Goal: Task Accomplishment & Management: Manage account settings

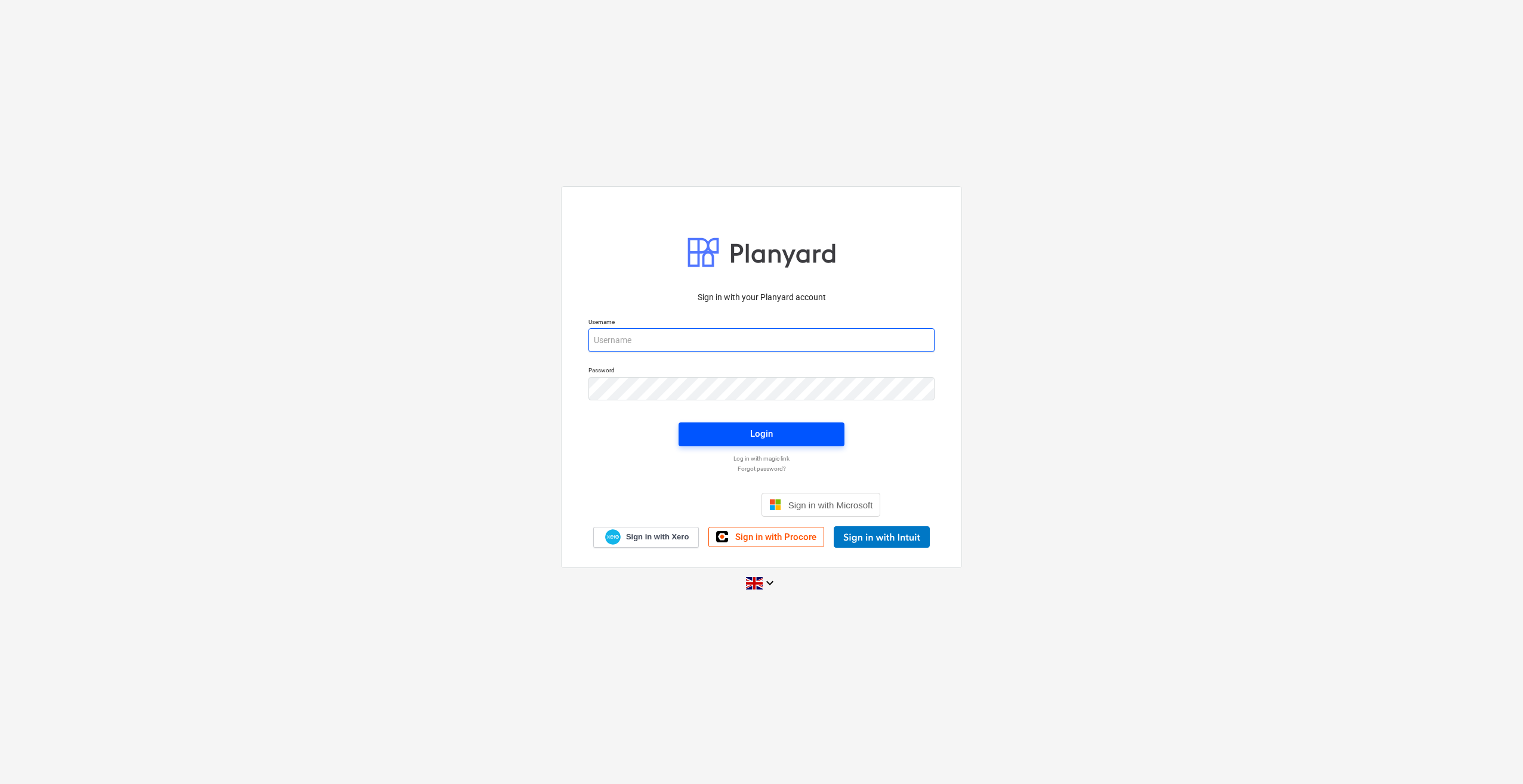
type input "[PERSON_NAME][EMAIL_ADDRESS][PERSON_NAME][DOMAIN_NAME]"
click at [766, 434] on div "Login" at bounding box center [762, 434] width 23 height 16
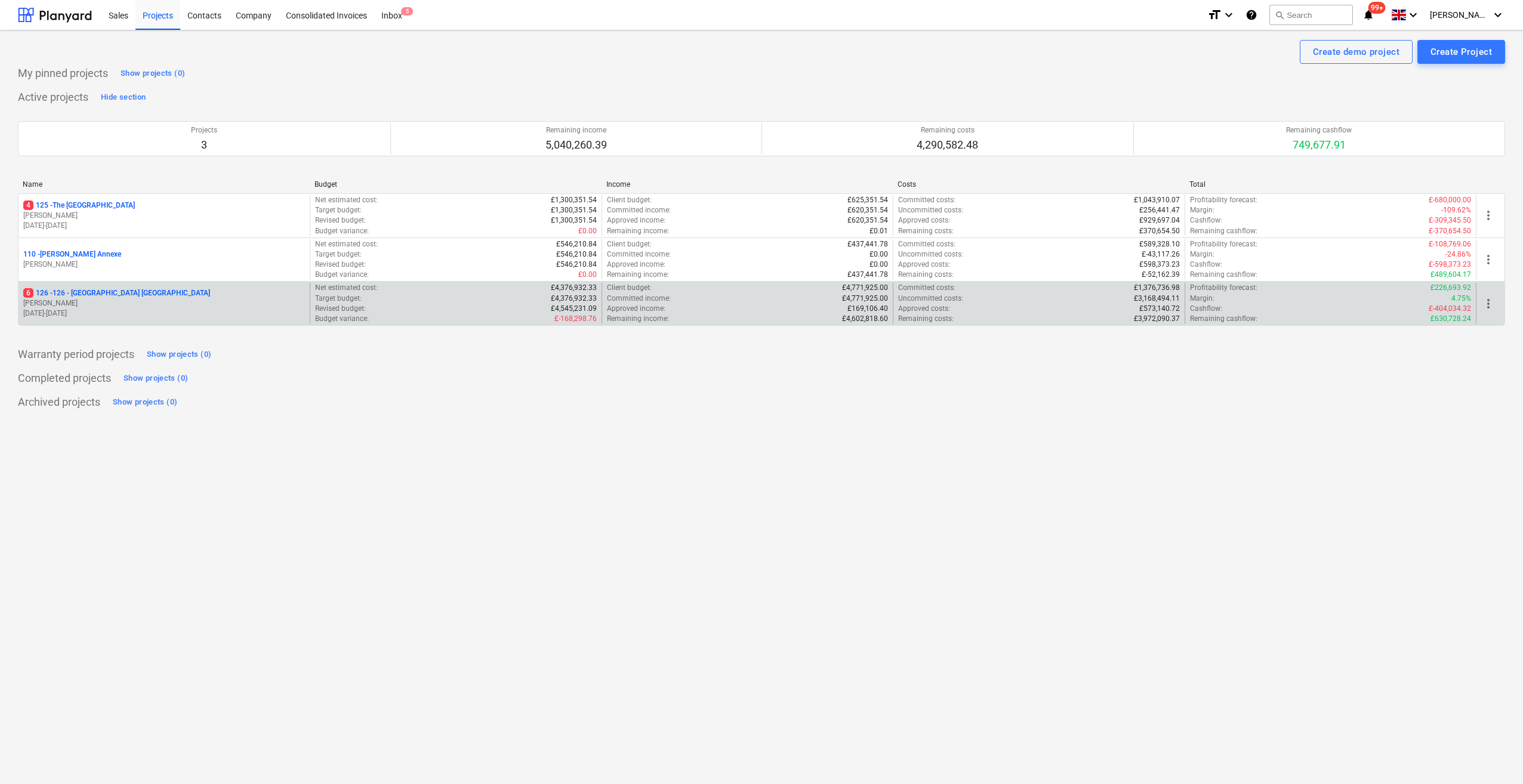
click at [121, 290] on p "6 126 - 126 - [GEOGRAPHIC_DATA] [GEOGRAPHIC_DATA]" at bounding box center [116, 293] width 187 height 10
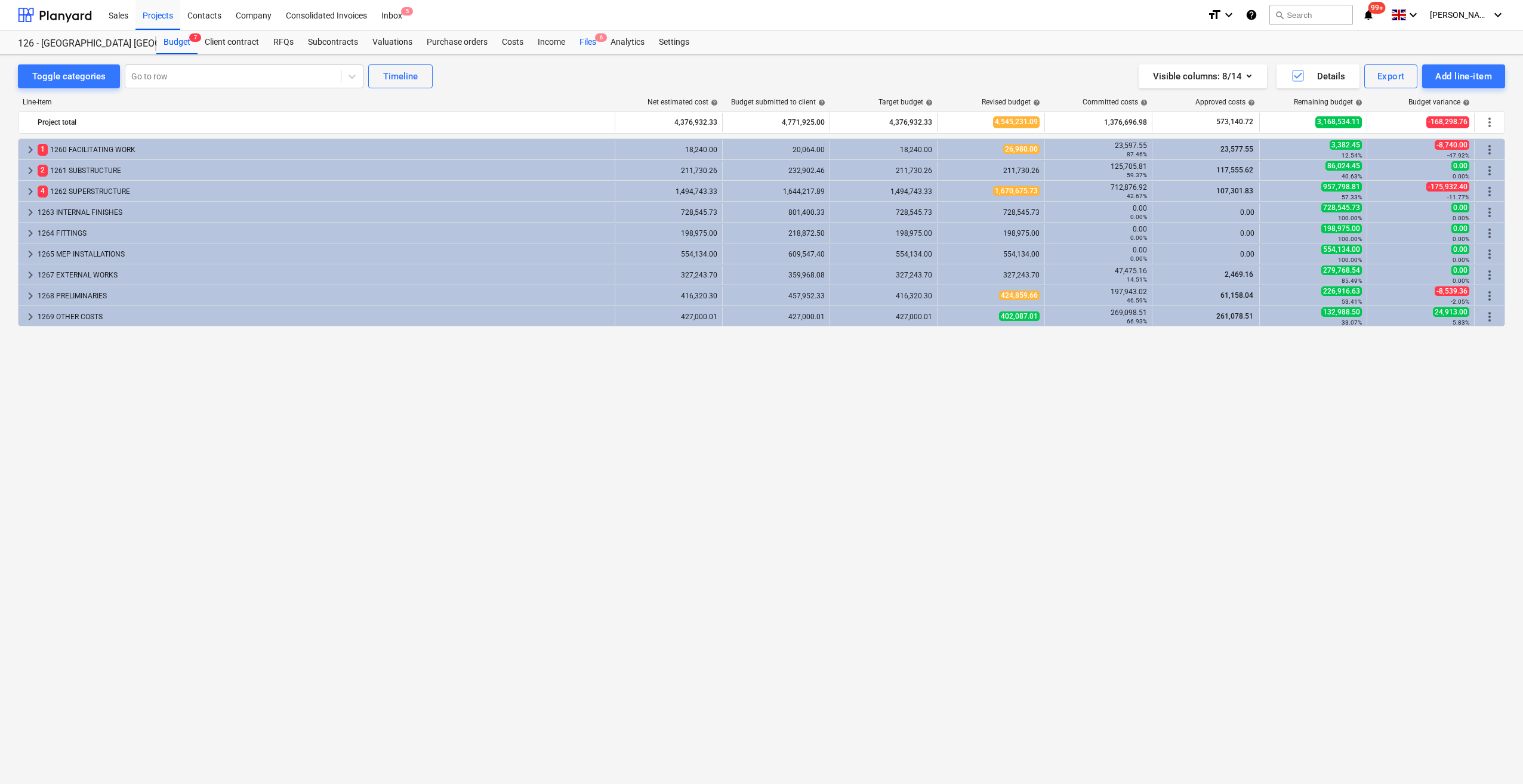
click at [586, 40] on div "Files 6" at bounding box center [587, 42] width 31 height 24
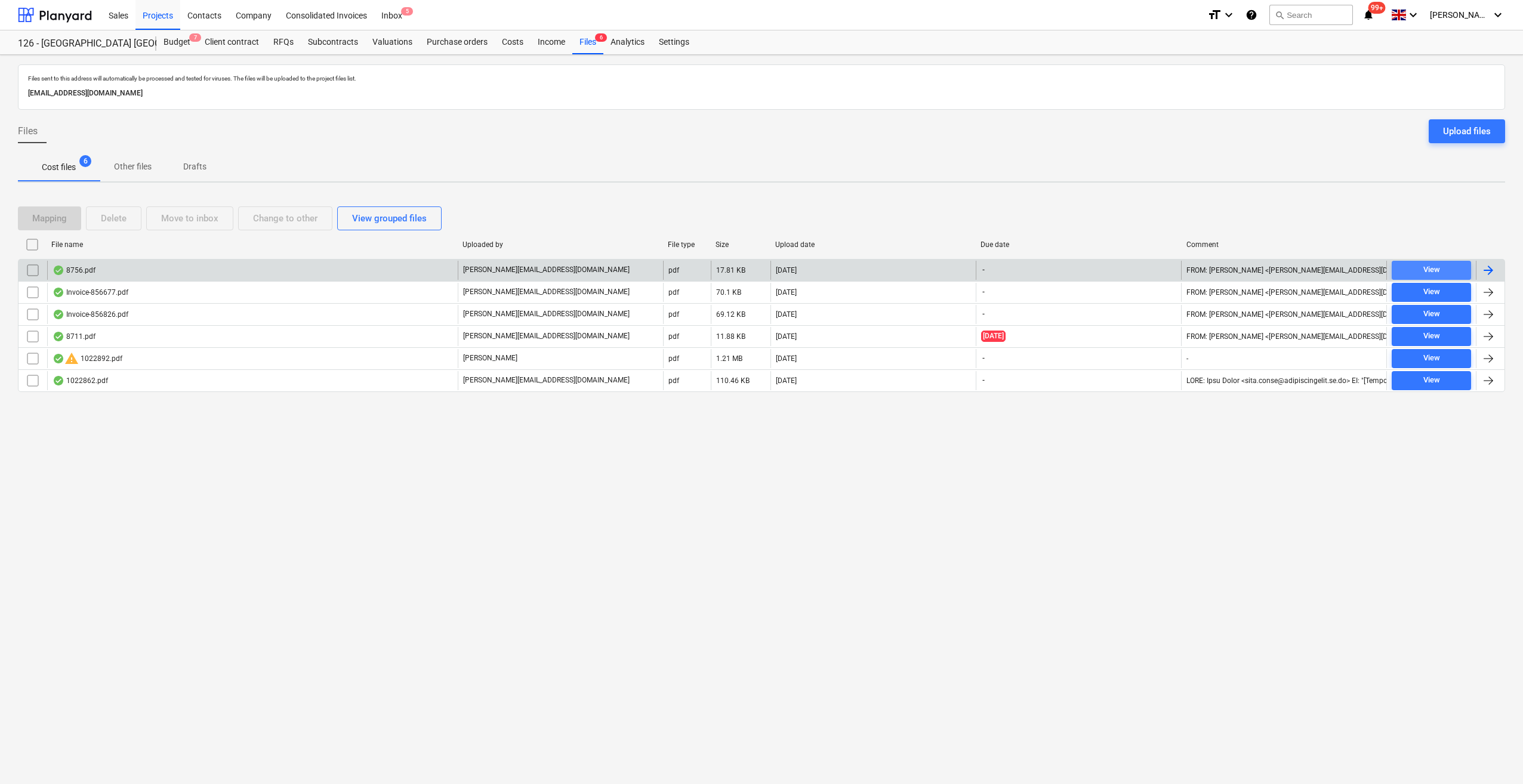
click at [1423, 272] on div "View" at bounding box center [1431, 270] width 17 height 13
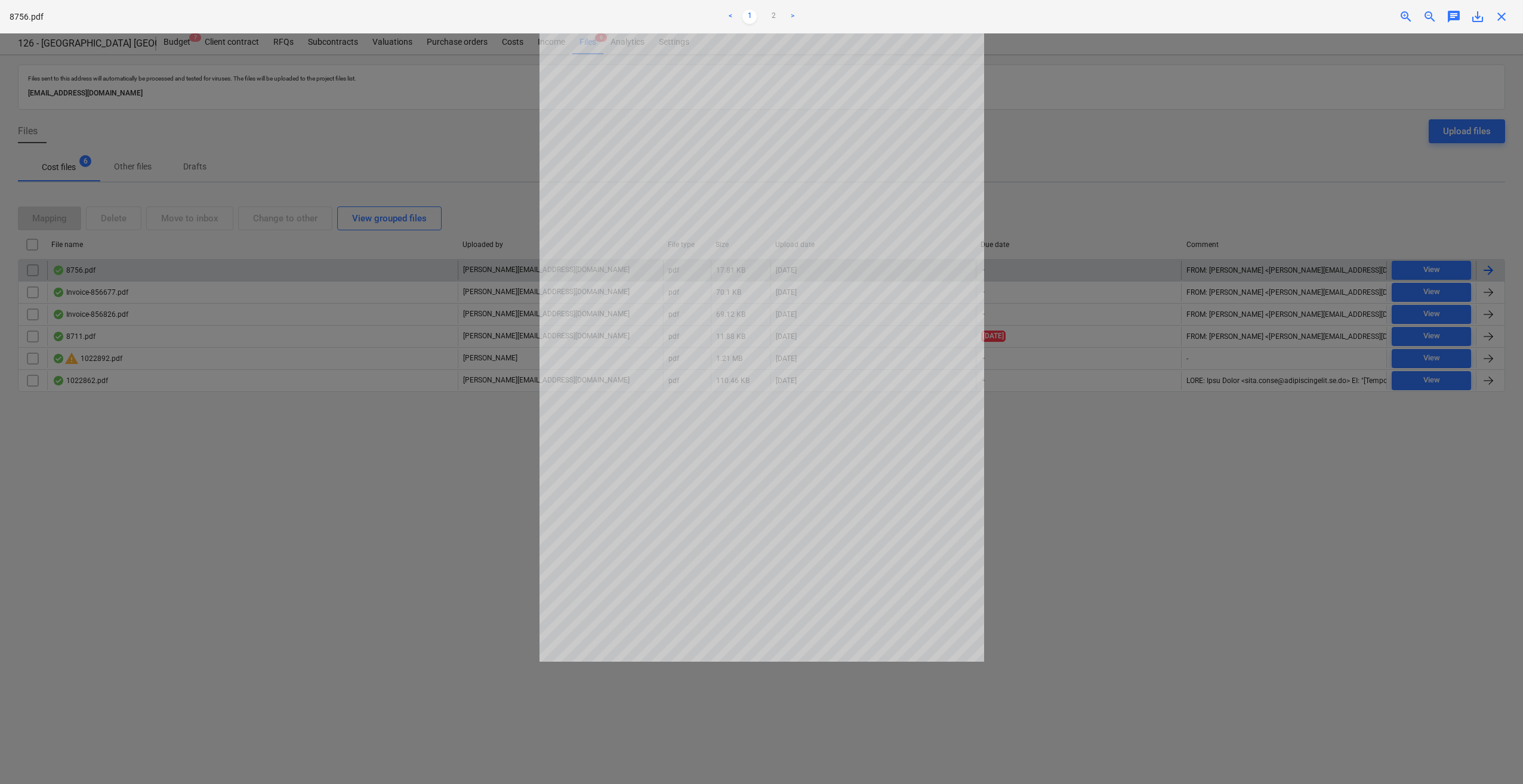
click at [1499, 15] on span "close" at bounding box center [1502, 17] width 14 height 14
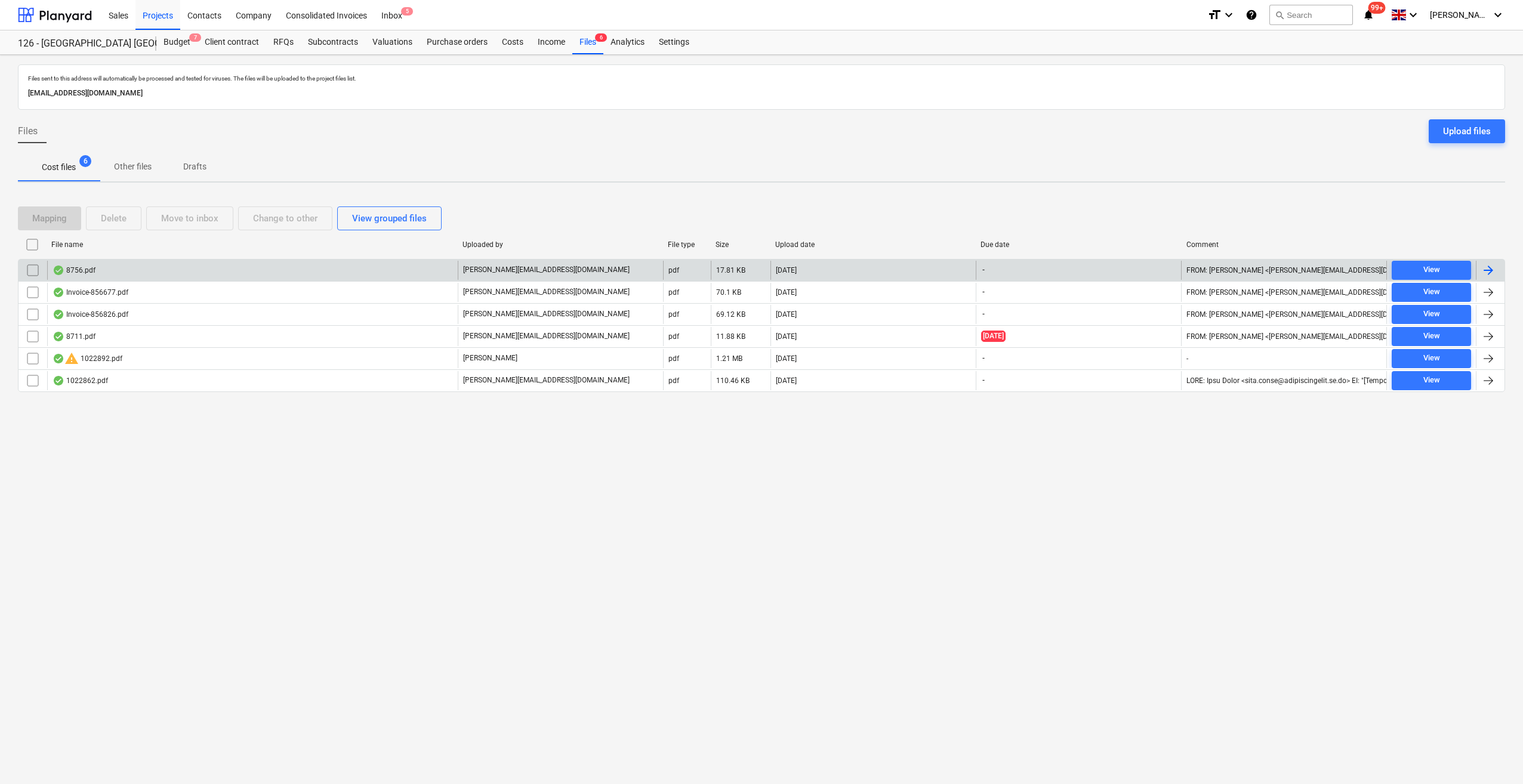
click at [1490, 270] on div at bounding box center [1488, 271] width 14 height 14
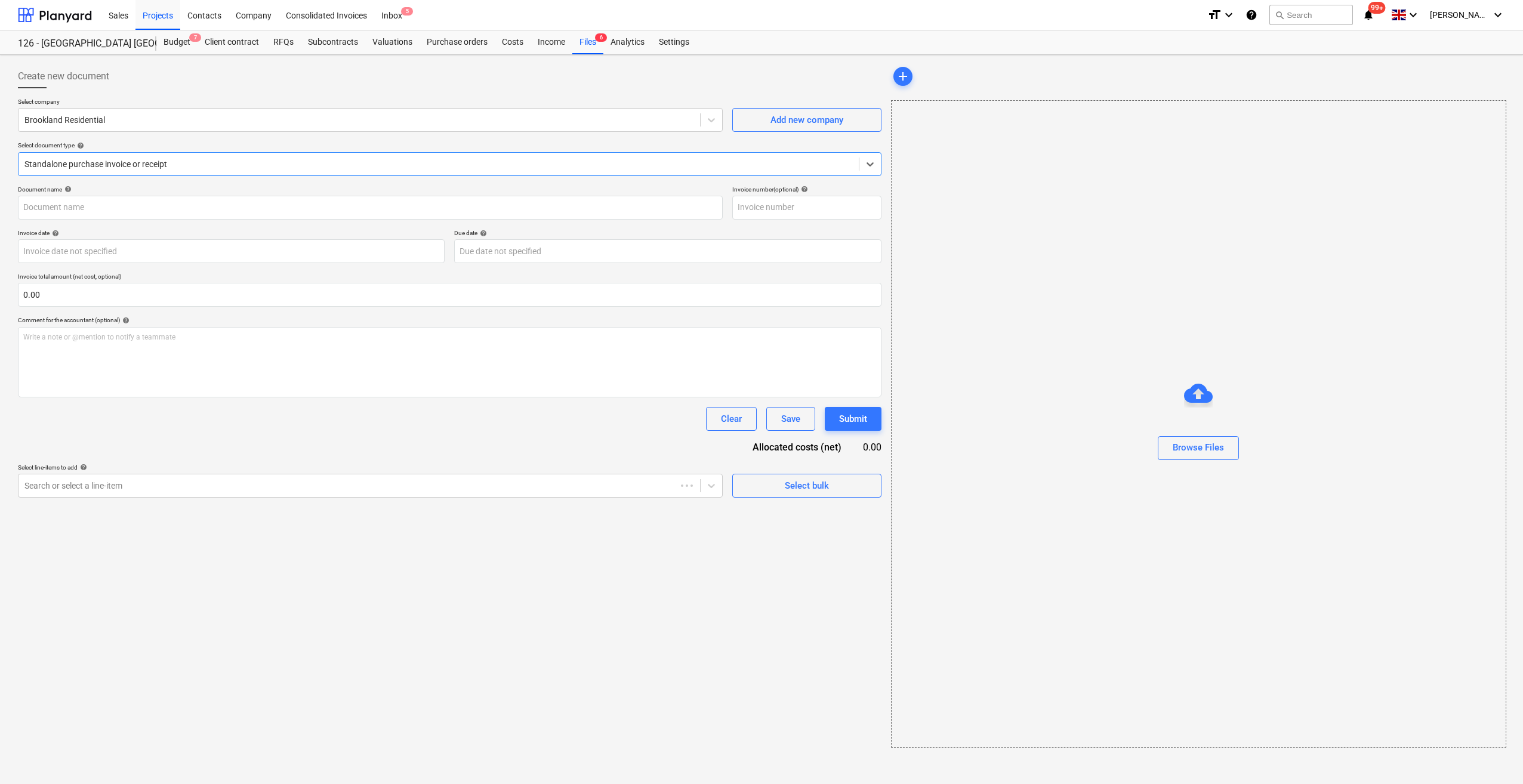
type input "8756.pdf"
type input "[DATE]"
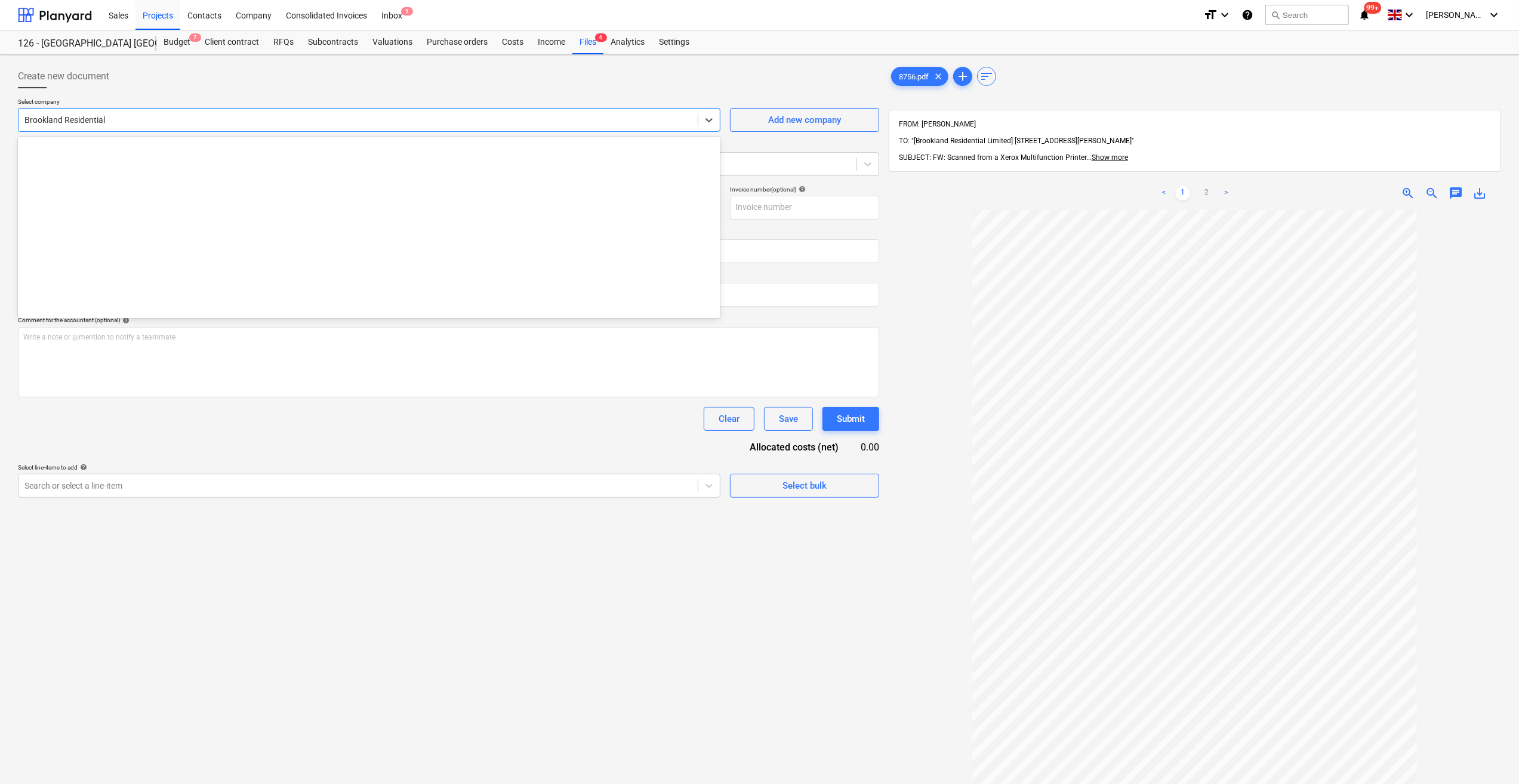
click at [47, 120] on div at bounding box center [358, 119] width 667 height 12
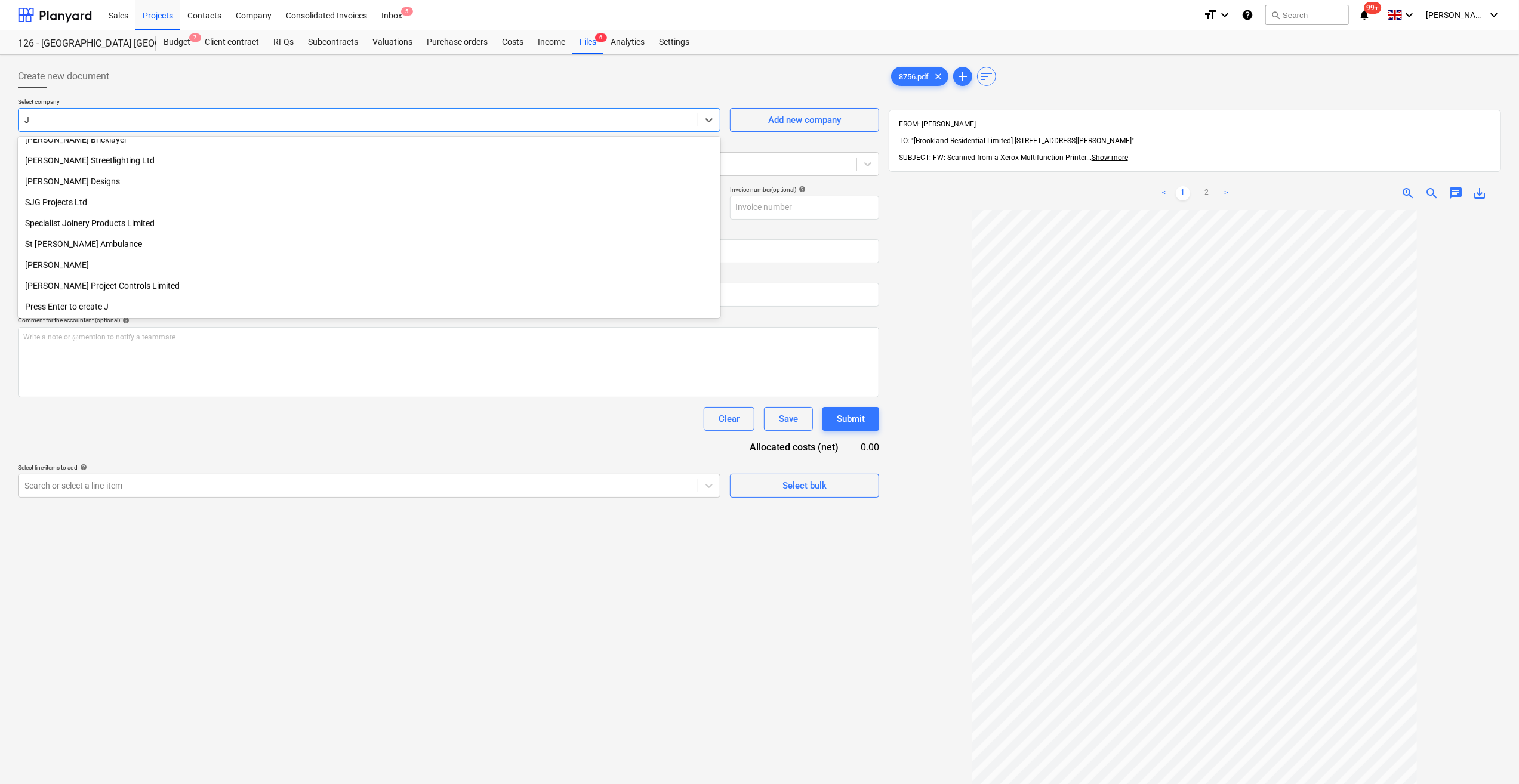
scroll to position [677, 0]
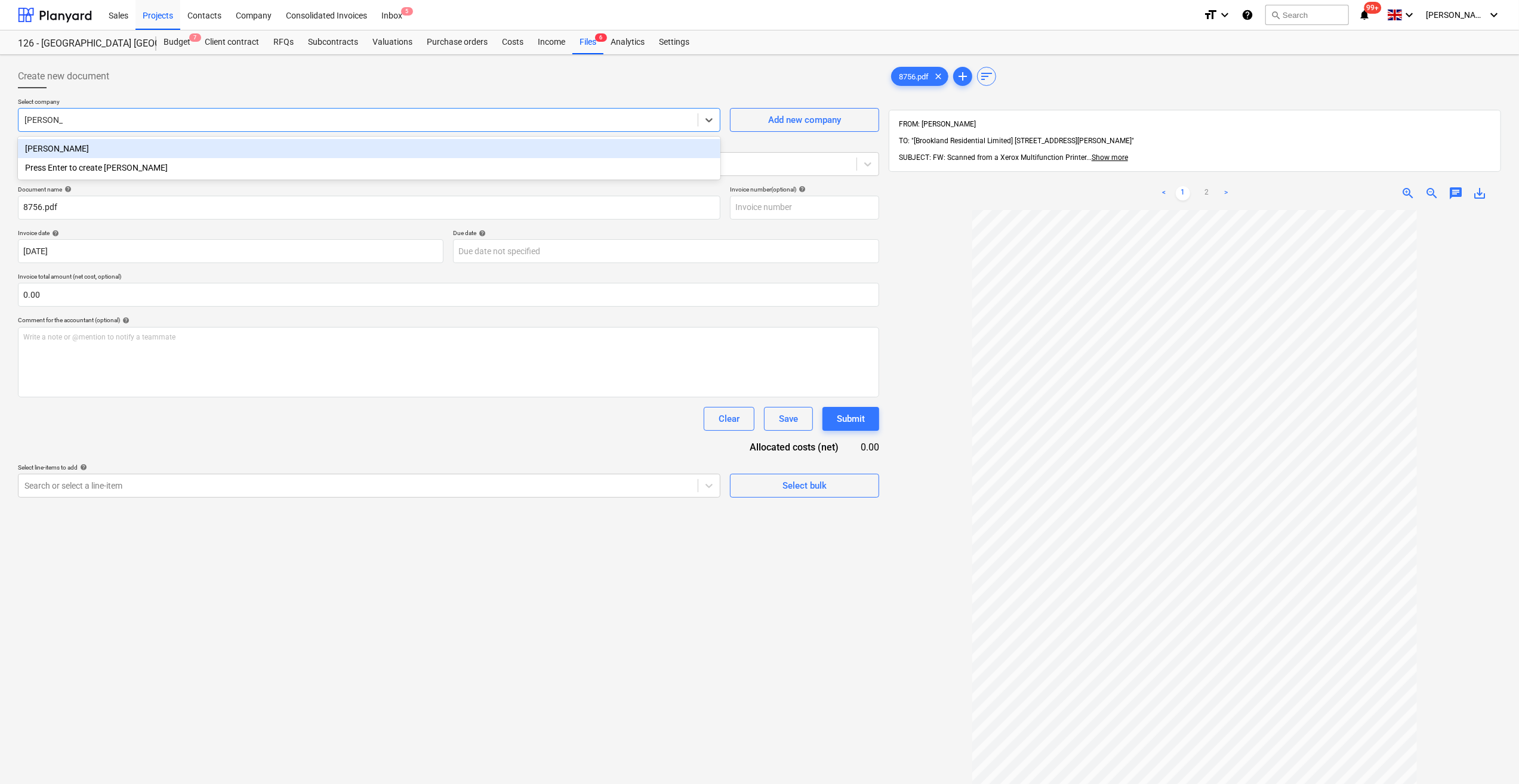
type input "[PERSON_NAME]"
click at [66, 146] on div "[PERSON_NAME]" at bounding box center [369, 149] width 702 height 19
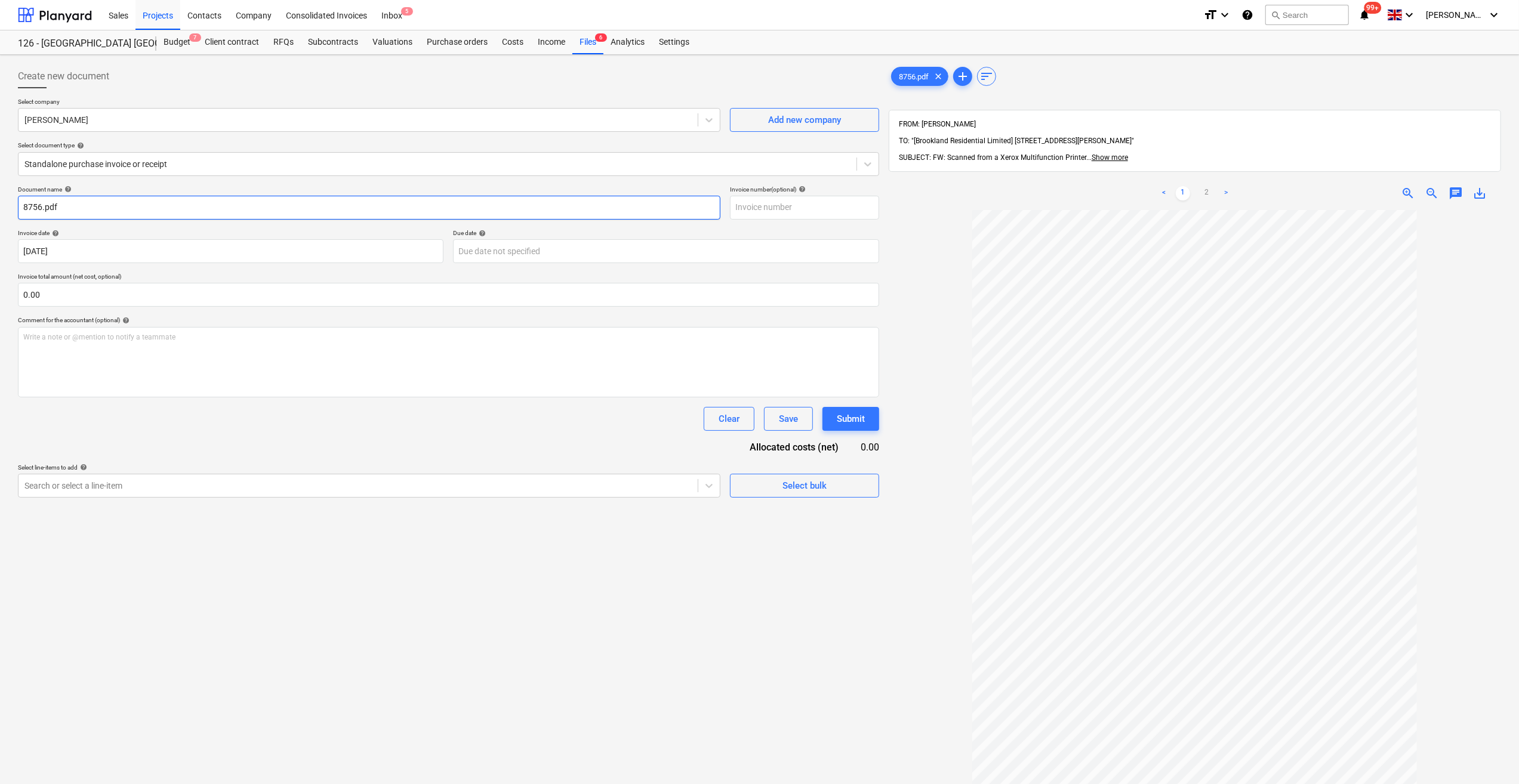
drag, startPoint x: 61, startPoint y: 210, endPoint x: 17, endPoint y: 208, distance: 44.0
click at [17, 208] on div "Create new document Select company [PERSON_NAME] Add new company Select documen…" at bounding box center [449, 512] width 871 height 906
type input "Labour 18-23/08/25"
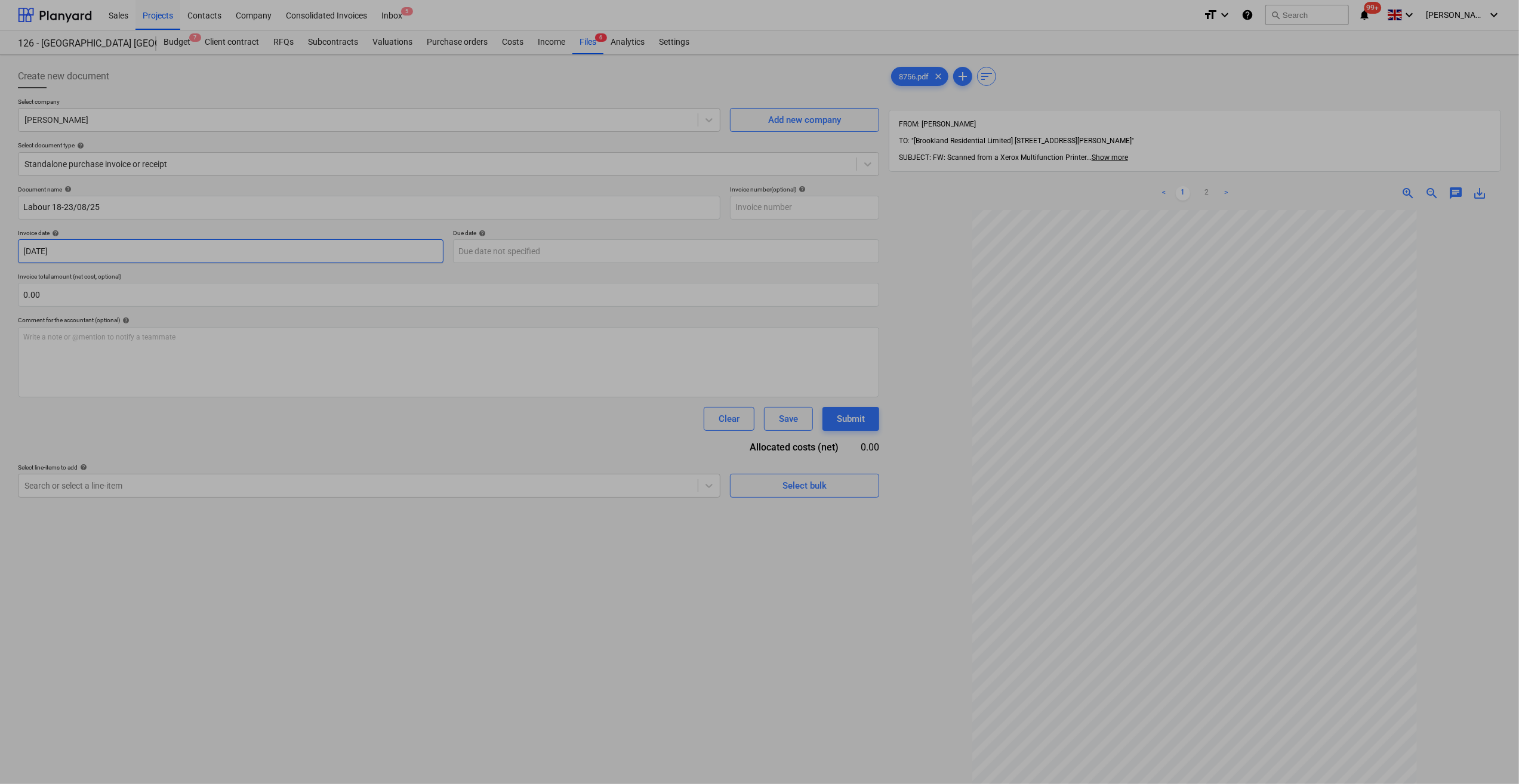
click at [35, 252] on body "Sales Projects Contacts Company Consolidated Invoices Inbox 5 format_size keybo…" at bounding box center [759, 392] width 1519 height 784
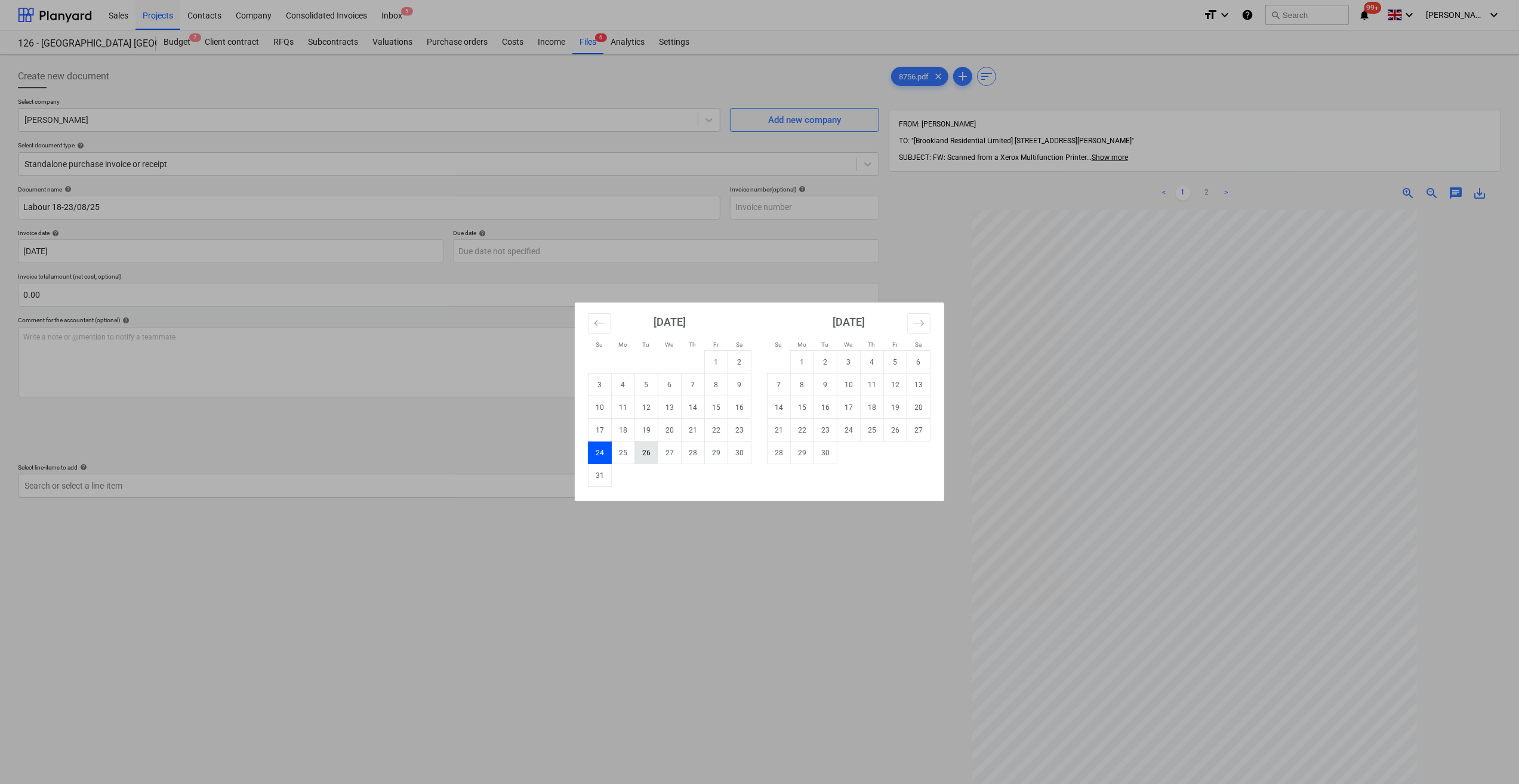
click at [646, 445] on td "26" at bounding box center [646, 453] width 23 height 23
type input "[DATE]"
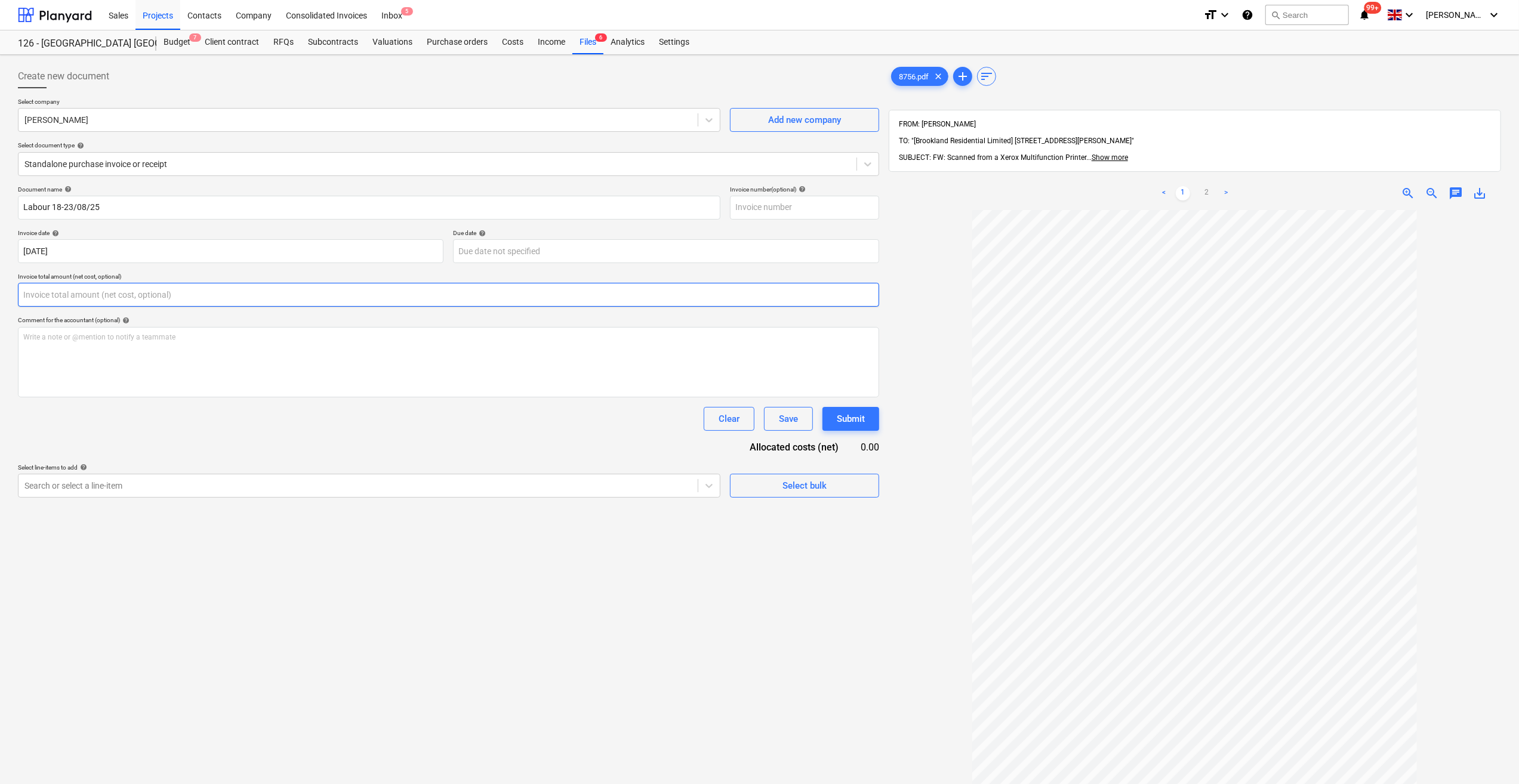
click at [79, 294] on input "text" at bounding box center [449, 294] width 861 height 24
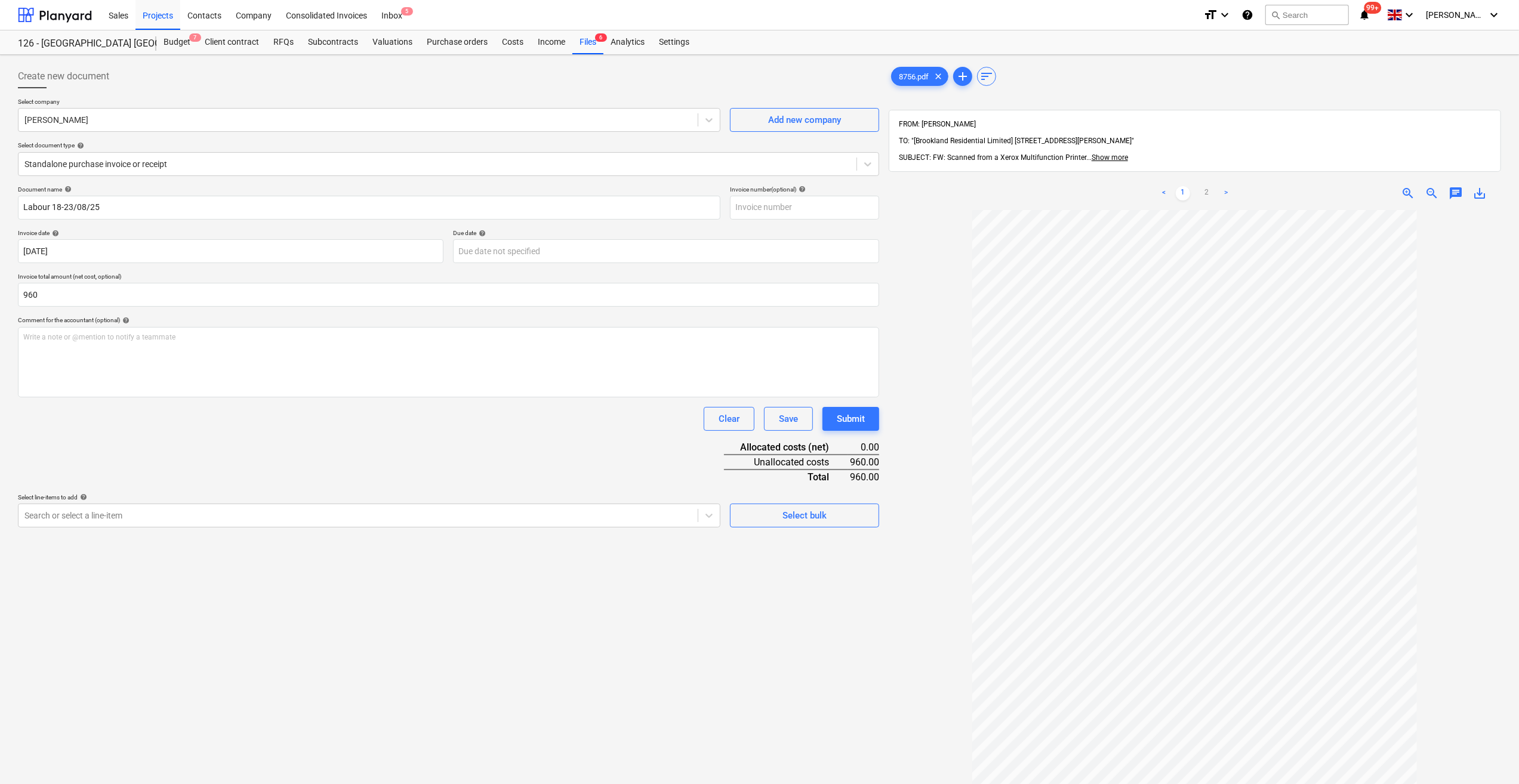
type input "960.00"
click at [268, 440] on div "Document name help Labour 18-23/08/25 Invoice number (optional) help Invoice da…" at bounding box center [449, 356] width 861 height 342
click at [709, 514] on icon at bounding box center [708, 515] width 12 height 12
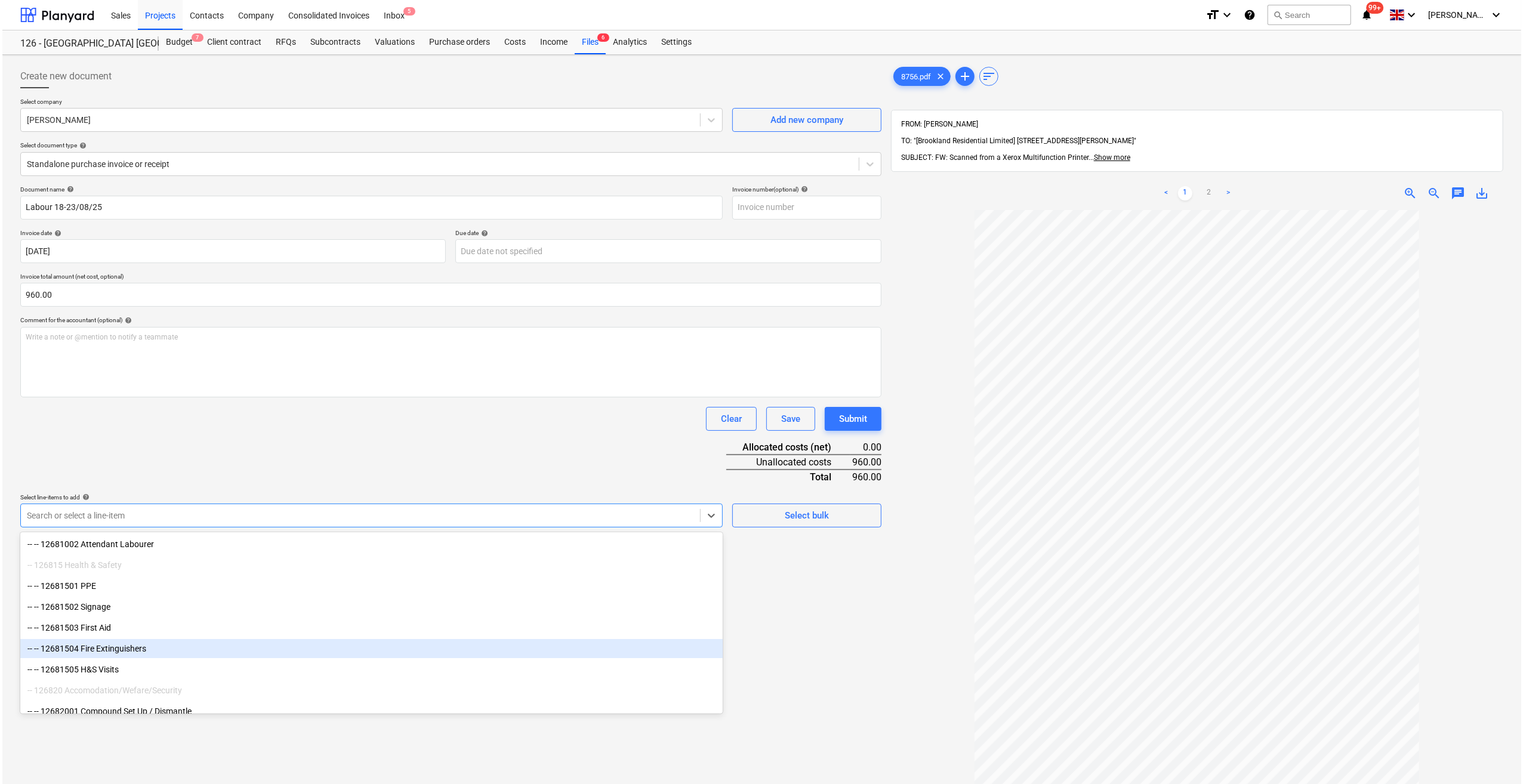
scroll to position [9106, 0]
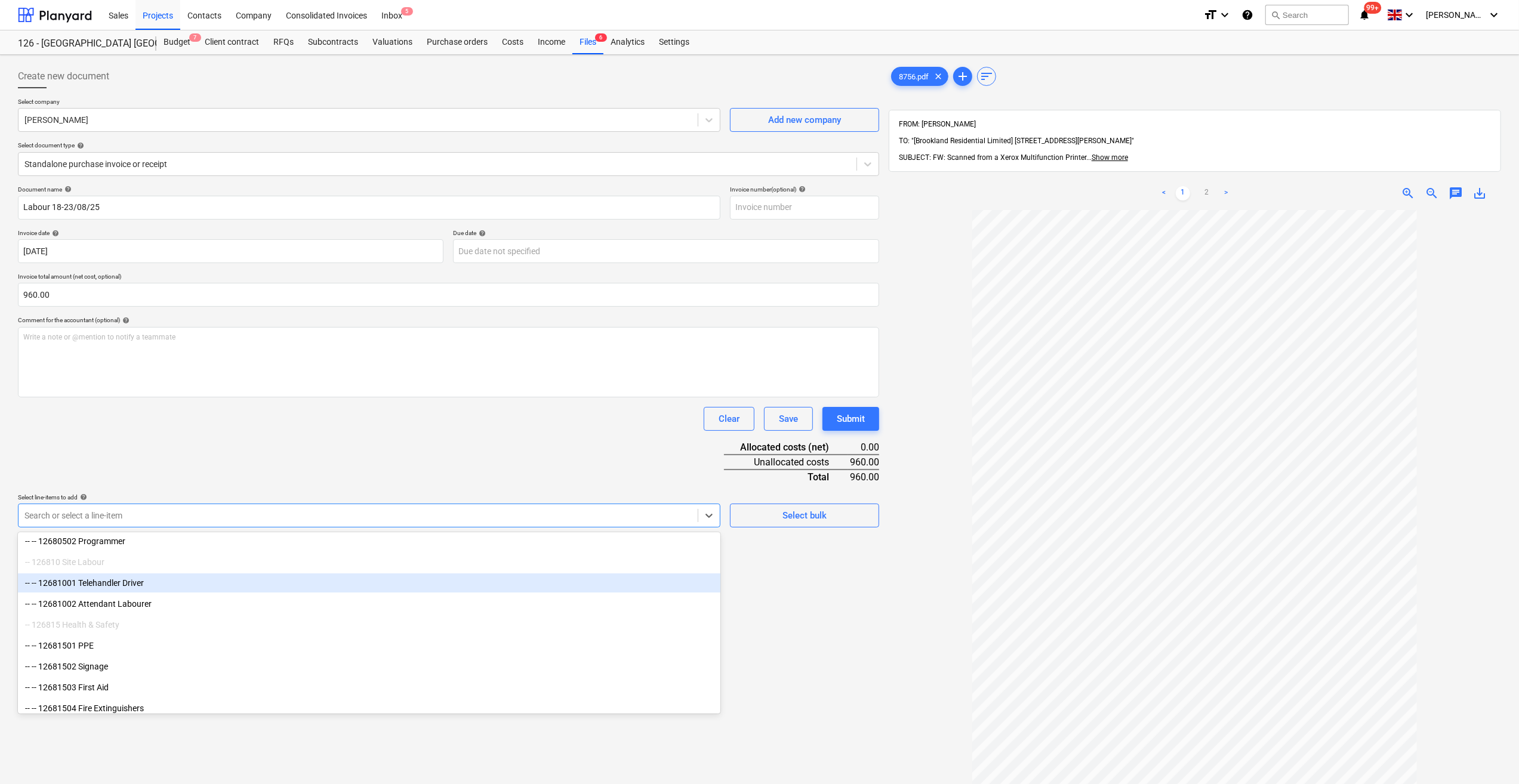
click at [535, 581] on div "-- -- 12681001 Telehandler Driver" at bounding box center [369, 583] width 702 height 19
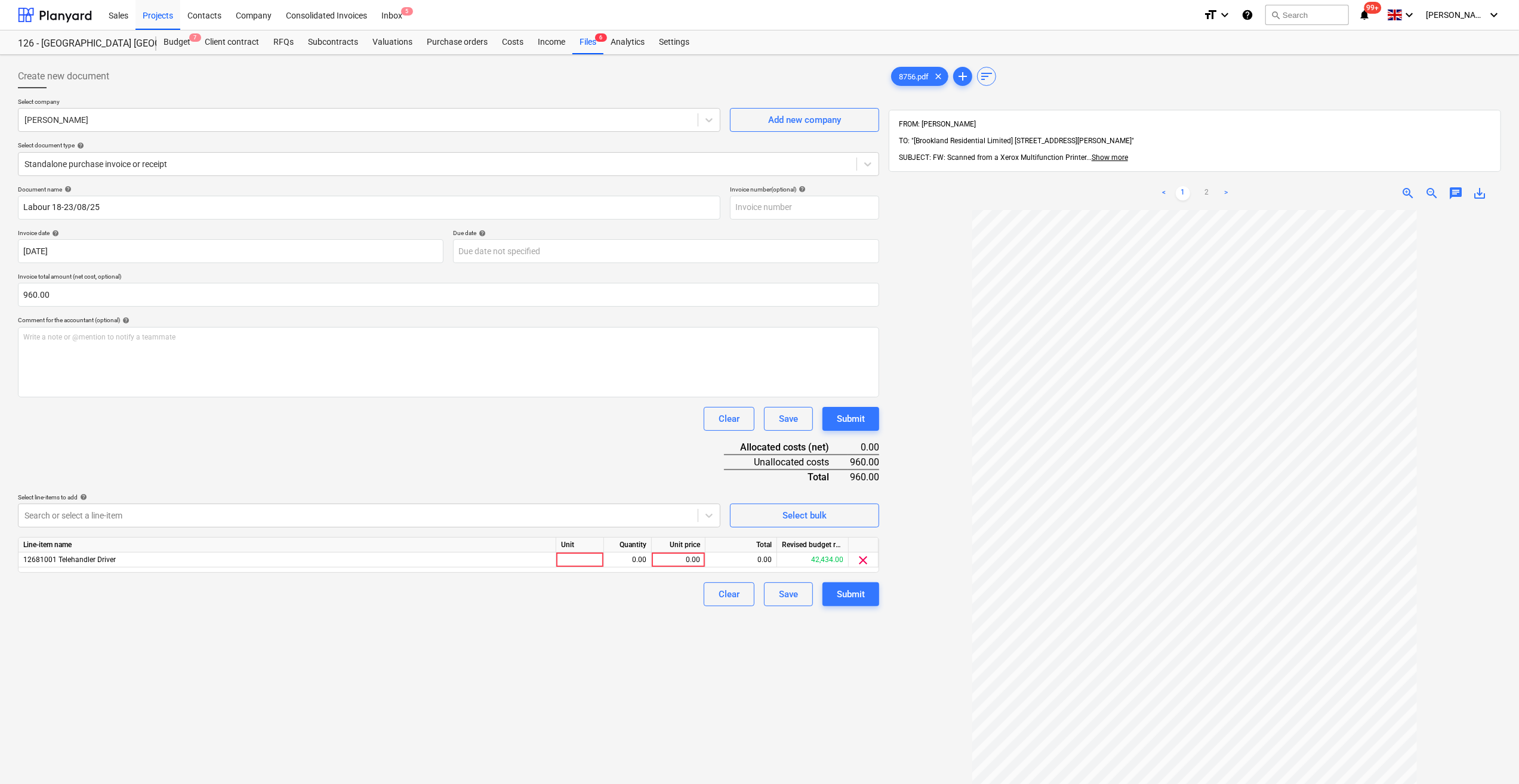
click at [849, 684] on div "Create new document Select company [PERSON_NAME] Add new company Select documen…" at bounding box center [449, 512] width 871 height 906
click at [566, 559] on div at bounding box center [580, 559] width 47 height 15
type input "Days"
click at [629, 561] on div "0.00" at bounding box center [628, 559] width 38 height 15
type input "6"
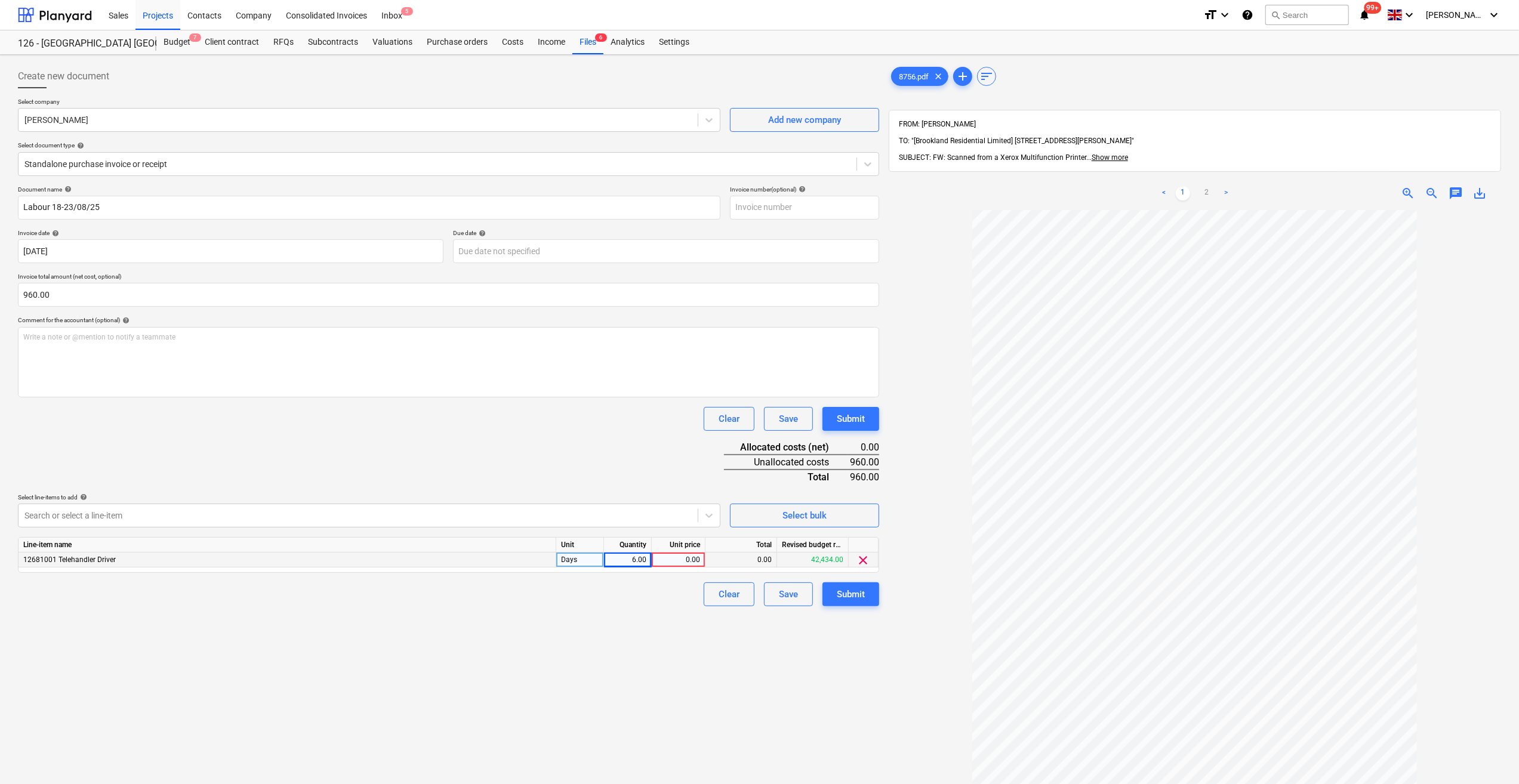
click at [674, 566] on div "0.00" at bounding box center [678, 559] width 44 height 15
type input "160"
click at [841, 596] on div "Submit" at bounding box center [850, 594] width 28 height 16
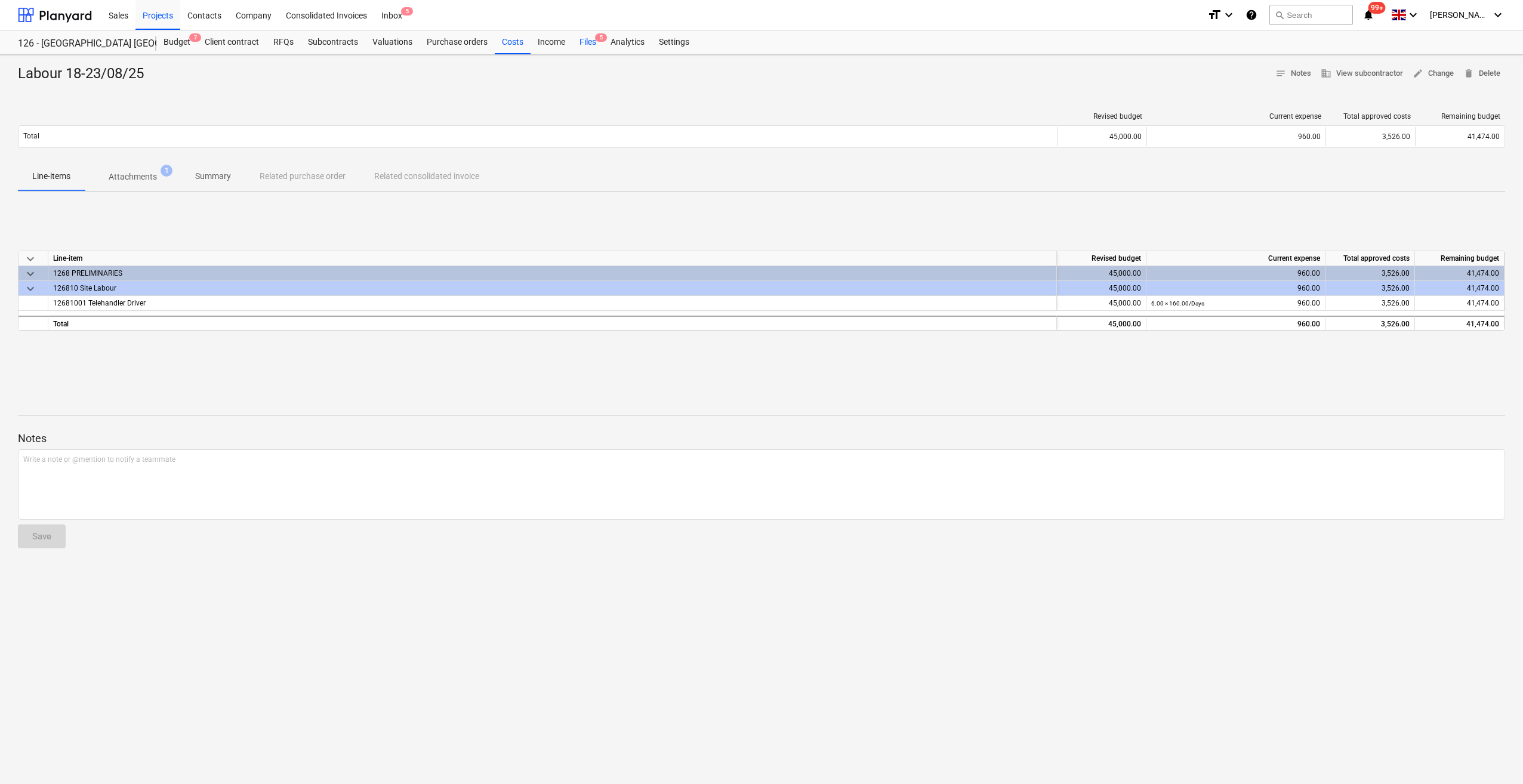
click at [585, 41] on div "Files 5" at bounding box center [587, 42] width 31 height 24
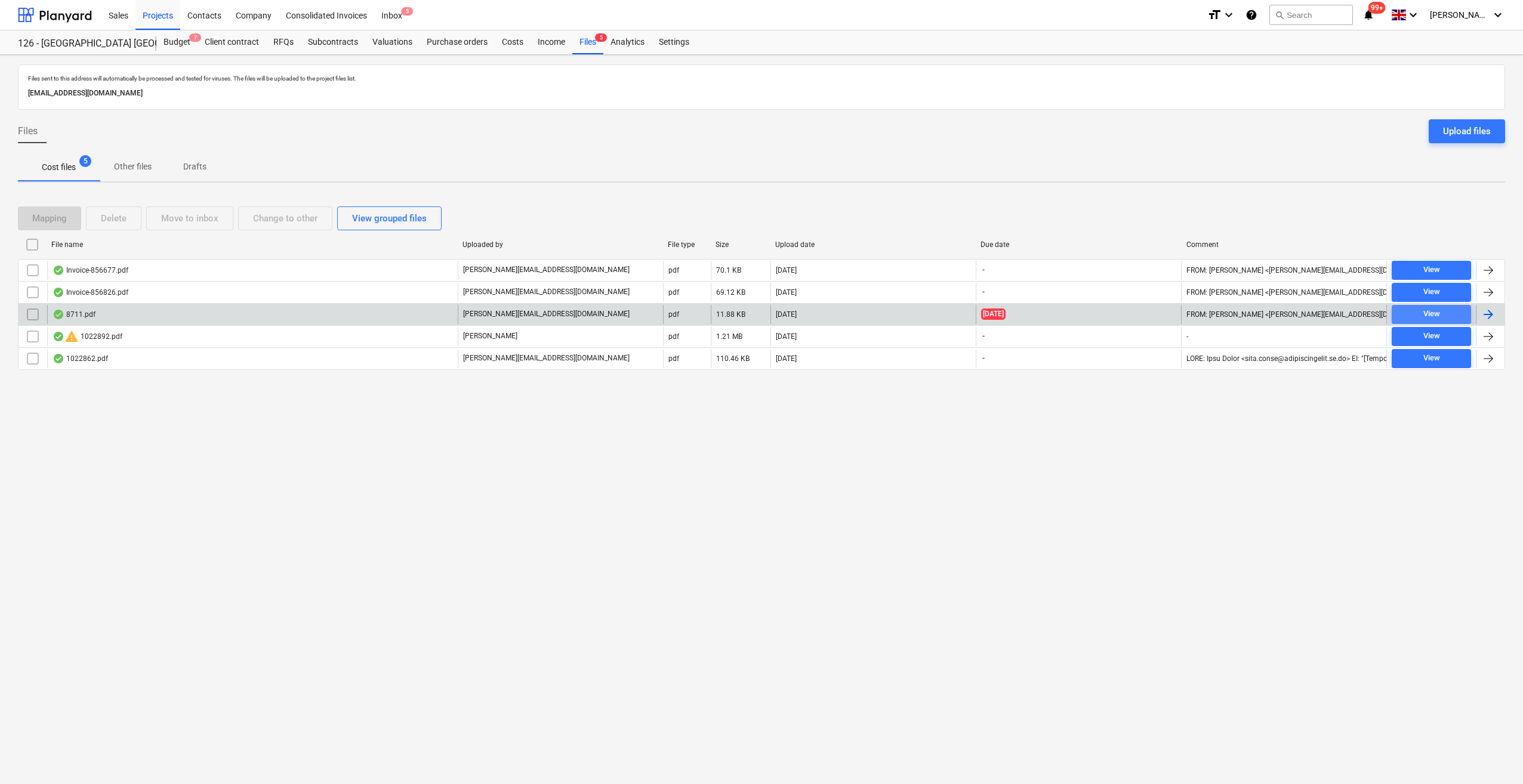
click at [1441, 309] on span "View" at bounding box center [1431, 313] width 70 height 13
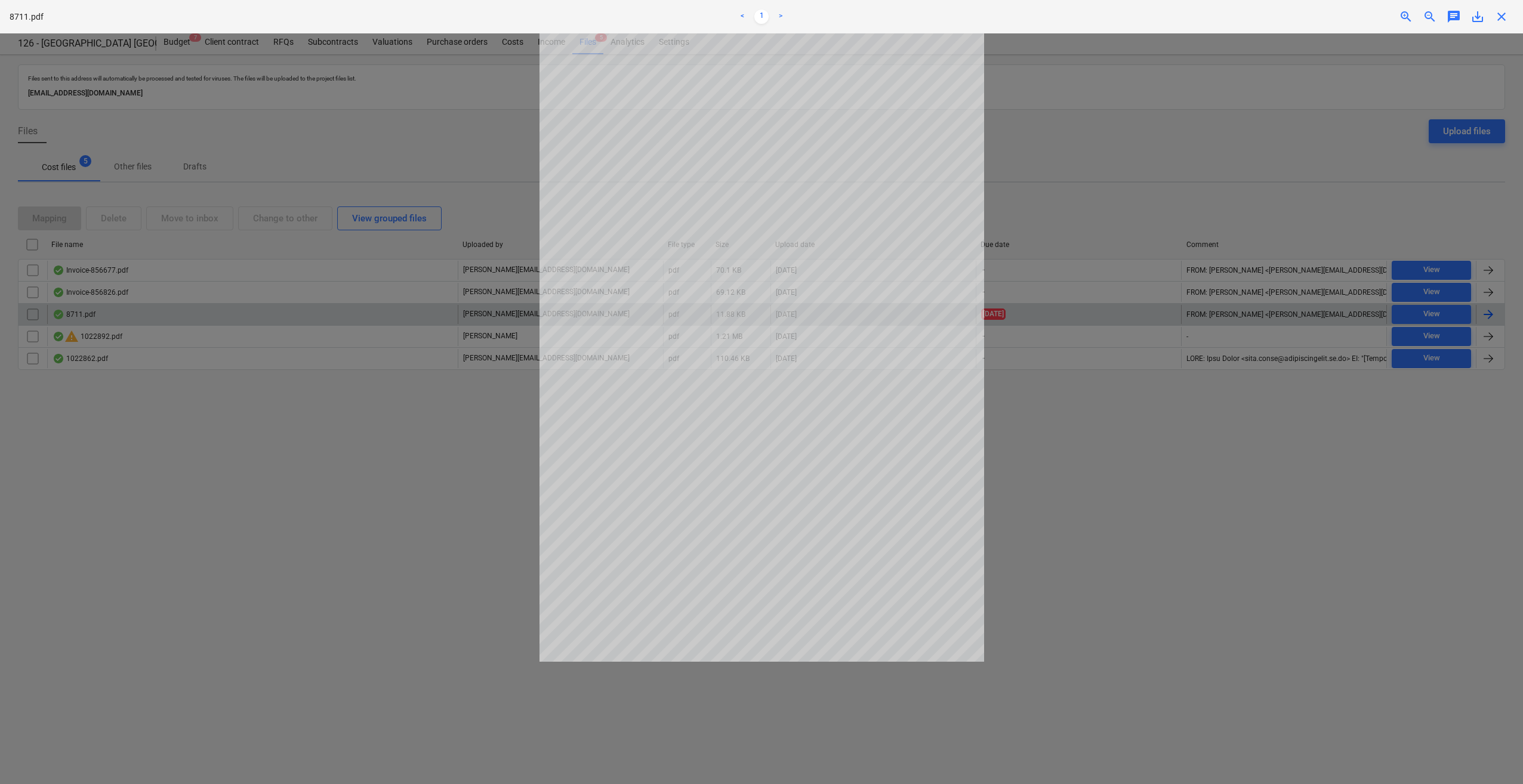
click at [1503, 16] on span "close" at bounding box center [1502, 17] width 14 height 14
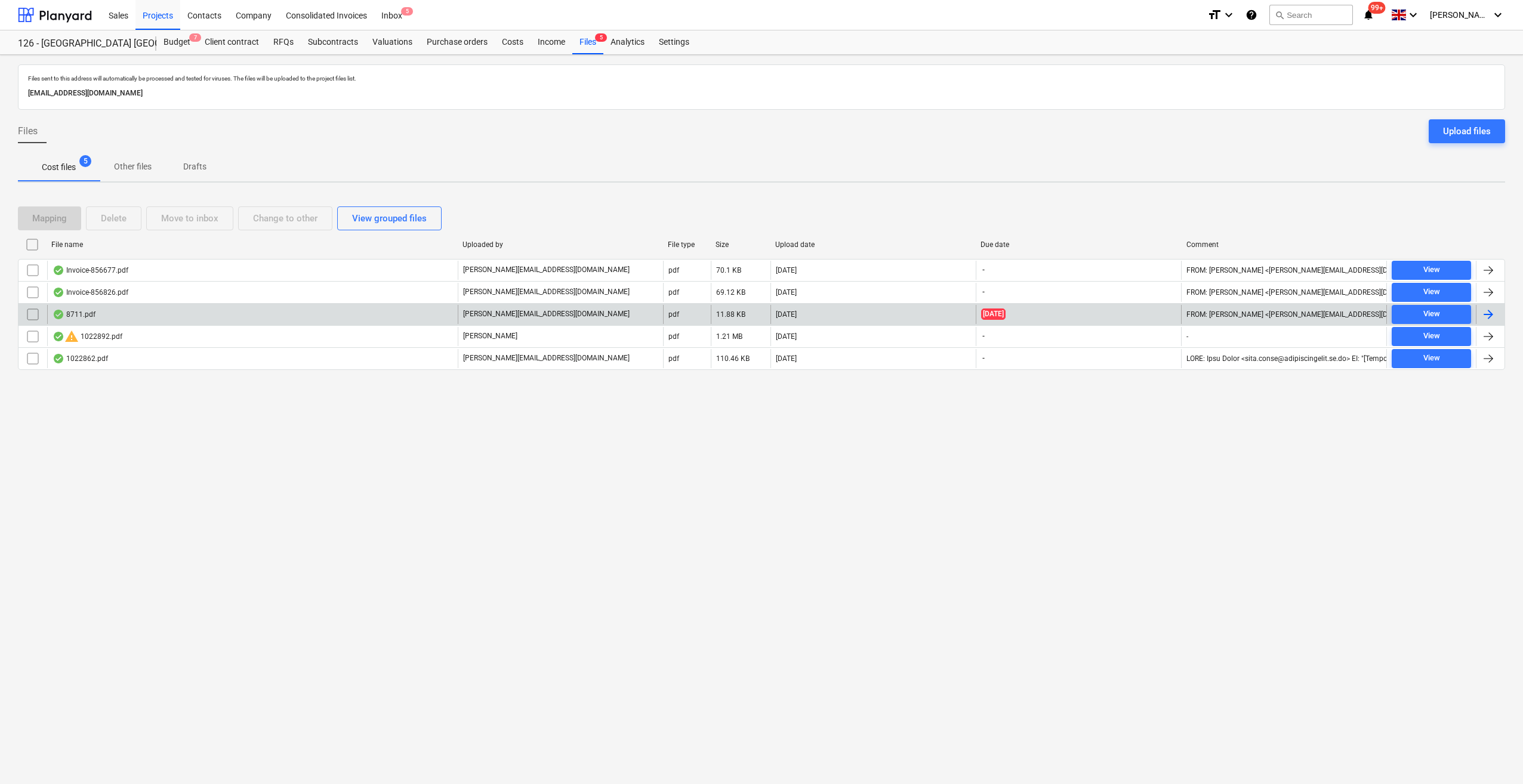
click at [1487, 314] on div at bounding box center [1488, 314] width 14 height 14
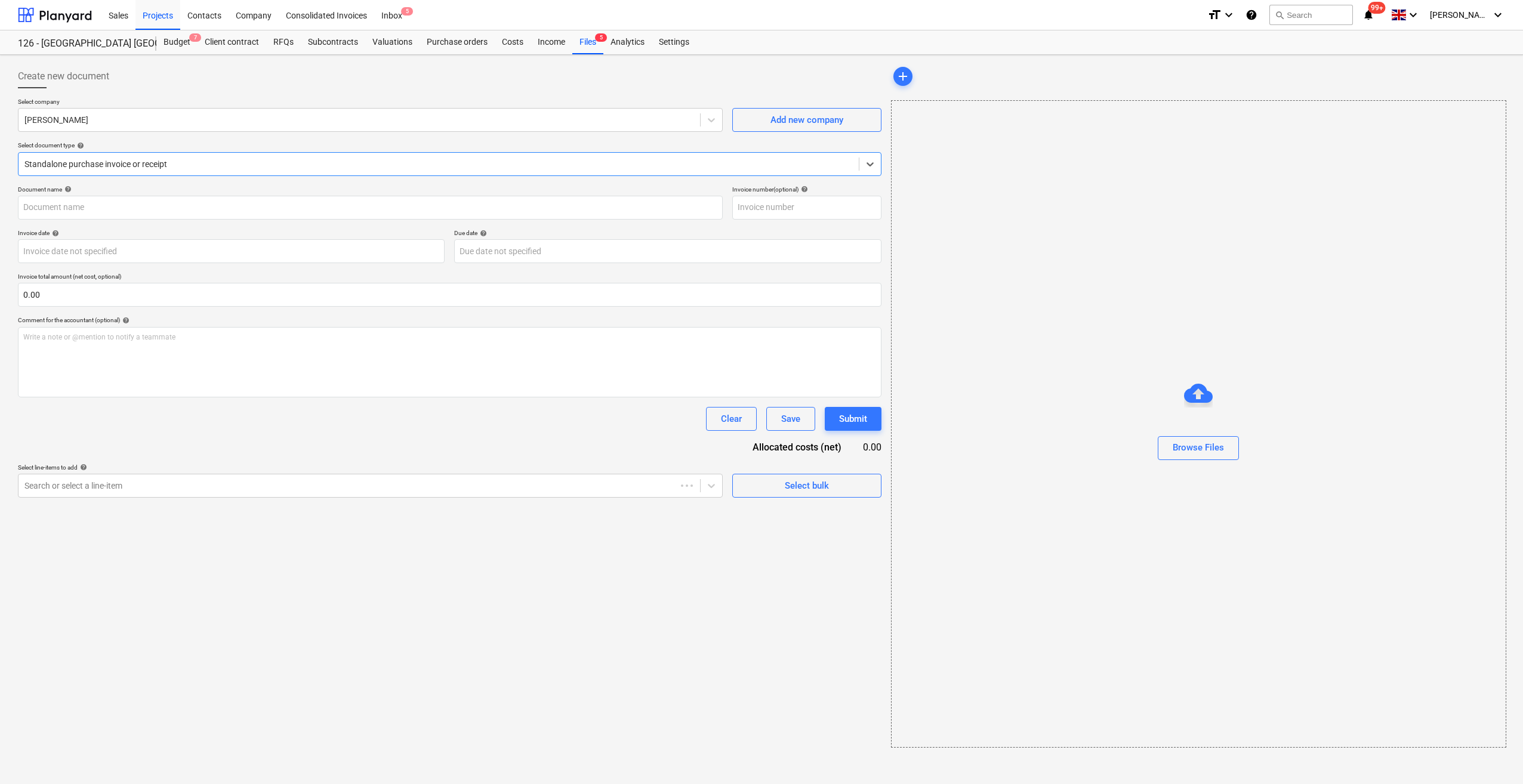
type input "11"
type input "[DATE]"
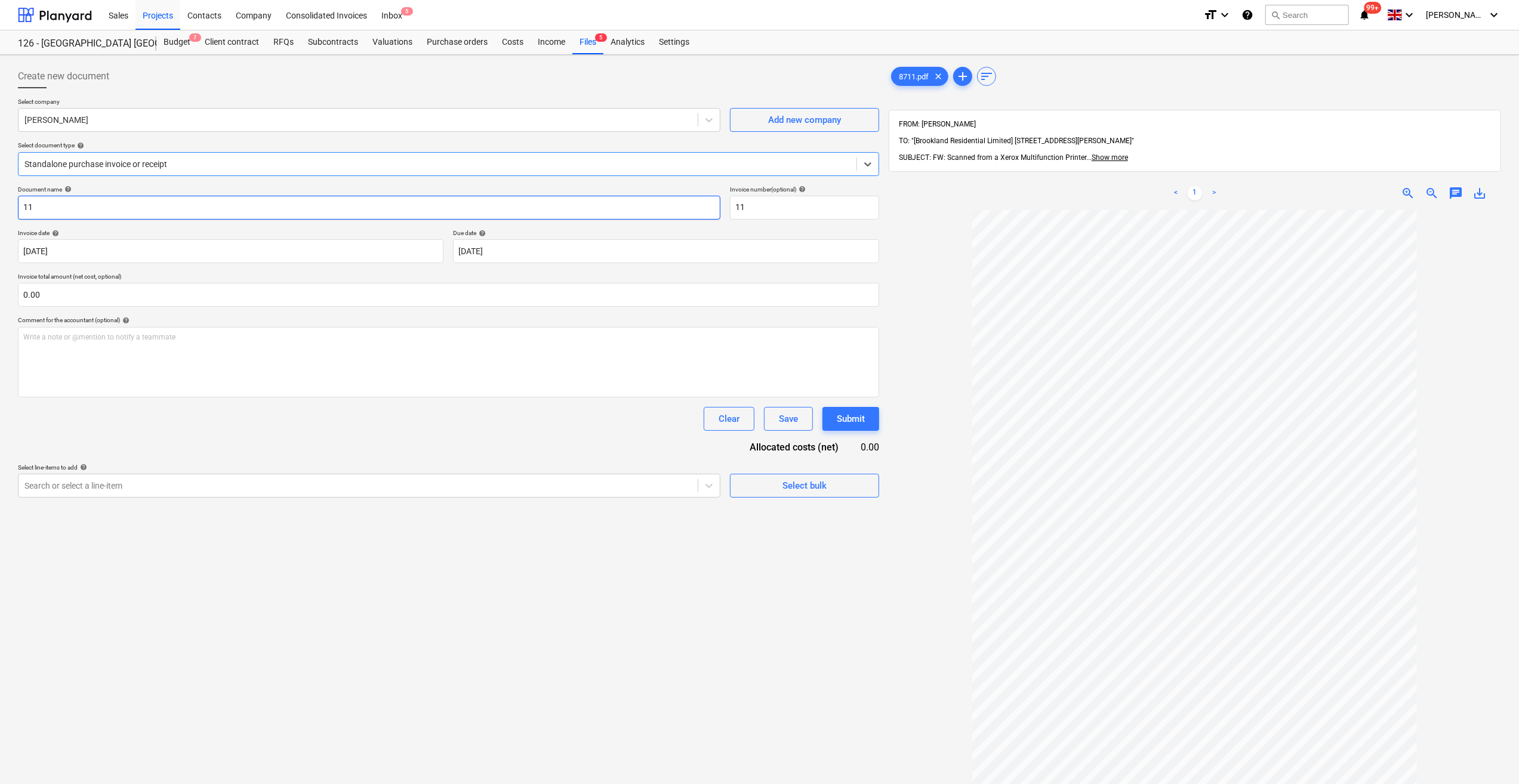
click at [21, 206] on input "11" at bounding box center [369, 207] width 702 height 24
type input "Labour 18-23/08/25 -11"
click at [61, 294] on input "text" at bounding box center [449, 294] width 861 height 24
type input "1,150.00"
click at [804, 517] on div "Select bulk" at bounding box center [804, 516] width 44 height 16
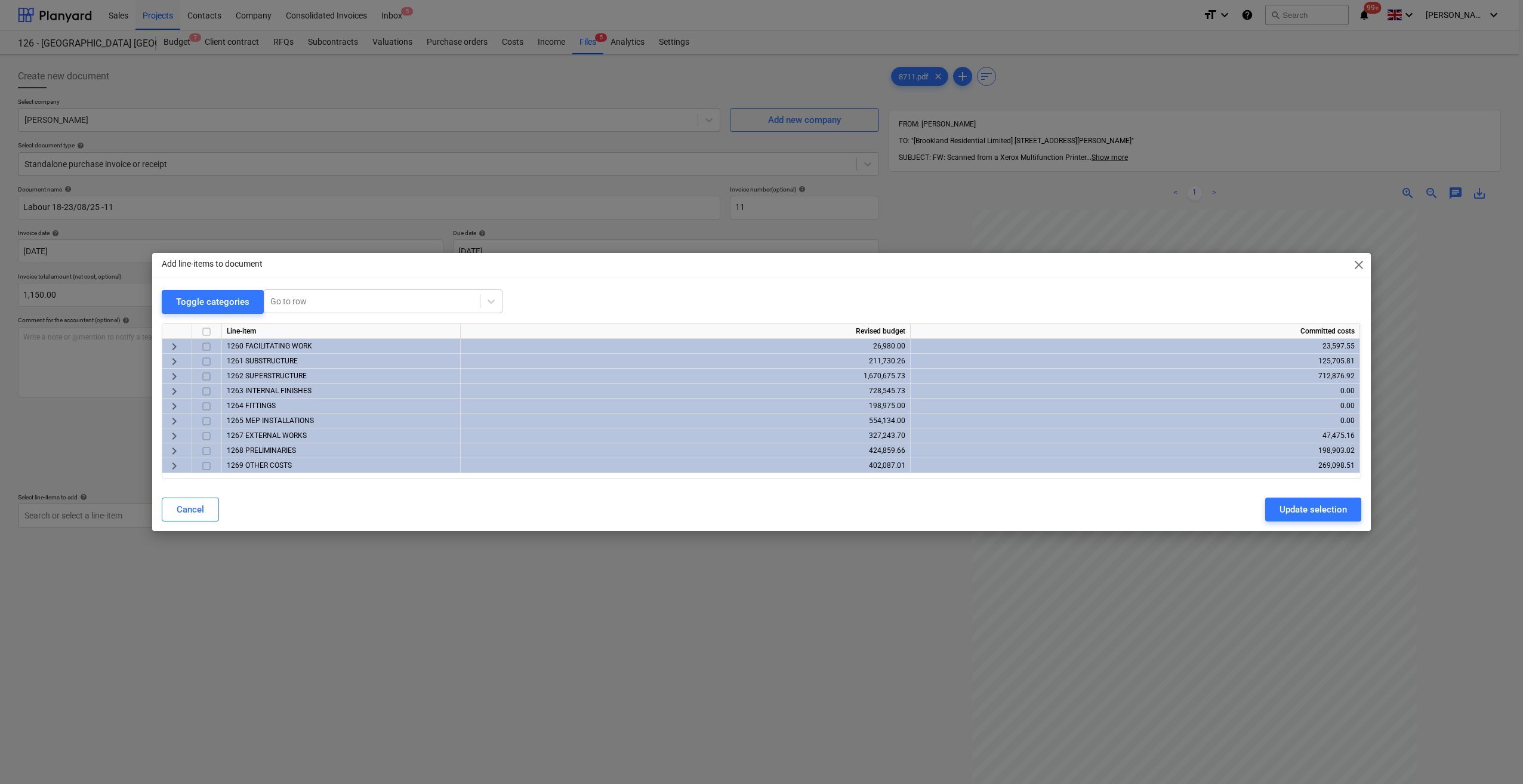
click at [176, 361] on span "keyboard_arrow_right" at bounding box center [174, 362] width 14 height 14
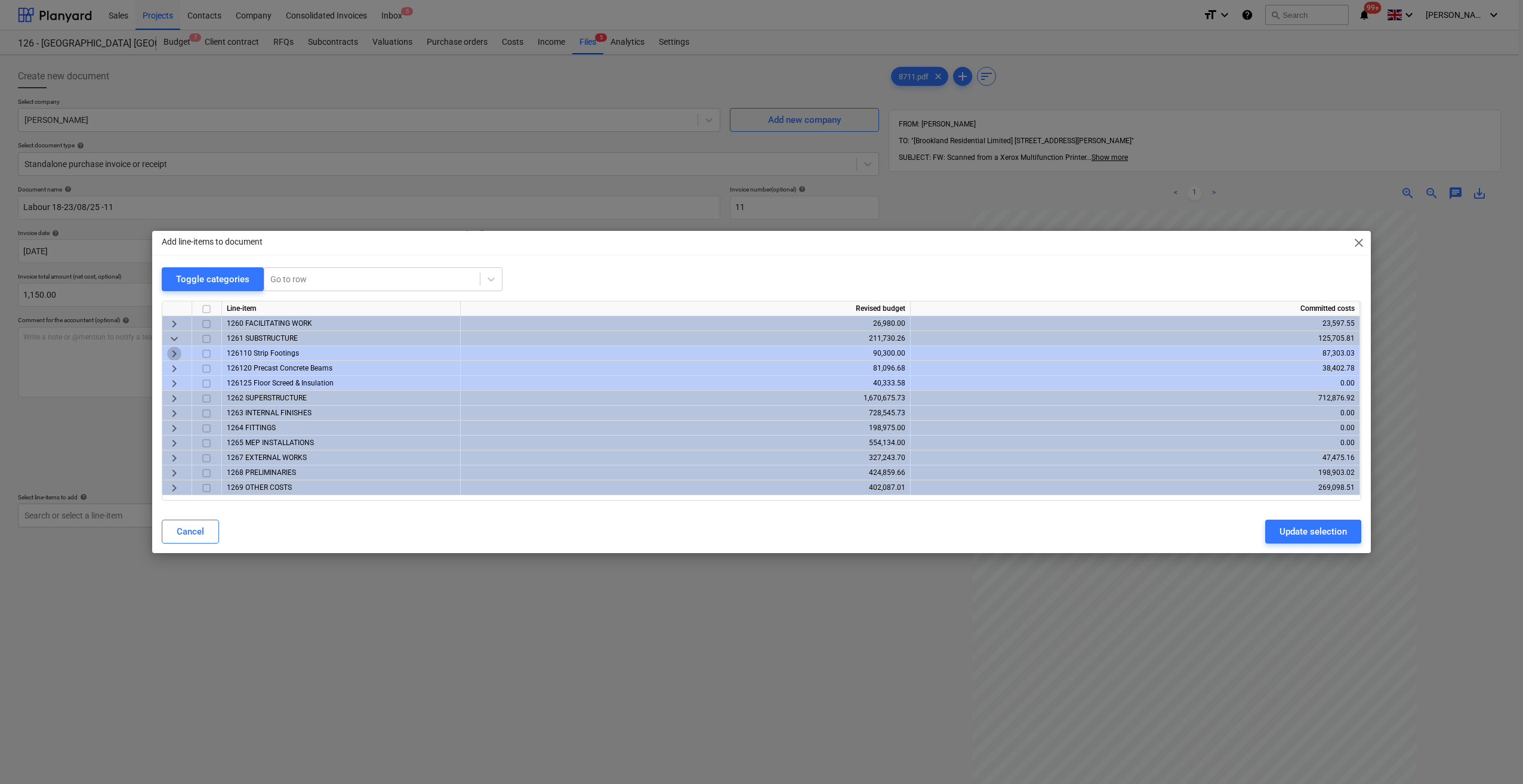
click at [177, 355] on span "keyboard_arrow_right" at bounding box center [174, 354] width 14 height 14
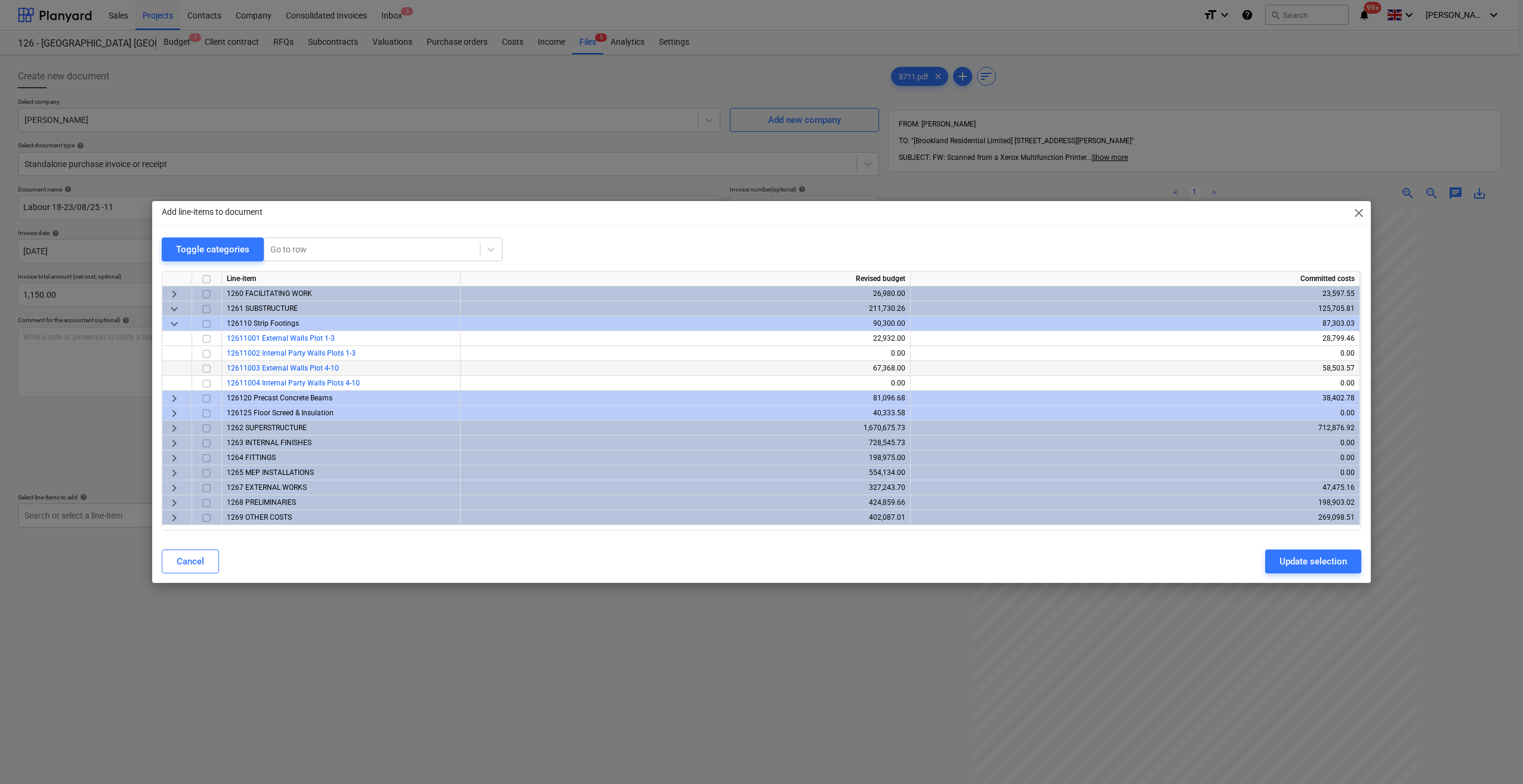
click at [205, 369] on input "checkbox" at bounding box center [207, 369] width 14 height 14
click at [173, 428] on span "keyboard_arrow_right" at bounding box center [174, 428] width 14 height 14
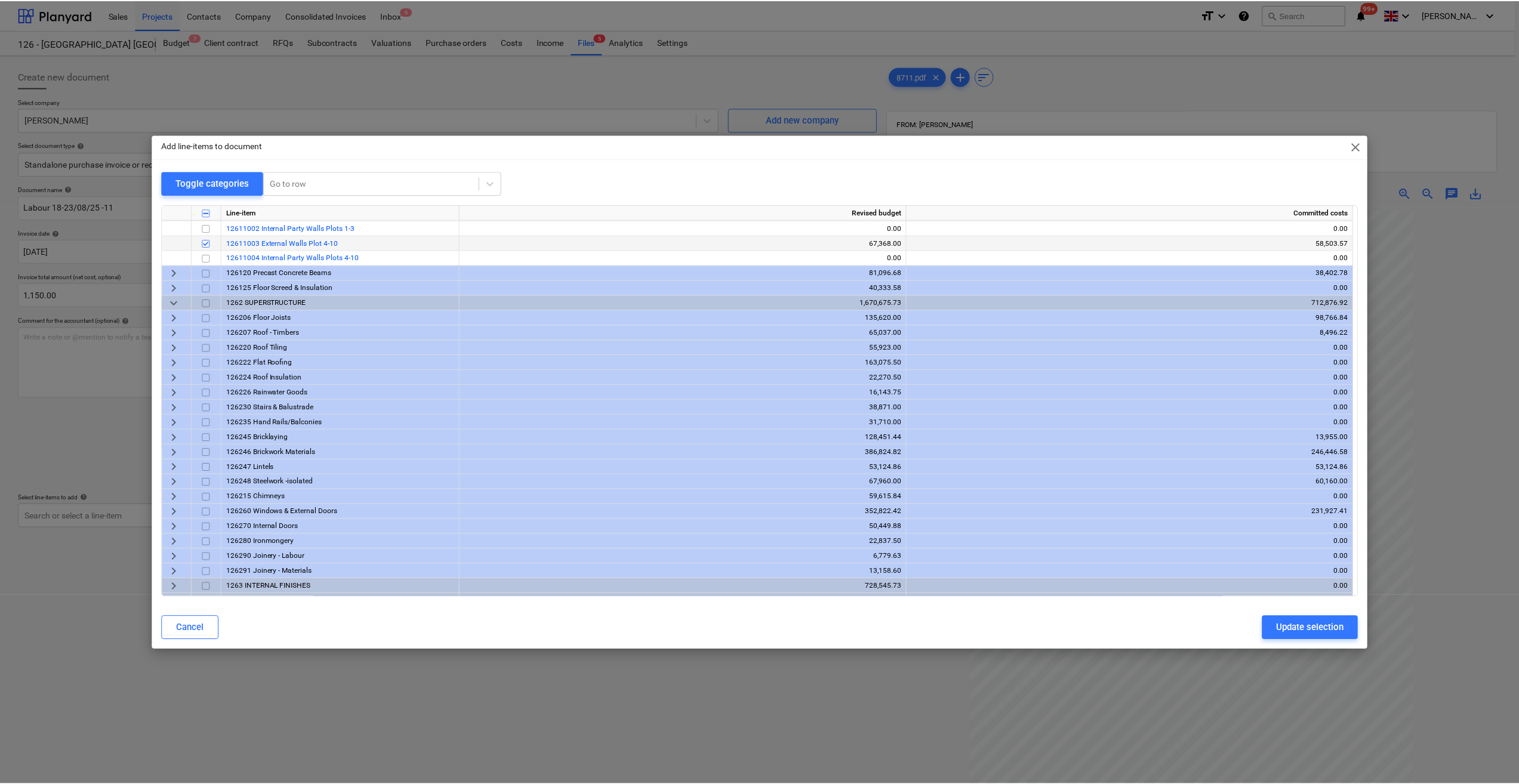
scroll to position [59, 0]
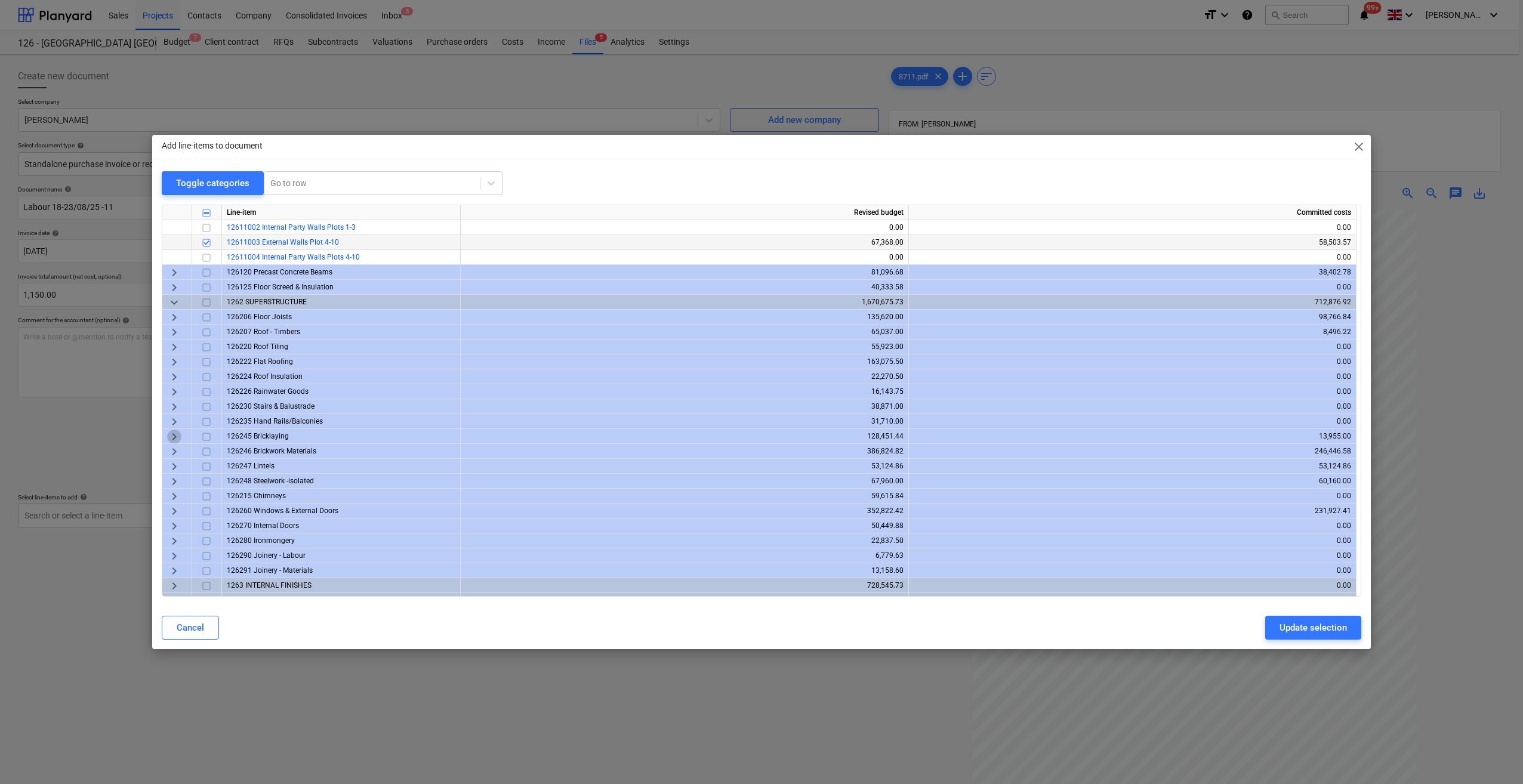
click at [173, 437] on span "keyboard_arrow_right" at bounding box center [174, 437] width 14 height 14
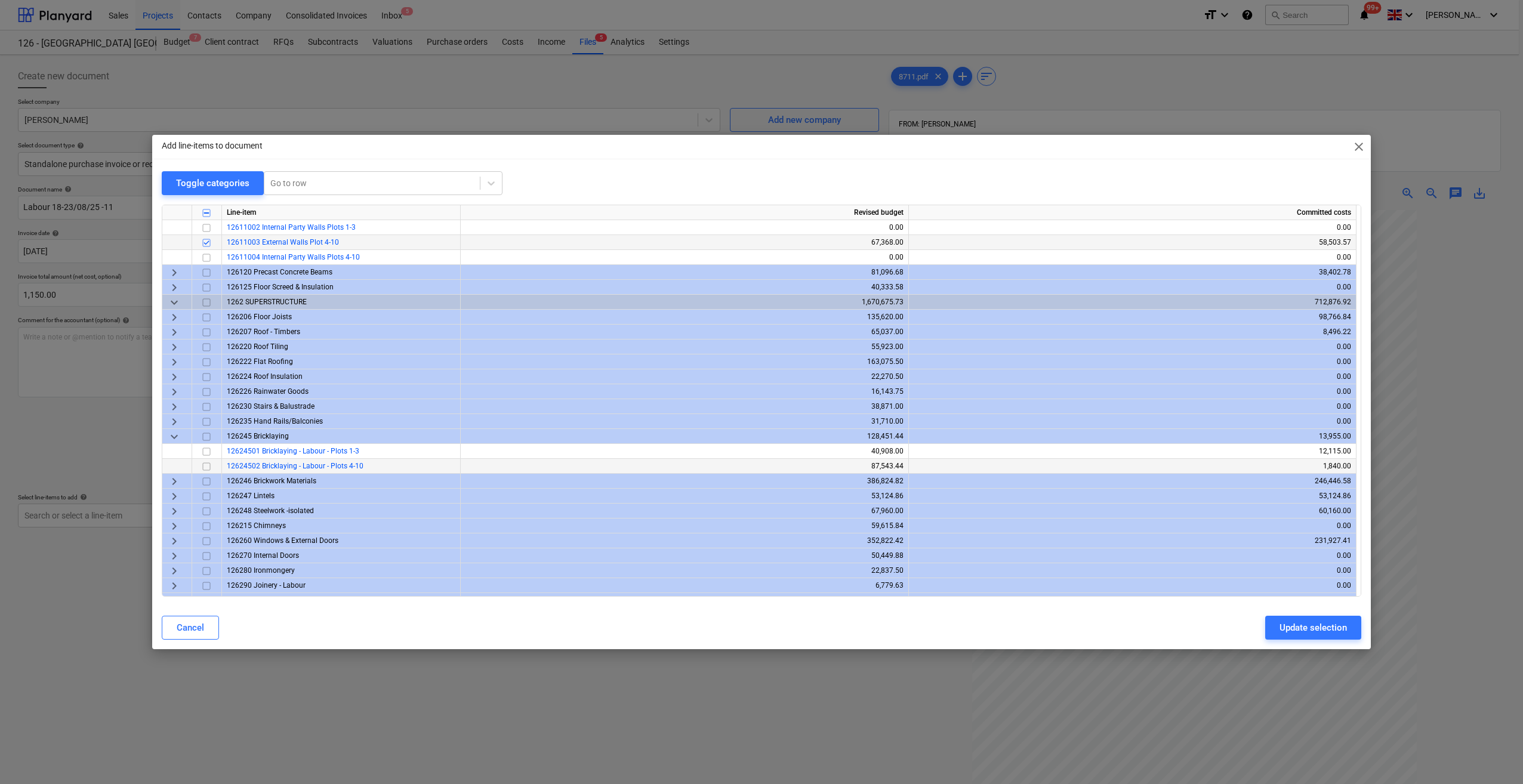
click at [207, 467] on input "checkbox" at bounding box center [207, 467] width 14 height 14
click at [1276, 624] on button "Update selection" at bounding box center [1312, 627] width 96 height 24
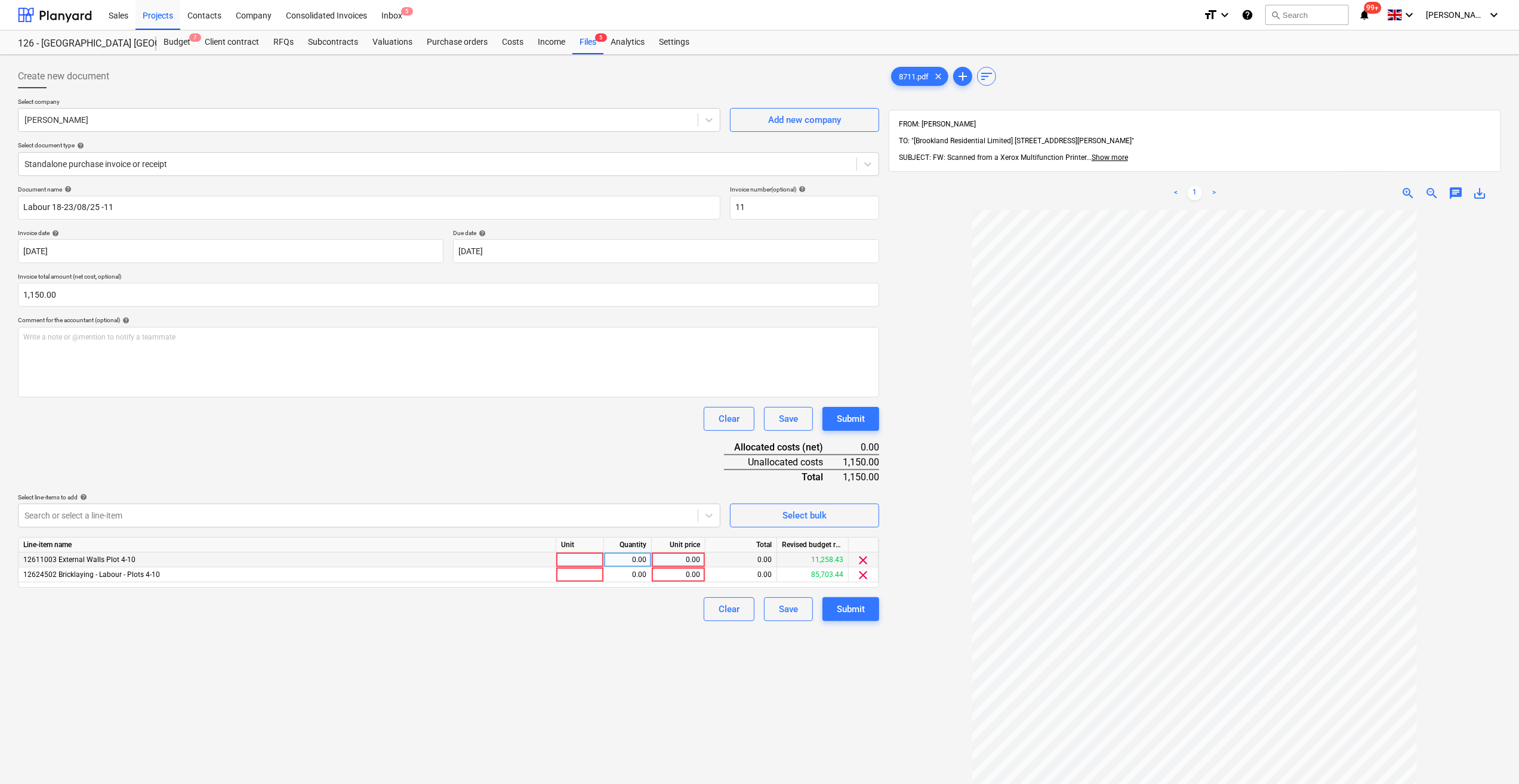
click at [568, 555] on div at bounding box center [580, 559] width 47 height 15
type input "Day"
click at [564, 576] on div at bounding box center [580, 574] width 47 height 15
type input "Day"
click at [634, 556] on div "0.00" at bounding box center [628, 559] width 38 height 15
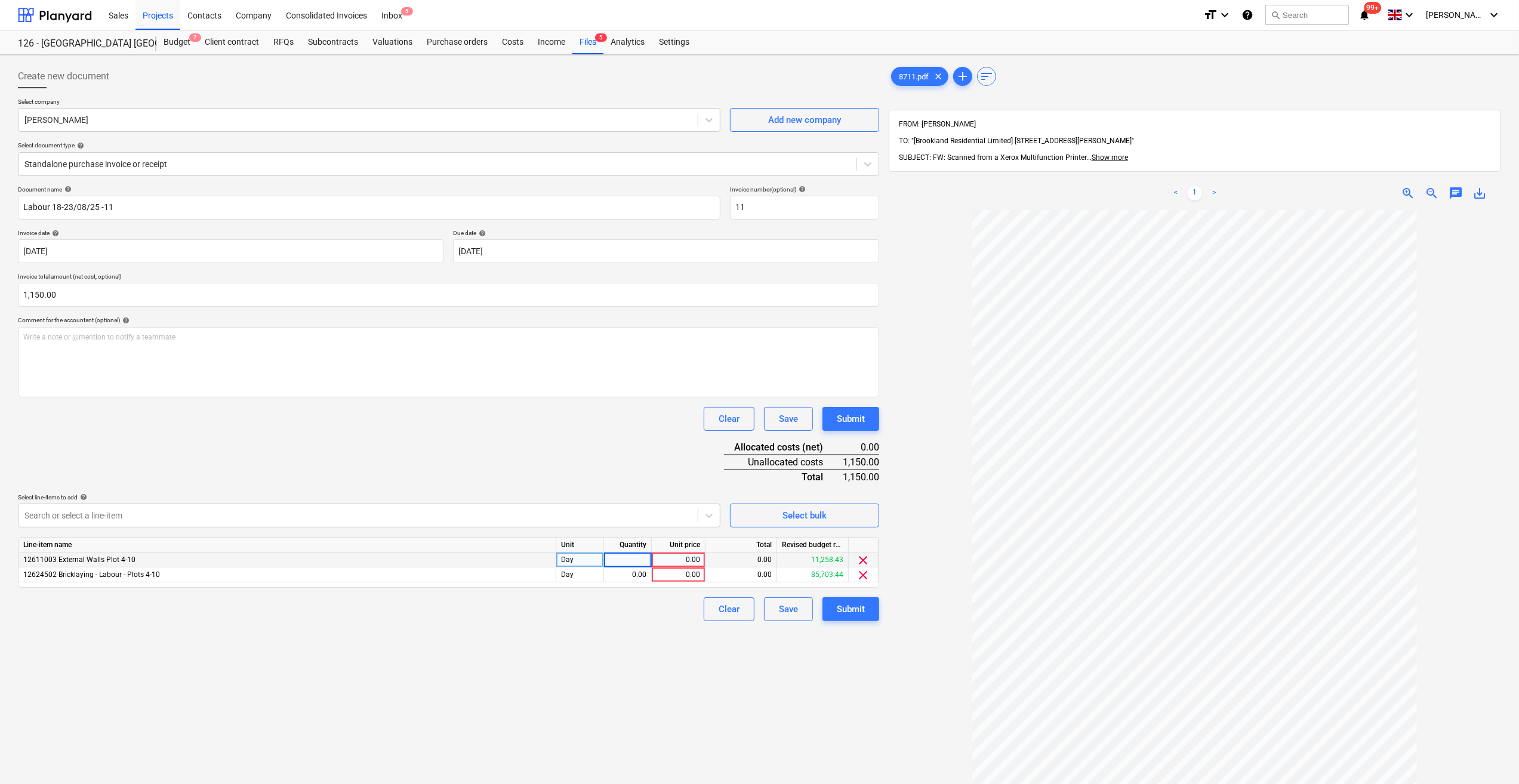
type input "1"
click at [626, 575] on div "0.00" at bounding box center [628, 574] width 38 height 15
type input "4"
click at [617, 617] on div "Clear Save Submit" at bounding box center [449, 609] width 861 height 24
click at [674, 559] on div "0.00" at bounding box center [678, 559] width 44 height 15
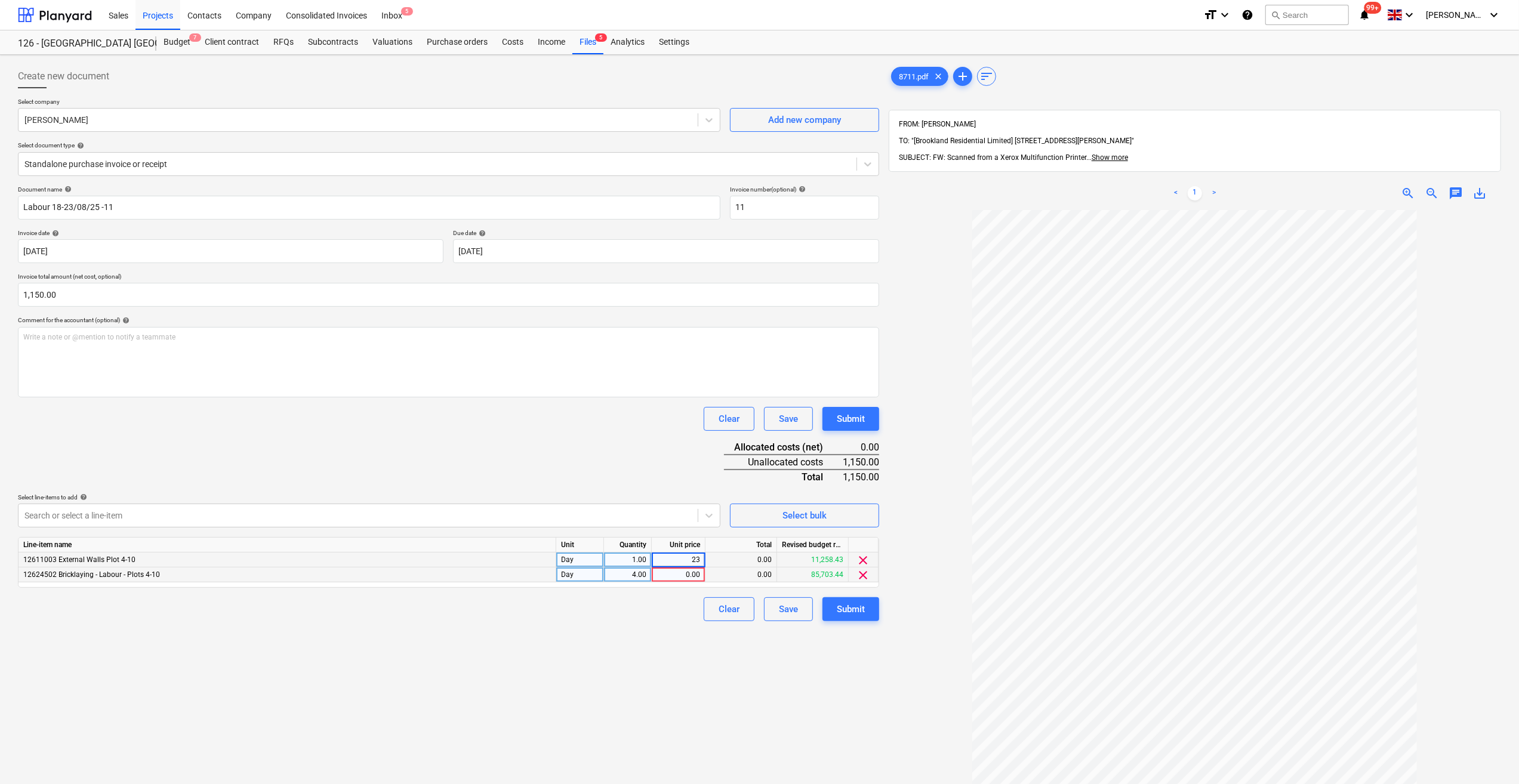
type input "230"
click at [675, 574] on div "0.00" at bounding box center [678, 574] width 44 height 15
type input "230"
click at [619, 627] on div "Create new document Select company [PERSON_NAME] Add new company Select documen…" at bounding box center [449, 512] width 871 height 906
click at [850, 613] on div "Submit" at bounding box center [850, 609] width 28 height 16
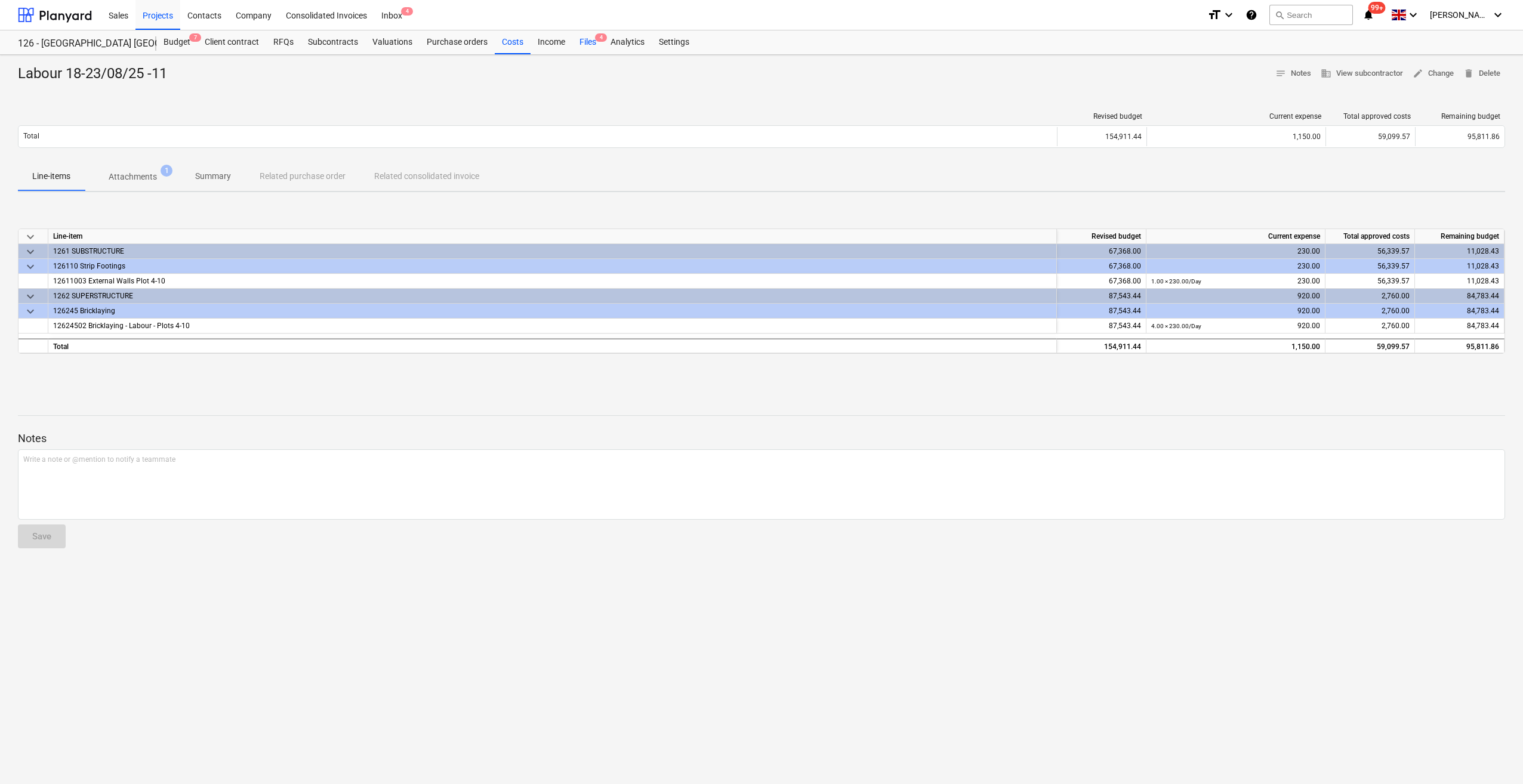
click at [588, 42] on div "Files 4" at bounding box center [587, 42] width 31 height 24
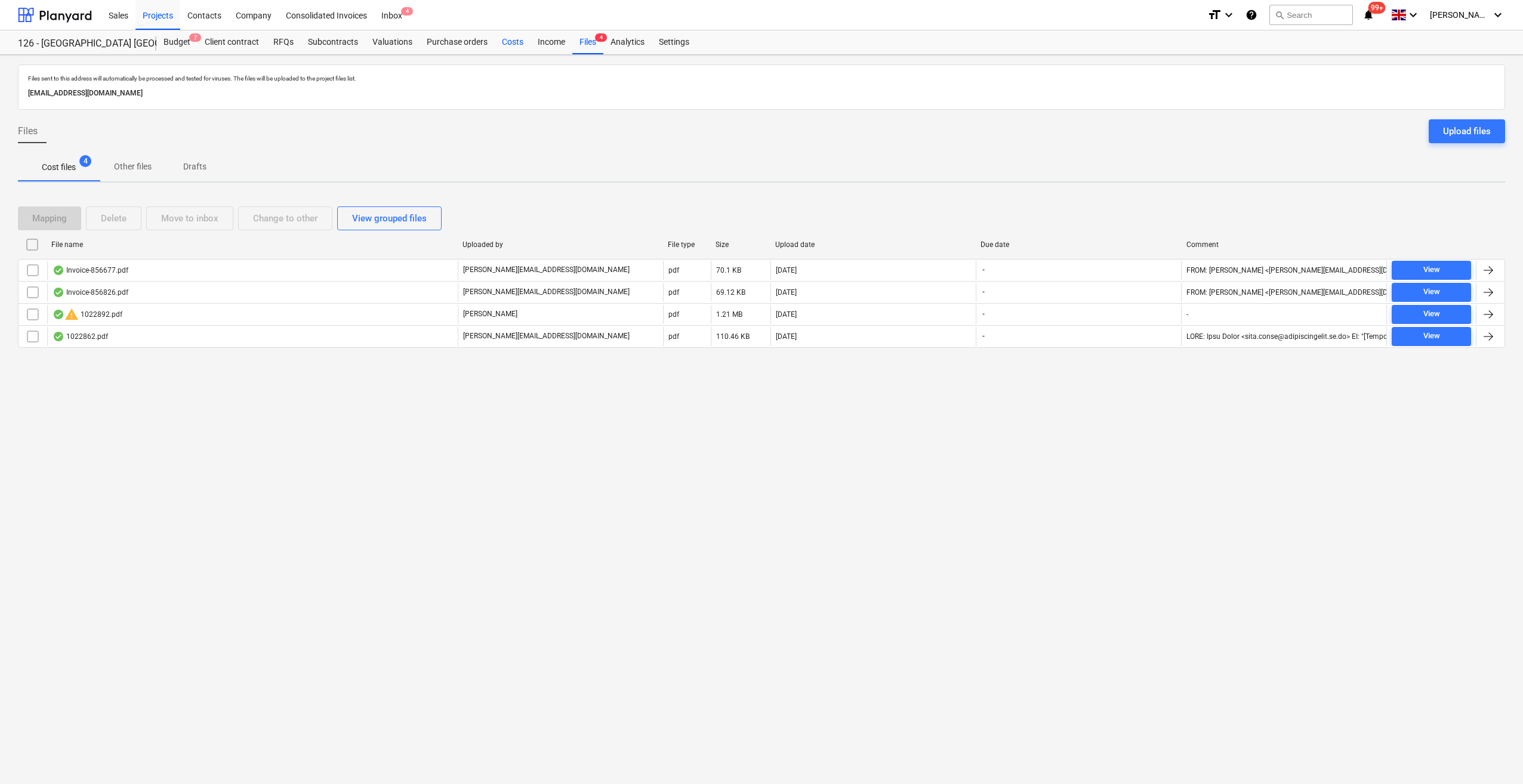
click at [506, 42] on div "Costs" at bounding box center [512, 42] width 36 height 24
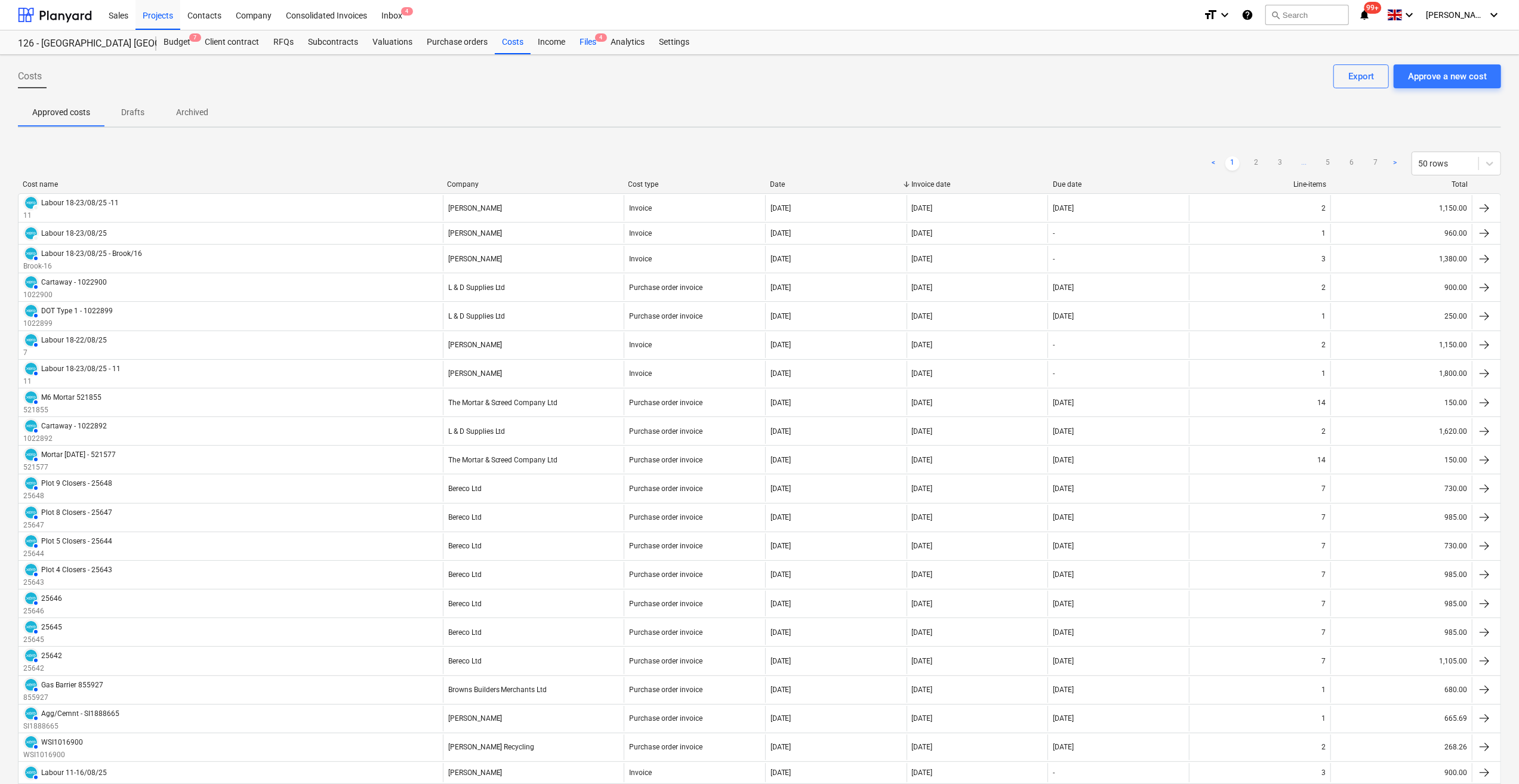
click at [583, 44] on div "Files 4" at bounding box center [587, 42] width 31 height 24
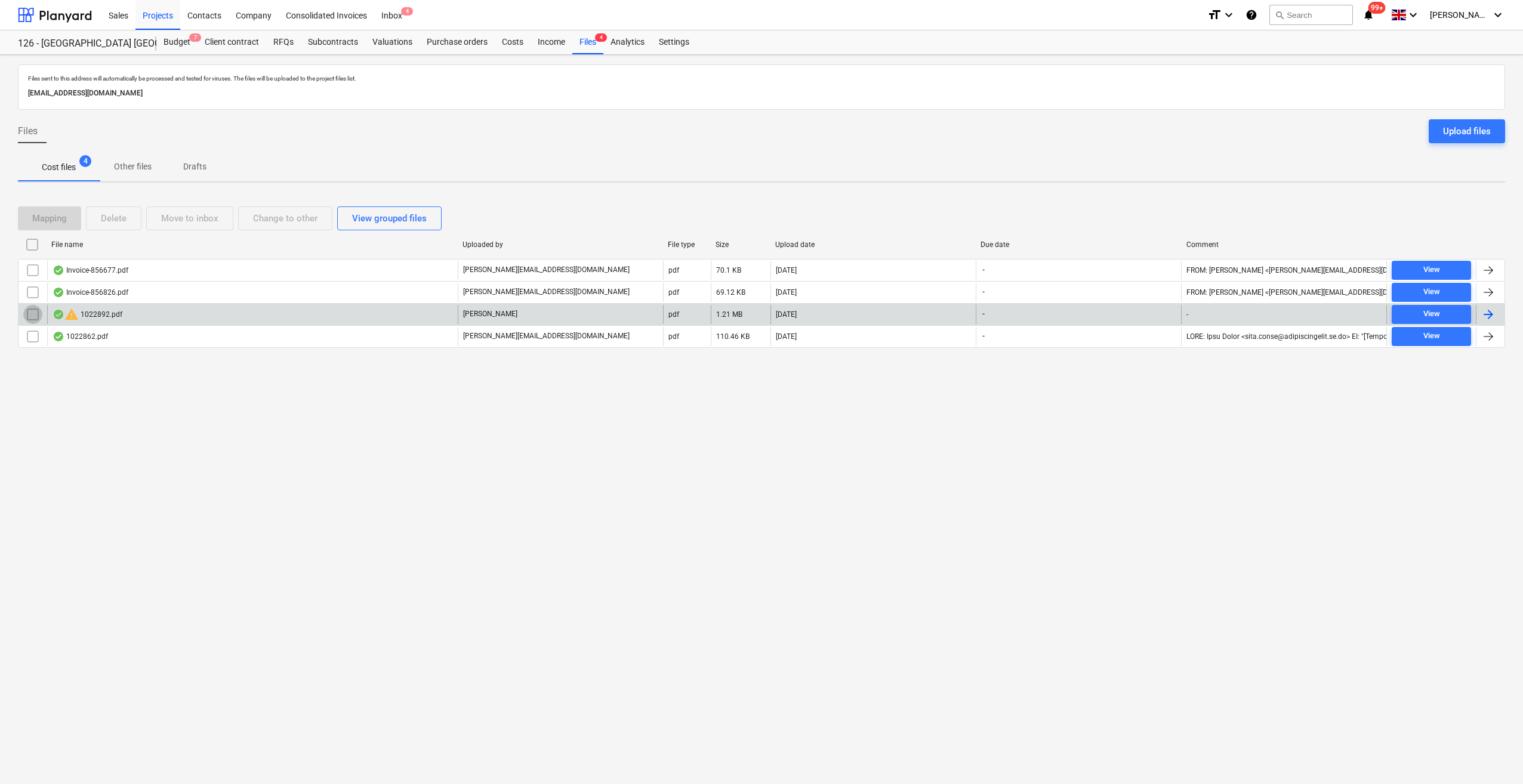
click at [35, 312] on input "checkbox" at bounding box center [32, 314] width 19 height 19
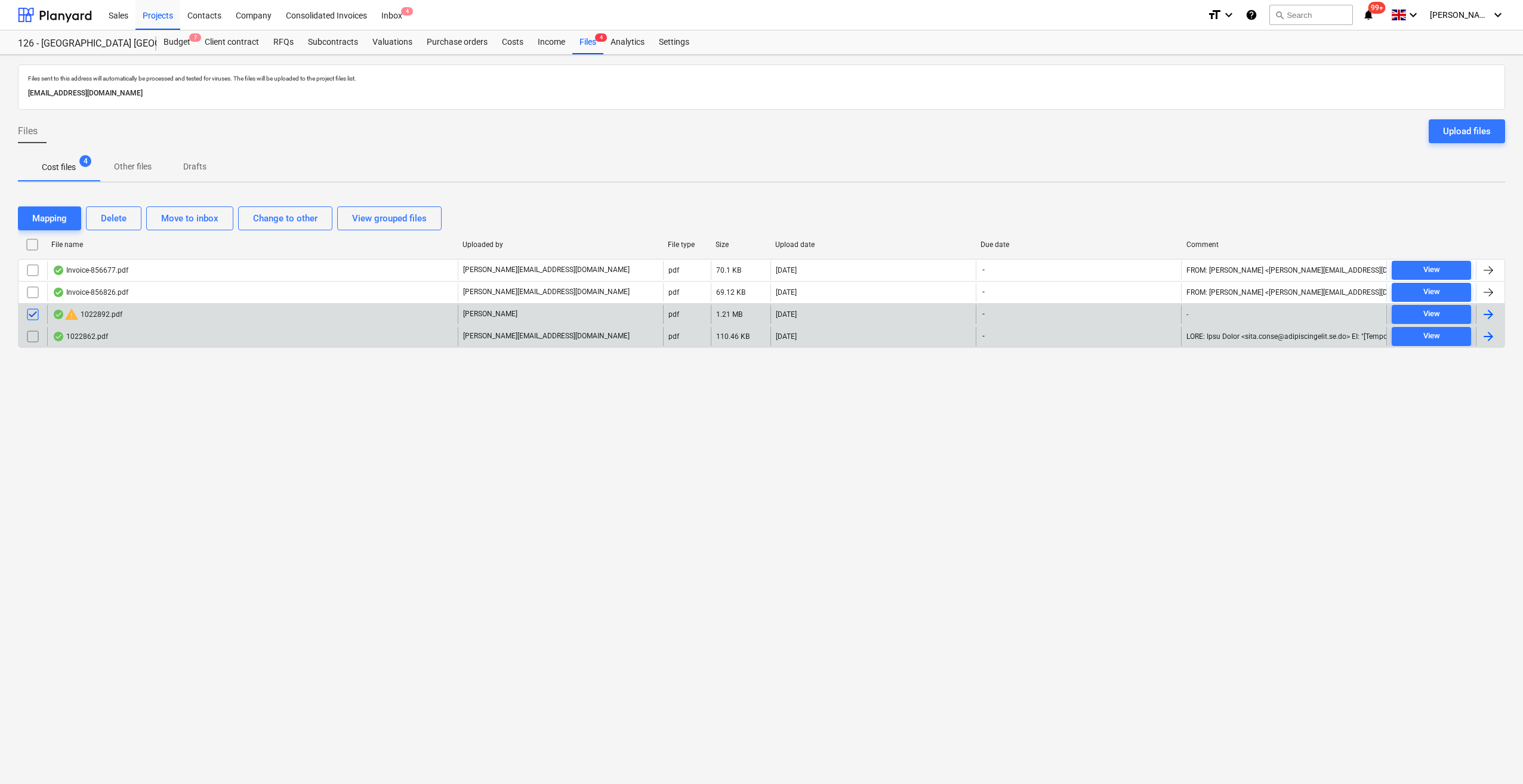
click at [32, 336] on input "checkbox" at bounding box center [32, 336] width 19 height 19
click at [111, 219] on div "Delete" at bounding box center [113, 218] width 25 height 16
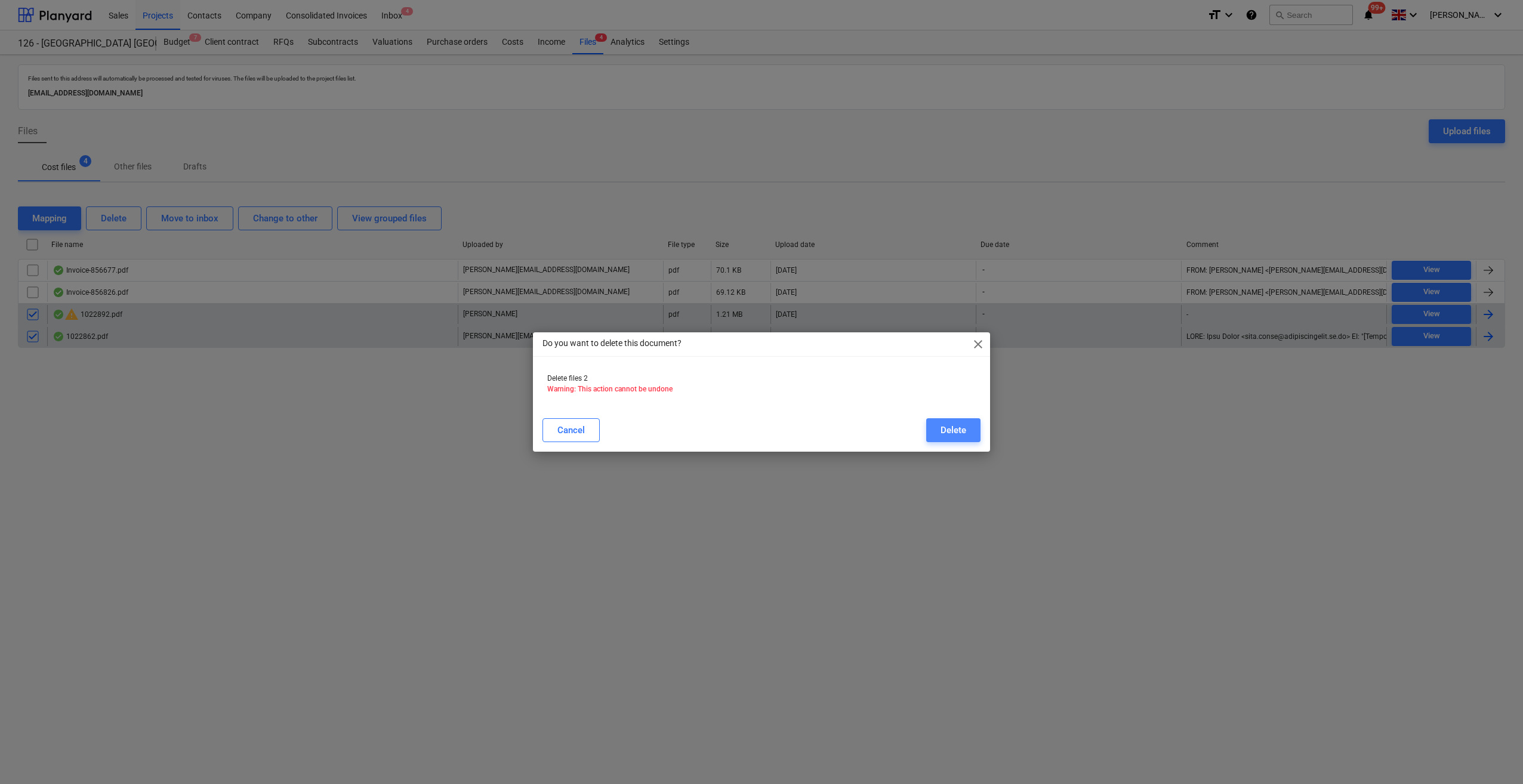
click at [954, 427] on div "Delete" at bounding box center [953, 430] width 25 height 16
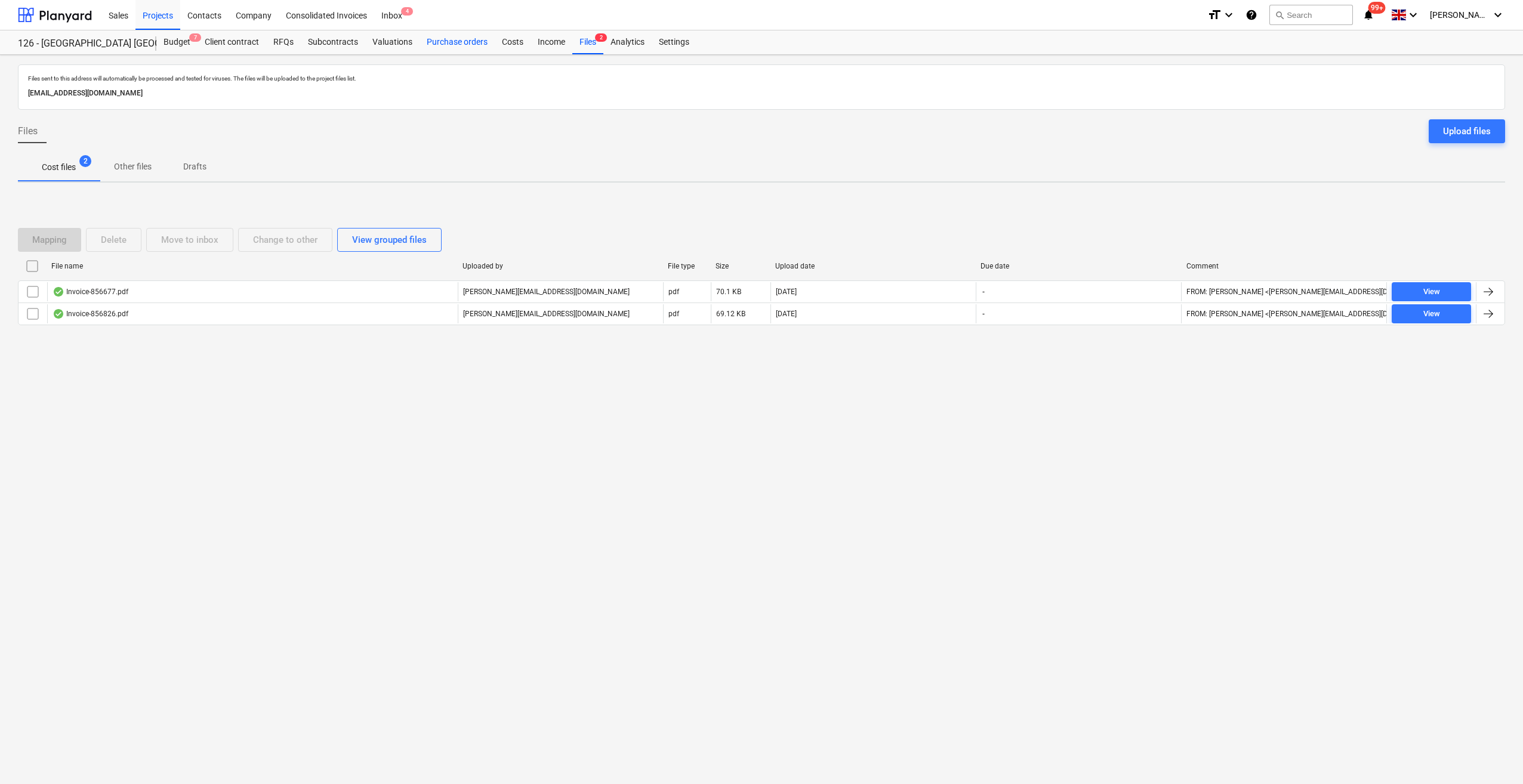
click at [454, 44] on div "Purchase orders" at bounding box center [457, 42] width 75 height 24
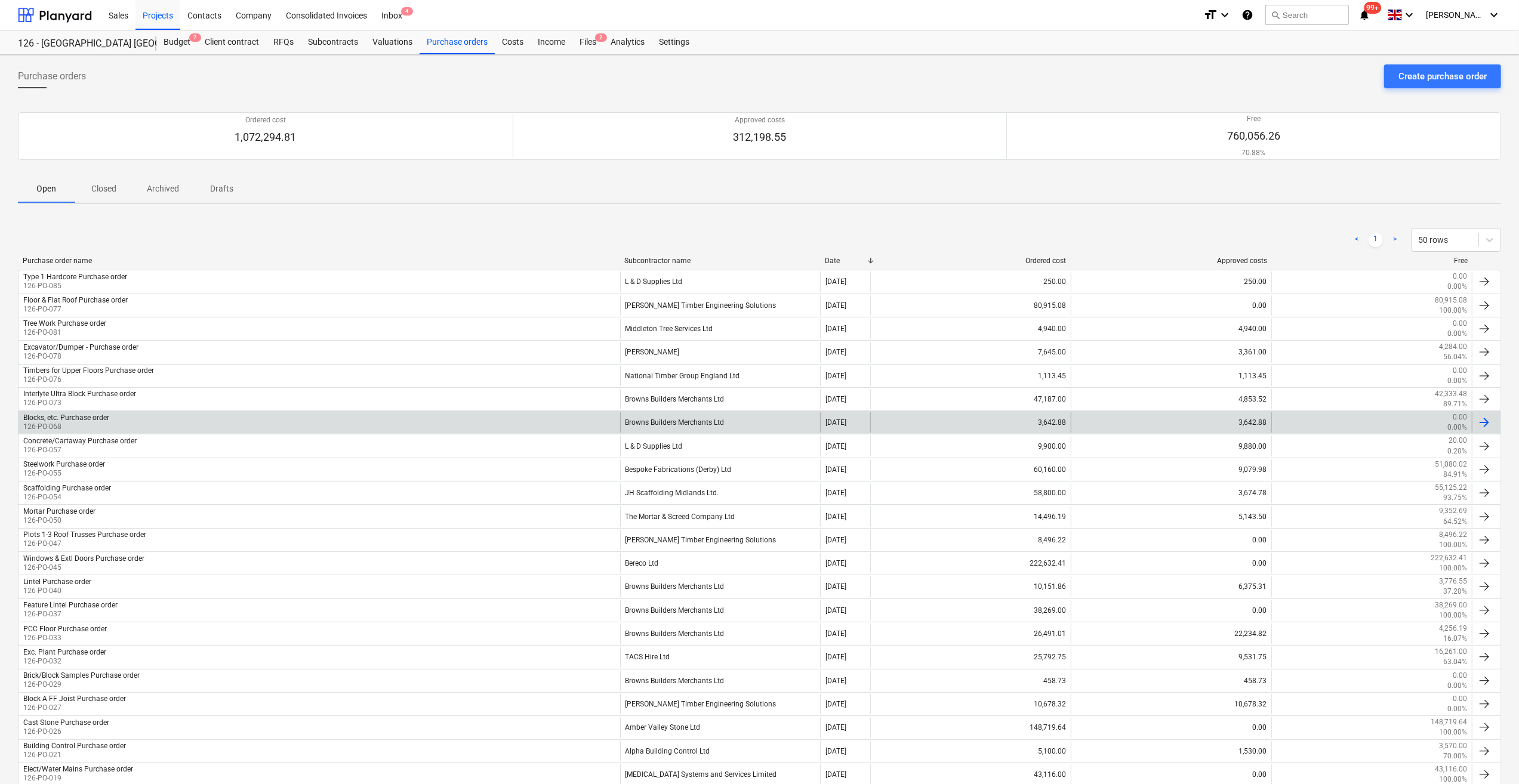
click at [676, 424] on div "Browns Builders Merchants Ltd" at bounding box center [720, 422] width 200 height 21
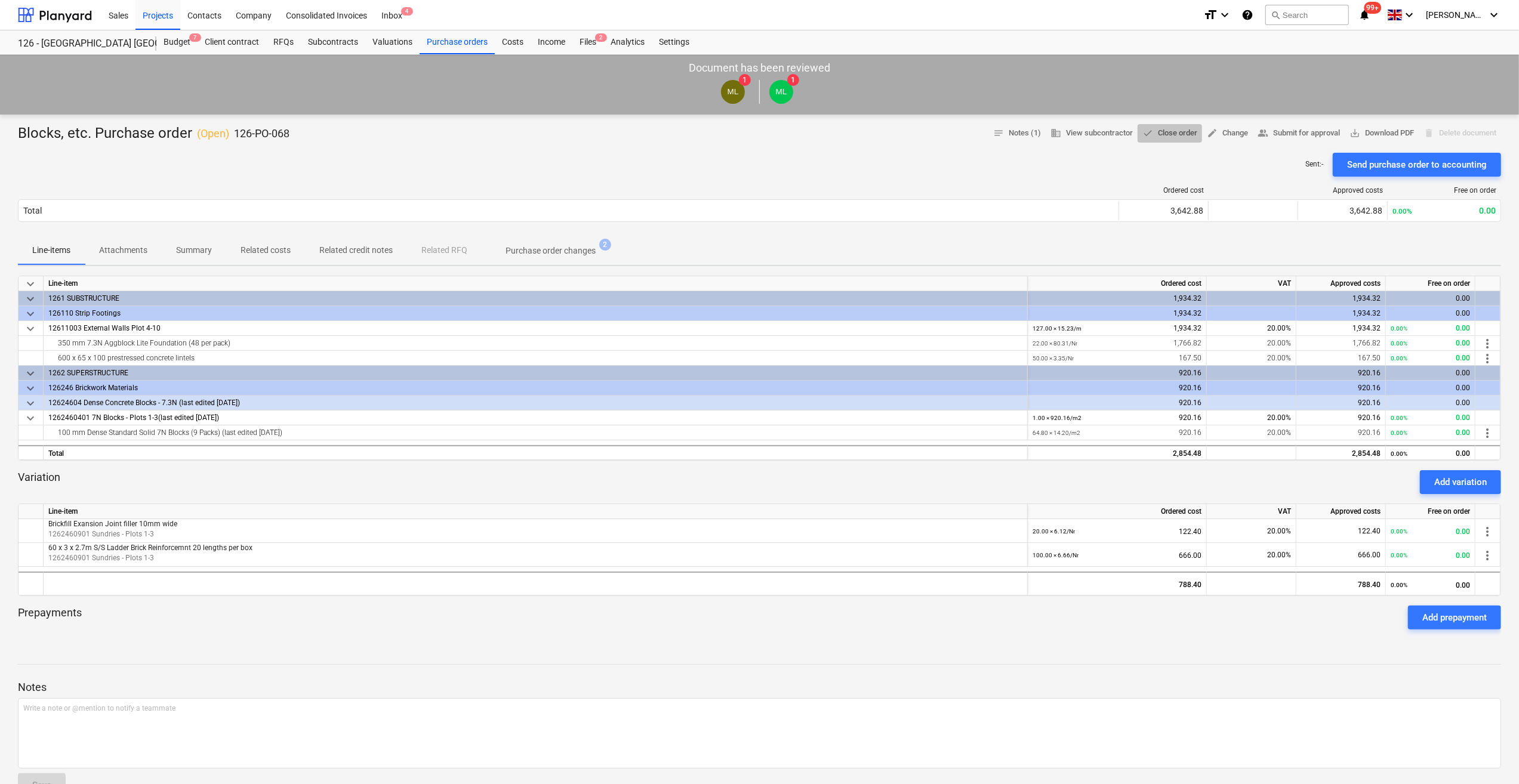
click at [1164, 131] on span "done Close order" at bounding box center [1169, 133] width 55 height 13
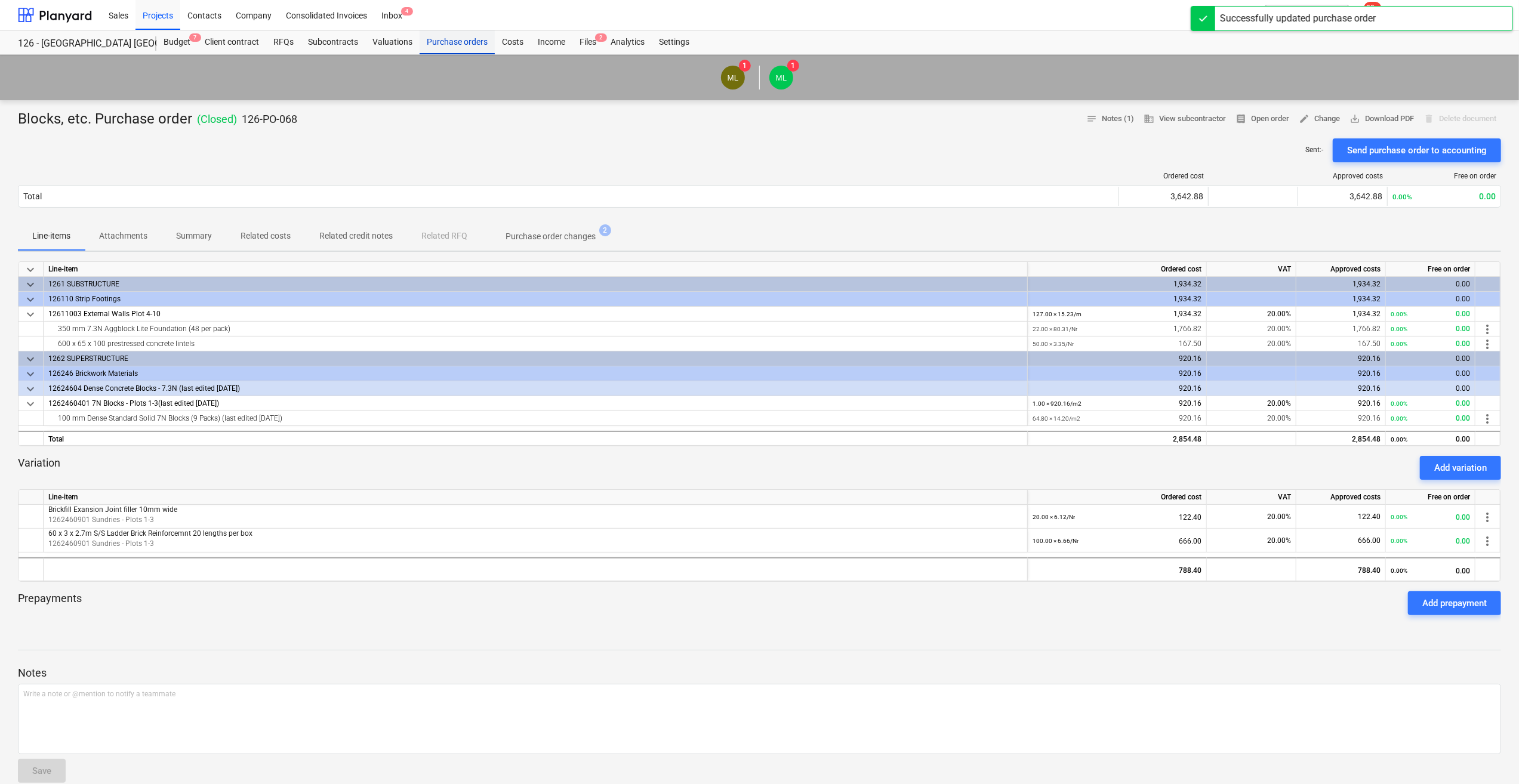
click at [467, 40] on div "Purchase orders" at bounding box center [457, 42] width 75 height 24
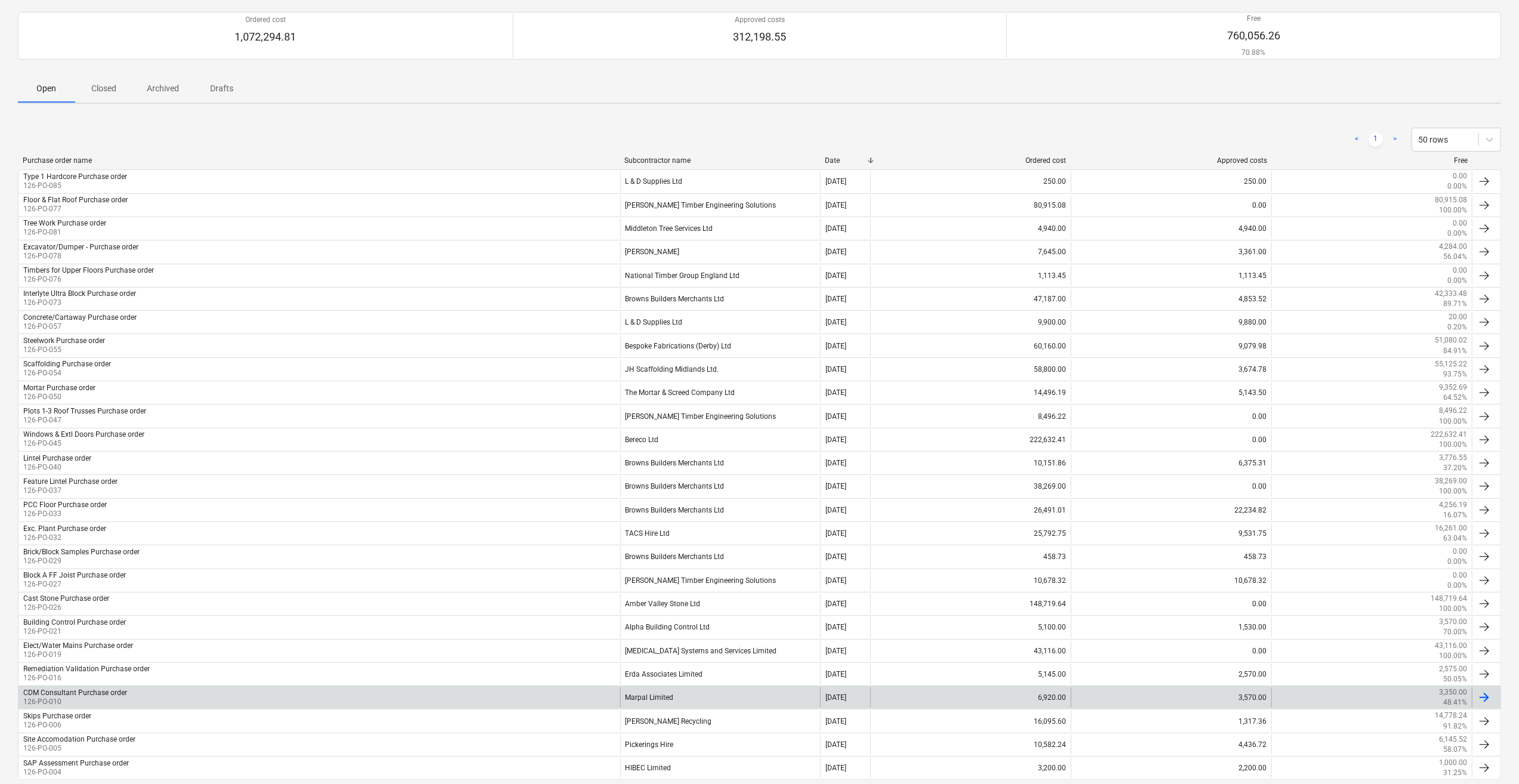
scroll to position [119, 0]
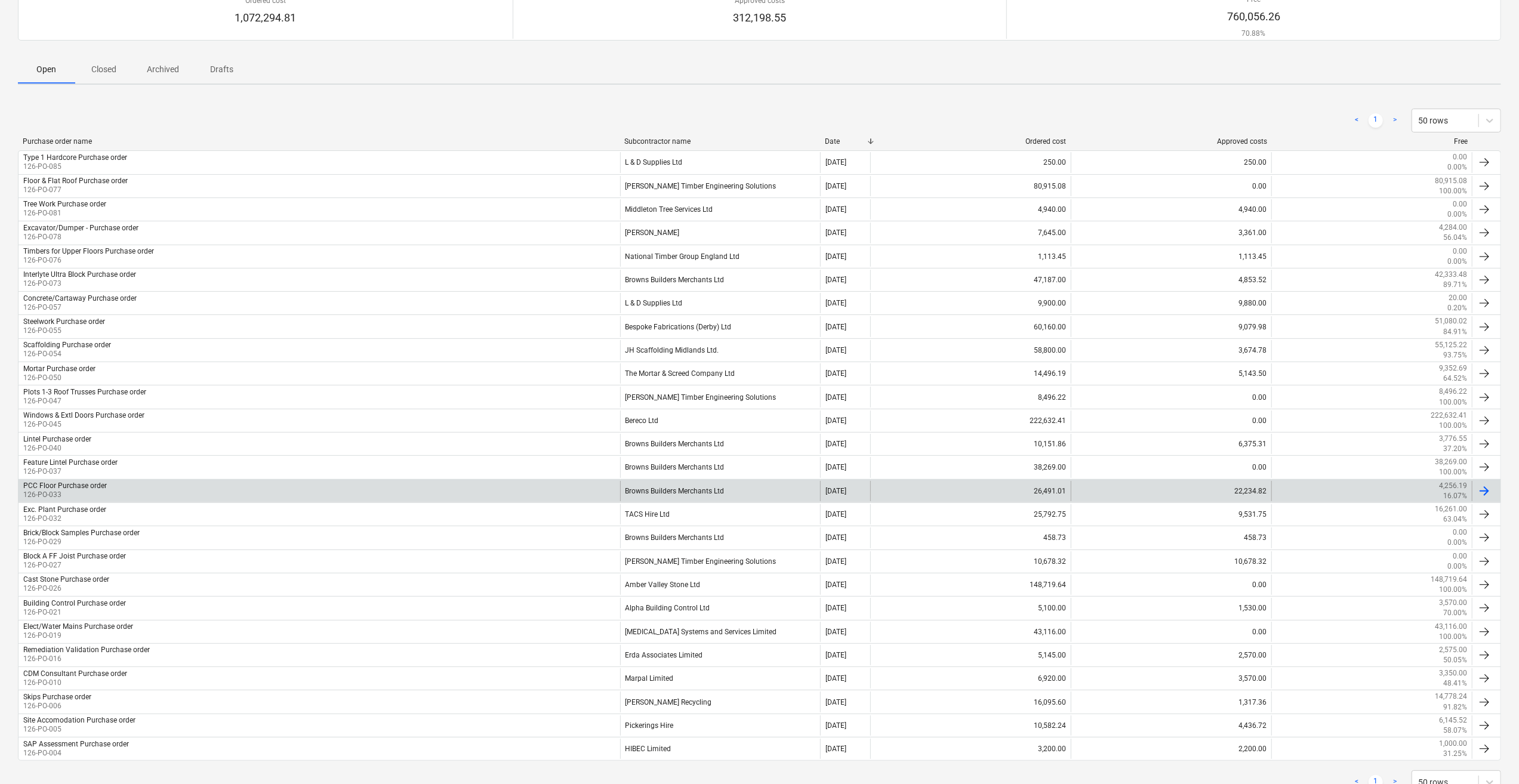
click at [79, 484] on div "PCC Floor Purchase order" at bounding box center [65, 485] width 84 height 9
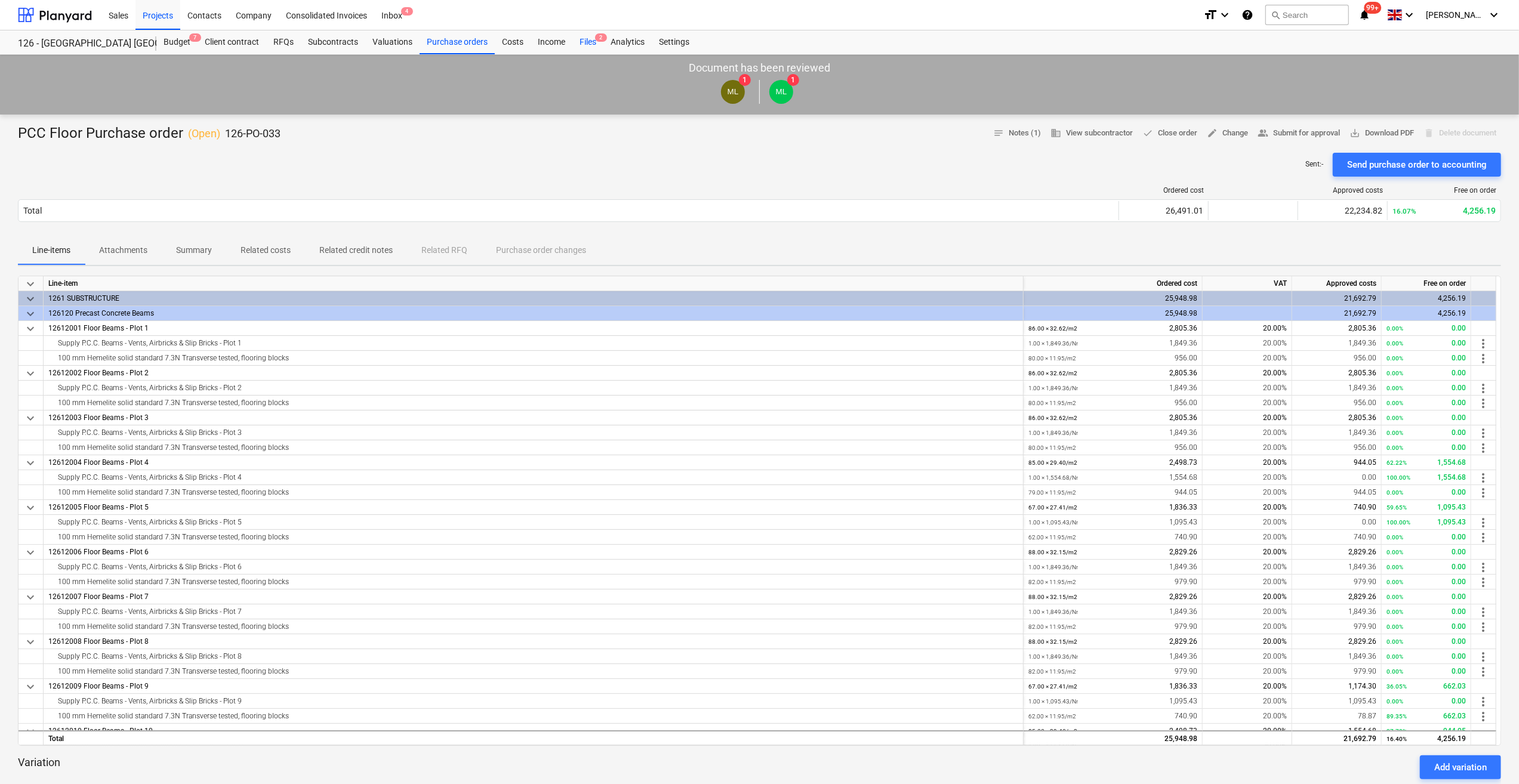
click at [590, 40] on div "Files 2" at bounding box center [587, 42] width 31 height 24
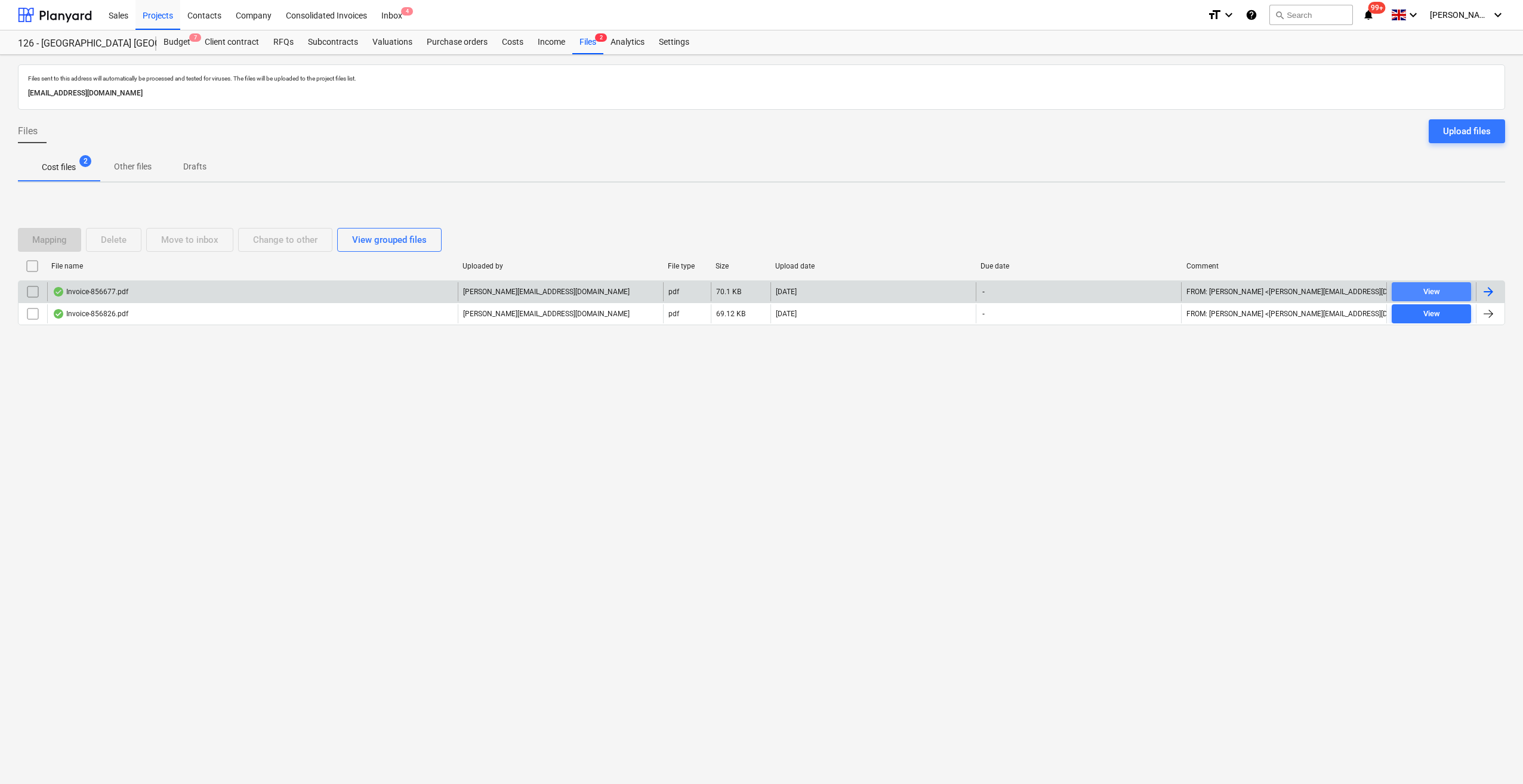
click at [1430, 294] on div "View" at bounding box center [1431, 291] width 17 height 13
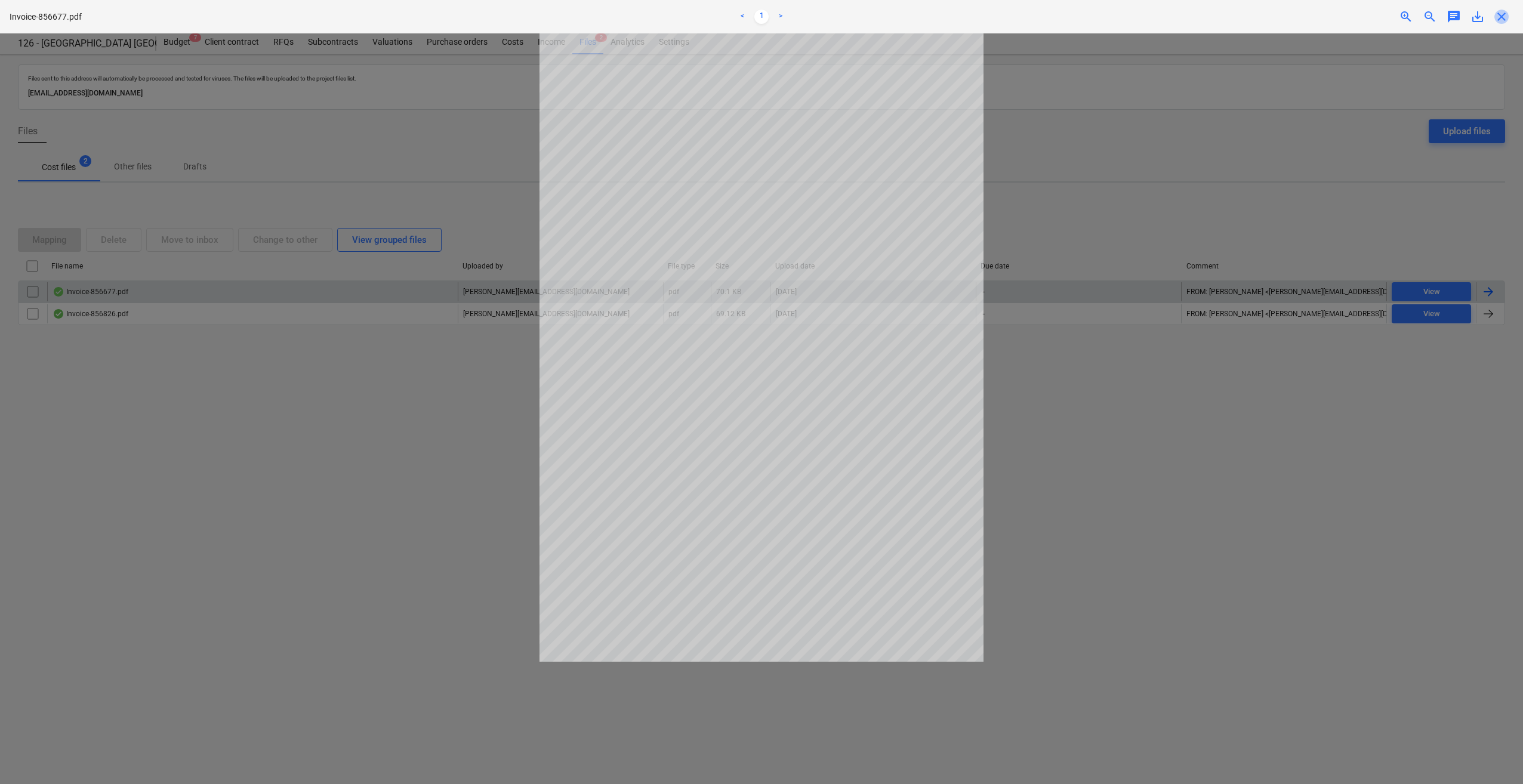
click at [1501, 20] on span "close" at bounding box center [1502, 17] width 14 height 14
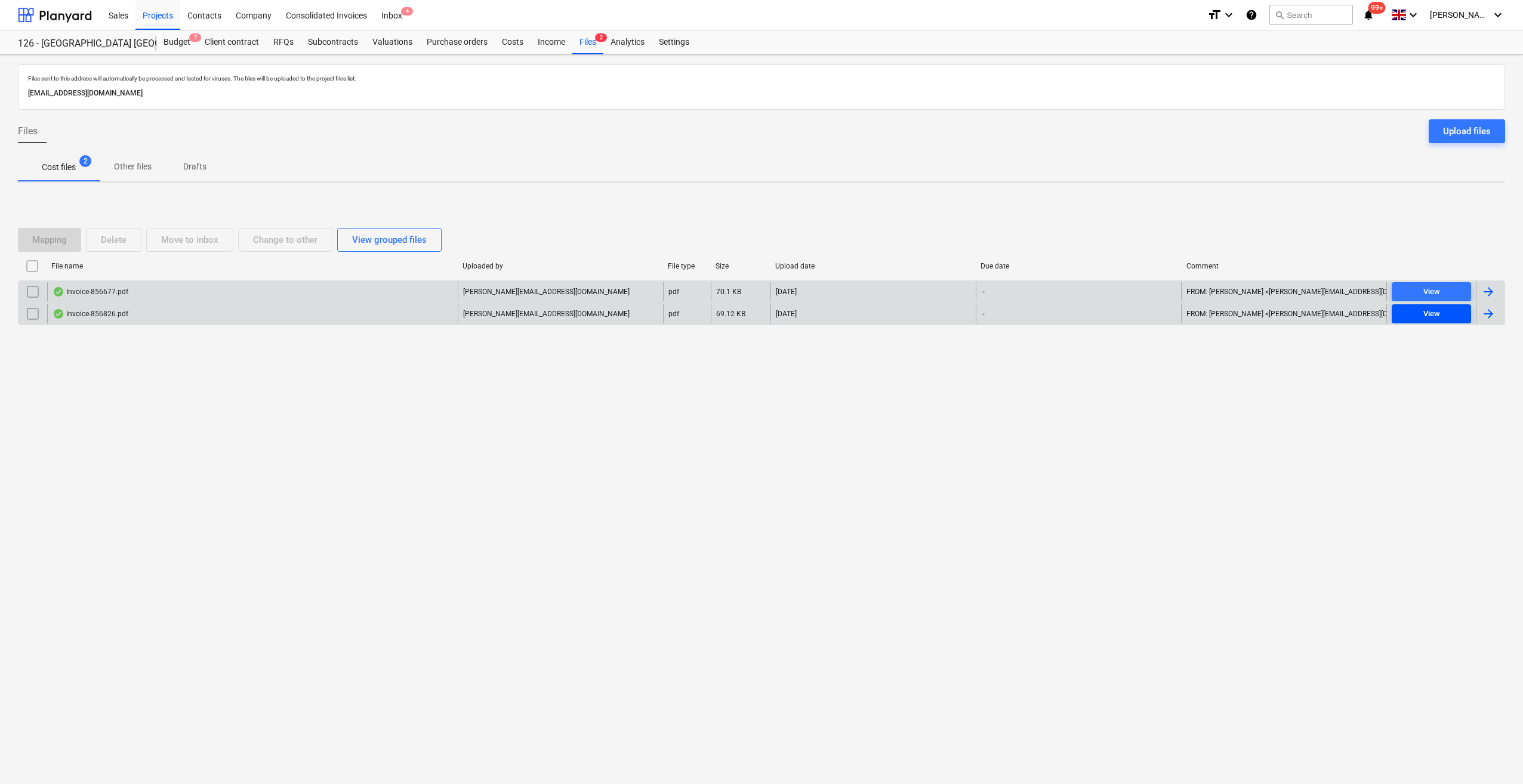
click at [1434, 312] on div "View" at bounding box center [1431, 313] width 17 height 13
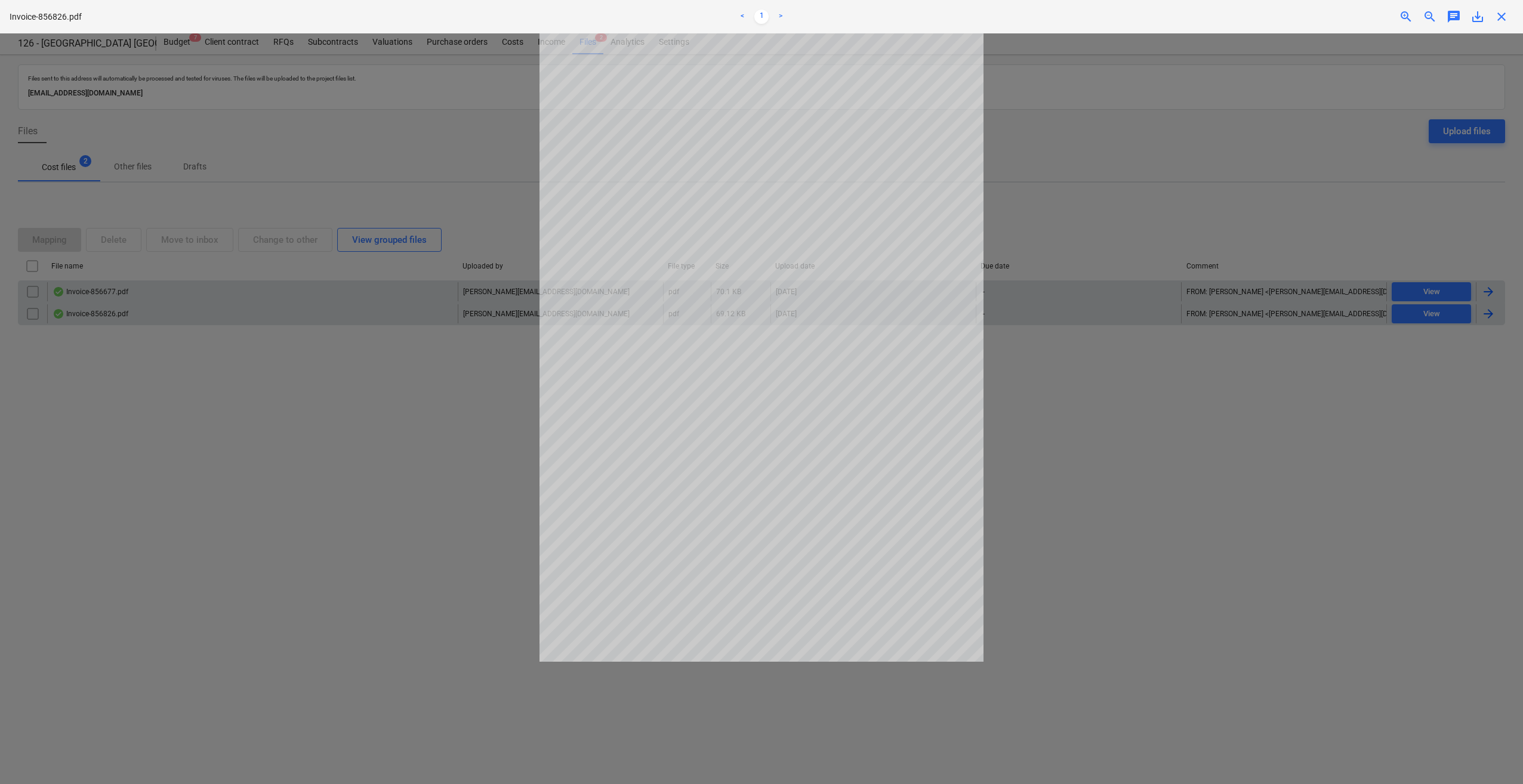
click at [1503, 12] on span "close" at bounding box center [1502, 17] width 14 height 14
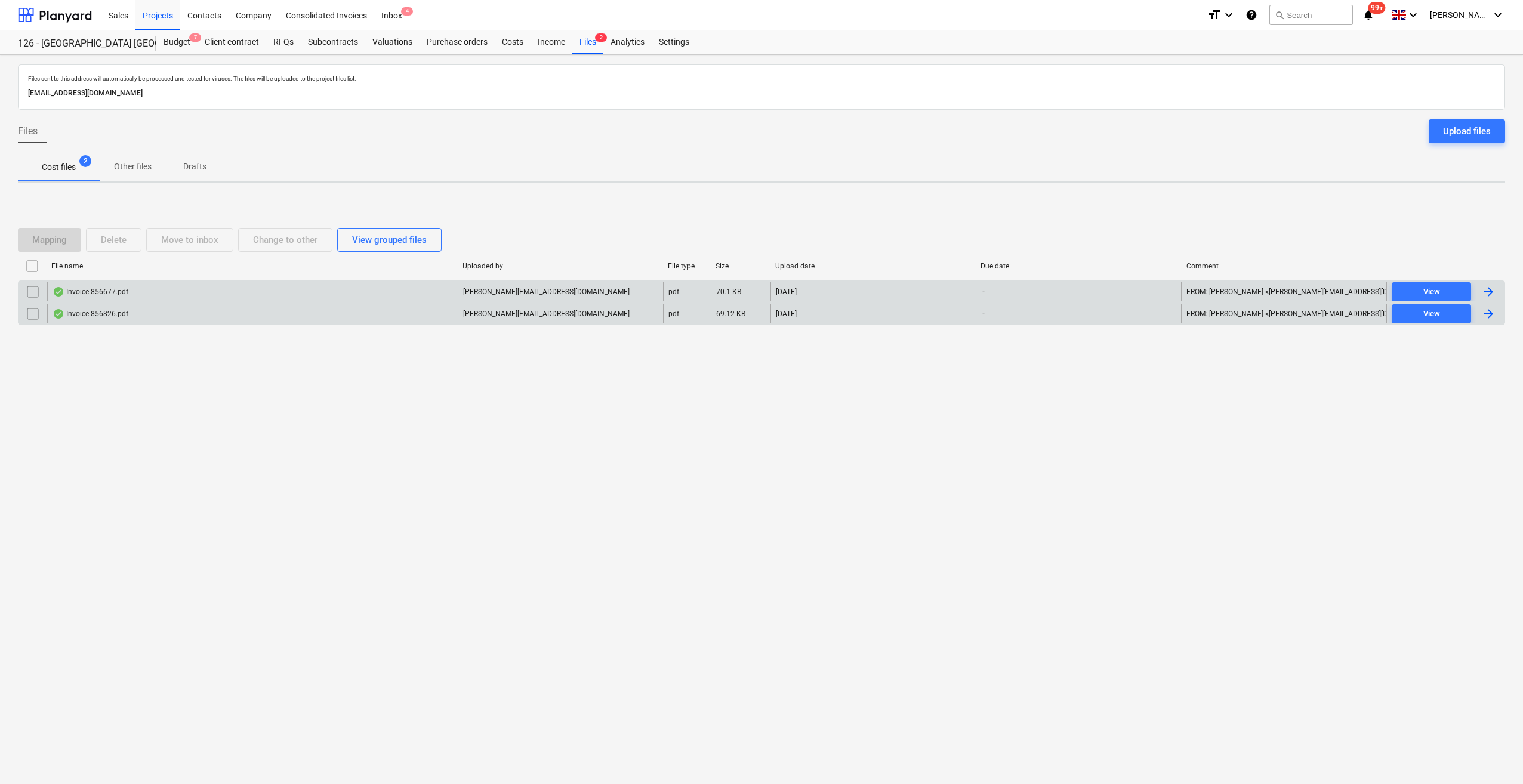
click at [1486, 312] on div at bounding box center [1488, 314] width 14 height 14
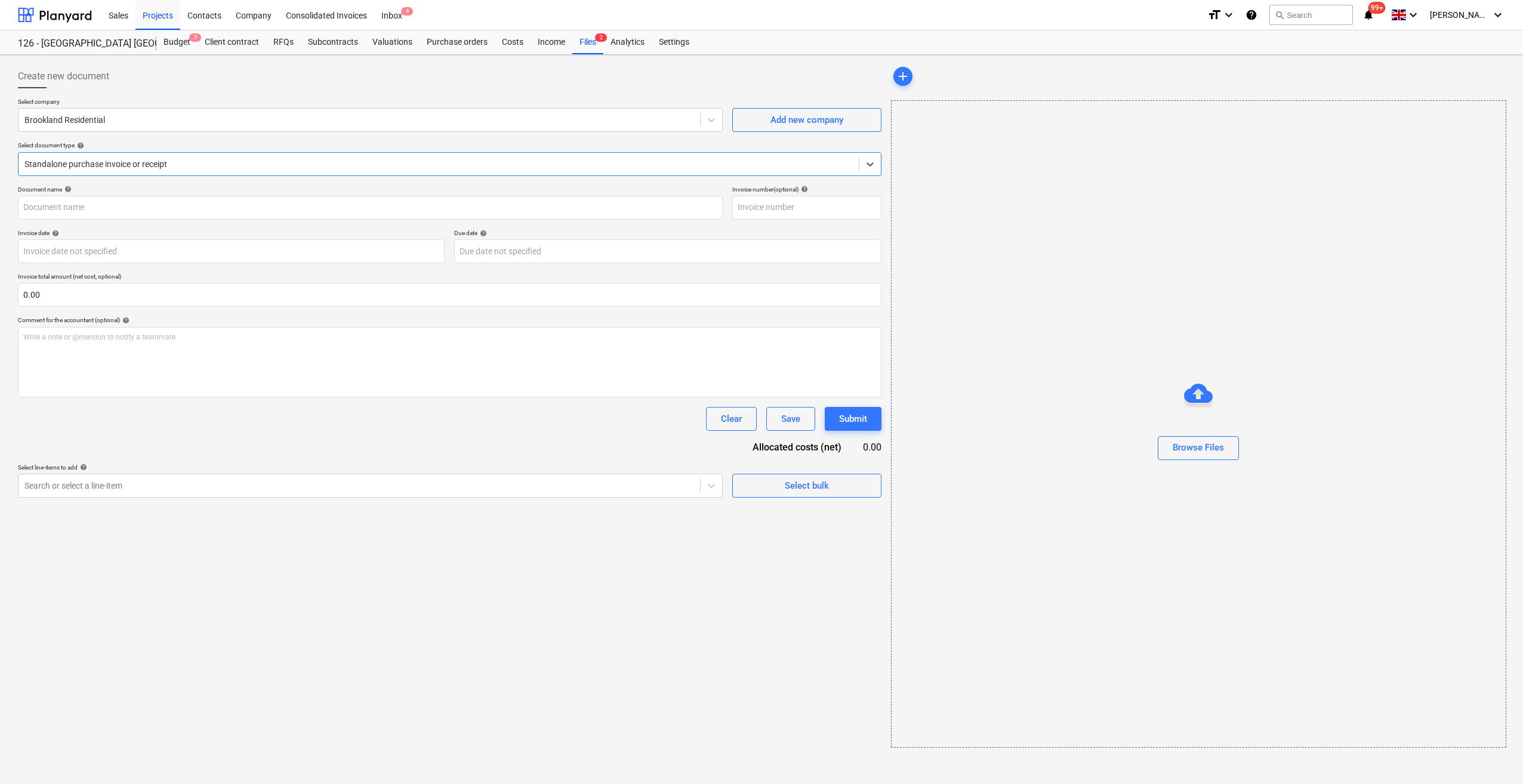
type input "856826"
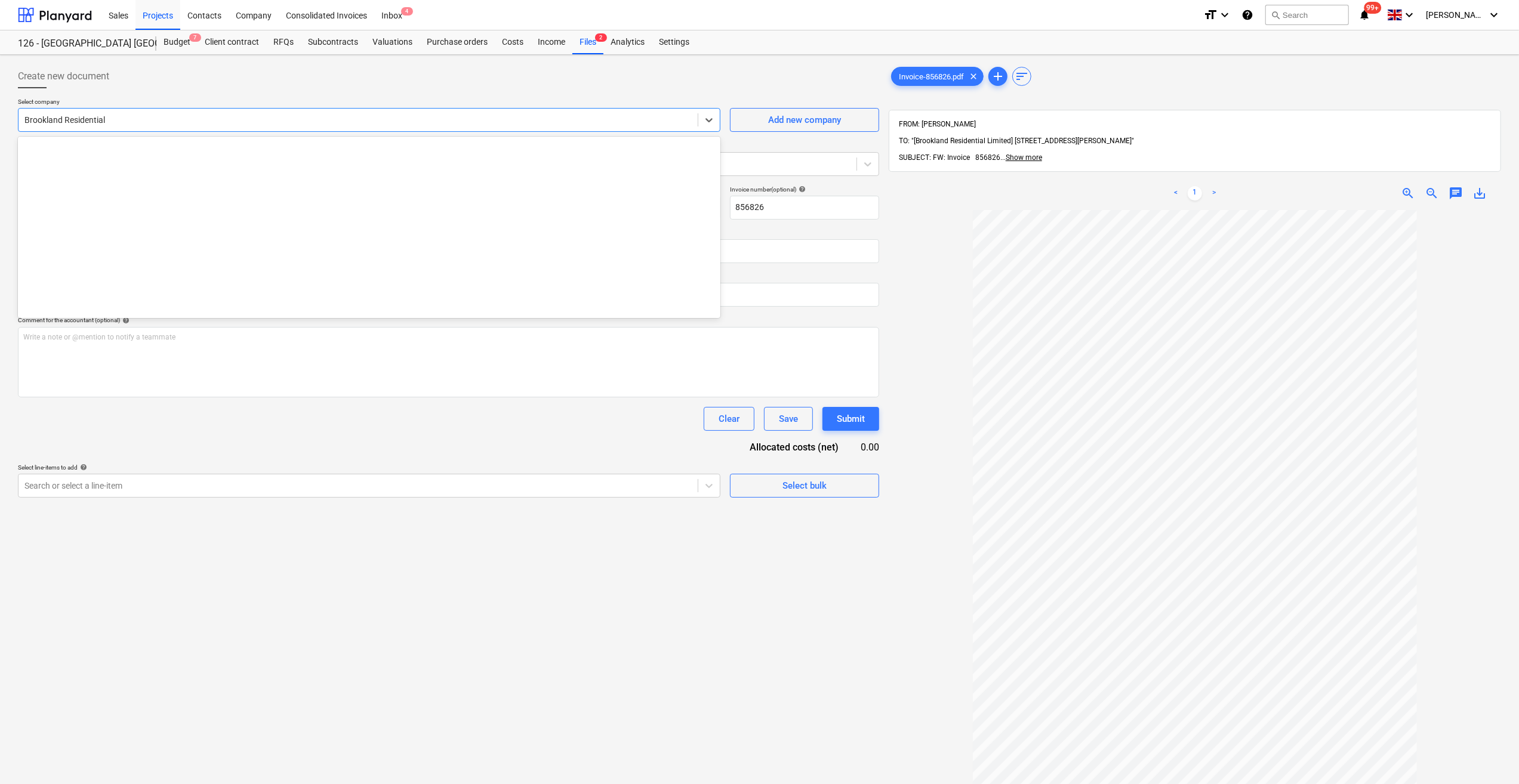
scroll to position [1419, 0]
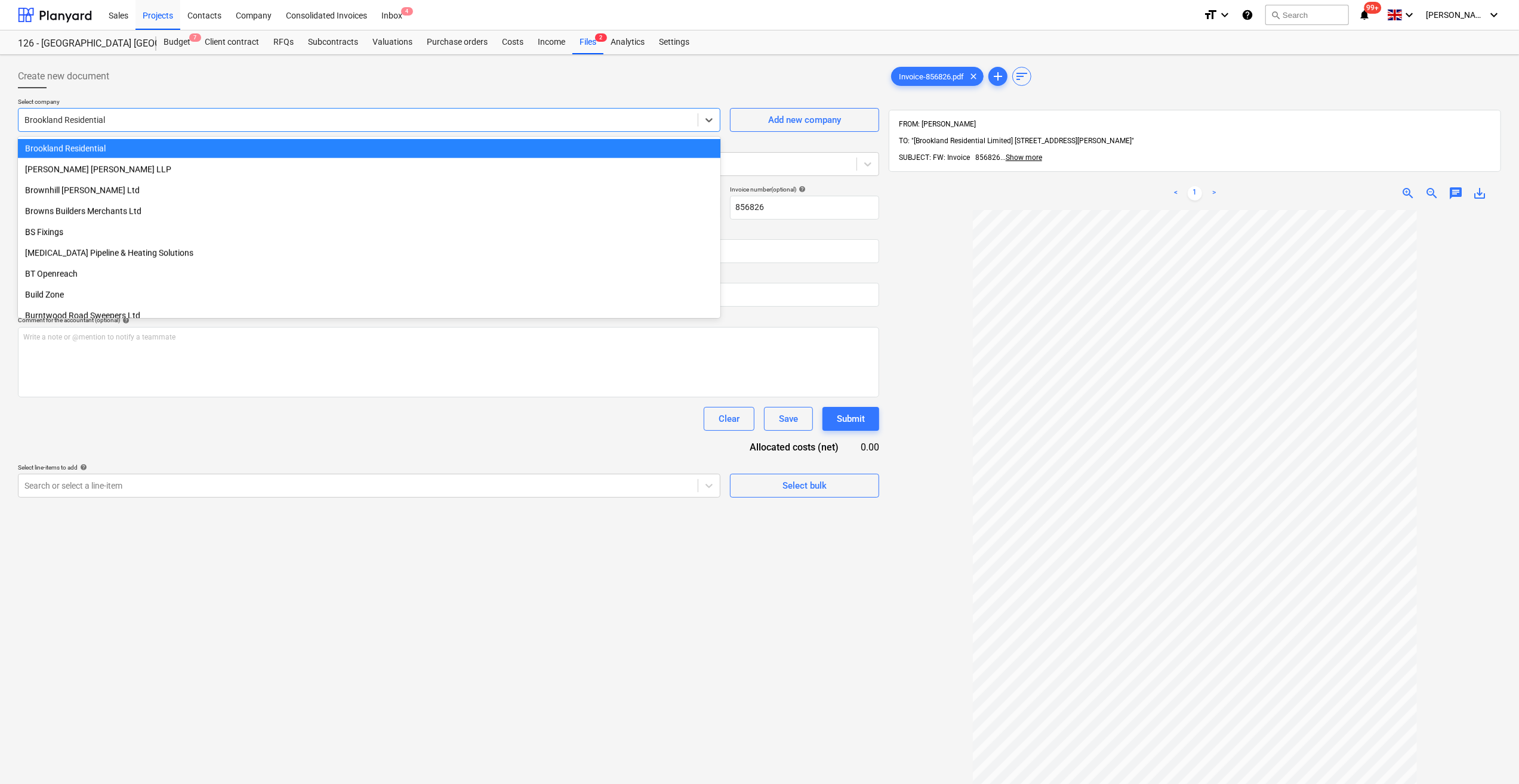
drag, startPoint x: 115, startPoint y: 113, endPoint x: 84, endPoint y: 119, distance: 31.6
click at [84, 119] on div at bounding box center [358, 119] width 667 height 12
drag, startPoint x: 77, startPoint y: 204, endPoint x: 74, endPoint y: 212, distance: 8.5
click at [74, 212] on div "Browns Builders Merchants Ltd" at bounding box center [369, 211] width 702 height 19
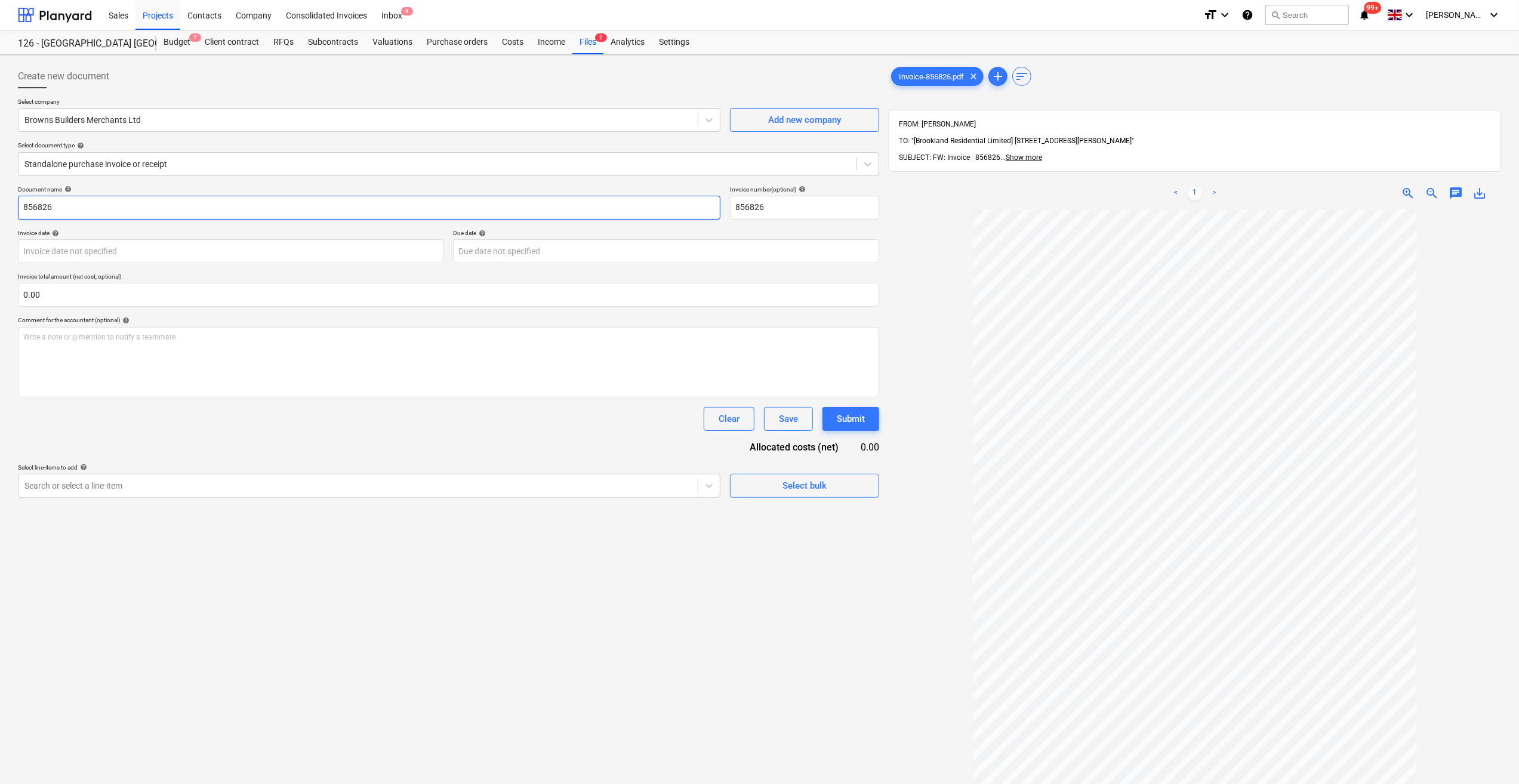
click at [22, 207] on input "856826" at bounding box center [369, 207] width 702 height 24
type input "Floor Blocks - 856826"
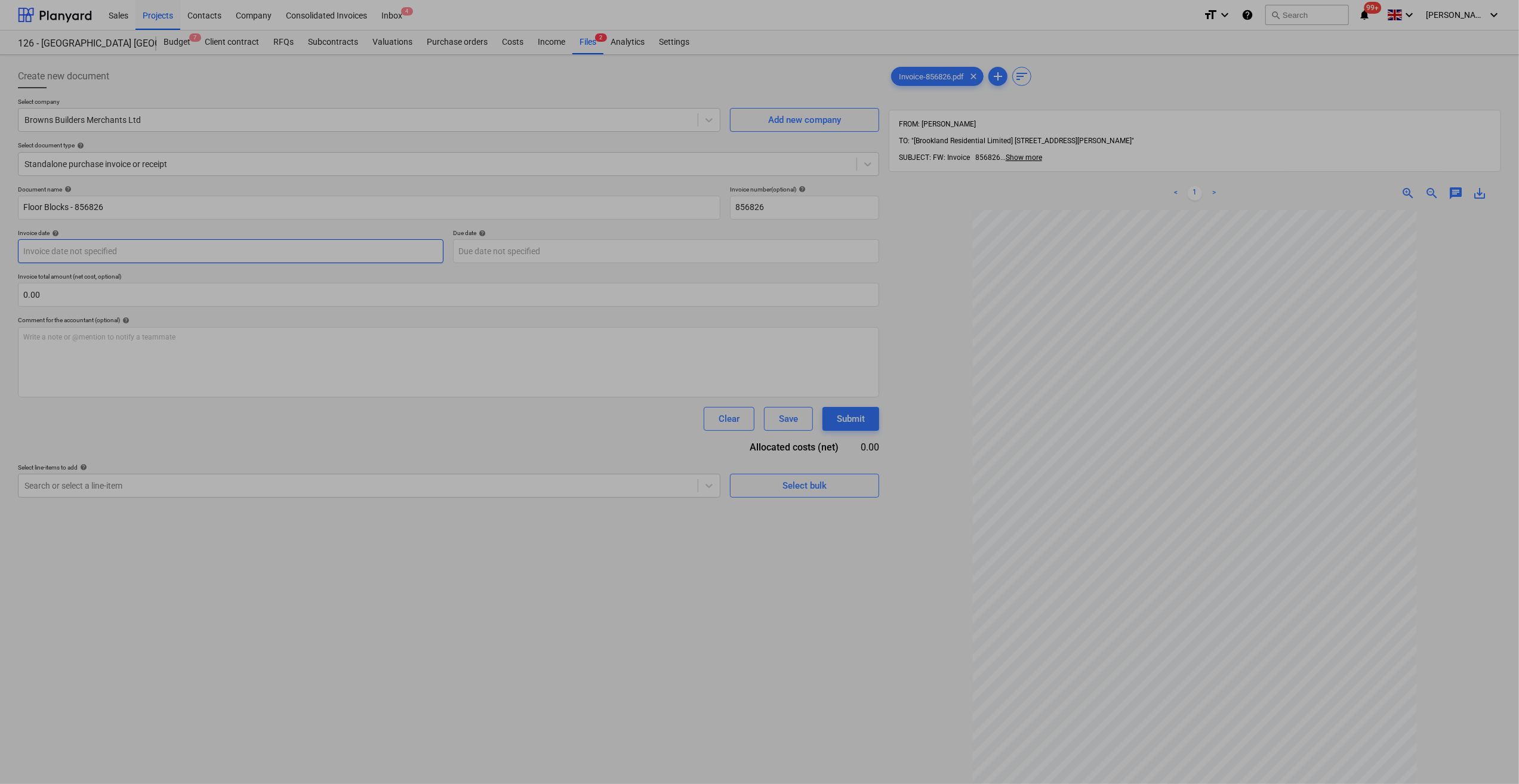
click at [93, 256] on body "Sales Projects Contacts Company Consolidated Invoices Inbox 4 format_size keybo…" at bounding box center [759, 392] width 1519 height 784
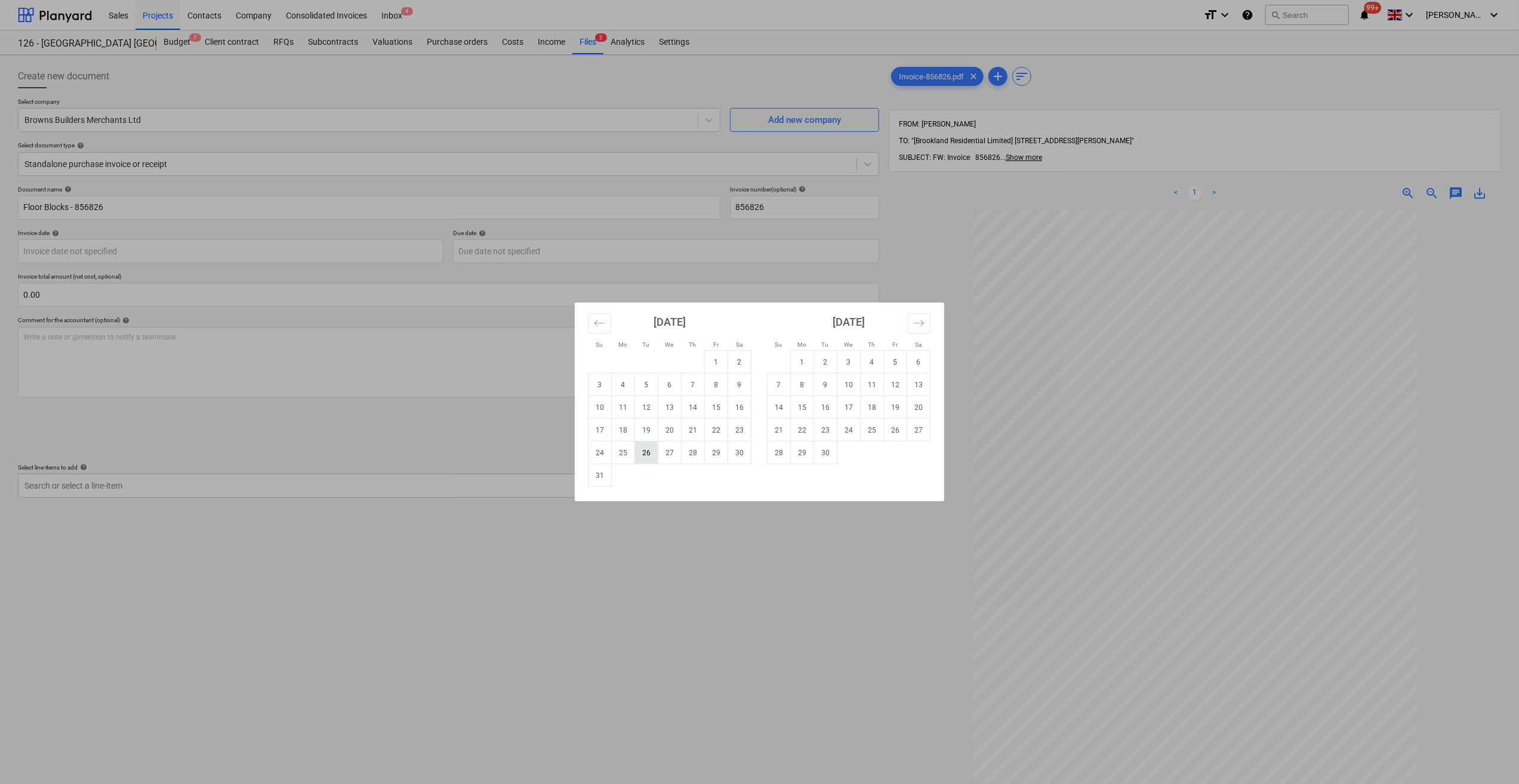
click at [650, 453] on td "26" at bounding box center [646, 453] width 23 height 23
type input "[DATE]"
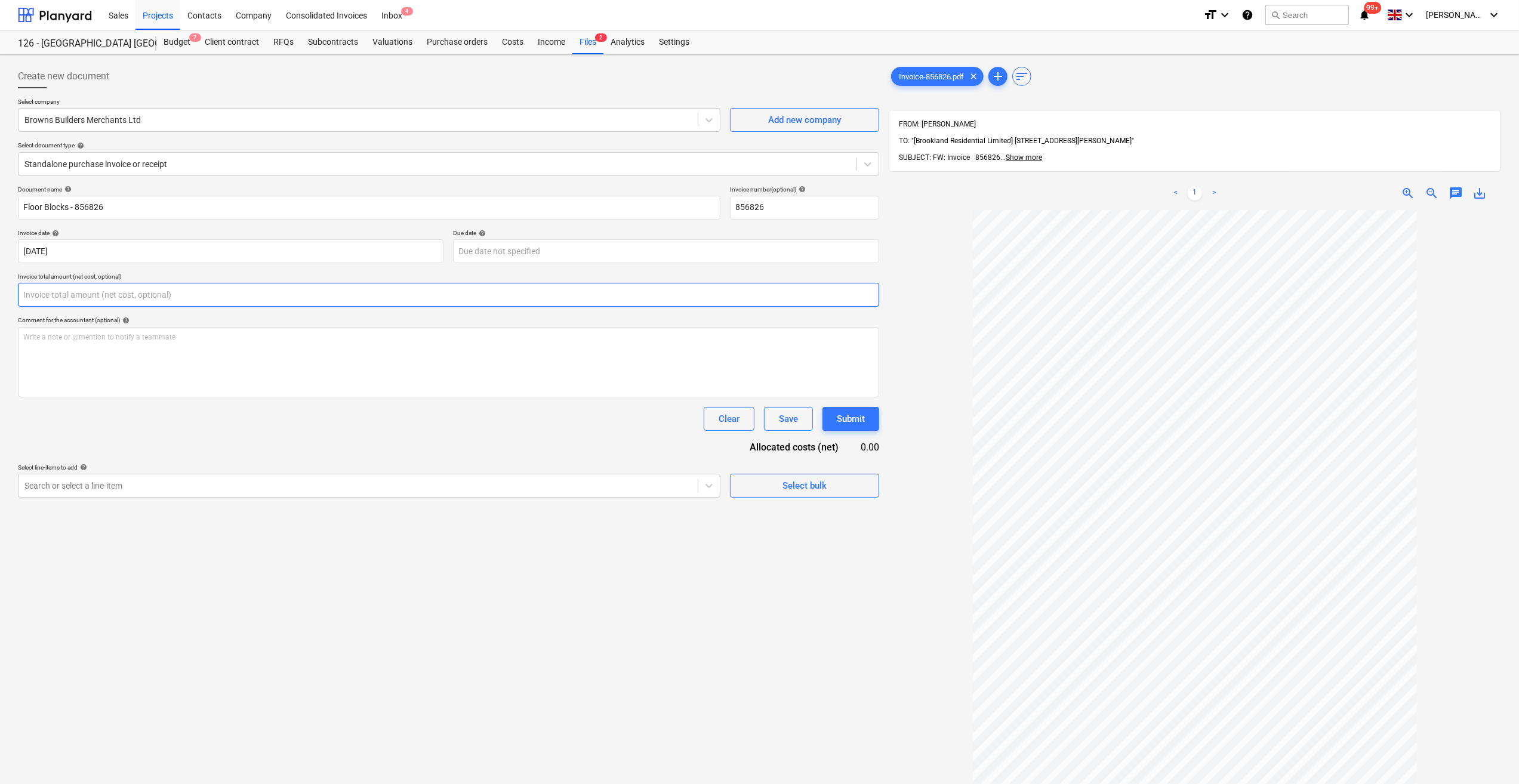
click at [52, 294] on input "text" at bounding box center [449, 294] width 861 height 24
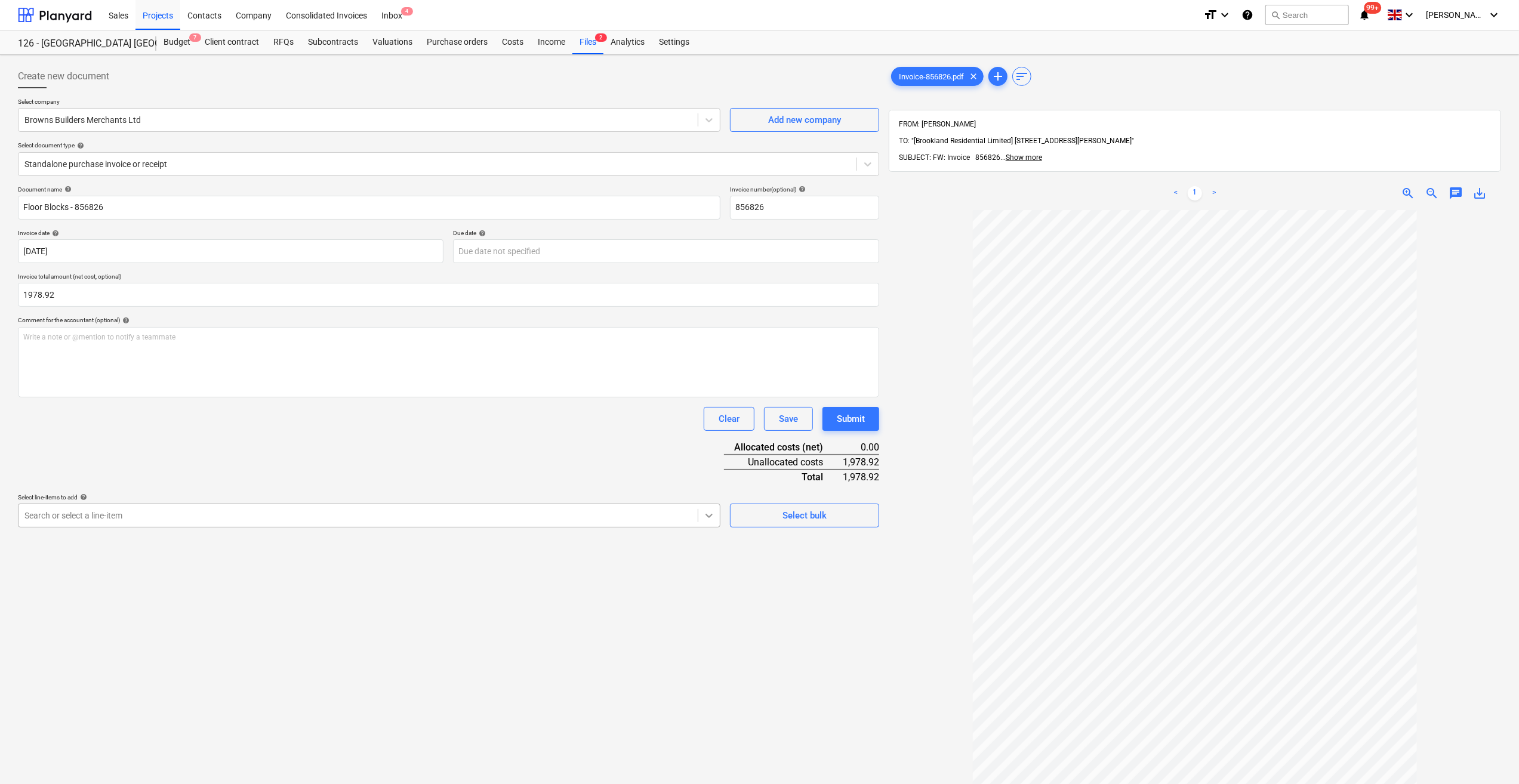
type input "1,978.92"
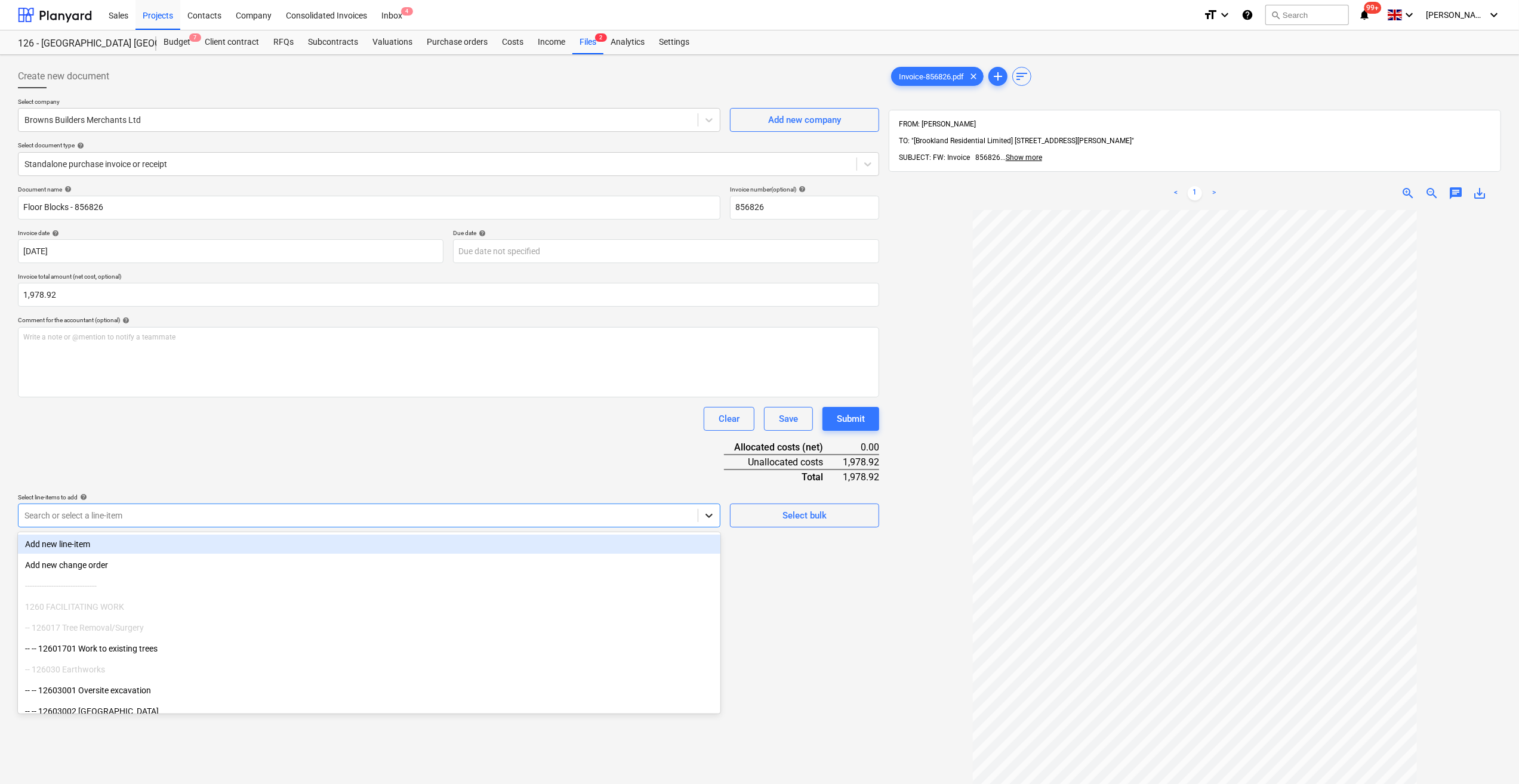
click at [709, 517] on icon at bounding box center [708, 515] width 12 height 12
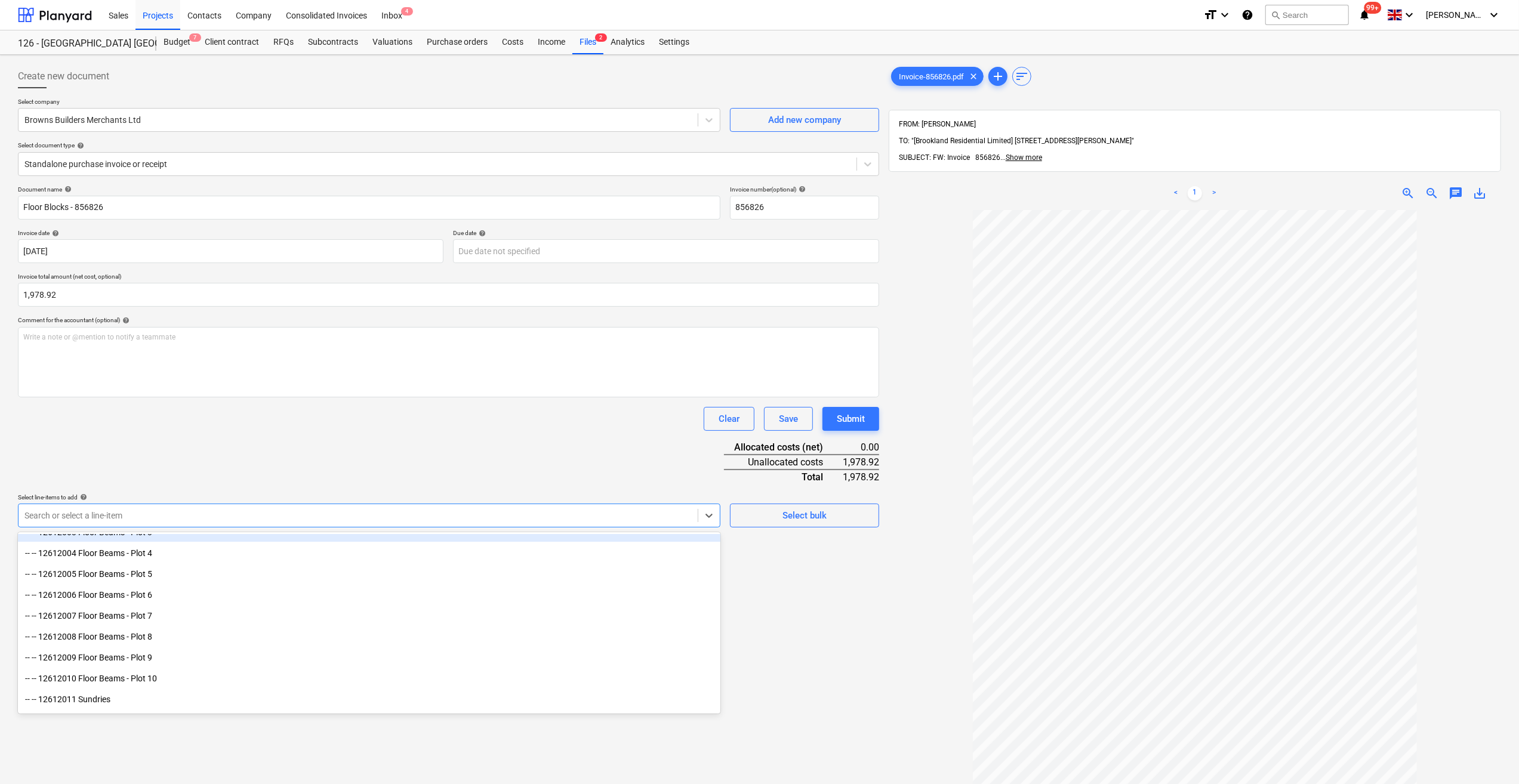
scroll to position [418, 0]
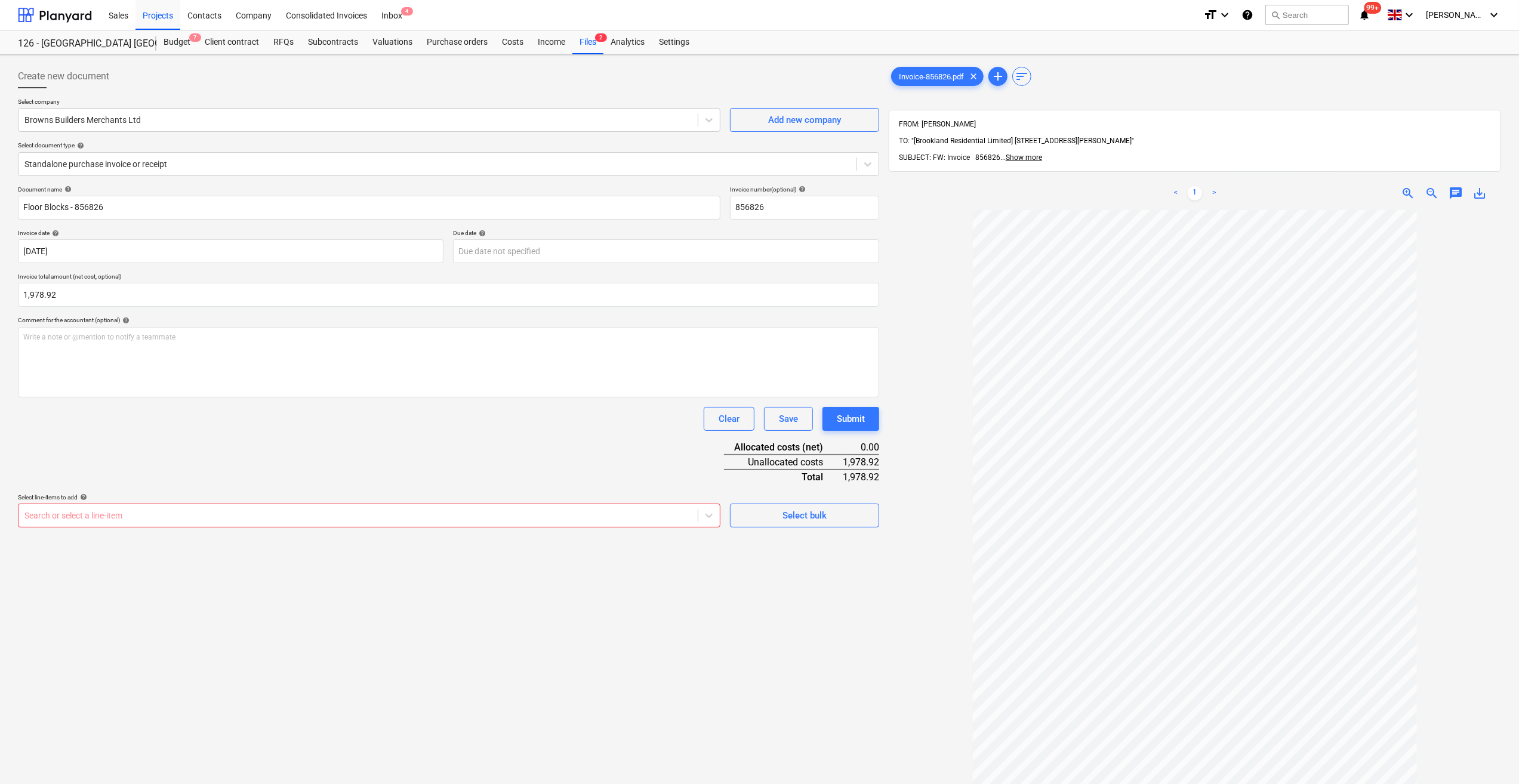
drag, startPoint x: 838, startPoint y: 600, endPoint x: 945, endPoint y: 517, distance: 135.4
click at [839, 600] on div "Create new document Select company Browns Builders Merchants Ltd Add new compan…" at bounding box center [449, 512] width 871 height 906
click at [864, 162] on icon at bounding box center [868, 164] width 12 height 12
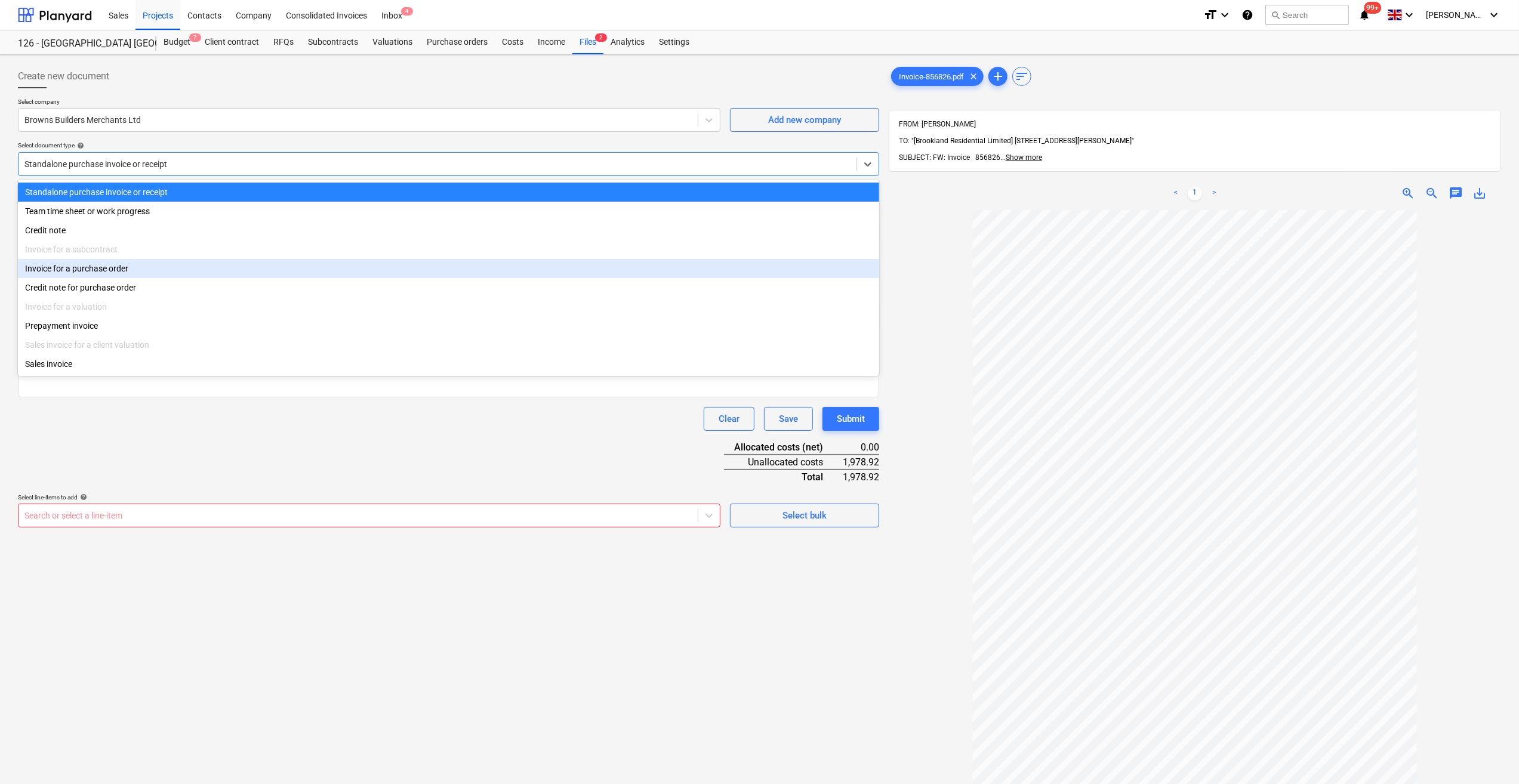
click at [104, 271] on div "Invoice for a purchase order" at bounding box center [449, 268] width 861 height 19
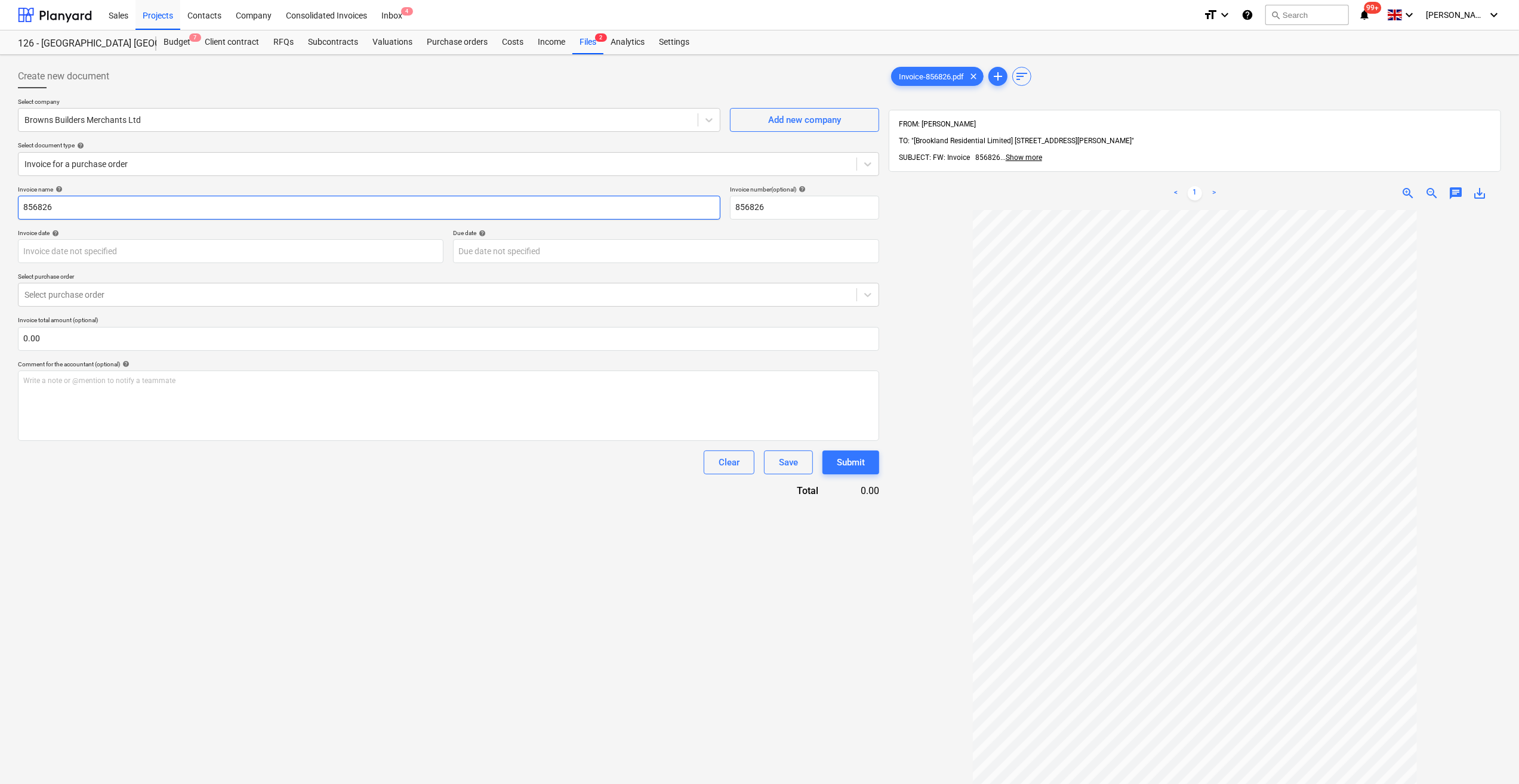
click at [25, 206] on input "856826" at bounding box center [369, 207] width 702 height 24
type input "Floor Blocks - 856826"
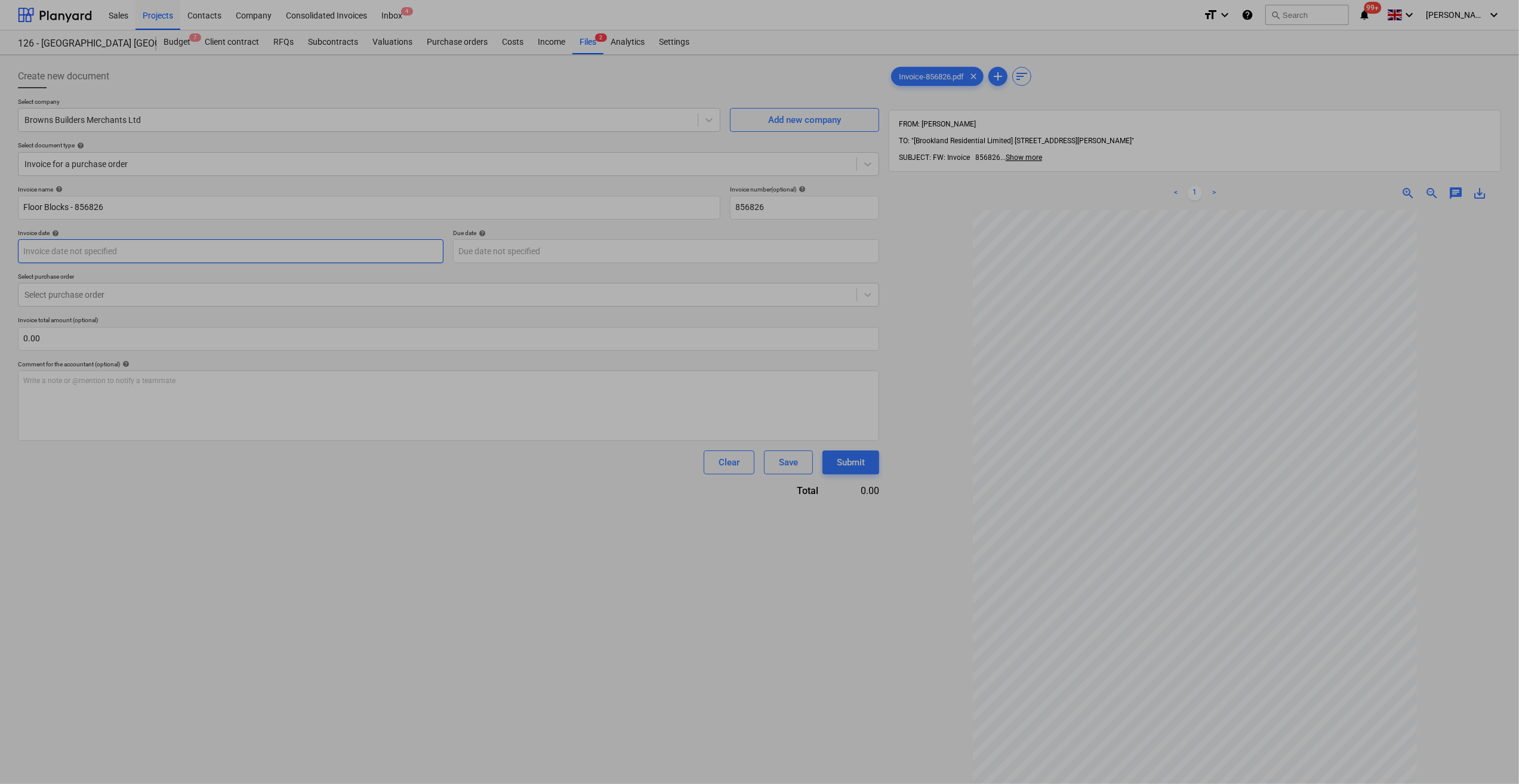
click at [137, 251] on body "Sales Projects Contacts Company Consolidated Invoices Inbox 4 format_size keybo…" at bounding box center [759, 392] width 1519 height 784
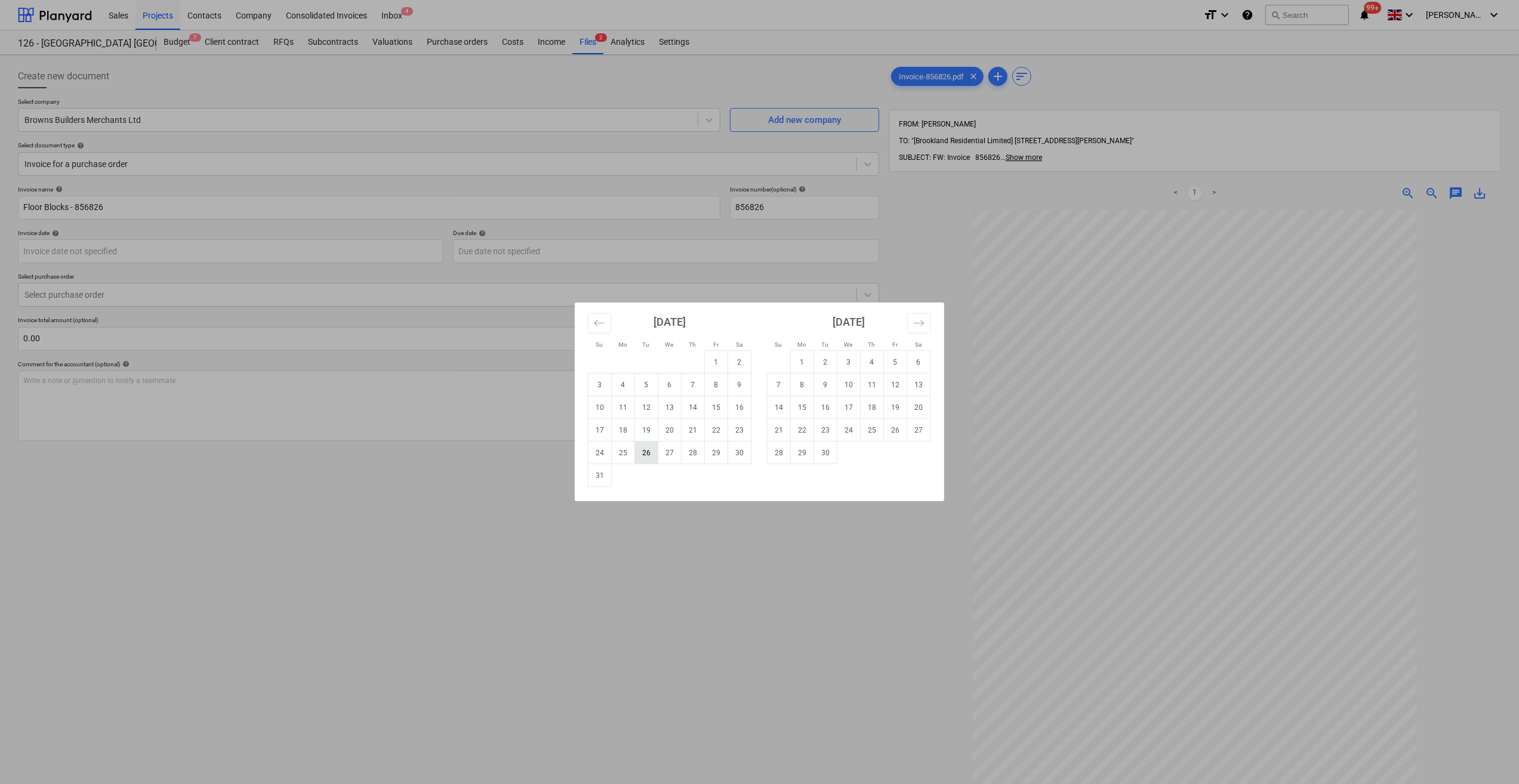
click at [649, 456] on td "26" at bounding box center [646, 453] width 23 height 23
type input "[DATE]"
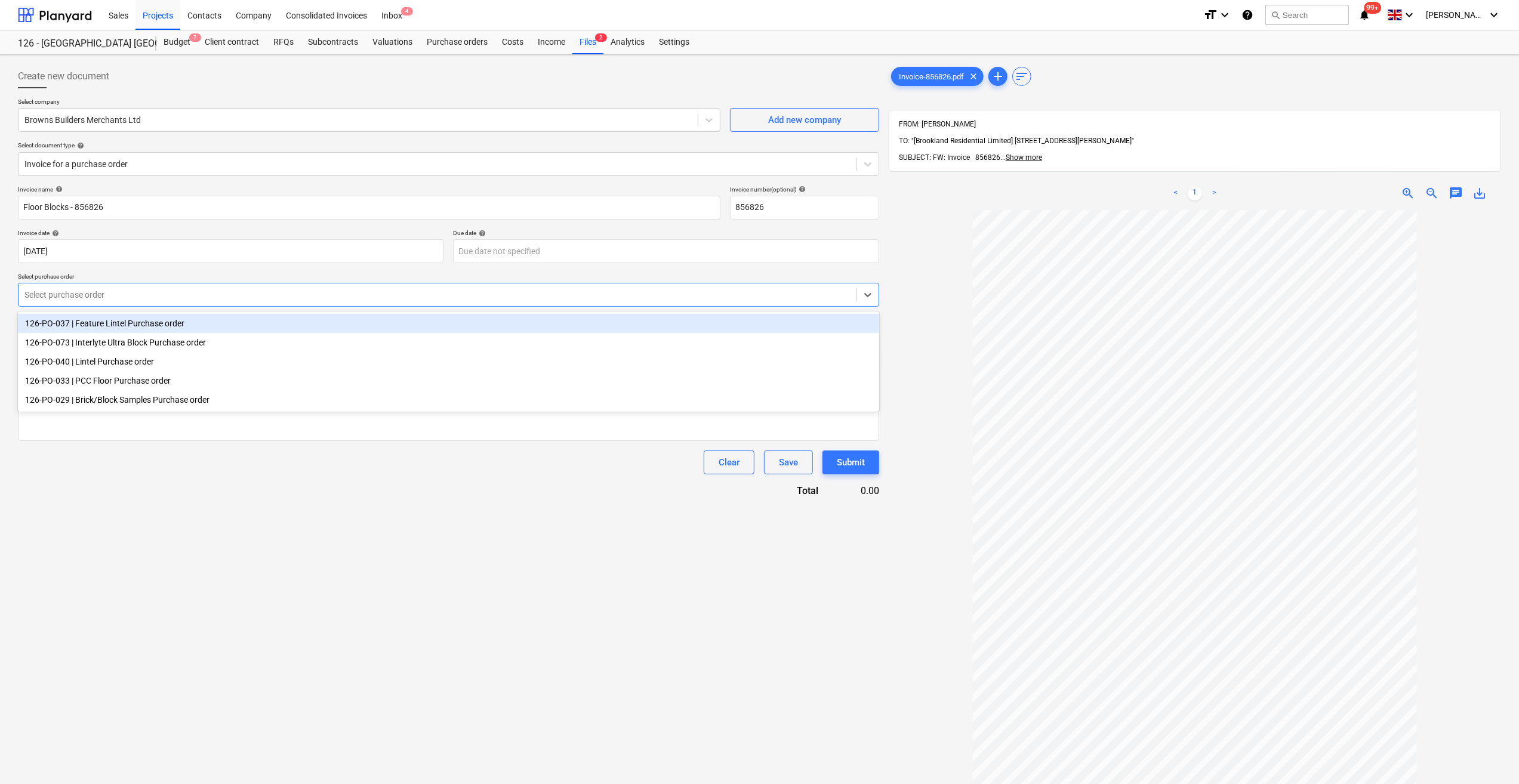
click at [70, 296] on div at bounding box center [438, 294] width 826 height 12
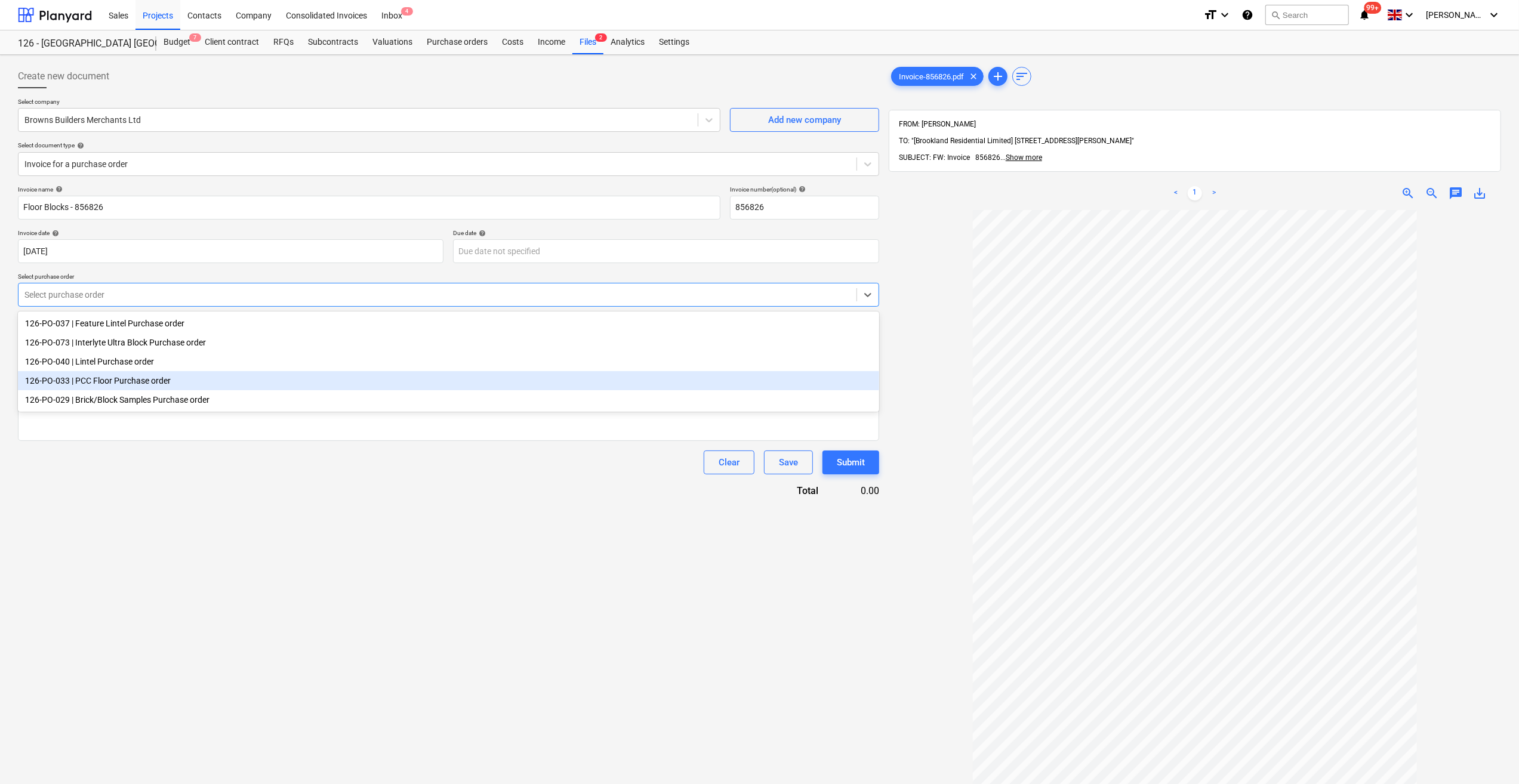
click at [77, 383] on div "126-PO-033 | PCC Floor Purchase order" at bounding box center [449, 381] width 861 height 19
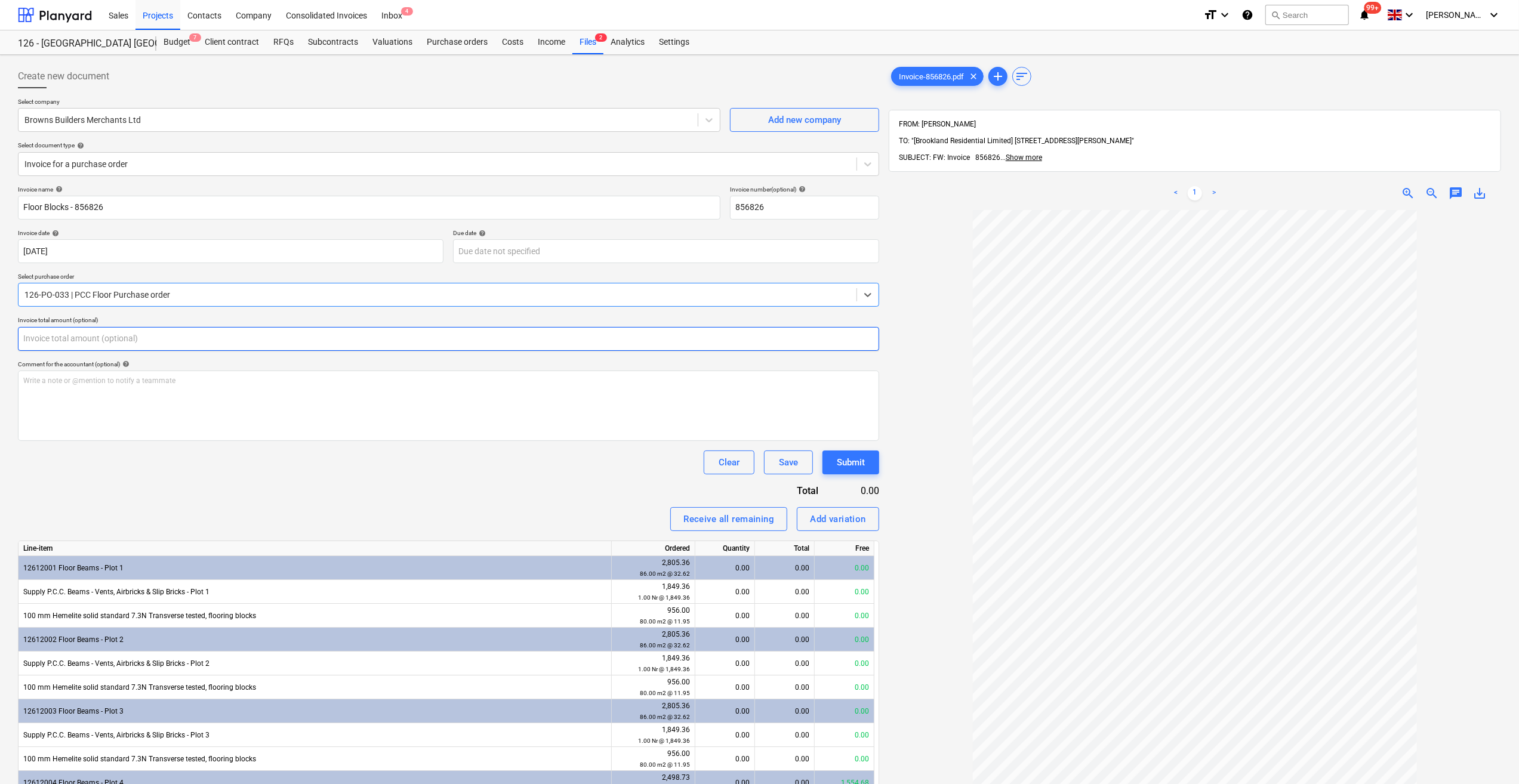
click at [46, 338] on input "text" at bounding box center [449, 339] width 861 height 24
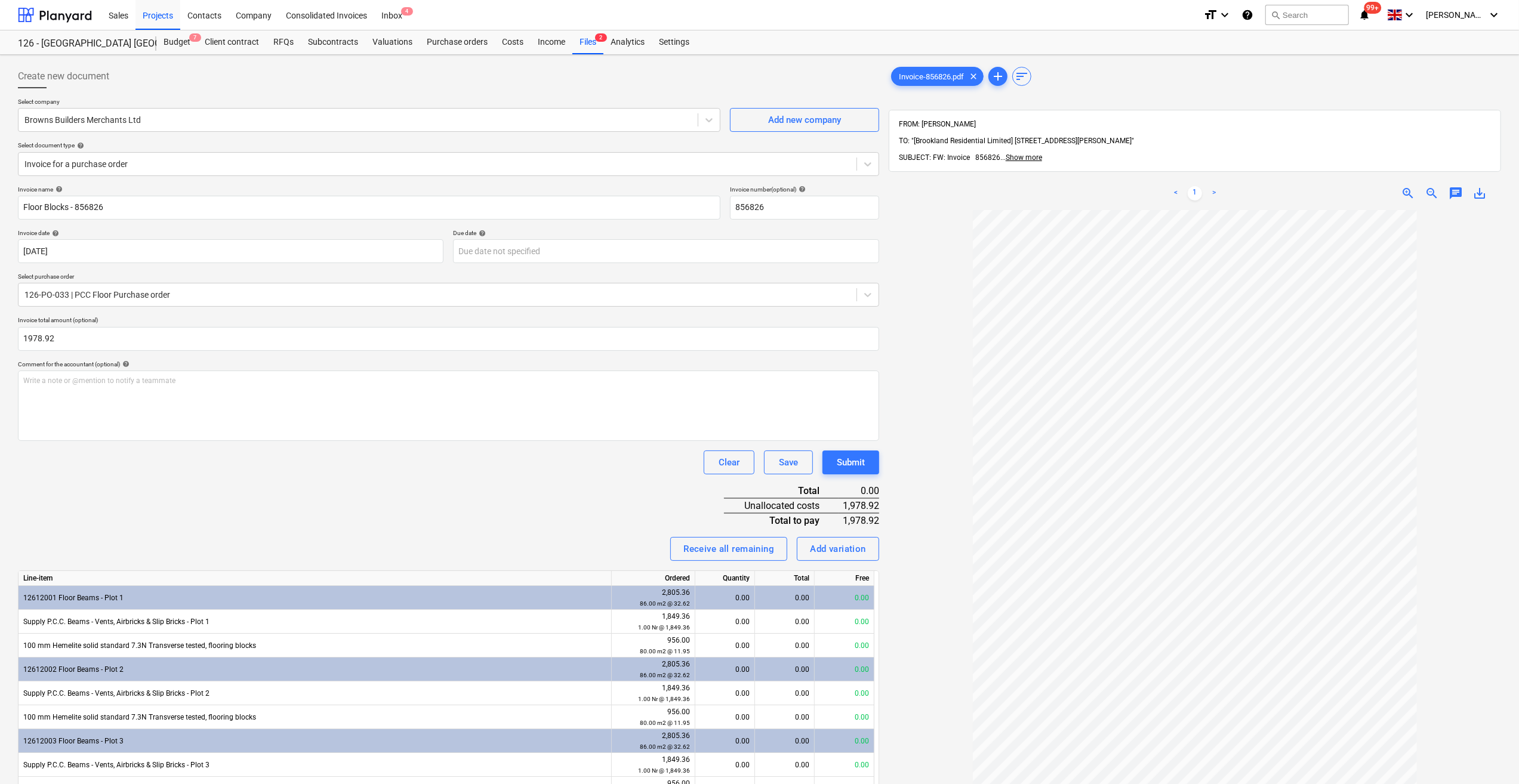
type input "1,978.92"
click at [176, 466] on div "Clear Save Submit" at bounding box center [449, 462] width 861 height 24
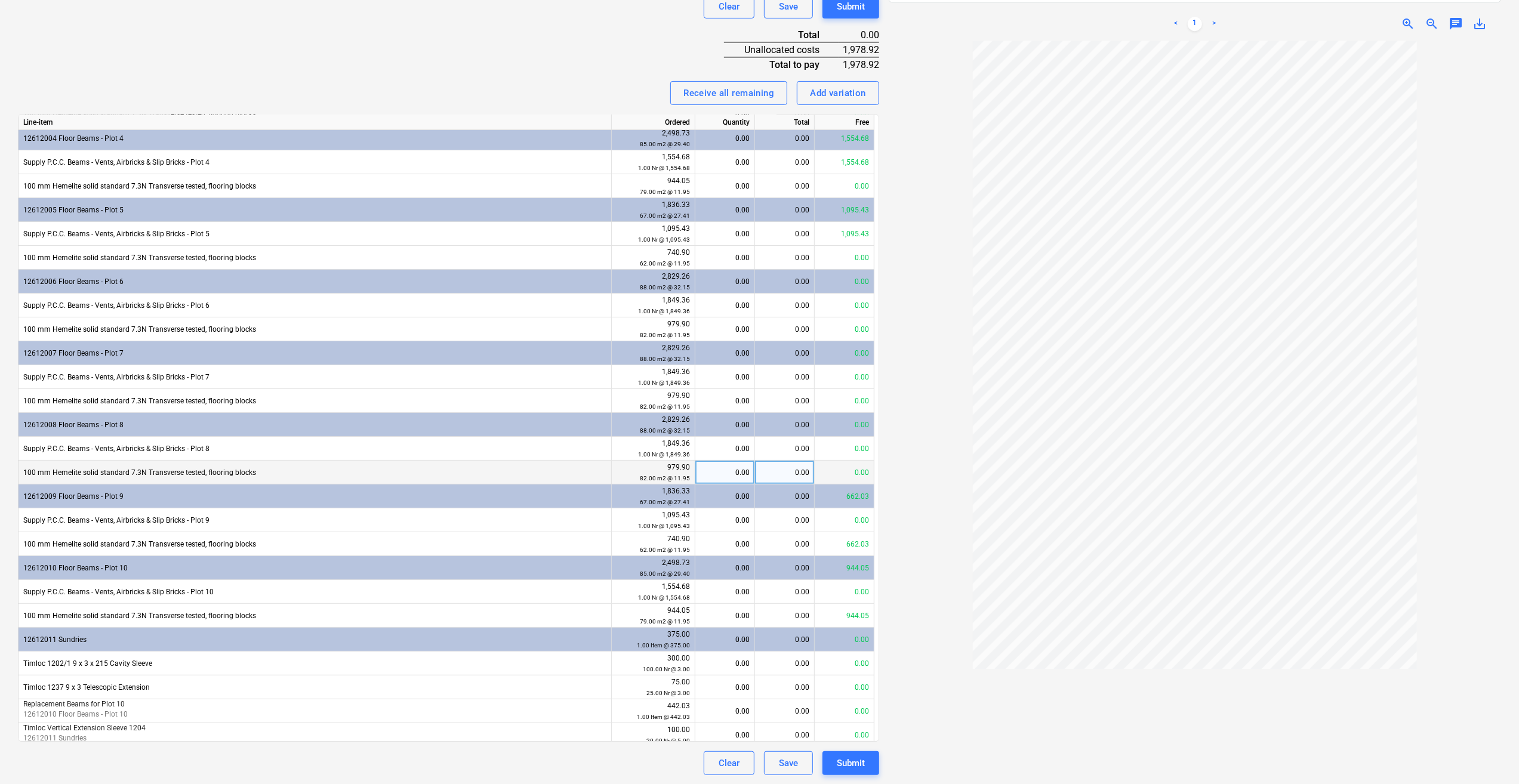
scroll to position [224, 0]
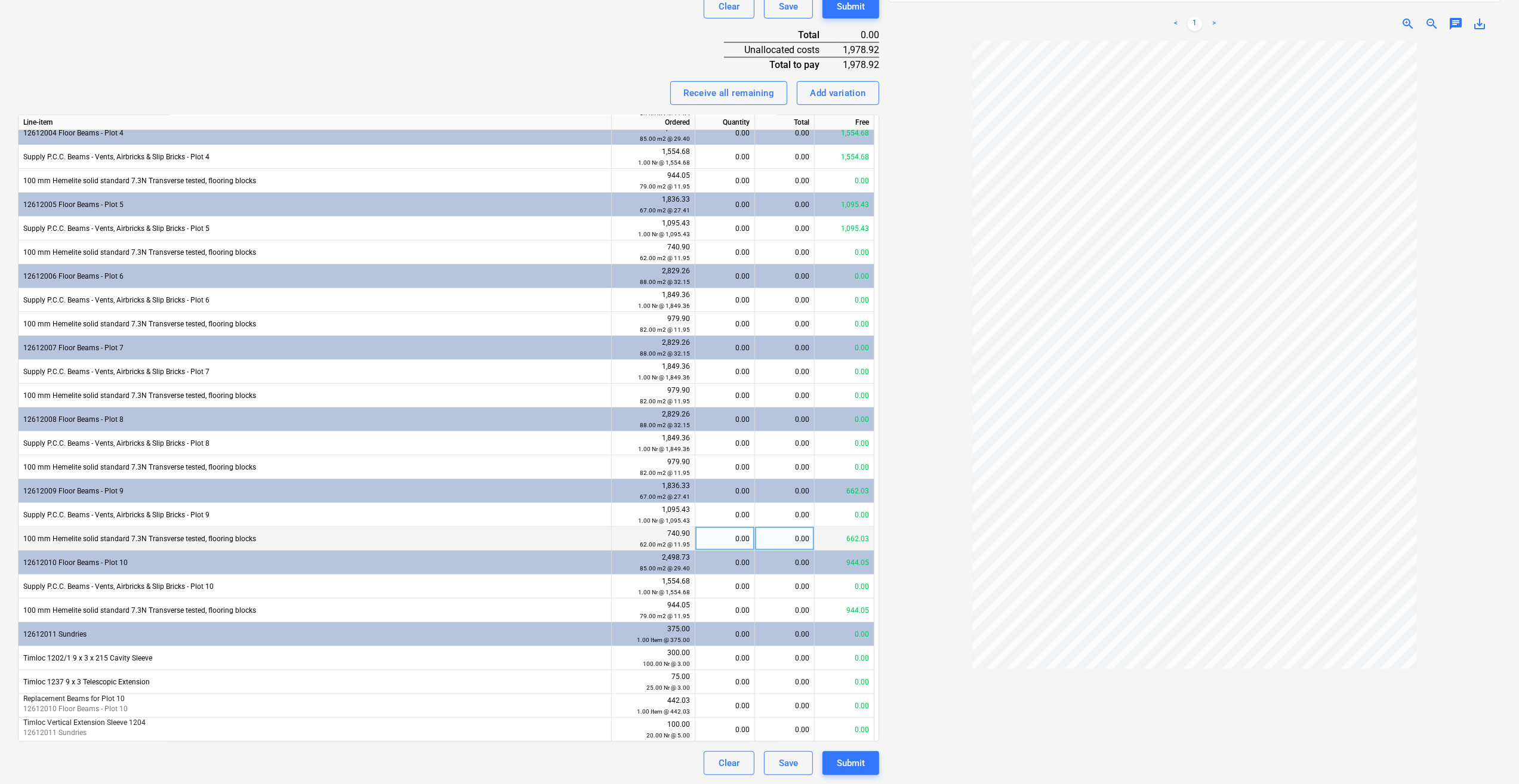
click at [748, 537] on div "0.00" at bounding box center [724, 539] width 50 height 24
type input "62"
click at [586, 536] on div "100 mm Hemelite solid standard 7.3N Transverse tested, flooring blocks" at bounding box center [314, 539] width 593 height 24
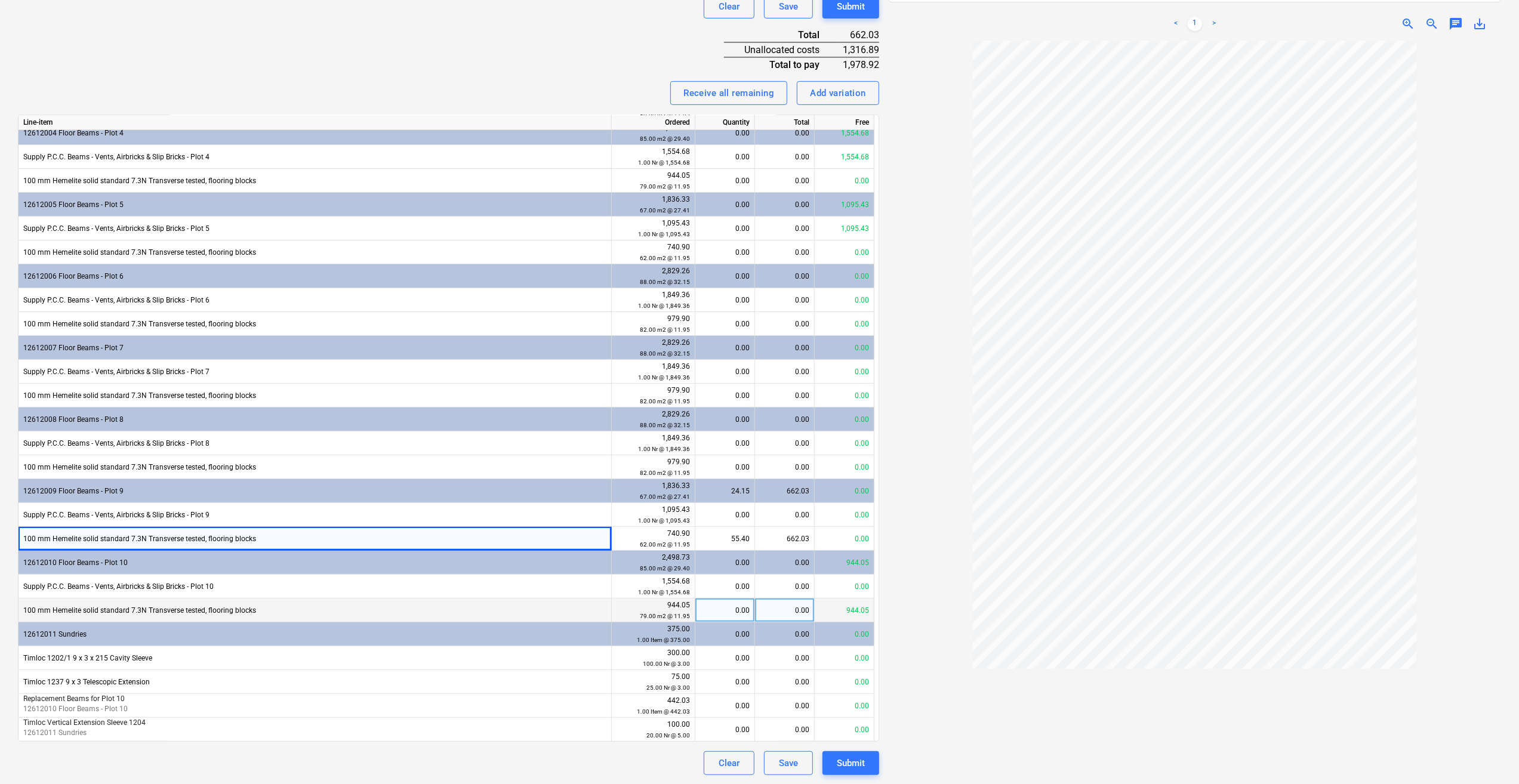
click at [746, 609] on div "0.00" at bounding box center [724, 610] width 50 height 24
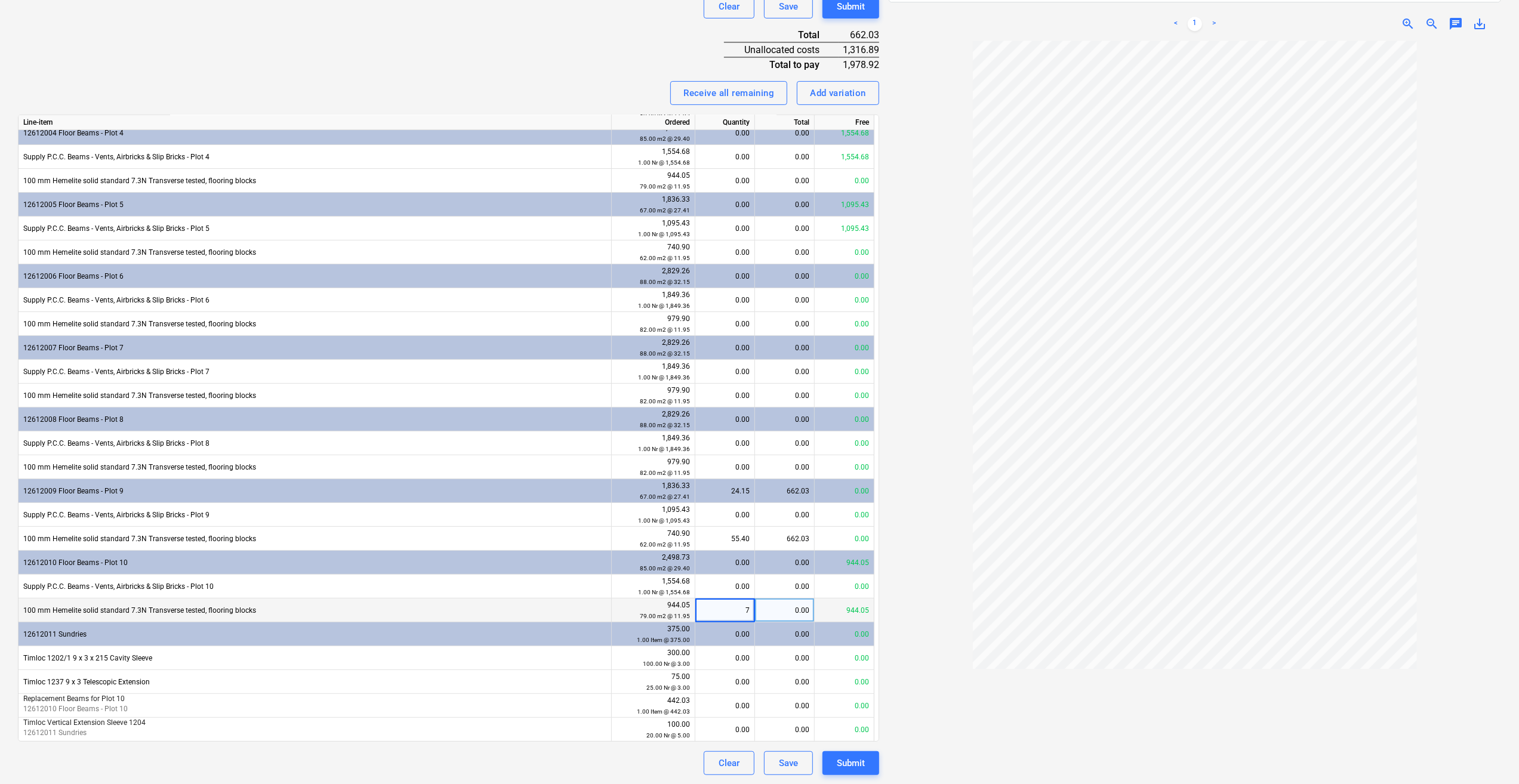
type input "79"
click at [974, 722] on div at bounding box center [1195, 415] width 613 height 751
click at [835, 97] on div "Add variation" at bounding box center [837, 93] width 56 height 16
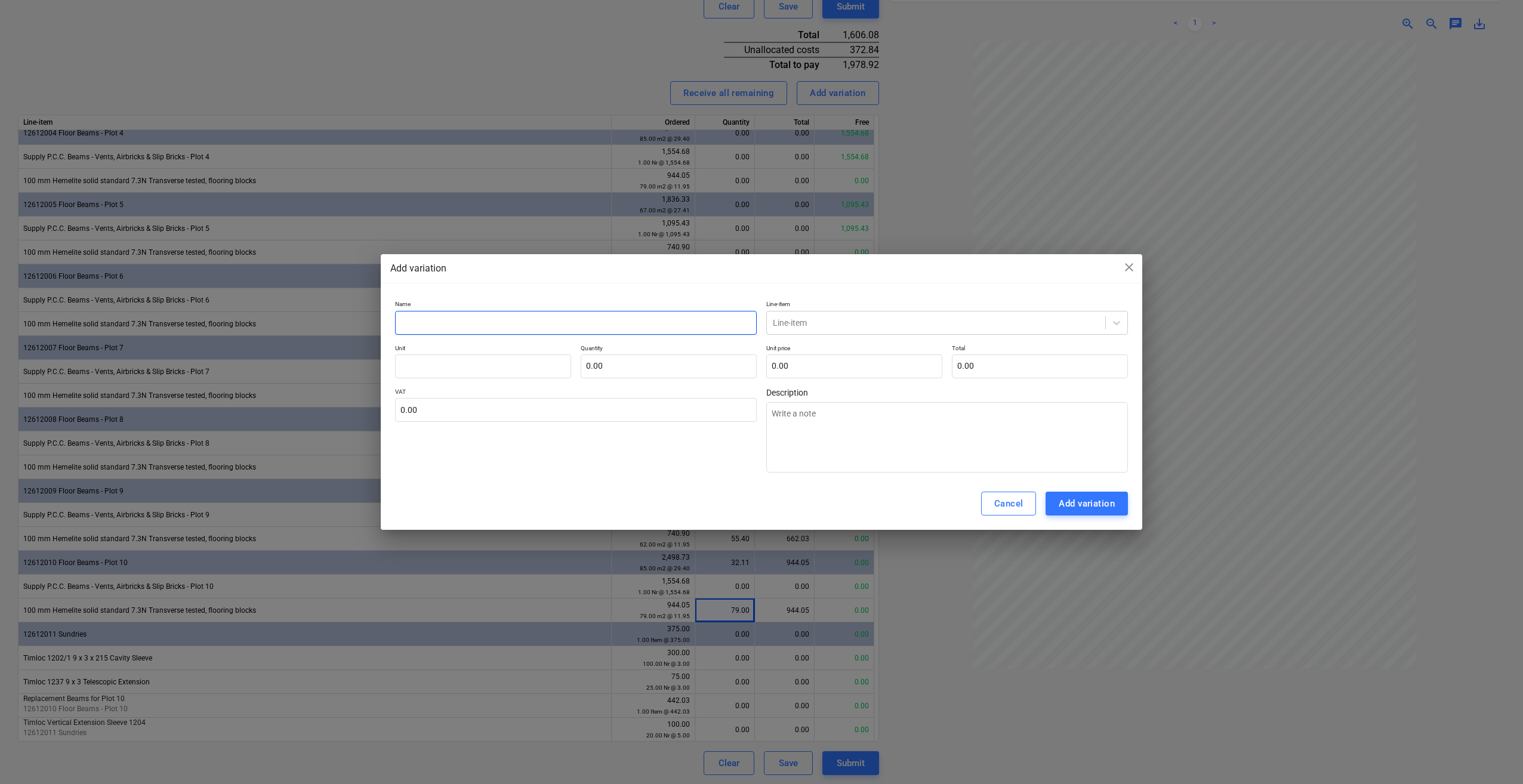
click at [419, 320] on input "text" at bounding box center [575, 323] width 362 height 24
type input "1"
type textarea "x"
type input "10"
type textarea "x"
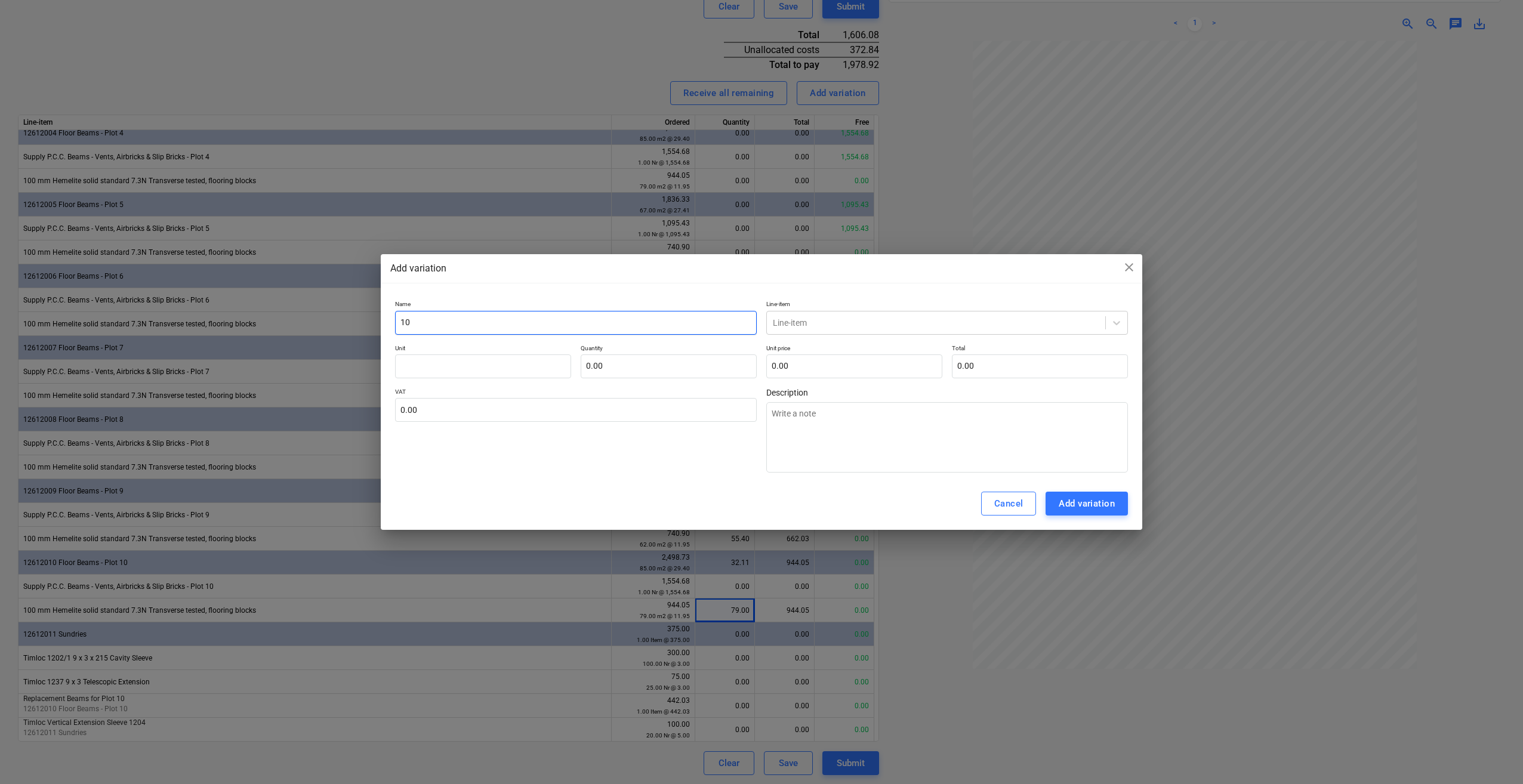
type input "100"
type textarea "x"
type input "100"
type textarea "x"
type input "100 m"
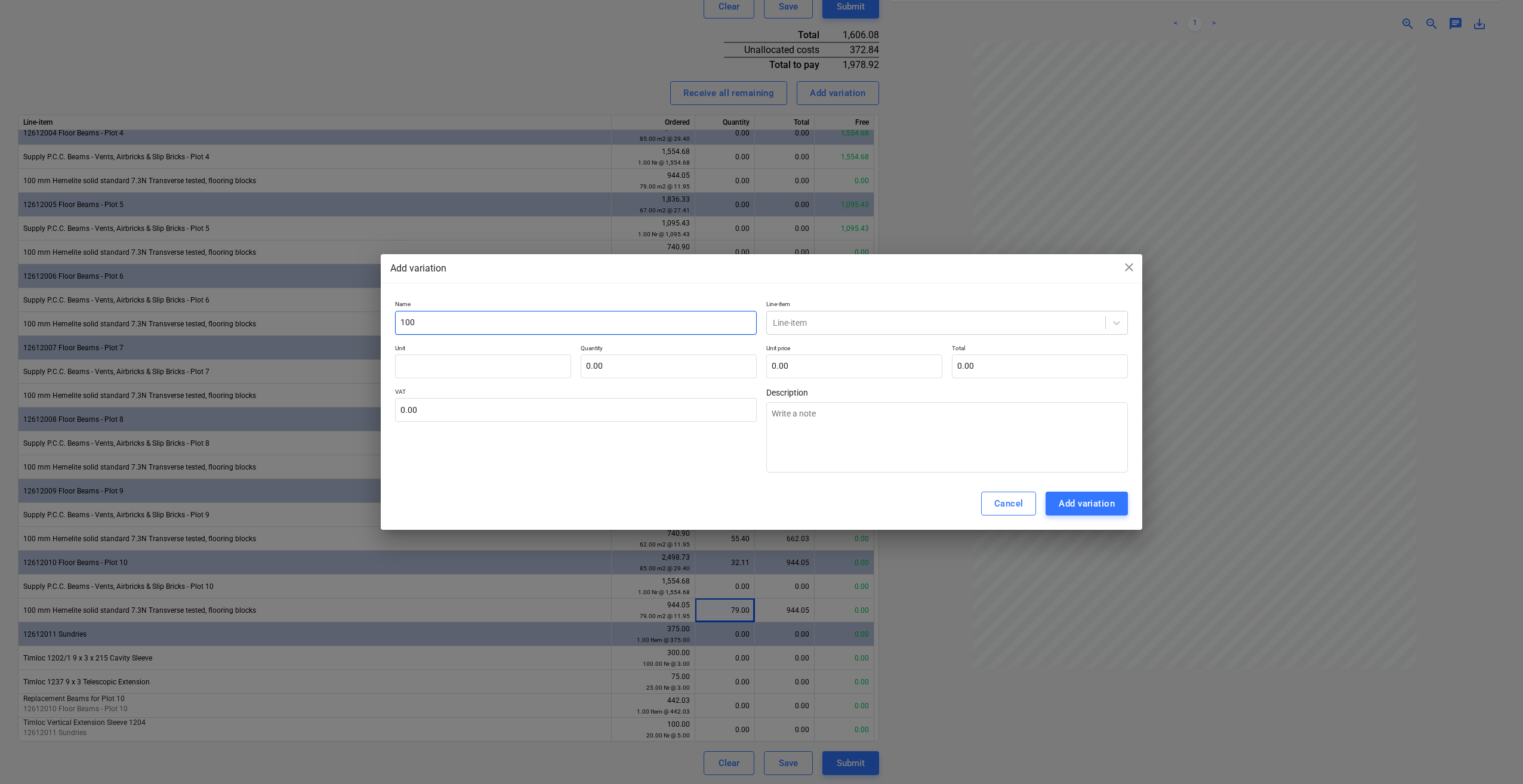
type textarea "x"
type input "100 mm"
type textarea "x"
type input "100 mm"
type textarea "x"
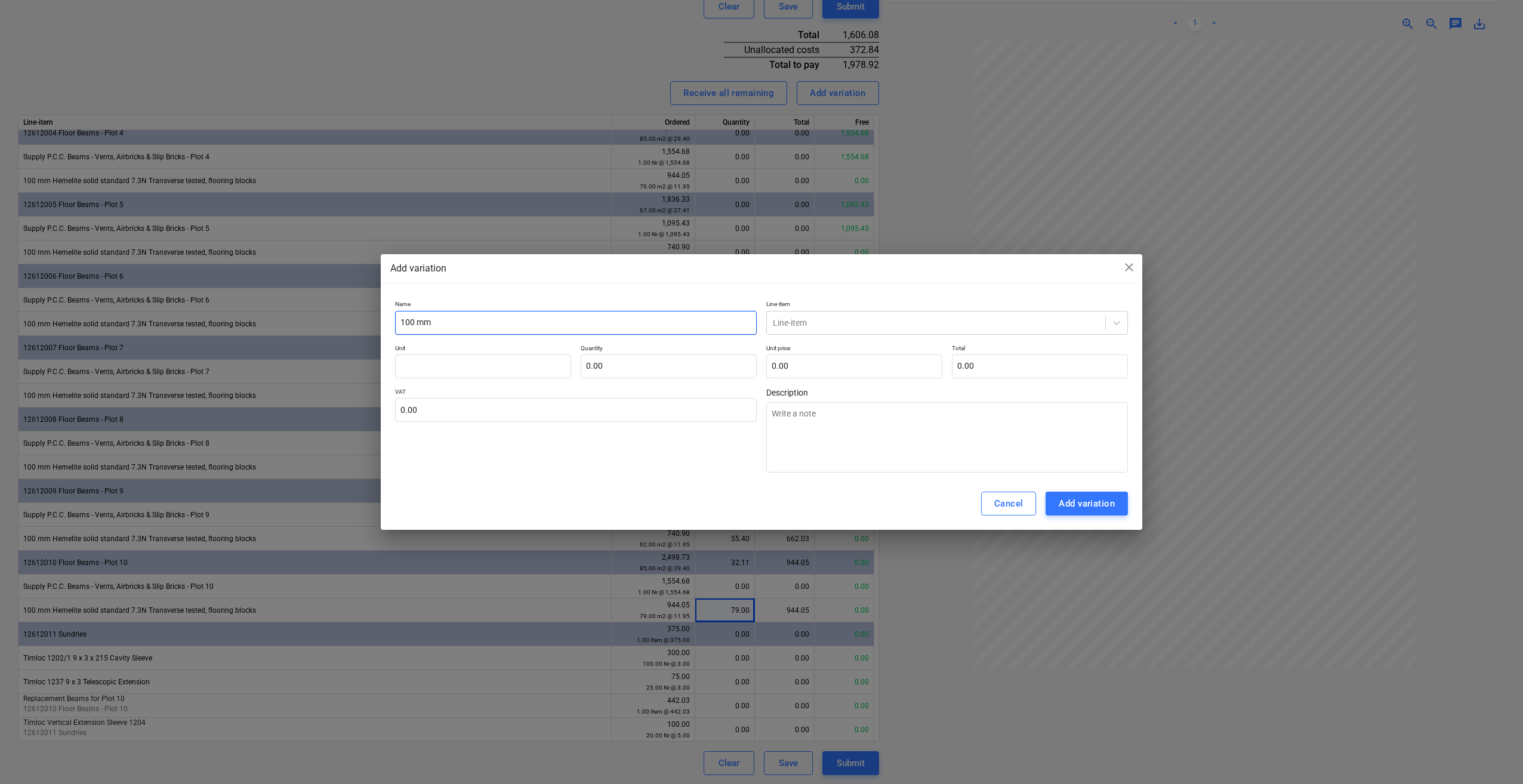
type input "100 mm H"
type textarea "x"
type input "100 mm He"
type textarea "x"
type input "100 mm Hem"
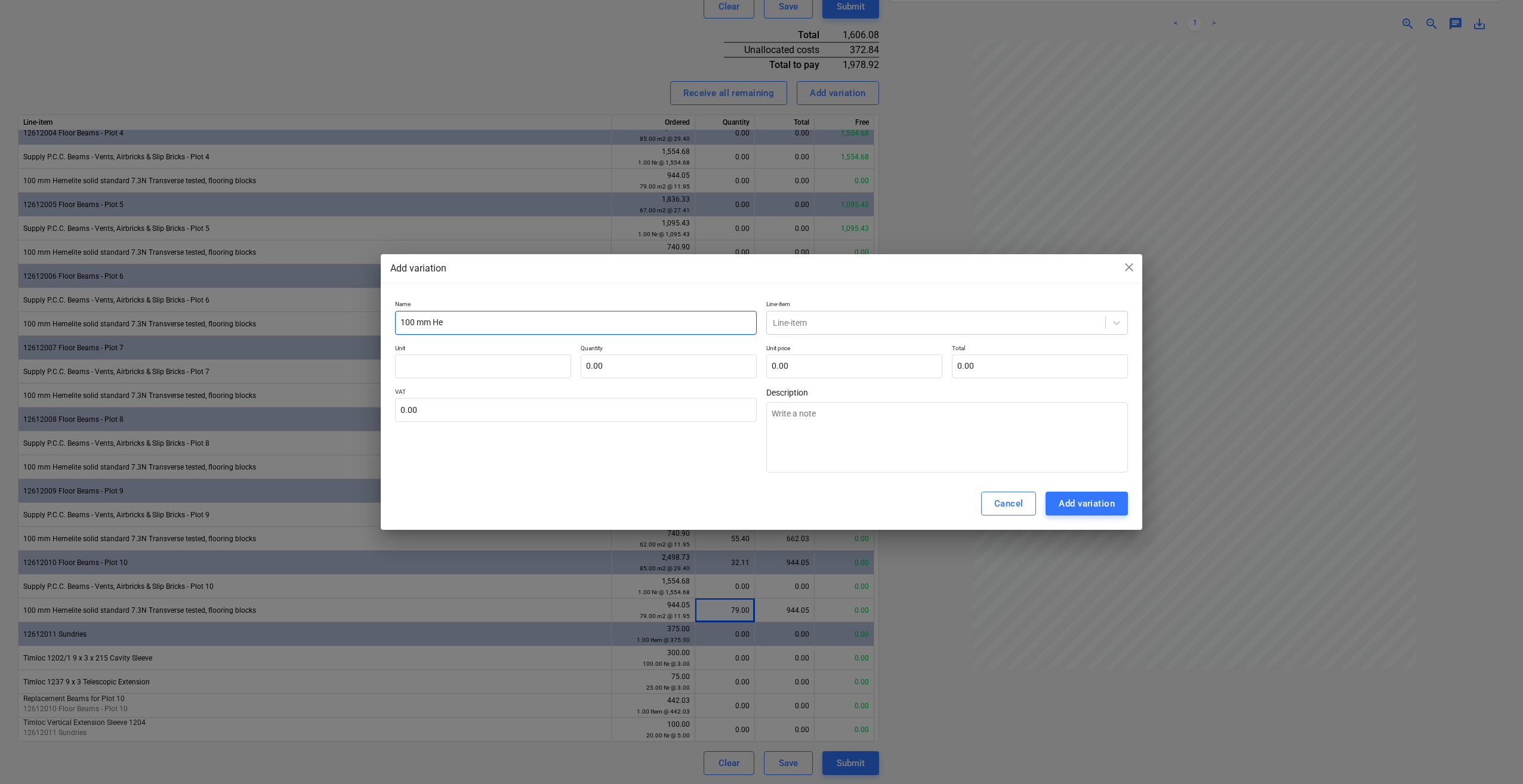
type textarea "x"
type input "100 mm Heme"
type textarea "x"
type input "100 mm Hemel"
type textarea "x"
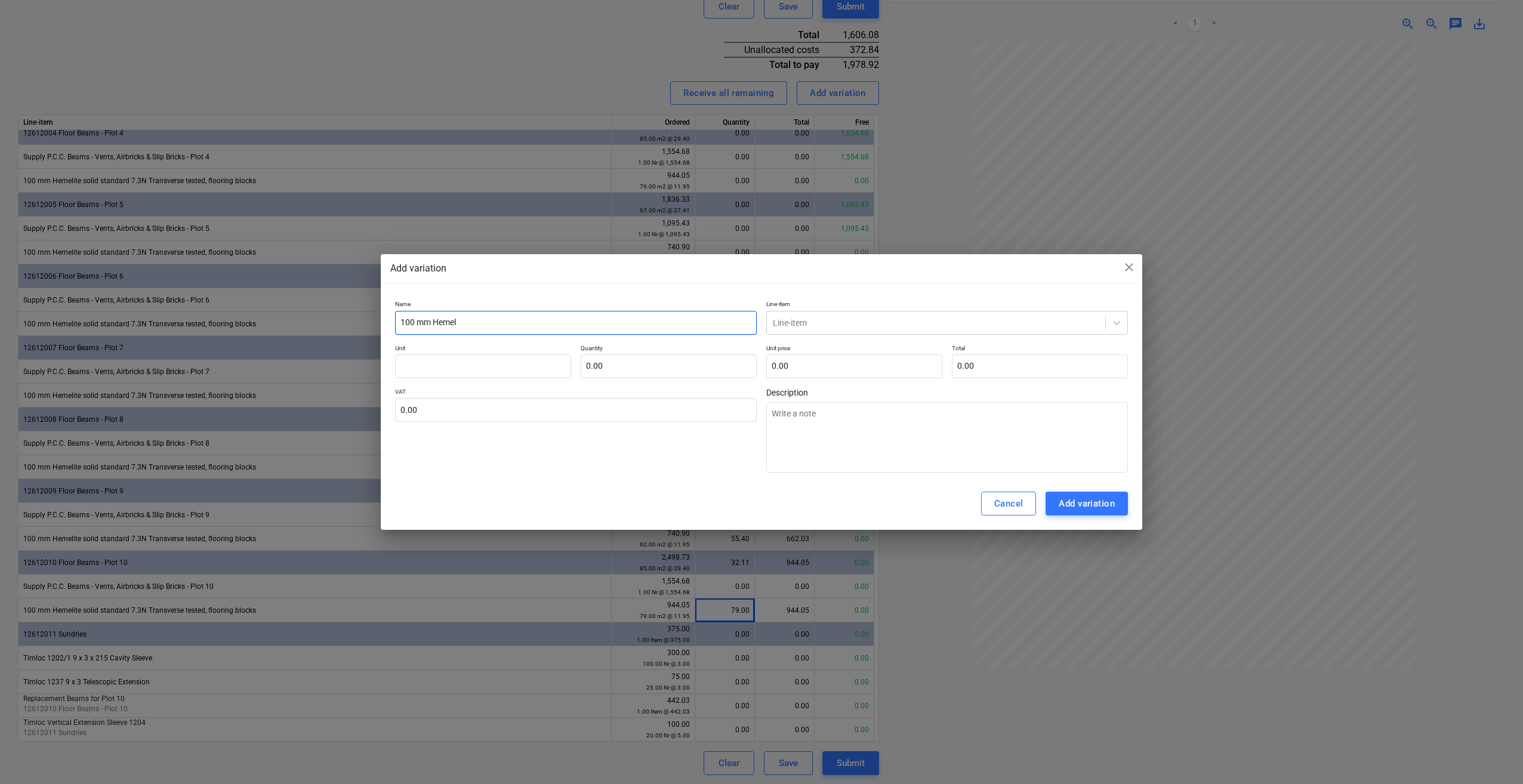
type input "100 [PERSON_NAME]"
type textarea "x"
type input "100 mm Hemelit"
type textarea "x"
type input "100 mm Hemelite"
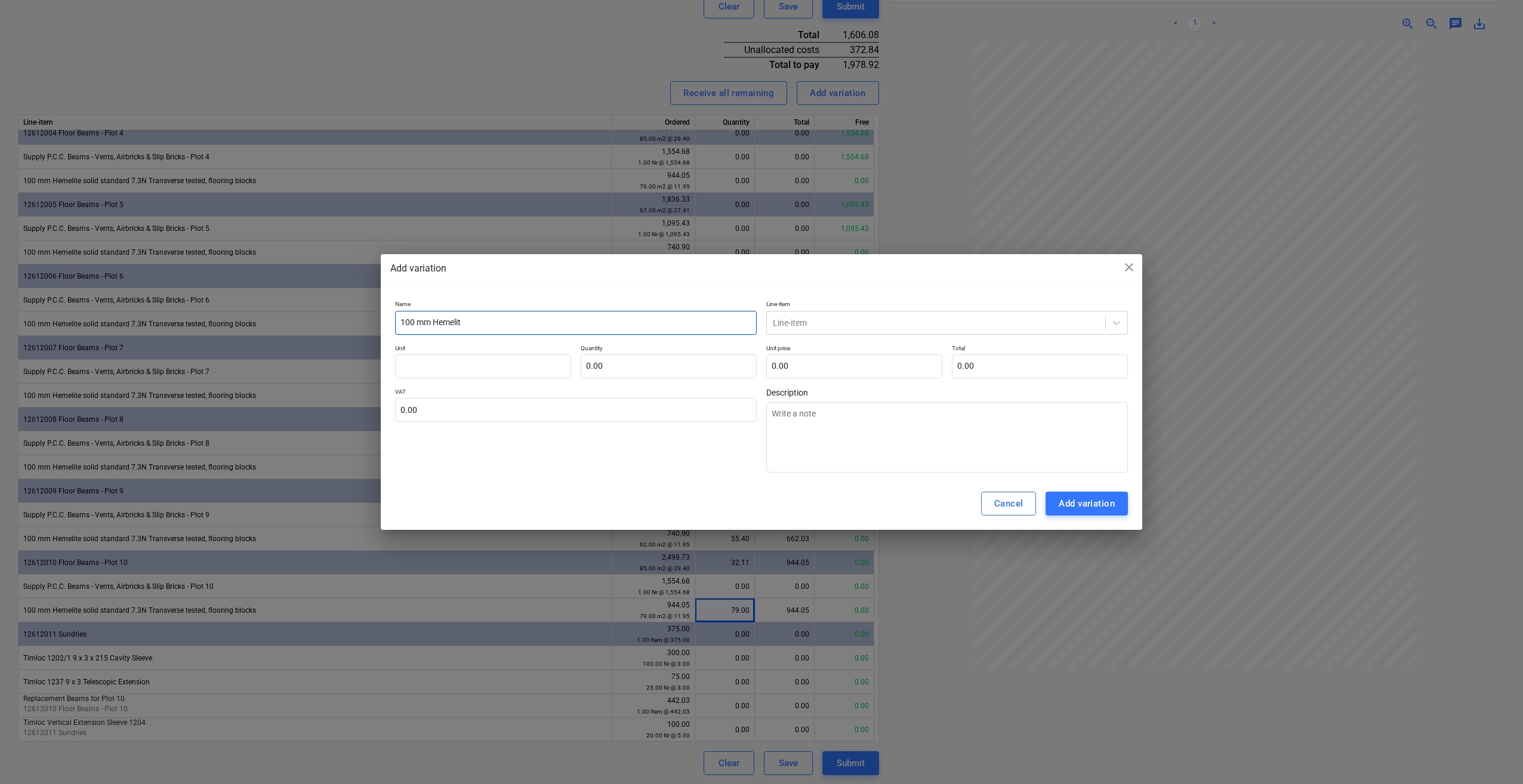
type textarea "x"
type input "100 mm Hemelite"
type textarea "x"
type input "100 mm Hemelite B"
type textarea "x"
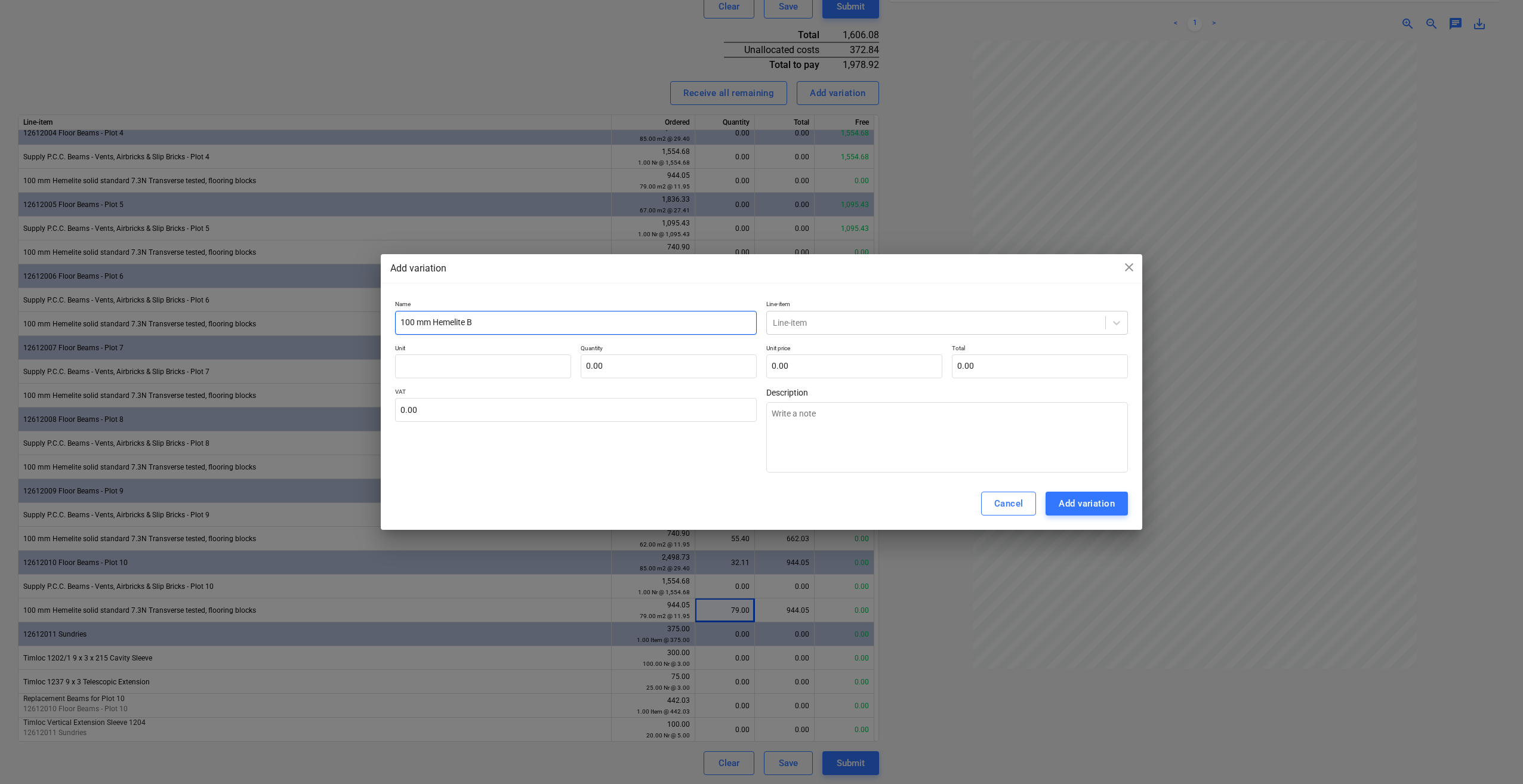
type input "100 mm Hemelite Bl"
type textarea "x"
type input "100 mm Hemelite Blo"
type textarea "x"
type input "100 mm Hemelite Bloc"
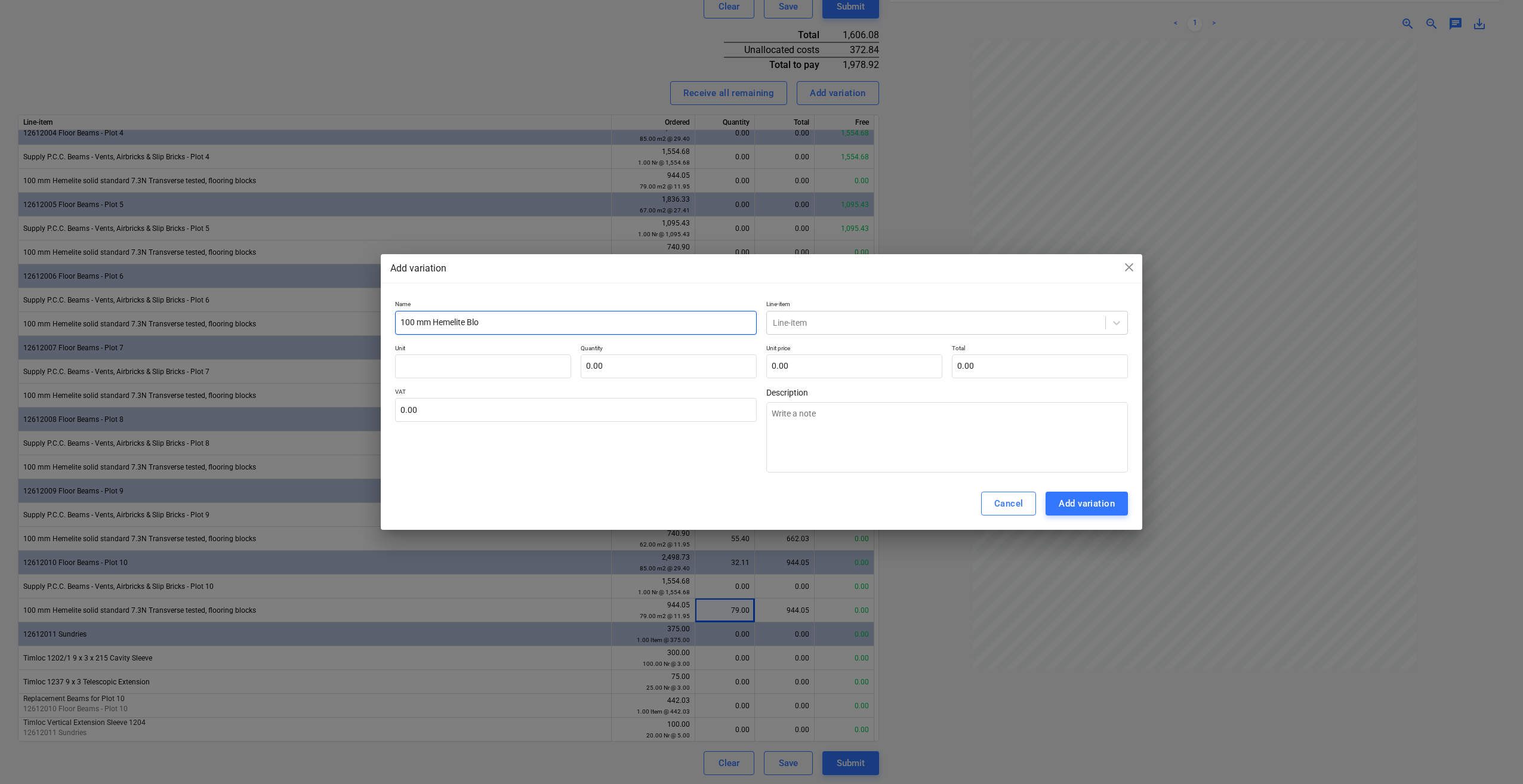
type textarea "x"
type input "100 mm Hemelite Block"
type textarea "x"
type input "100 mm Hemelite Blocks"
type textarea "x"
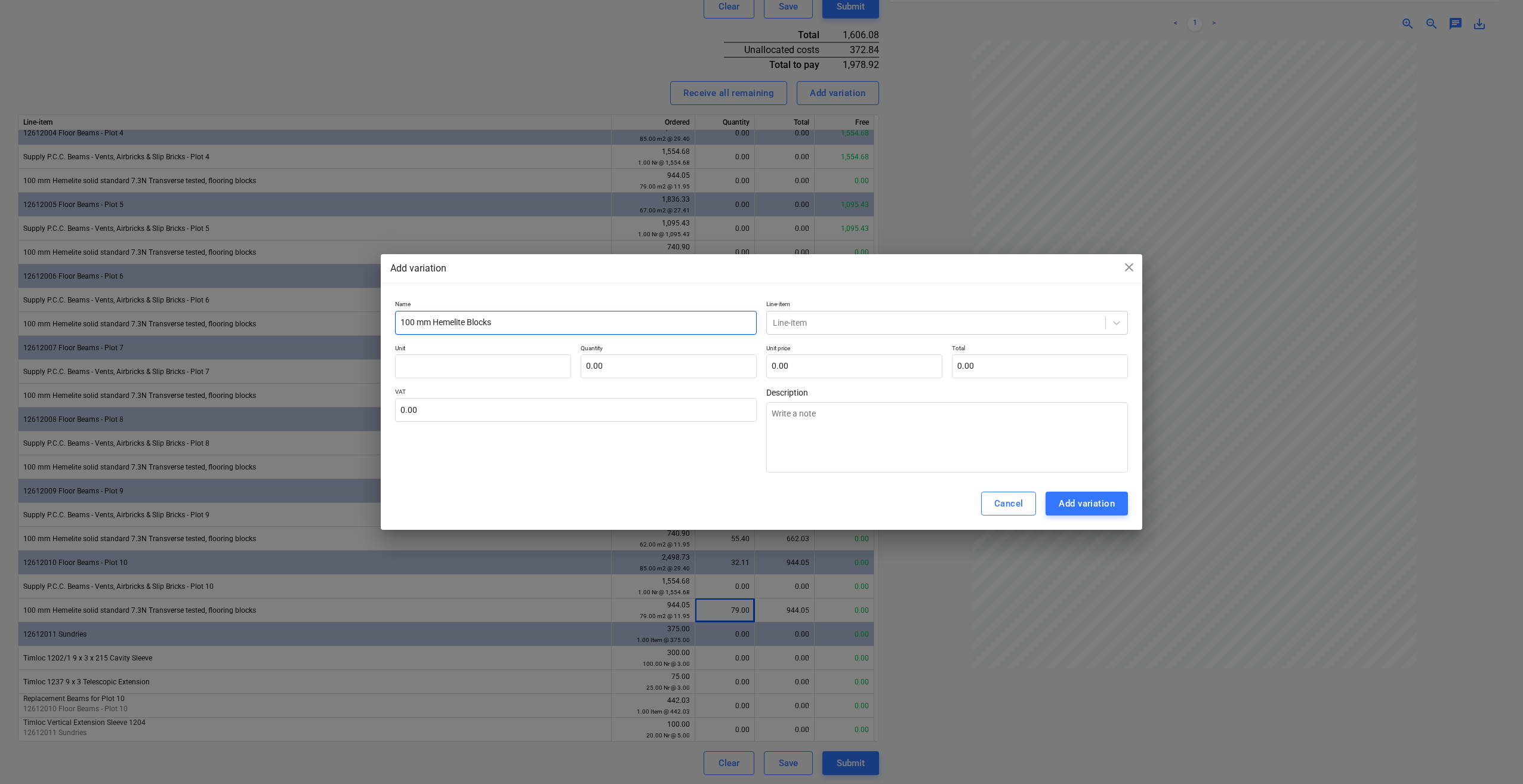
type input "100 mm Hemelite Blocks"
type textarea "x"
type input "100 mm Hemelite Blocks ("
type textarea "x"
type input "100 mm Hemelite Blocks (O"
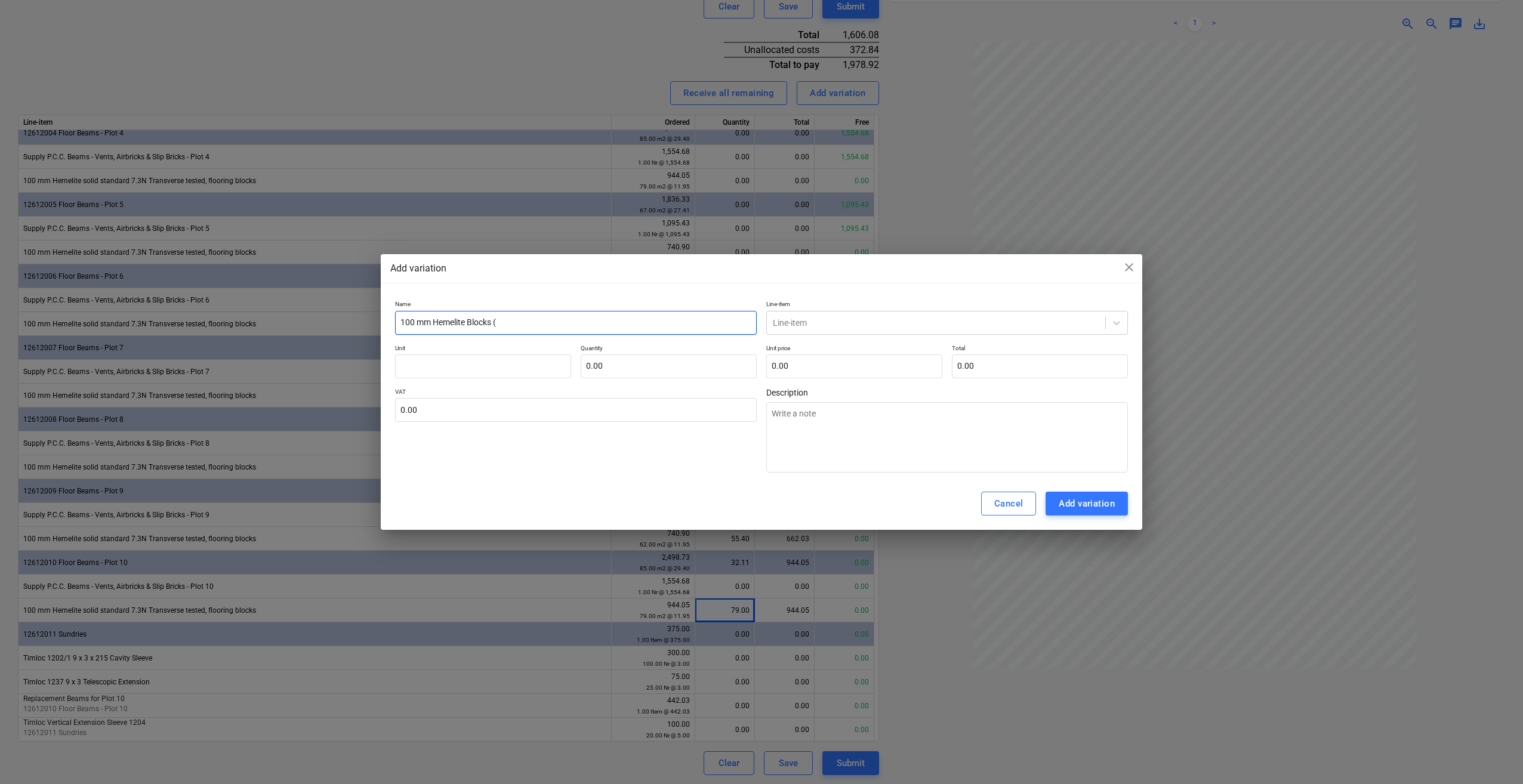
type textarea "x"
type input "100 mm Hemelite Blocks (Ov"
type textarea "x"
type input "100 mm Hemelite Blocks (Ove"
type textarea "x"
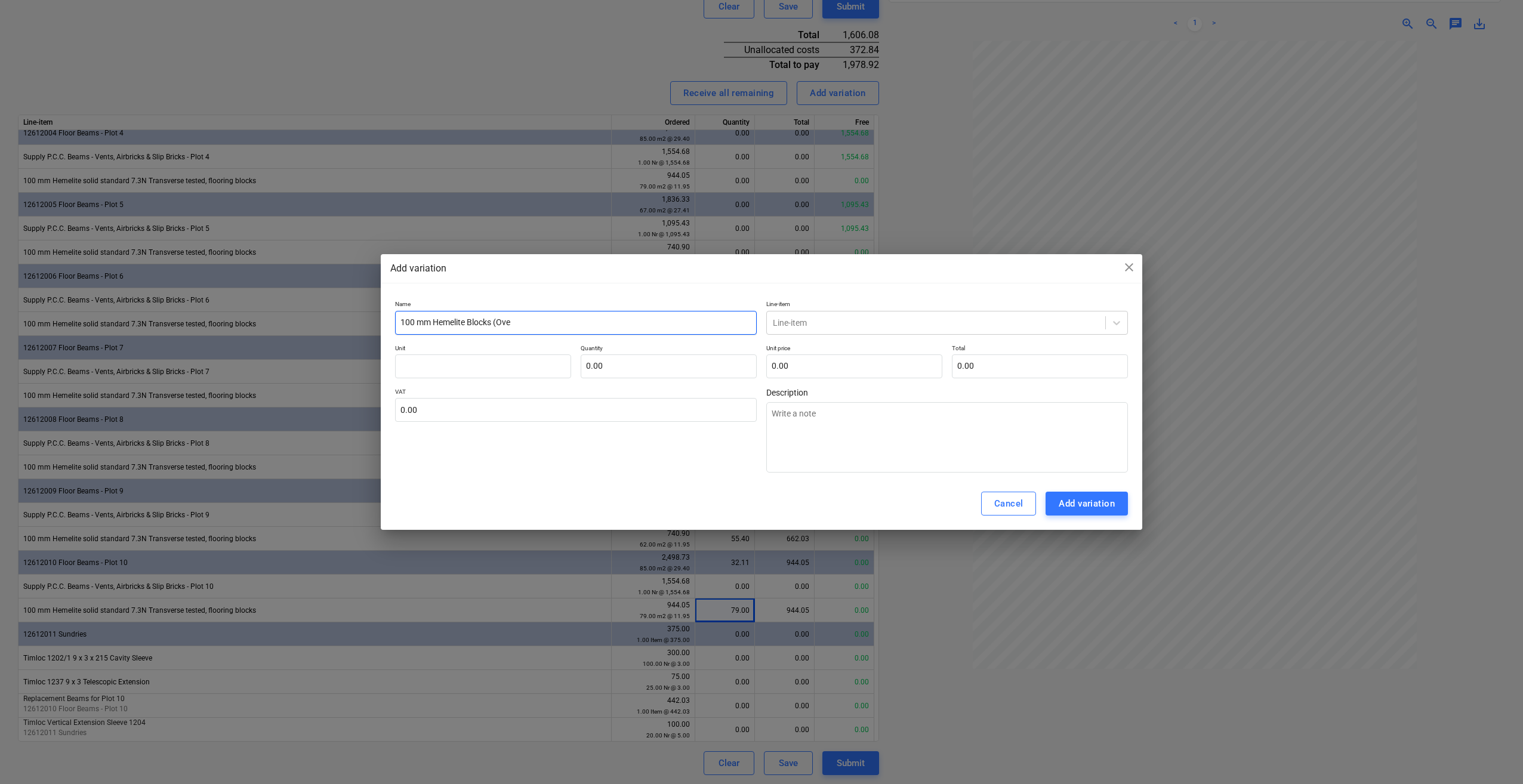
type input "100 mm Hemelite Blocks (Over"
type textarea "x"
type input "100 mm Hemelite Blocks (Over"
type textarea "x"
type input "100 mm Hemelite Blocks (Over m"
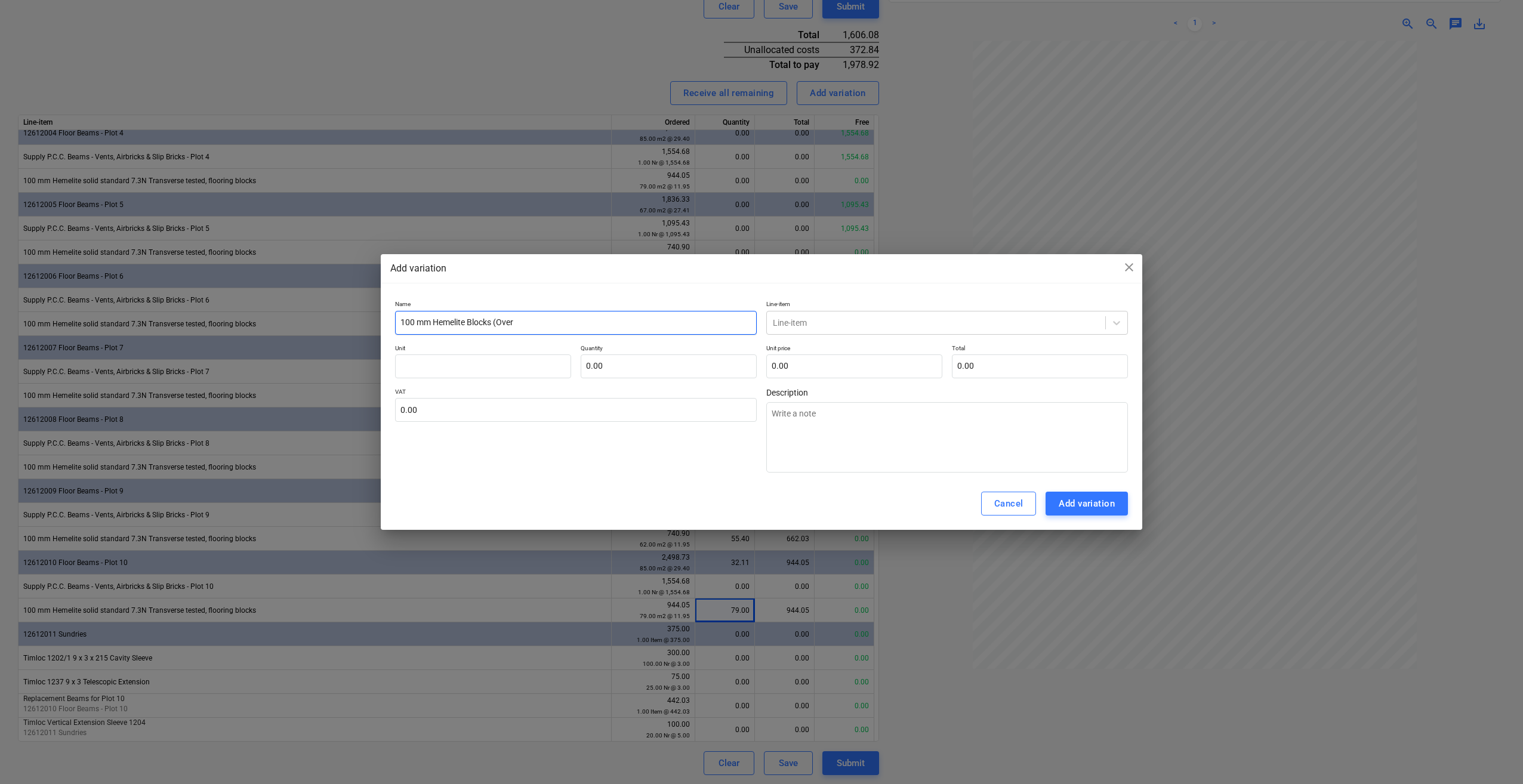
type textarea "x"
type input "100 mm Hemelite Blocks (Over me"
type textarea "x"
type input "100 mm Hemelite Blocks (Over mea"
type textarea "x"
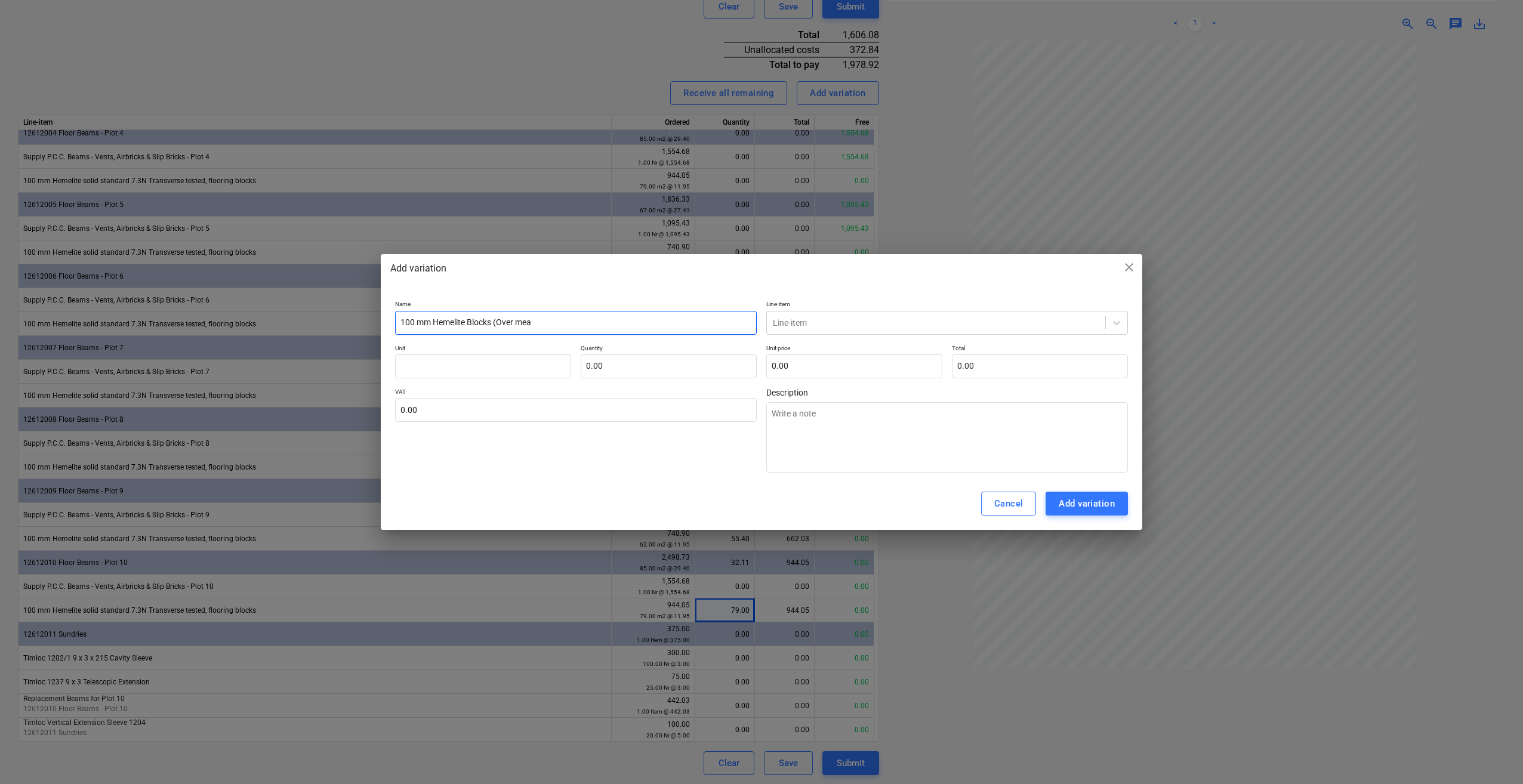
type input "100 mm Hemelite Blocks (Over meas"
type textarea "x"
type input "100 mm Hemelite Blocks (Over measu"
type textarea "x"
type input "100 mm Hemelite Blocks (Over measur"
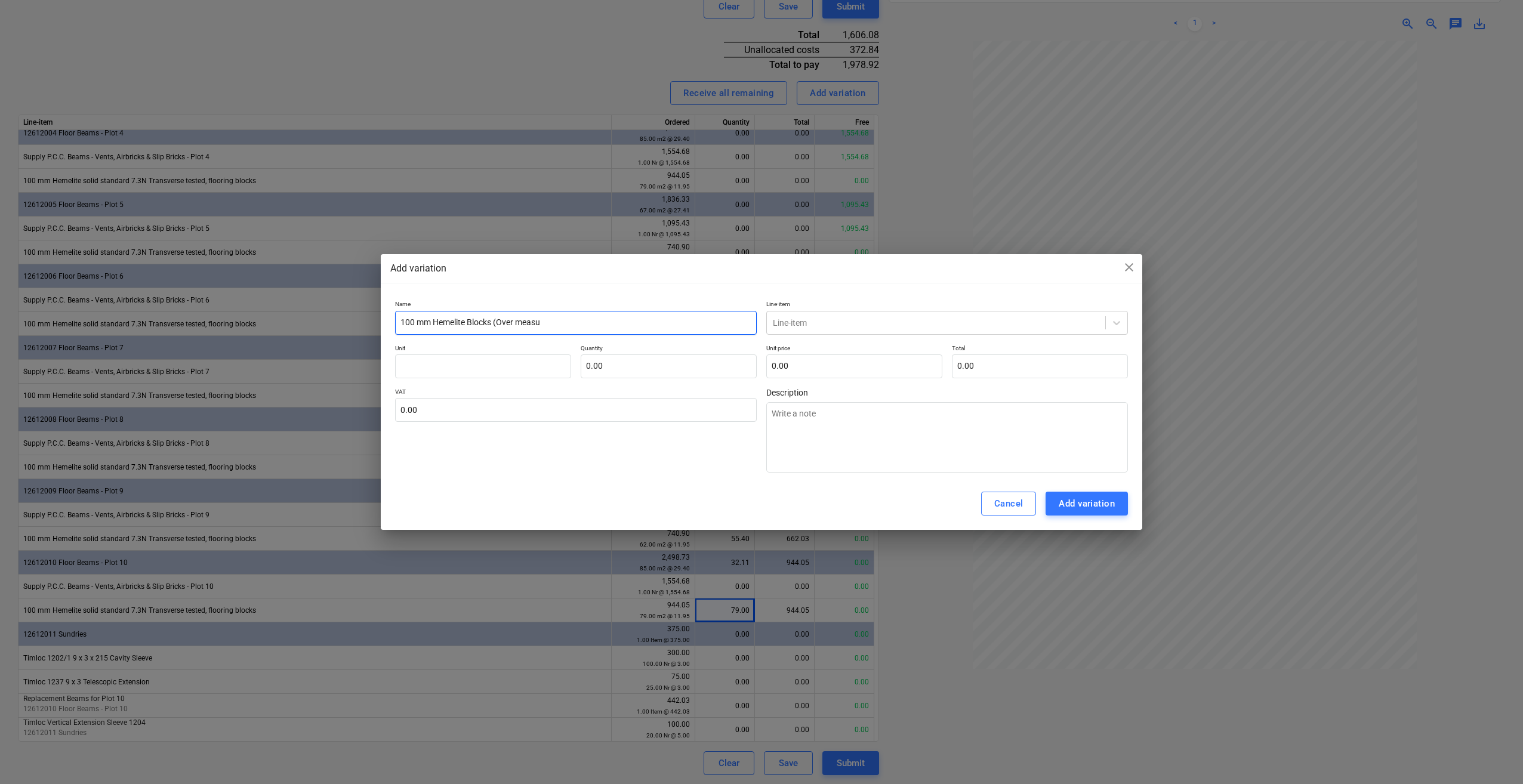
type textarea "x"
type input "100 mm Hemelite Blocks (Over measure"
type textarea "x"
click at [507, 326] on input "100 mm Hemelite Blocks (Over measure" at bounding box center [575, 323] width 362 height 24
click at [506, 320] on input "100 mm Hemelite Blocks (Over measure" at bounding box center [575, 323] width 362 height 24
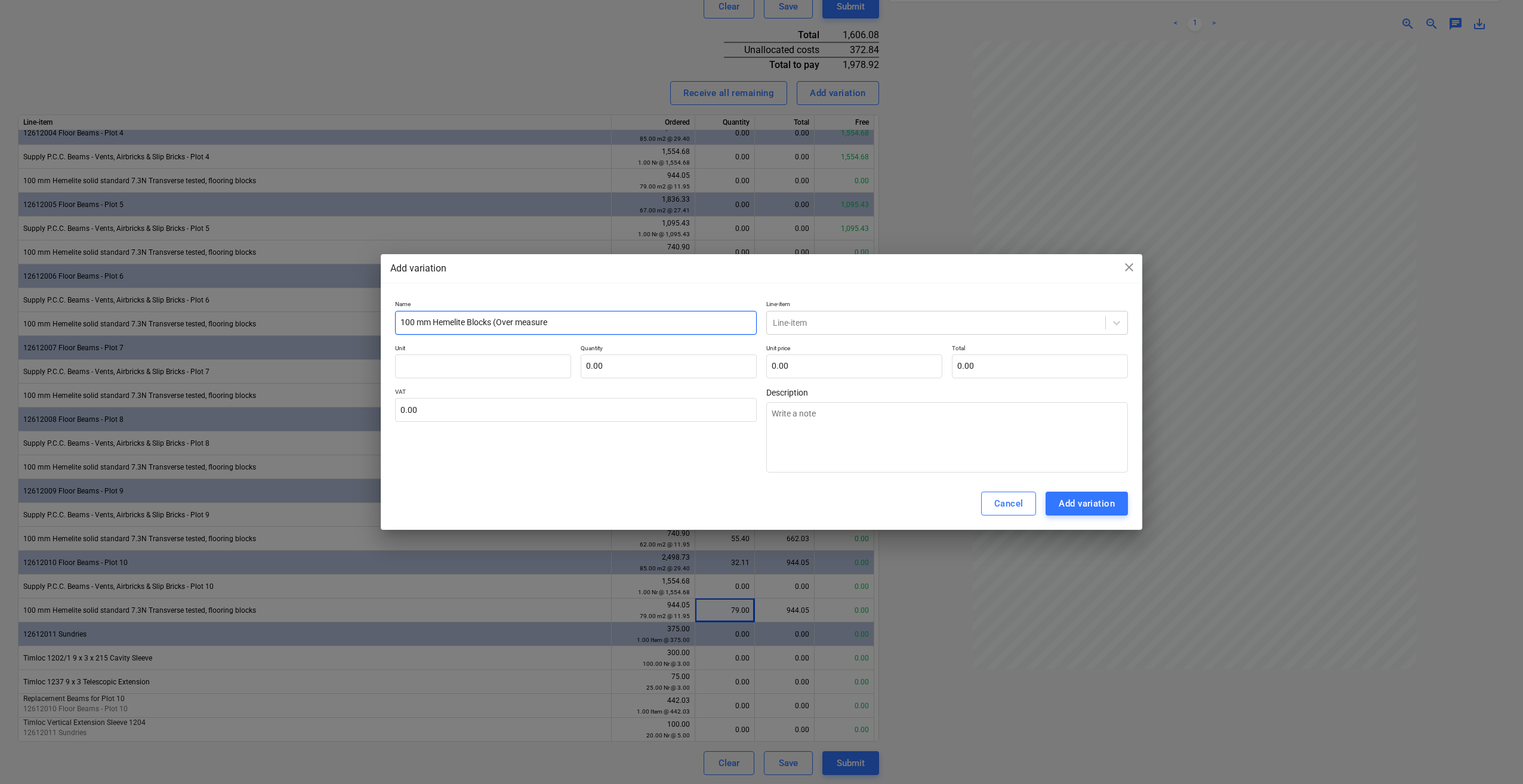
type input "100 mm Hemelite Blocks (ver measure"
type textarea "x"
type input "100 mm Hemelite Blocks (over measure"
type textarea "x"
click at [578, 321] on input "100 mm Hemelite Blocks (over measure" at bounding box center [575, 323] width 362 height 24
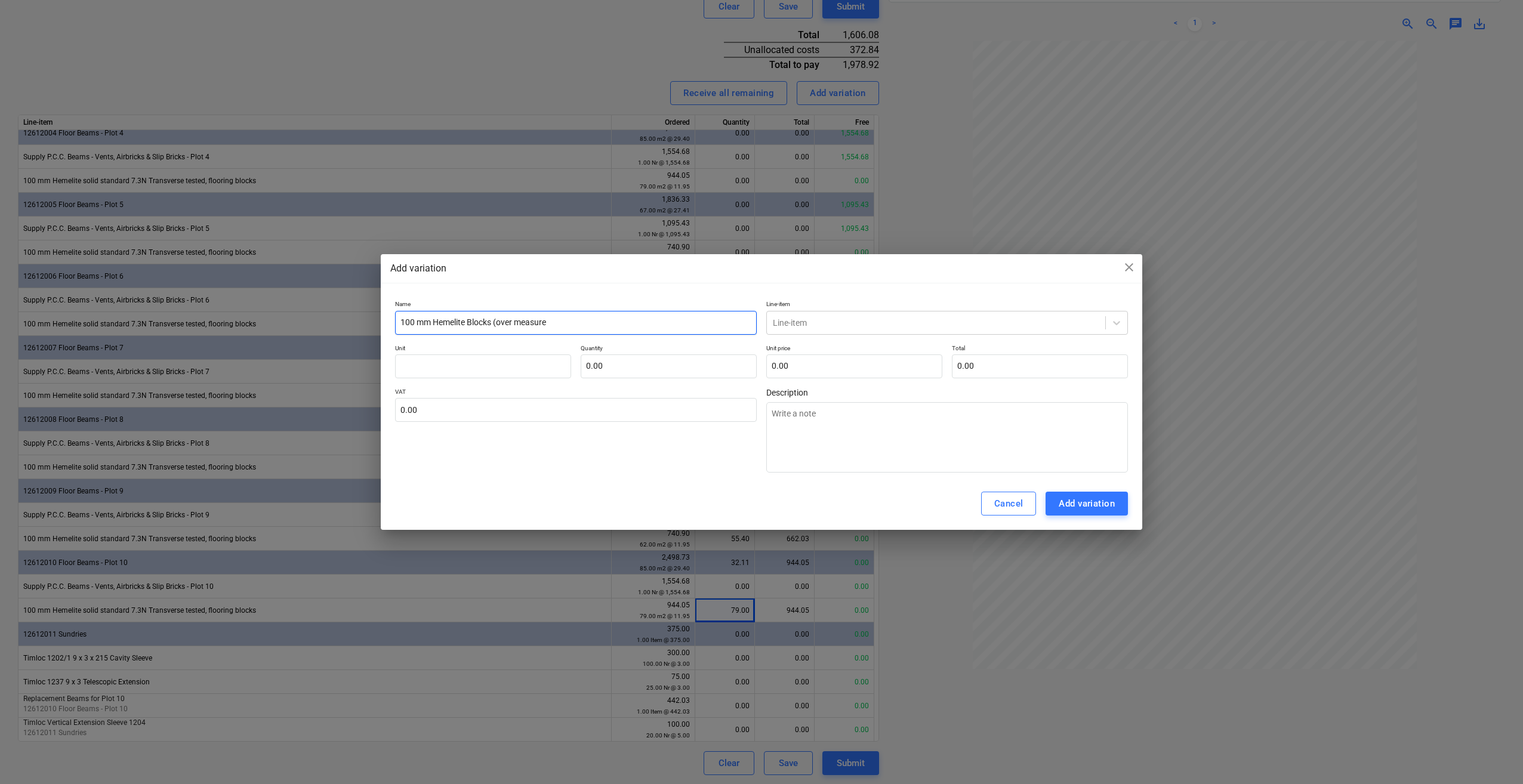
type input "100 mm Hemelite Blocks (over measure)"
type textarea "x"
type input "100 mm Hemelite Blocks (over measure)"
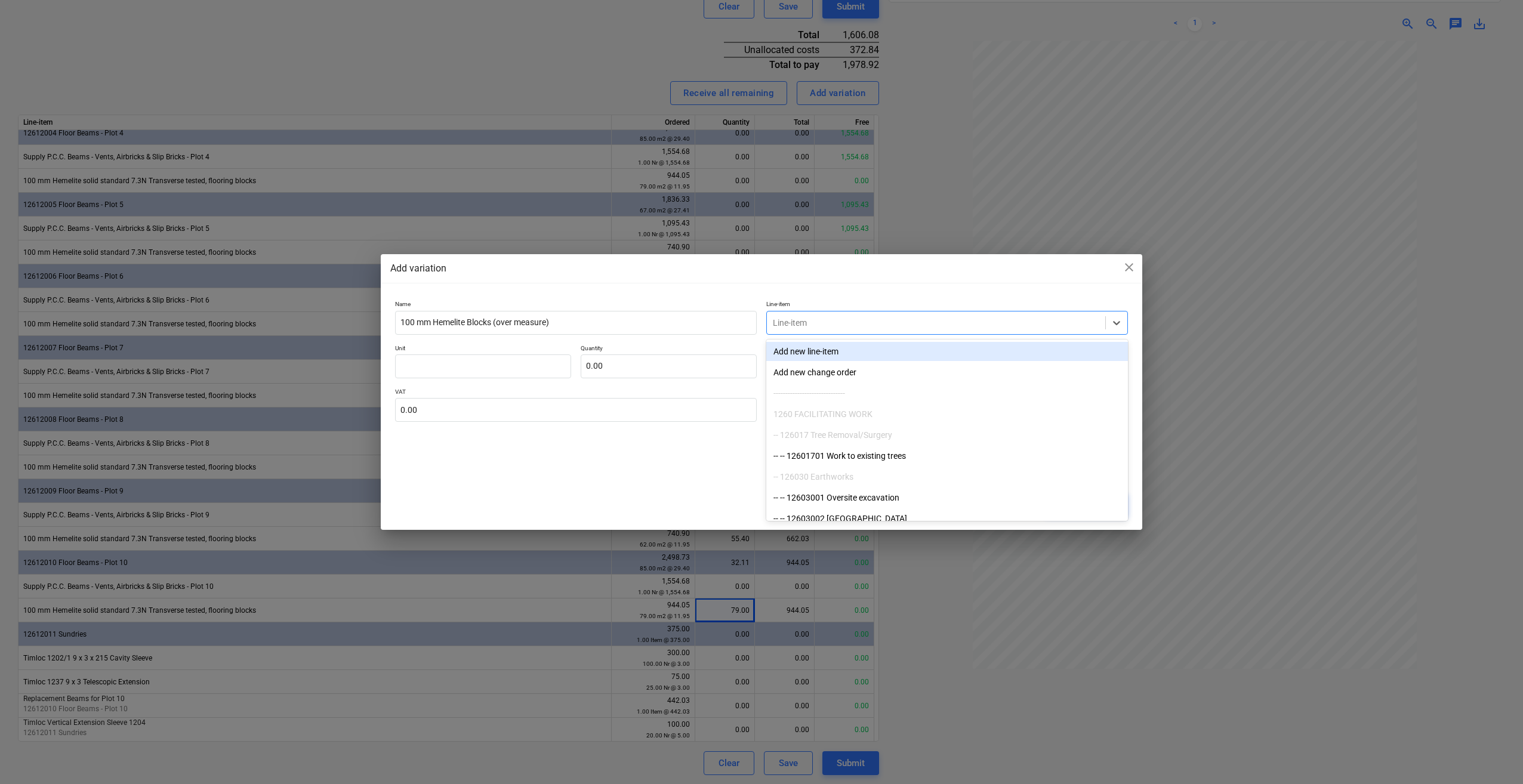
click at [782, 324] on div at bounding box center [936, 322] width 326 height 12
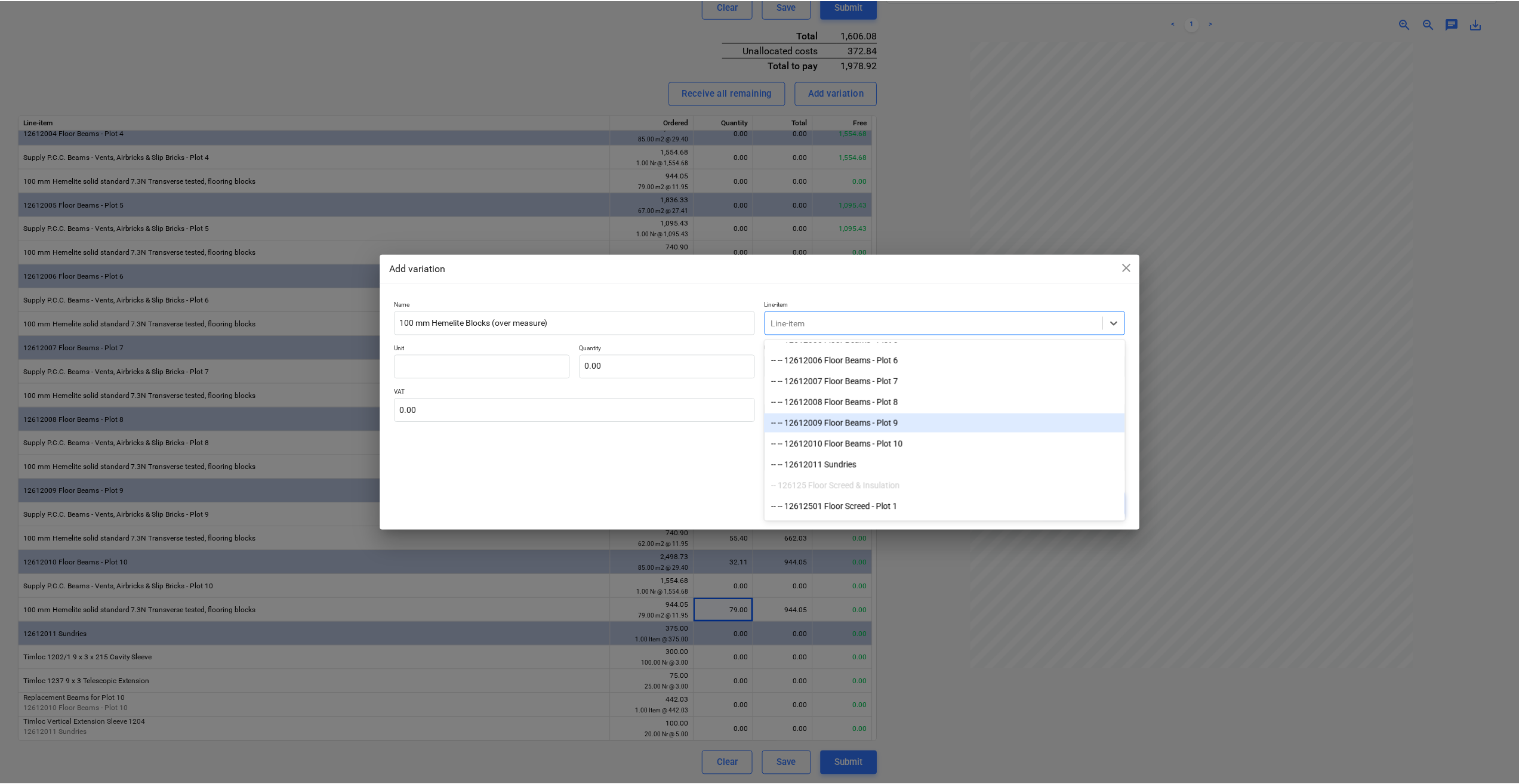
scroll to position [477, 0]
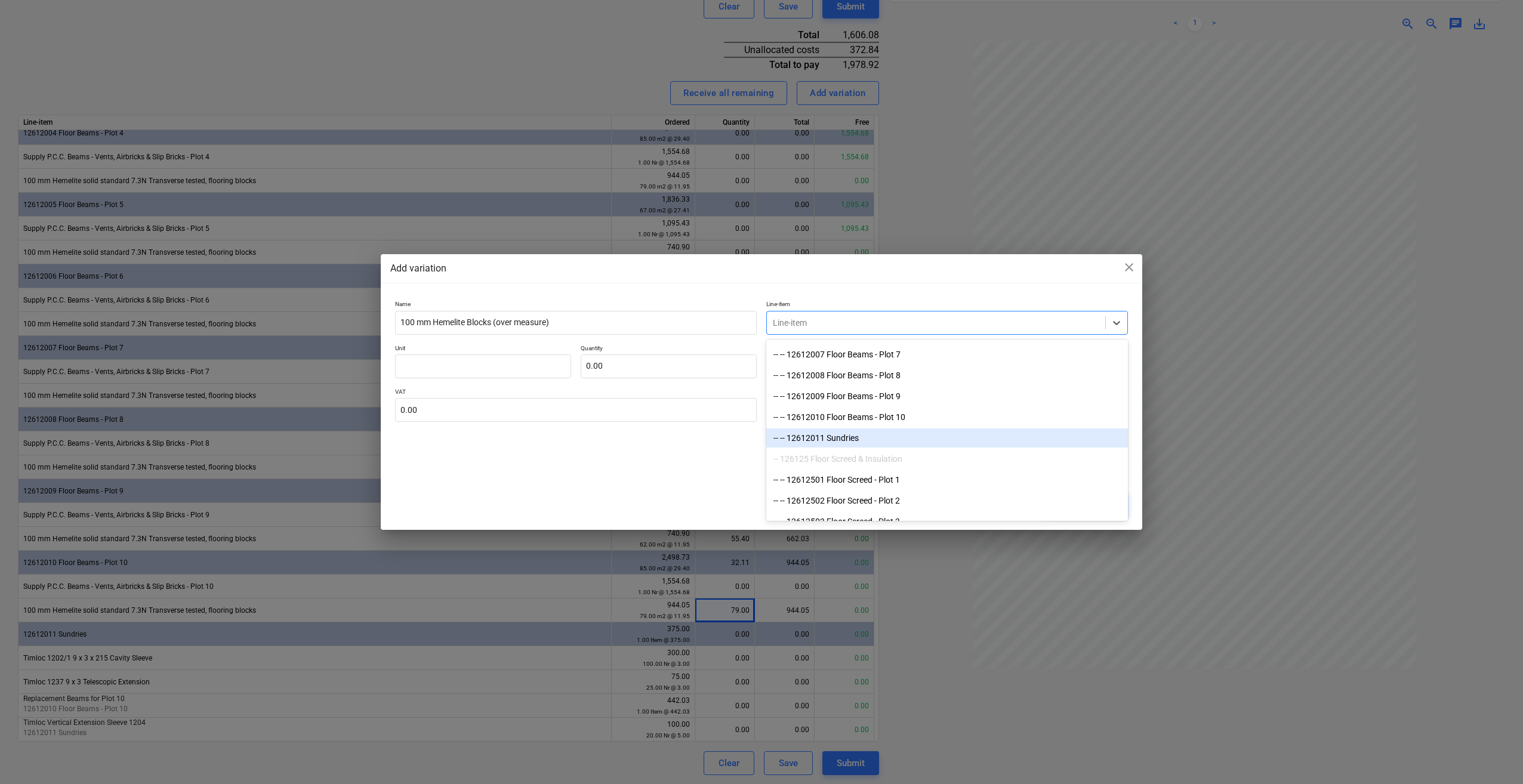
click at [873, 440] on div "-- -- 12612011 Sundries" at bounding box center [947, 437] width 362 height 19
type textarea "x"
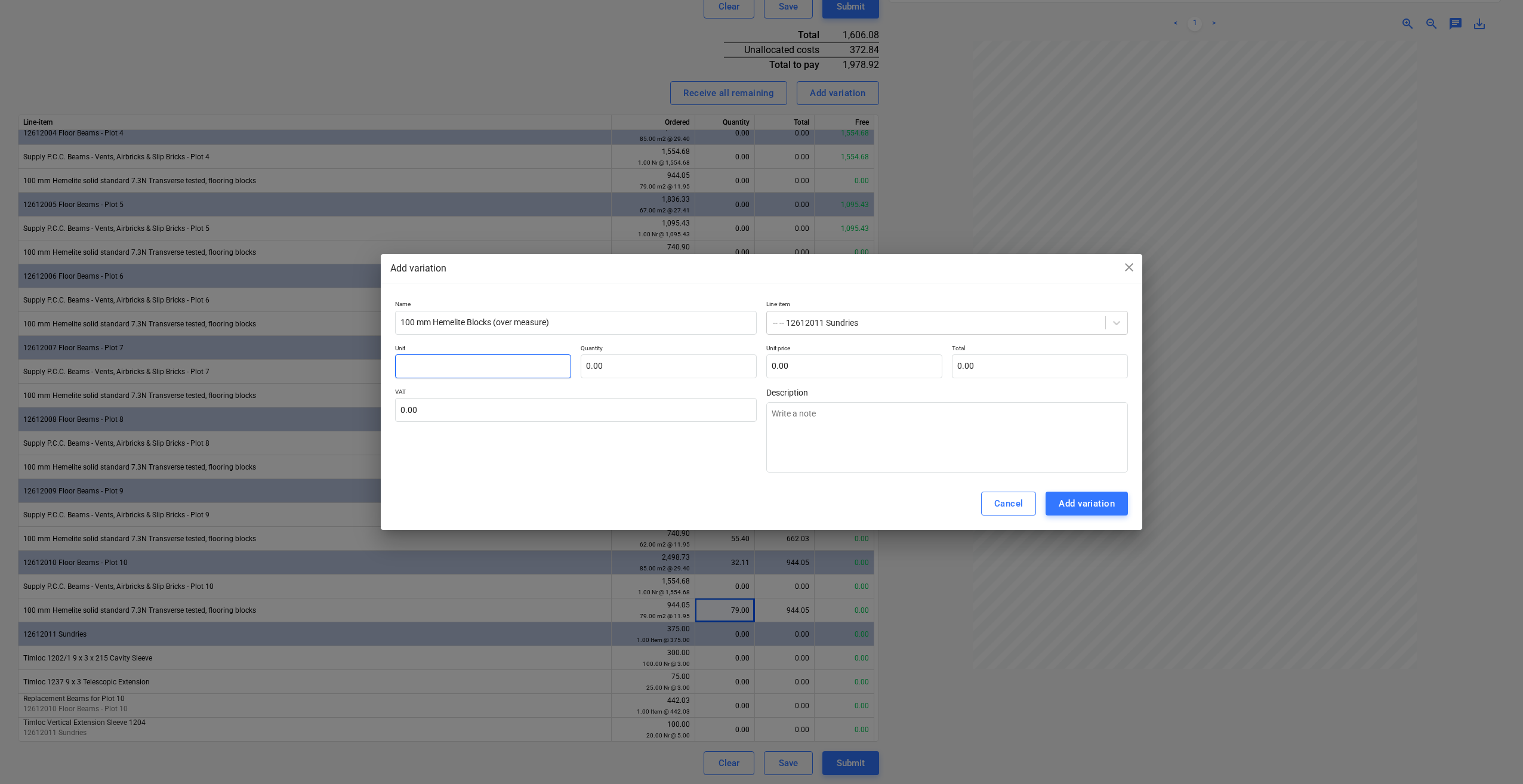
click at [420, 371] on input "text" at bounding box center [483, 366] width 176 height 24
type input "m"
type textarea "x"
type input "m2"
type textarea "x"
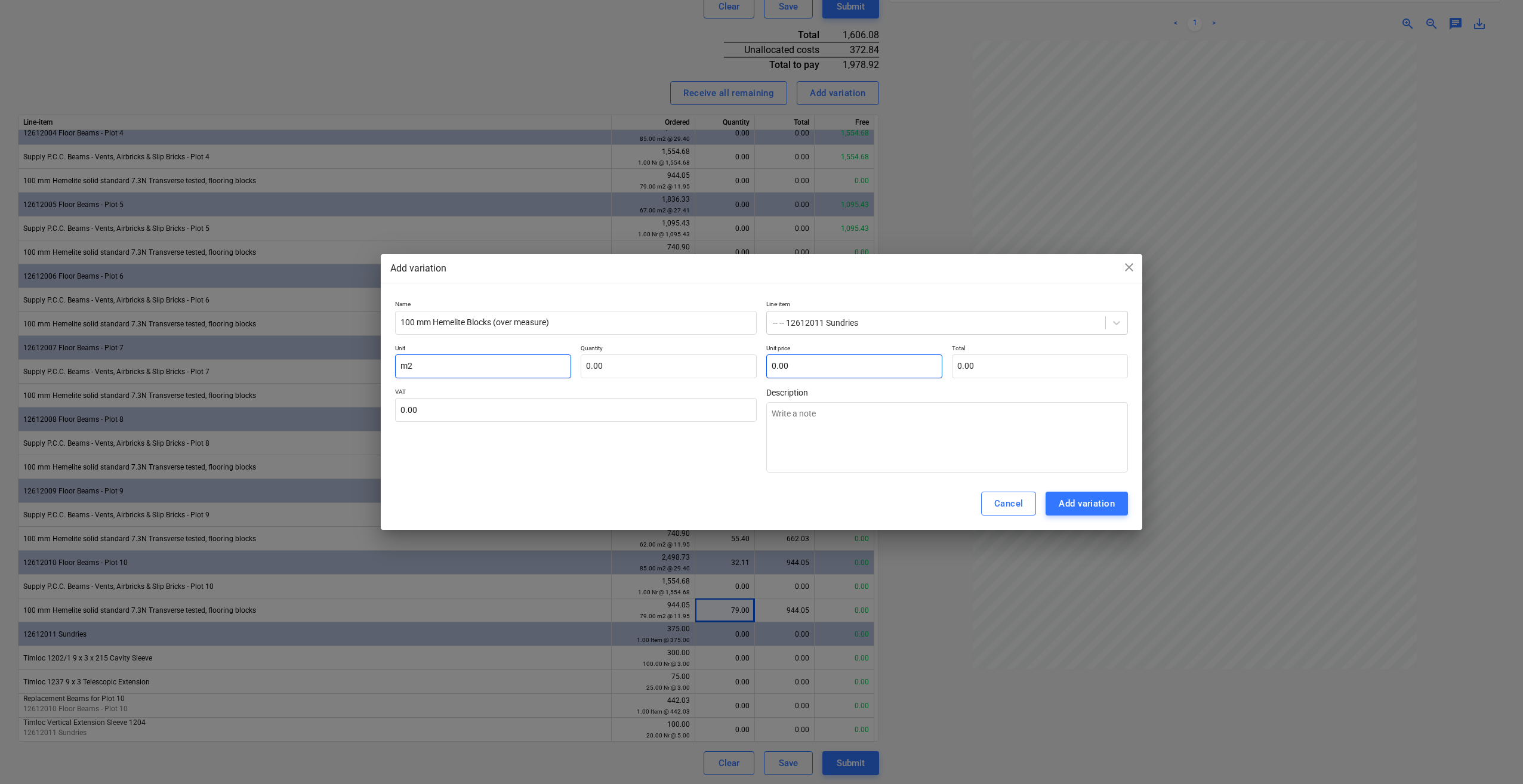
type input "m2"
click at [796, 365] on input "text" at bounding box center [854, 366] width 176 height 24
type input "3"
type textarea "x"
type input "31"
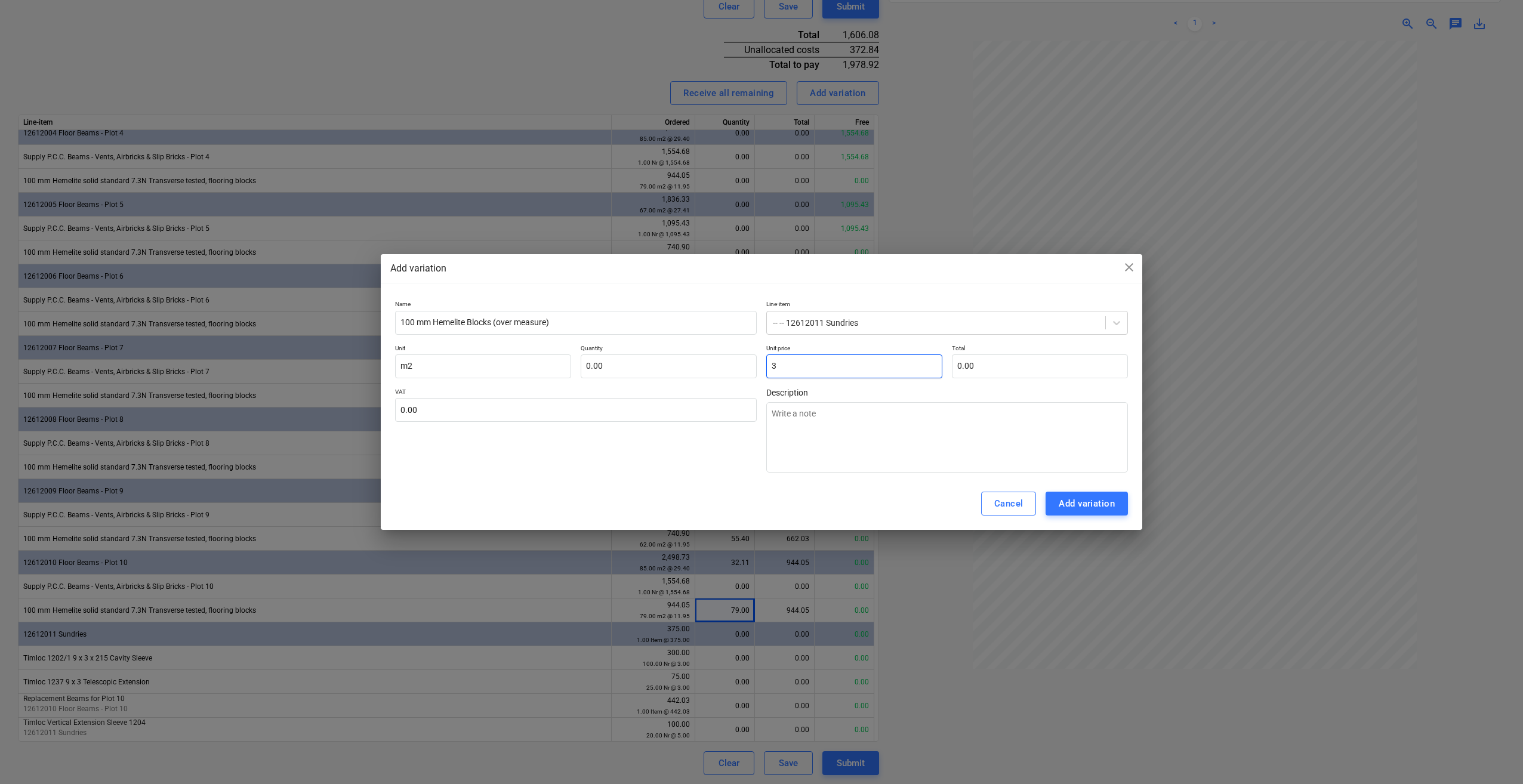
type textarea "x"
type input "31."
type textarea "x"
type input "31.2"
type textarea "x"
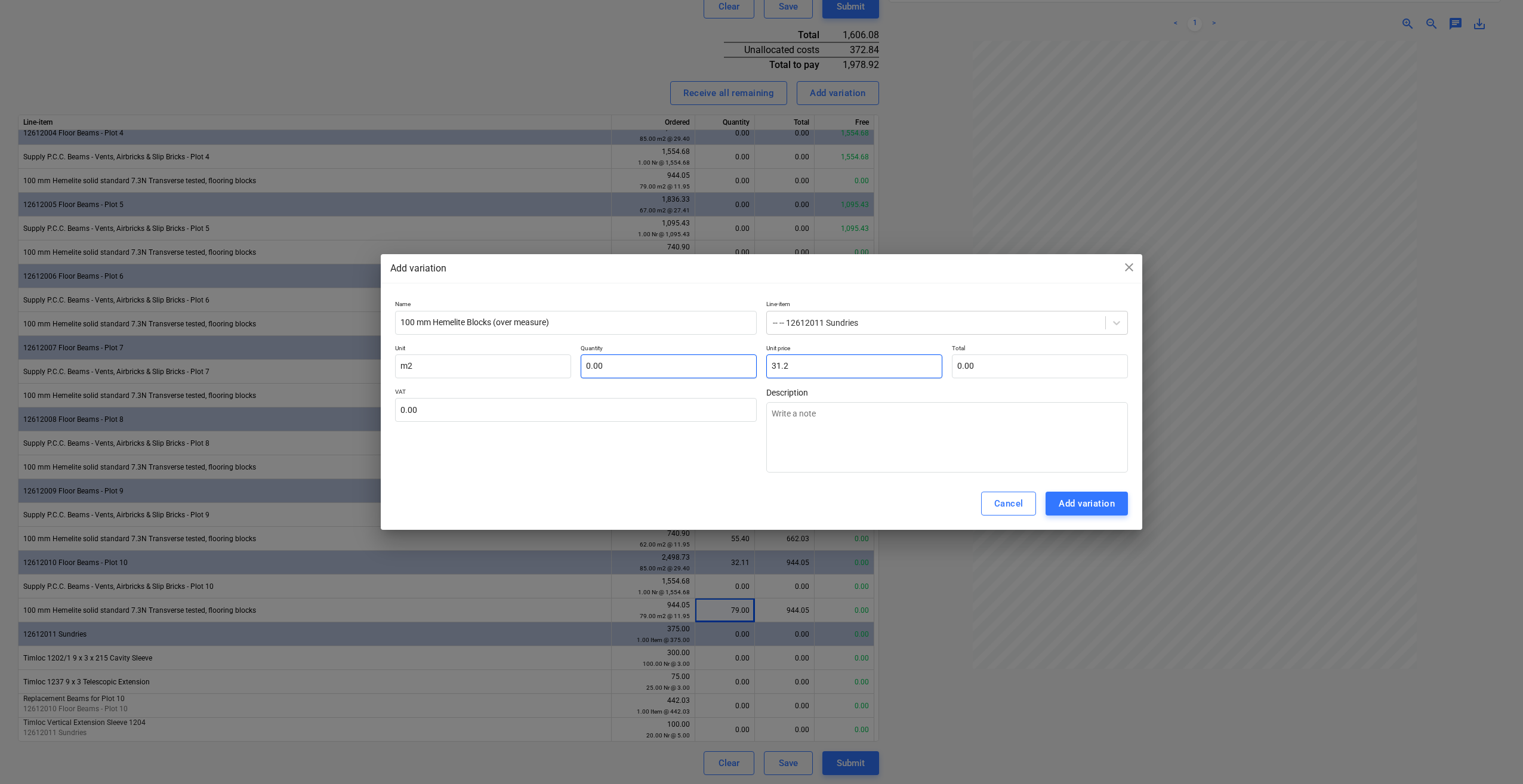
type input "31.2"
type input "31.20"
click at [611, 367] on input "text" at bounding box center [669, 366] width 176 height 24
type input "3"
type textarea "x"
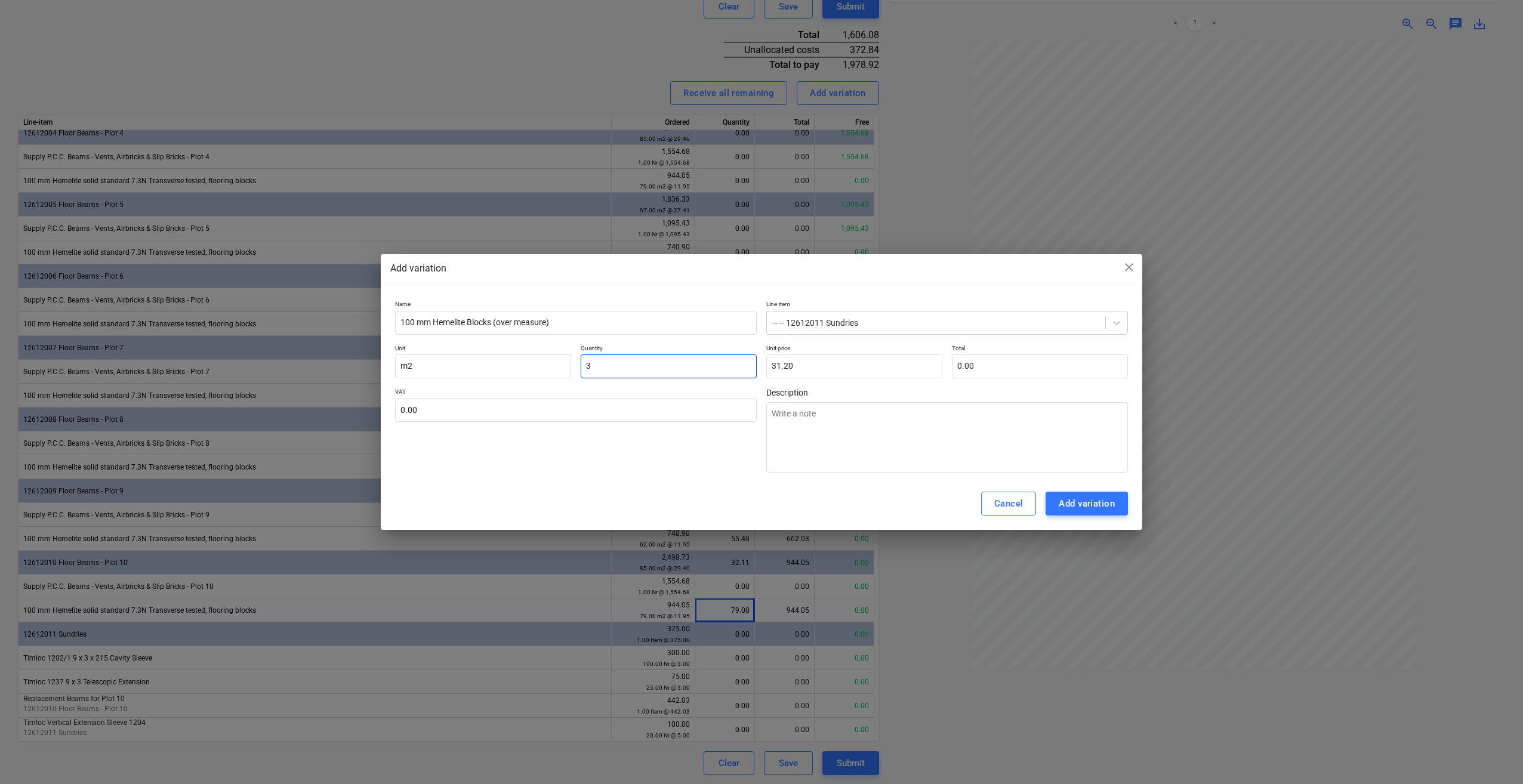
type input "93.60"
type input "31"
type textarea "x"
type input "967.20"
type input "31."
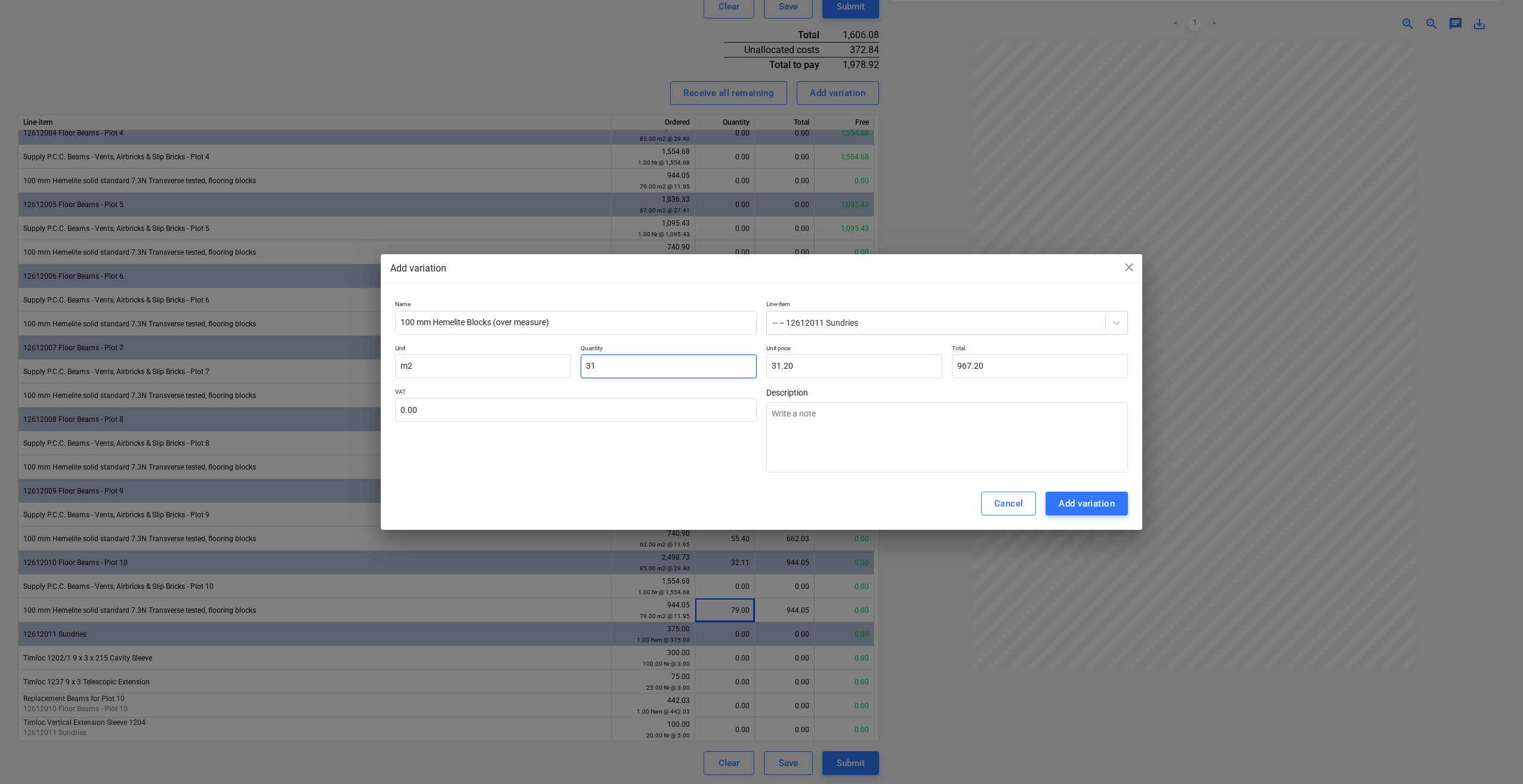
type textarea "x"
type input "31.2"
type textarea "x"
type input "973.44"
type input "31.20"
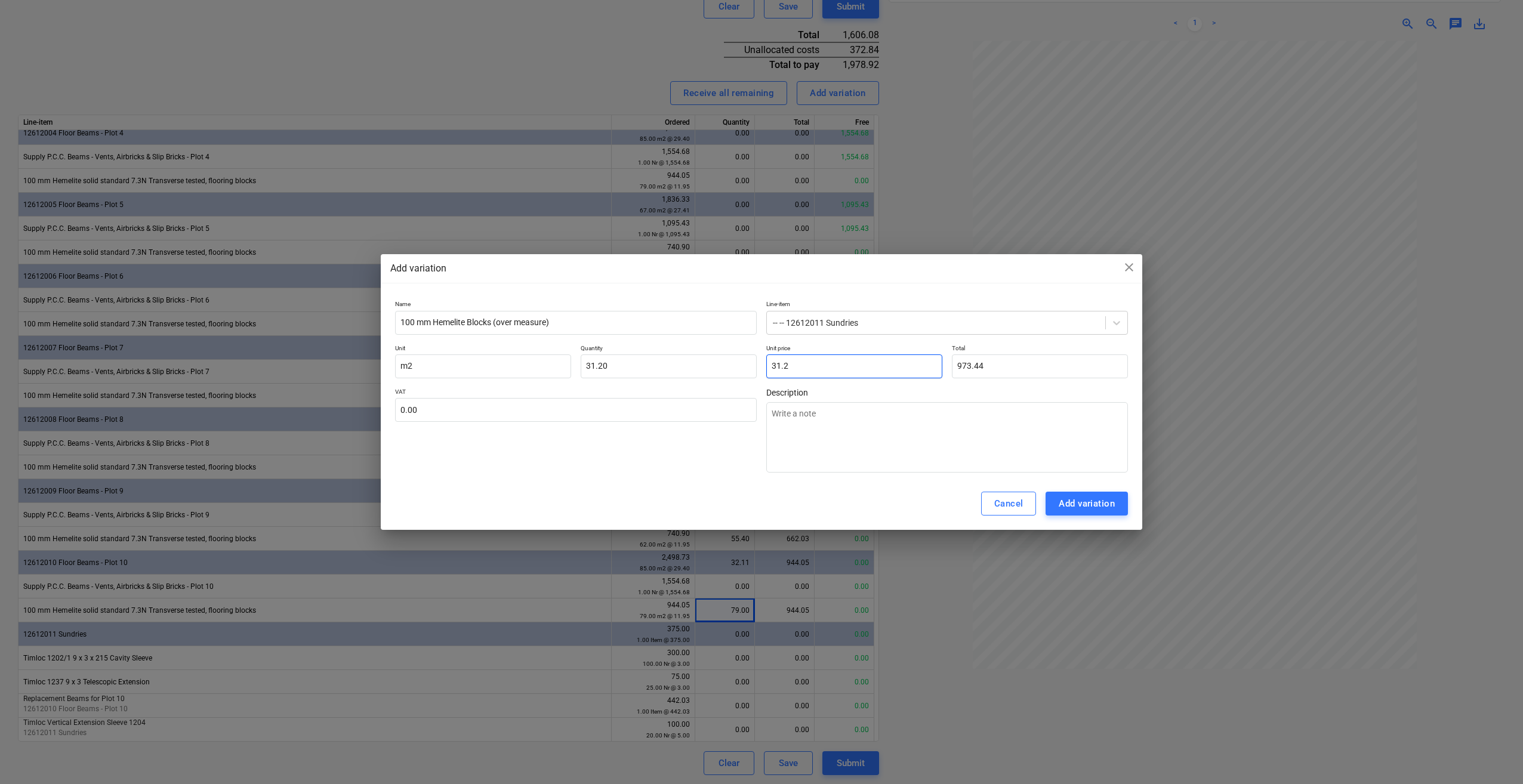
drag, startPoint x: 806, startPoint y: 362, endPoint x: 769, endPoint y: 364, distance: 37.1
click at [769, 364] on input "31.2" at bounding box center [854, 366] width 176 height 24
type input "1"
type textarea "x"
type input "31.20"
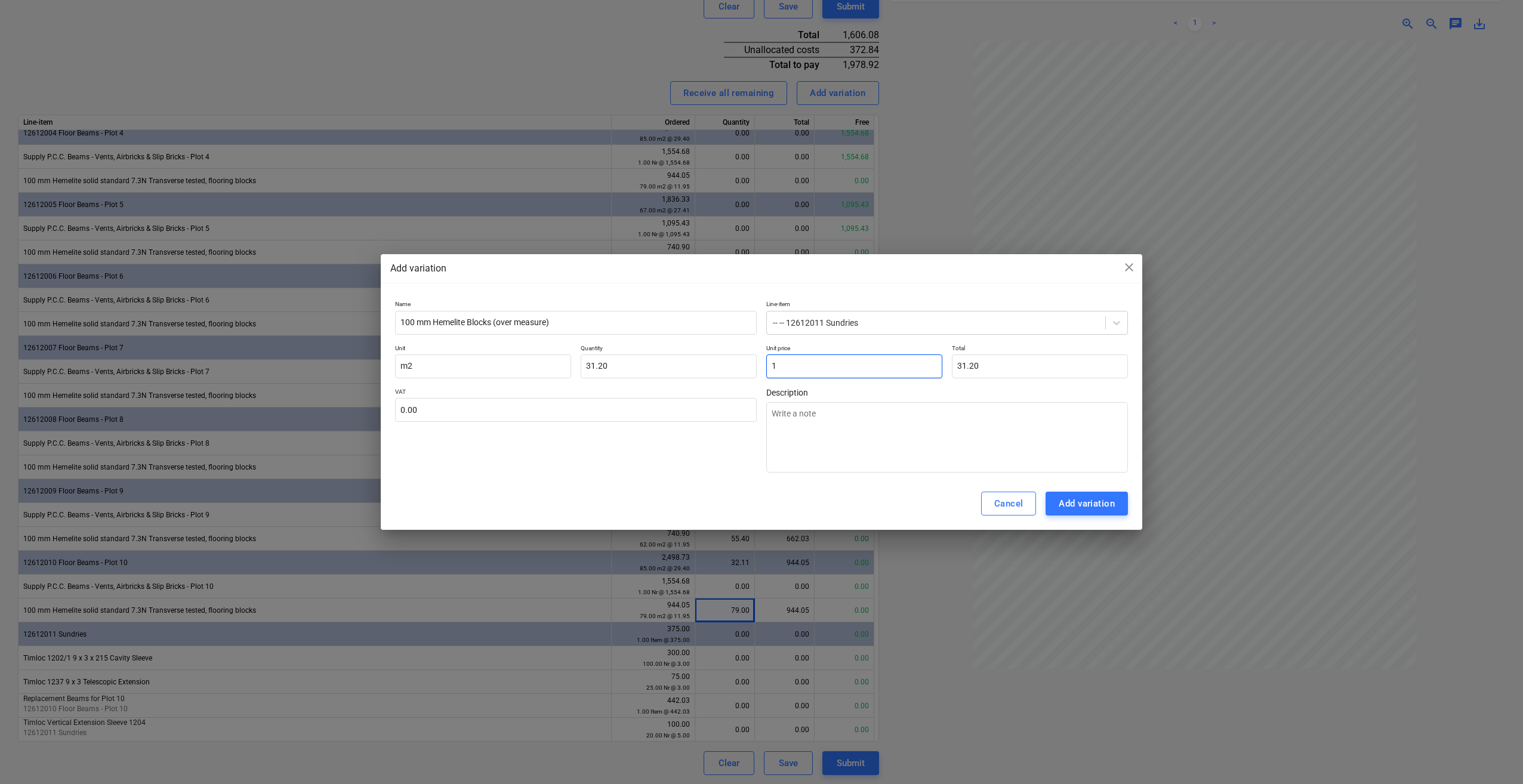
type input "11"
type textarea "x"
type input "343.20"
type input "11/"
type textarea "x"
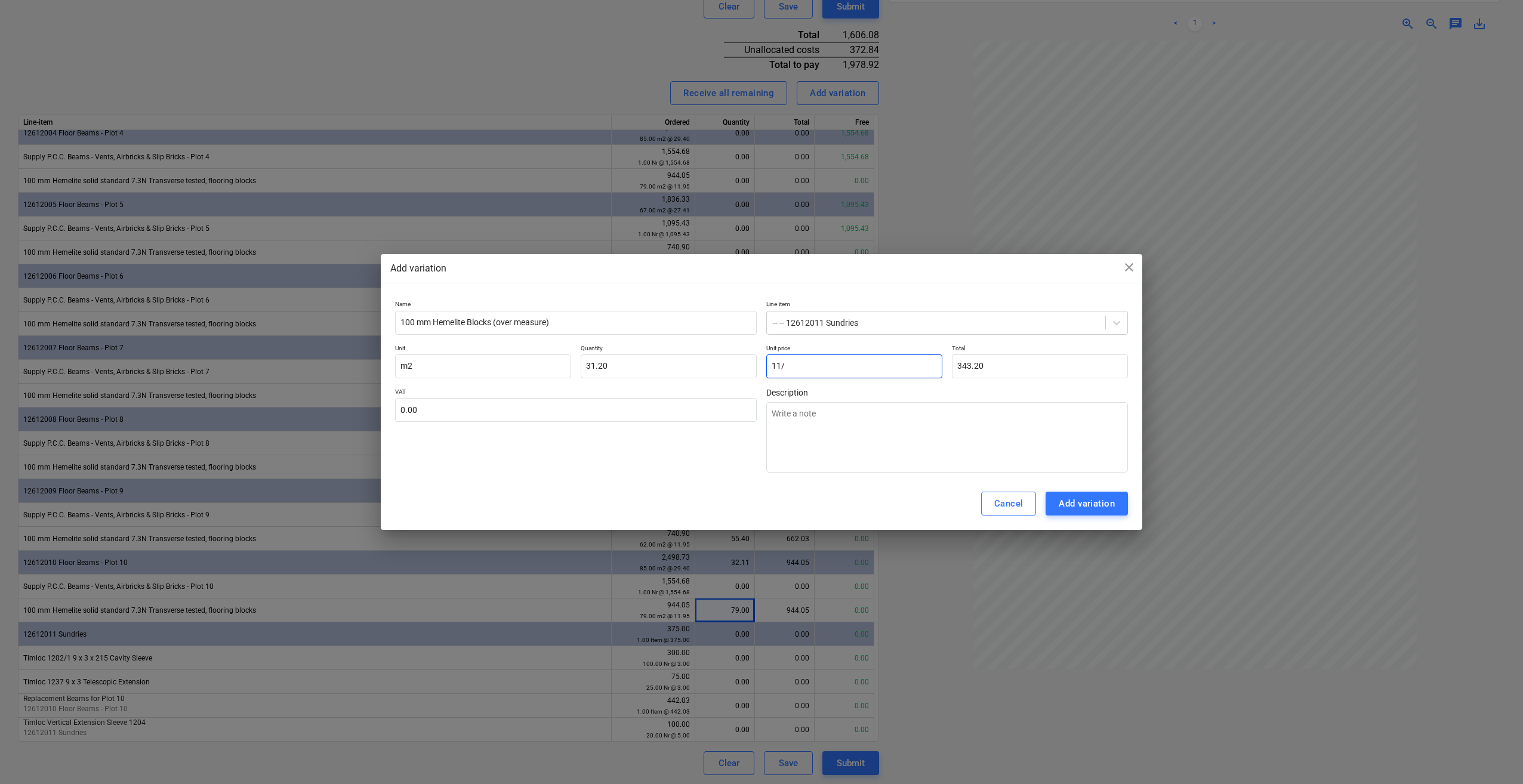
type input "0.00"
type input "11"
type textarea "x"
type input "343.20"
type input "11."
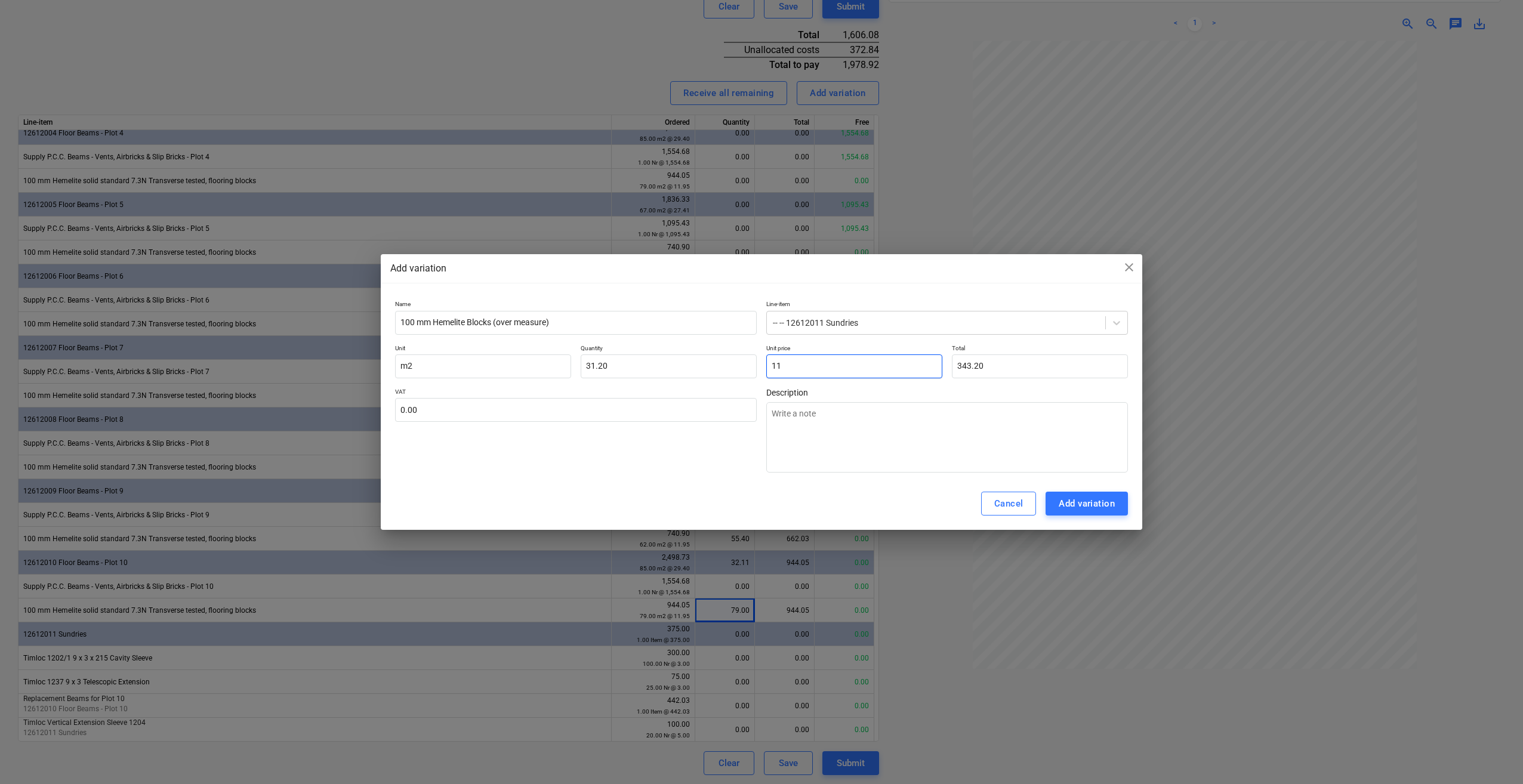
type textarea "x"
type input "11.9"
type textarea "x"
type input "371.28"
type input "11.95"
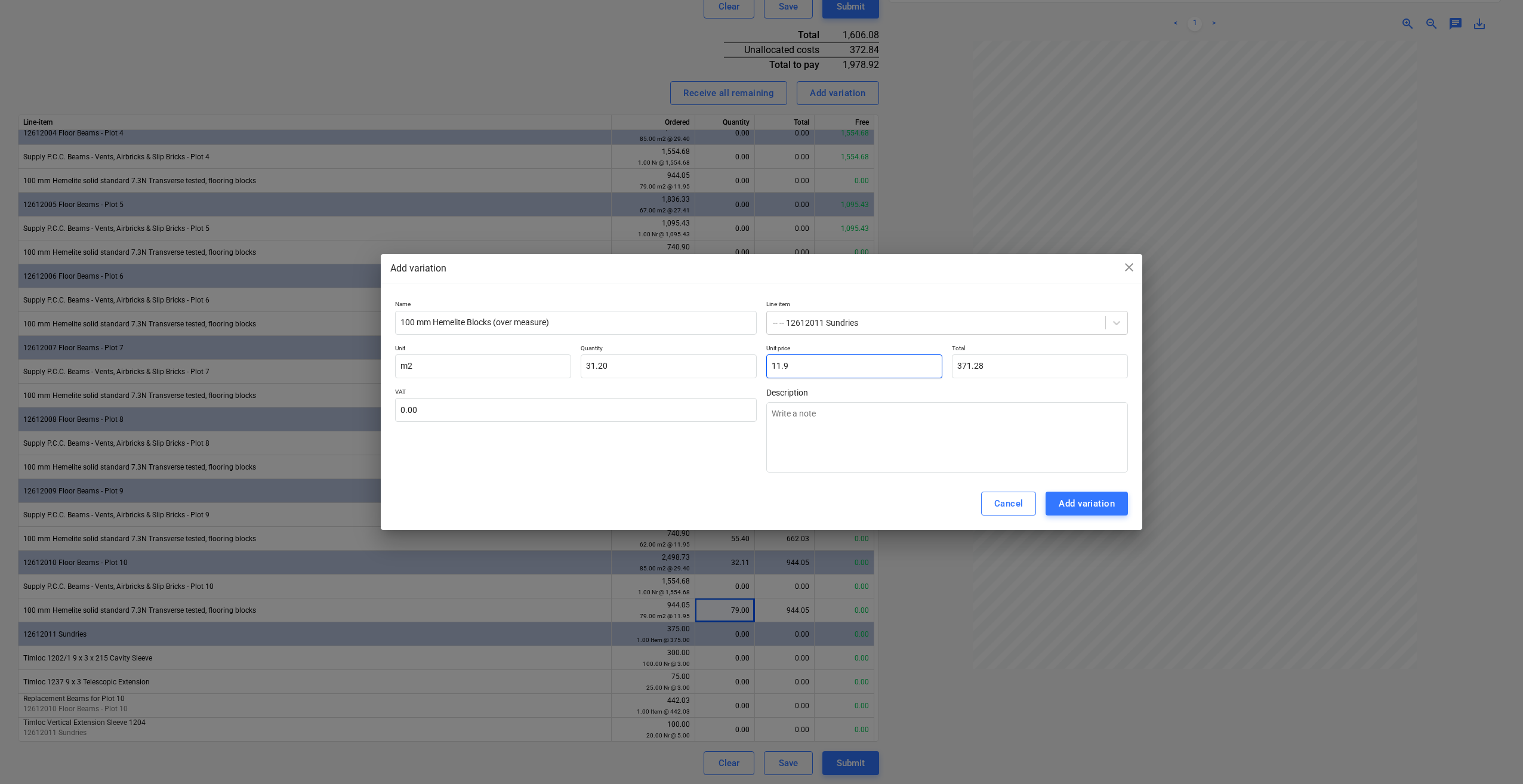
type textarea "x"
type input "372.84"
type input "11.95"
click at [712, 460] on div "VAT 0.00" at bounding box center [575, 430] width 362 height 85
click at [411, 403] on input "text" at bounding box center [575, 410] width 362 height 24
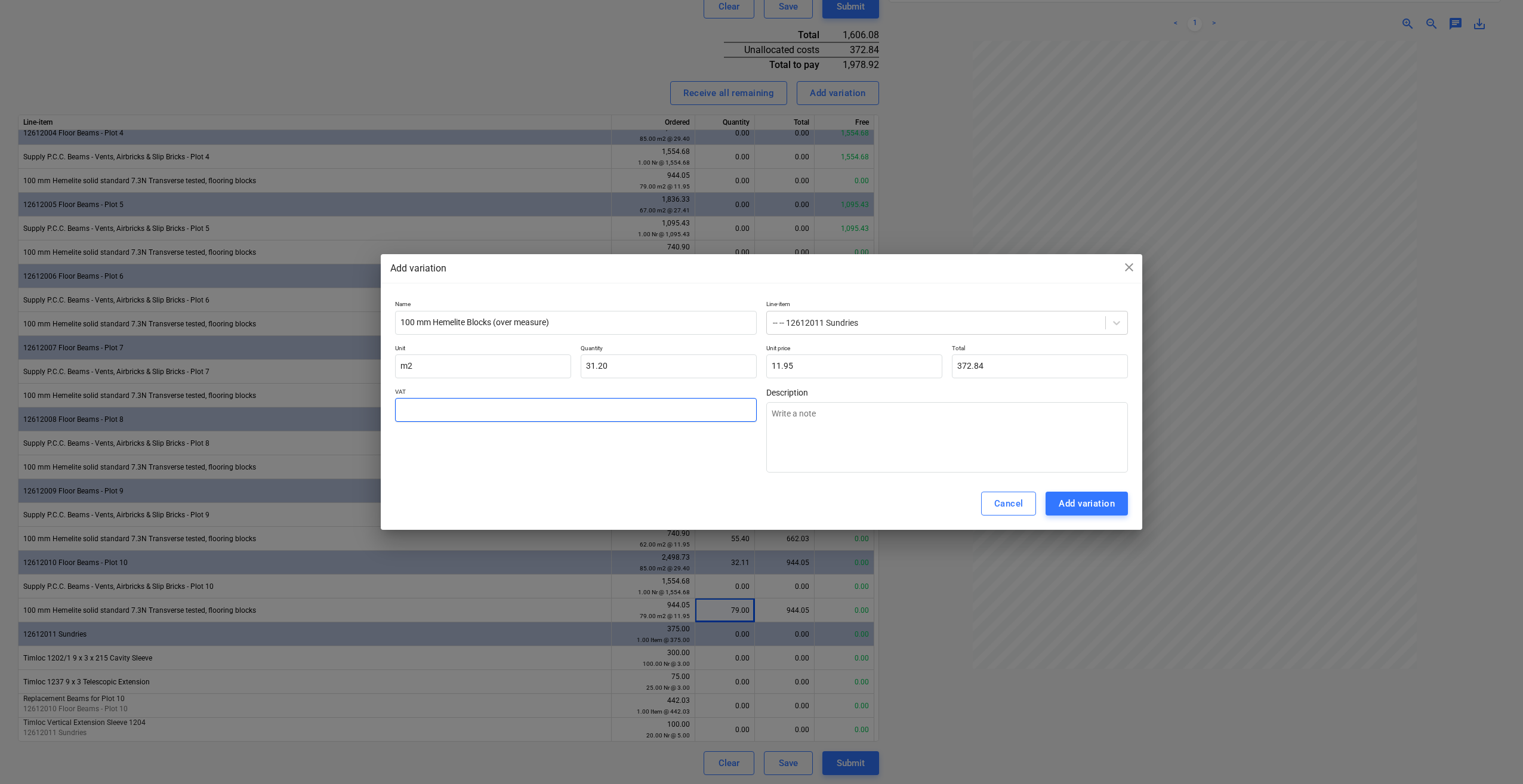
type input "2"
type textarea "x"
type input "20"
type textarea "x"
type input "20.00"
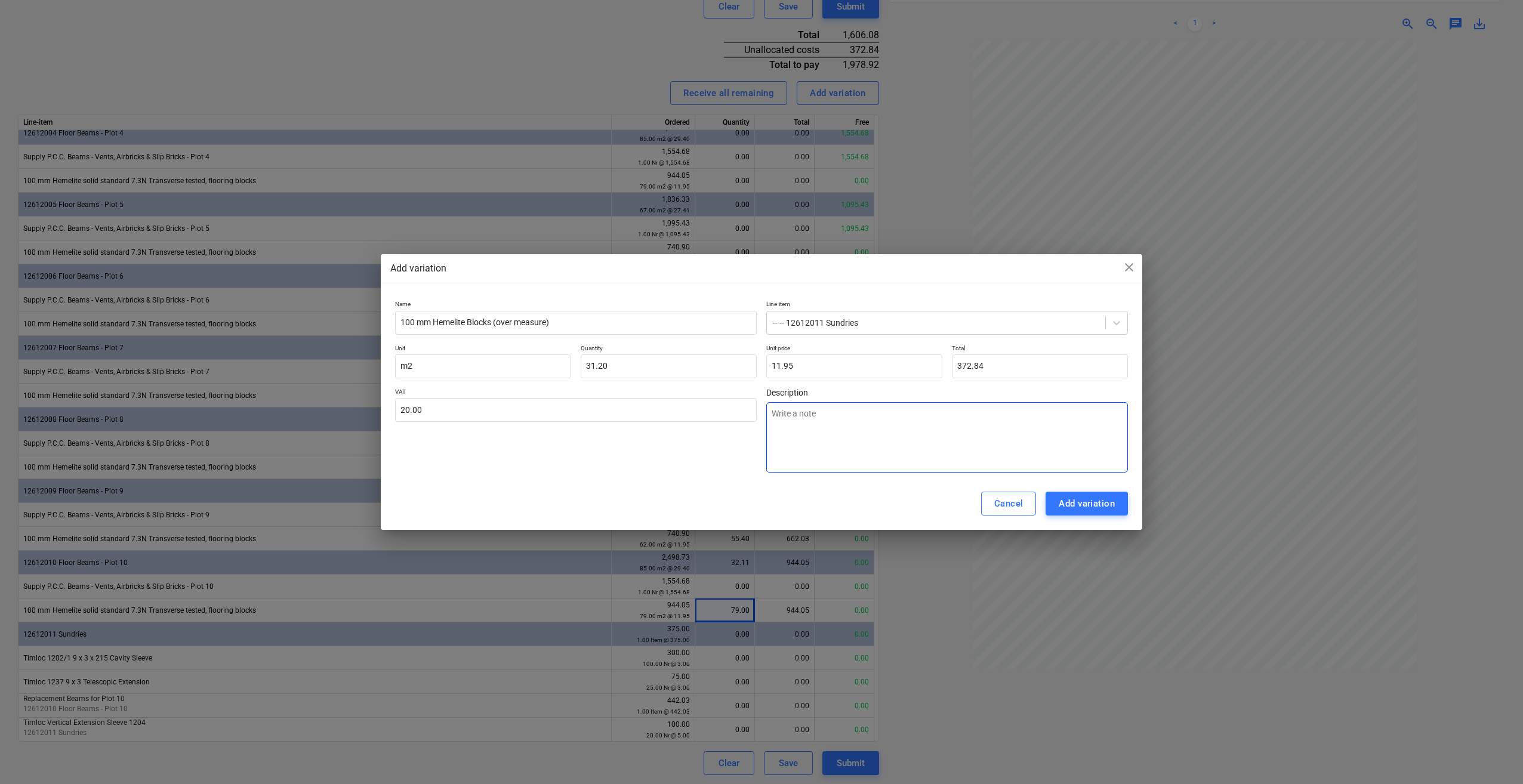
click at [773, 416] on textarea at bounding box center [947, 437] width 362 height 70
type textarea "T"
type textarea "x"
type textarea "To"
type textarea "x"
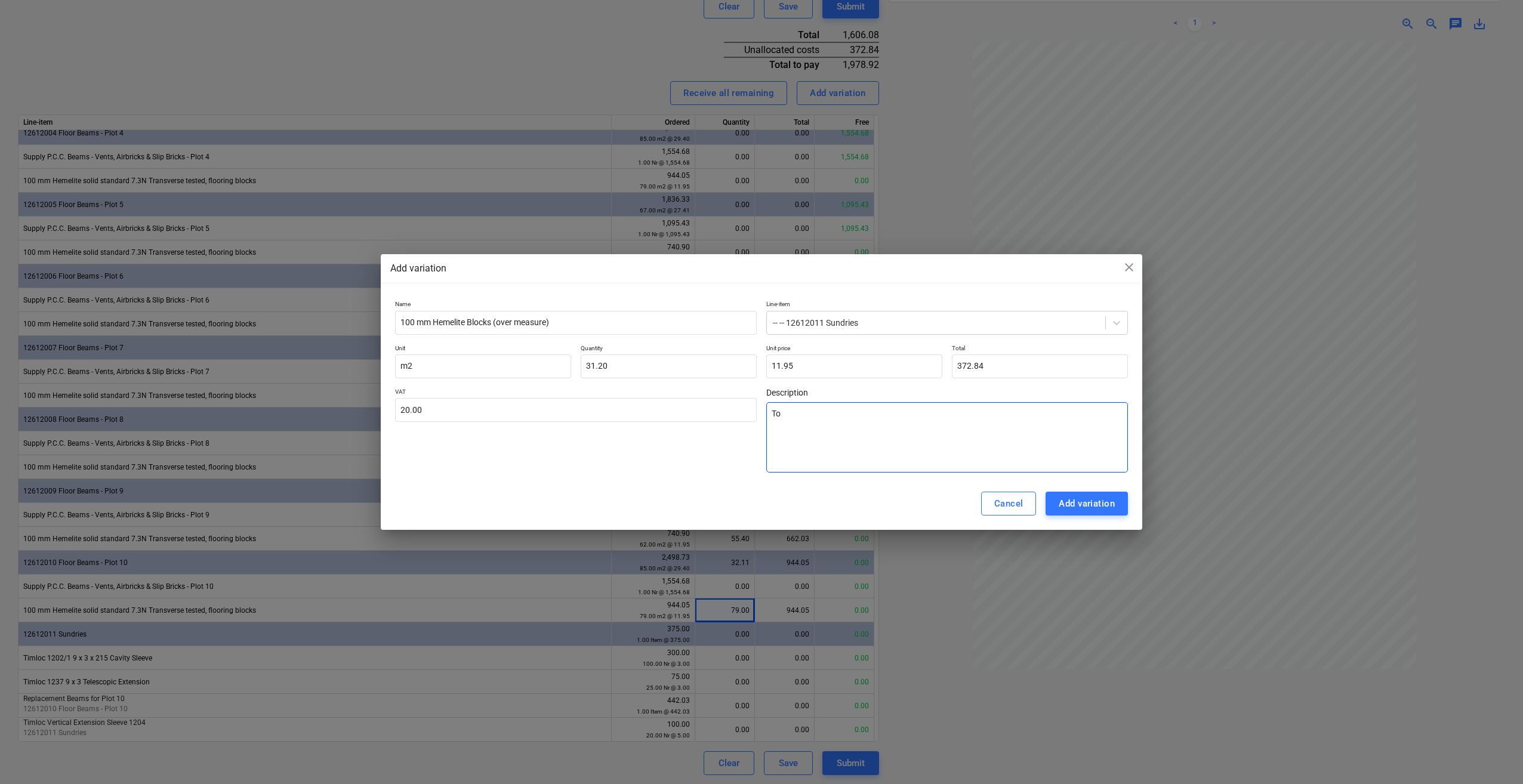
type textarea "Tot"
type textarea "x"
type textarea "Tota"
type textarea "x"
type textarea "Total"
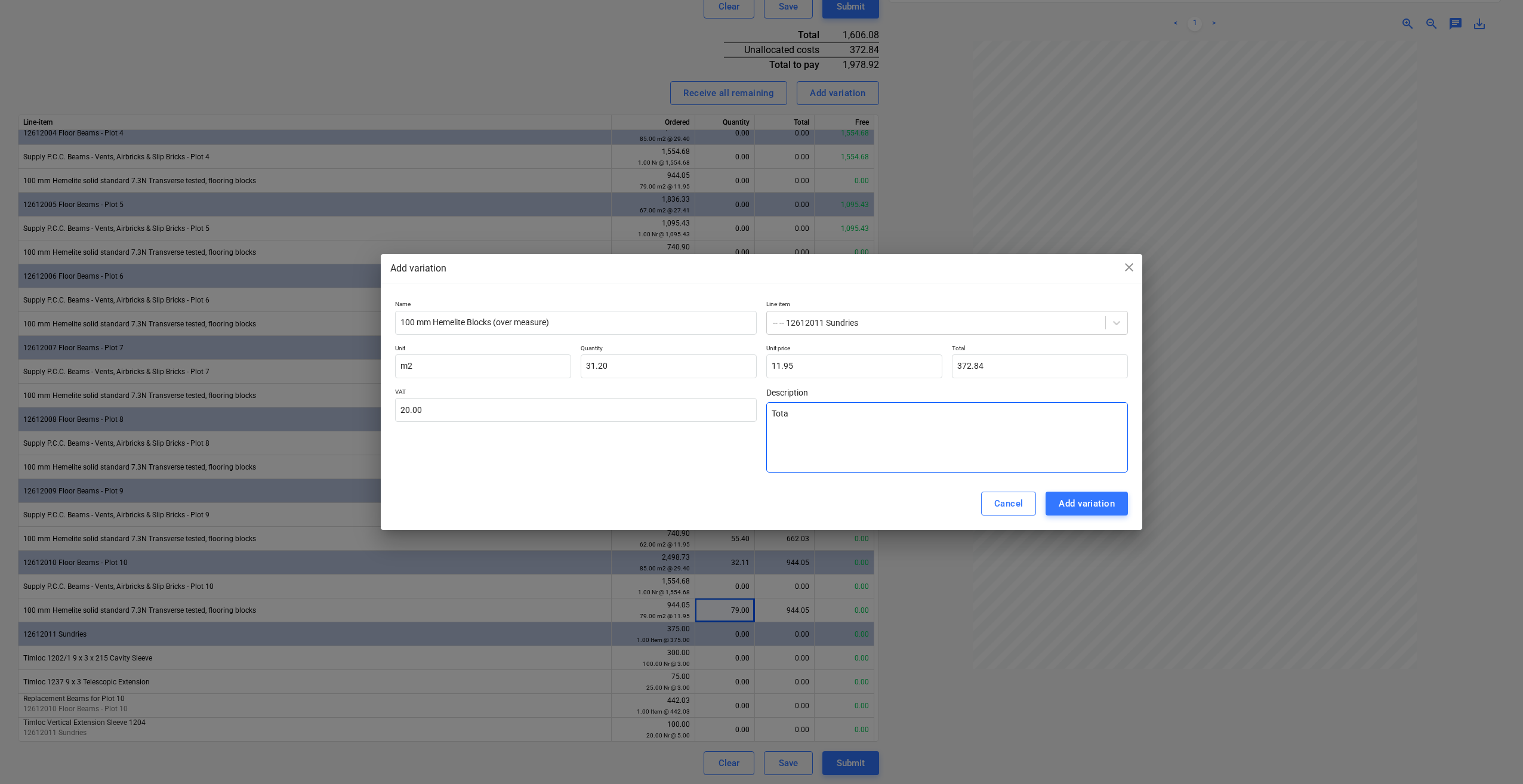
type textarea "x"
type textarea "Total"
type textarea "x"
type textarea "Total o"
type textarea "x"
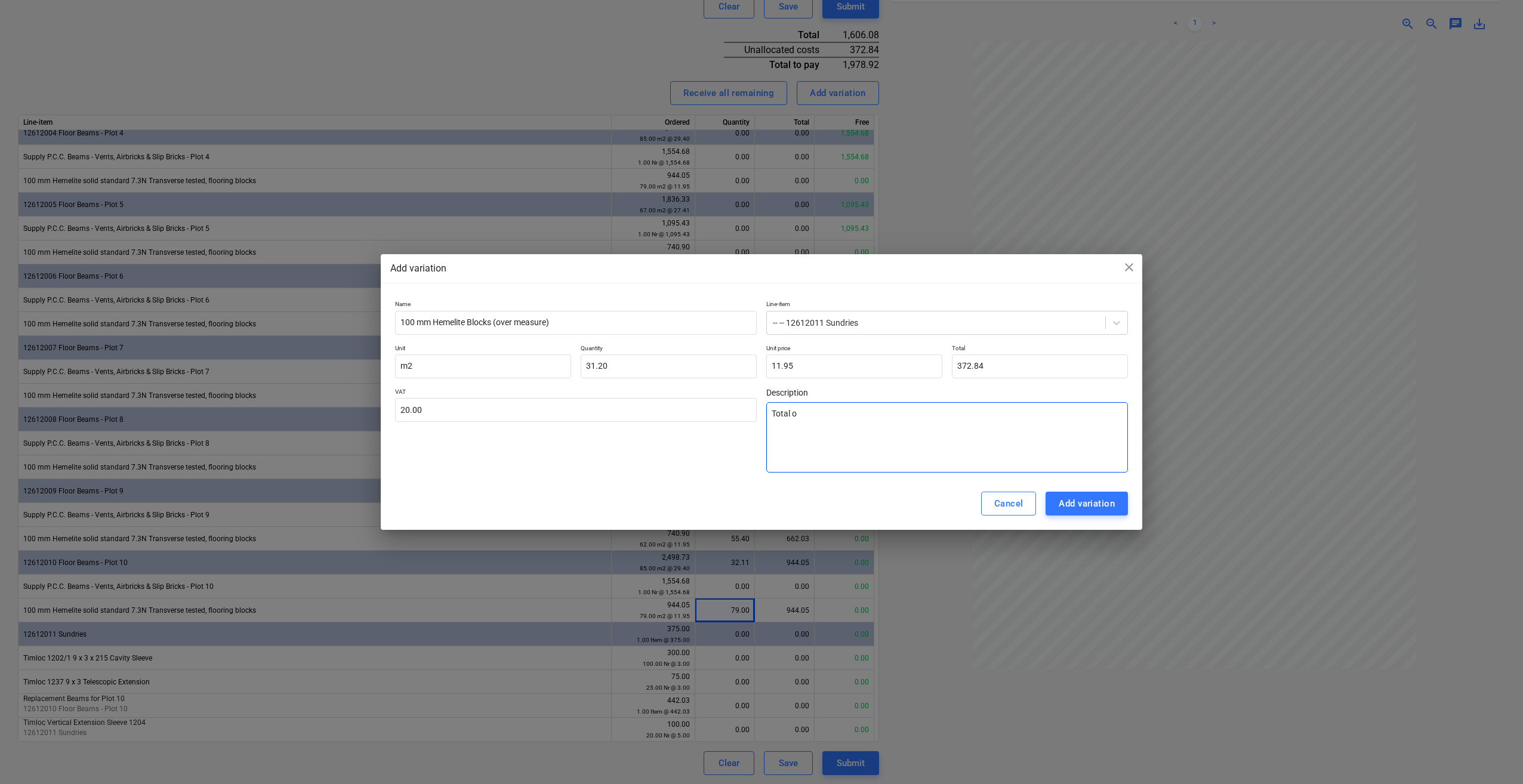
type textarea "Total of"
type textarea "x"
type textarea "Total of"
type textarea "x"
type textarea "Total of F"
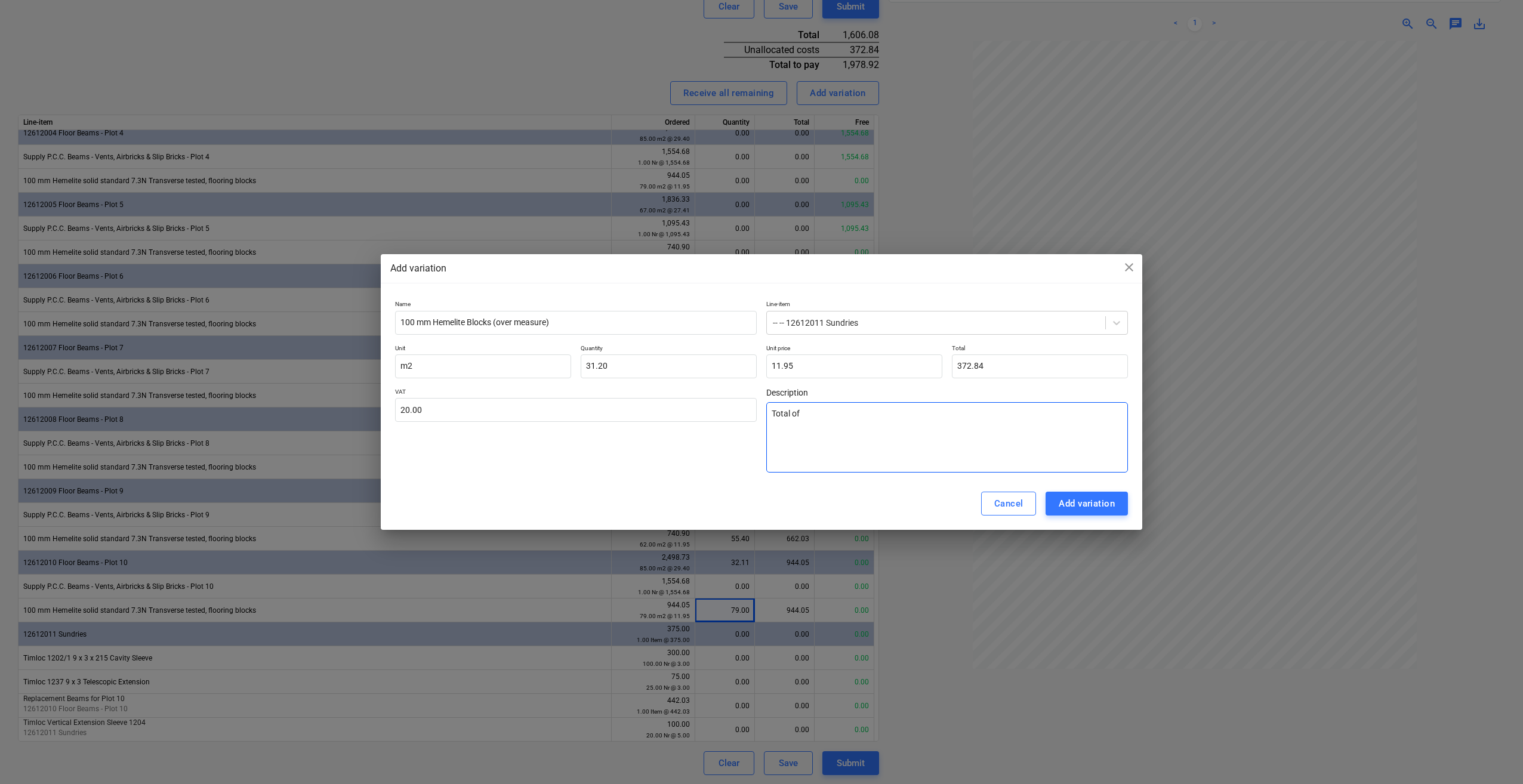
type textarea "x"
type textarea "Total of Fu"
type textarea "x"
type textarea "Total of Ful"
type textarea "x"
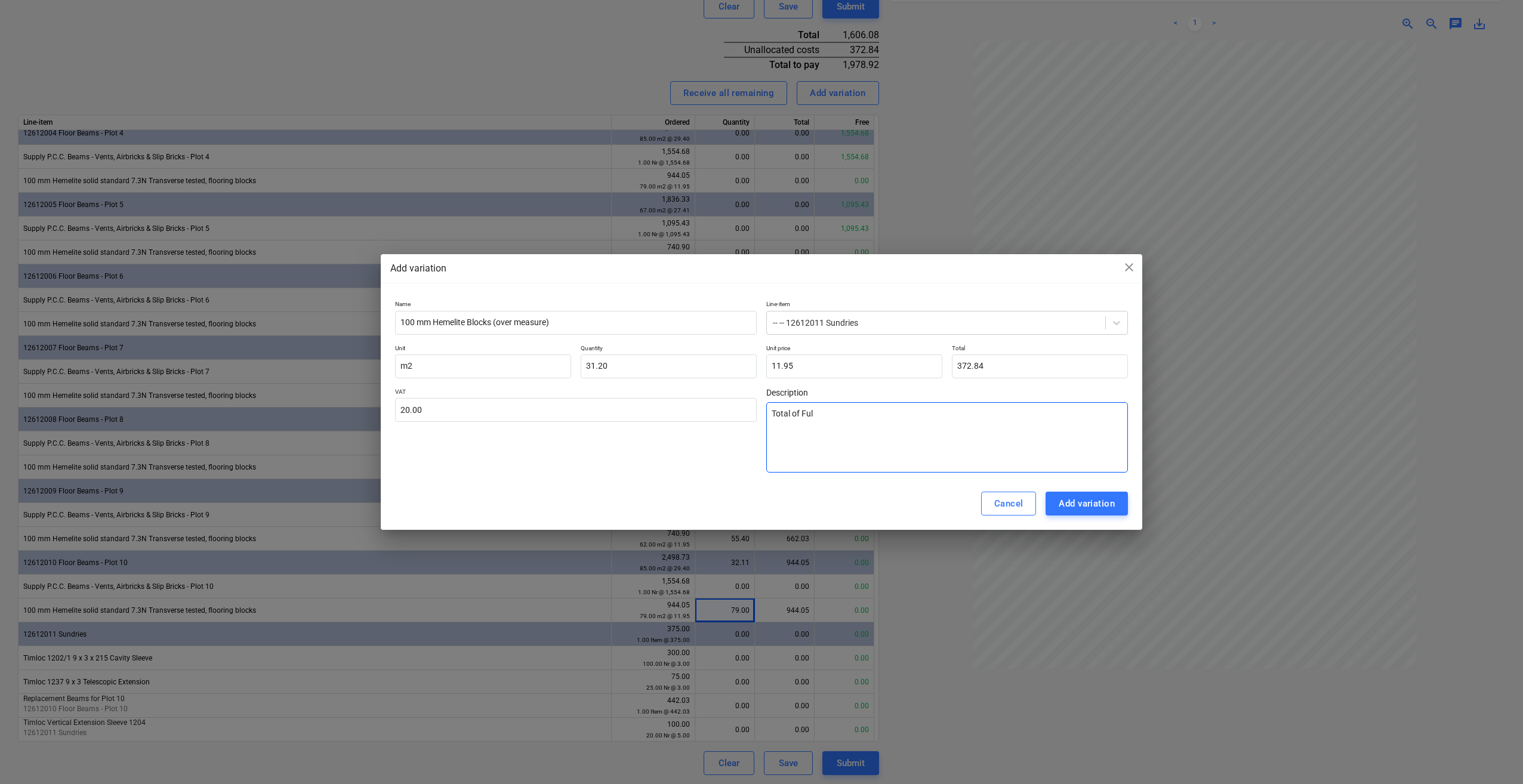
type textarea "Total of Full"
type textarea "x"
type textarea "Total of Full"
type textarea "x"
type textarea "Total of Full L"
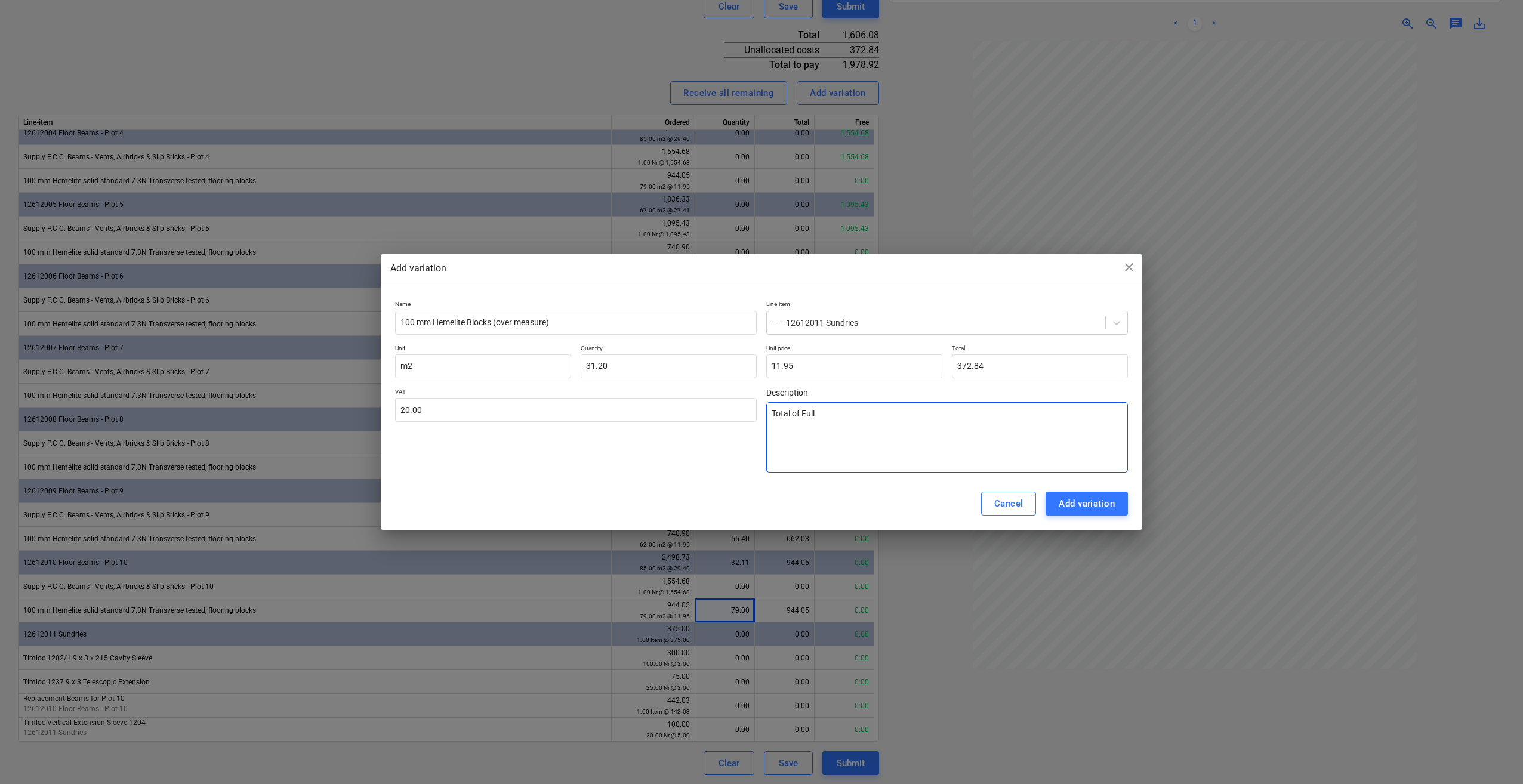
type textarea "x"
type textarea "Total of Full Lo"
type textarea "x"
type textarea "Total of Full Loa"
click at [1076, 505] on div "Add variation" at bounding box center [1087, 504] width 56 height 16
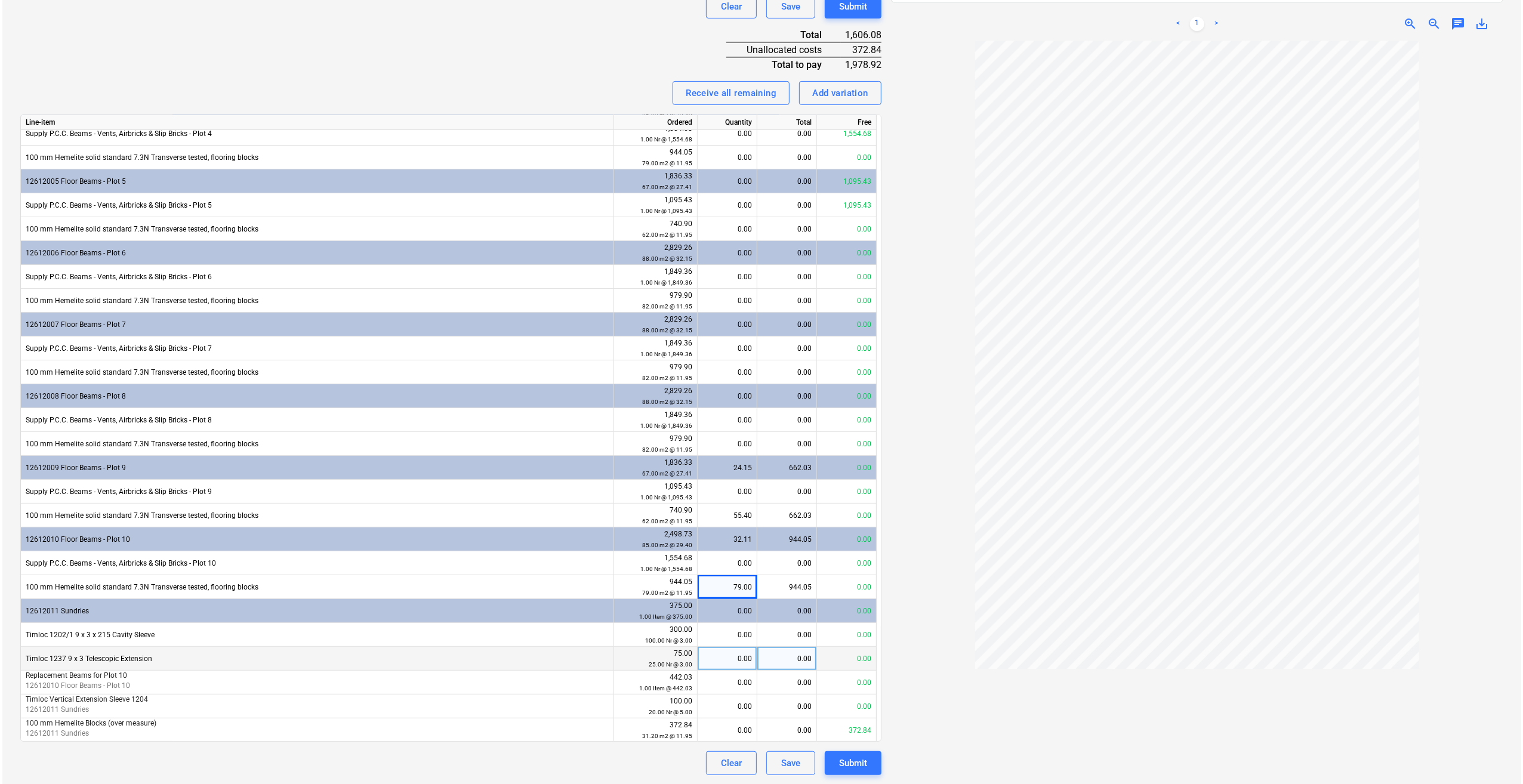
scroll to position [248, 0]
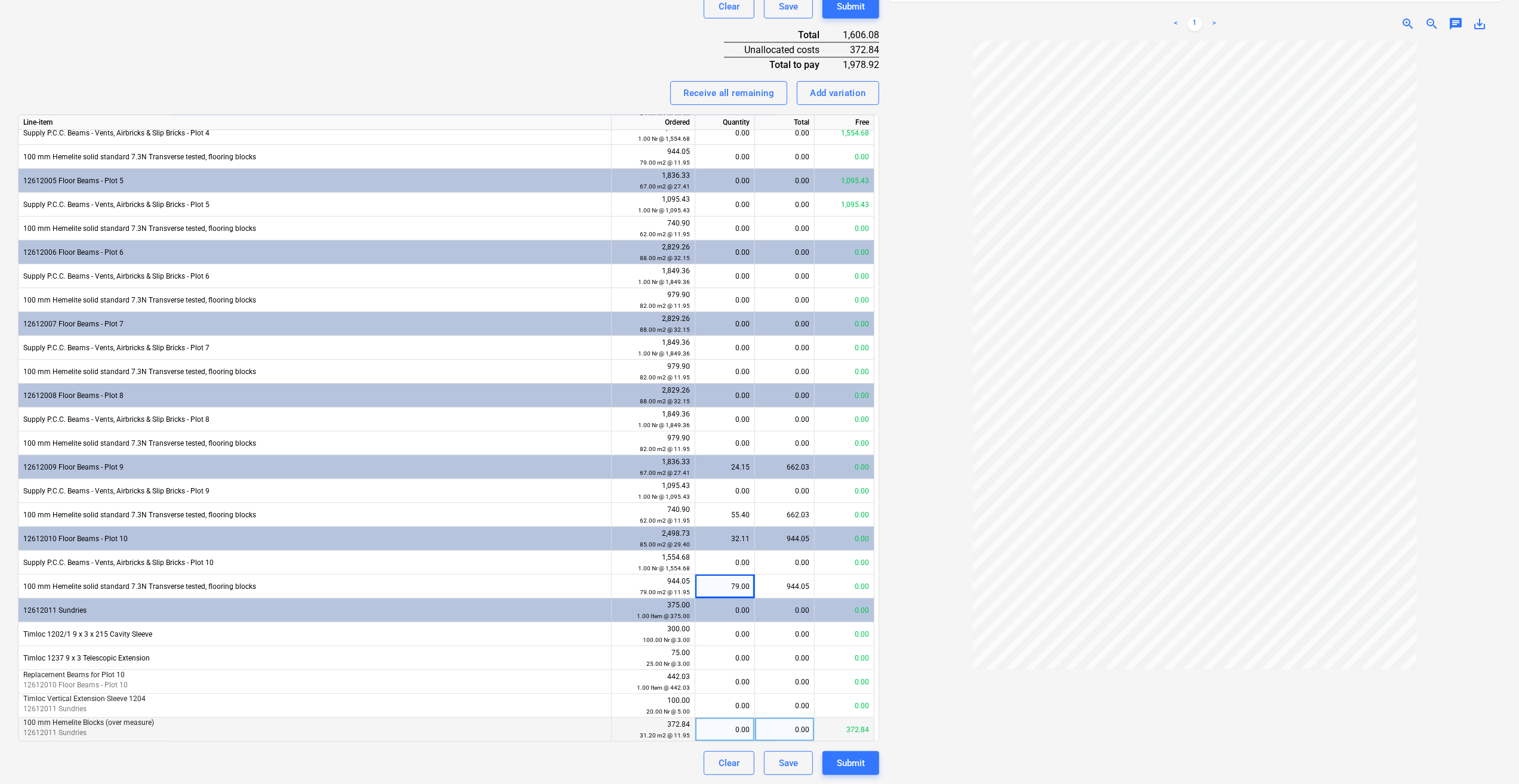
click at [743, 724] on div "0.00" at bounding box center [724, 729] width 50 height 24
click at [853, 763] on div "Submit" at bounding box center [850, 763] width 28 height 16
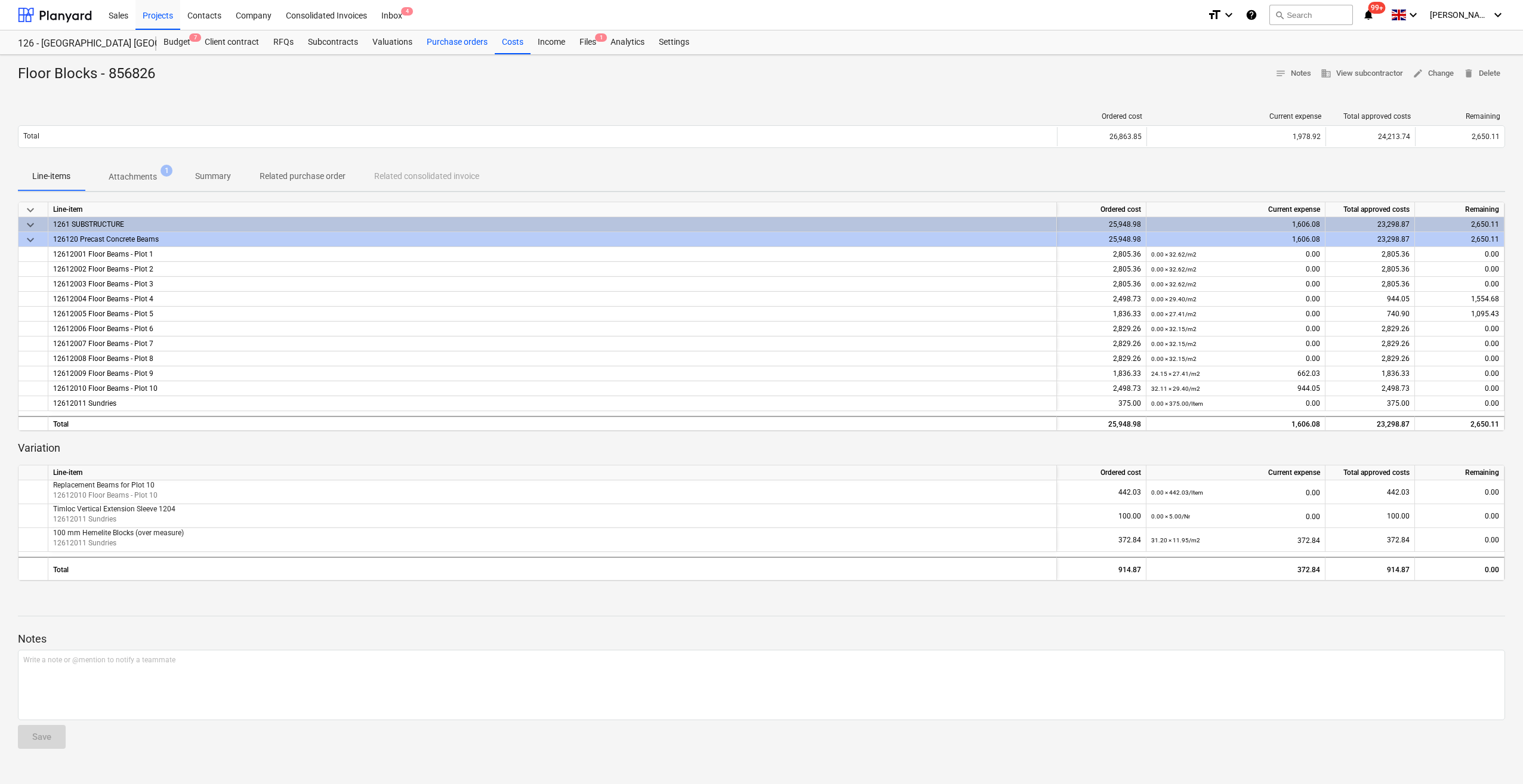
click at [461, 40] on div "Purchase orders" at bounding box center [457, 42] width 75 height 24
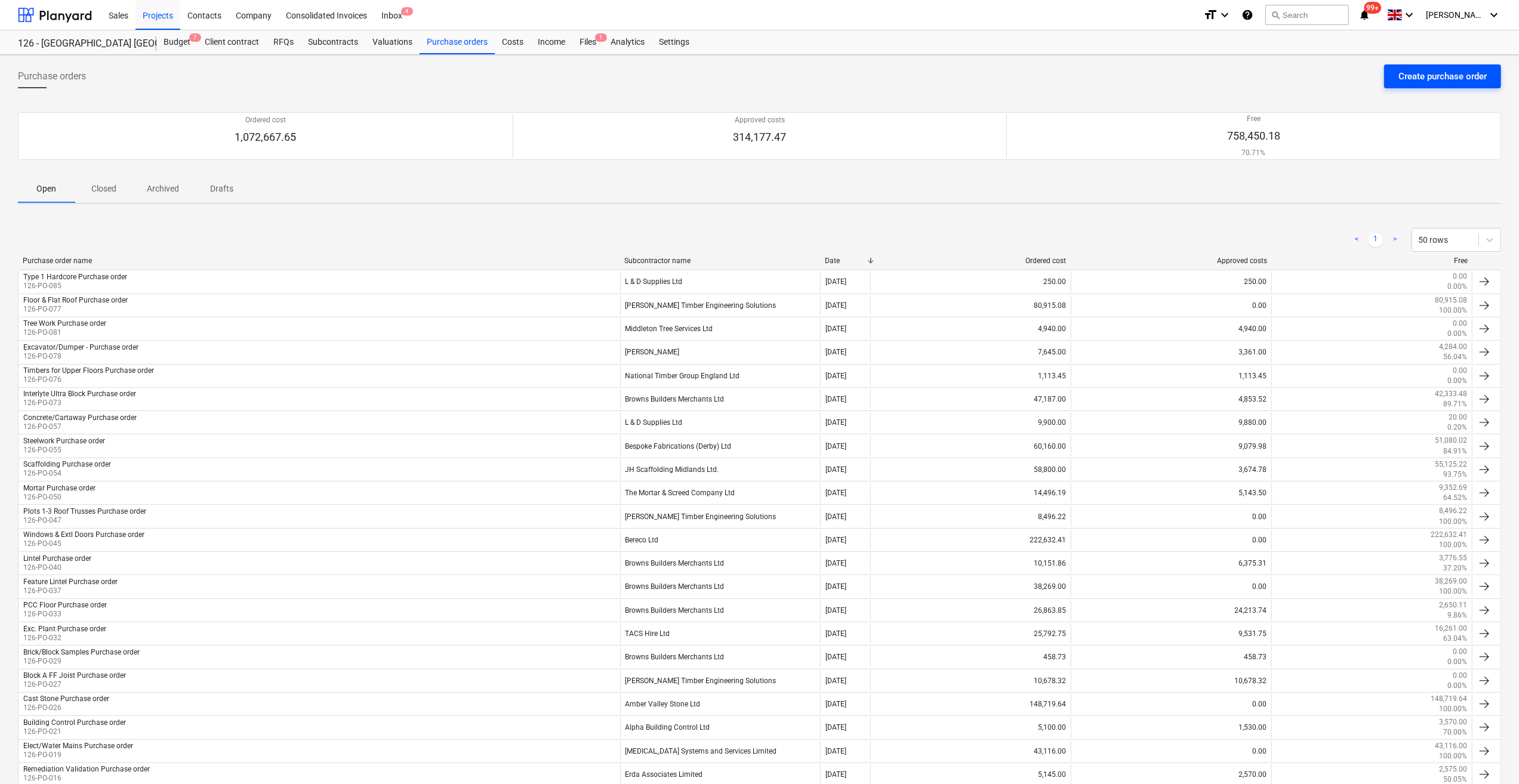
click at [1418, 75] on div "Create purchase order" at bounding box center [1443, 77] width 89 height 16
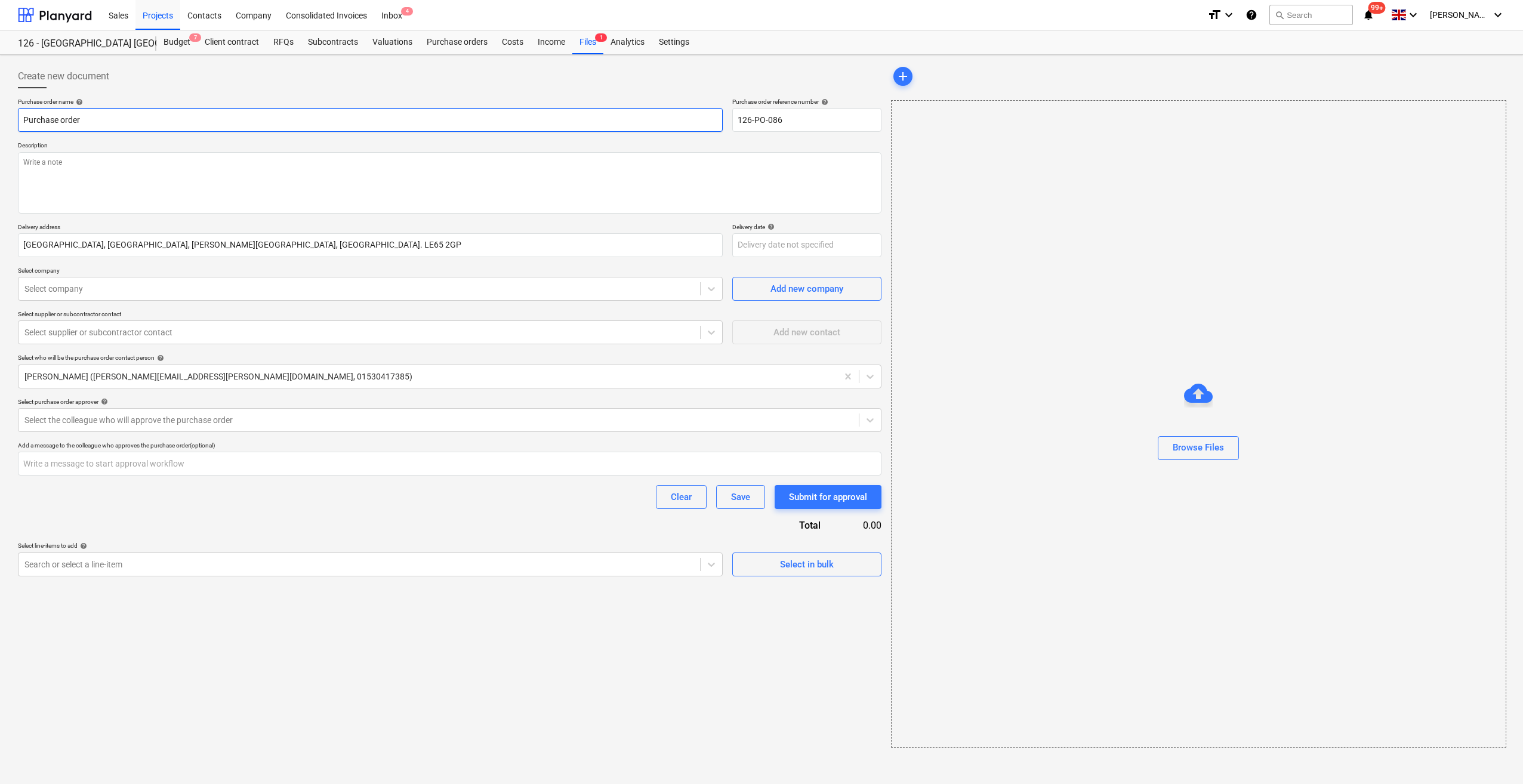
click at [21, 120] on input "Purchase order" at bounding box center [370, 119] width 705 height 24
click at [34, 165] on textarea at bounding box center [450, 183] width 864 height 62
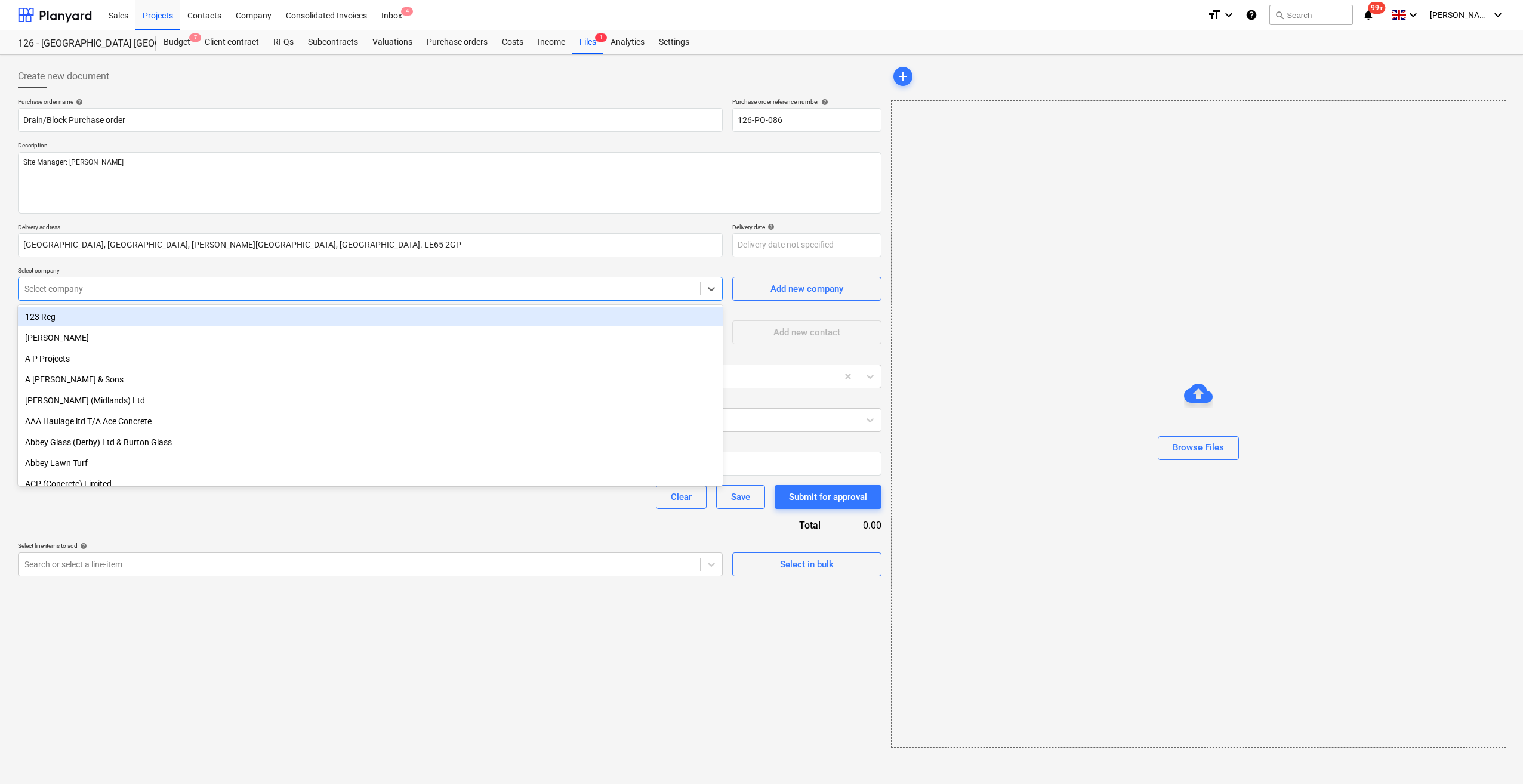
click at [120, 292] on div at bounding box center [359, 288] width 670 height 12
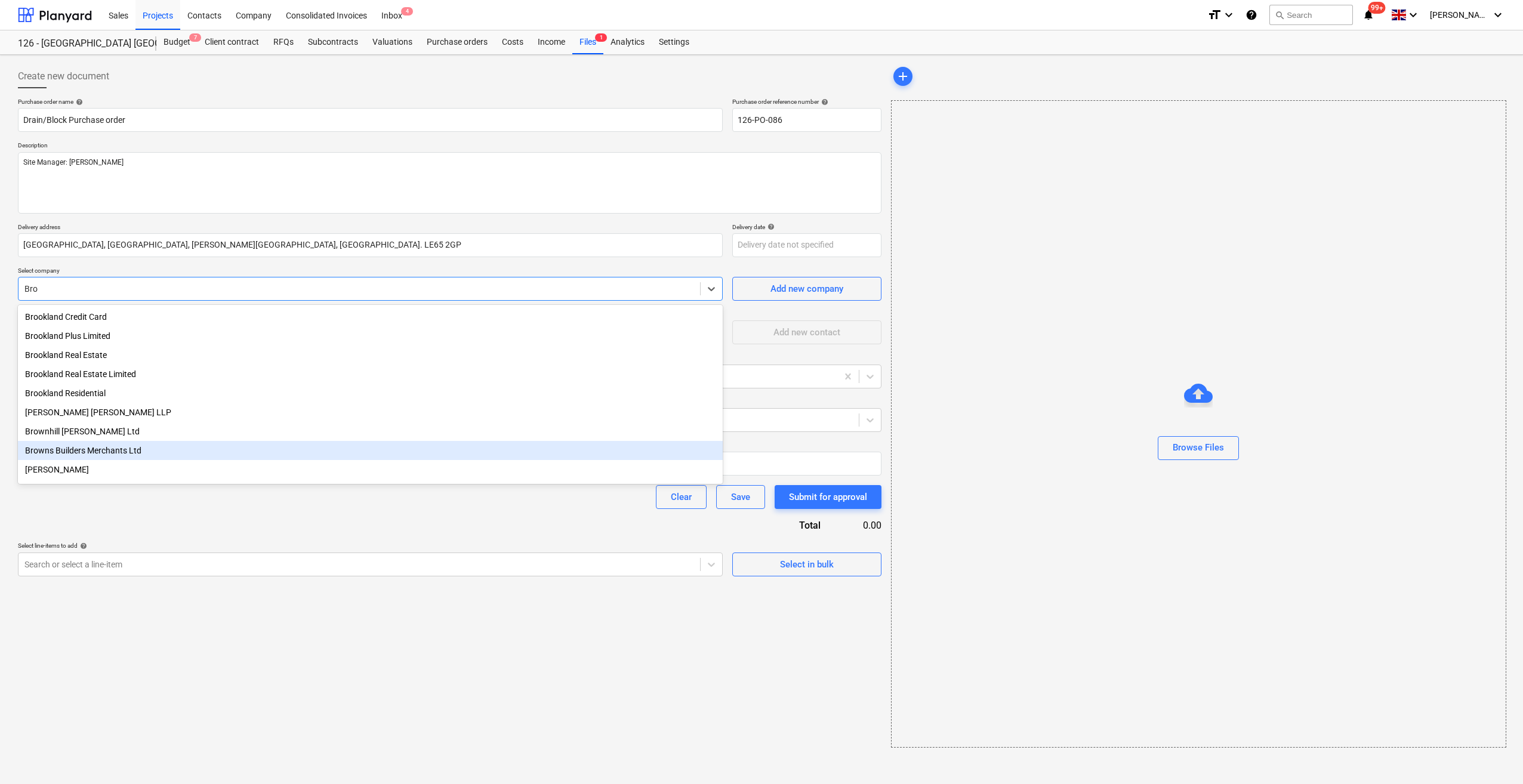
click at [65, 458] on div "Browns Builders Merchants Ltd" at bounding box center [370, 450] width 705 height 19
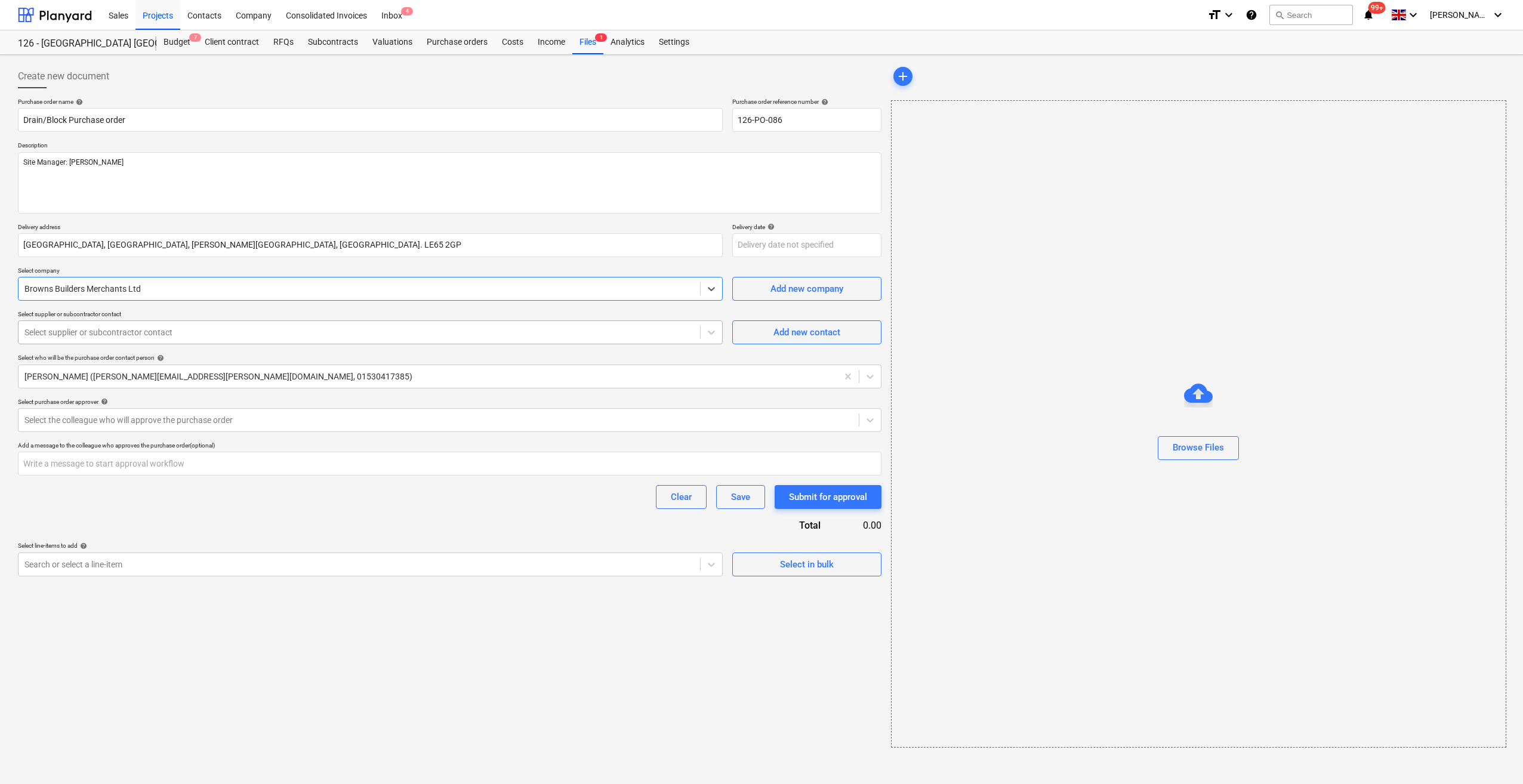
click at [155, 331] on div at bounding box center [359, 331] width 670 height 12
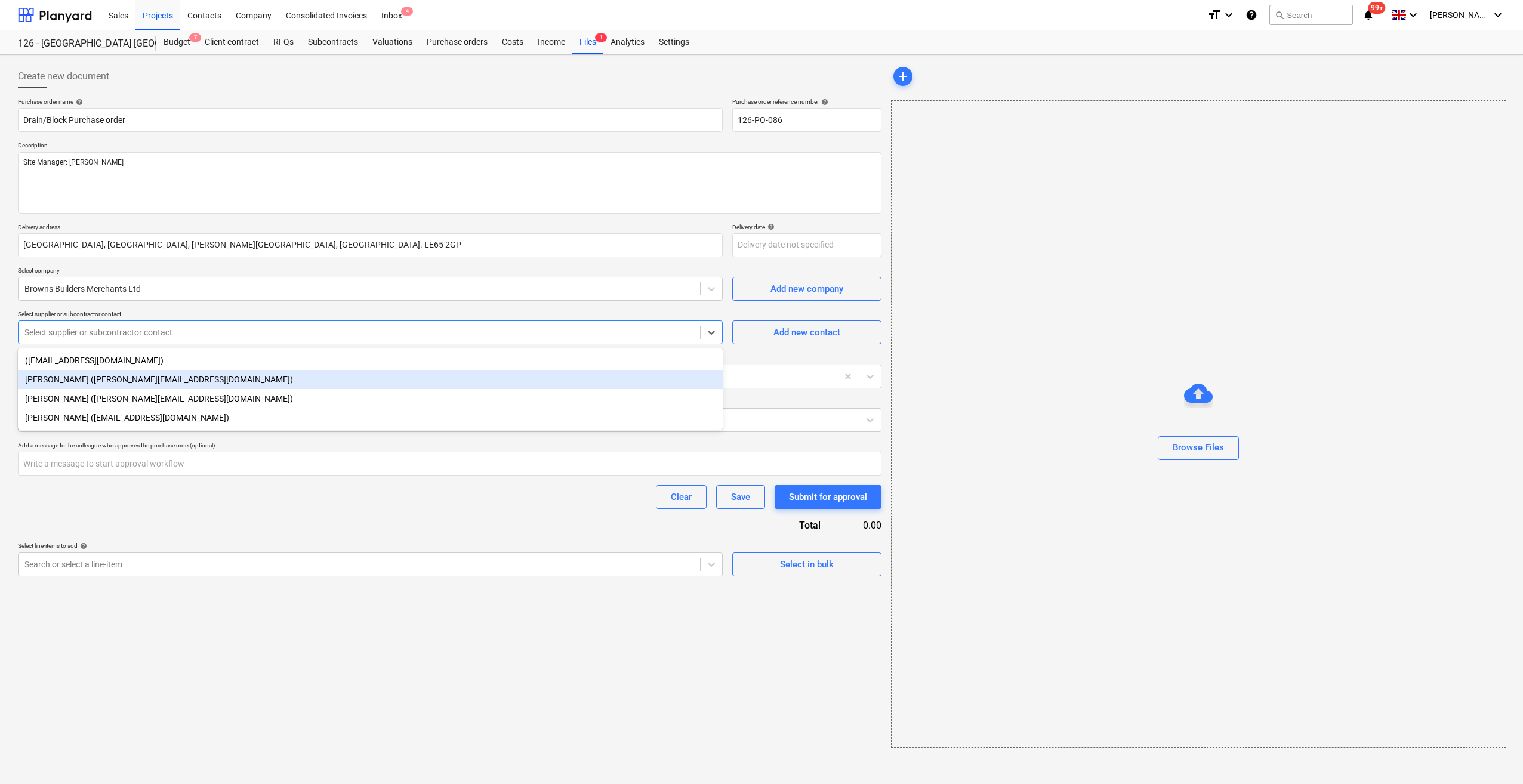
click at [71, 380] on div "[PERSON_NAME] ([PERSON_NAME][EMAIL_ADDRESS][DOMAIN_NAME])" at bounding box center [370, 379] width 705 height 19
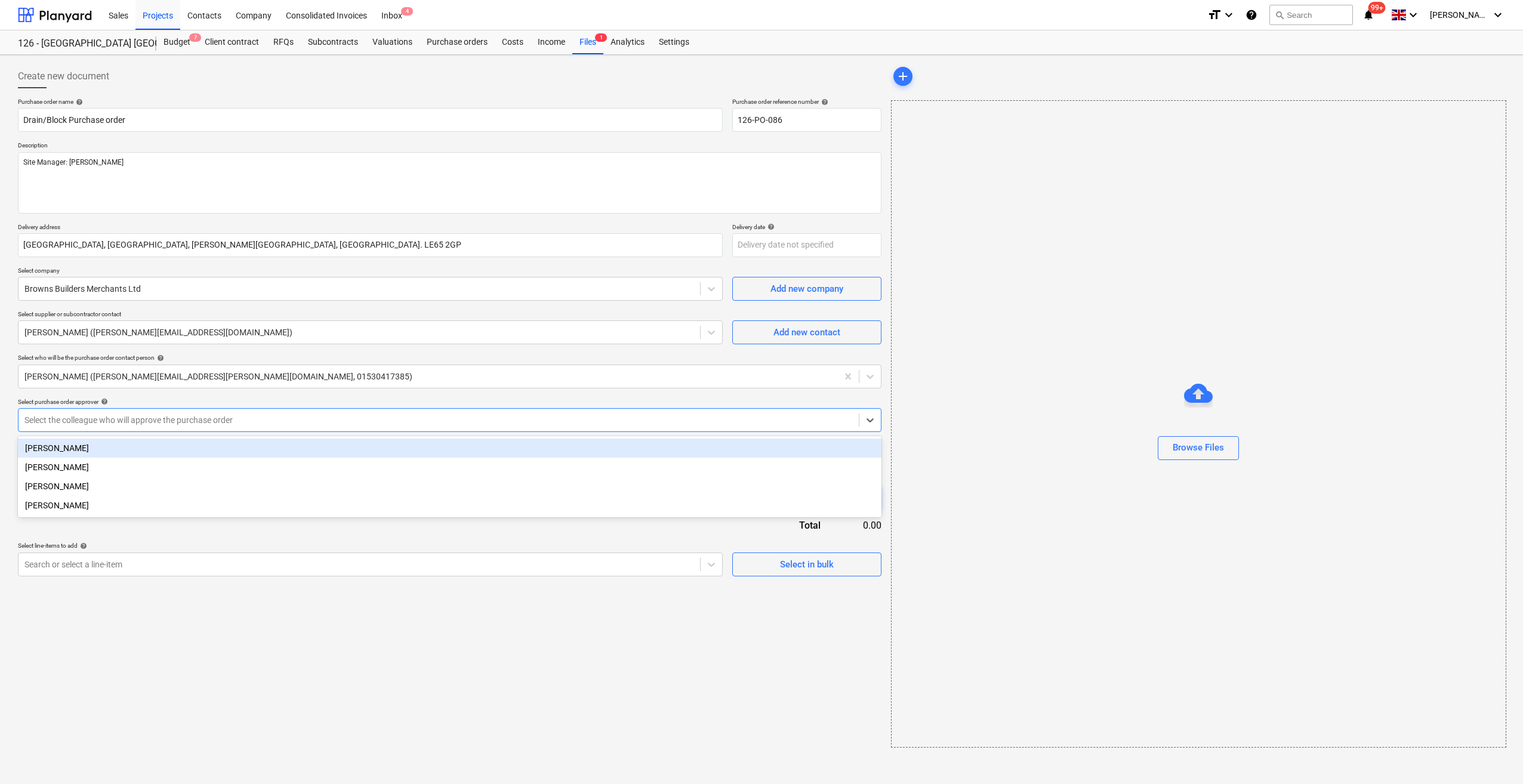
click at [179, 418] on div at bounding box center [439, 419] width 829 height 12
click at [61, 449] on div "[PERSON_NAME]" at bounding box center [450, 448] width 864 height 19
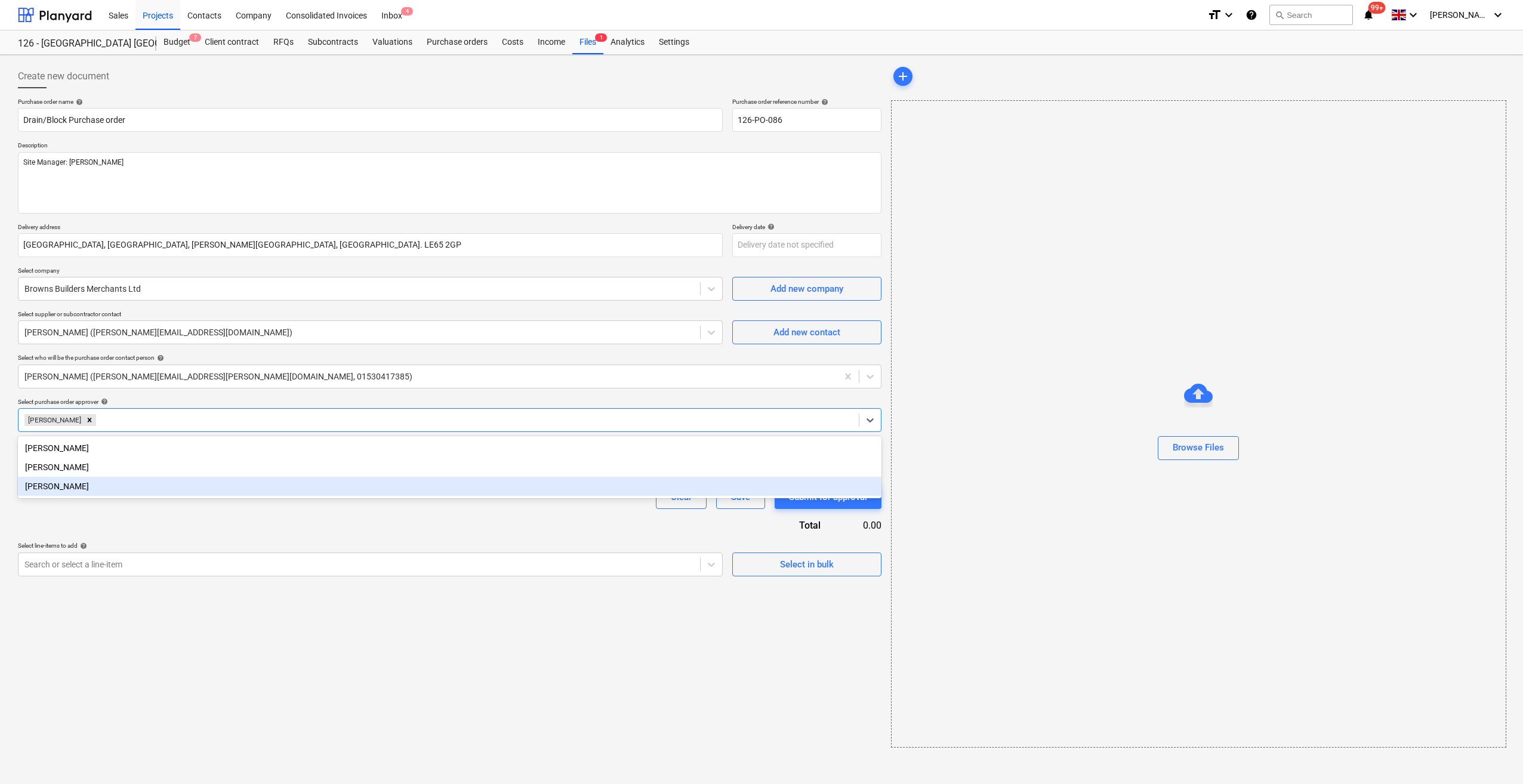
click at [108, 522] on div "Purchase order name help Drain/Block Purchase order Purchase order reference nu…" at bounding box center [450, 337] width 864 height 479
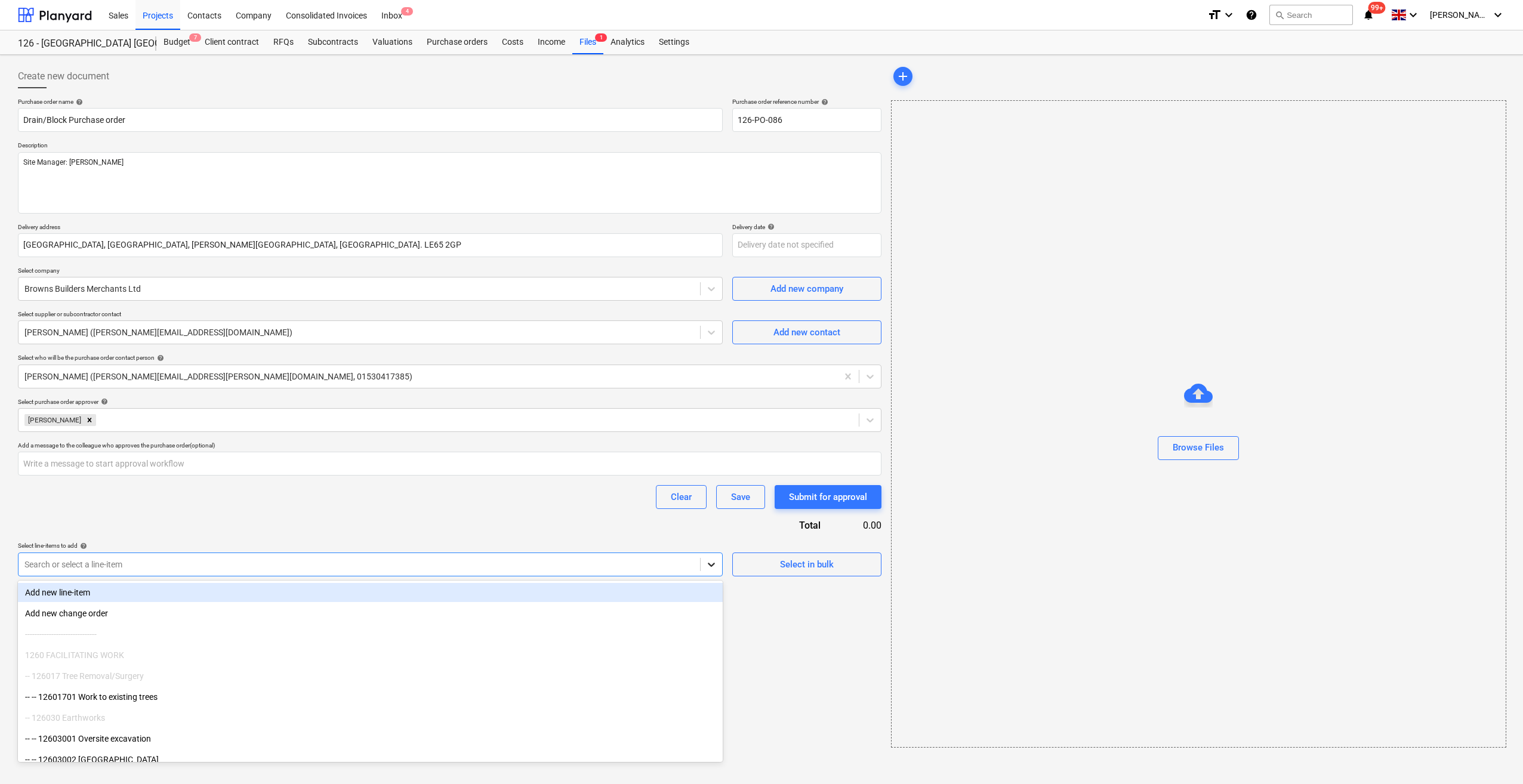
click at [711, 565] on icon at bounding box center [711, 564] width 7 height 4
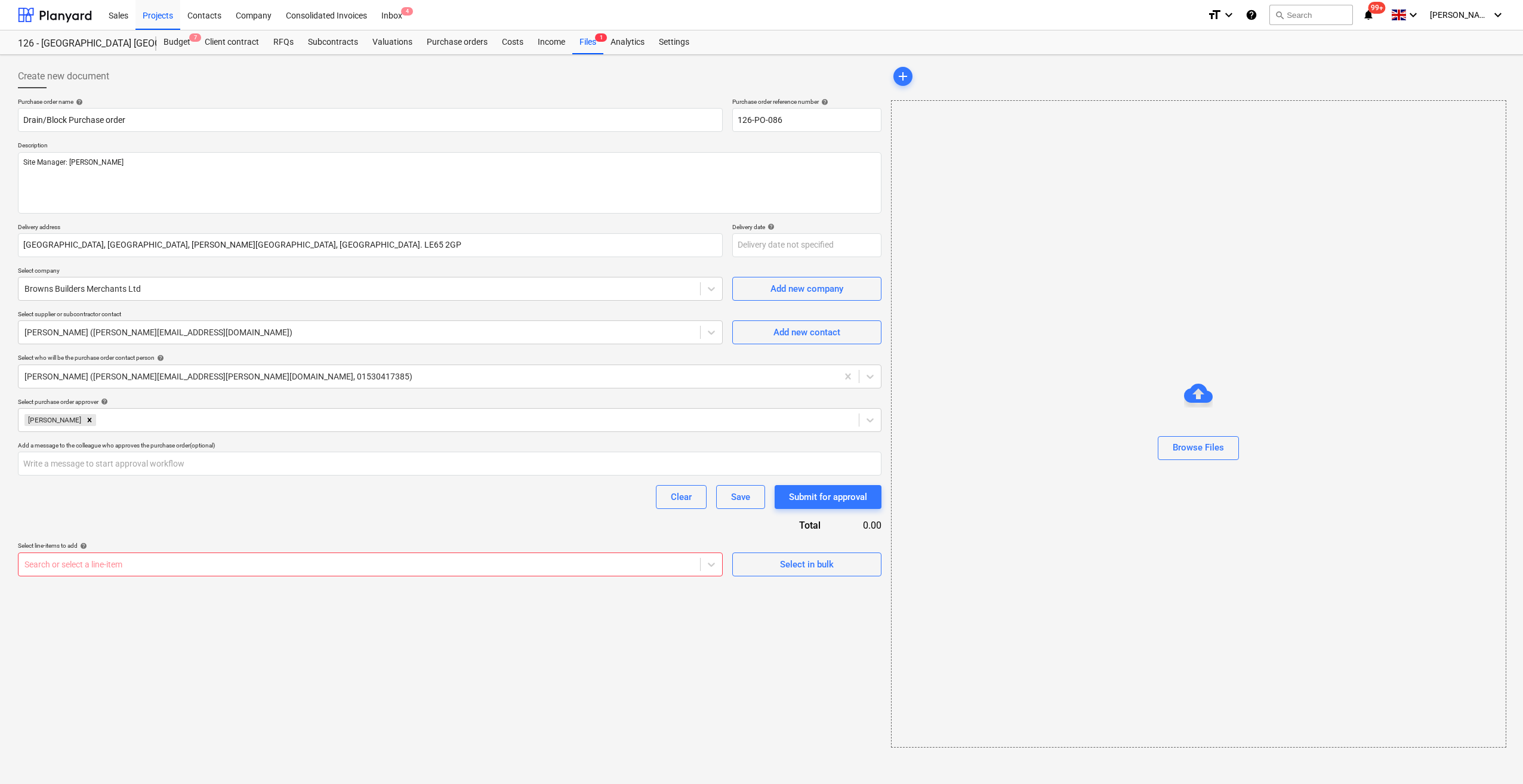
click at [837, 605] on div "Create new document Purchase order name help Drain/Block Purchase order Purchas…" at bounding box center [450, 405] width 873 height 692
click at [784, 561] on div "Select in bulk" at bounding box center [807, 564] width 54 height 16
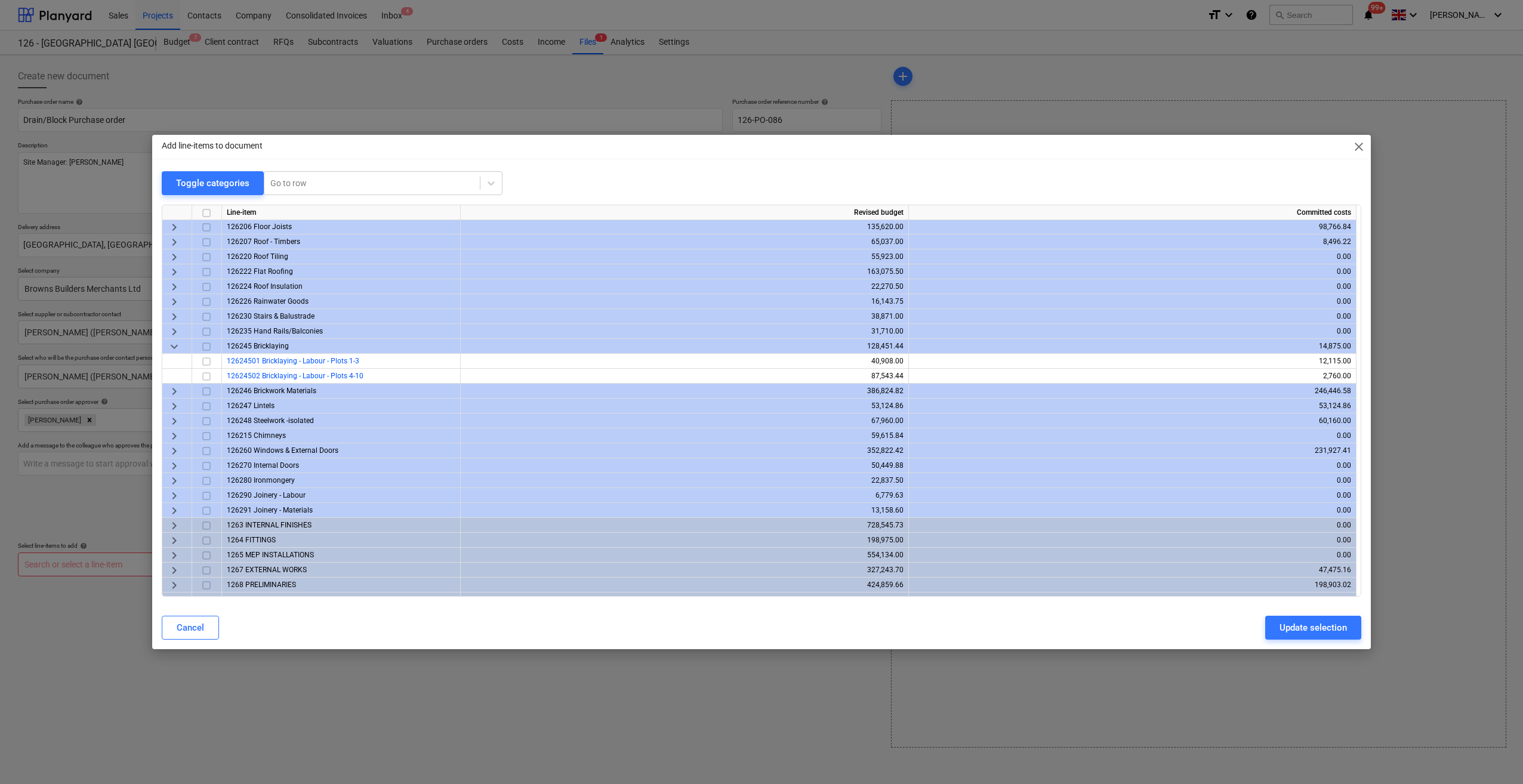
scroll to position [161, 0]
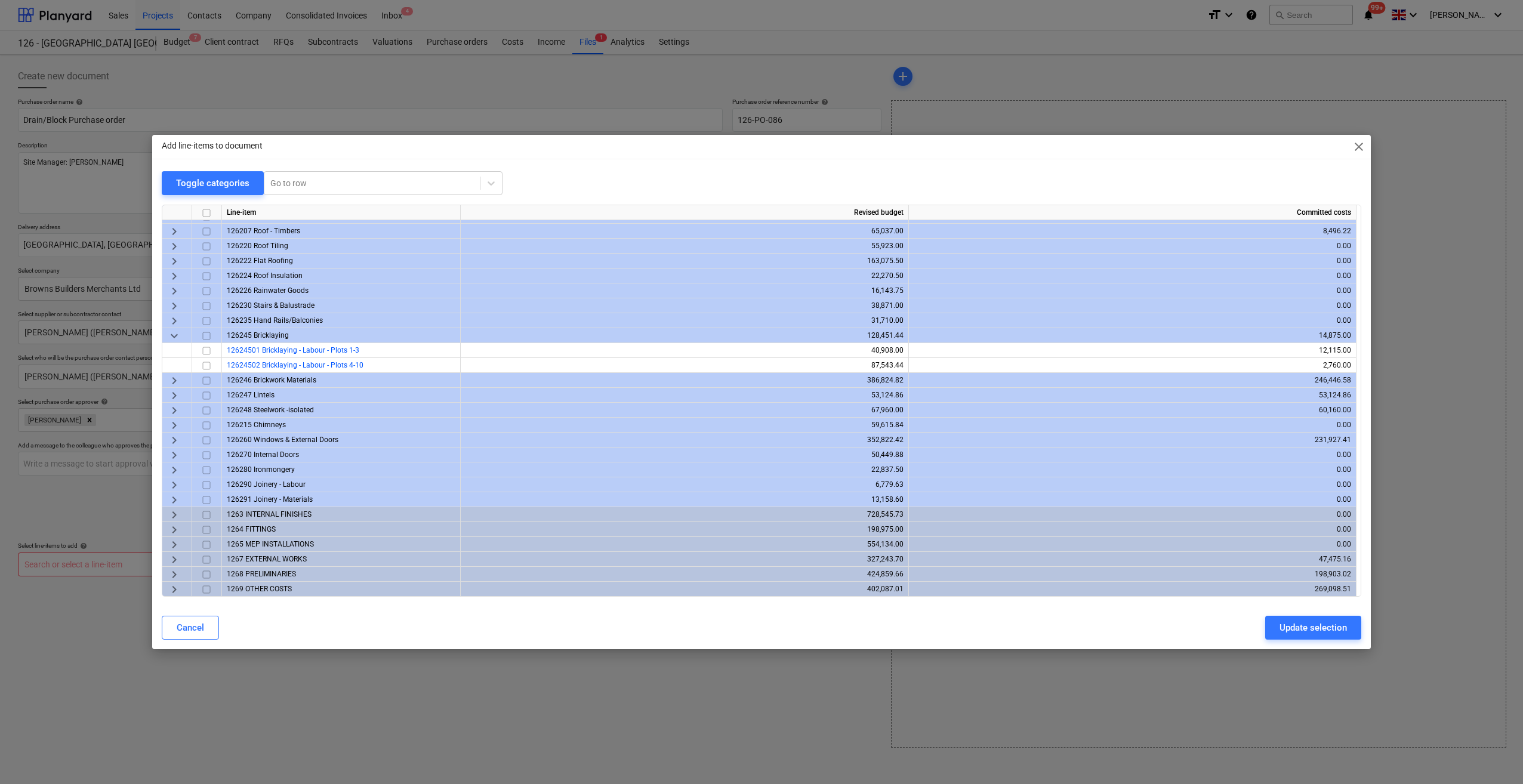
click at [171, 381] on span "keyboard_arrow_right" at bounding box center [174, 381] width 14 height 14
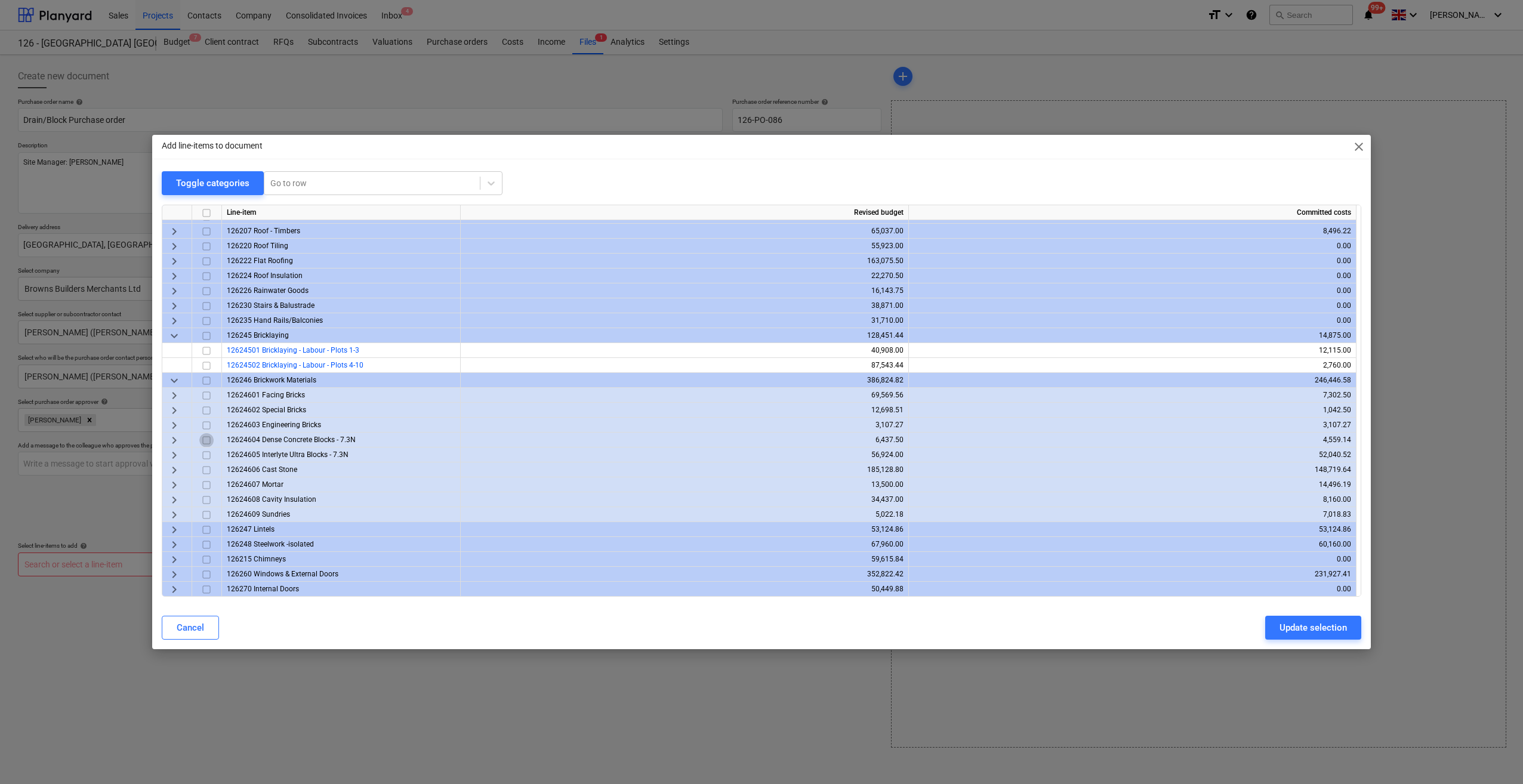
click at [204, 439] on input "checkbox" at bounding box center [207, 440] width 14 height 14
click at [171, 438] on span "keyboard_arrow_right" at bounding box center [174, 440] width 14 height 14
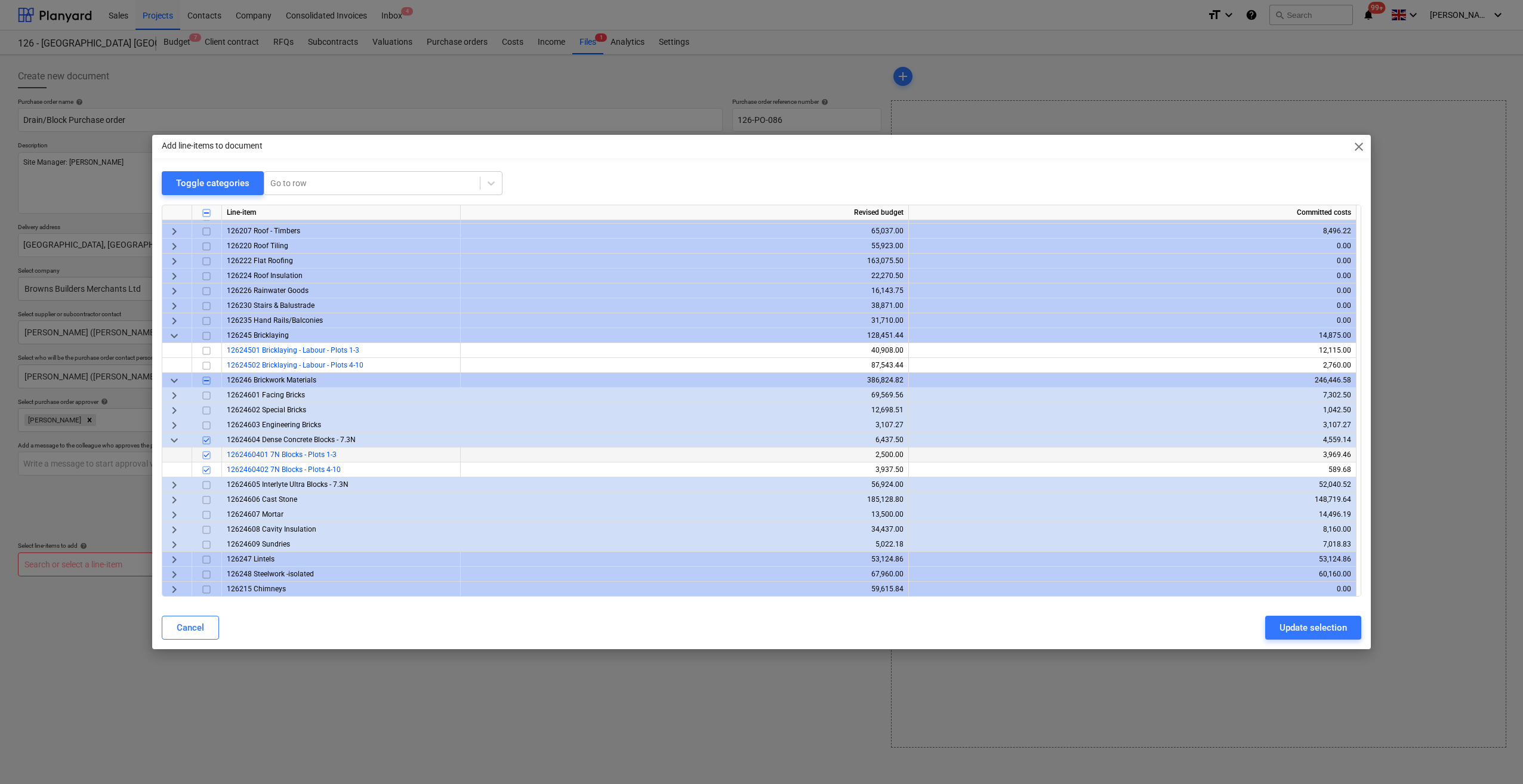
click at [204, 453] on input "checkbox" at bounding box center [207, 455] width 14 height 14
click at [173, 547] on span "keyboard_arrow_right" at bounding box center [174, 544] width 14 height 14
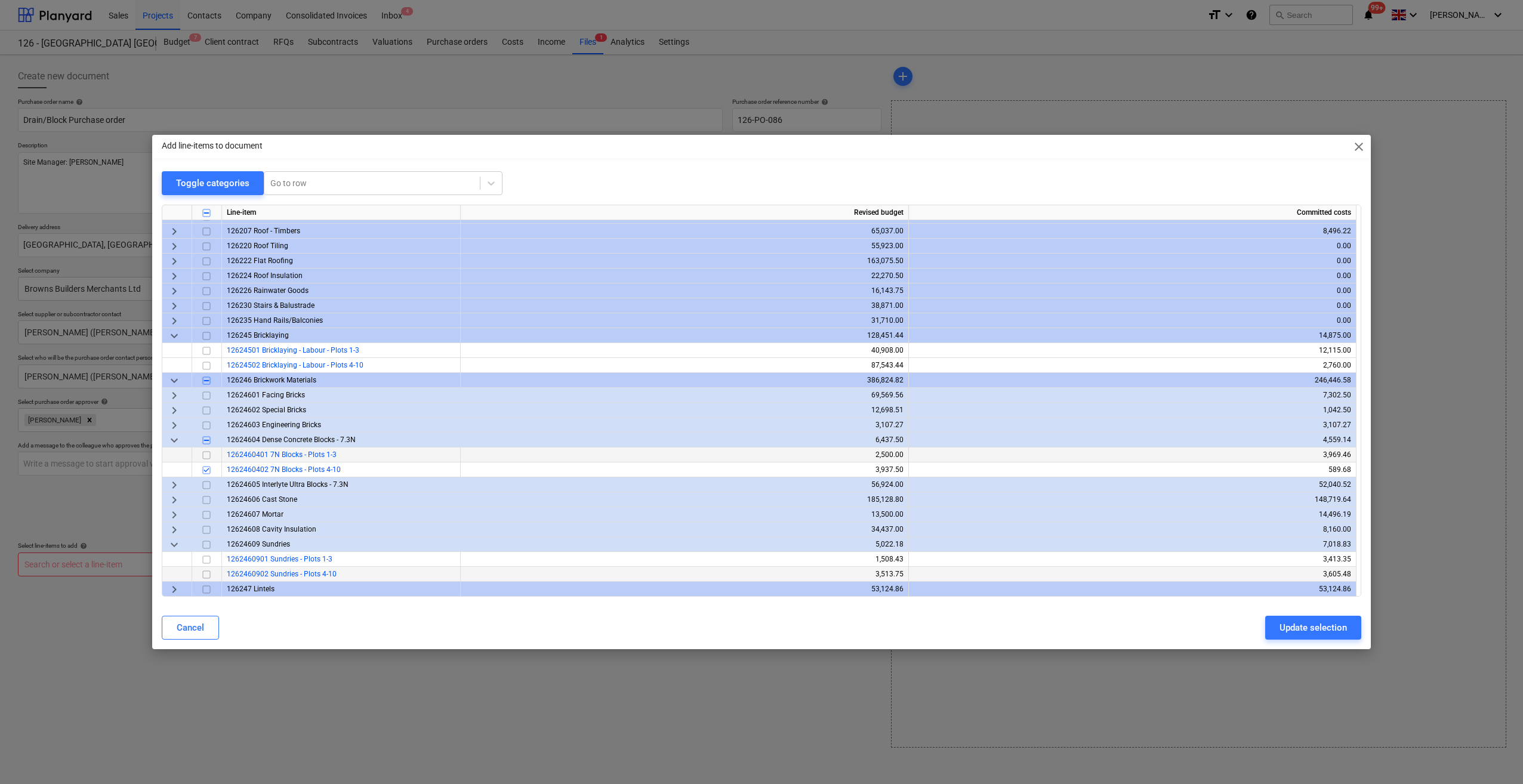
click at [203, 573] on input "checkbox" at bounding box center [207, 574] width 14 height 14
click at [1282, 624] on div "Update selection" at bounding box center [1313, 627] width 67 height 16
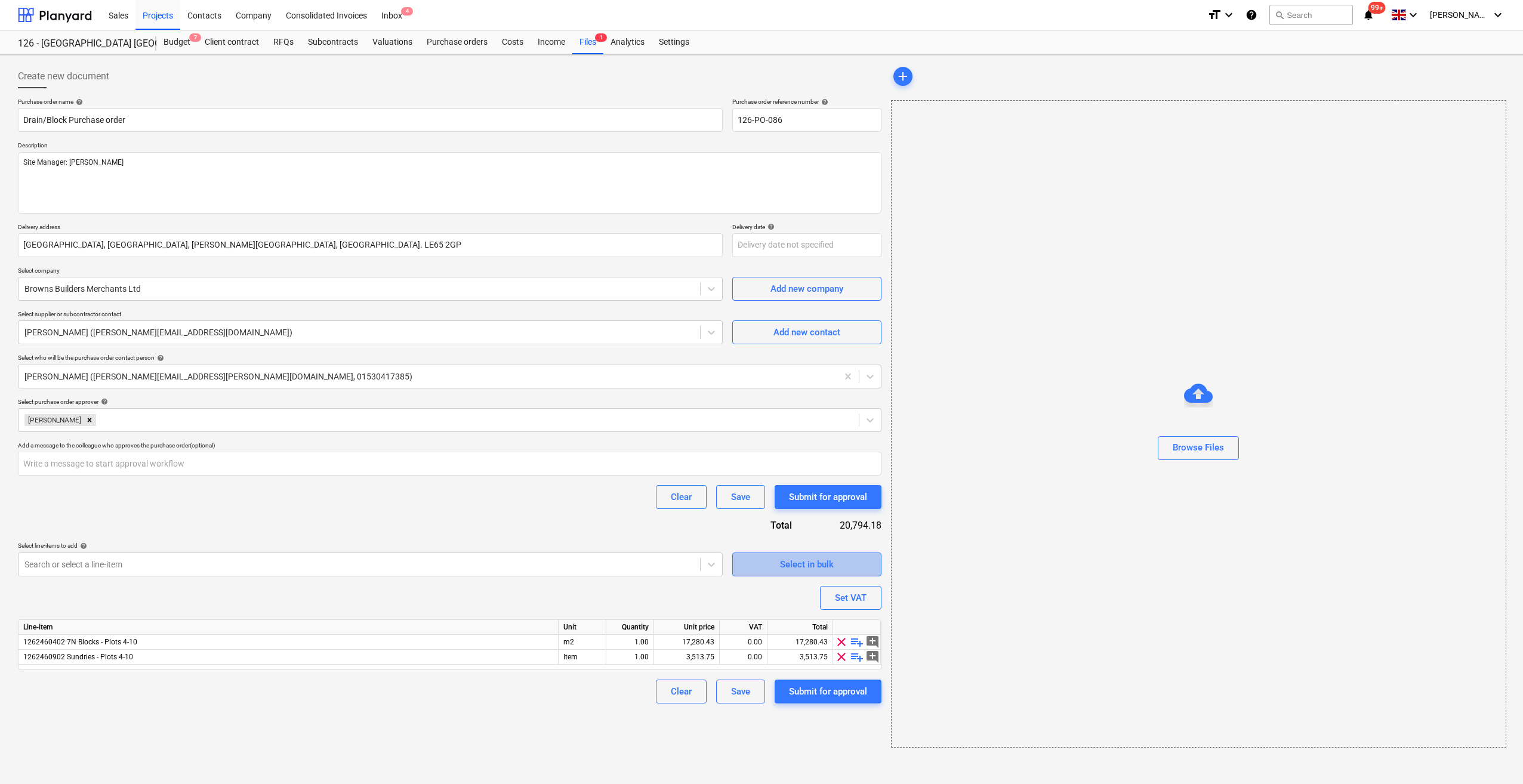
click at [782, 570] on div "Select in bulk" at bounding box center [807, 564] width 54 height 16
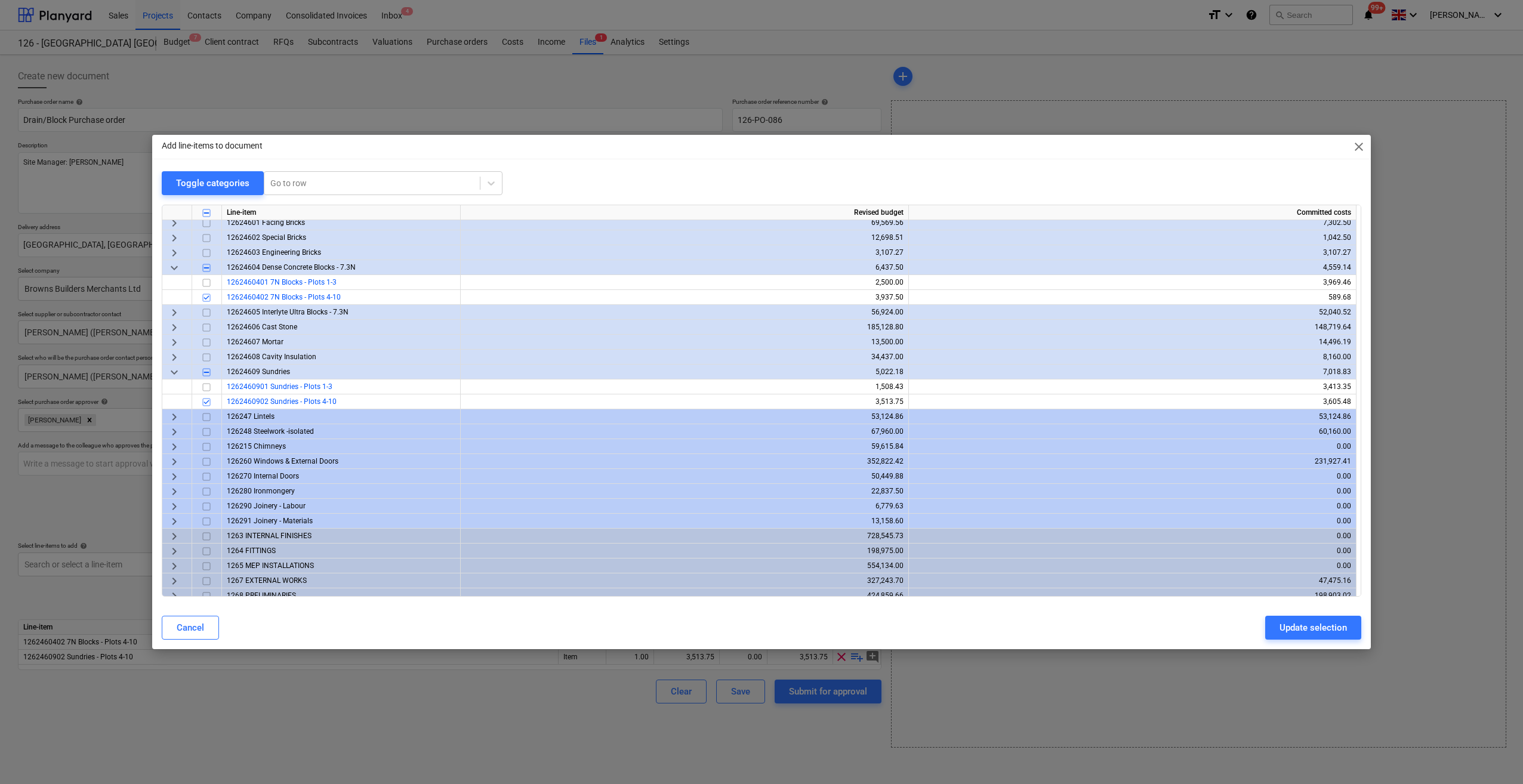
scroll to position [354, 0]
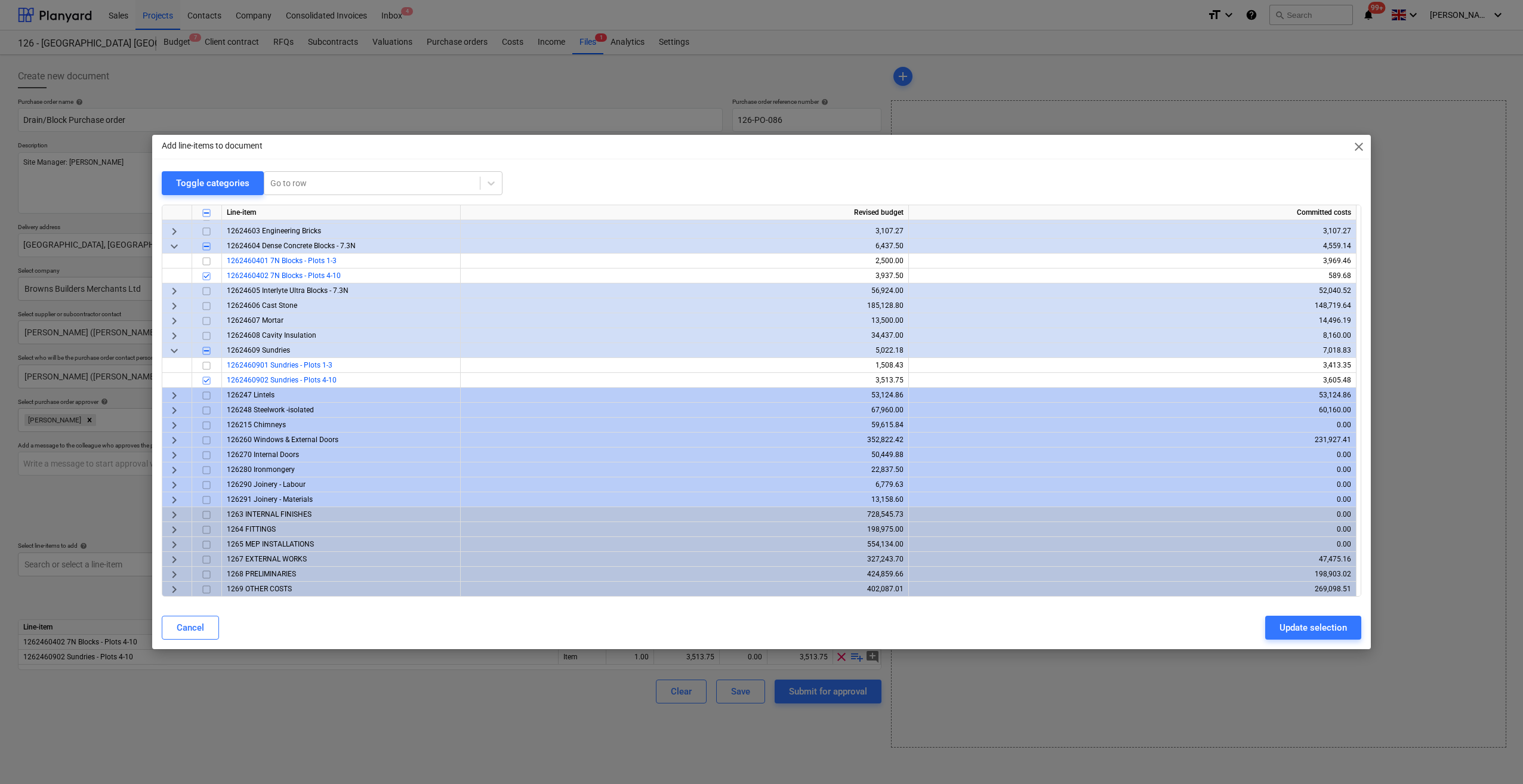
click at [176, 561] on span "keyboard_arrow_right" at bounding box center [174, 559] width 14 height 14
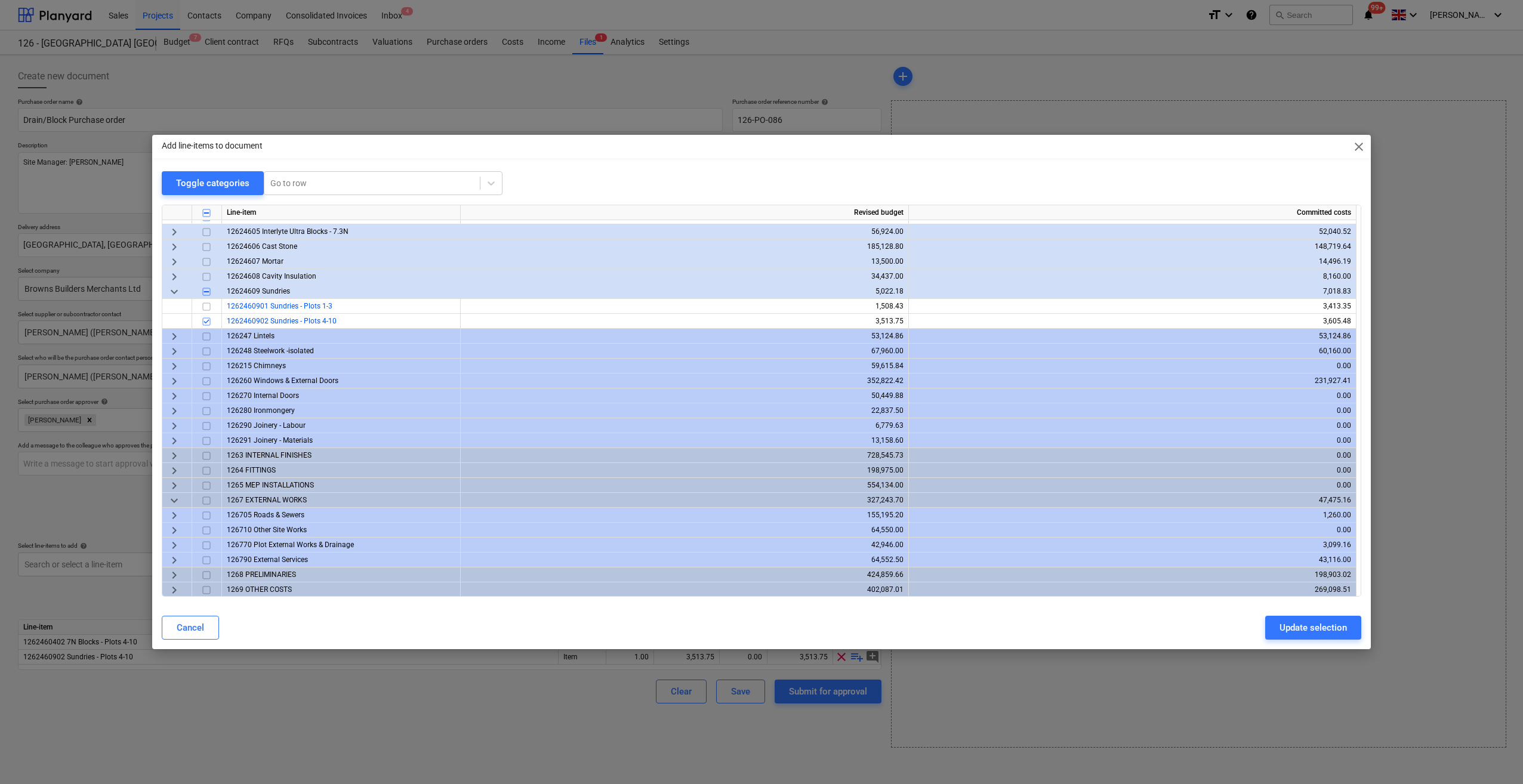
scroll to position [414, 0]
click at [178, 546] on span "keyboard_arrow_right" at bounding box center [174, 544] width 14 height 14
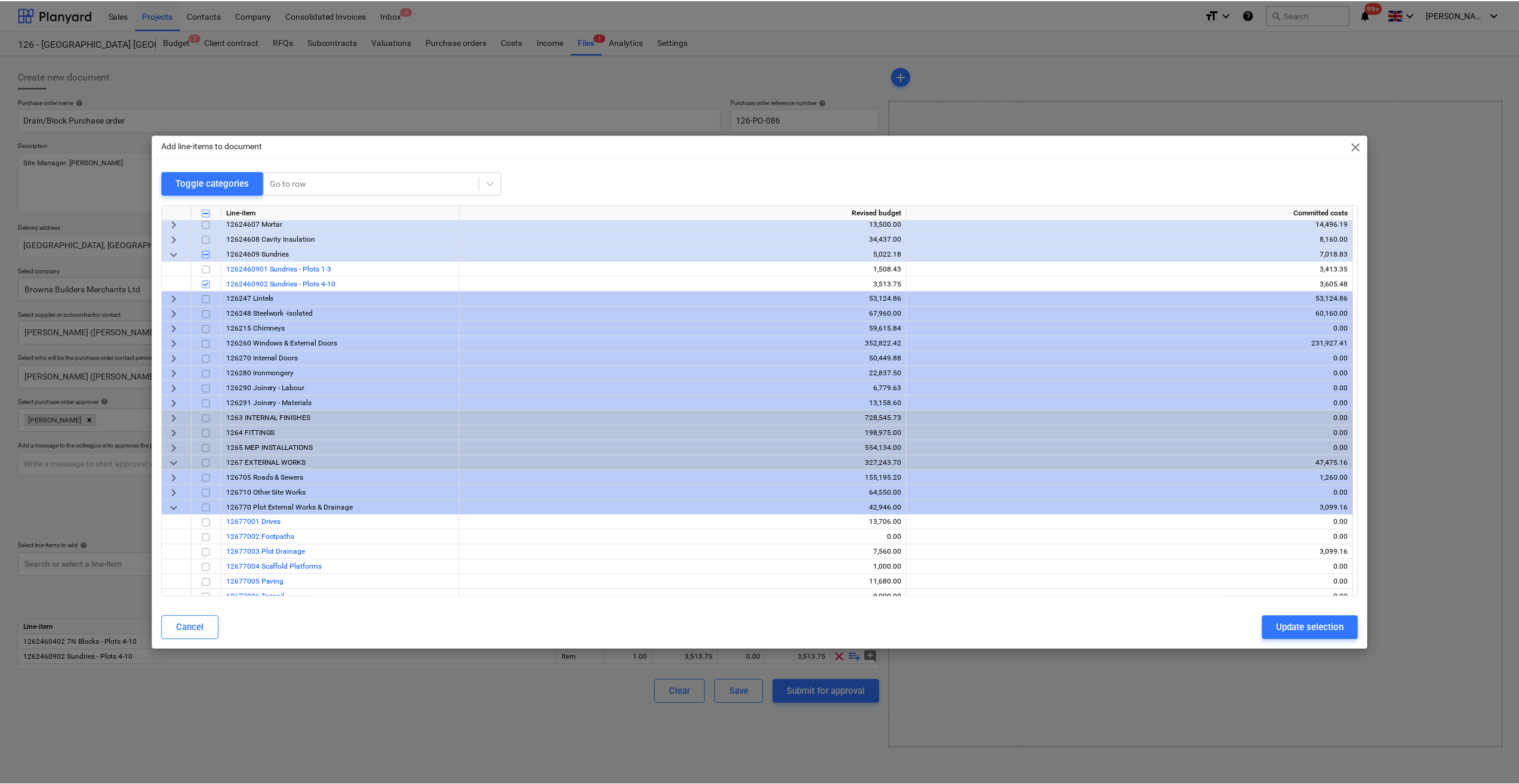
scroll to position [474, 0]
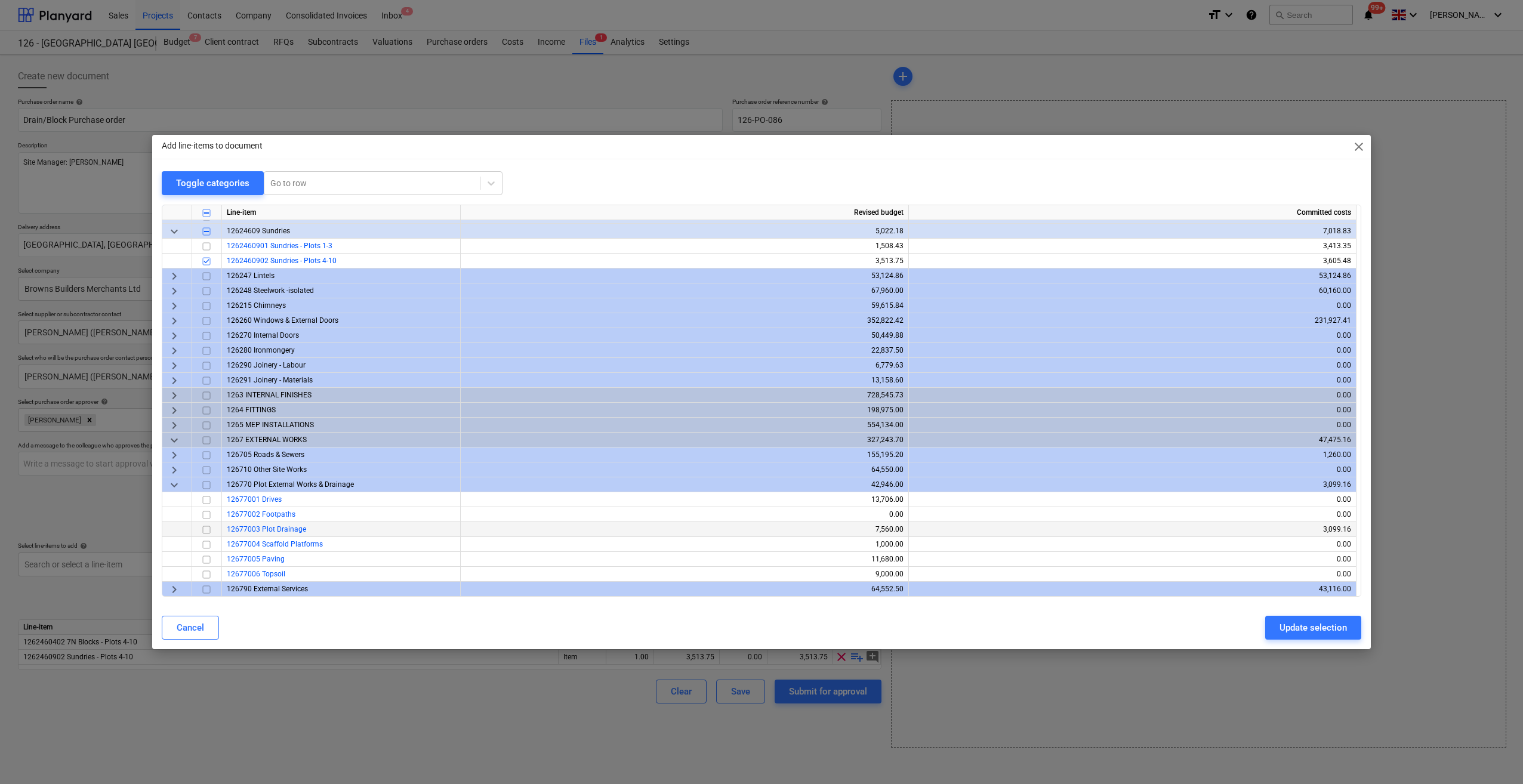
click at [207, 530] on input "checkbox" at bounding box center [207, 529] width 14 height 14
click at [1287, 625] on div "Update selection" at bounding box center [1313, 627] width 67 height 16
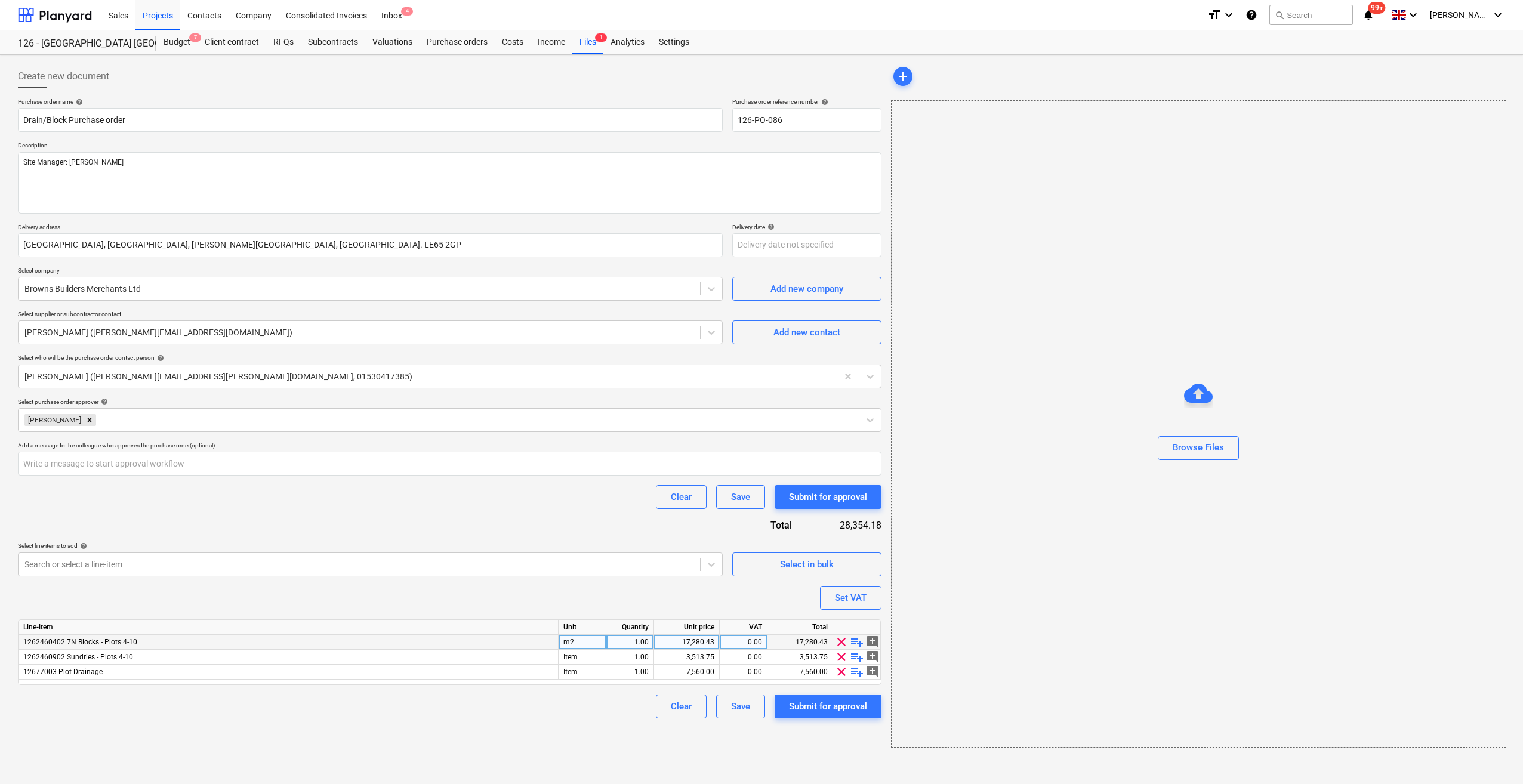
click at [860, 642] on span "playlist_add" at bounding box center [857, 642] width 14 height 14
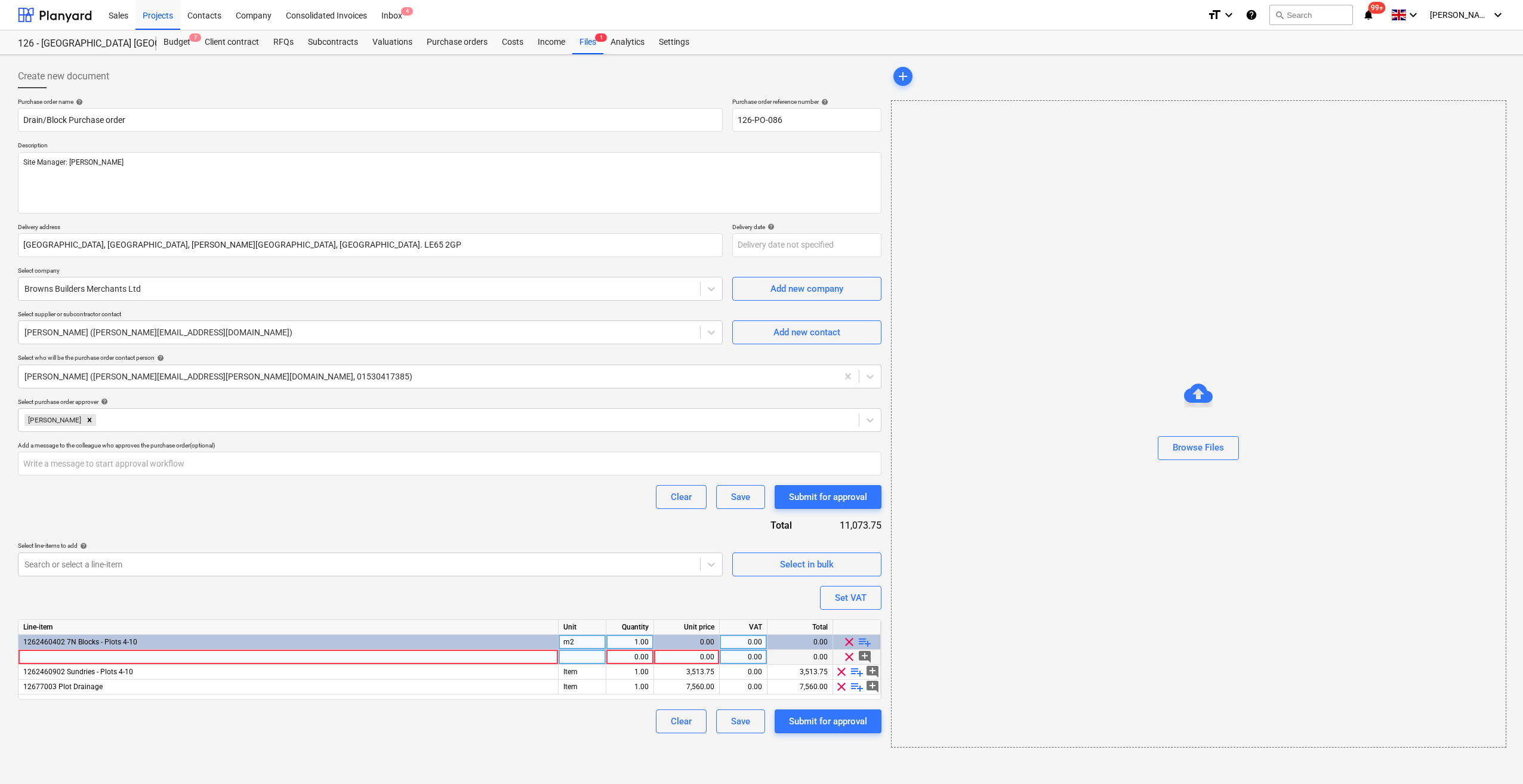
click at [68, 651] on div at bounding box center [288, 657] width 540 height 15
click at [571, 660] on div at bounding box center [583, 657] width 47 height 15
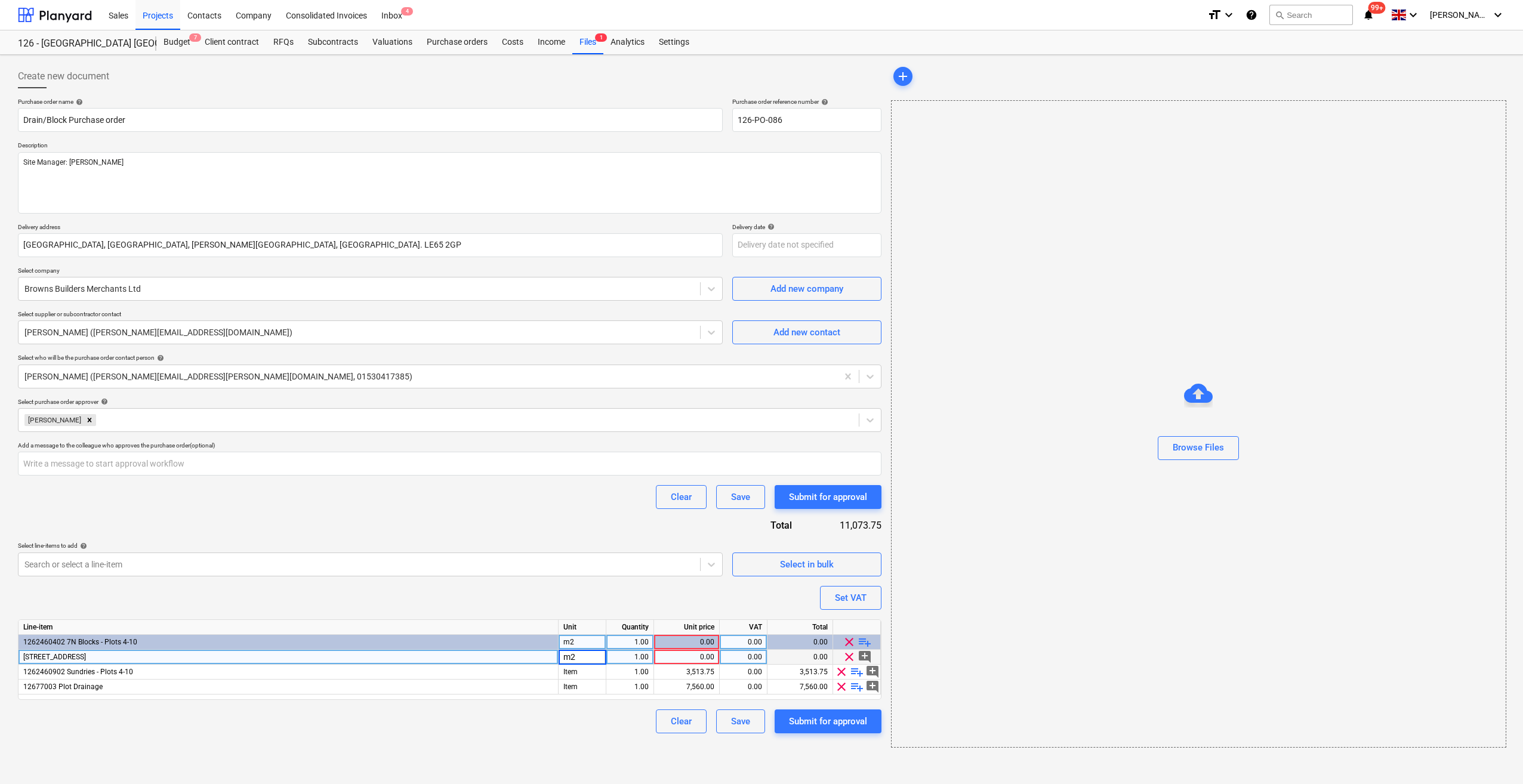
click at [644, 658] on div "1.00" at bounding box center [630, 657] width 38 height 15
click at [698, 658] on div "0.00" at bounding box center [686, 657] width 55 height 15
click at [752, 658] on div "0.00" at bounding box center [743, 657] width 38 height 15
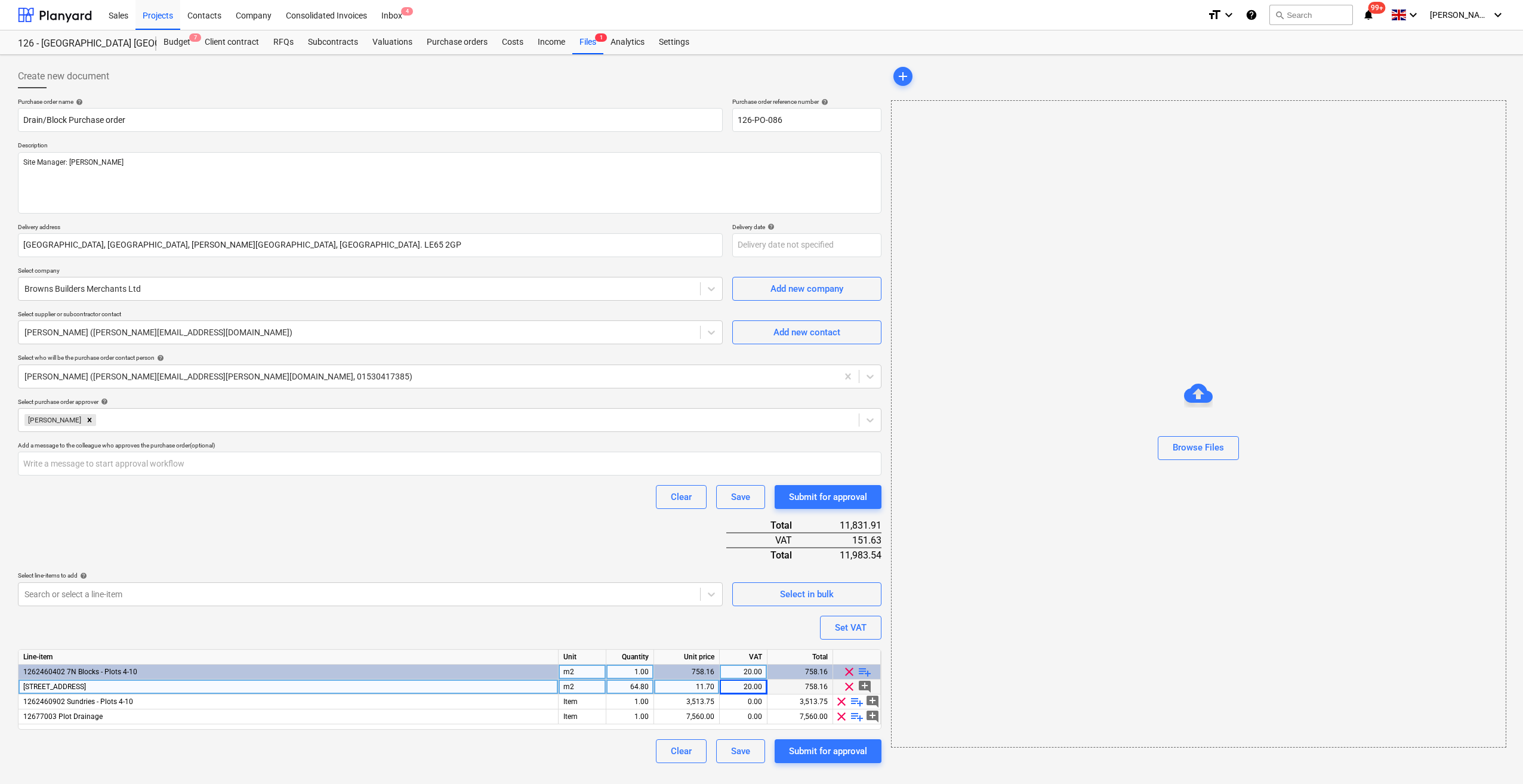
click at [562, 758] on div "Create new document Purchase order name help Drain/Block Purchase order Purchas…" at bounding box center [762, 419] width 1523 height 729
click at [860, 719] on span "playlist_add" at bounding box center [857, 716] width 14 height 14
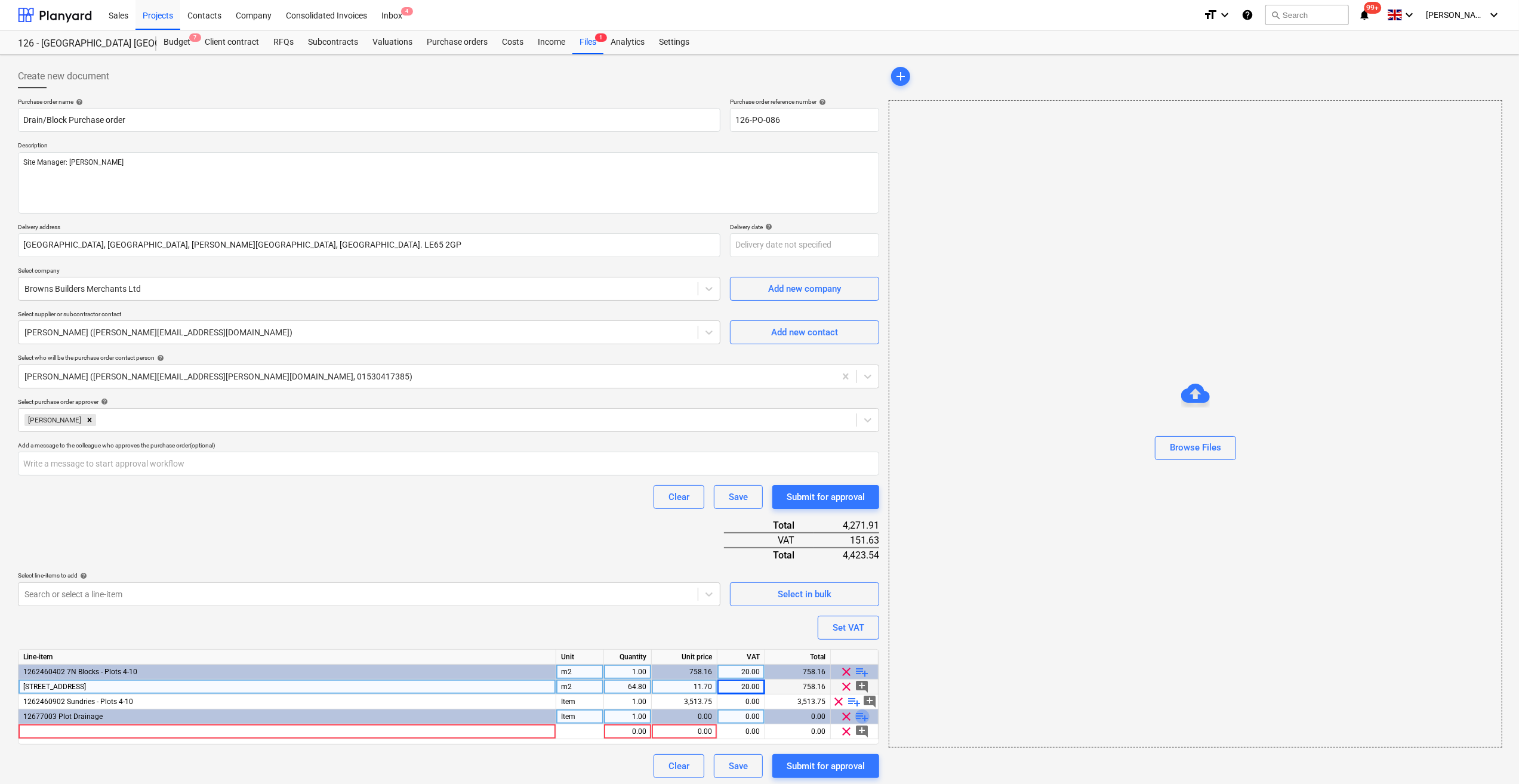
click at [860, 719] on span "playlist_add" at bounding box center [862, 716] width 14 height 14
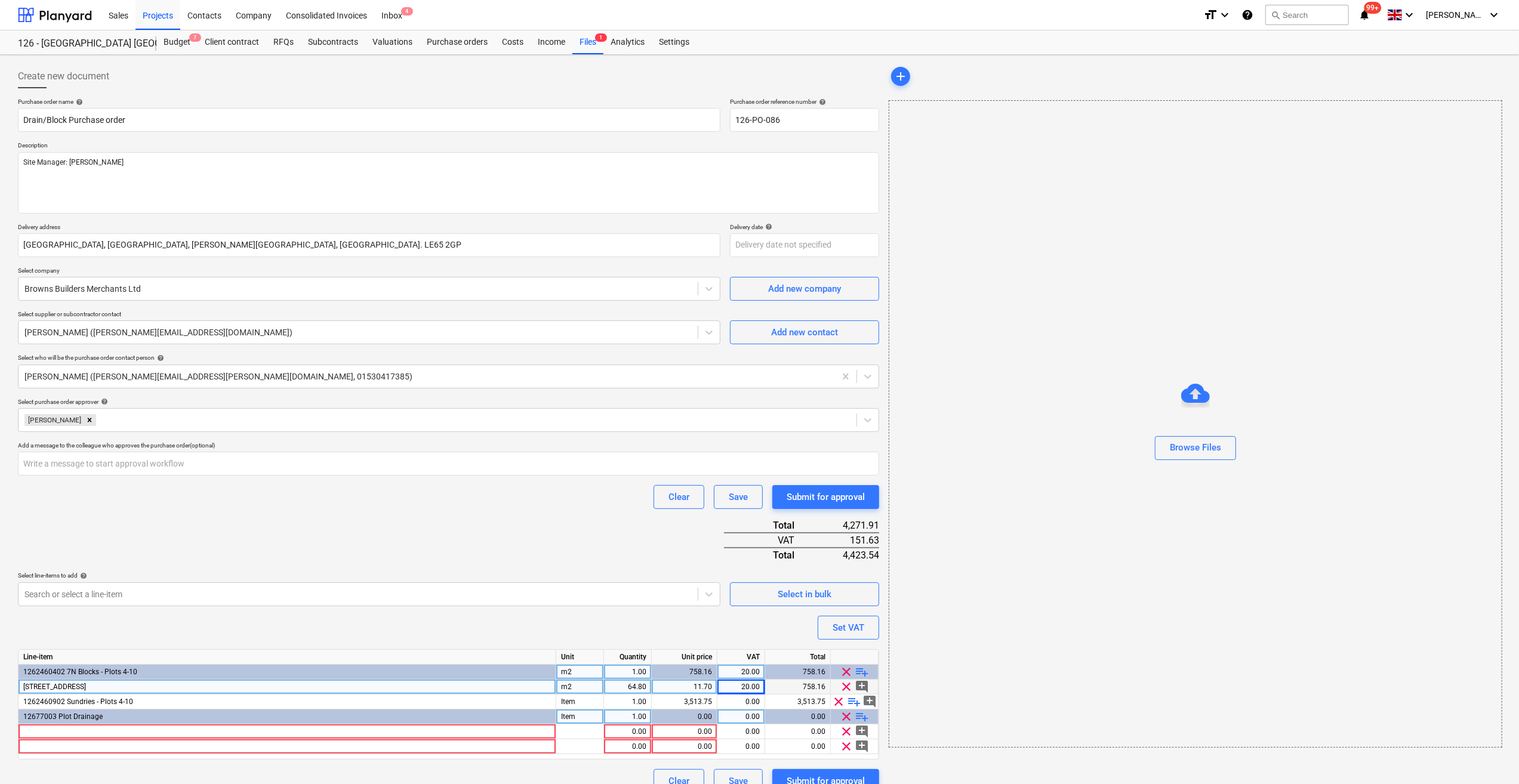
click at [860, 719] on span "playlist_add" at bounding box center [862, 716] width 14 height 14
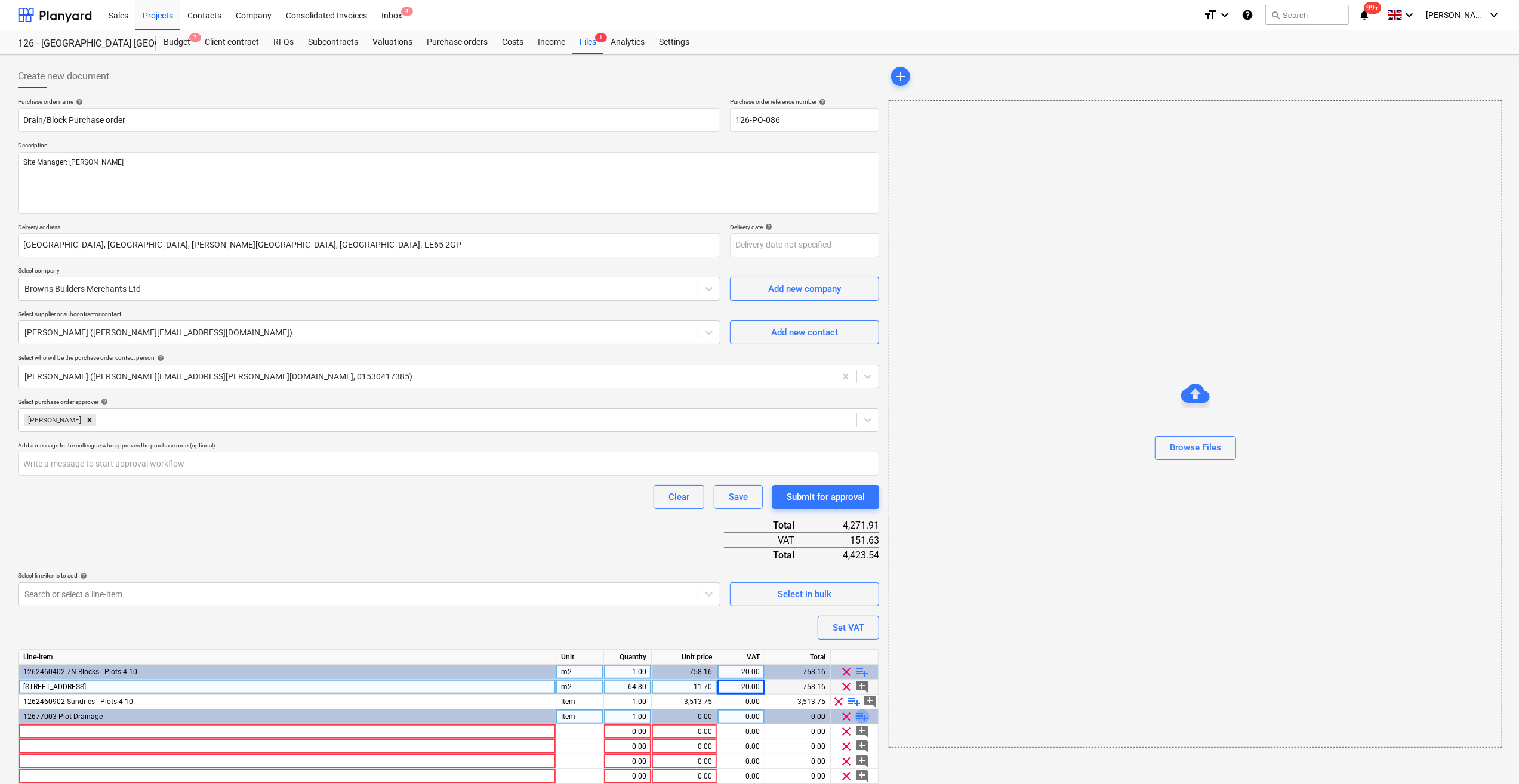
click at [860, 719] on span "playlist_add" at bounding box center [862, 716] width 14 height 14
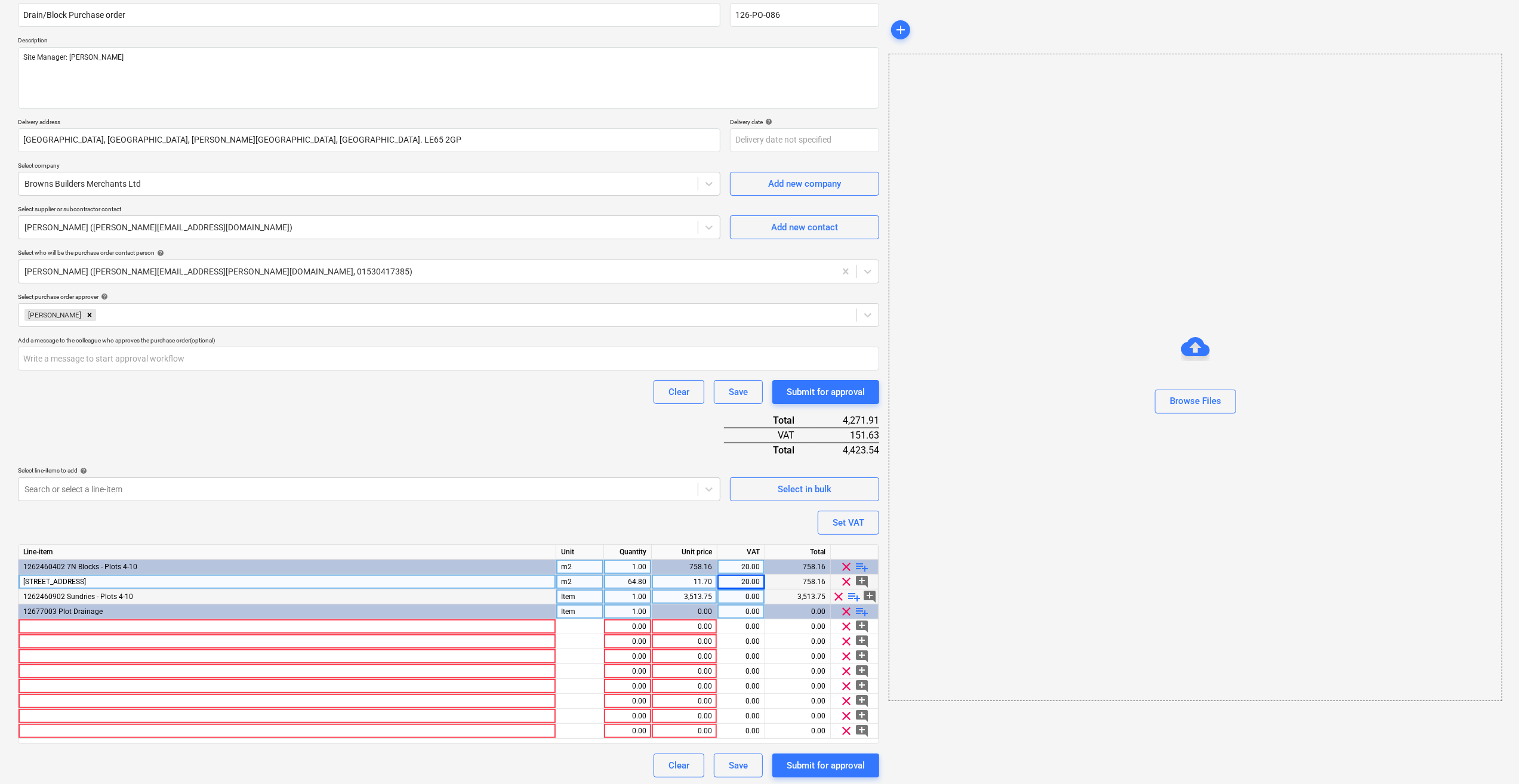
scroll to position [108, 0]
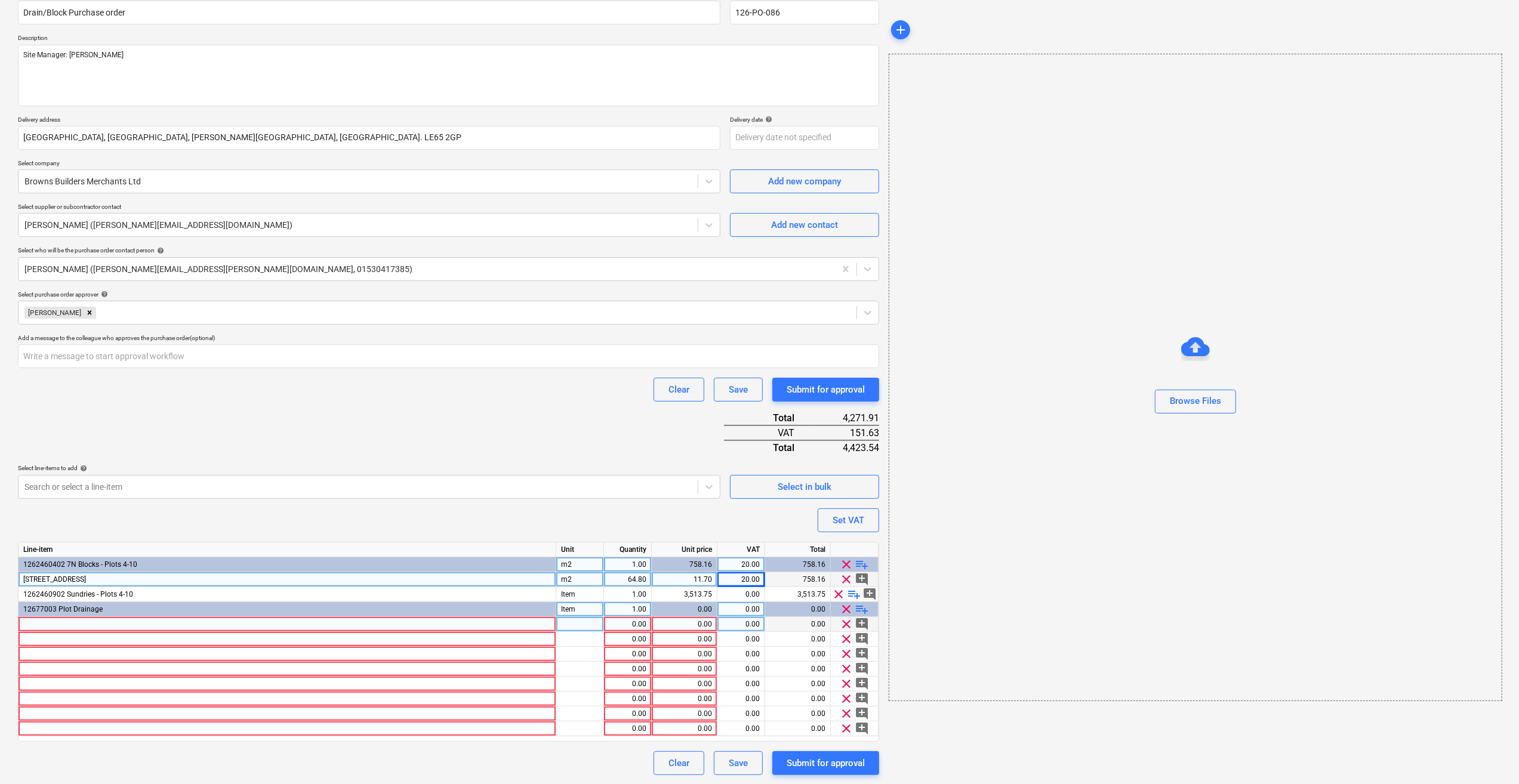
click at [40, 623] on div at bounding box center [287, 624] width 537 height 15
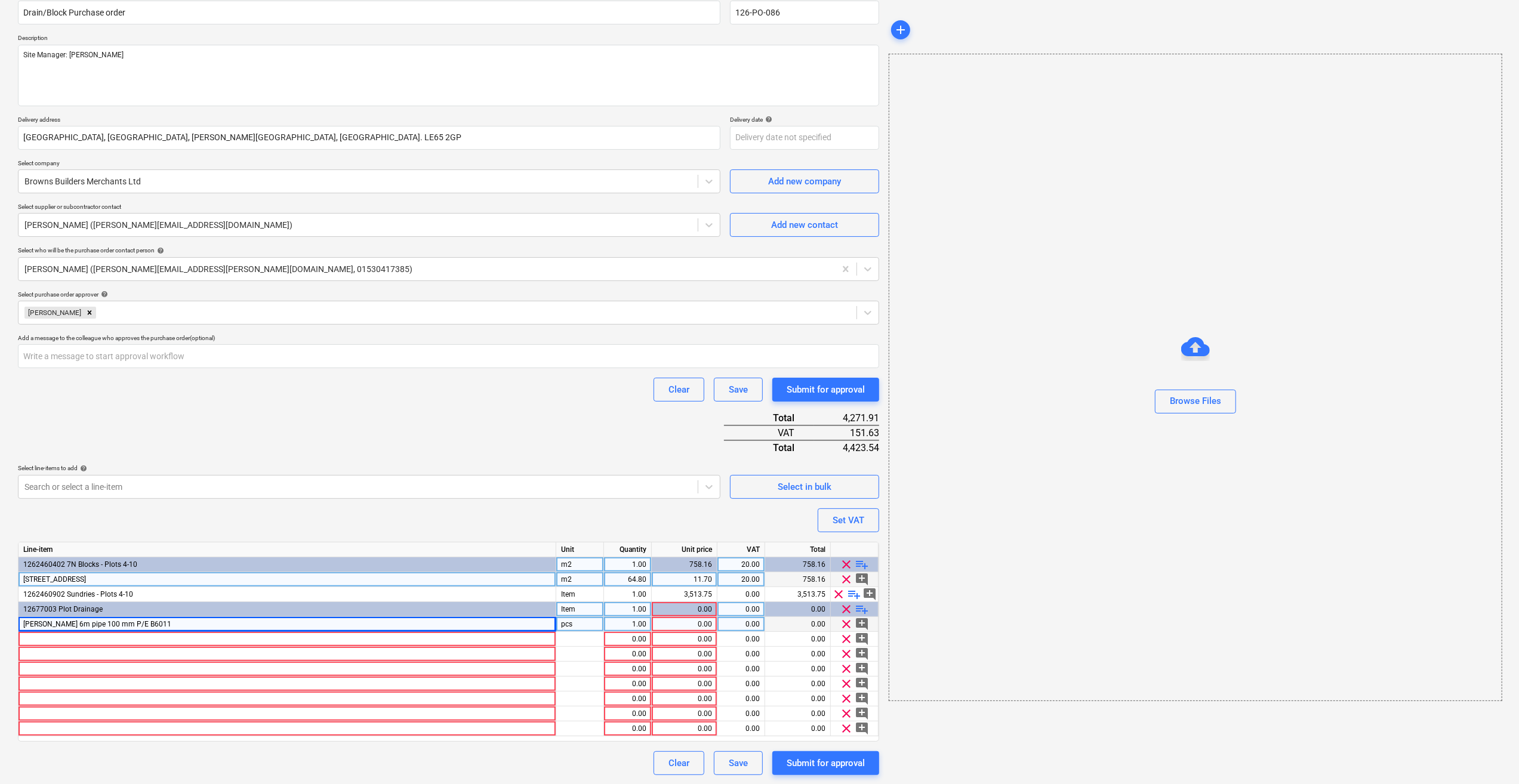
click at [573, 624] on div "pcs" at bounding box center [580, 624] width 47 height 15
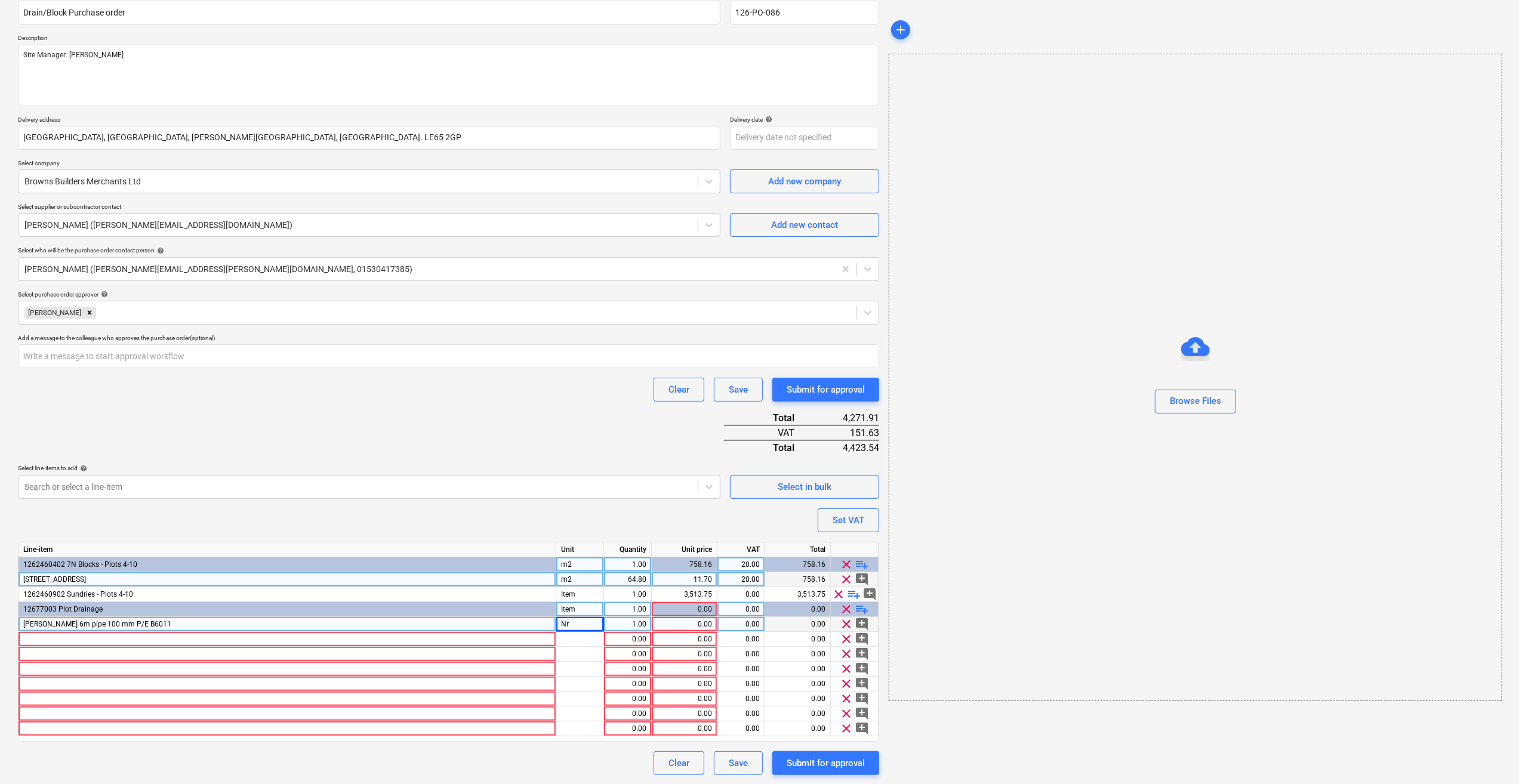
click at [640, 625] on div "1.00" at bounding box center [628, 624] width 38 height 15
click at [697, 625] on div "0.00" at bounding box center [684, 624] width 55 height 15
click at [48, 639] on div at bounding box center [287, 638] width 537 height 15
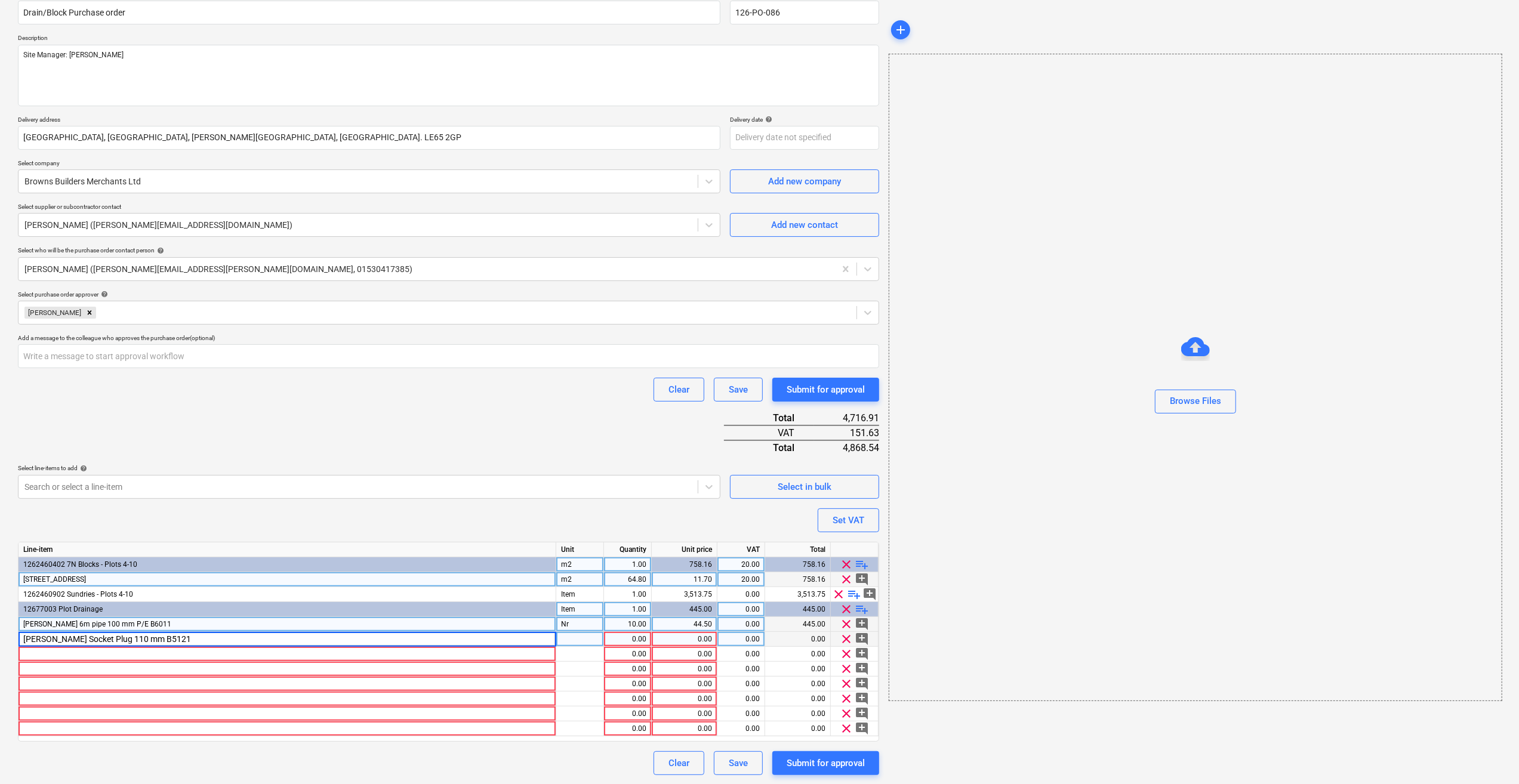
click at [583, 638] on div at bounding box center [580, 638] width 47 height 15
click at [629, 636] on div "1.00" at bounding box center [628, 638] width 38 height 15
click at [702, 640] on div "0.00" at bounding box center [684, 638] width 55 height 15
click at [44, 654] on div at bounding box center [287, 653] width 537 height 15
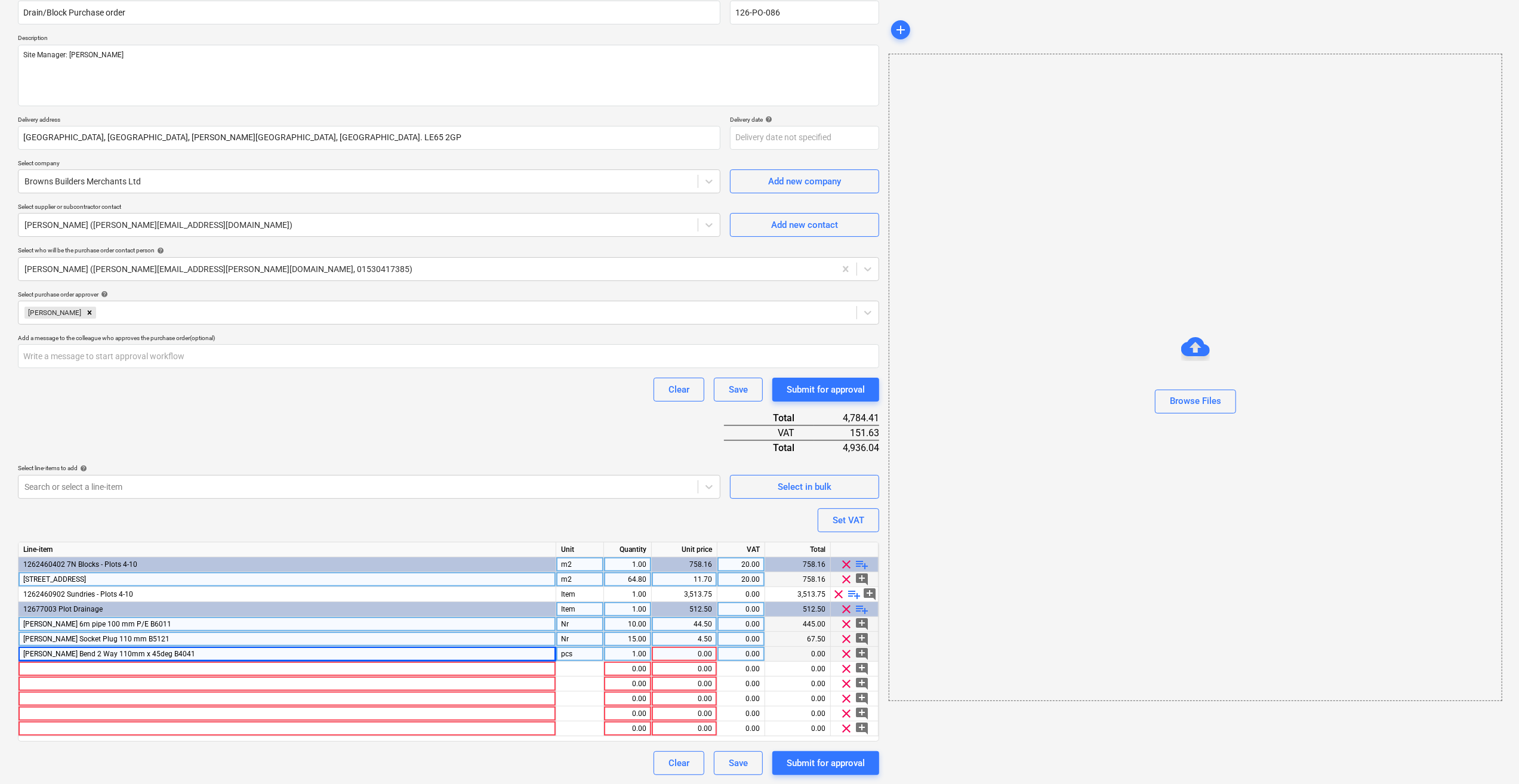
click at [580, 653] on div "pcs" at bounding box center [580, 653] width 47 height 15
click at [635, 656] on div "1.00" at bounding box center [628, 653] width 38 height 15
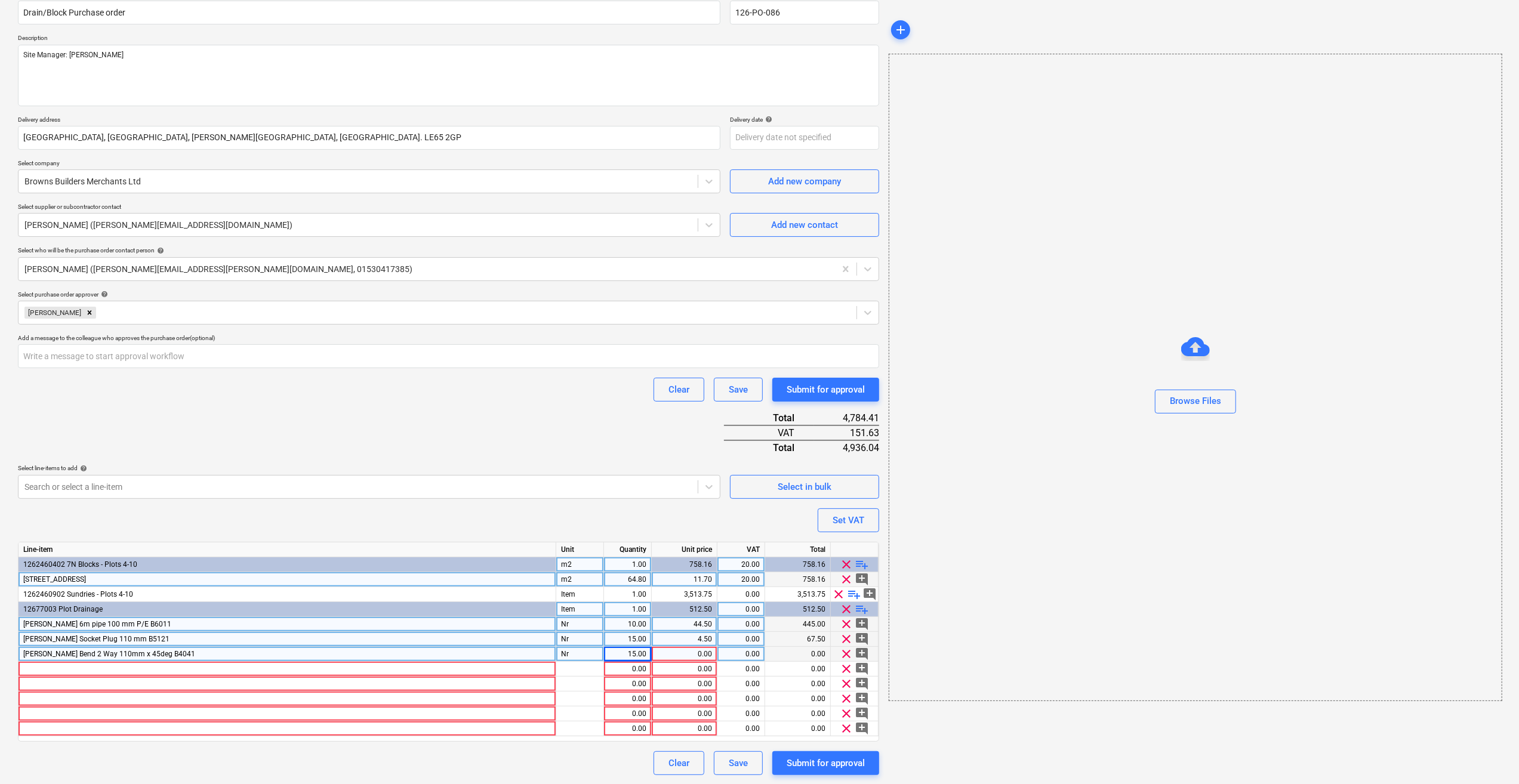
click at [704, 653] on div "0.00" at bounding box center [684, 653] width 55 height 15
click at [70, 663] on div at bounding box center [287, 668] width 537 height 15
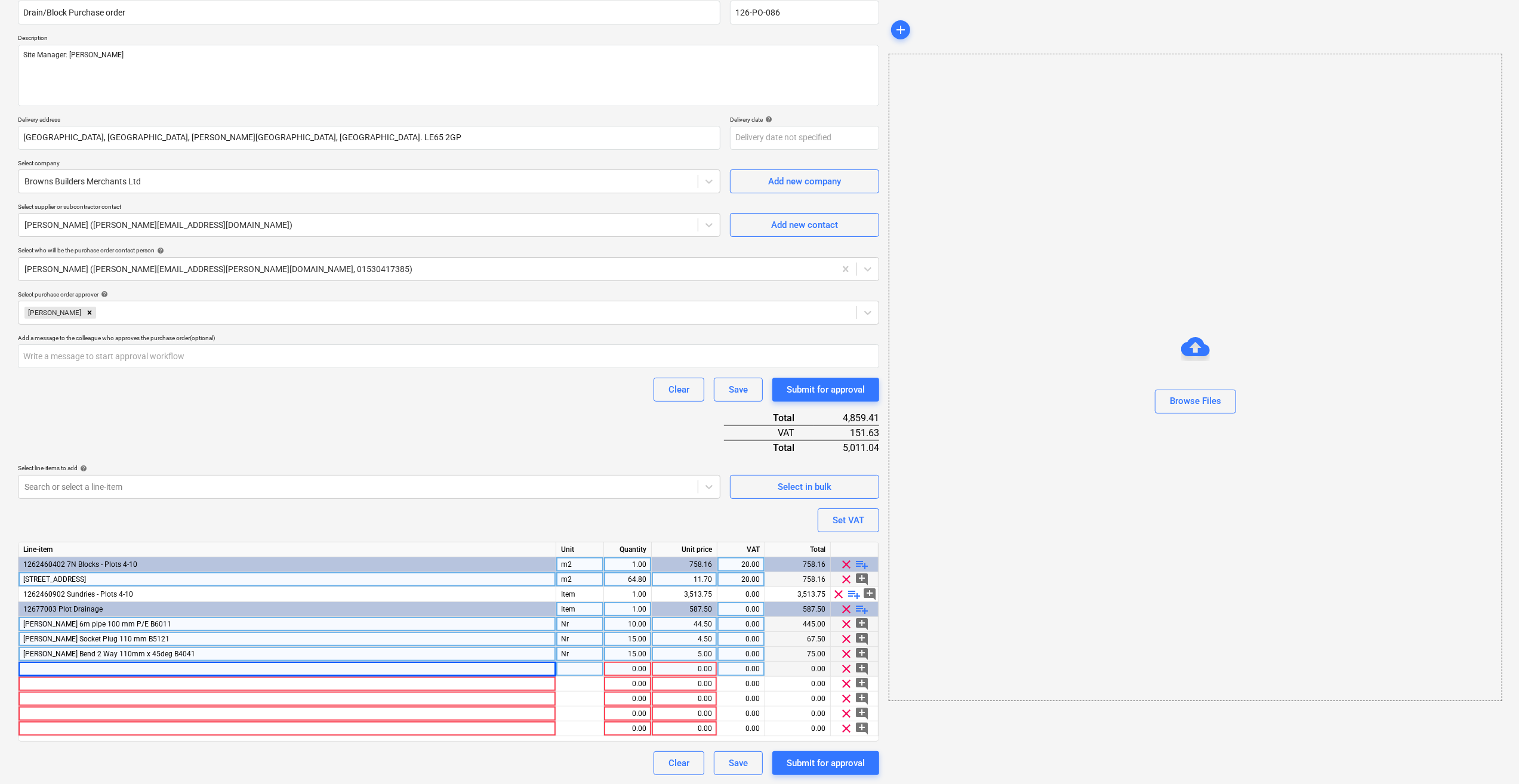
click at [118, 653] on span "[PERSON_NAME] Bend 2 Way 110mm x 45deg B4041" at bounding box center [108, 653] width 172 height 9
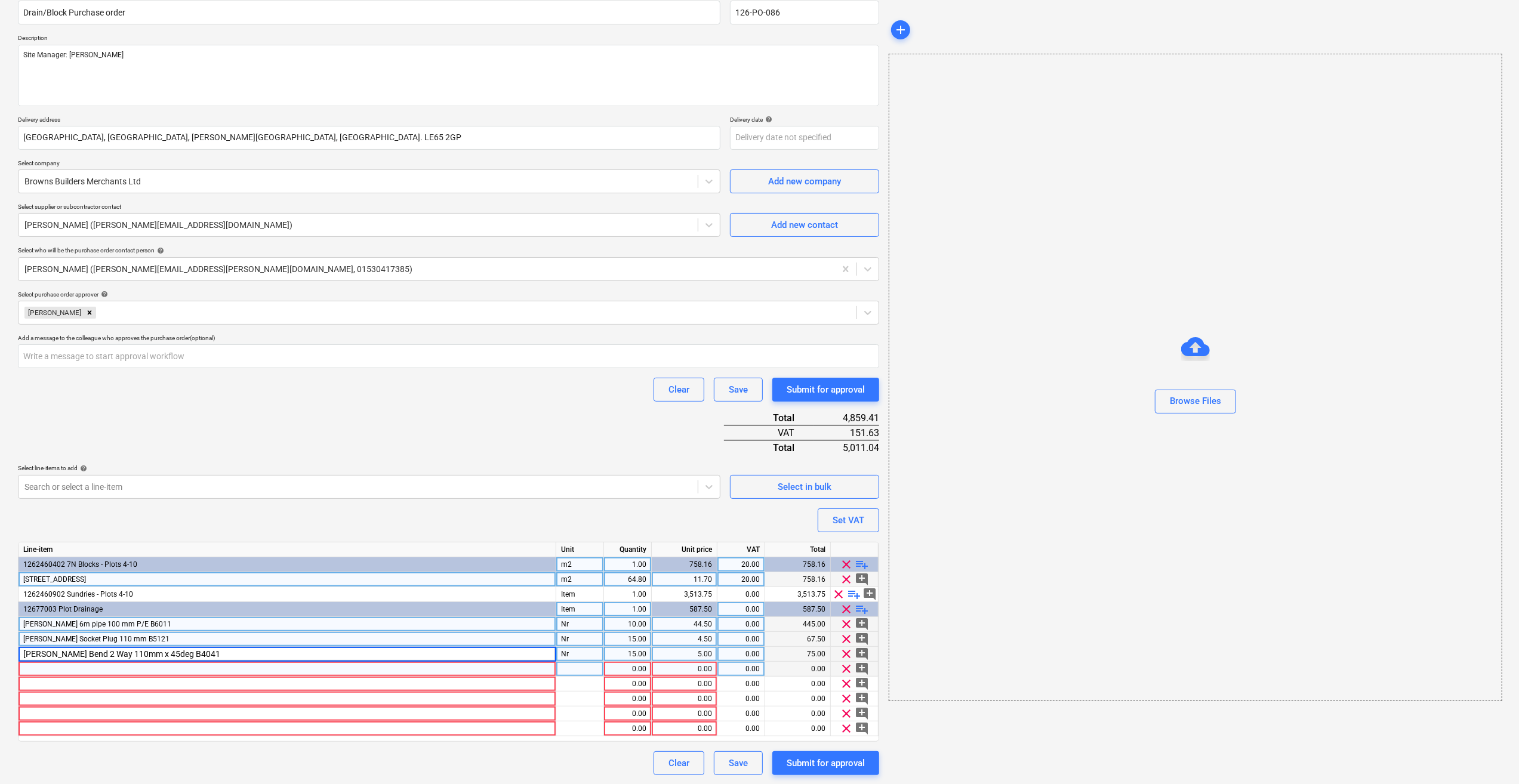
click at [137, 656] on input "[PERSON_NAME] Bend 2 Way 110mm x 45deg B4041" at bounding box center [287, 653] width 537 height 14
click at [135, 657] on input "[PERSON_NAME] Bend 2 Way 110mm x 45deg B4041" at bounding box center [287, 653] width 537 height 14
click at [183, 653] on input "[PERSON_NAME] 2 Way 110mm x 45 deg B4041" at bounding box center [287, 653] width 537 height 14
drag, startPoint x: 182, startPoint y: 653, endPoint x: 21, endPoint y: 653, distance: 161.0
click at [21, 653] on input "[PERSON_NAME] 2 Way 110mm x 45 deg B4041" at bounding box center [287, 653] width 537 height 14
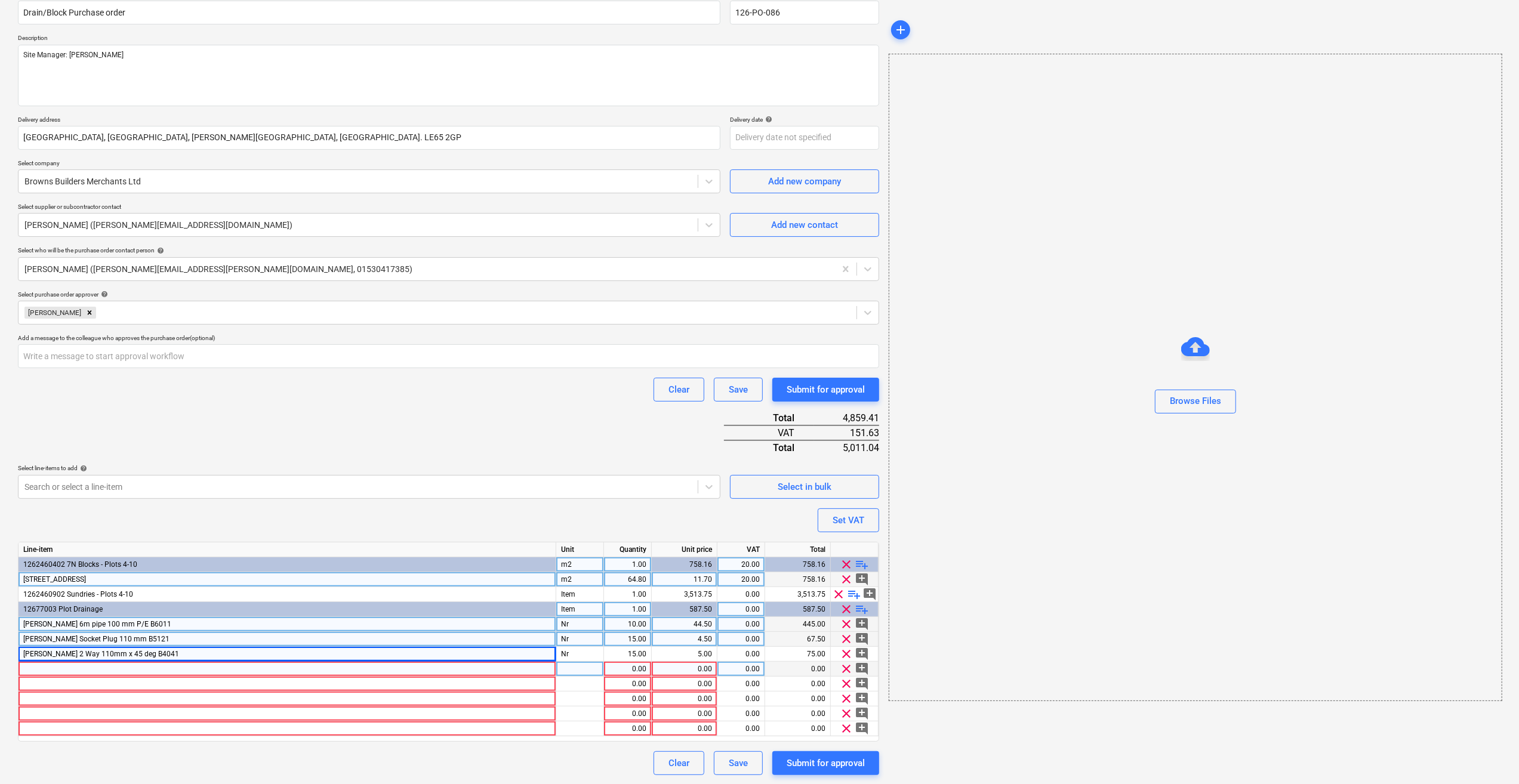
click at [32, 669] on div at bounding box center [287, 668] width 537 height 15
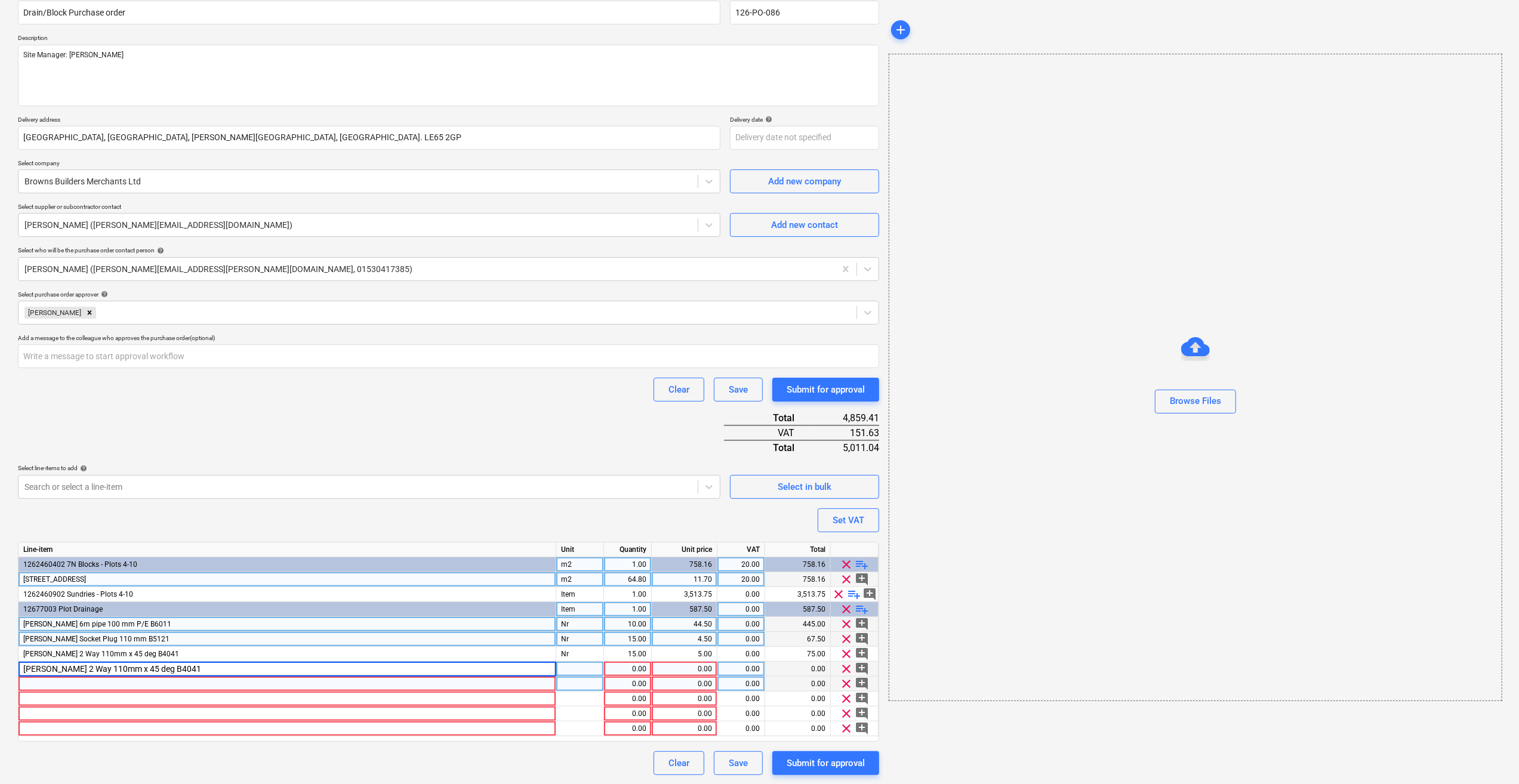
click at [37, 684] on div at bounding box center [287, 684] width 537 height 15
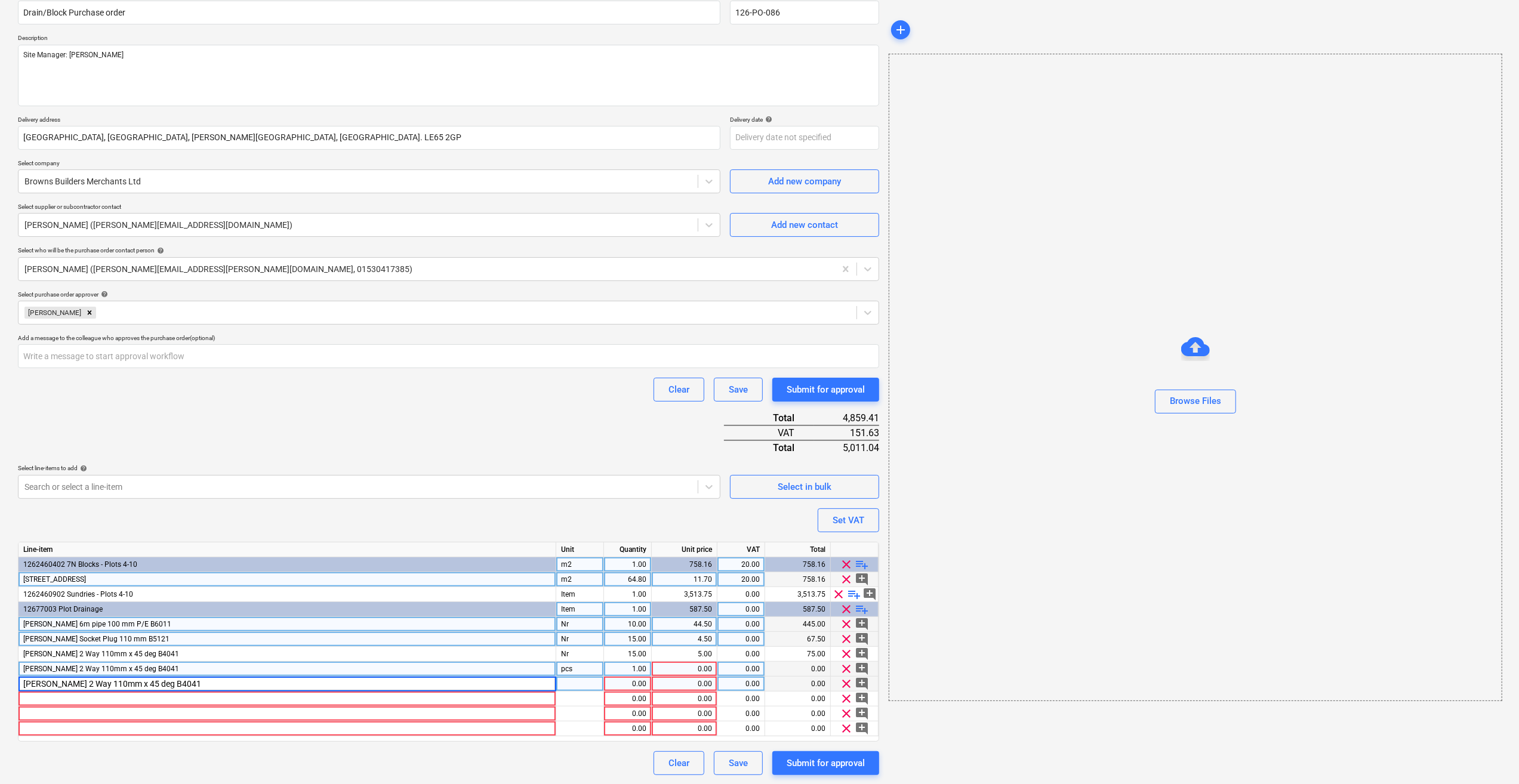
click at [135, 685] on input "[PERSON_NAME] 2 Way 110mm x 45 deg B4041" at bounding box center [287, 684] width 537 height 14
click at [119, 668] on span "[PERSON_NAME] 2 Way 110mm x 45 deg B4041" at bounding box center [101, 668] width 156 height 9
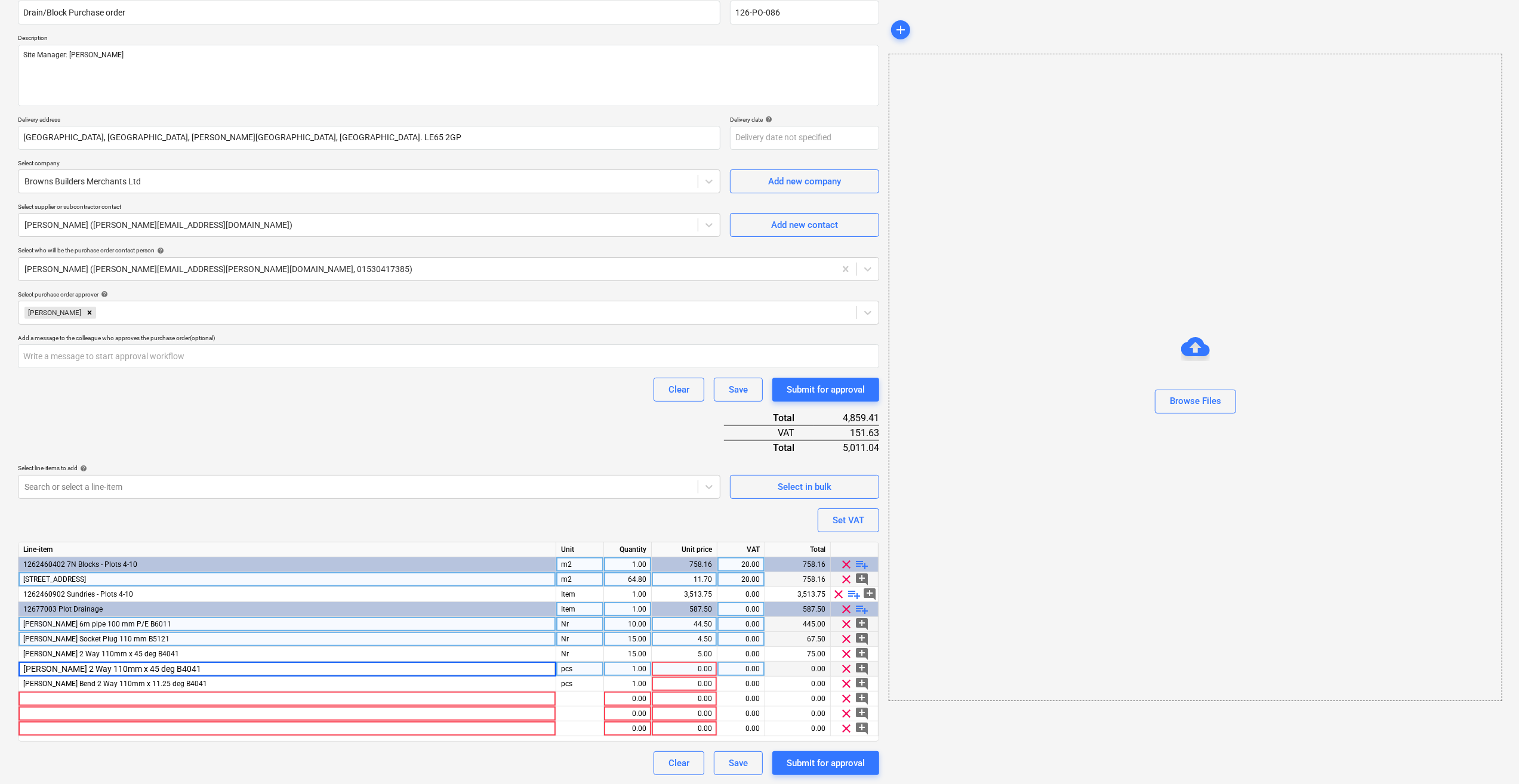
click at [135, 671] on input "[PERSON_NAME] 2 Way 110mm x 45 deg B4041" at bounding box center [287, 668] width 537 height 14
click at [574, 668] on div "pcs" at bounding box center [580, 668] width 47 height 15
click at [574, 684] on div "pcs" at bounding box center [580, 684] width 47 height 15
click at [626, 672] on div "1.00" at bounding box center [628, 668] width 38 height 15
click at [644, 679] on div "1.00" at bounding box center [628, 684] width 38 height 15
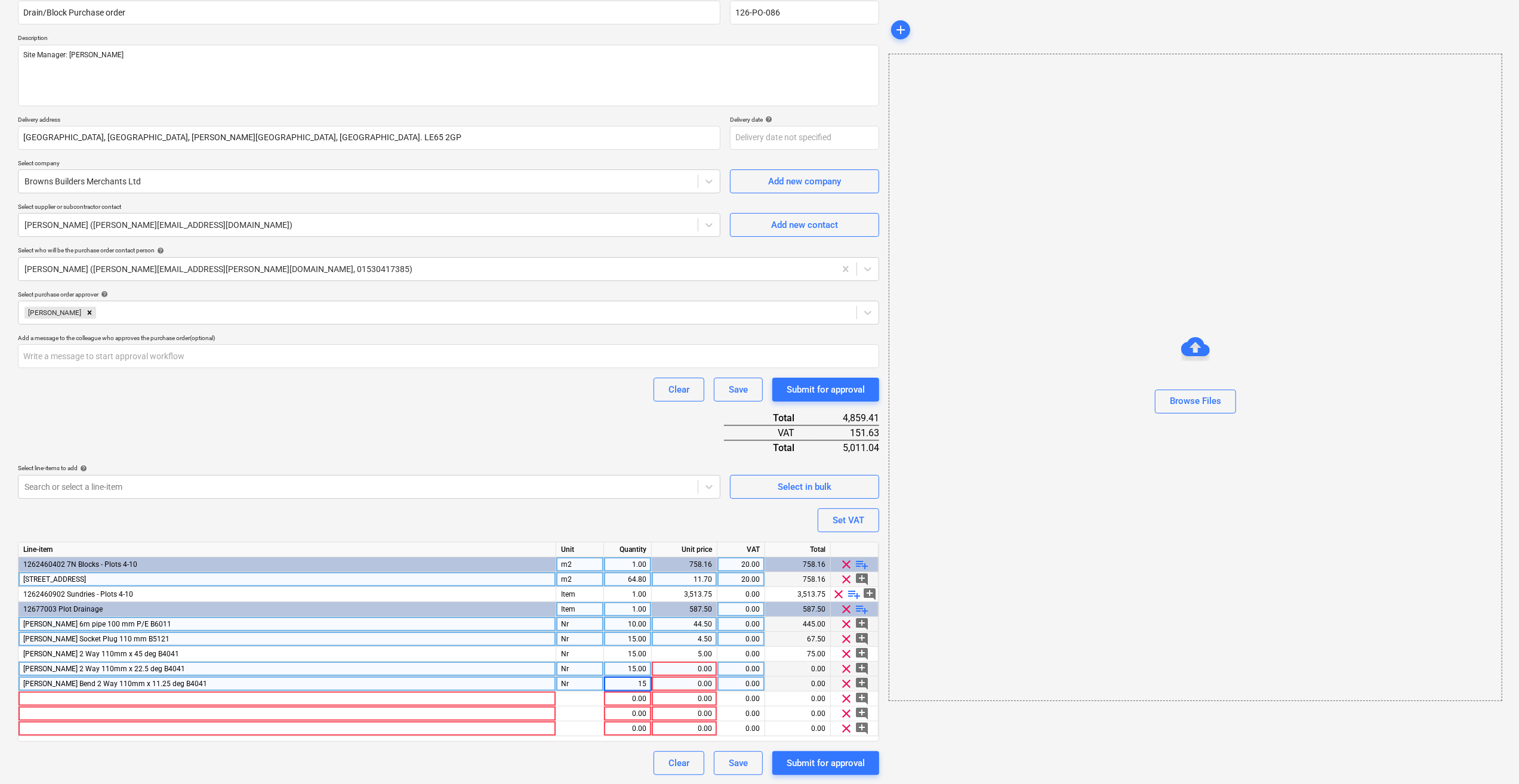
click at [704, 670] on div "0.00" at bounding box center [684, 668] width 55 height 15
drag, startPoint x: 1149, startPoint y: 658, endPoint x: 981, endPoint y: 692, distance: 171.4
click at [1149, 658] on div "Browse Files" at bounding box center [1195, 377] width 613 height 647
click at [692, 684] on div "0.00" at bounding box center [684, 684] width 55 height 15
click at [959, 714] on div "add Browse Files" at bounding box center [1195, 366] width 622 height 828
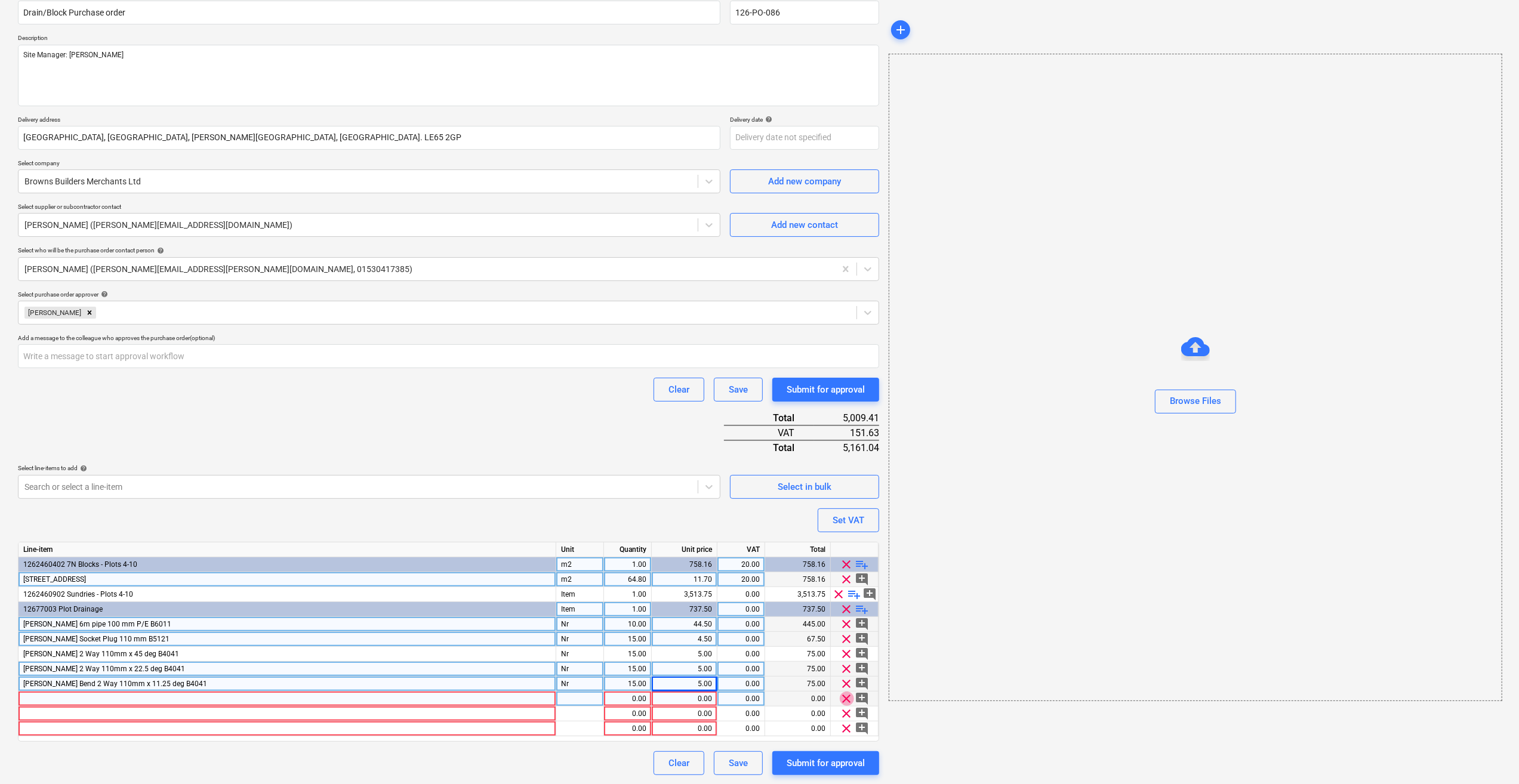
click at [845, 694] on span "clear" at bounding box center [847, 699] width 14 height 14
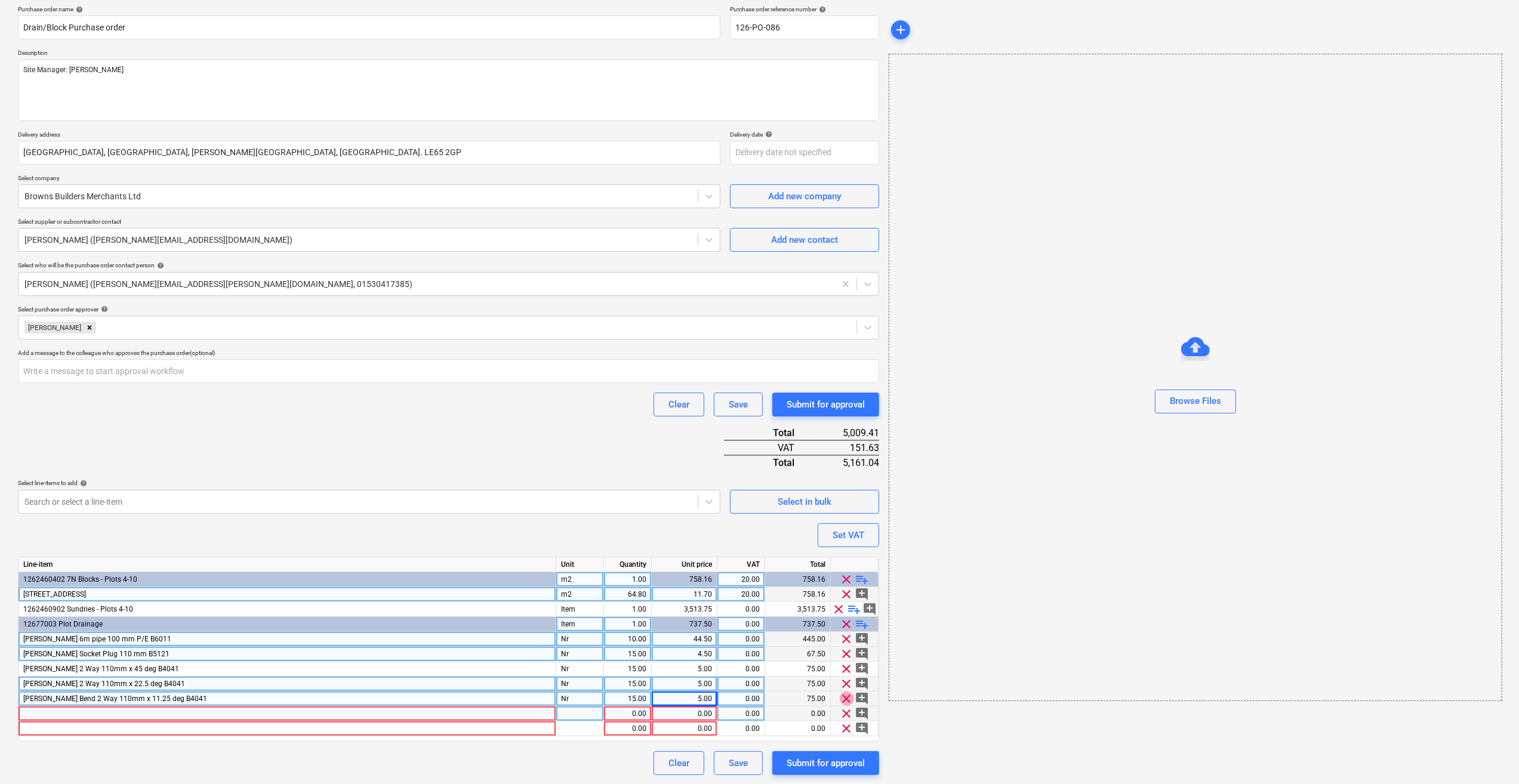
click at [845, 694] on span "clear" at bounding box center [847, 699] width 14 height 14
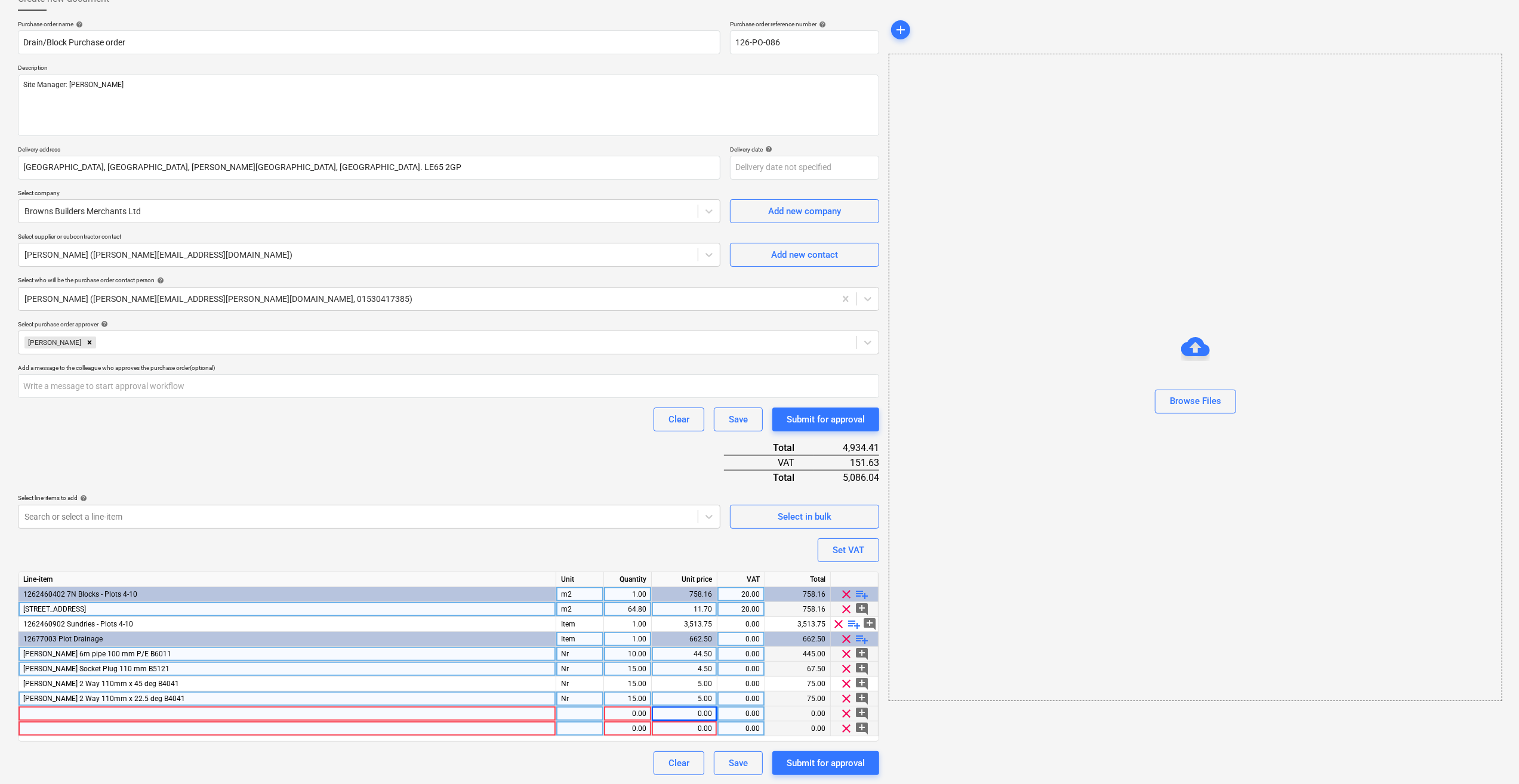
click at [38, 711] on div at bounding box center [287, 714] width 537 height 15
click at [135, 716] on input "[PERSON_NAME] 2 Way 110mm x 45 deg B4041" at bounding box center [287, 714] width 537 height 14
click at [185, 714] on input "[PERSON_NAME] Bend 2 Way 110mm x 11.25 deg B4041" at bounding box center [287, 714] width 537 height 14
click at [158, 699] on span "[PERSON_NAME] 2 Way 110mm x 22.5 deg B4041" at bounding box center [104, 699] width 161 height 9
click at [180, 699] on input "[PERSON_NAME] 2 Way 110mm x 22.5 deg B4041" at bounding box center [287, 699] width 537 height 14
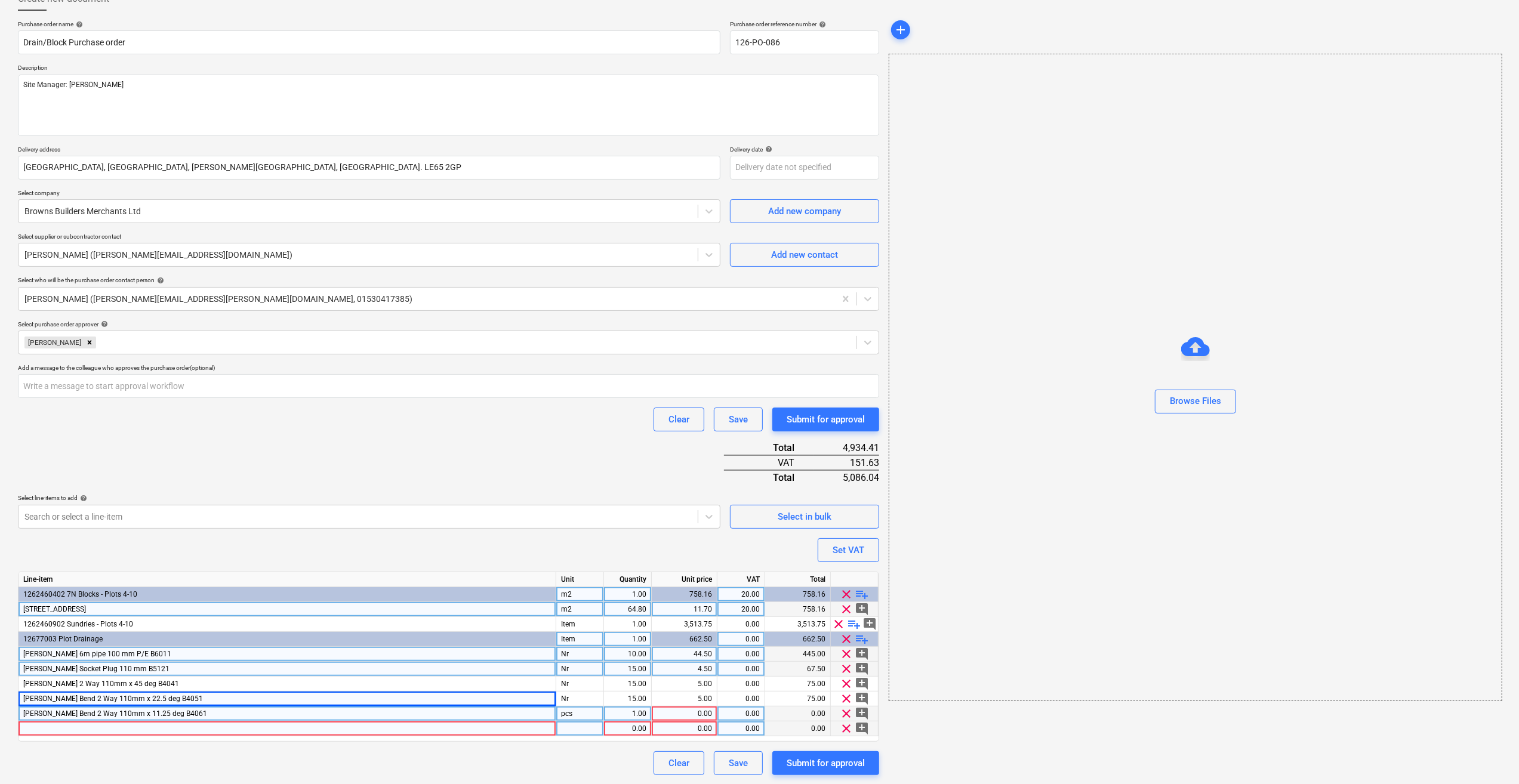
click at [572, 714] on div "pcs" at bounding box center [580, 714] width 47 height 15
click at [634, 716] on div "1.00" at bounding box center [628, 714] width 38 height 15
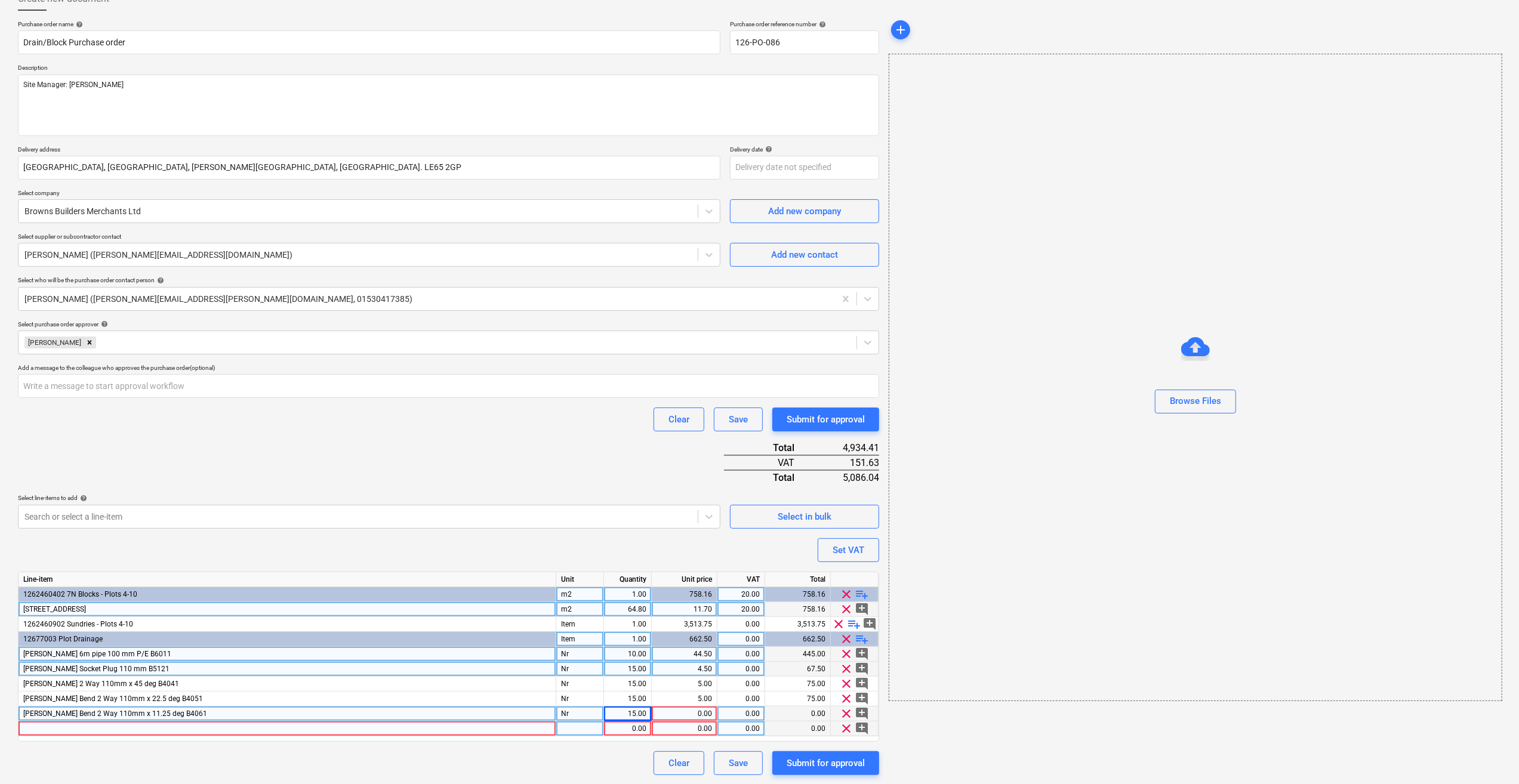
click at [677, 714] on div "0.00" at bounding box center [684, 714] width 55 height 15
click at [531, 748] on div "Purchase order name help Drain/Block Purchase order Purchase order reference nu…" at bounding box center [449, 398] width 861 height 755
click at [847, 730] on span "clear" at bounding box center [847, 729] width 14 height 14
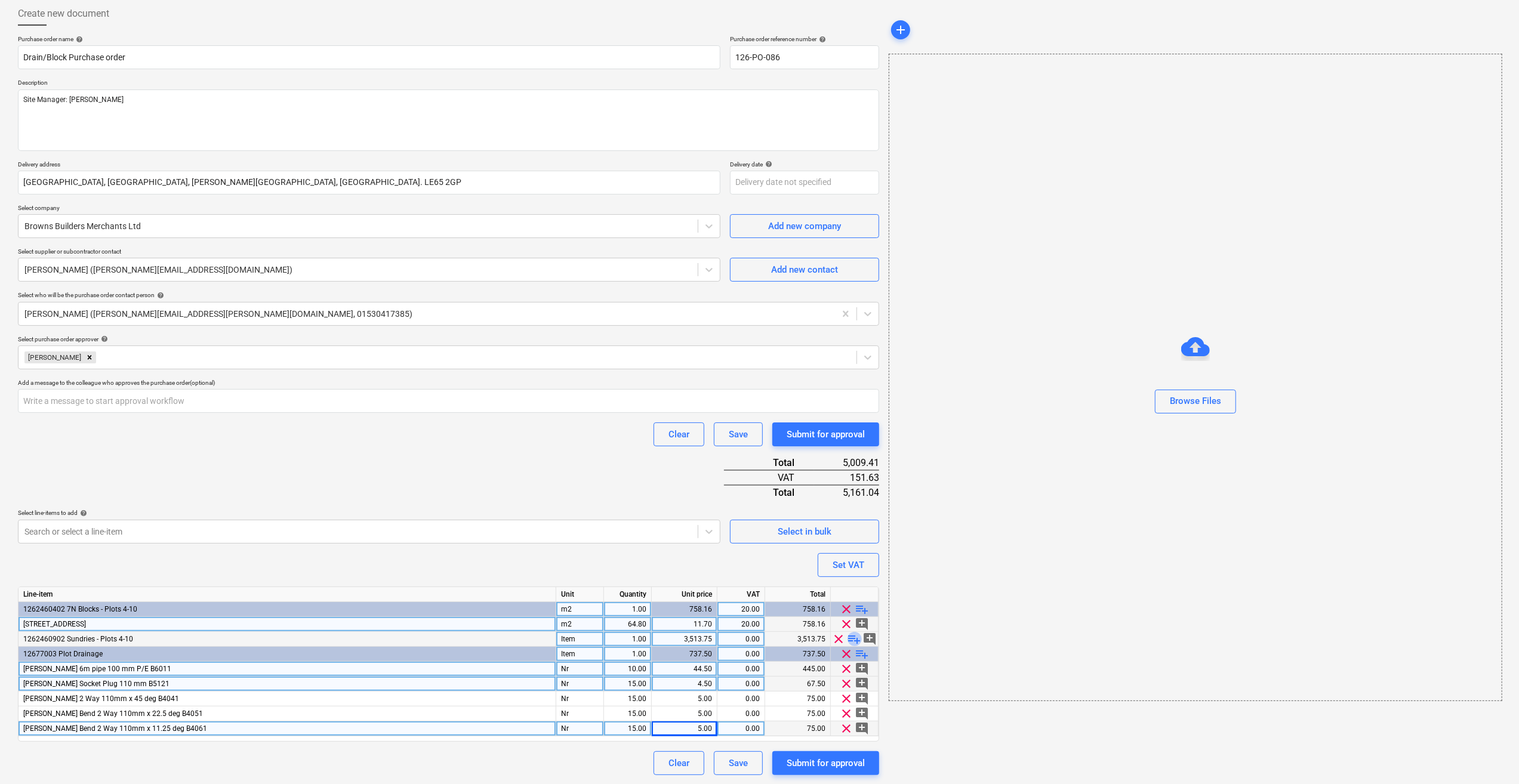
click at [860, 639] on span "playlist_add" at bounding box center [855, 638] width 14 height 14
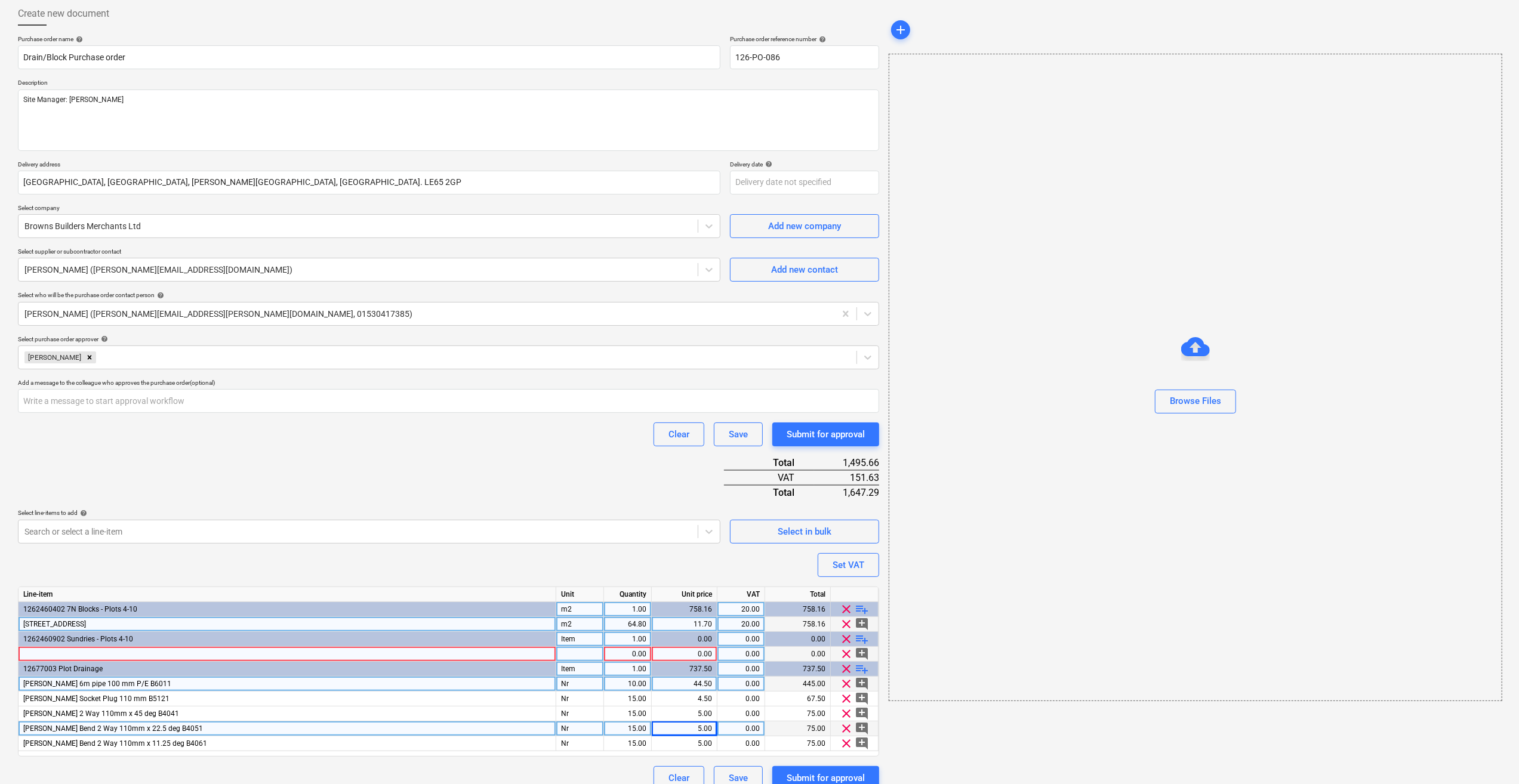
click at [56, 653] on div at bounding box center [287, 653] width 537 height 15
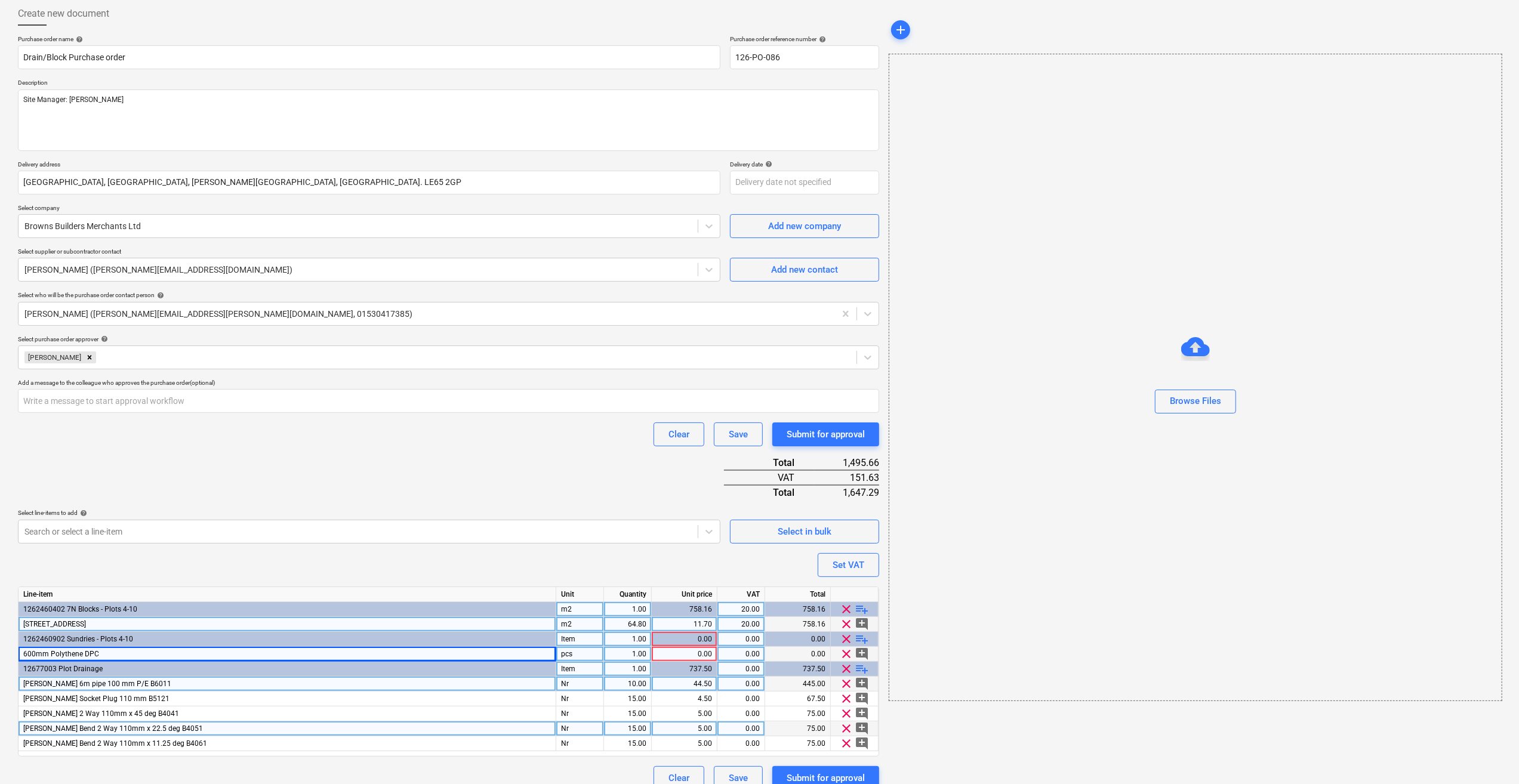
click at [589, 653] on div "pcs" at bounding box center [580, 653] width 47 height 15
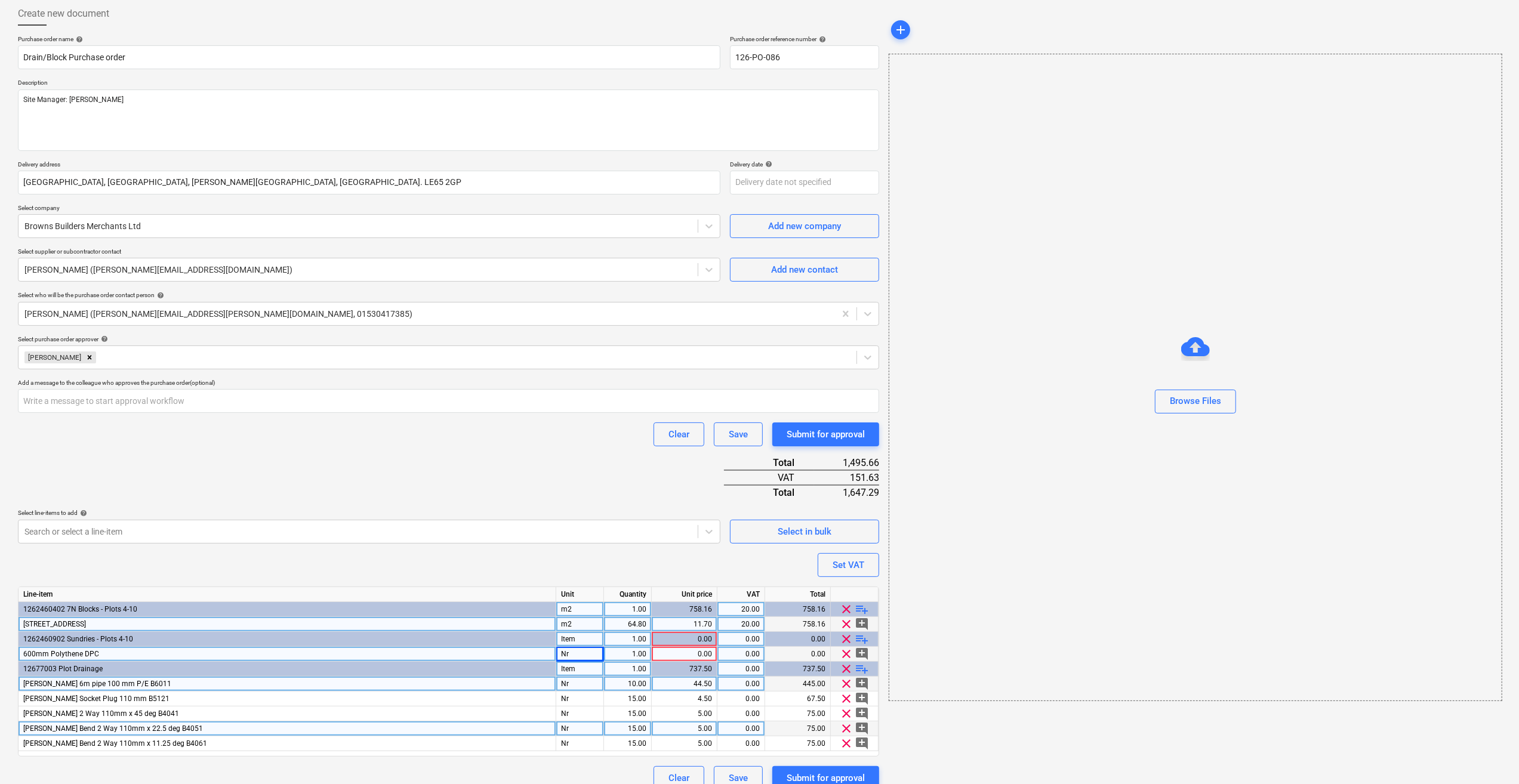
click at [640, 655] on div "1.00" at bounding box center [628, 653] width 38 height 15
click at [688, 653] on div "0.00" at bounding box center [684, 653] width 55 height 15
click at [866, 639] on span "playlist_add" at bounding box center [862, 638] width 14 height 14
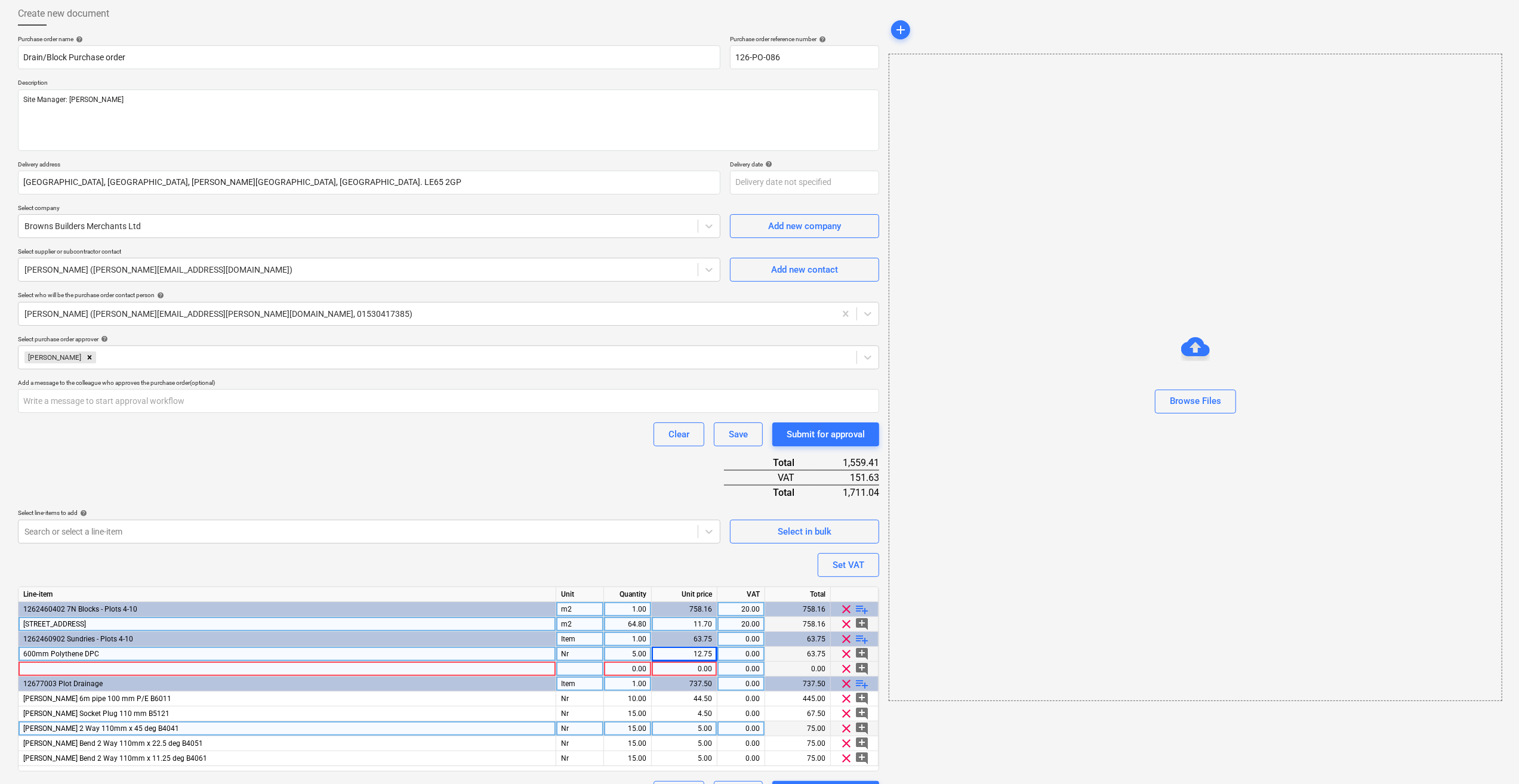
click at [26, 665] on div at bounding box center [287, 668] width 537 height 15
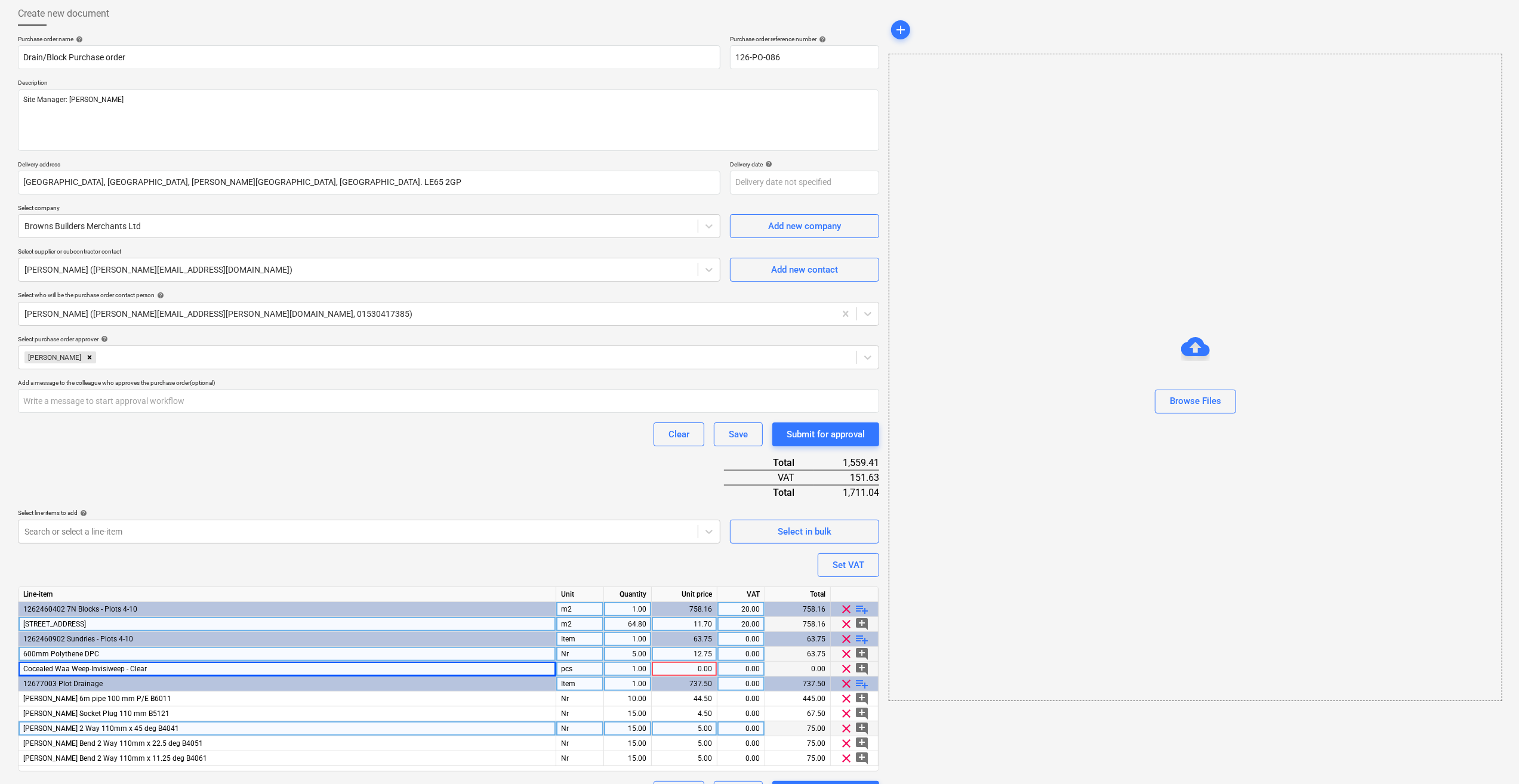
click at [579, 663] on div "pcs" at bounding box center [580, 668] width 47 height 15
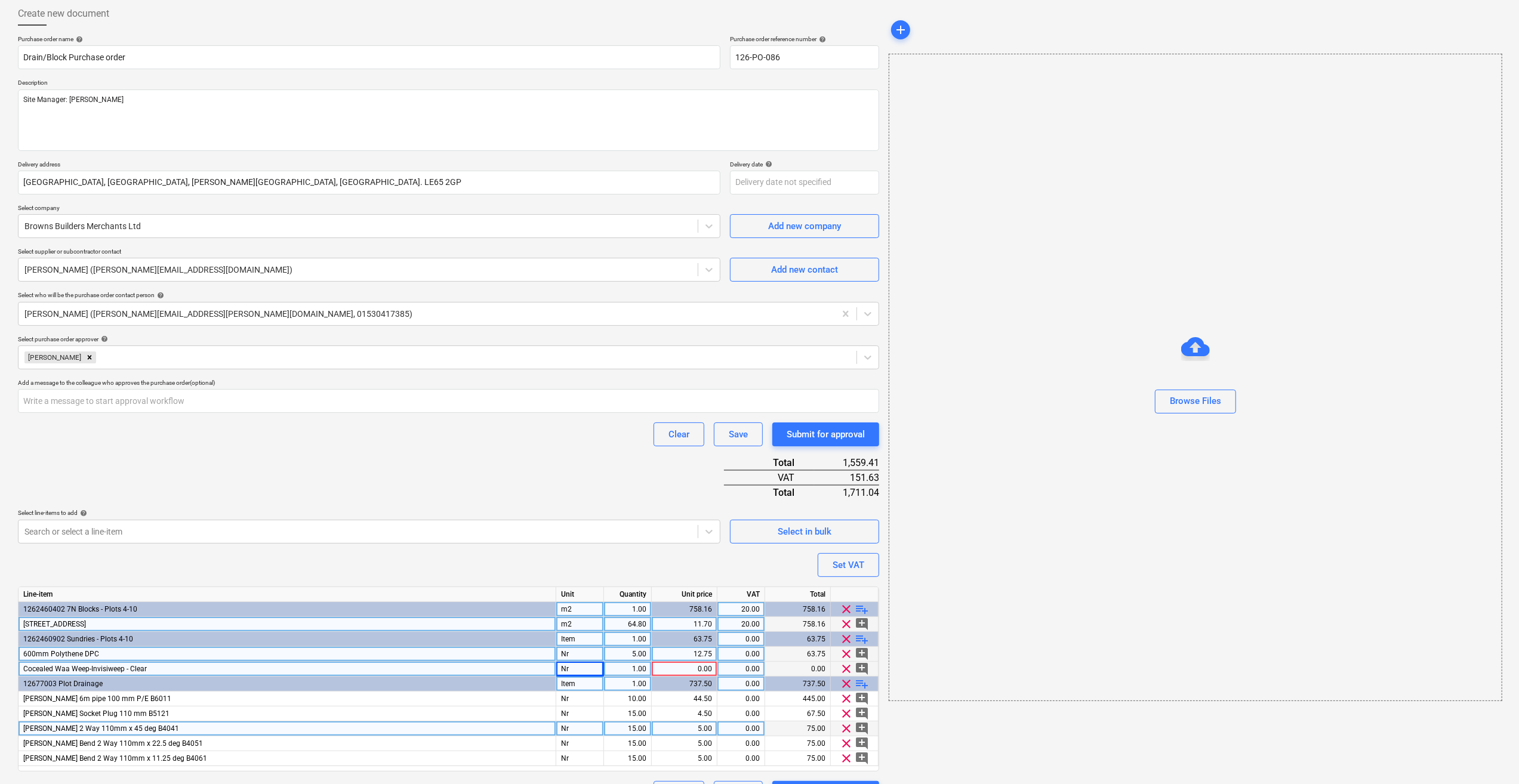
click at [620, 665] on div "1.00" at bounding box center [628, 668] width 38 height 15
click at [685, 664] on div "0.00" at bounding box center [684, 668] width 55 height 15
click at [1088, 736] on div "add Browse Files" at bounding box center [1195, 403] width 622 height 812
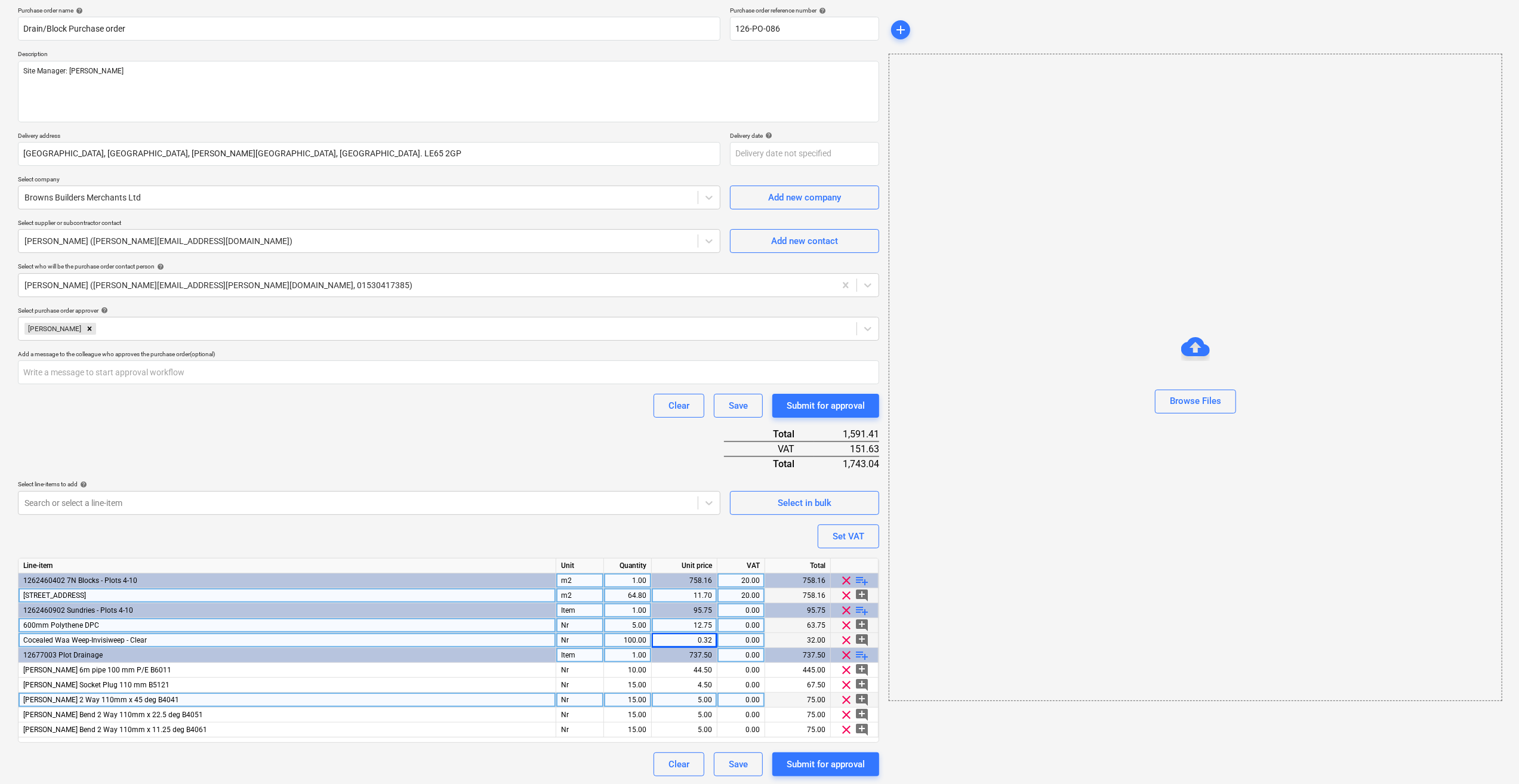
scroll to position [93, 0]
click at [865, 610] on span "playlist_add" at bounding box center [862, 609] width 14 height 14
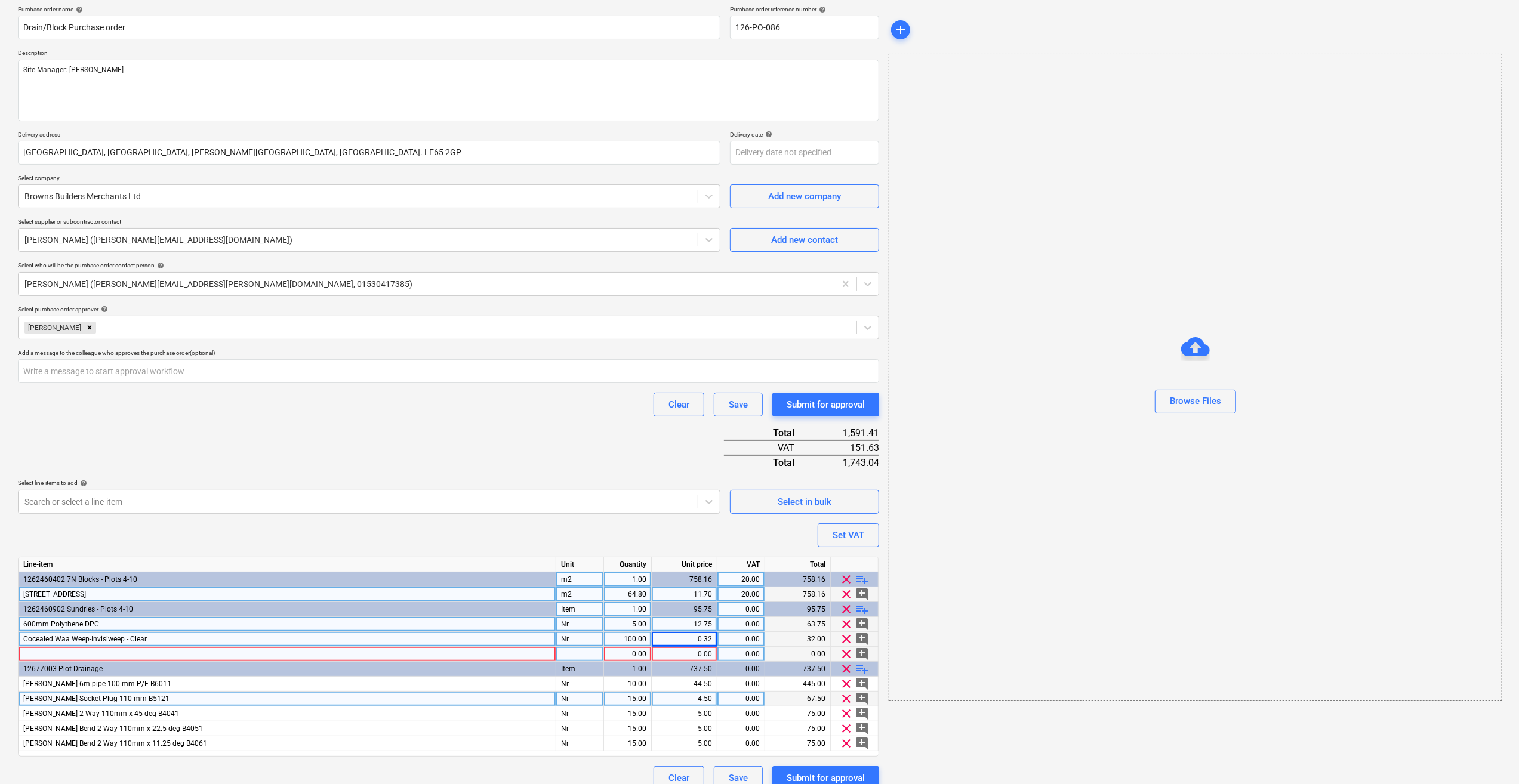
click at [32, 651] on div at bounding box center [287, 653] width 537 height 15
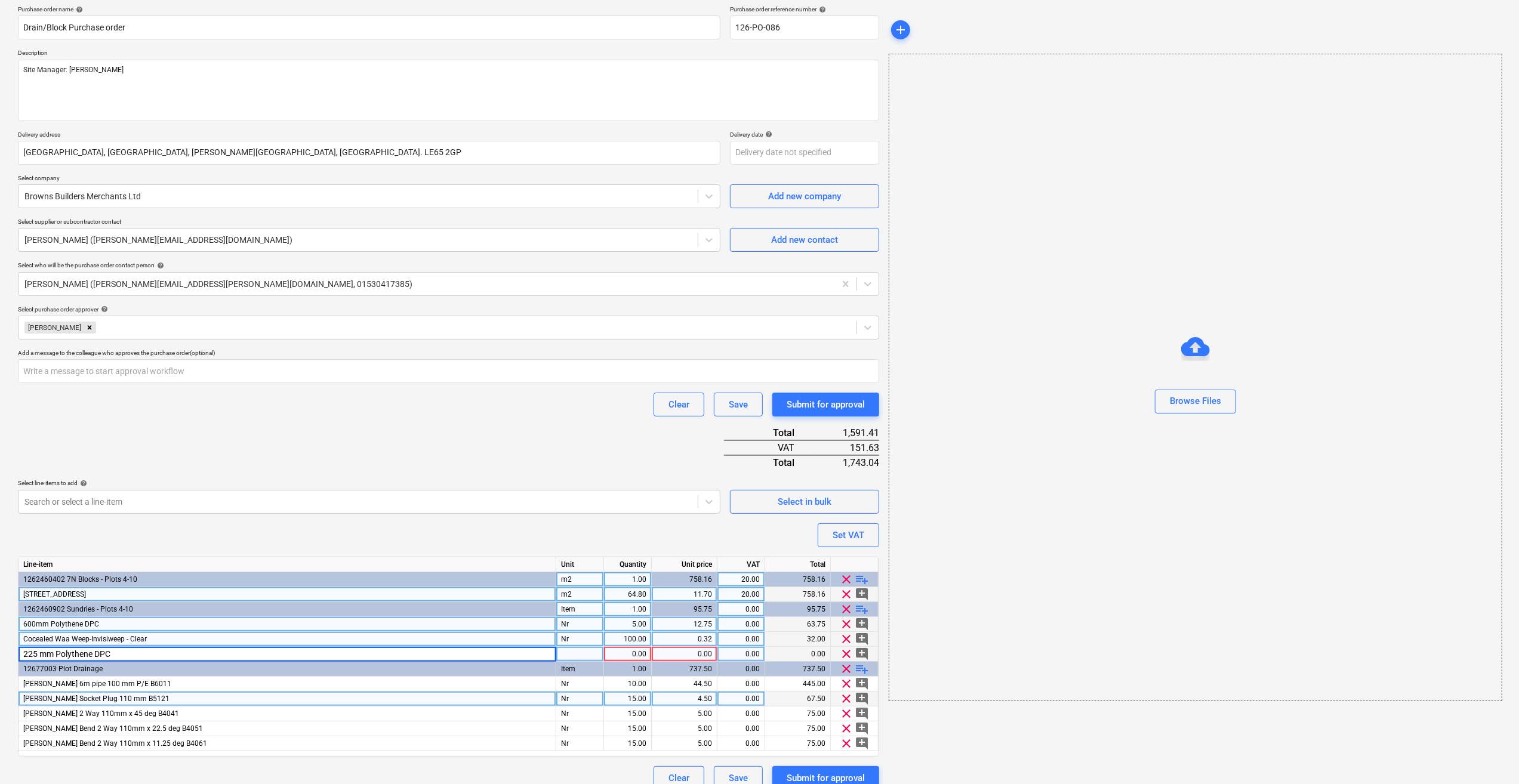
click at [571, 653] on div at bounding box center [580, 653] width 47 height 15
click at [623, 656] on div "1.00" at bounding box center [628, 653] width 38 height 15
click at [697, 653] on div "0.00" at bounding box center [684, 653] width 55 height 15
click at [940, 719] on div "add Browse Files" at bounding box center [1195, 381] width 622 height 828
click at [830, 532] on button "Set VAT" at bounding box center [849, 535] width 62 height 24
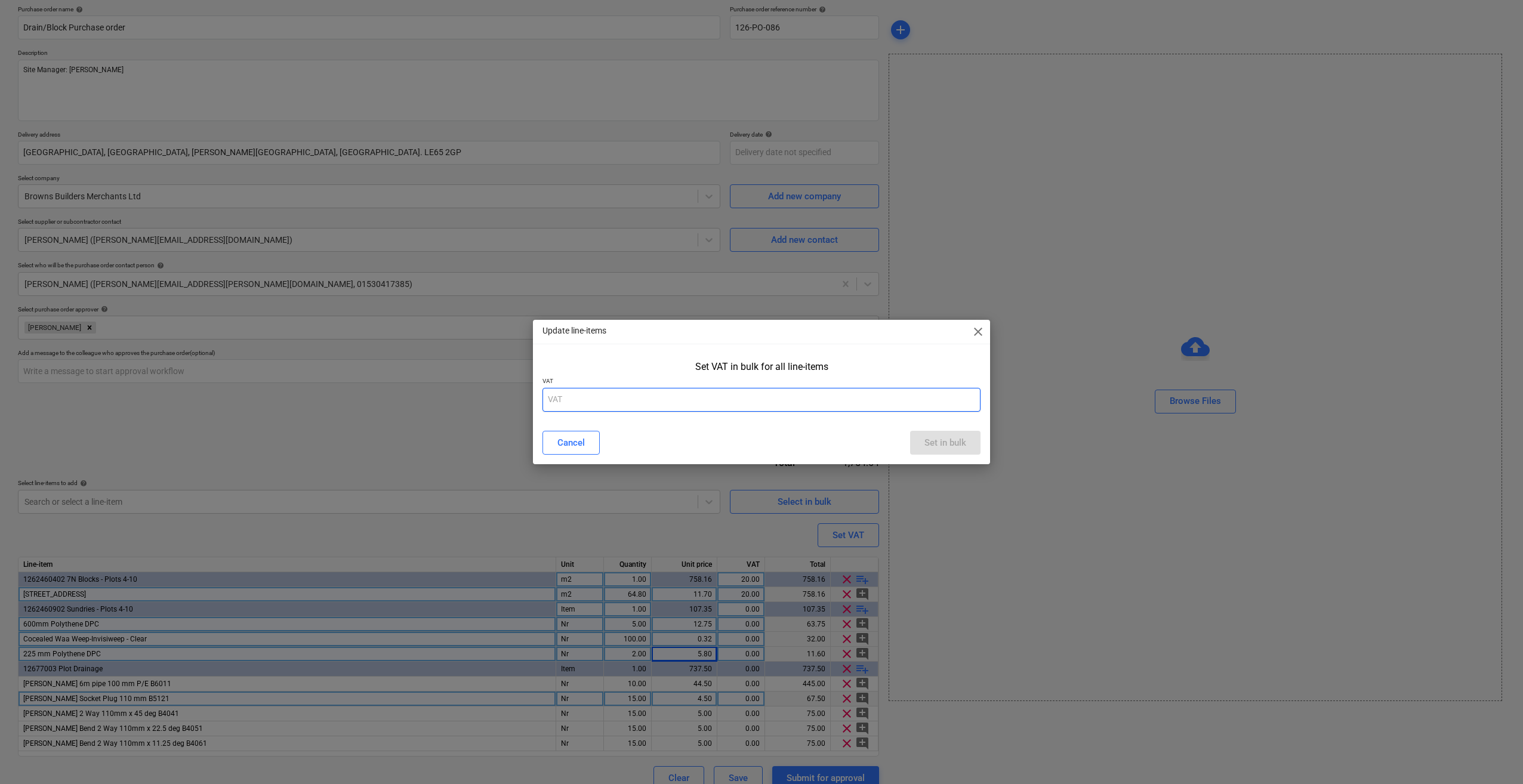
click at [598, 396] on input "text" at bounding box center [761, 400] width 438 height 24
click at [948, 441] on div "Set in bulk" at bounding box center [945, 443] width 42 height 16
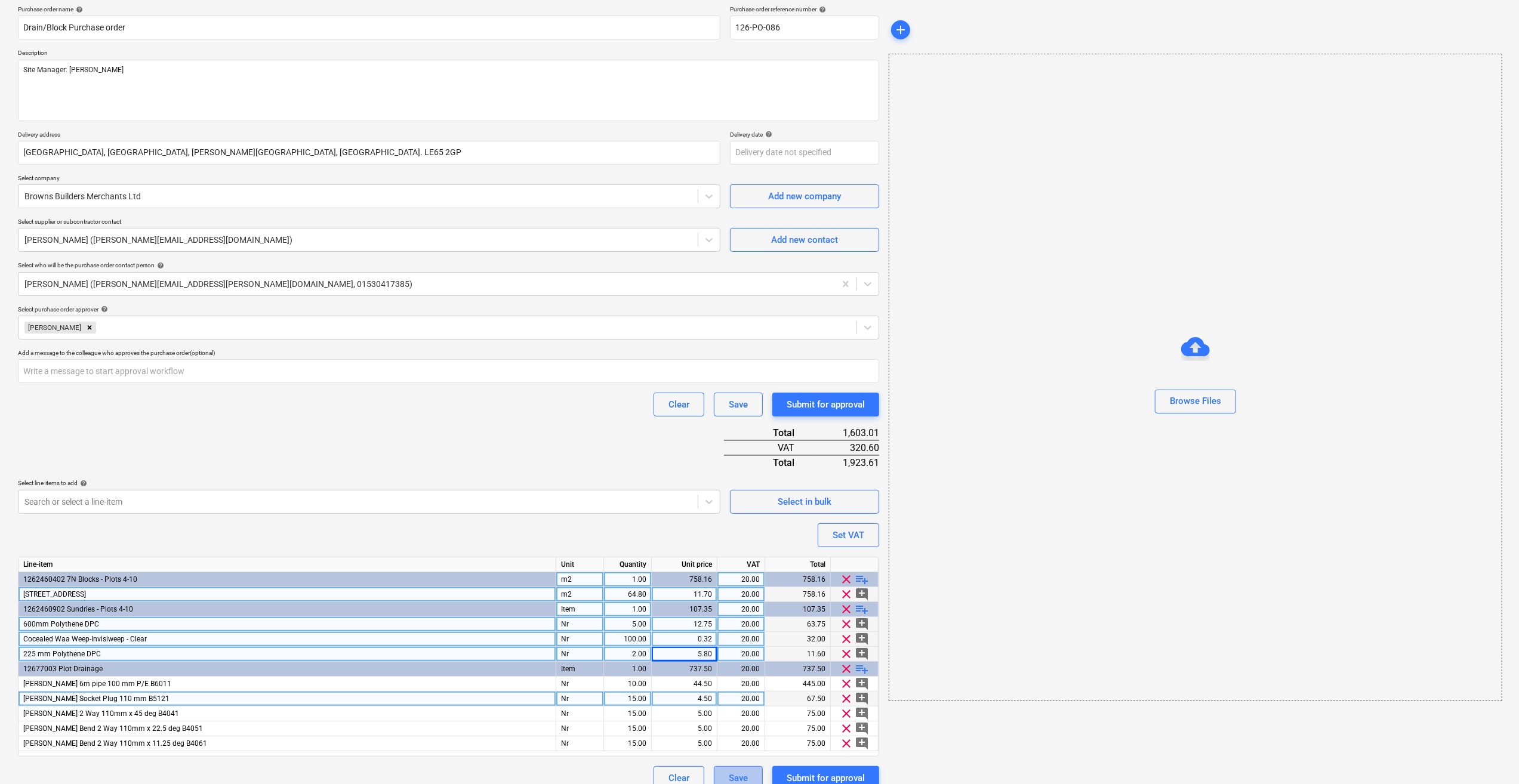
click at [734, 778] on div "Save" at bounding box center [739, 778] width 19 height 16
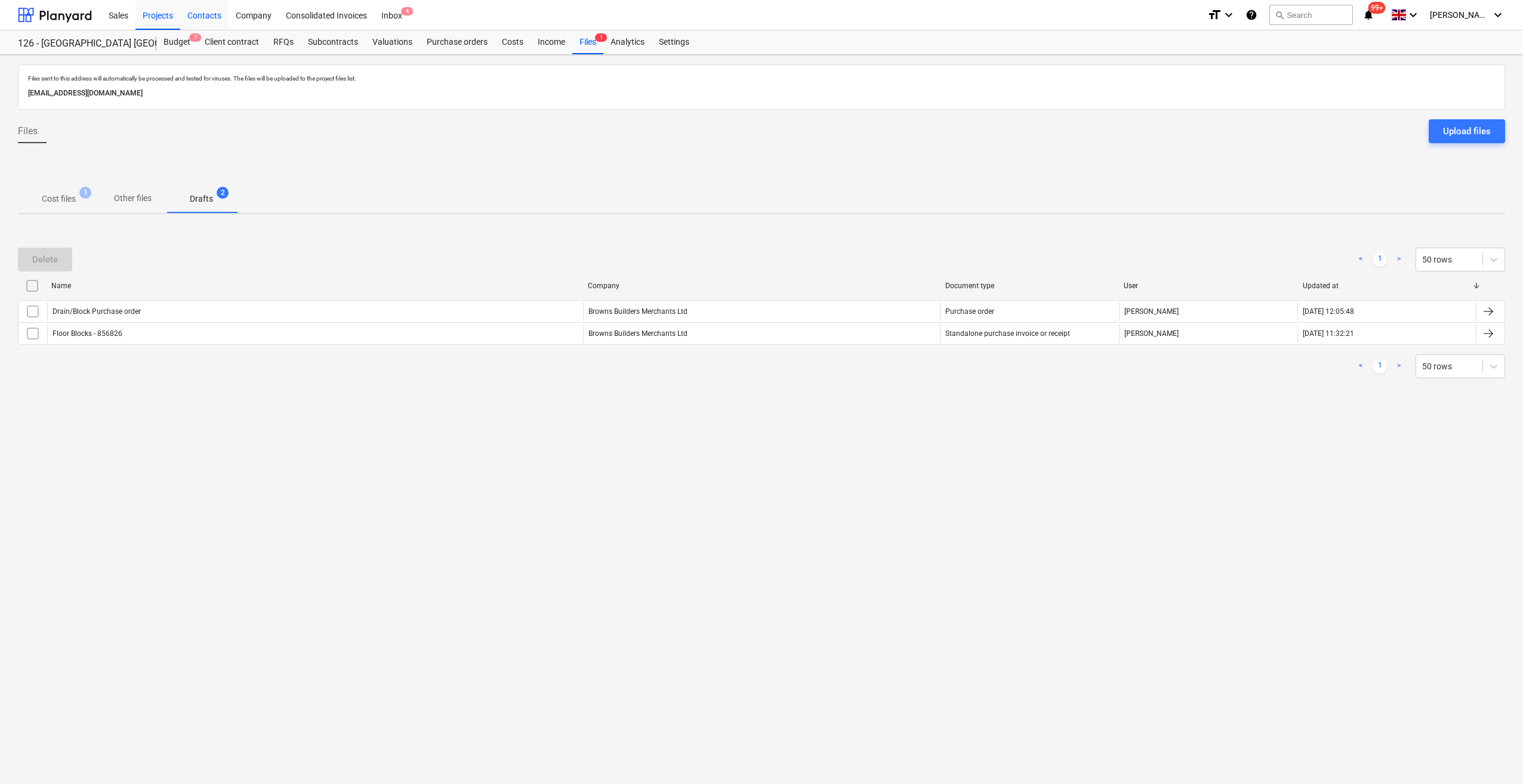
click at [203, 18] on div "Contacts" at bounding box center [204, 14] width 48 height 30
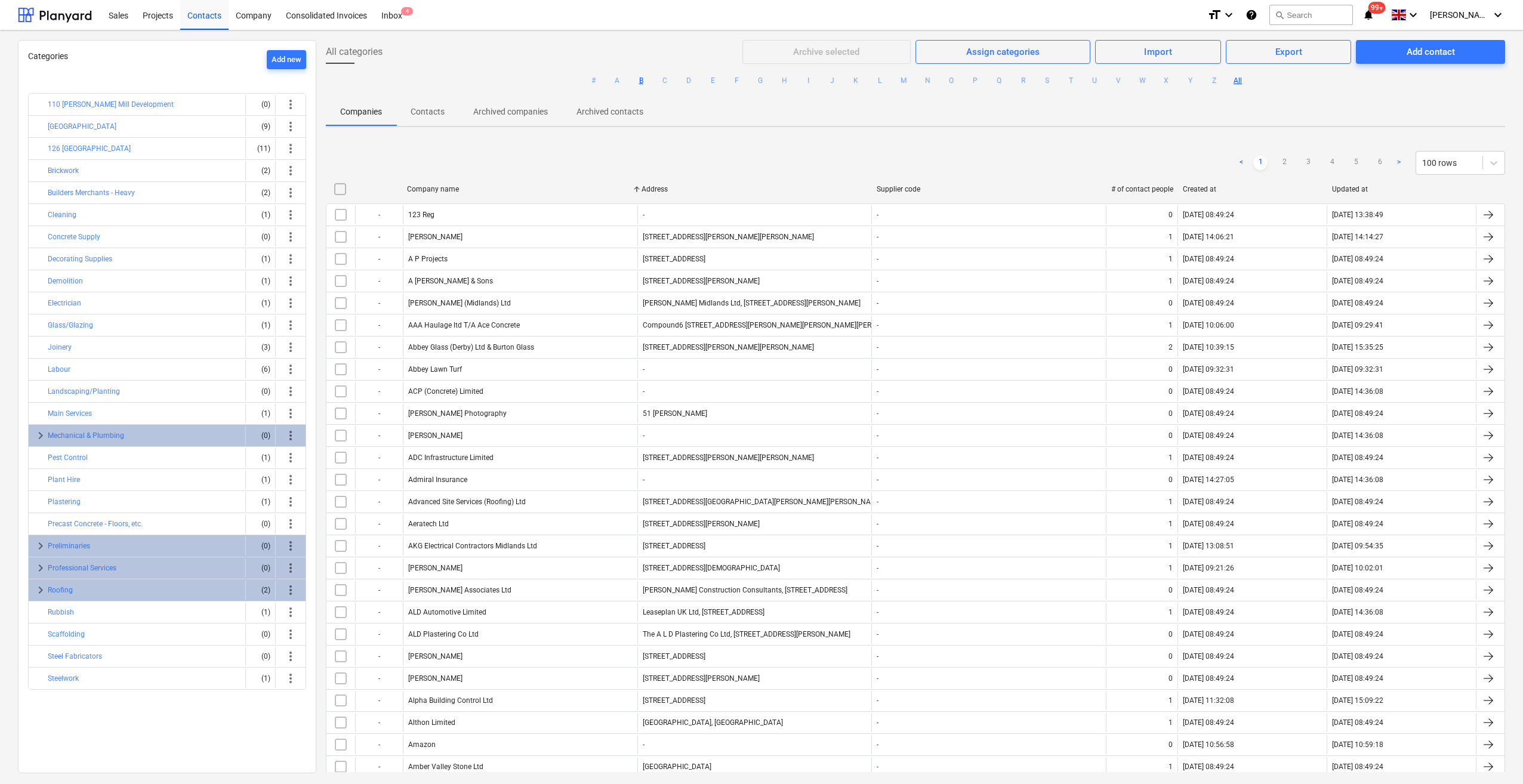
click at [640, 79] on button "B" at bounding box center [641, 81] width 14 height 14
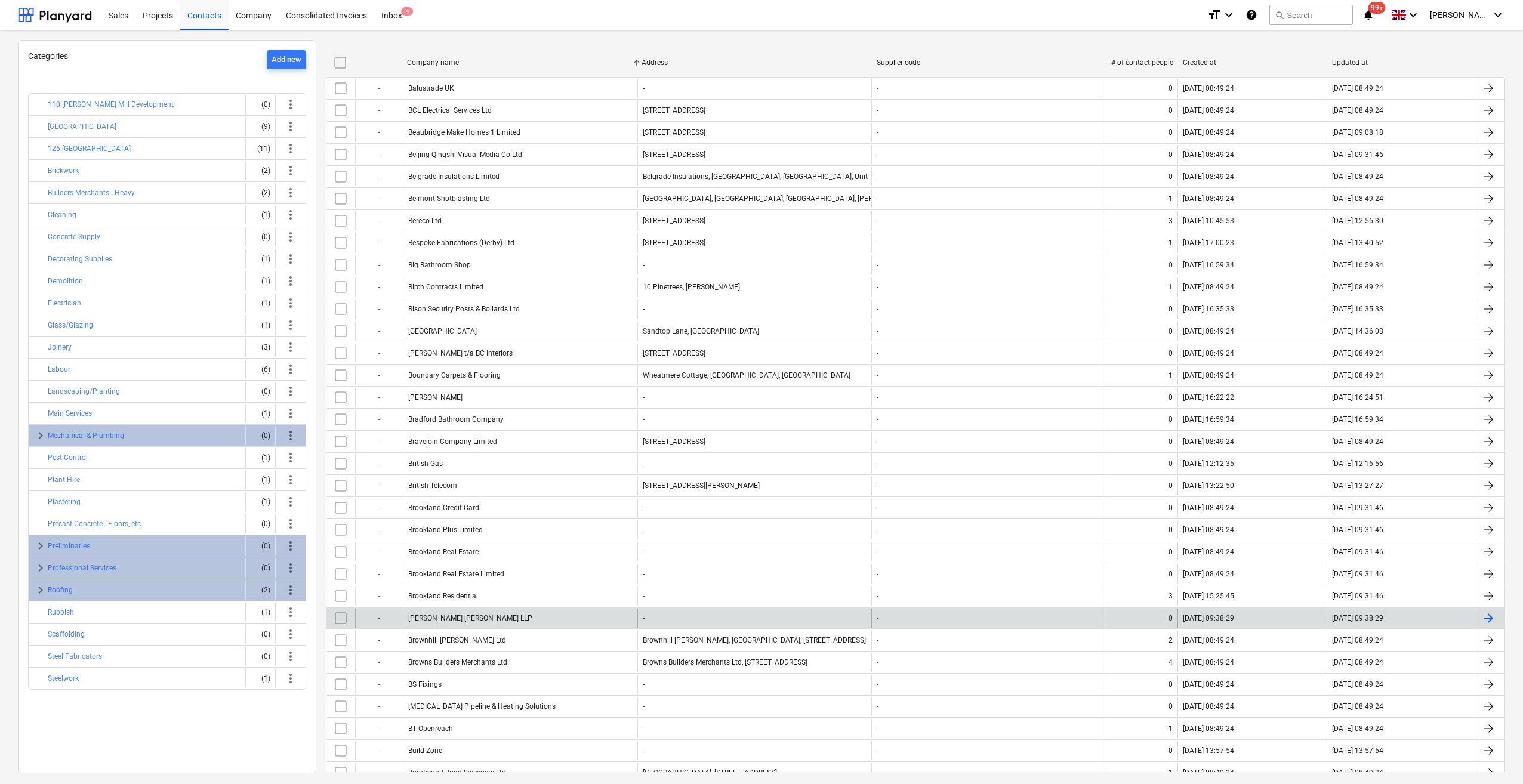
scroll to position [166, 0]
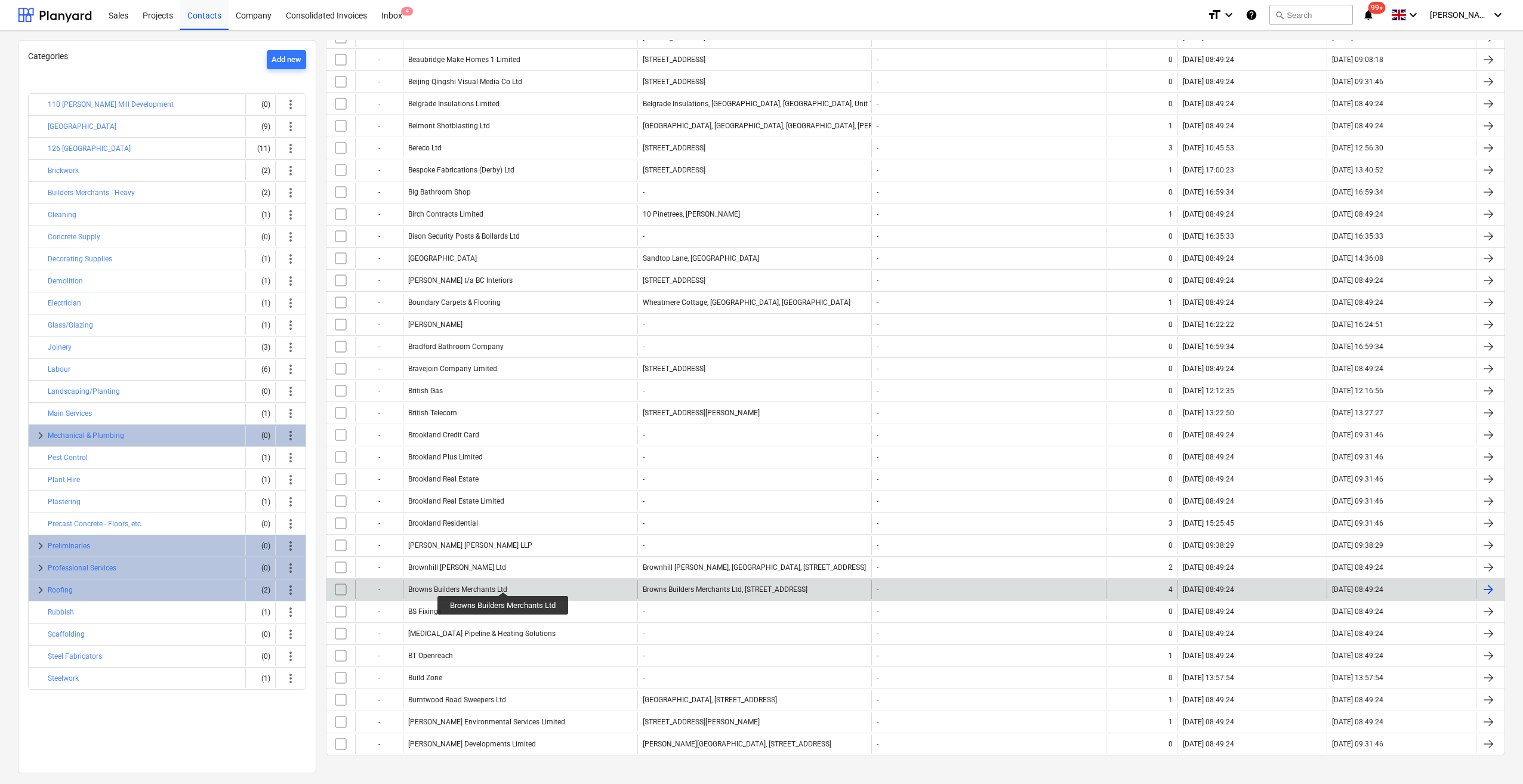
click at [503, 585] on div "Browns Builders Merchants Ltd" at bounding box center [458, 589] width 99 height 9
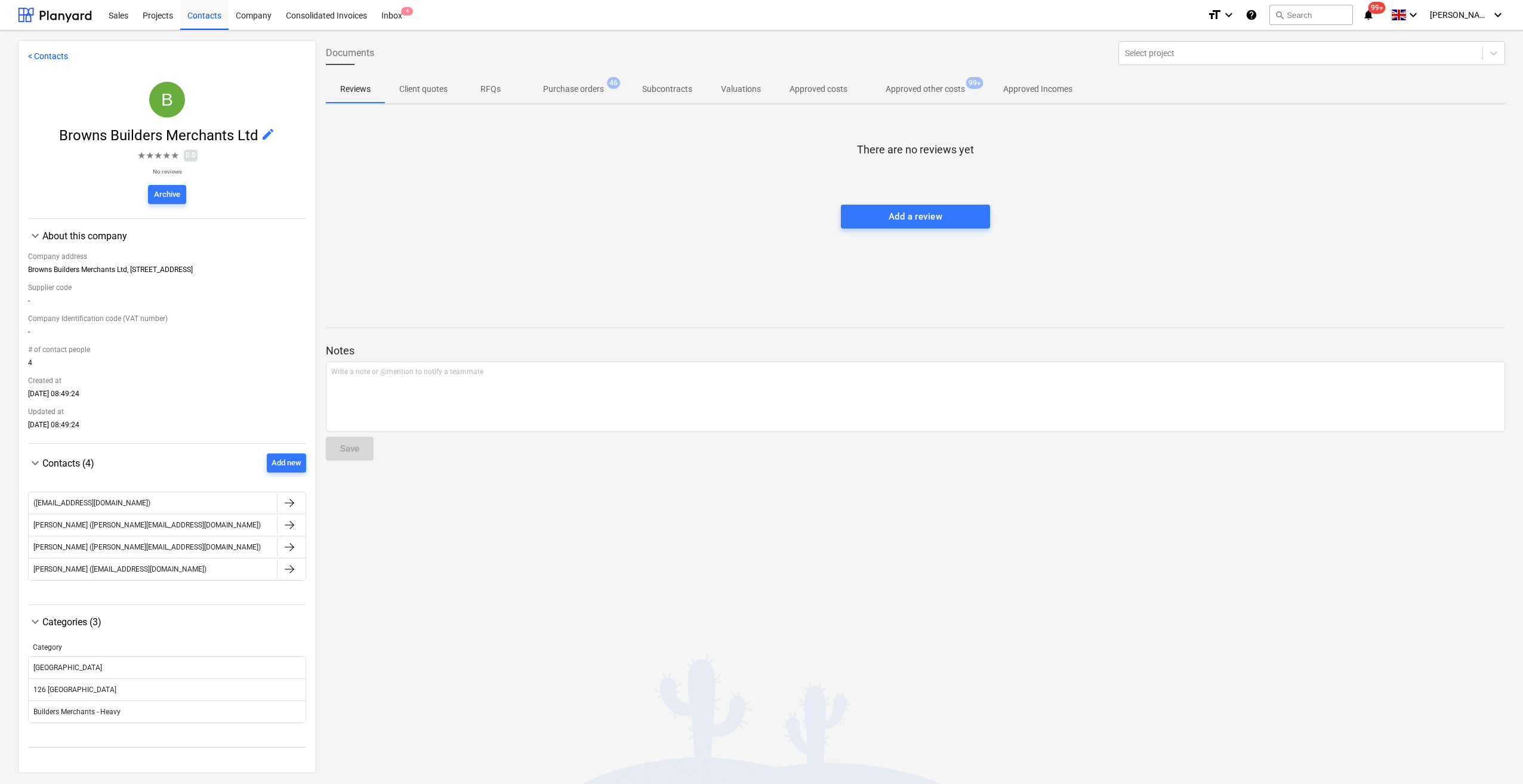
click at [579, 91] on p "Purchase orders" at bounding box center [573, 89] width 61 height 13
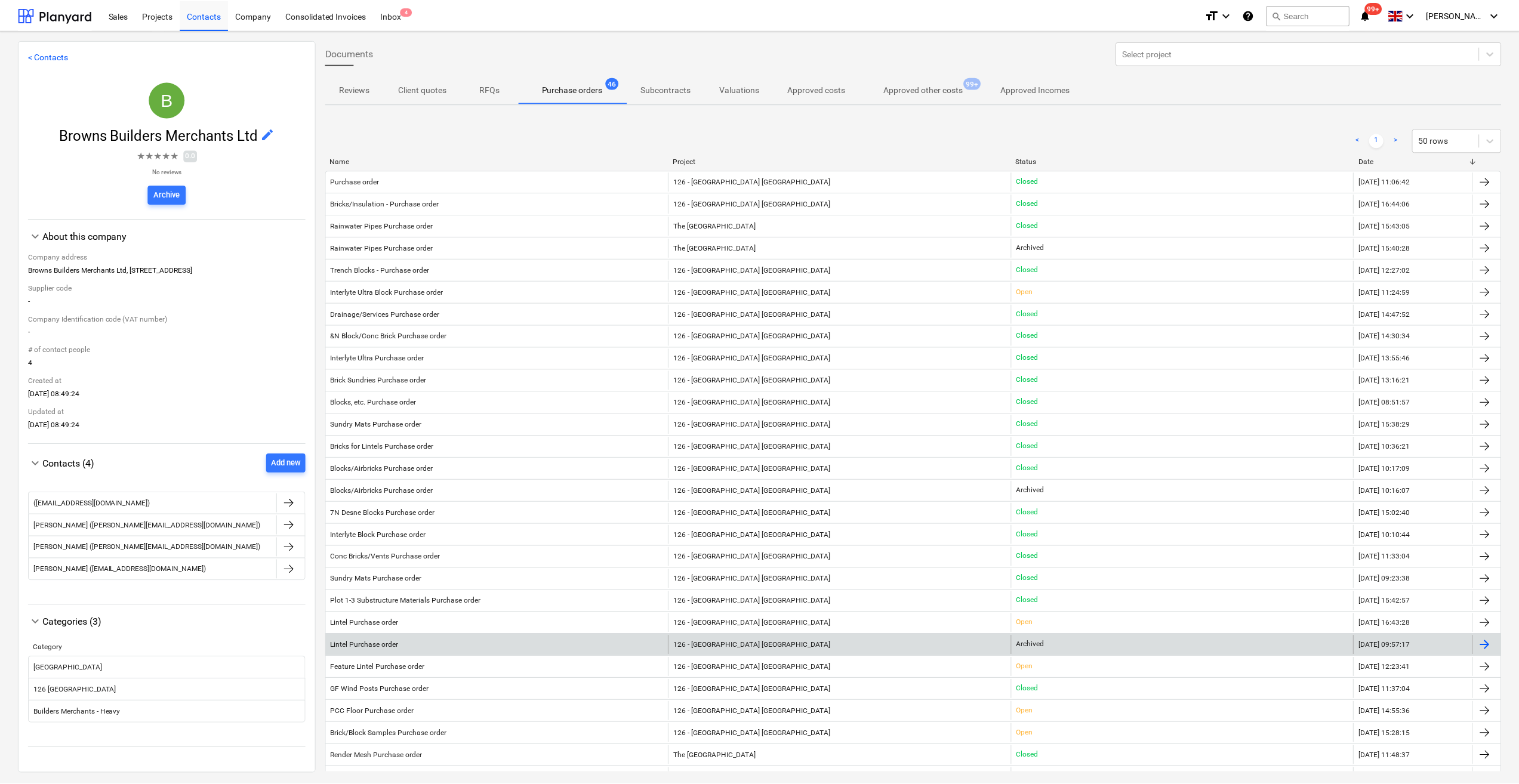
scroll to position [59, 0]
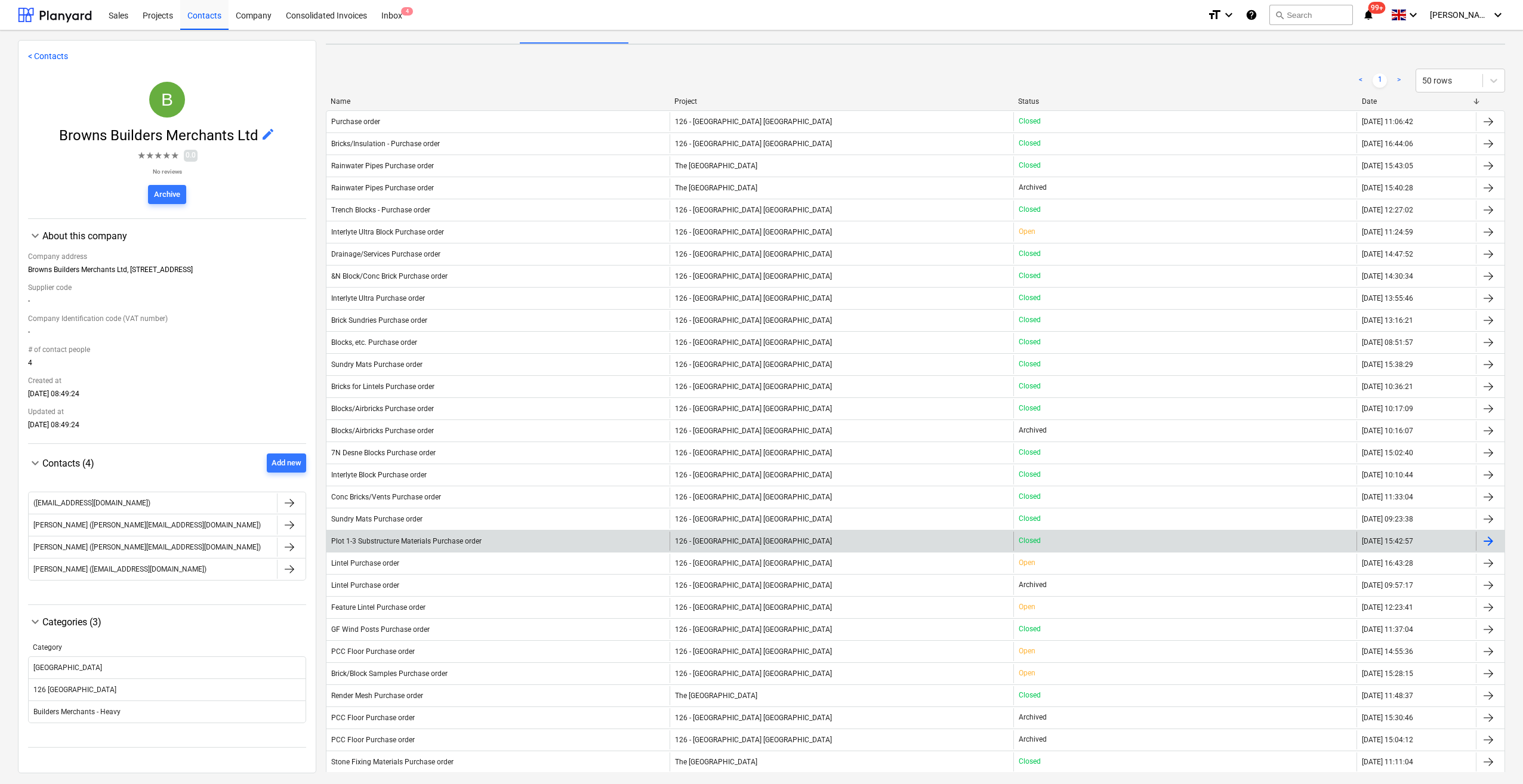
click at [1484, 538] on div at bounding box center [1488, 541] width 14 height 14
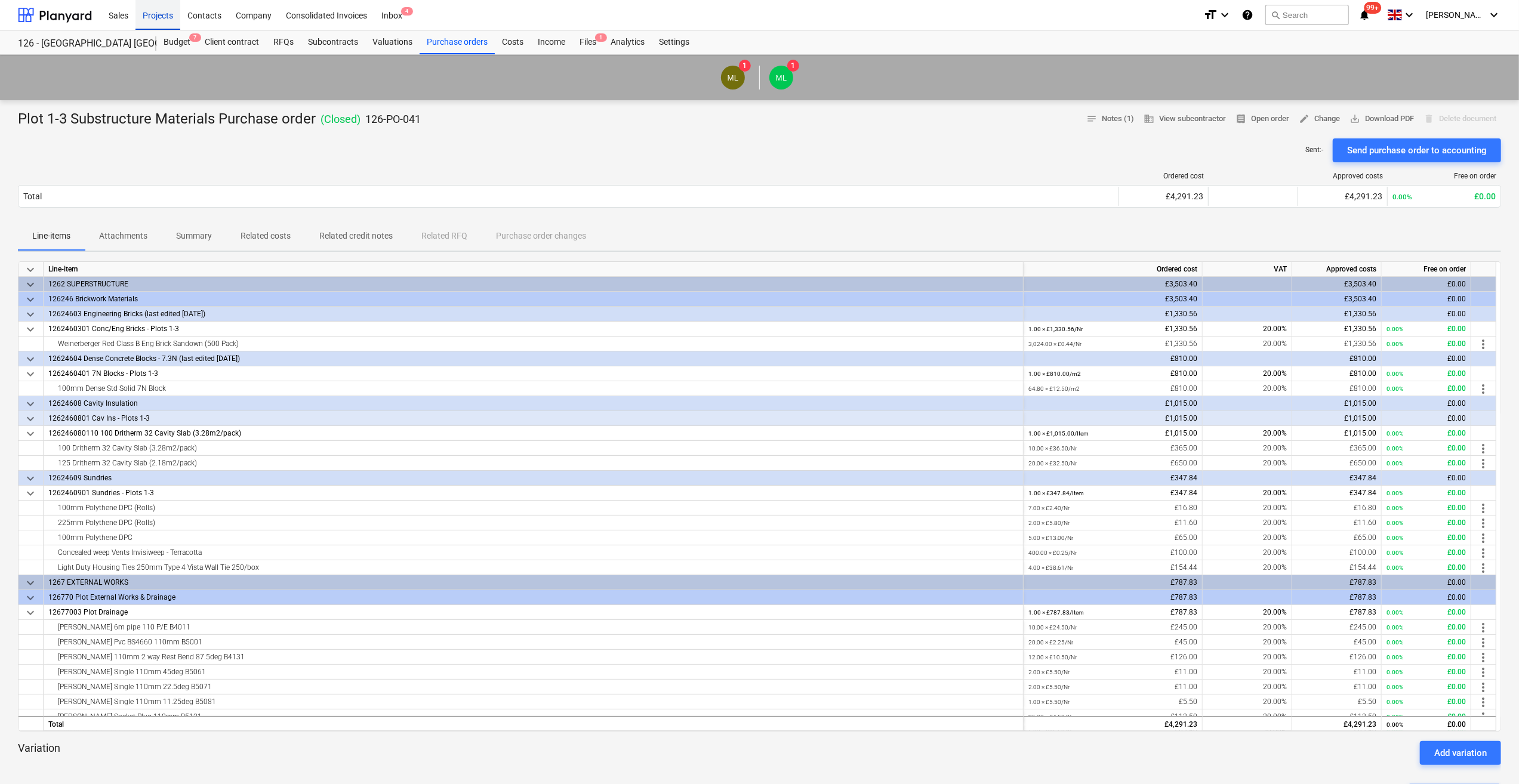
click at [144, 18] on div "Projects" at bounding box center [158, 14] width 45 height 30
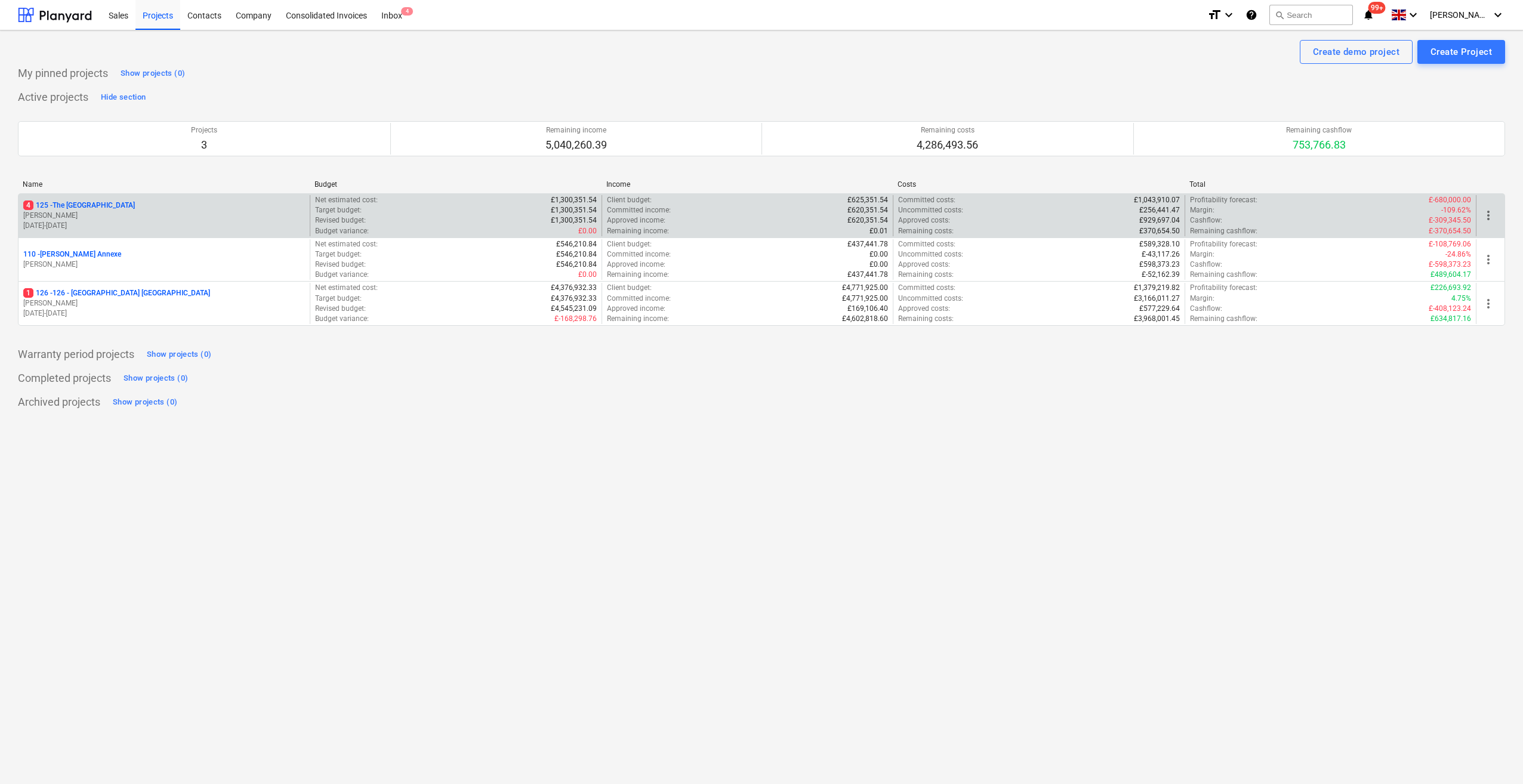
click at [94, 201] on p "4 125 - [GEOGRAPHIC_DATA]" at bounding box center [78, 205] width 112 height 10
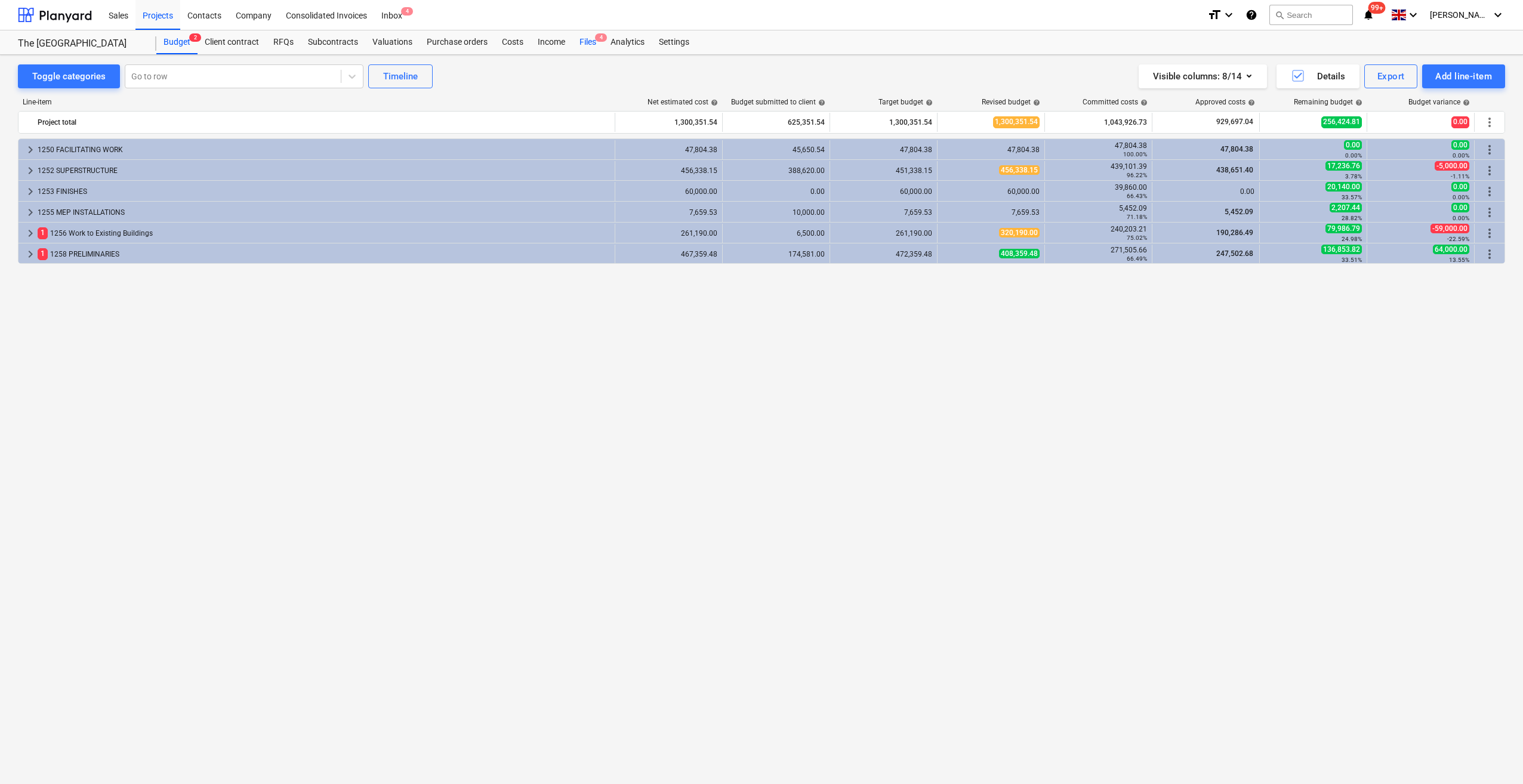
click at [581, 43] on div "Files 4" at bounding box center [587, 42] width 31 height 24
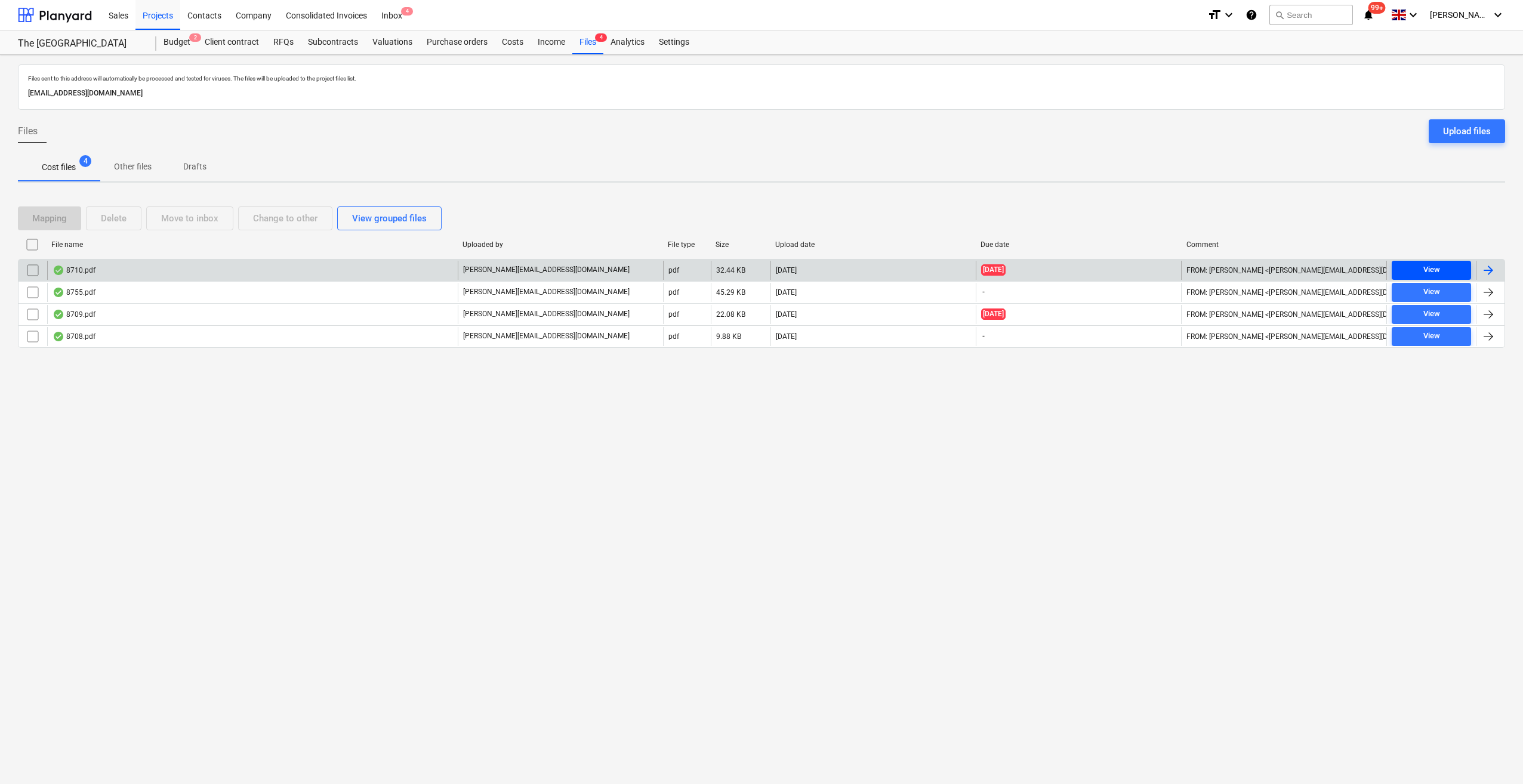
click at [1433, 268] on div "View" at bounding box center [1431, 270] width 17 height 13
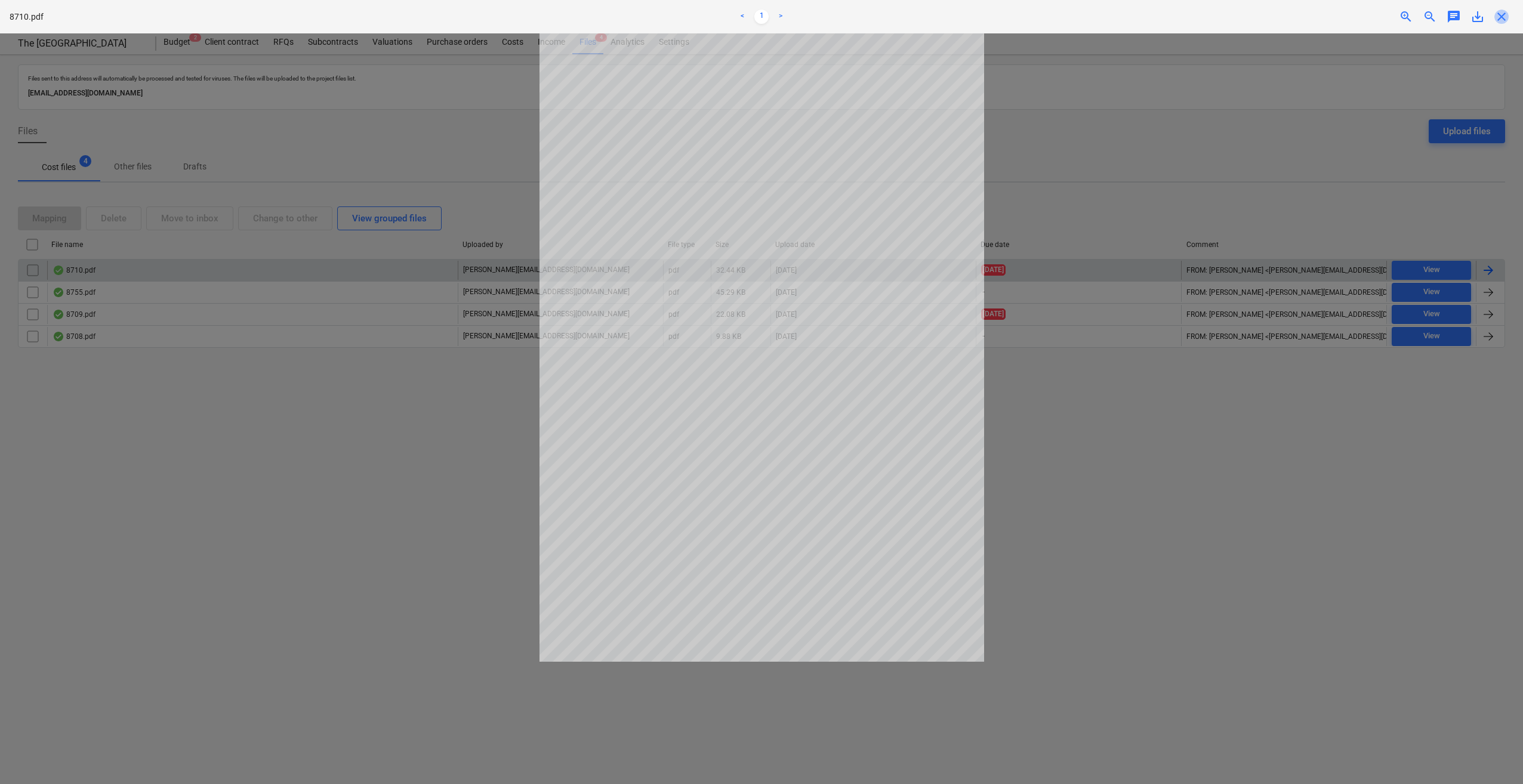
click at [1505, 15] on span "close" at bounding box center [1502, 17] width 14 height 14
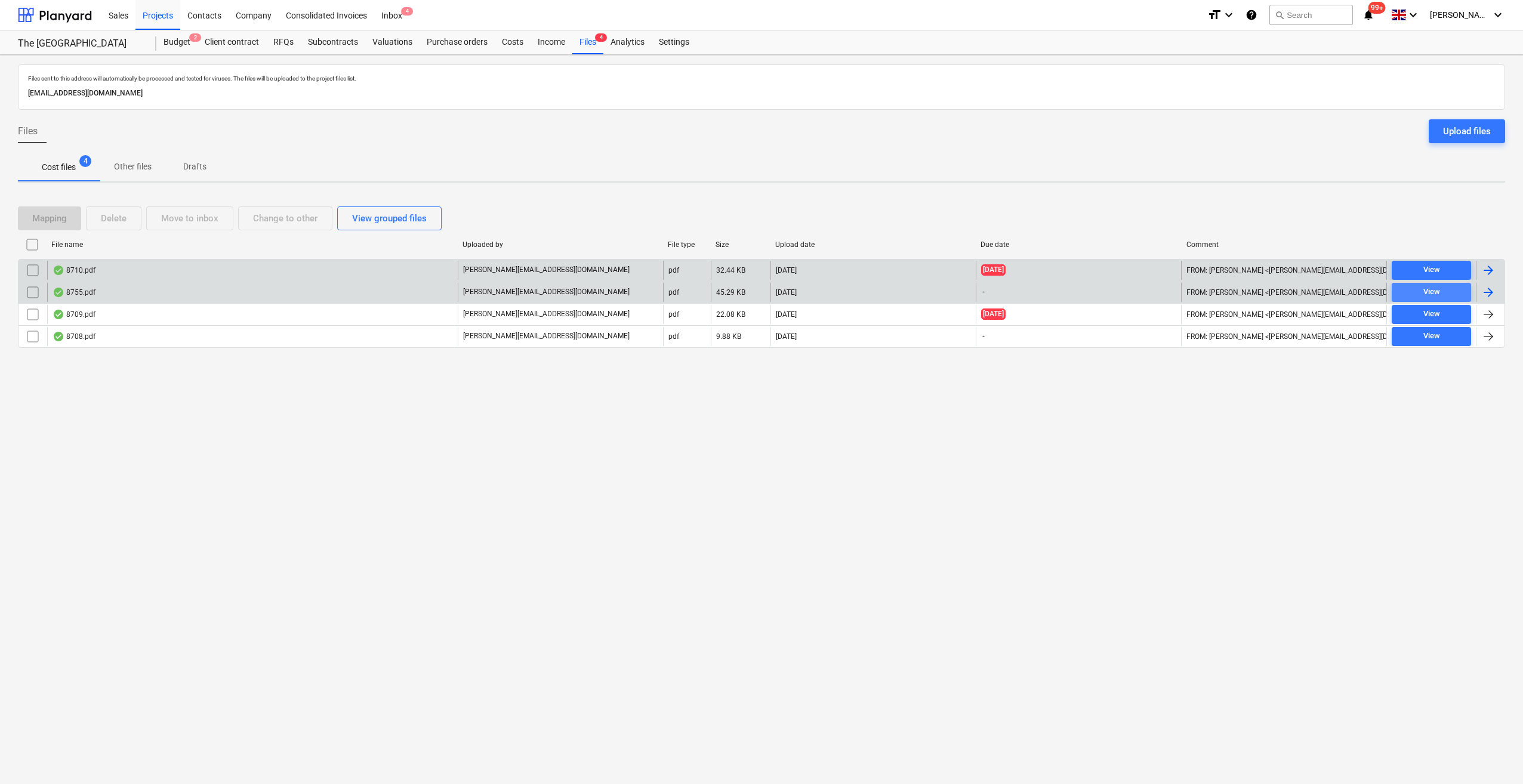
click at [1428, 285] on div "View" at bounding box center [1431, 291] width 17 height 13
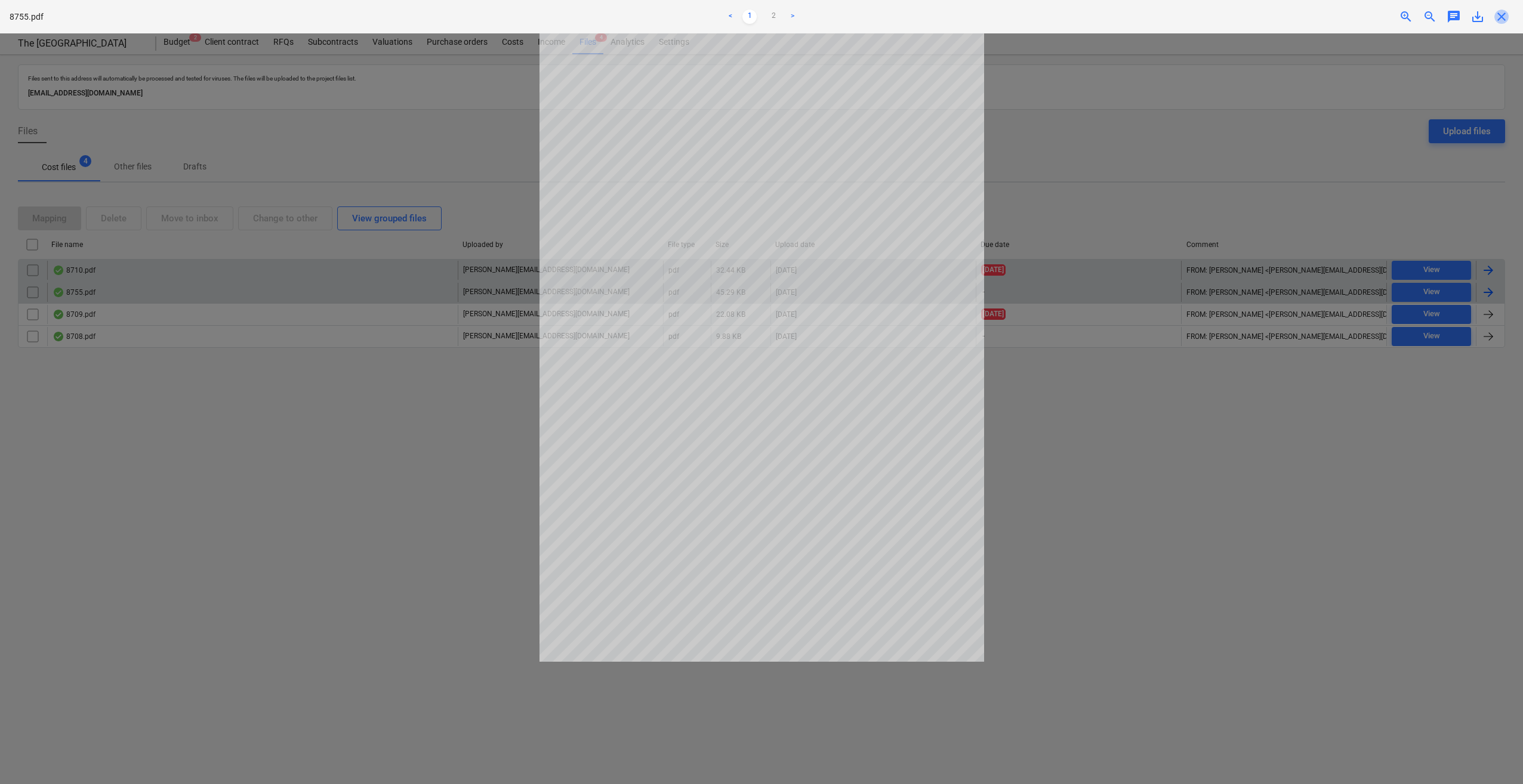
drag, startPoint x: 1498, startPoint y: 17, endPoint x: 1502, endPoint y: 32, distance: 15.5
click at [1498, 18] on span "close" at bounding box center [1502, 17] width 14 height 14
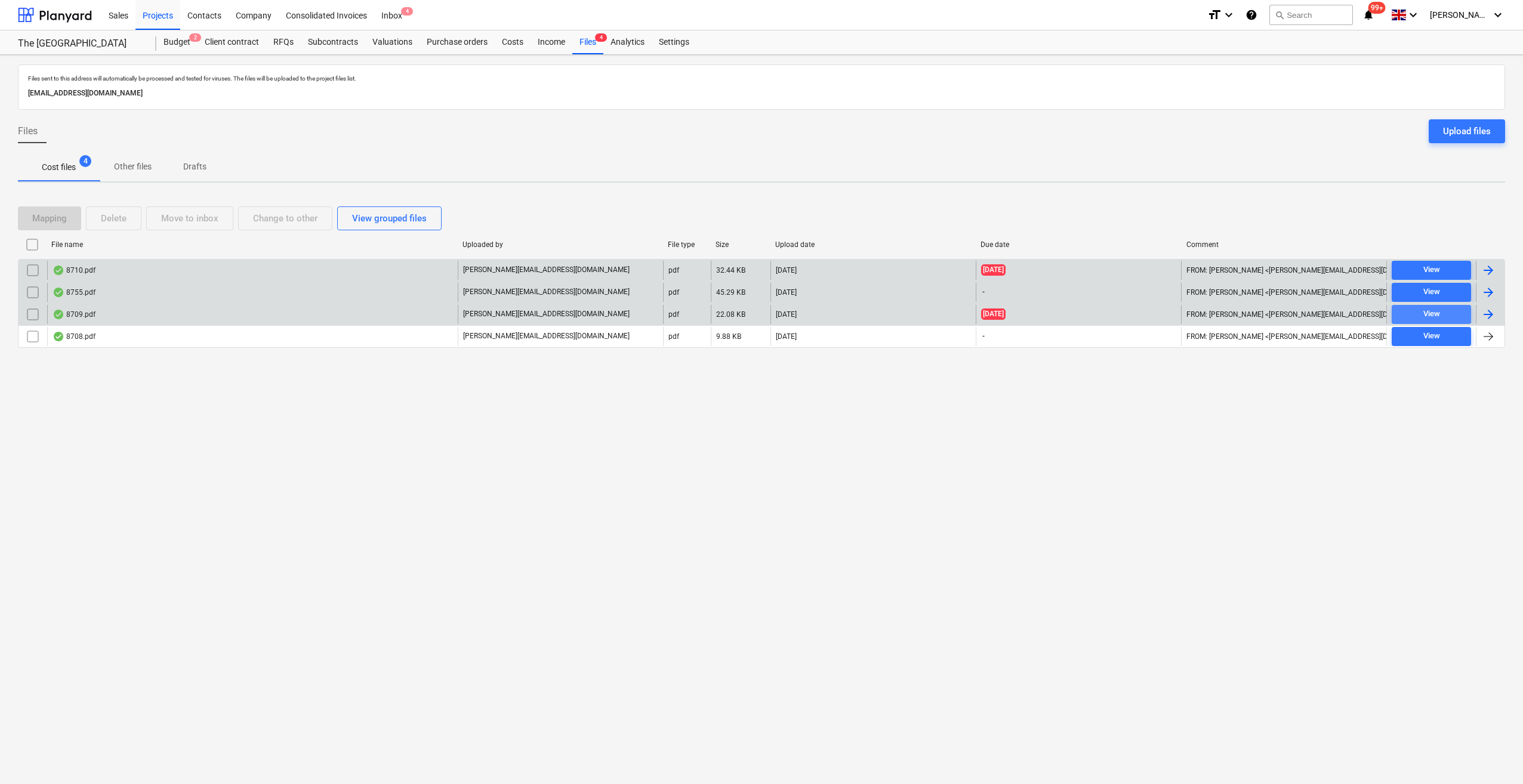
click at [1435, 316] on div "View" at bounding box center [1431, 313] width 17 height 13
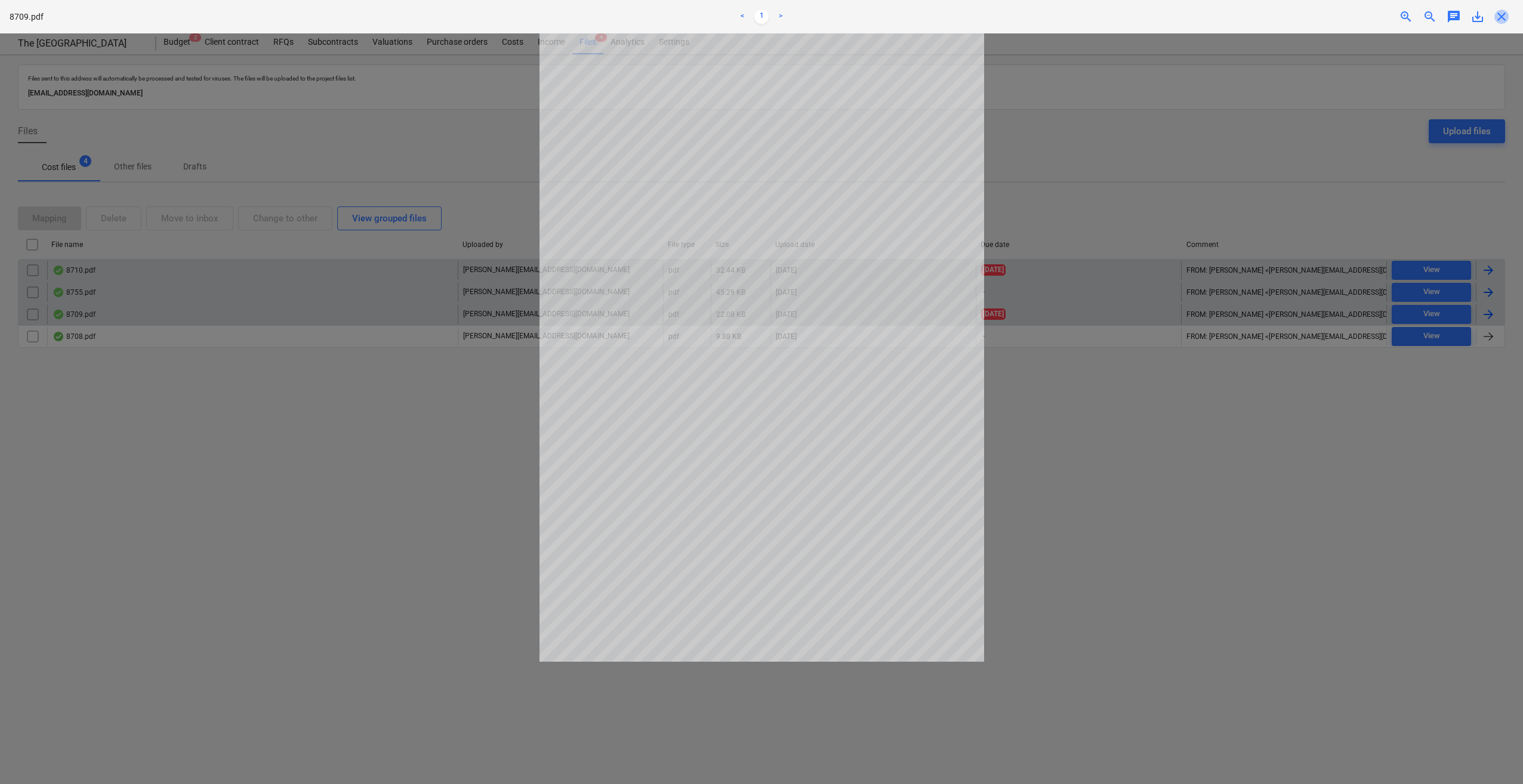
click at [1498, 21] on span "close" at bounding box center [1502, 17] width 14 height 14
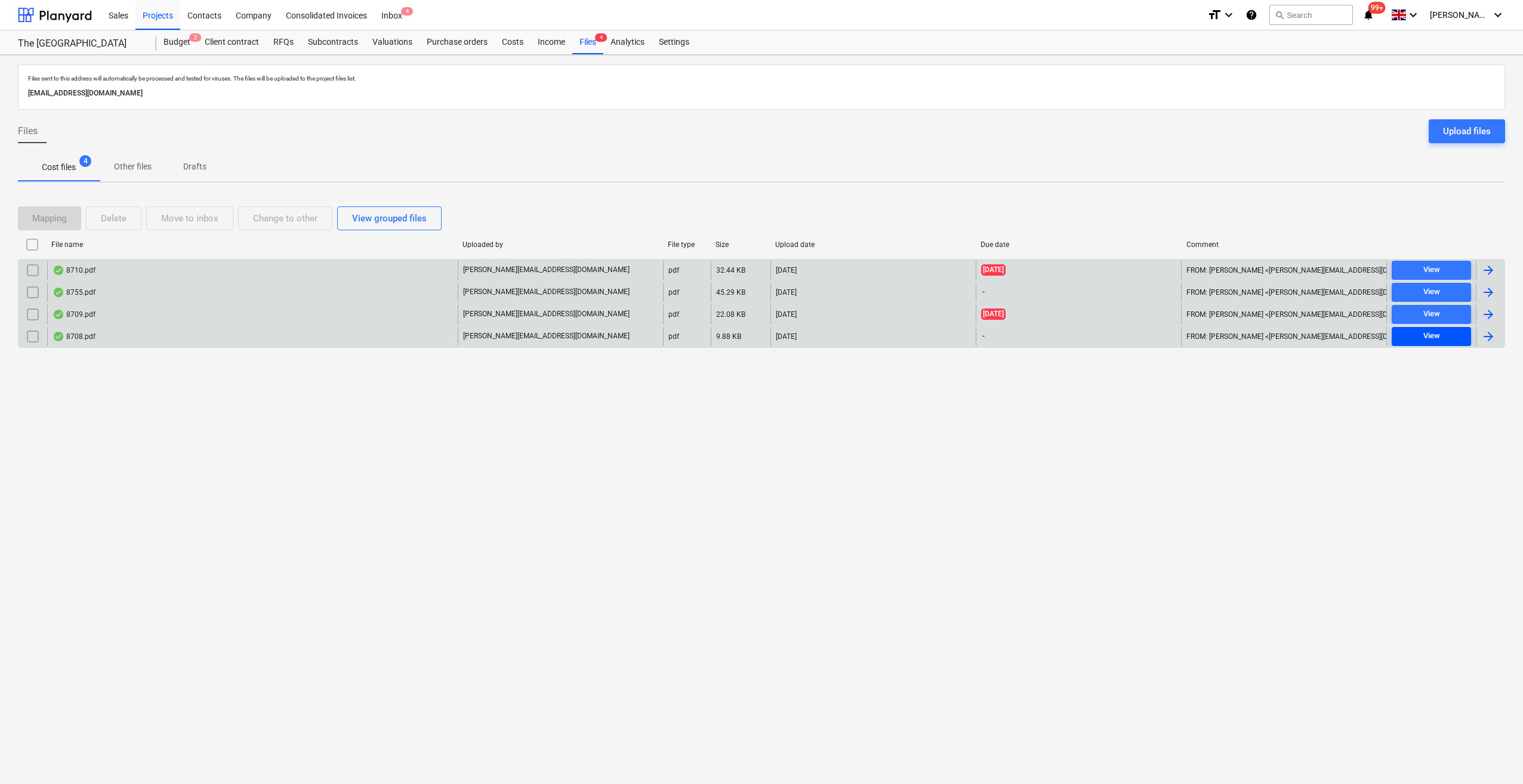
click at [1435, 335] on div "View" at bounding box center [1431, 335] width 17 height 13
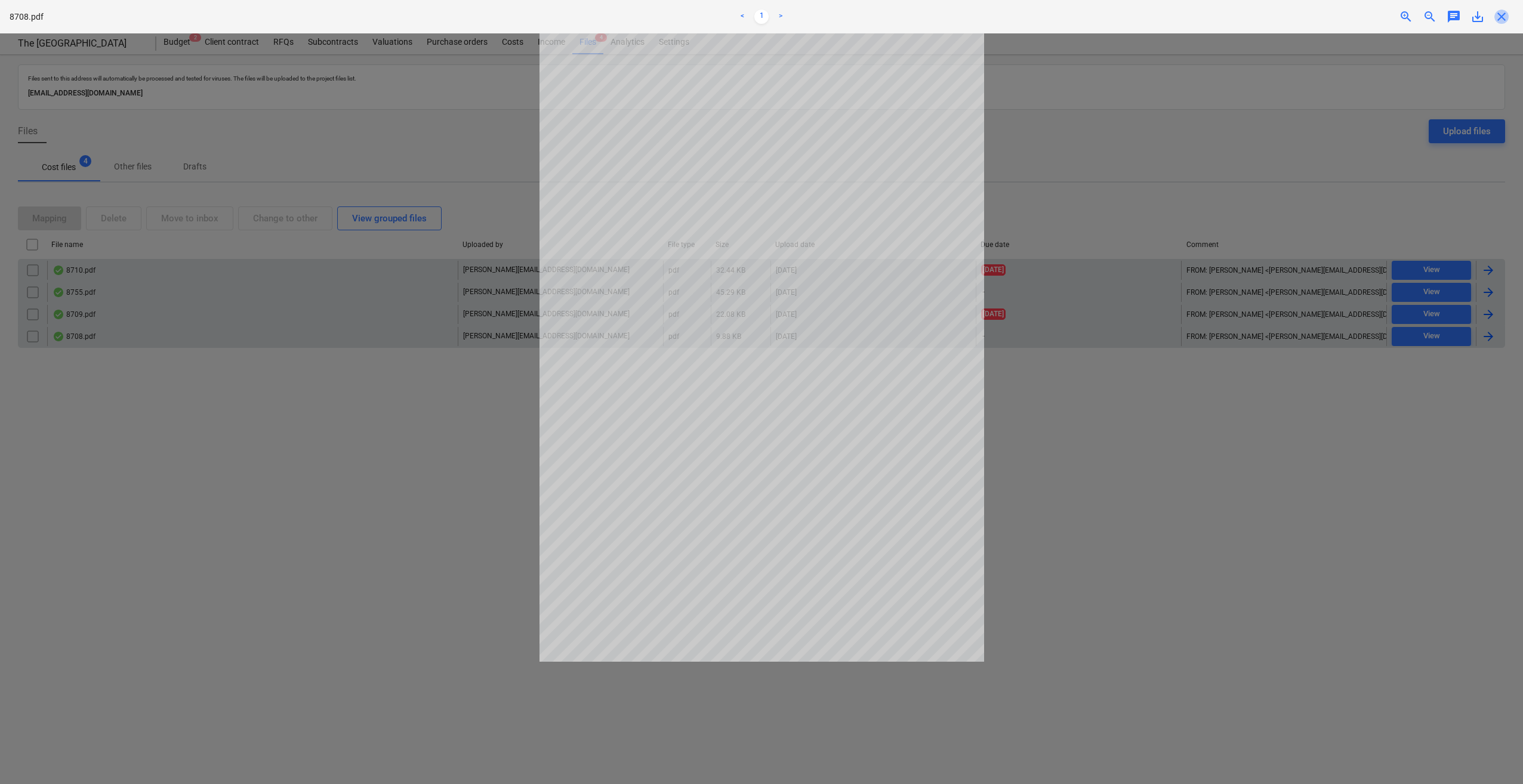
click at [1501, 13] on span "close" at bounding box center [1502, 17] width 14 height 14
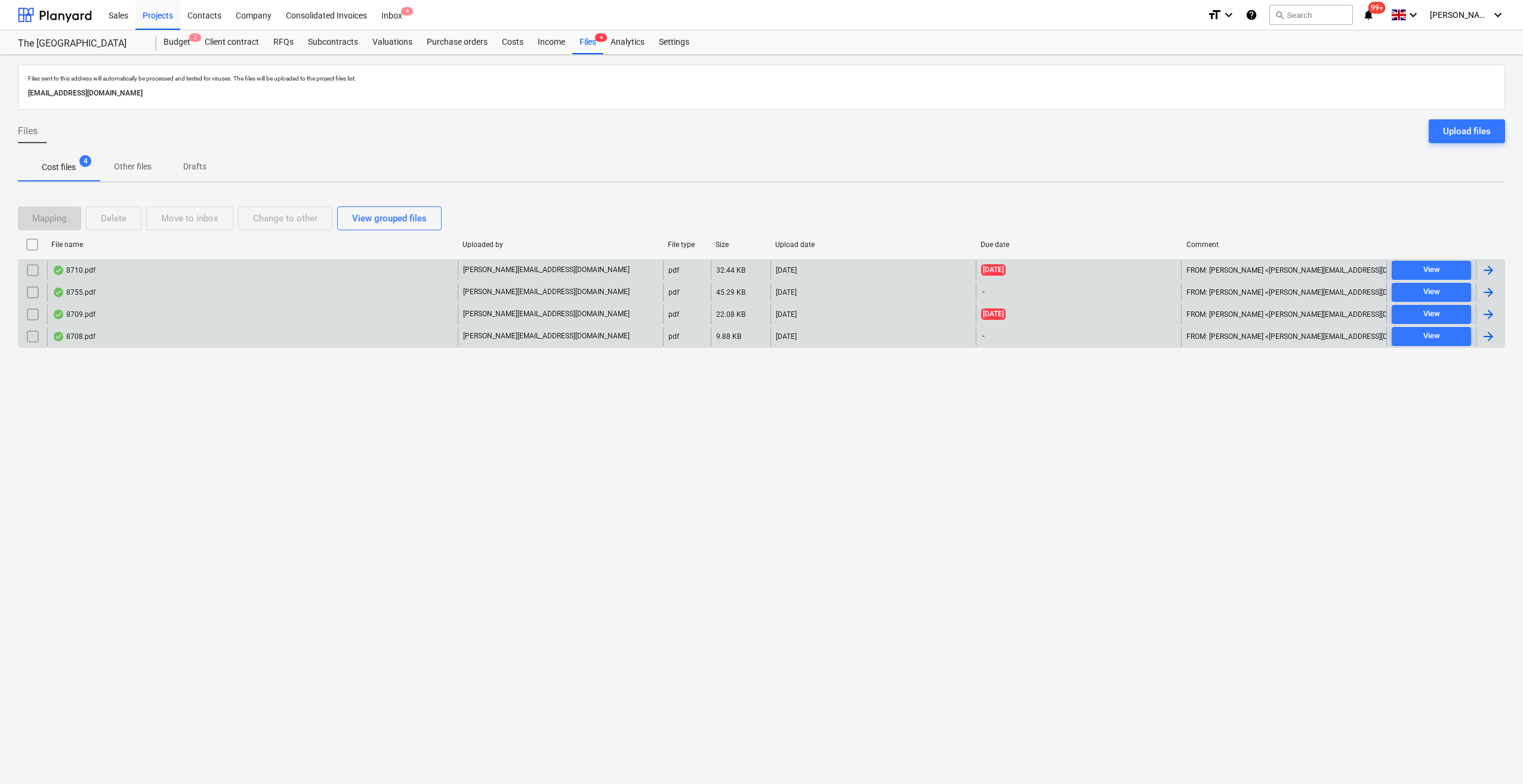
click at [29, 337] on input "checkbox" at bounding box center [32, 336] width 19 height 19
click at [185, 219] on div "Move to inbox" at bounding box center [190, 218] width 57 height 16
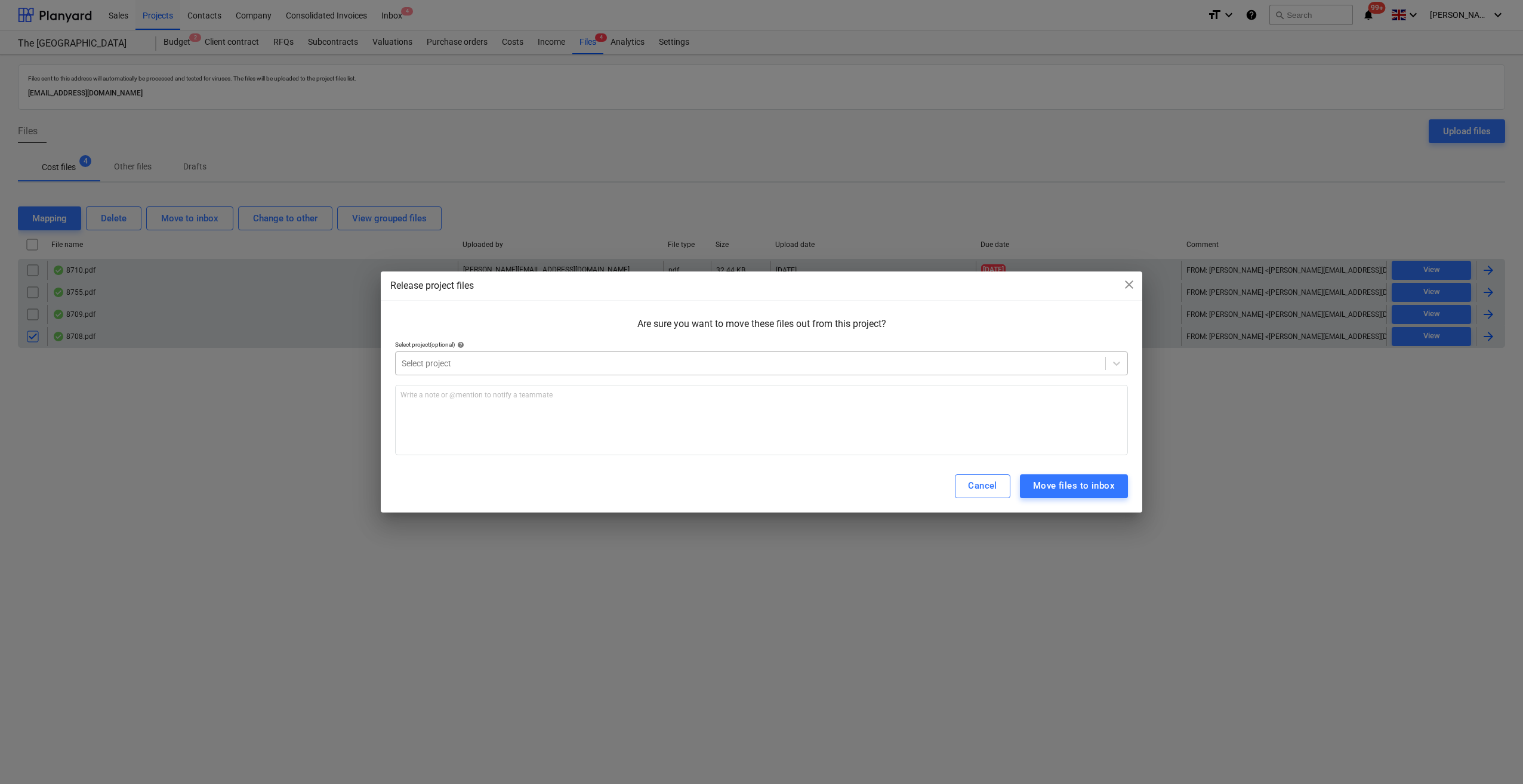
click at [469, 366] on div at bounding box center [750, 363] width 697 height 12
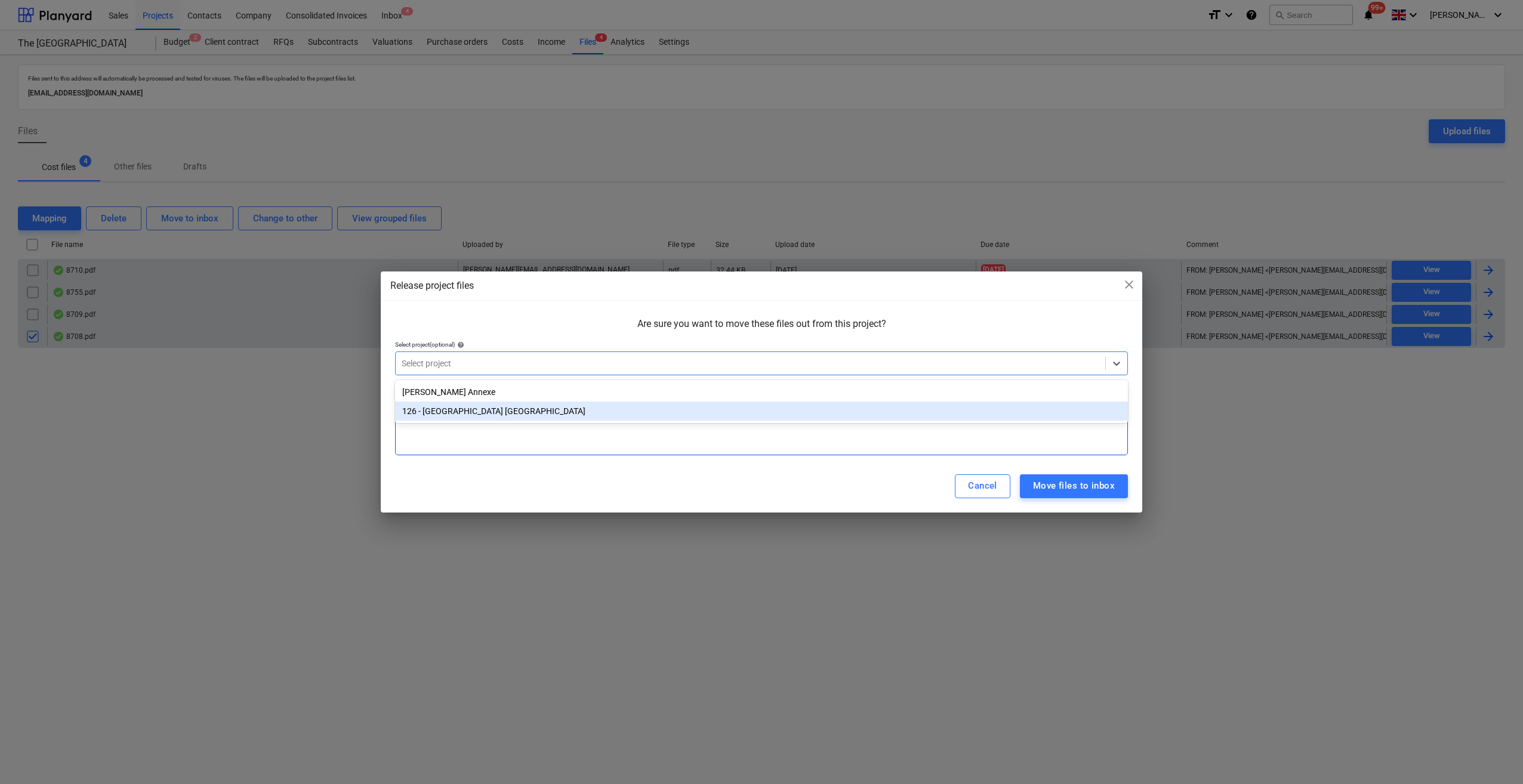
click at [467, 412] on div "126 - [GEOGRAPHIC_DATA] [GEOGRAPHIC_DATA]" at bounding box center [762, 411] width 733 height 19
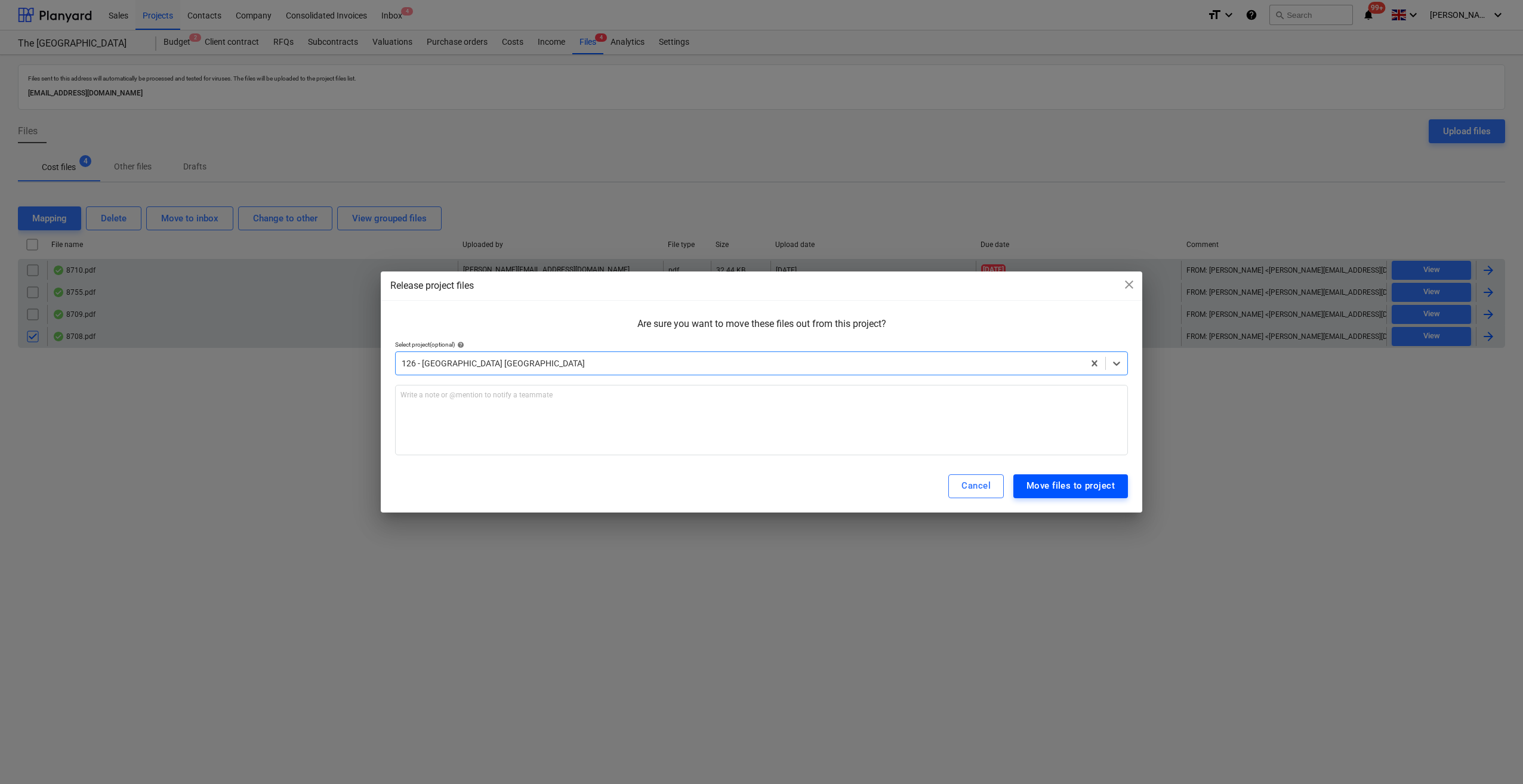
click at [1100, 487] on div "Move files to project" at bounding box center [1071, 486] width 89 height 16
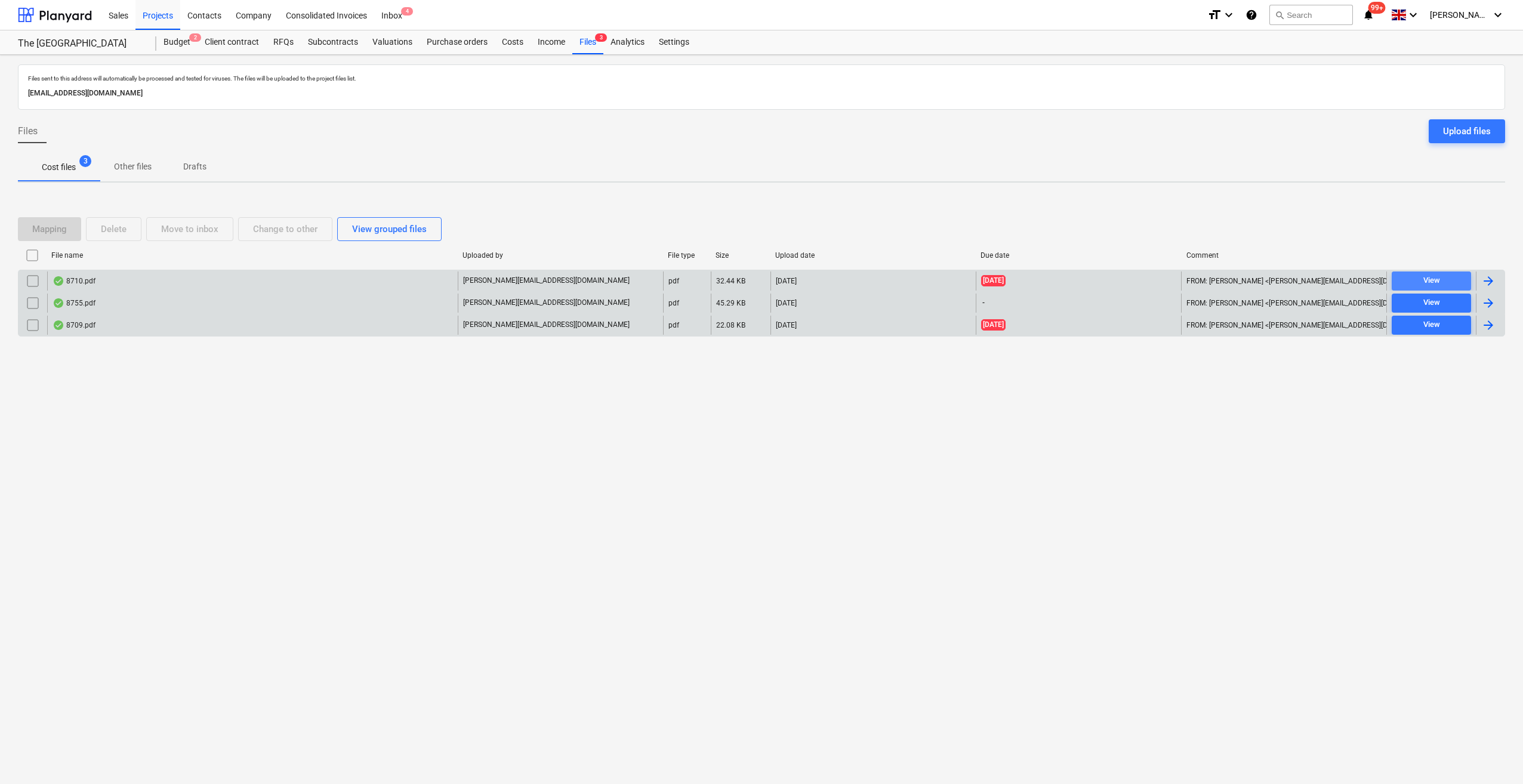
click at [1433, 284] on div "View" at bounding box center [1431, 280] width 17 height 13
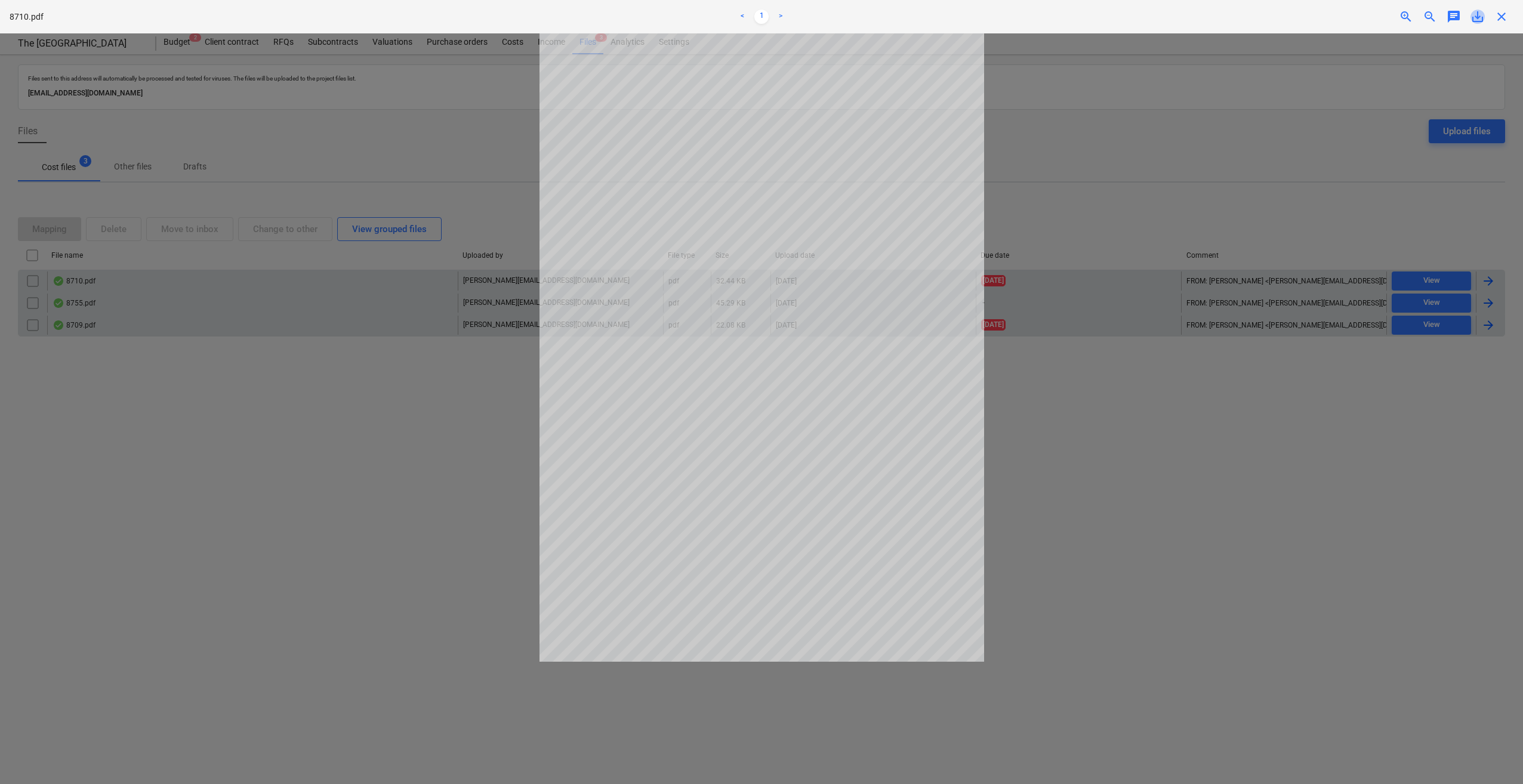
click at [1476, 17] on span "save_alt" at bounding box center [1478, 17] width 14 height 14
drag, startPoint x: 1398, startPoint y: 518, endPoint x: 1405, endPoint y: 476, distance: 42.6
click at [1399, 518] on div at bounding box center [762, 408] width 1523 height 751
drag, startPoint x: 1502, startPoint y: 18, endPoint x: 1501, endPoint y: 65, distance: 47.0
click at [1503, 18] on span "close" at bounding box center [1502, 17] width 14 height 14
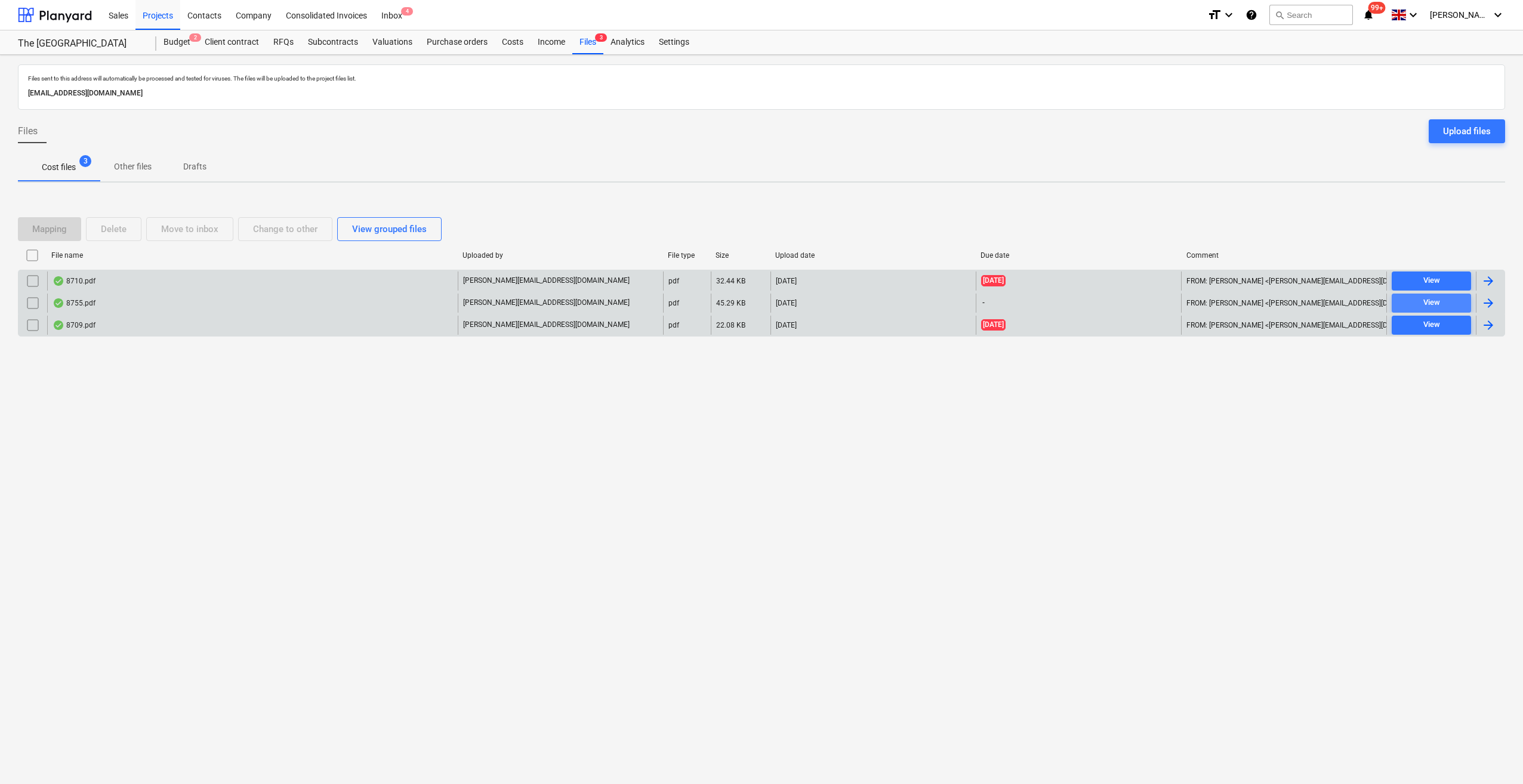
click at [1422, 308] on span "View" at bounding box center [1431, 302] width 70 height 13
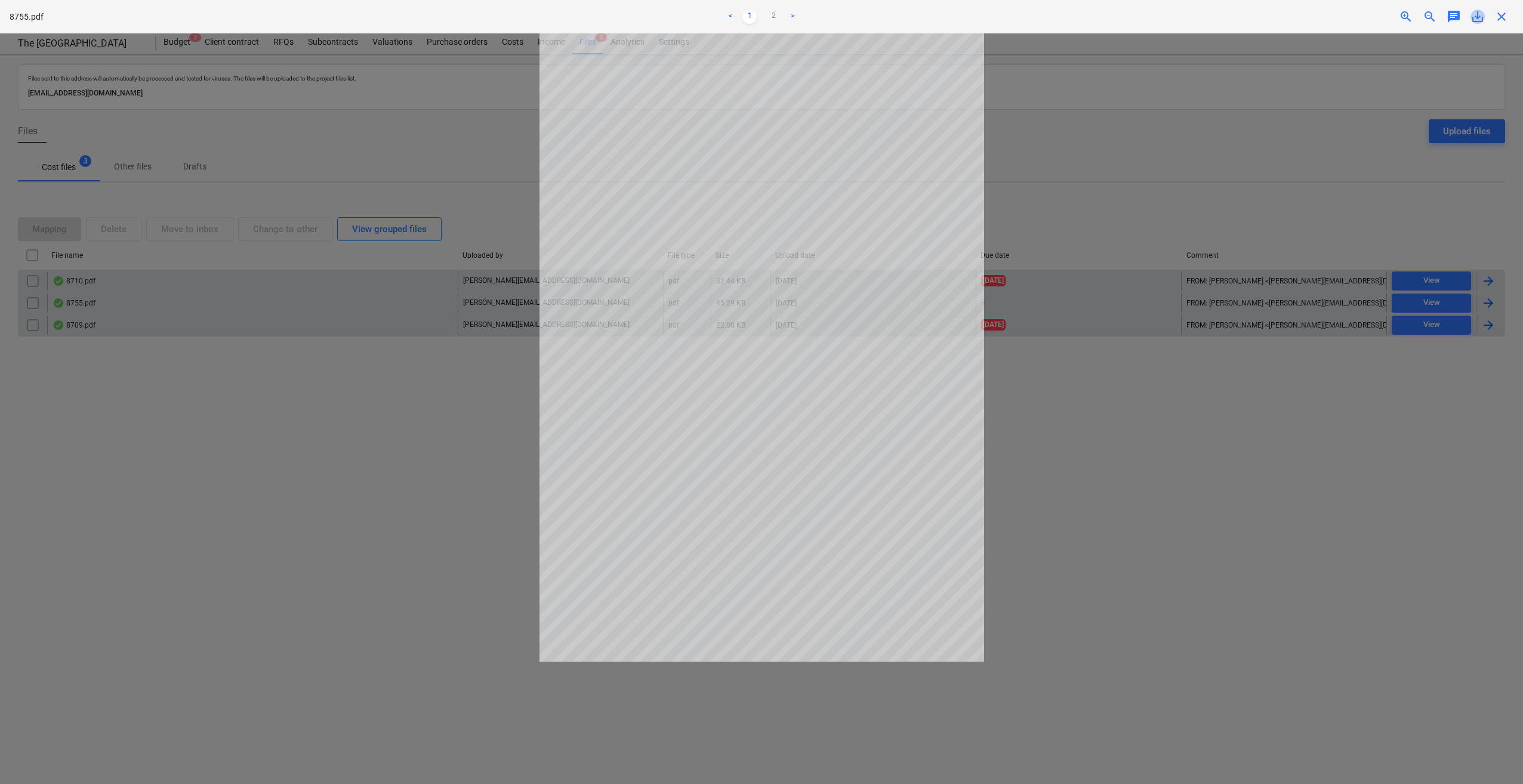
click at [1480, 18] on span "save_alt" at bounding box center [1478, 17] width 14 height 14
click at [1372, 406] on div at bounding box center [762, 408] width 1523 height 751
click at [1501, 14] on span "close" at bounding box center [1502, 17] width 14 height 14
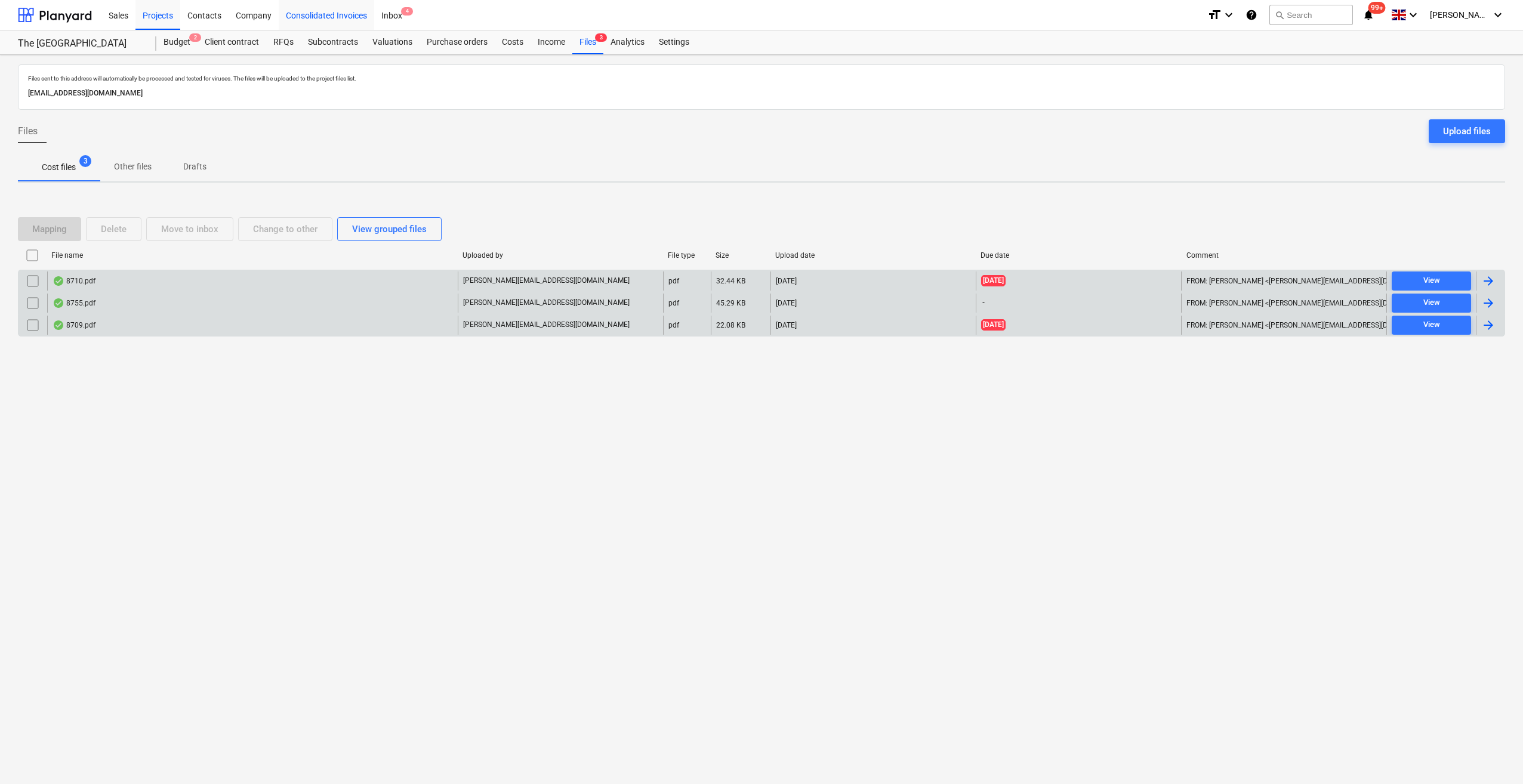
click at [341, 16] on div "Consolidated Invoices" at bounding box center [326, 14] width 96 height 30
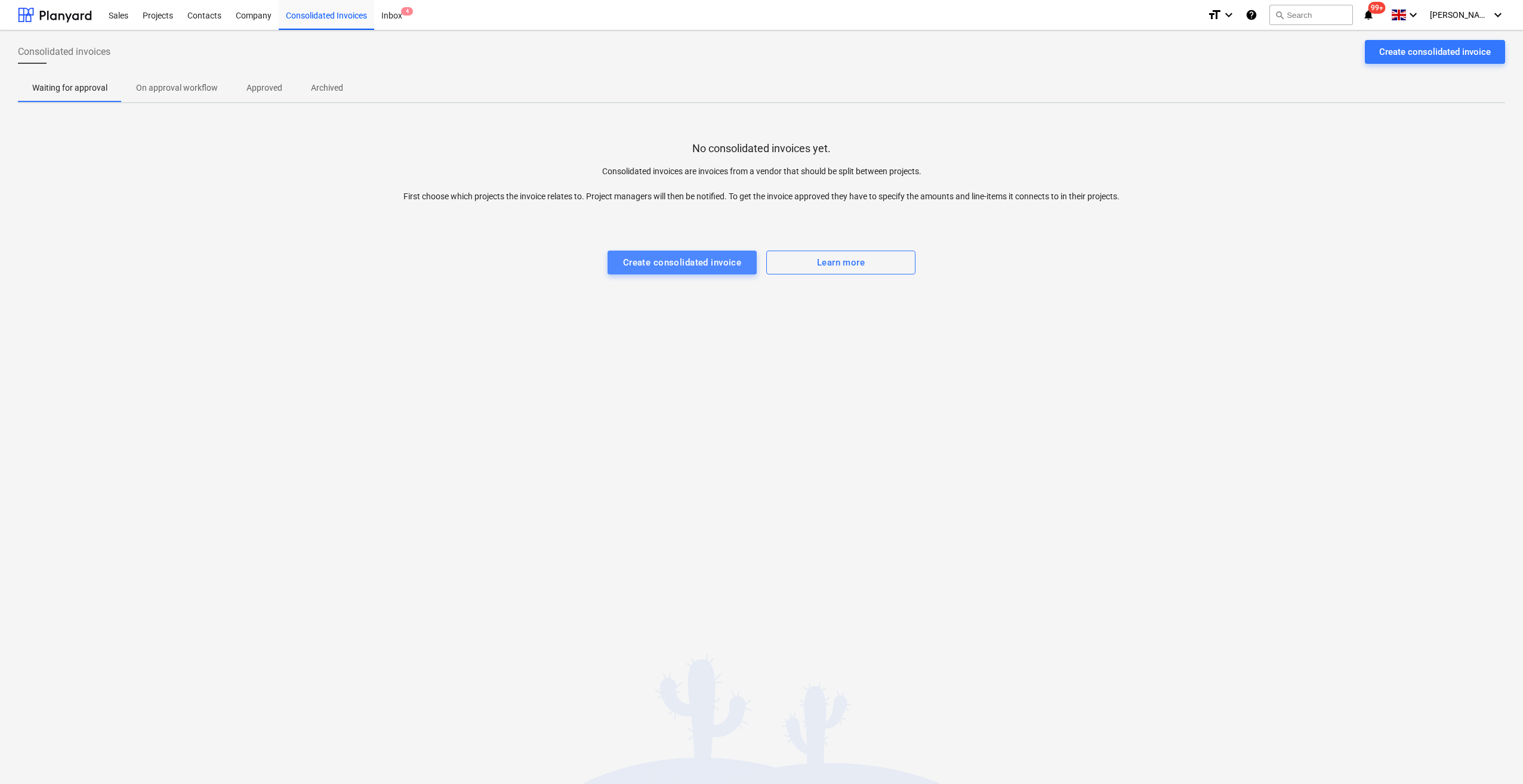
click at [672, 267] on div "Create consolidated invoice" at bounding box center [682, 263] width 119 height 16
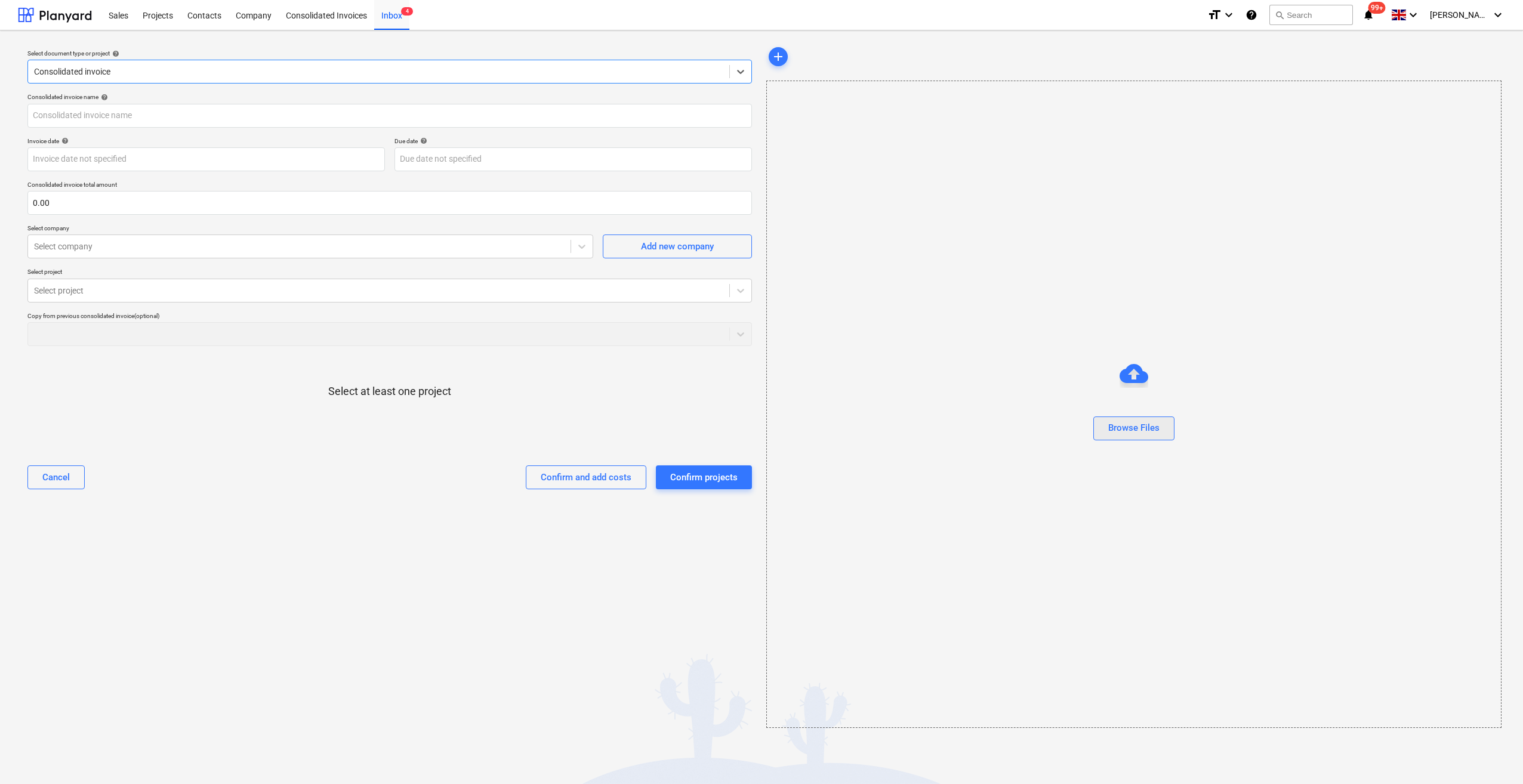
click at [1141, 430] on div "Browse Files" at bounding box center [1134, 428] width 51 height 16
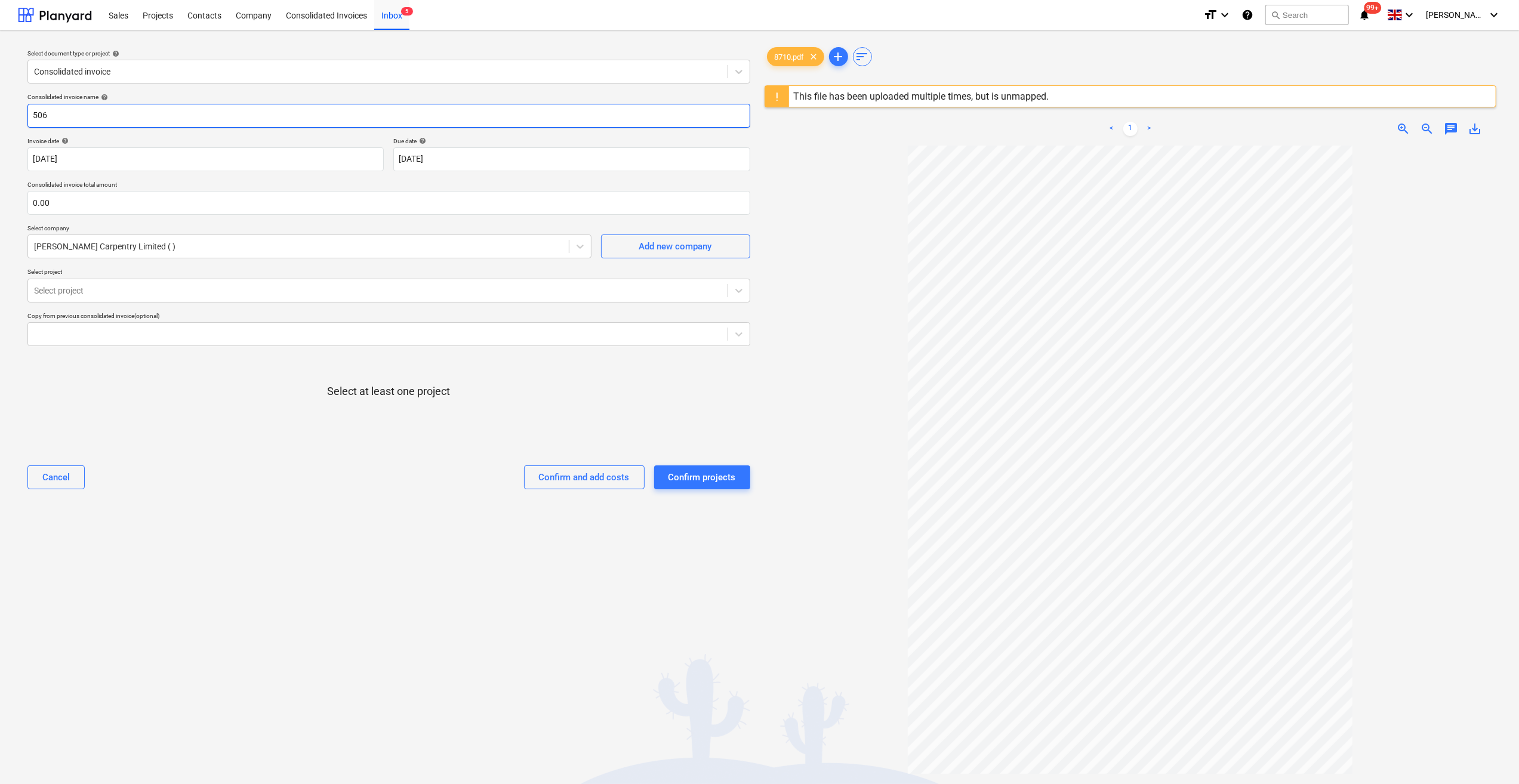
drag, startPoint x: 28, startPoint y: 116, endPoint x: 38, endPoint y: 115, distance: 10.0
click at [31, 116] on input "506" at bounding box center [389, 116] width 723 height 24
click at [71, 206] on input "text" at bounding box center [389, 203] width 723 height 24
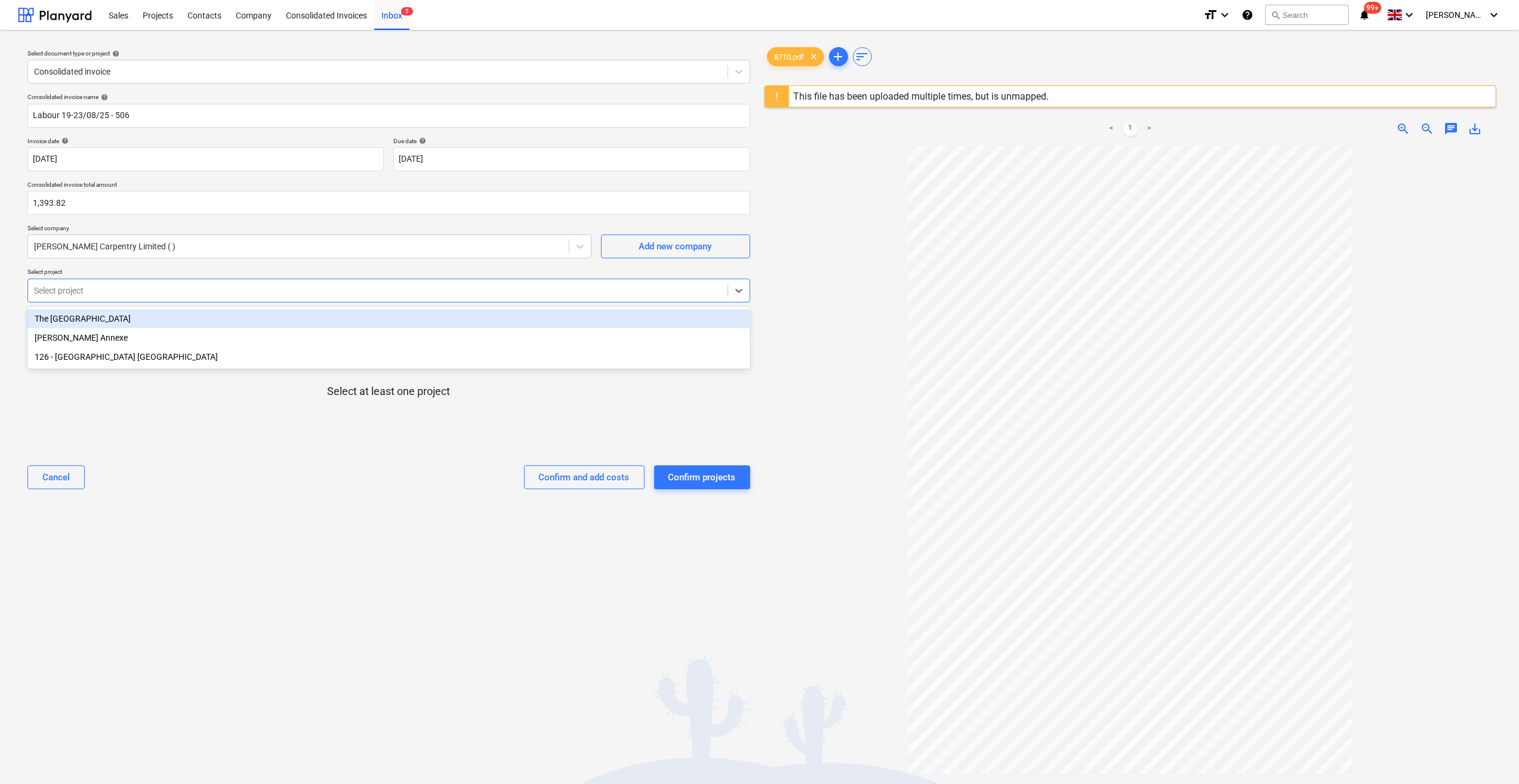
click at [113, 294] on div at bounding box center [378, 290] width 688 height 12
drag, startPoint x: 85, startPoint y: 320, endPoint x: 85, endPoint y: 328, distance: 8.0
click at [87, 321] on div "The [GEOGRAPHIC_DATA]" at bounding box center [389, 319] width 723 height 19
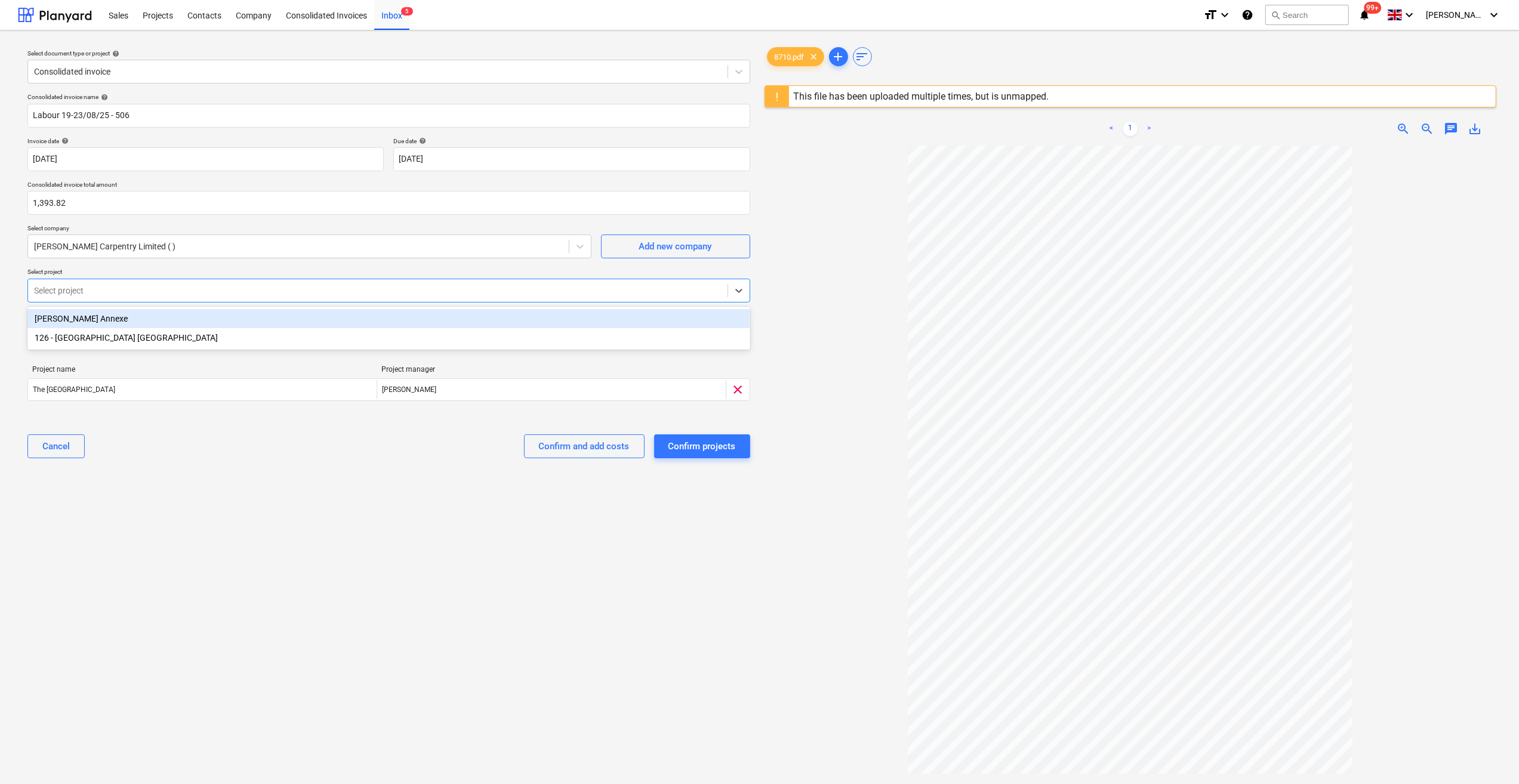
drag, startPoint x: 97, startPoint y: 321, endPoint x: 104, endPoint y: 324, distance: 7.6
click at [105, 321] on div "[PERSON_NAME] Annexe" at bounding box center [389, 319] width 723 height 19
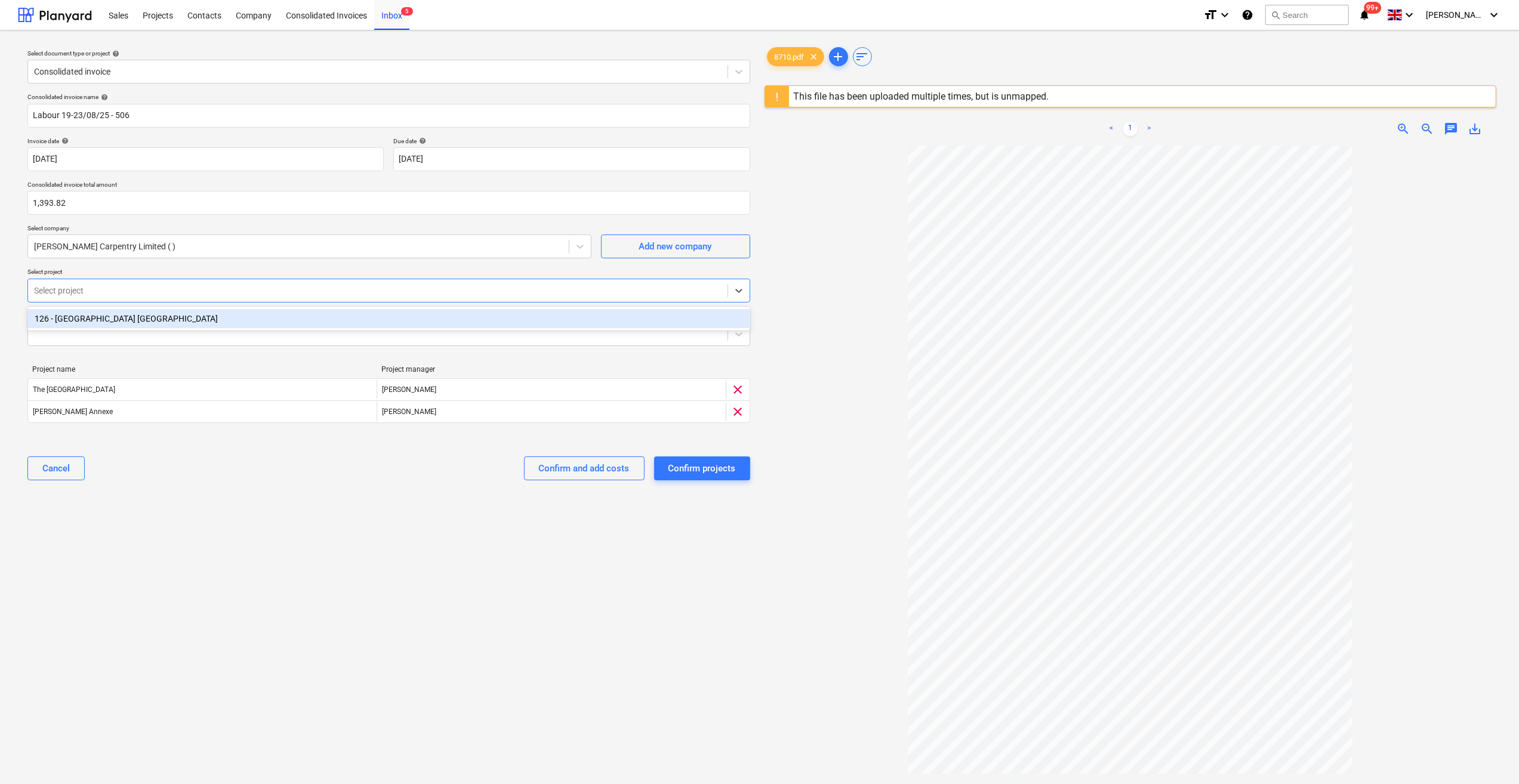
click at [118, 316] on div "126 - [GEOGRAPHIC_DATA] [GEOGRAPHIC_DATA]" at bounding box center [389, 319] width 723 height 19
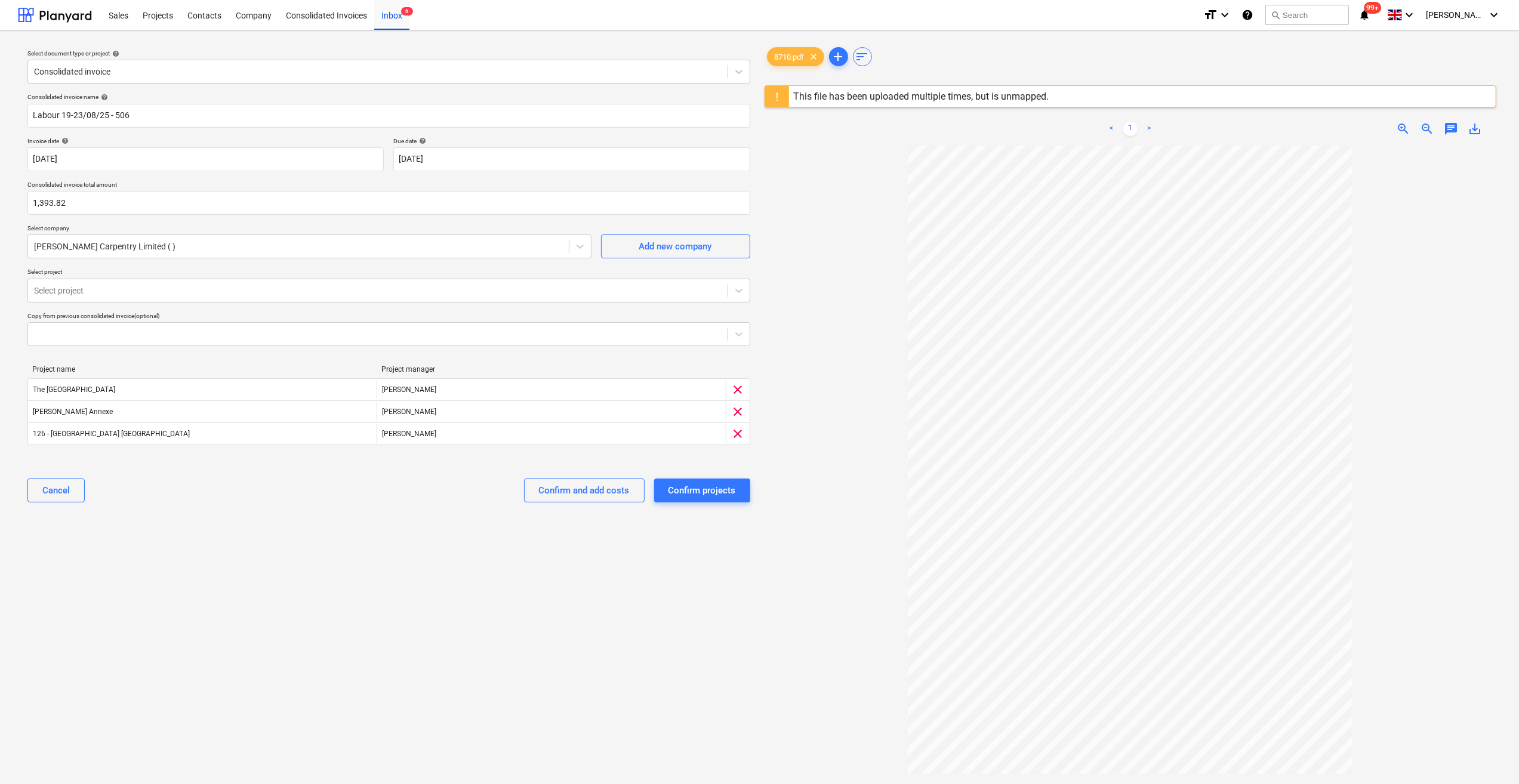
click at [471, 748] on div "Select document type or project help Consolidated invoice Consolidated invoice …" at bounding box center [389, 471] width 742 height 861
click at [701, 488] on div "Confirm projects" at bounding box center [701, 490] width 67 height 16
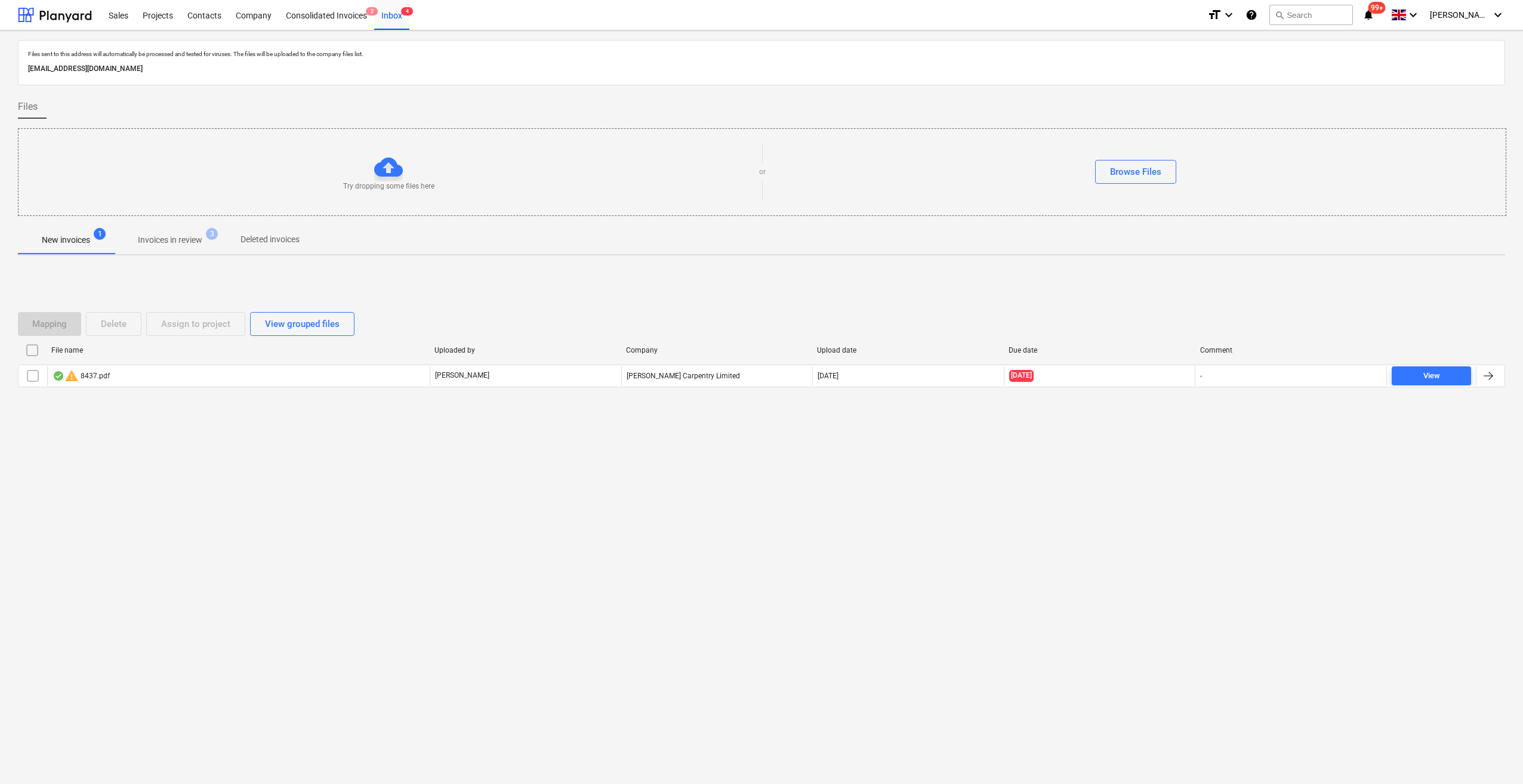
click at [188, 244] on p "Invoices in review" at bounding box center [169, 241] width 64 height 13
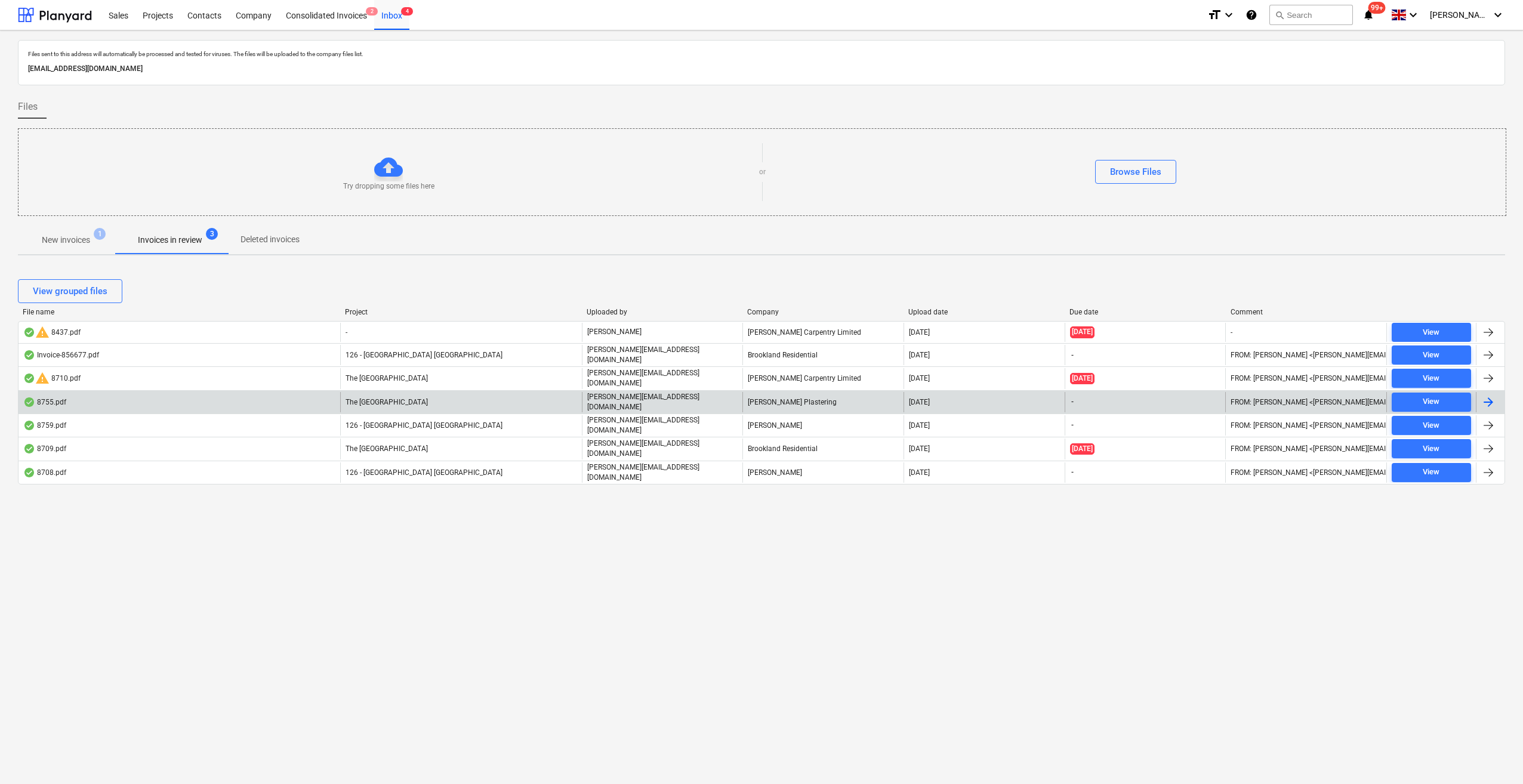
click at [45, 397] on div "8755.pdf" at bounding box center [44, 402] width 43 height 9
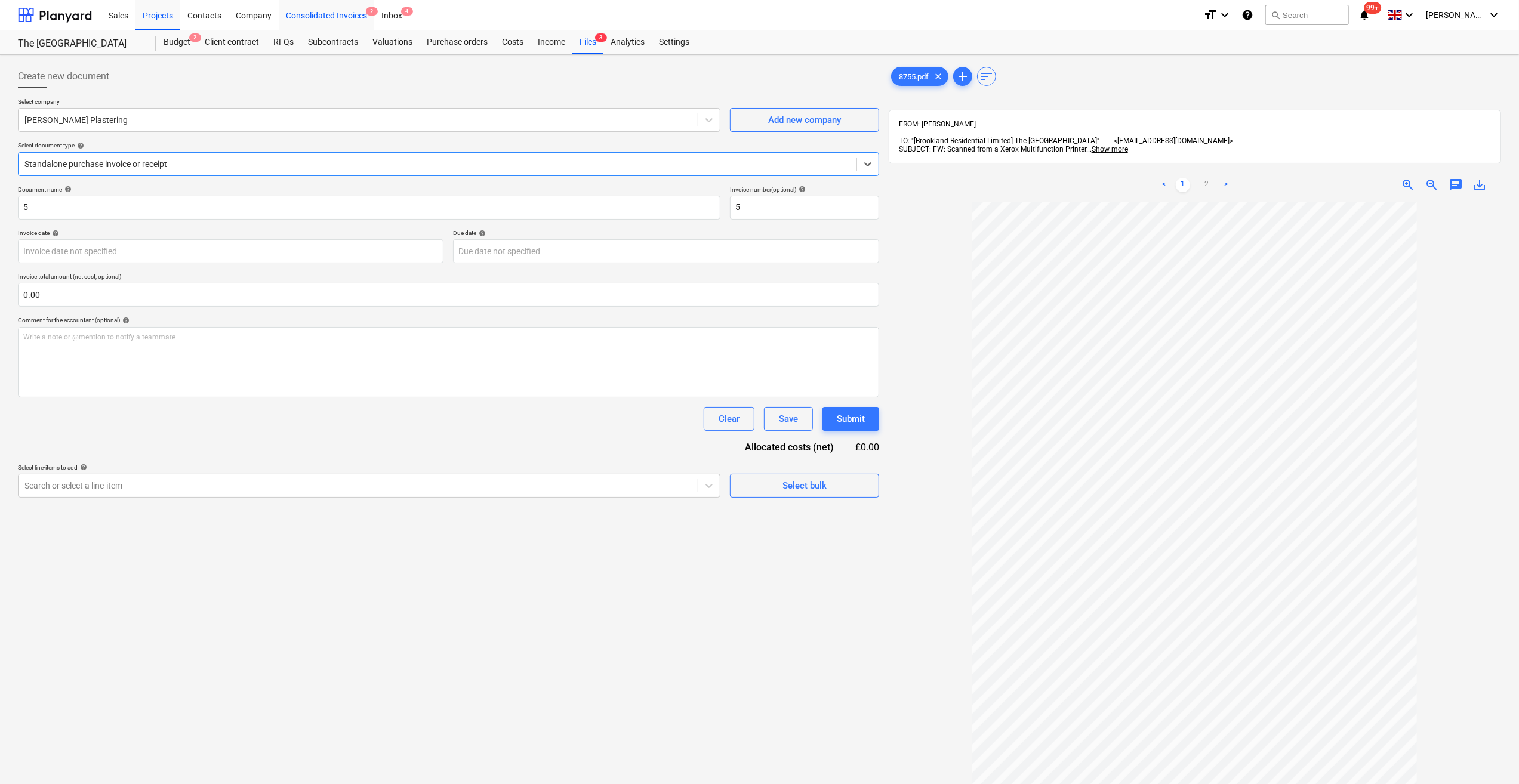
click at [317, 20] on div "Consolidated Invoices 2" at bounding box center [326, 14] width 96 height 30
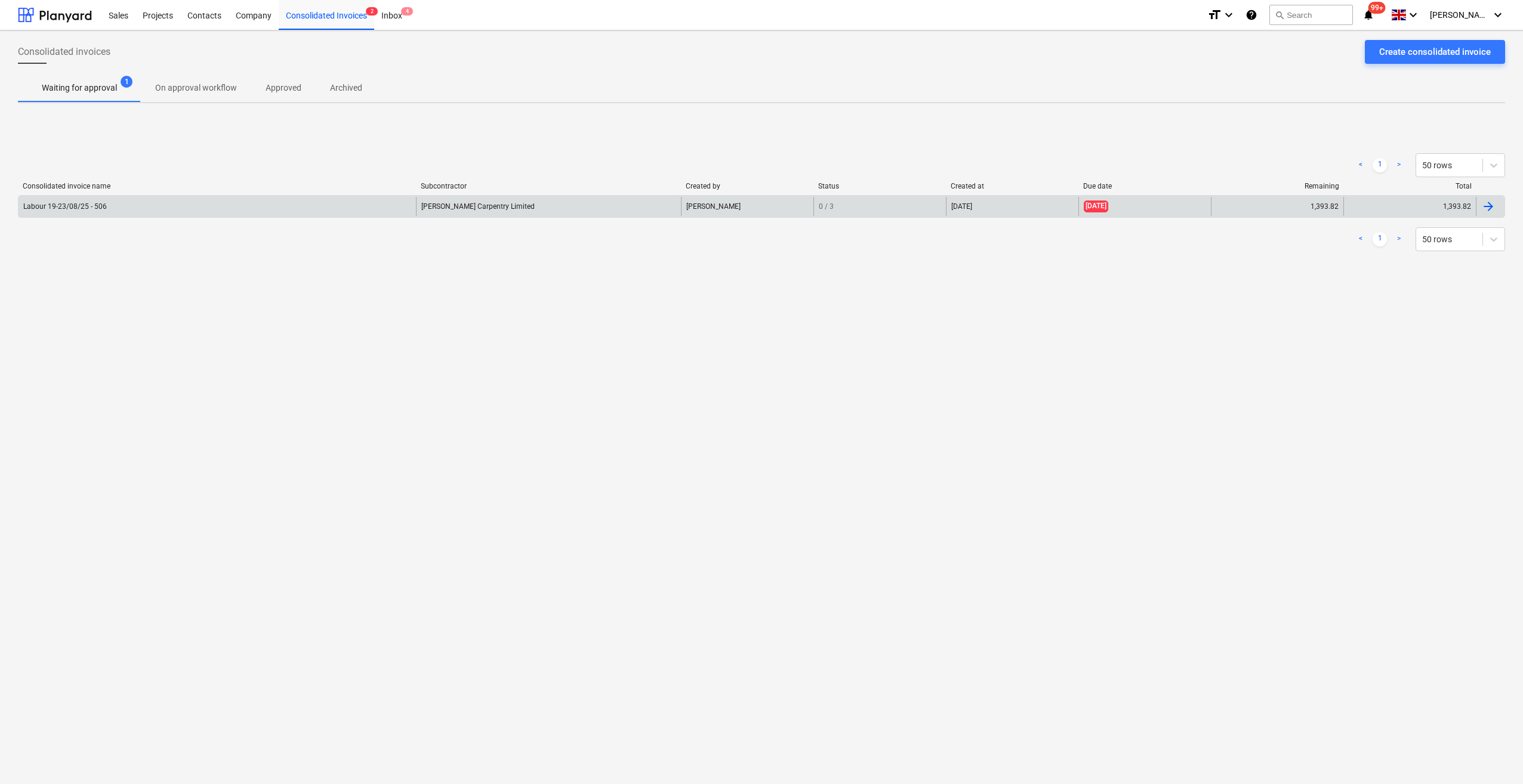
click at [482, 204] on div "[PERSON_NAME] Carpentry Limited" at bounding box center [549, 206] width 265 height 19
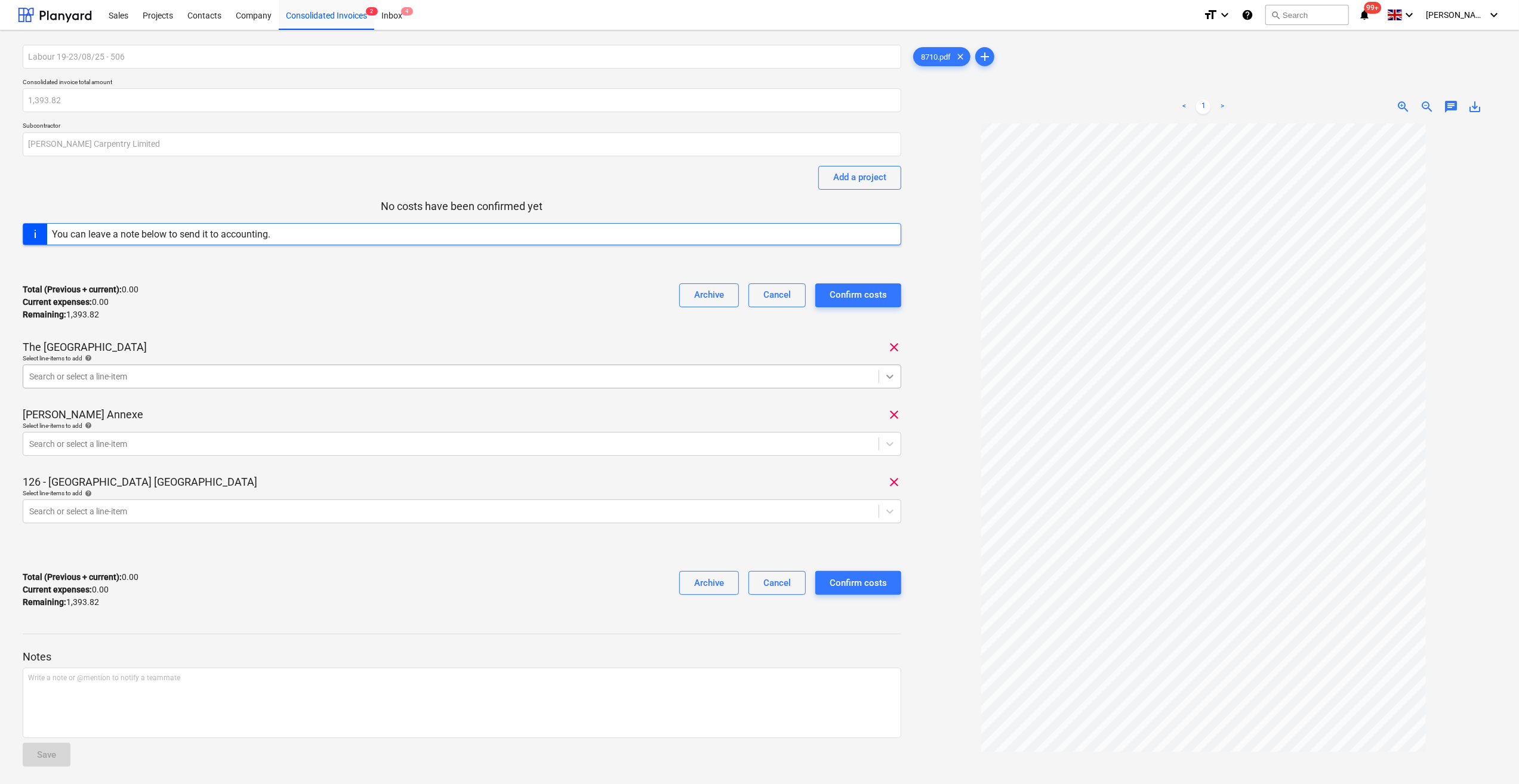
click at [887, 374] on icon at bounding box center [890, 376] width 12 height 12
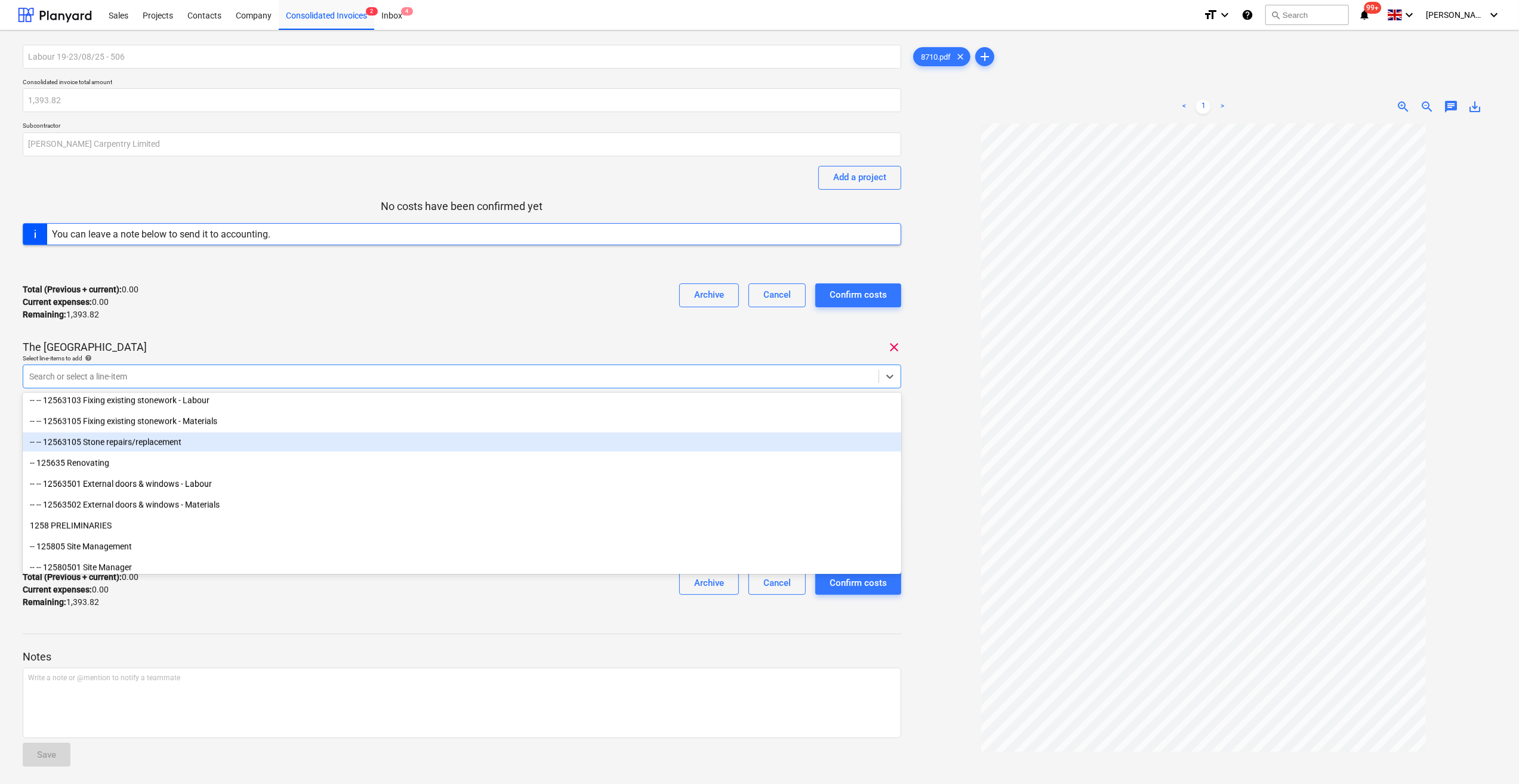
scroll to position [1432, 0]
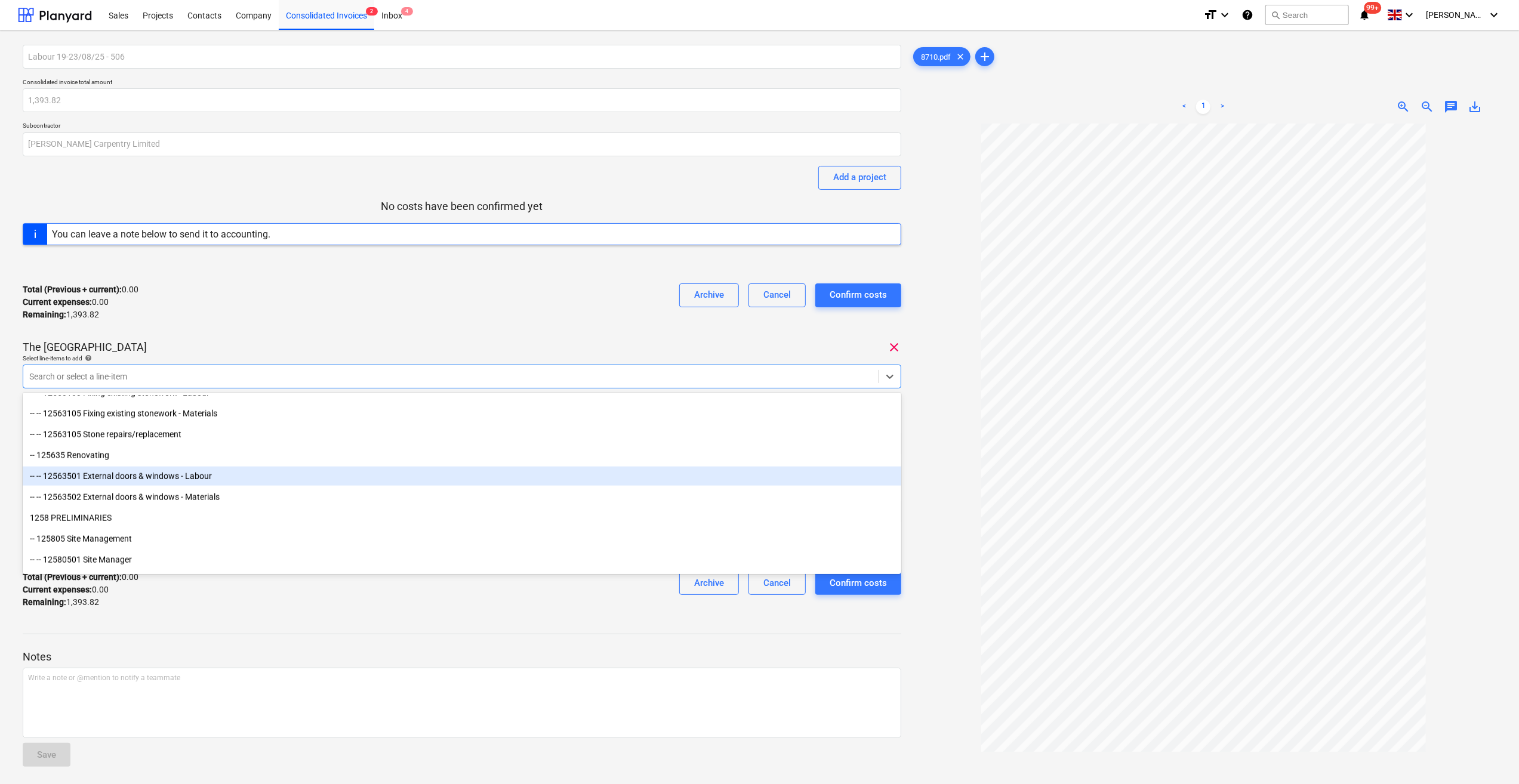
click at [357, 481] on div "-- -- 12563501 External doors & windows - Labour" at bounding box center [462, 476] width 879 height 19
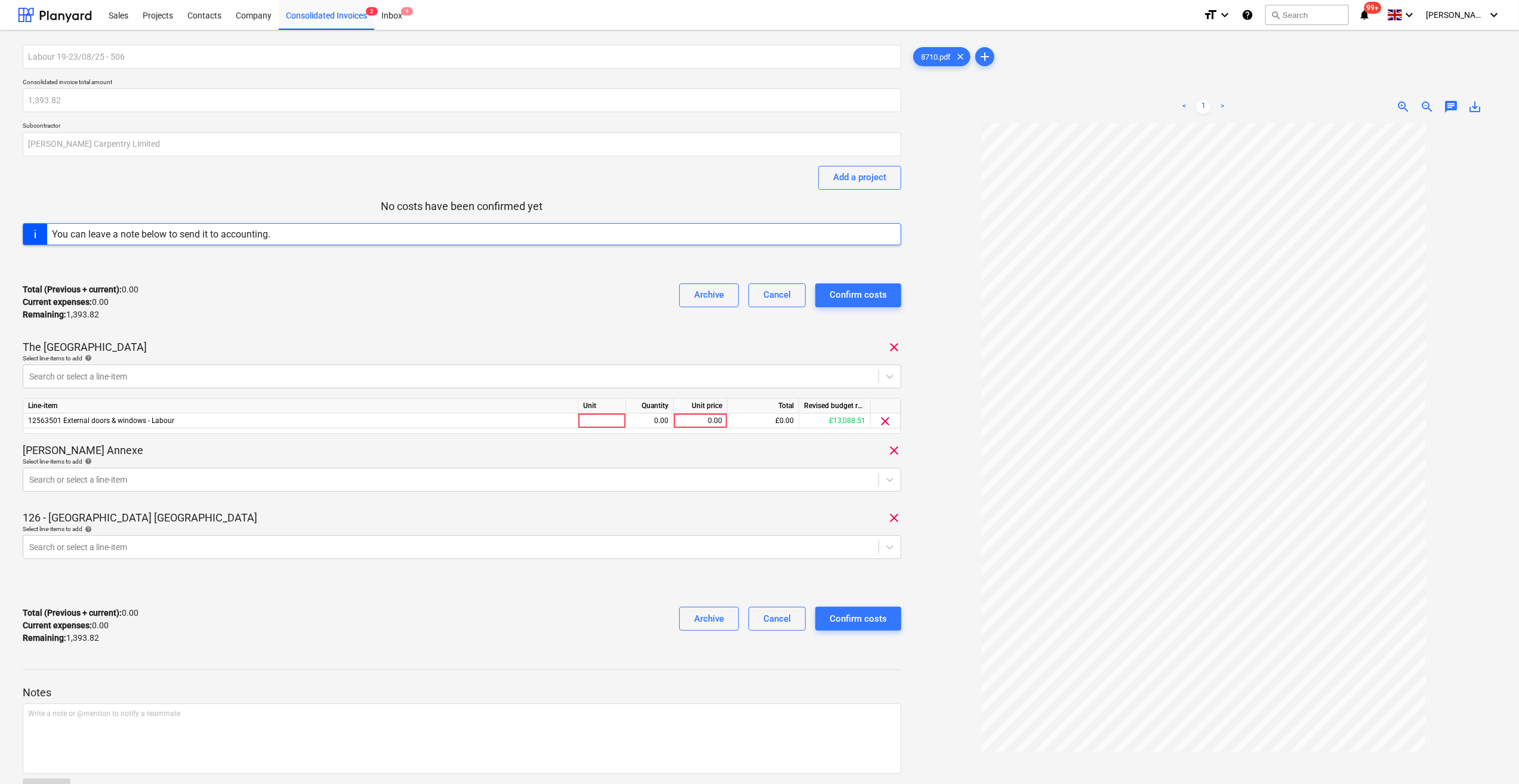
click at [932, 472] on div at bounding box center [1204, 498] width 586 height 751
click at [598, 417] on div at bounding box center [602, 421] width 47 height 15
click at [662, 415] on div "0.00" at bounding box center [650, 421] width 38 height 15
click at [703, 418] on div "0.00" at bounding box center [700, 421] width 44 height 15
click at [692, 446] on div "[PERSON_NAME] Annexe clear" at bounding box center [462, 450] width 879 height 14
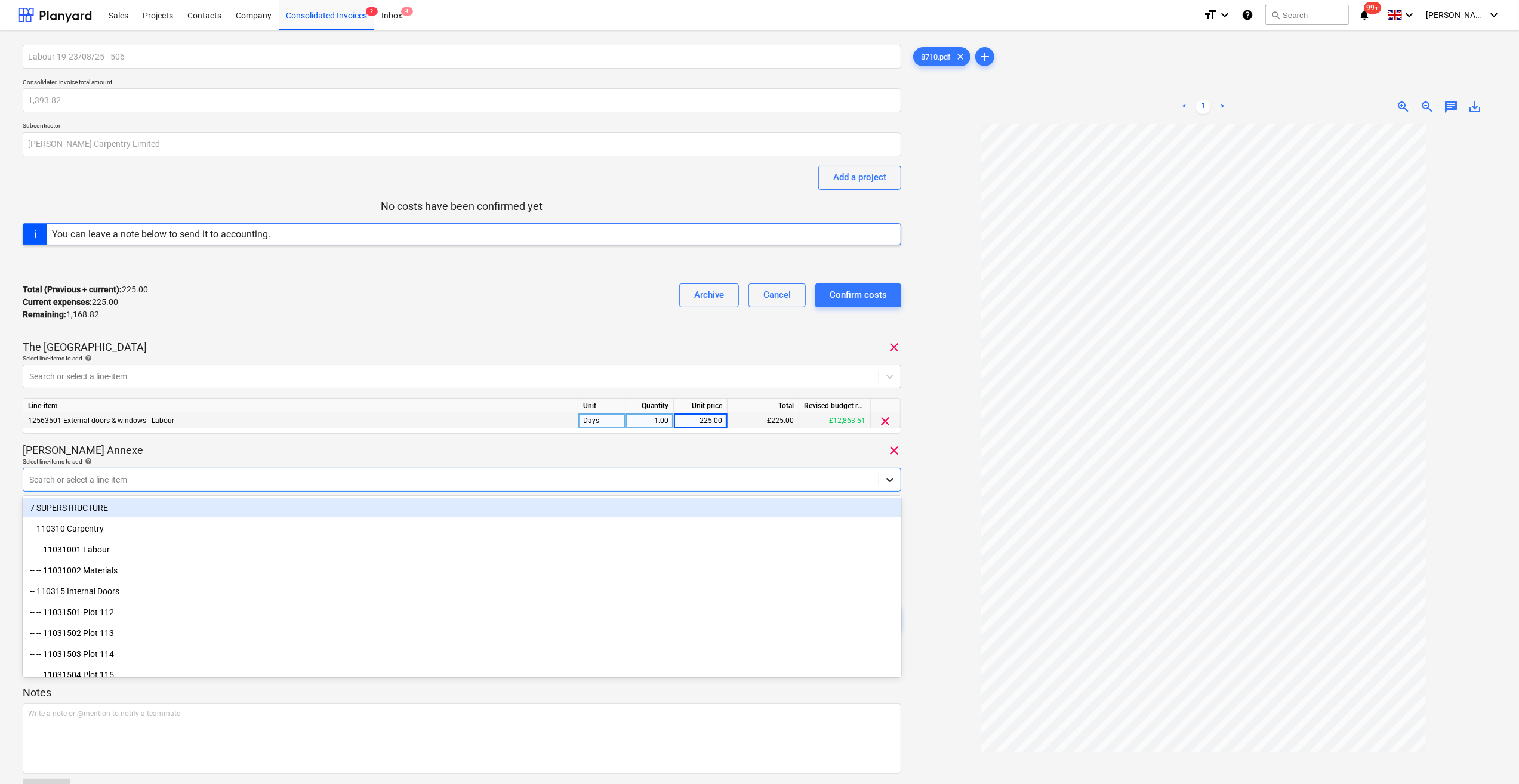
click at [889, 481] on icon at bounding box center [890, 479] width 7 height 4
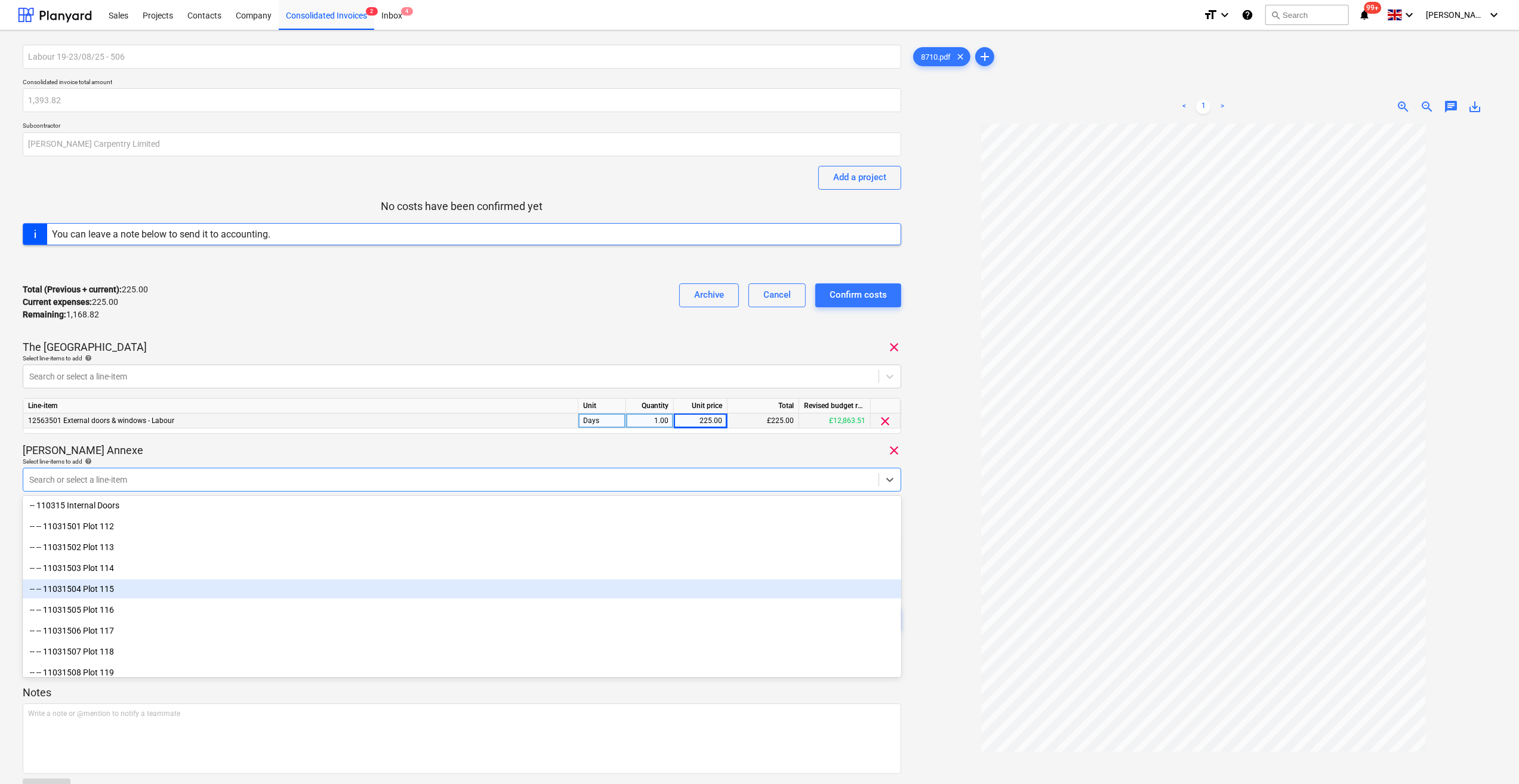
scroll to position [0, 0]
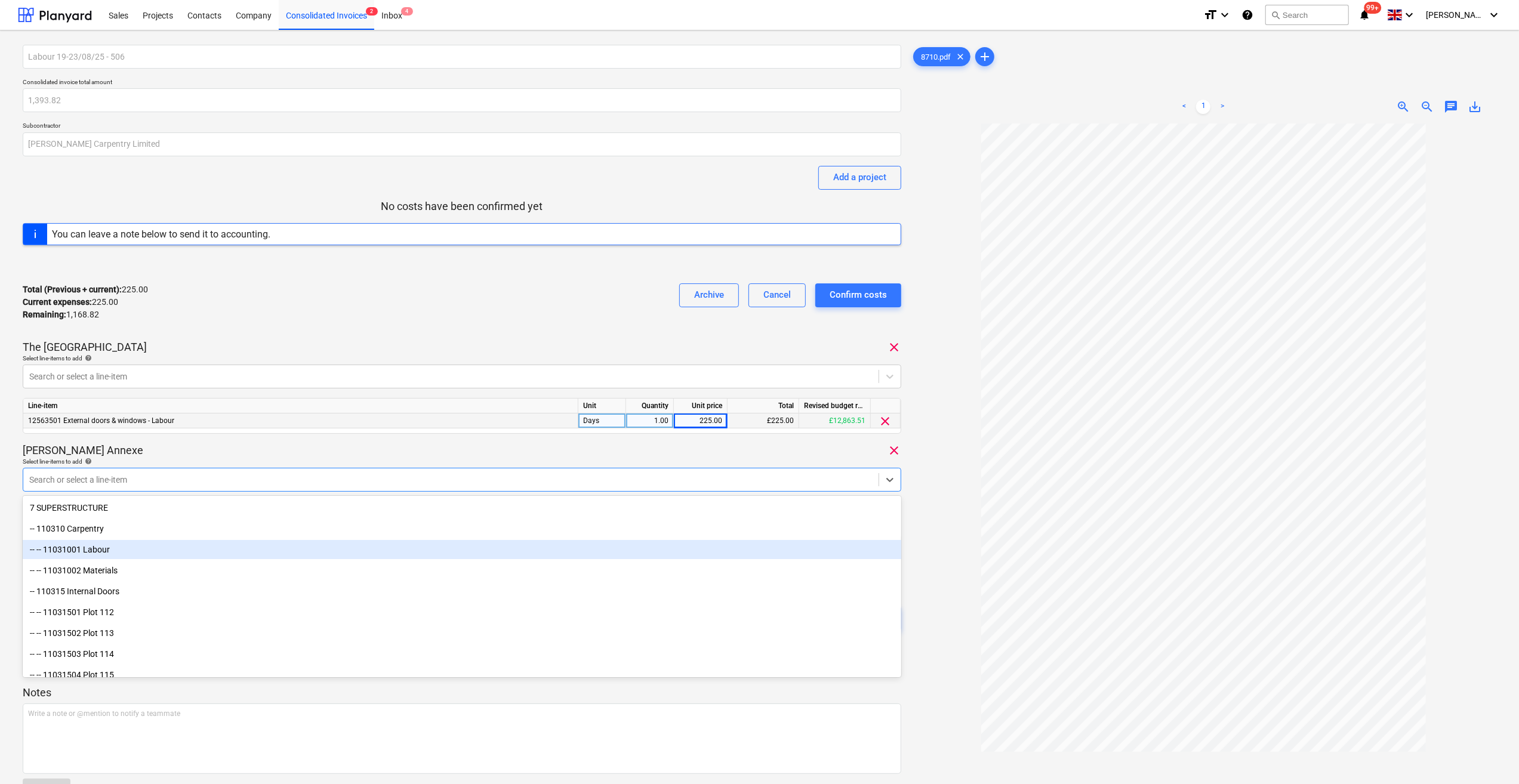
click at [148, 549] on div "-- -- 11031001 Labour" at bounding box center [462, 549] width 879 height 19
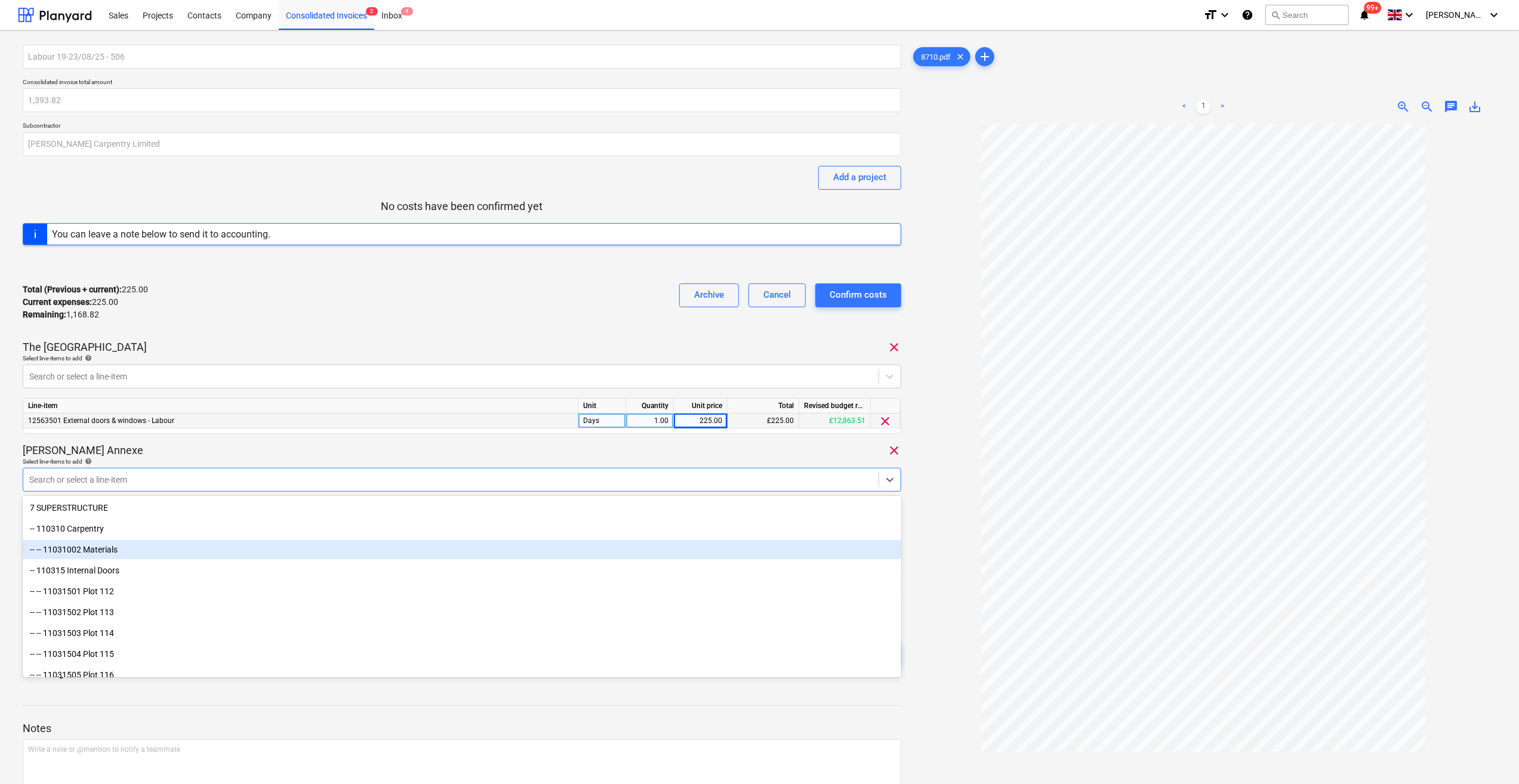
click at [173, 549] on div "-- -- 11031002 Materials" at bounding box center [462, 549] width 879 height 19
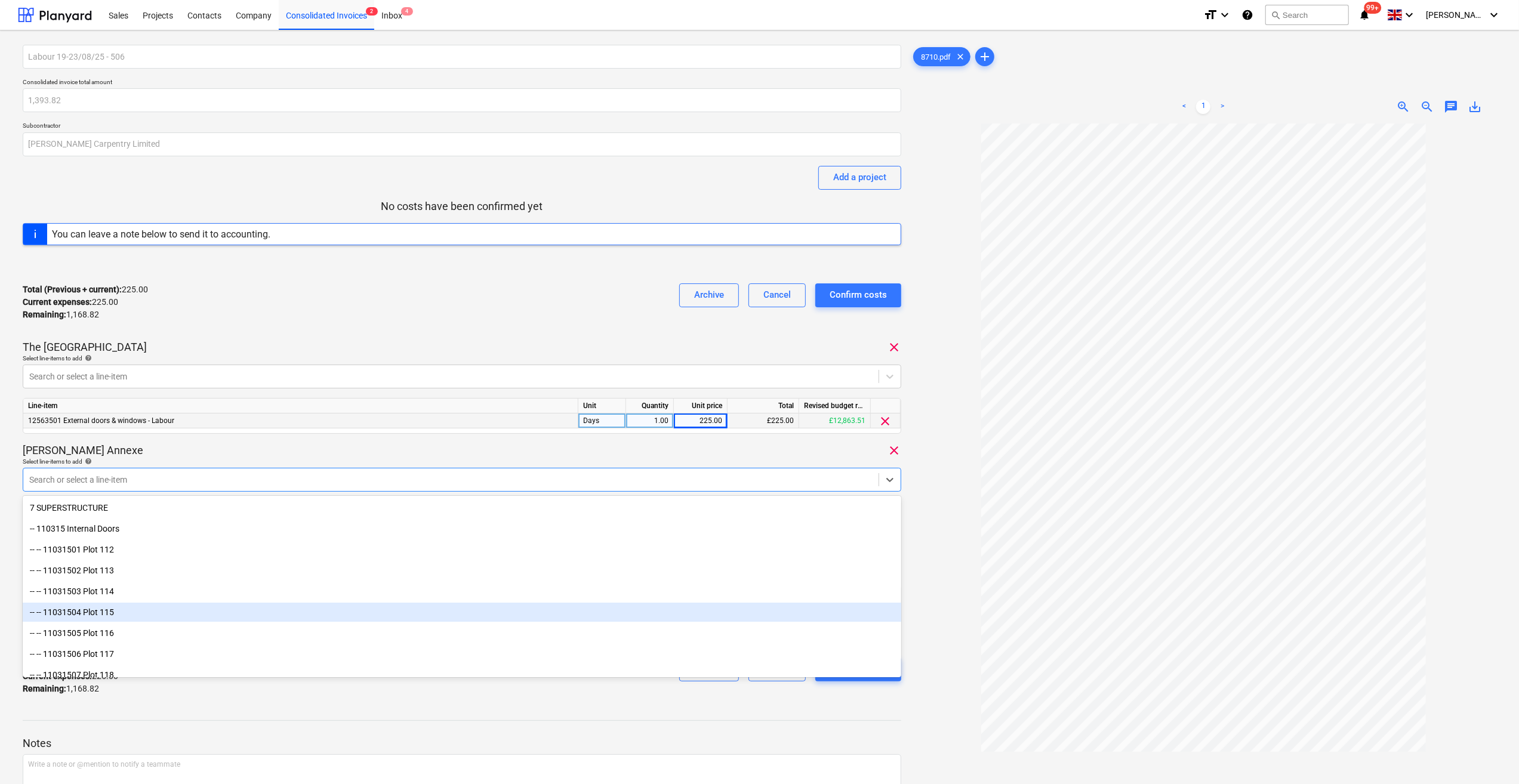
click at [951, 543] on div at bounding box center [1204, 498] width 586 height 751
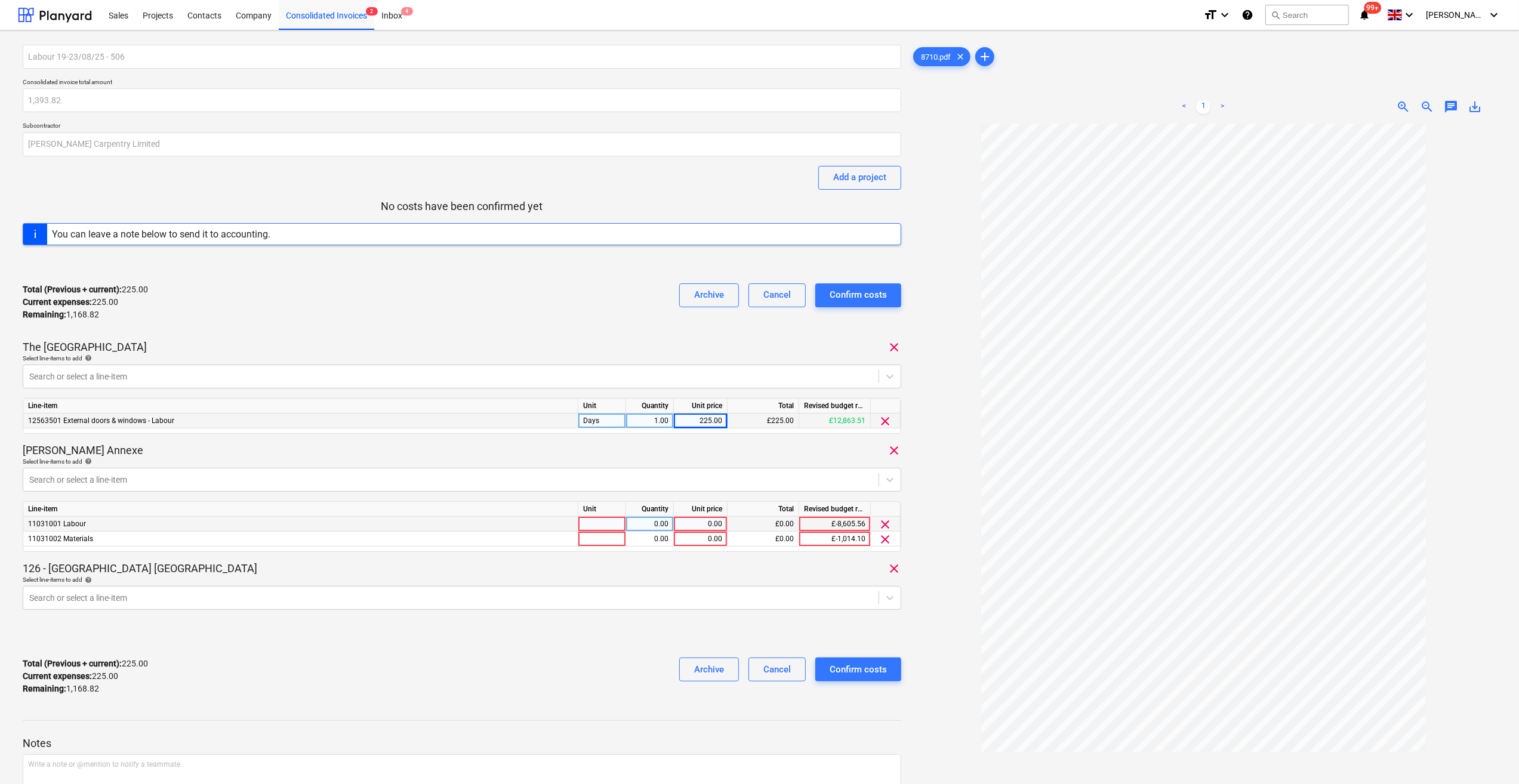
click at [594, 521] on div at bounding box center [602, 524] width 47 height 15
click at [657, 525] on div "0.00" at bounding box center [650, 524] width 38 height 15
click at [710, 522] on div "0.00" at bounding box center [700, 524] width 44 height 15
click at [590, 537] on div at bounding box center [602, 539] width 47 height 15
click at [664, 540] on div "0.00" at bounding box center [650, 539] width 38 height 15
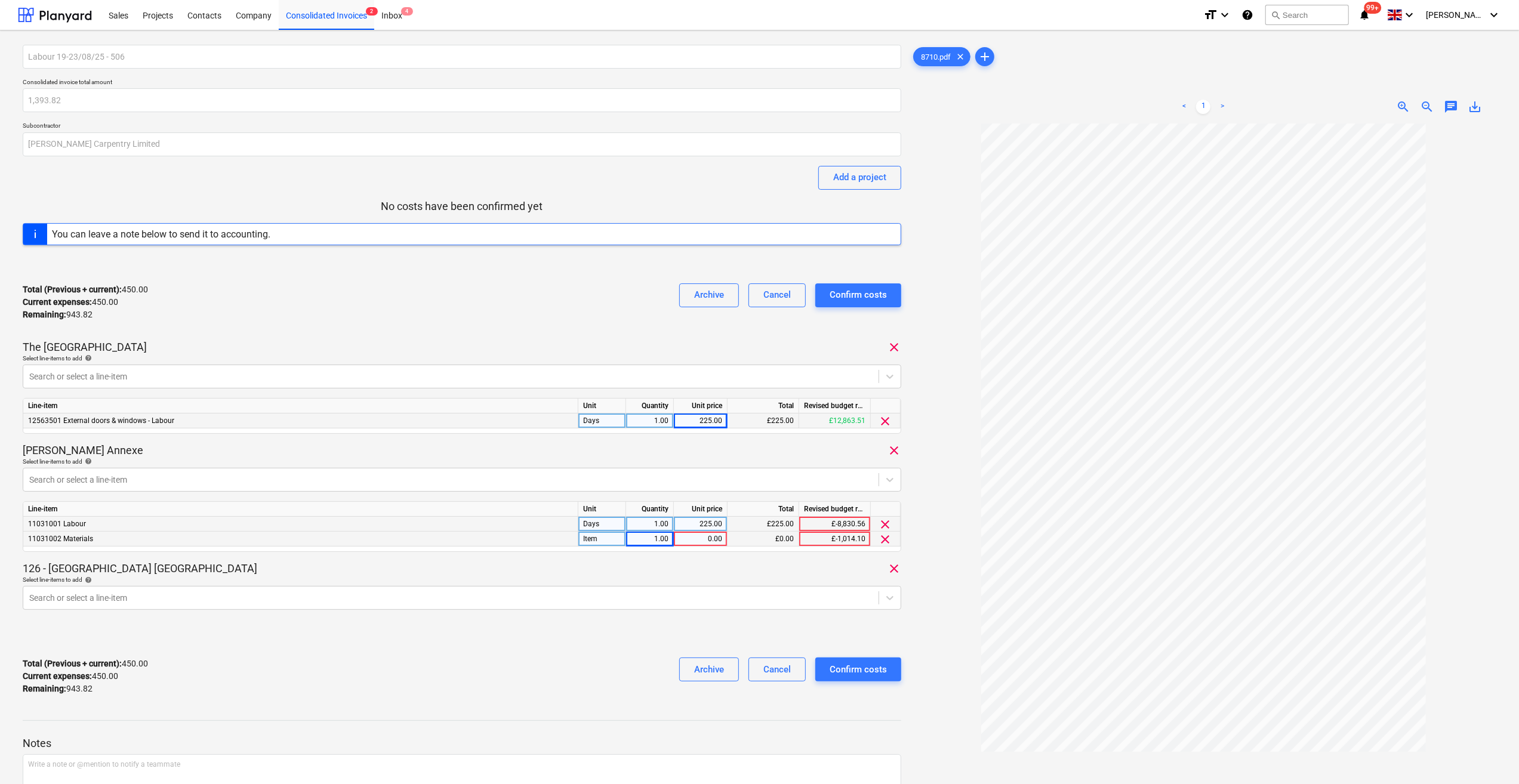
click at [695, 536] on div "0.00" at bounding box center [700, 539] width 44 height 15
click at [655, 423] on div "1.00" at bounding box center [650, 421] width 38 height 15
click at [656, 639] on div at bounding box center [462, 638] width 879 height 19
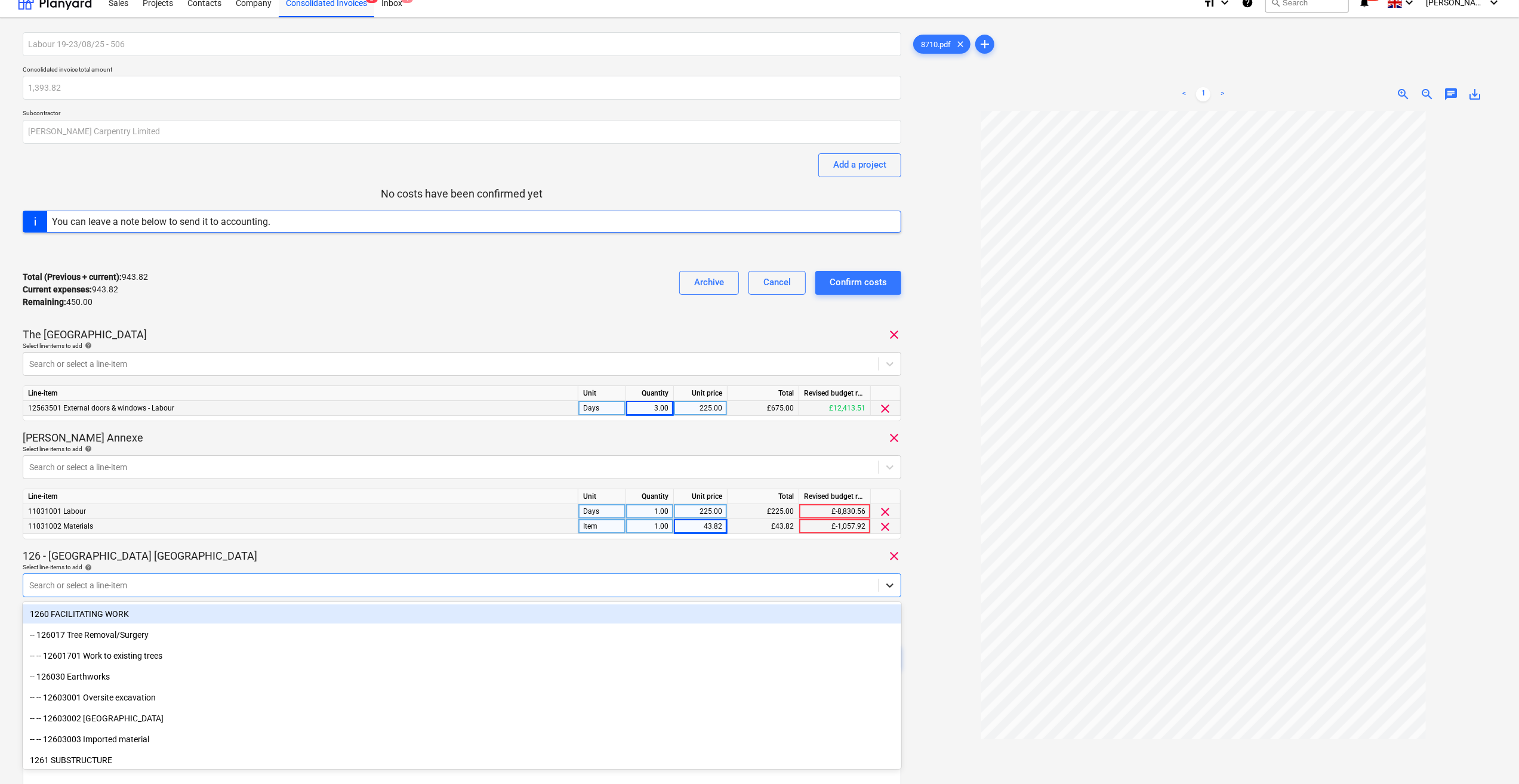
click at [888, 597] on div "Search or select a line-item" at bounding box center [462, 585] width 879 height 24
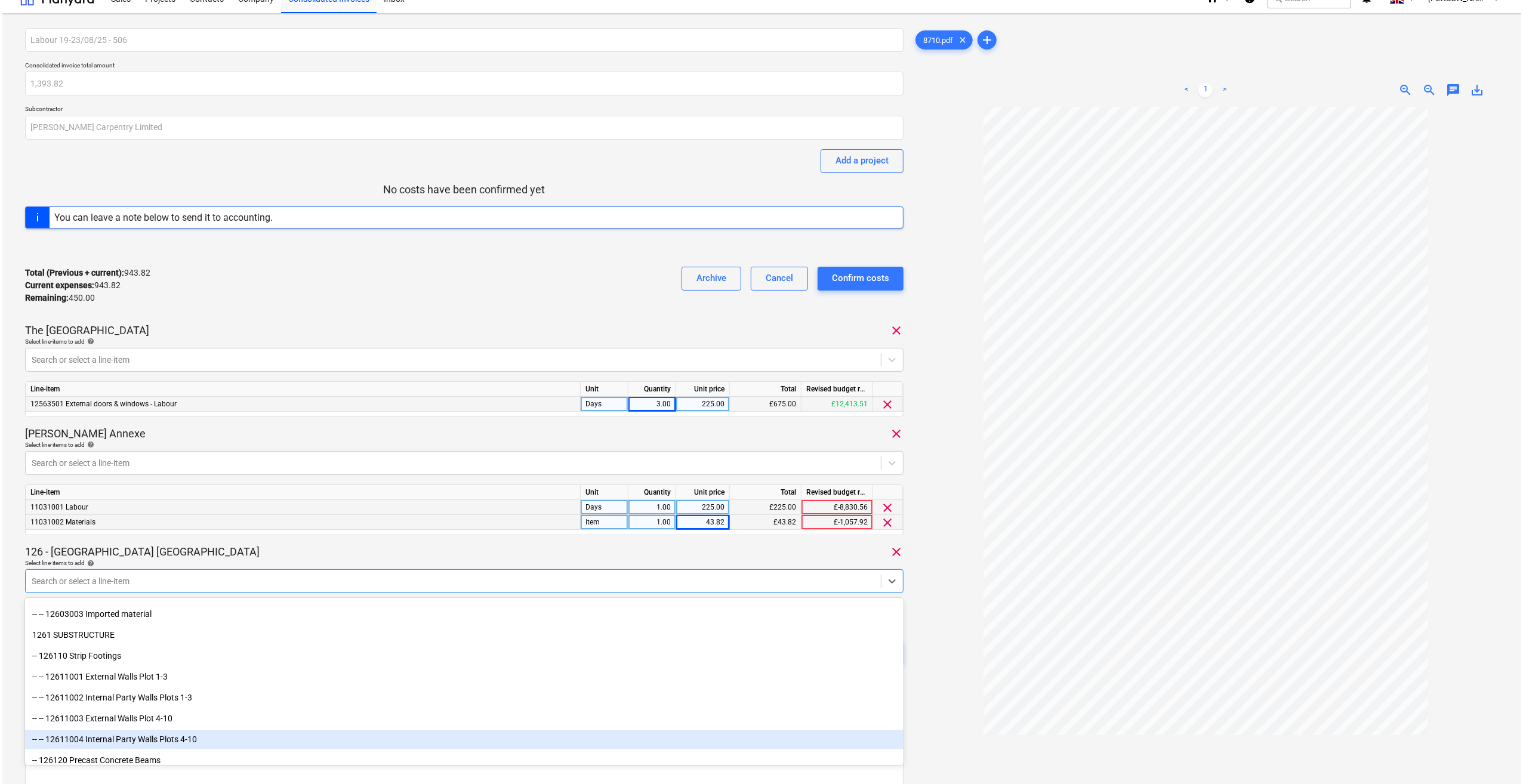
scroll to position [119, 0]
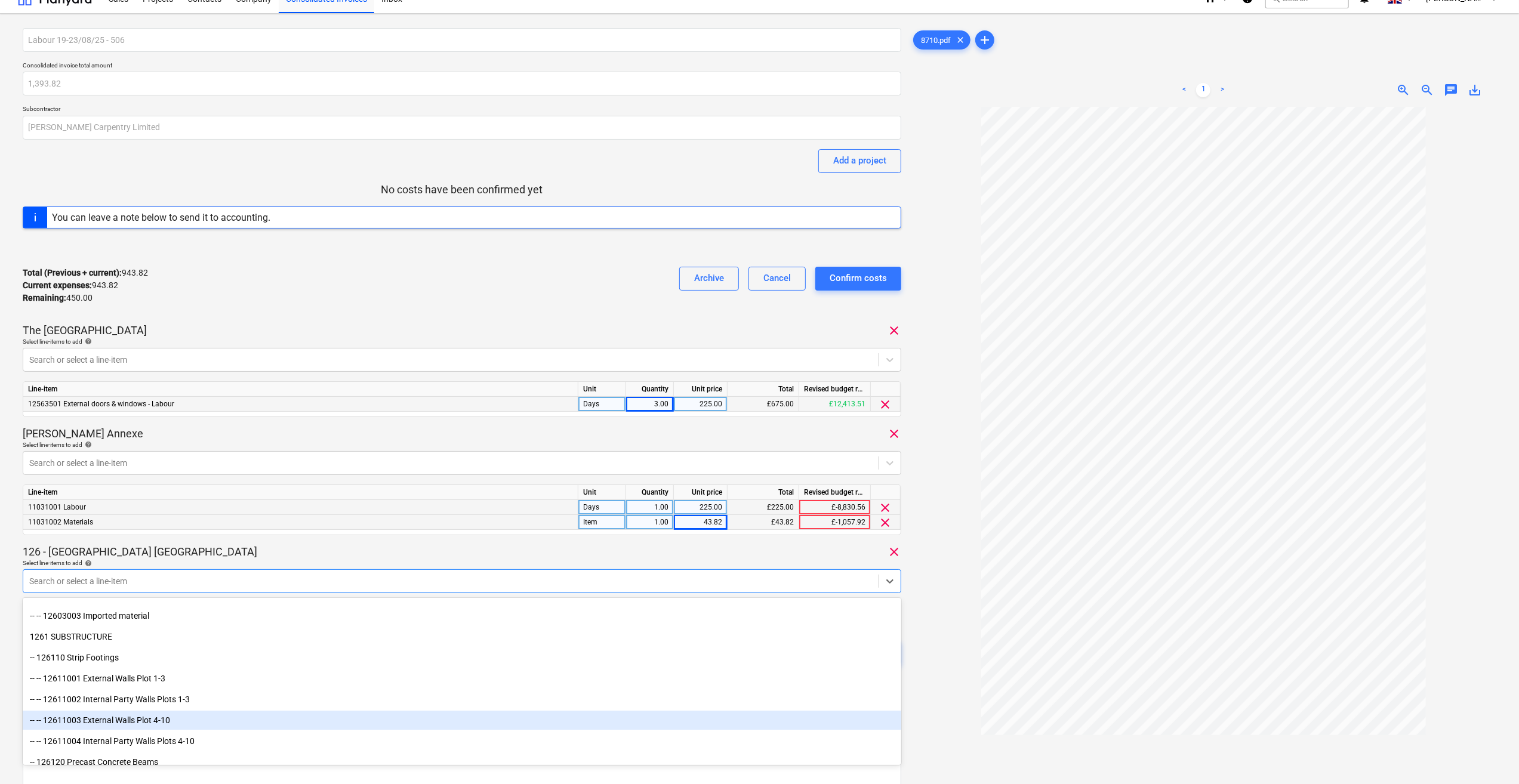
click at [234, 726] on div "-- -- 12611003 External Walls Plot 4-10" at bounding box center [462, 720] width 879 height 19
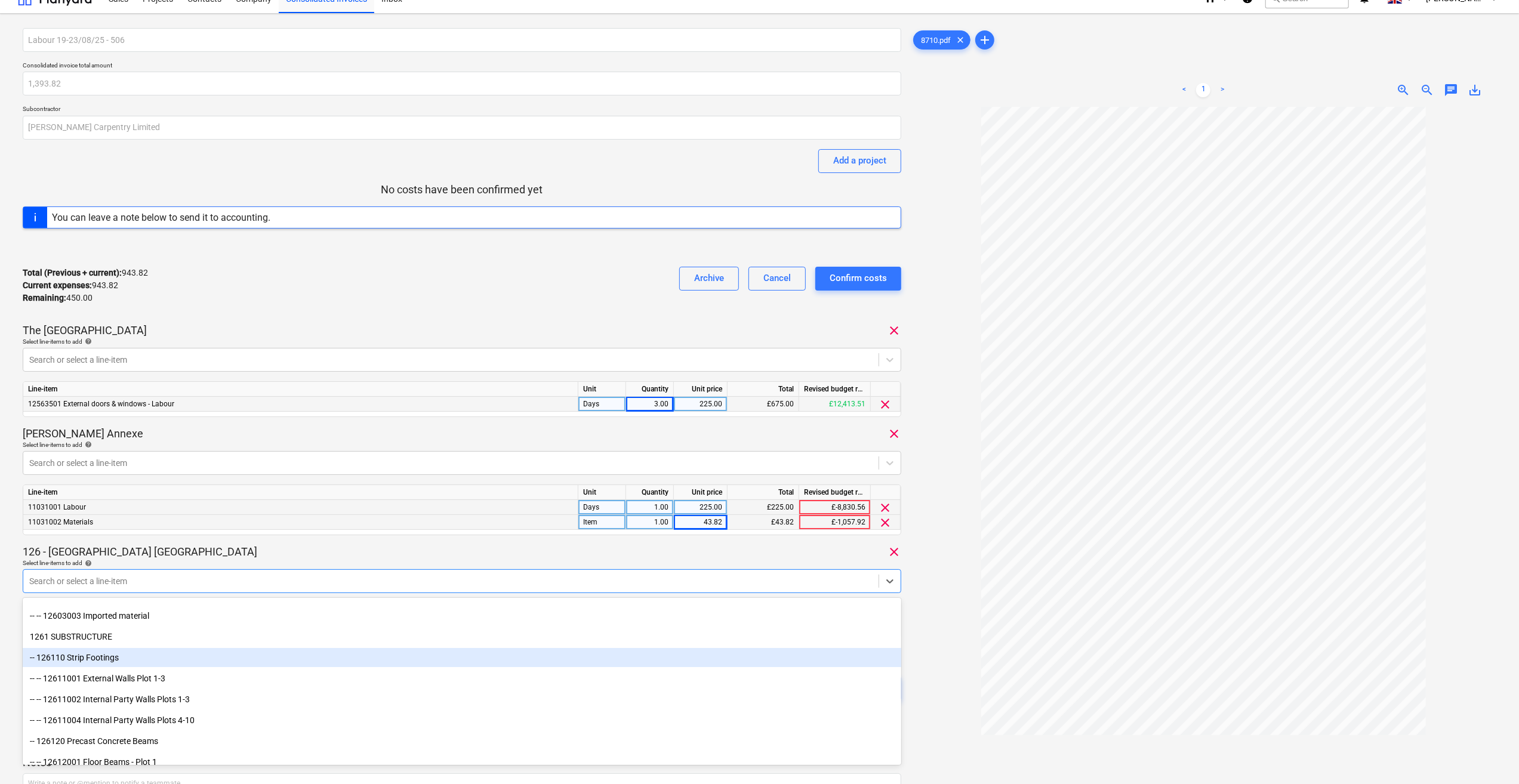
click at [938, 688] on div at bounding box center [1204, 482] width 586 height 751
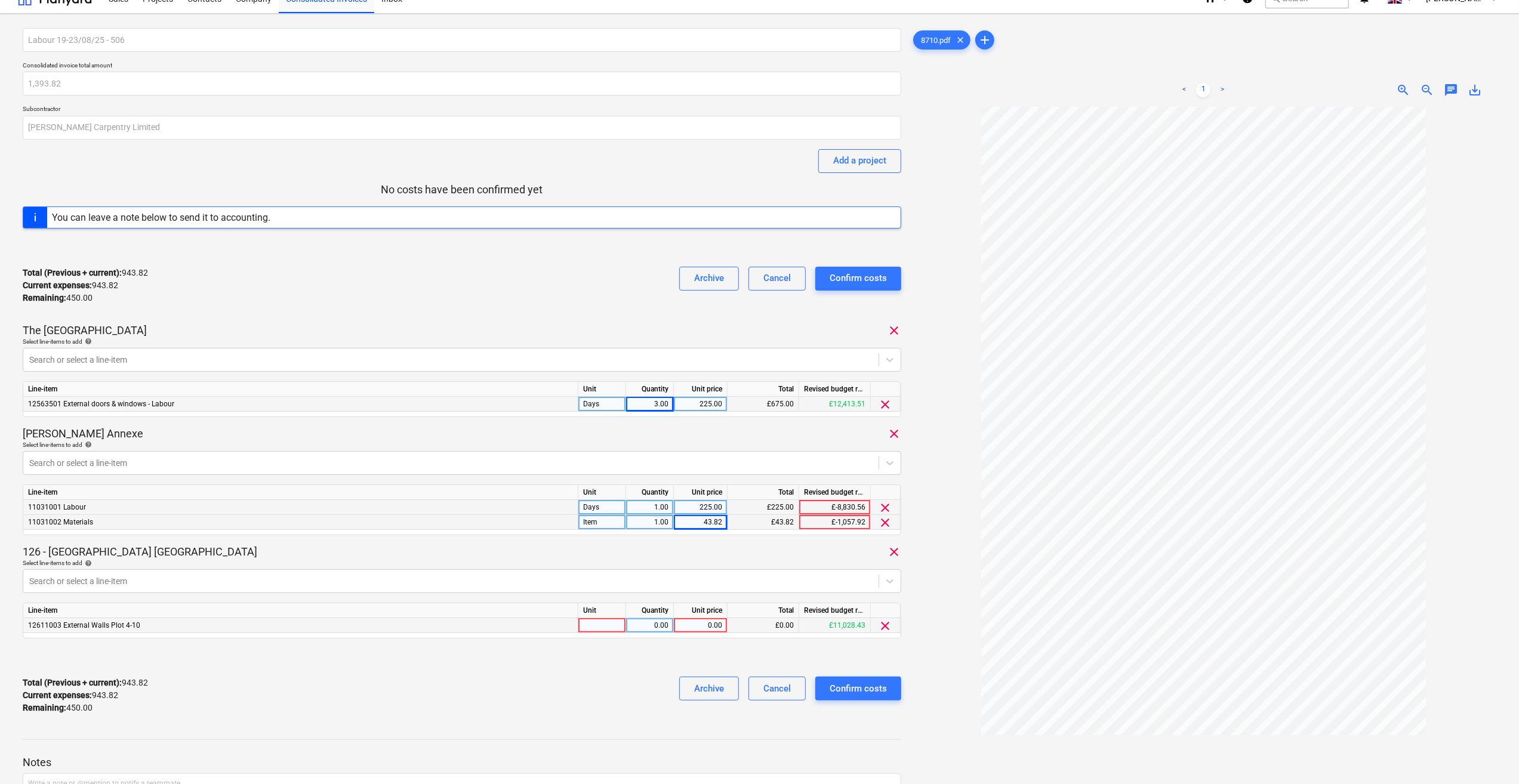
click at [585, 626] on div at bounding box center [602, 625] width 47 height 15
click at [602, 506] on div "Days" at bounding box center [602, 507] width 47 height 15
click at [606, 506] on input "Days" at bounding box center [602, 507] width 47 height 14
click at [609, 401] on div "Days" at bounding box center [602, 403] width 47 height 15
click at [608, 402] on input "Days" at bounding box center [602, 403] width 47 height 14
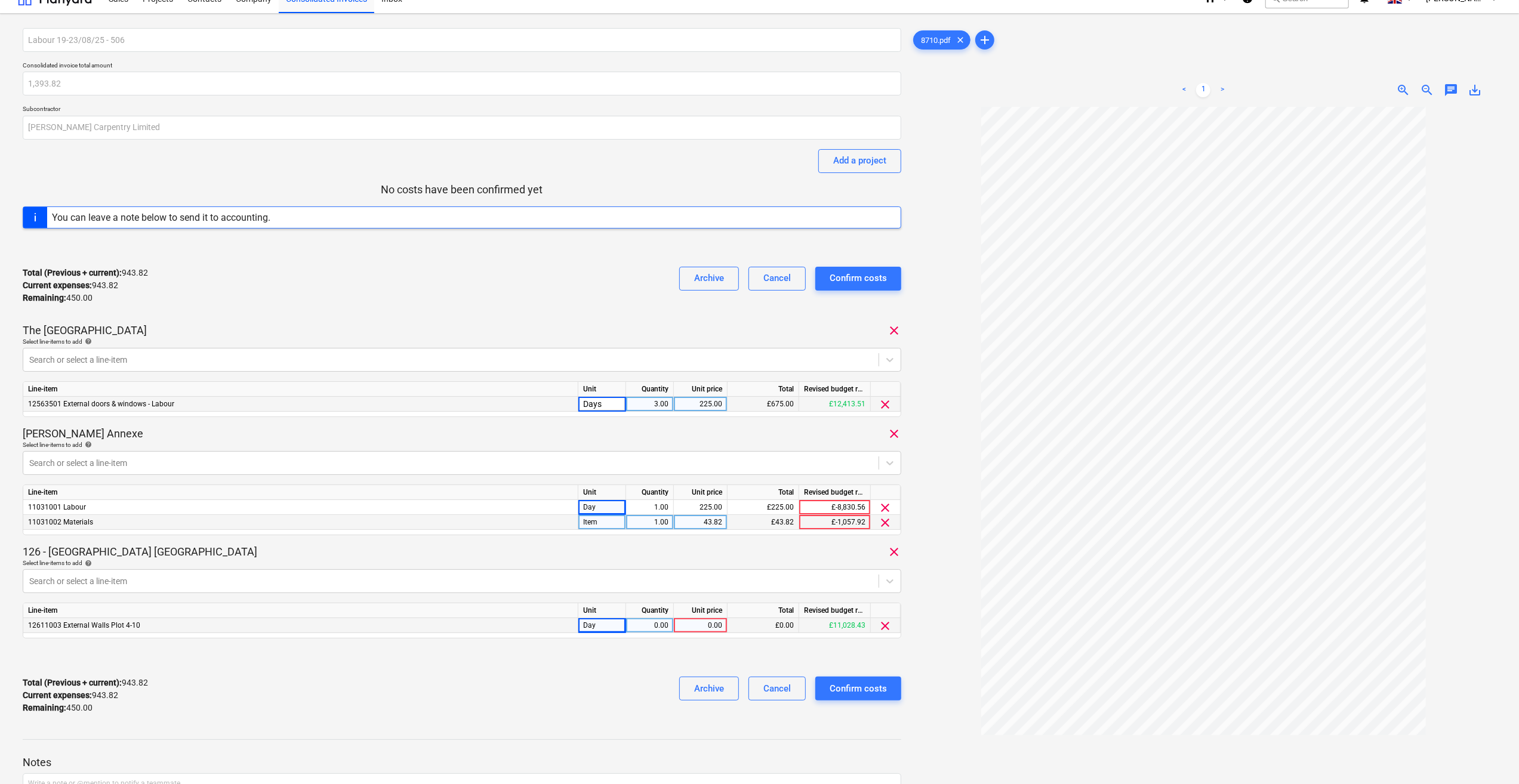
click at [606, 403] on input "Days" at bounding box center [602, 403] width 47 height 14
click at [661, 629] on div "0.00" at bounding box center [650, 625] width 38 height 15
click at [686, 626] on div "0.00" at bounding box center [700, 625] width 44 height 15
click at [930, 641] on div at bounding box center [1204, 482] width 586 height 751
click at [666, 399] on div "3.00" at bounding box center [650, 403] width 38 height 15
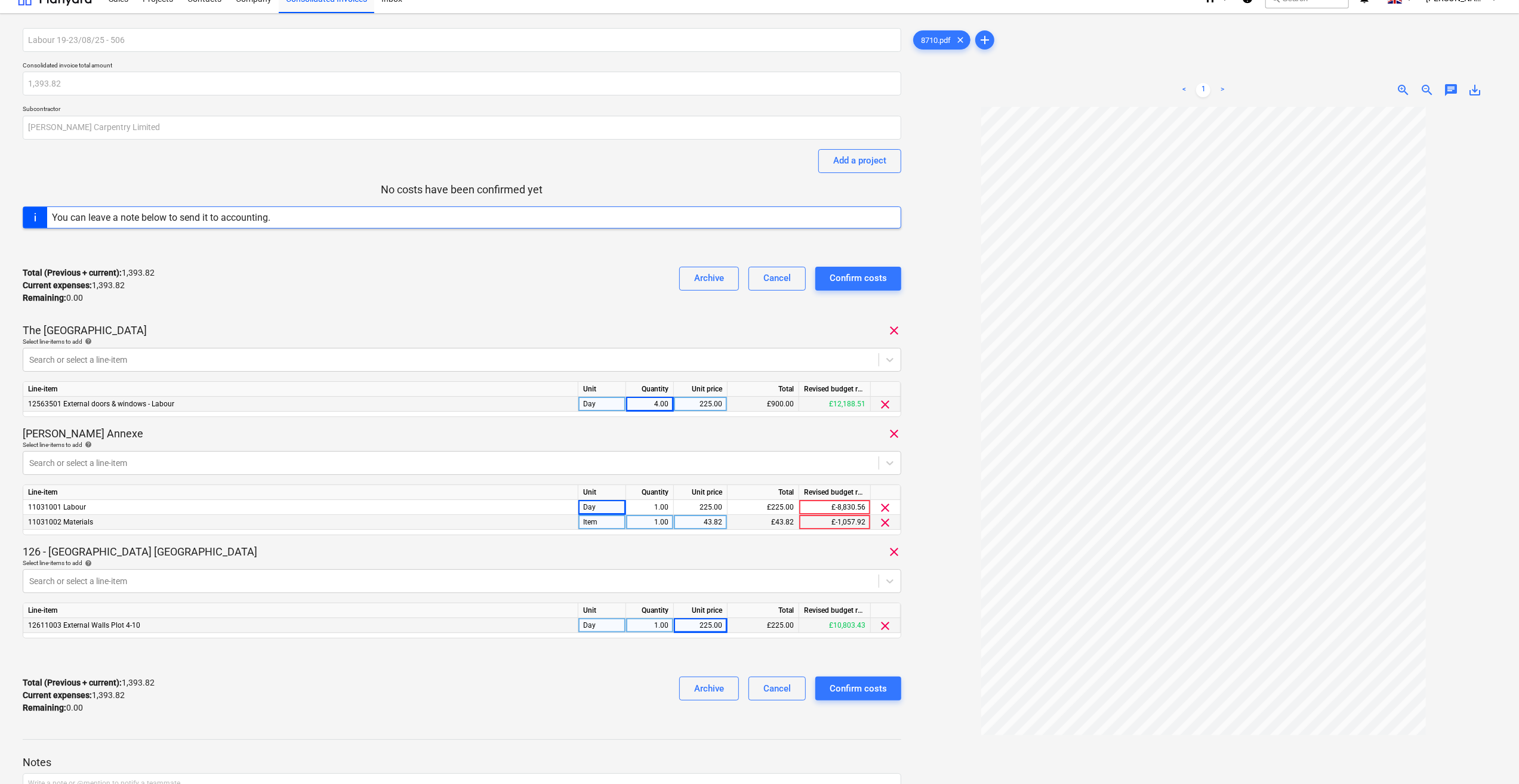
click at [593, 683] on div "Total (Previous + current) : 1,393.82 Current expenses : 1,393.82 Remaining : 0…" at bounding box center [462, 695] width 879 height 57
click at [857, 689] on div "Confirm costs" at bounding box center [858, 688] width 57 height 16
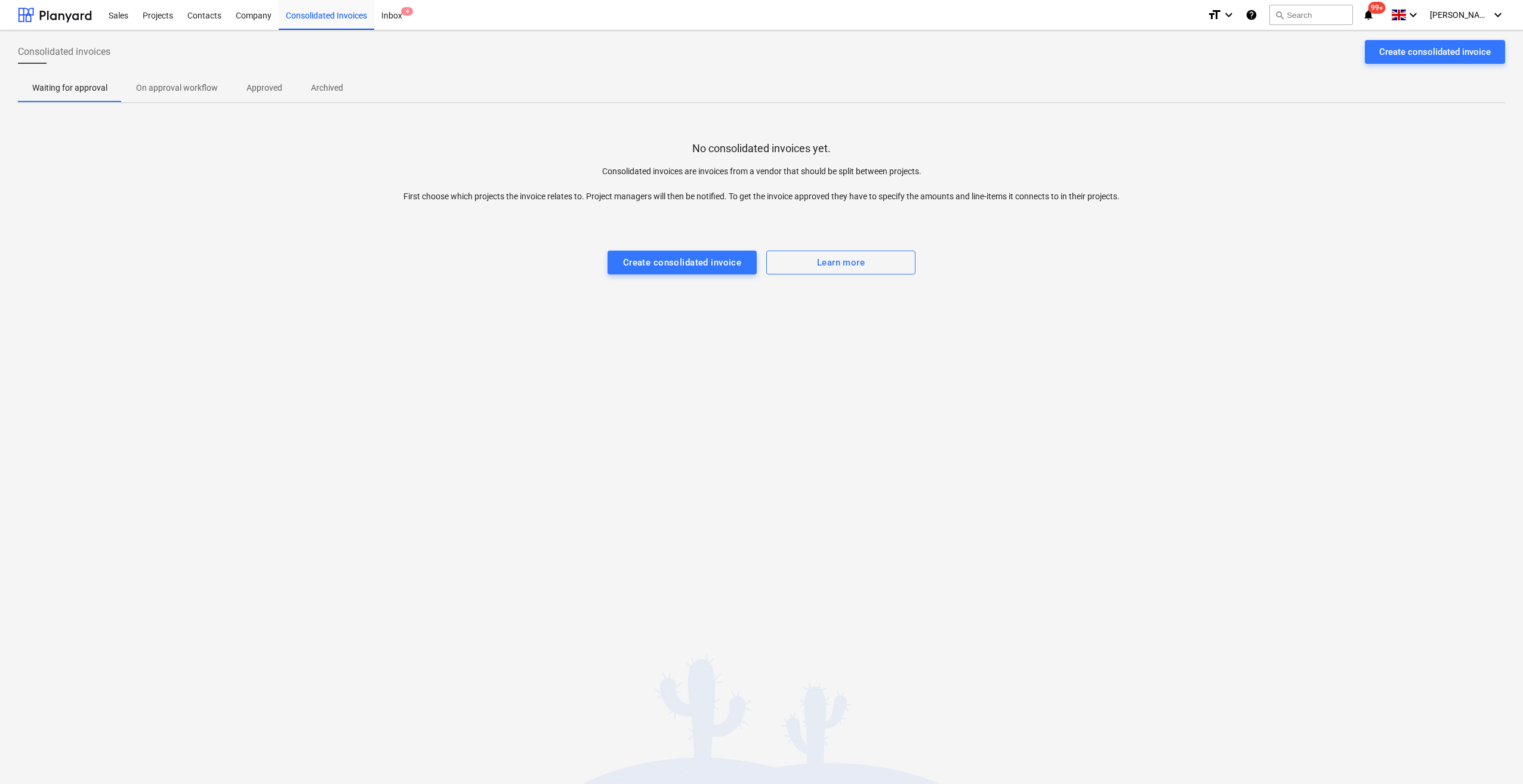
click at [183, 85] on p "On approval workflow" at bounding box center [177, 88] width 82 height 13
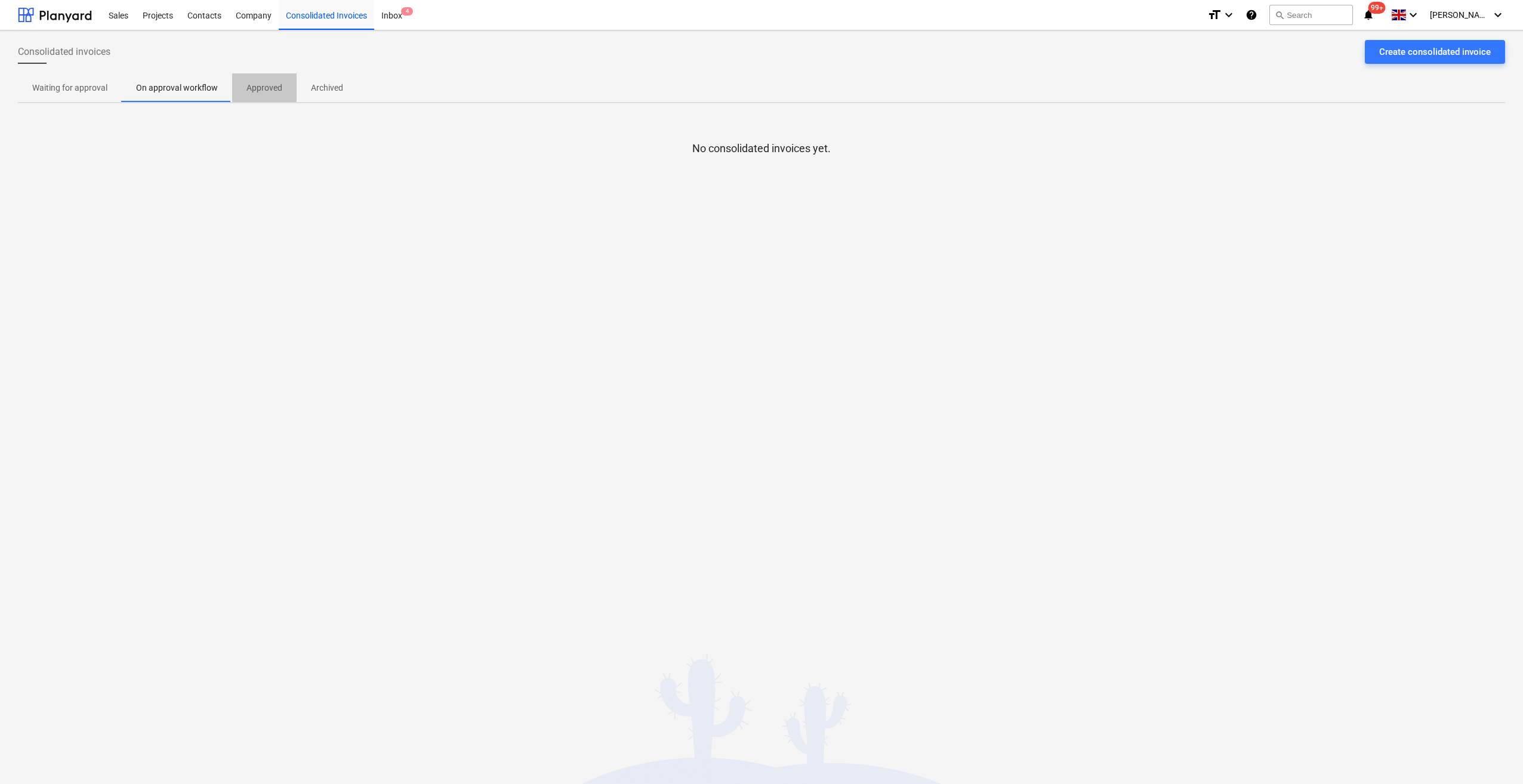
click at [271, 87] on p "Approved" at bounding box center [264, 88] width 36 height 13
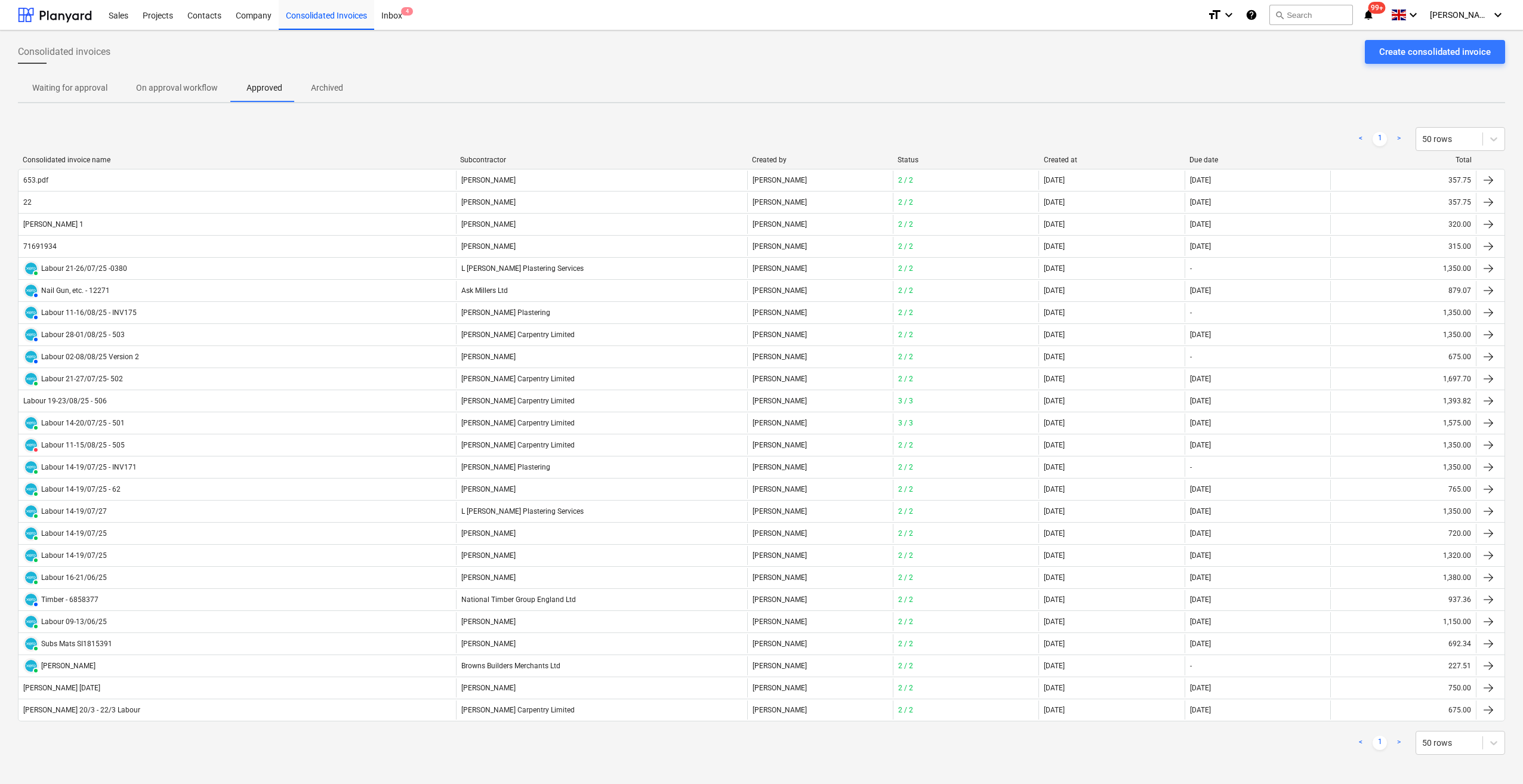
click at [74, 90] on p "Waiting for approval" at bounding box center [70, 88] width 75 height 13
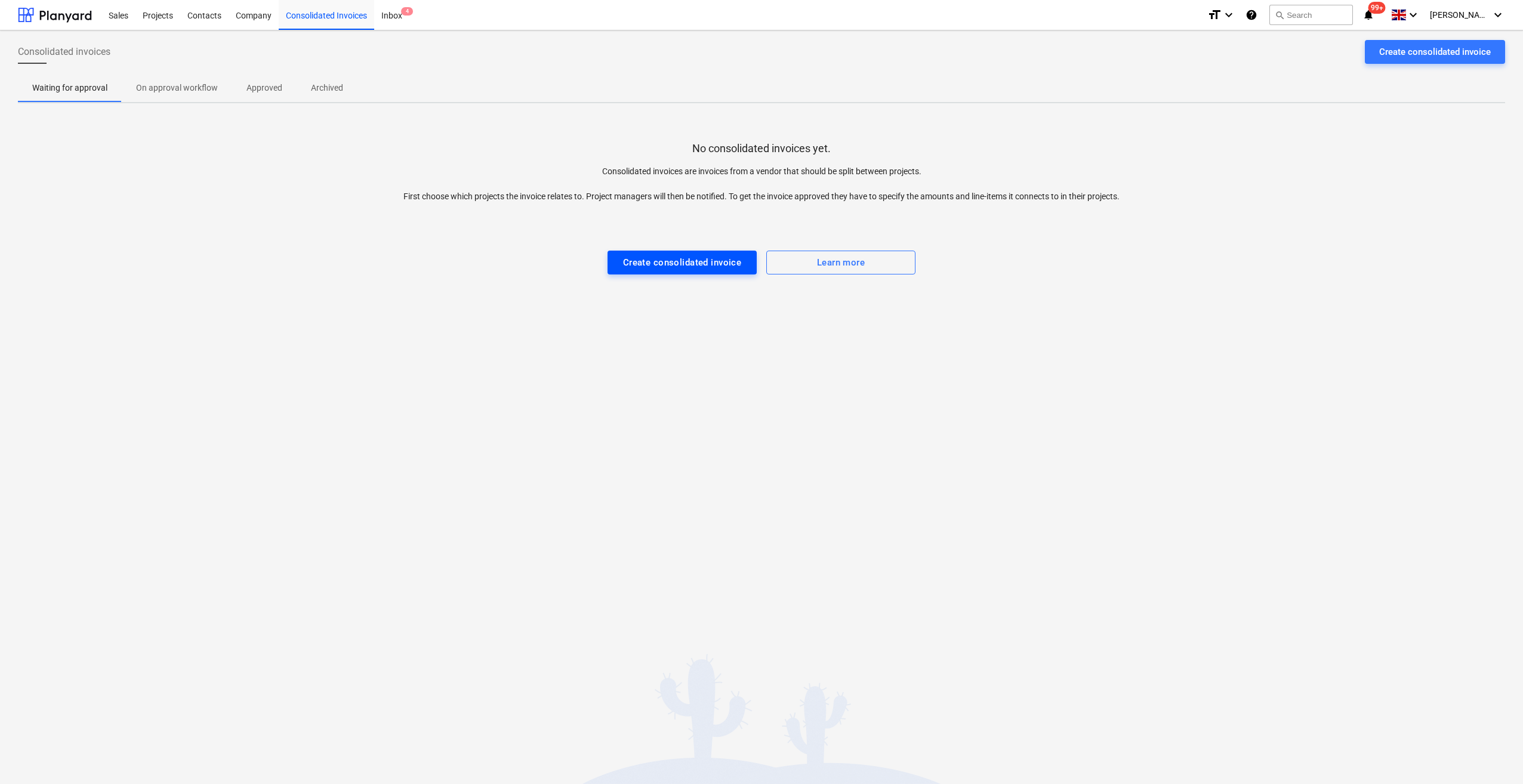
click at [705, 262] on div "Create consolidated invoice" at bounding box center [682, 263] width 119 height 16
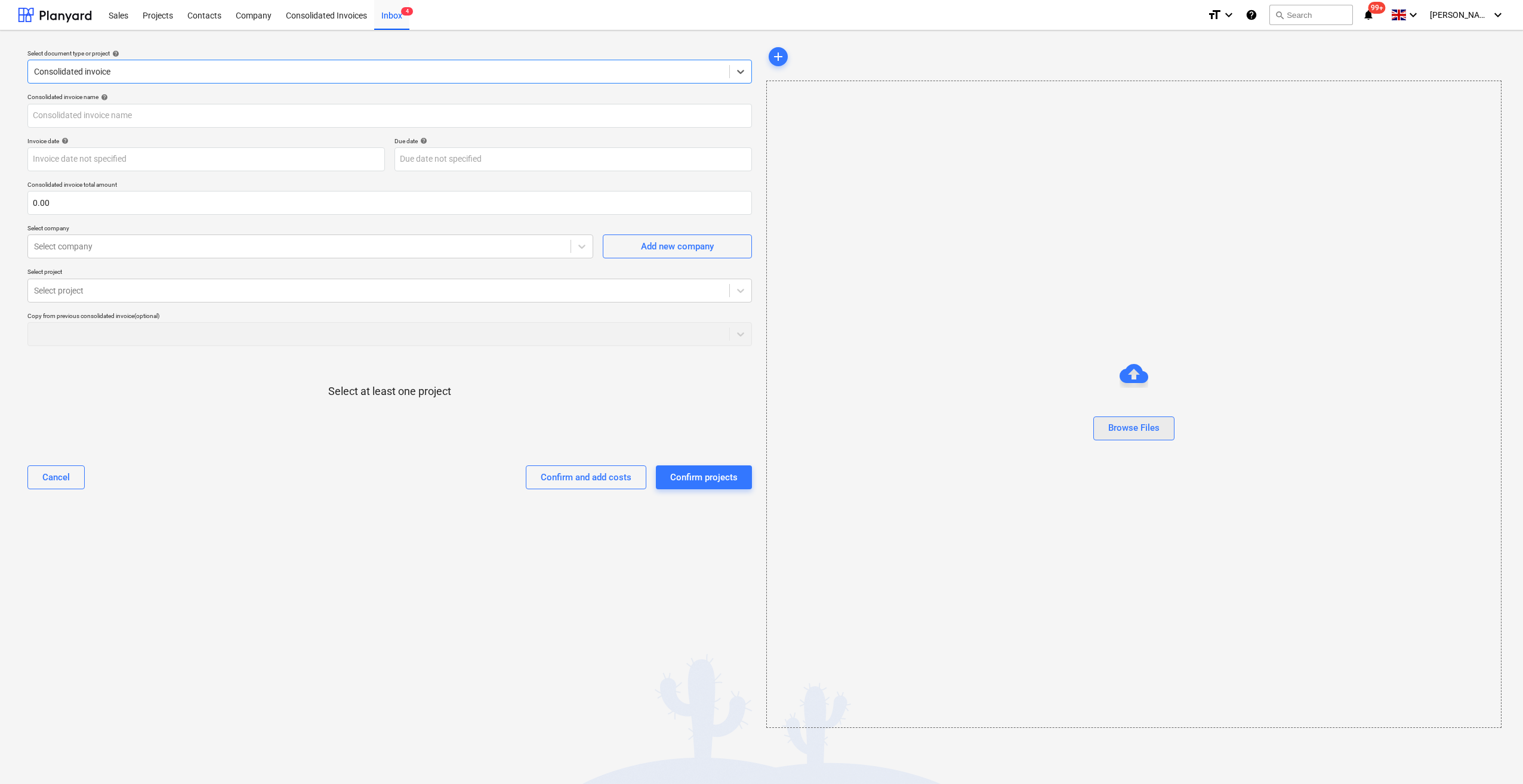
click at [1130, 433] on div "Browse Files" at bounding box center [1134, 428] width 51 height 16
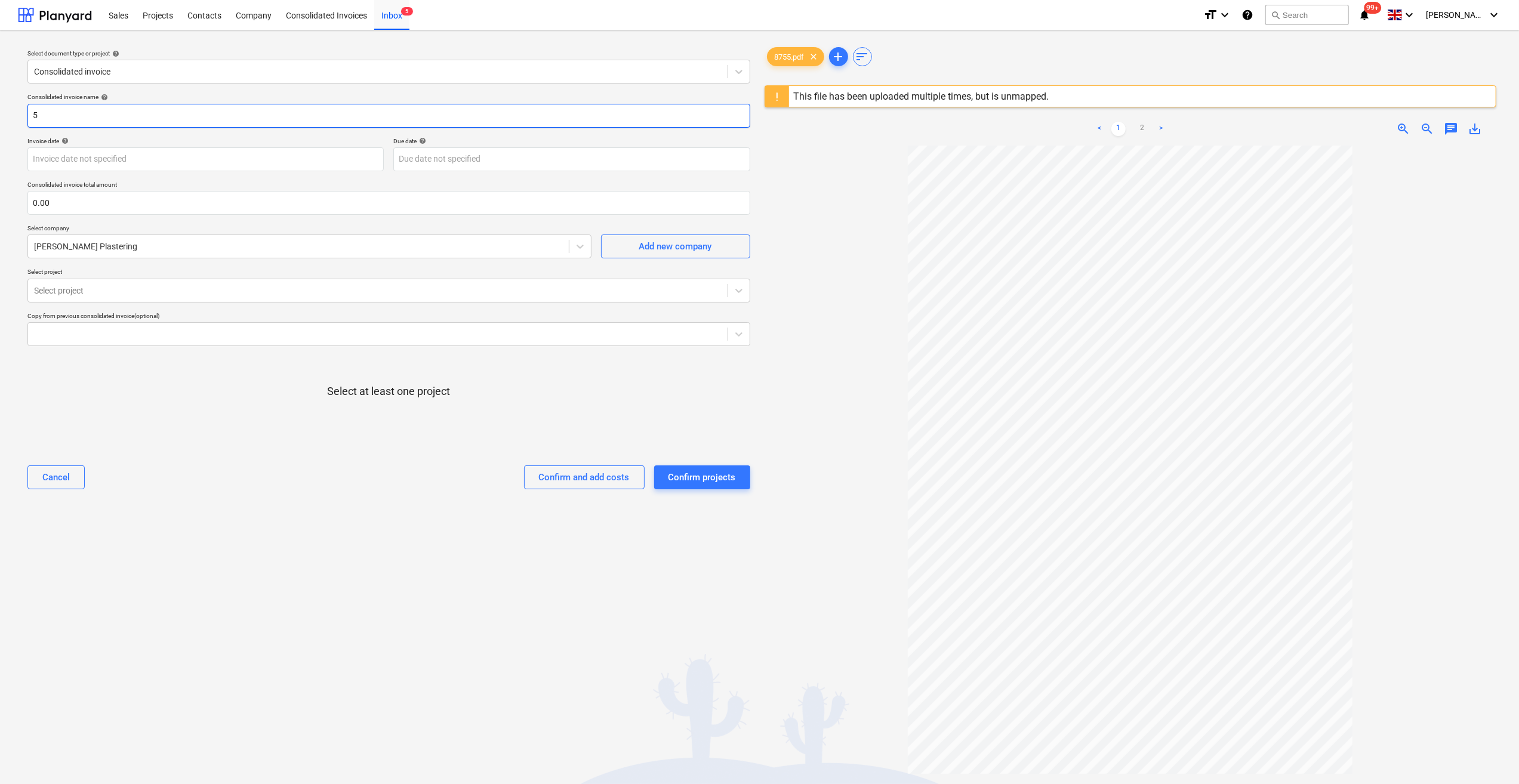
click at [44, 114] on input "5" at bounding box center [389, 116] width 723 height 24
click at [36, 113] on input "5Labour" at bounding box center [389, 116] width 723 height 24
click at [70, 116] on input "Labour" at bounding box center [389, 116] width 723 height 24
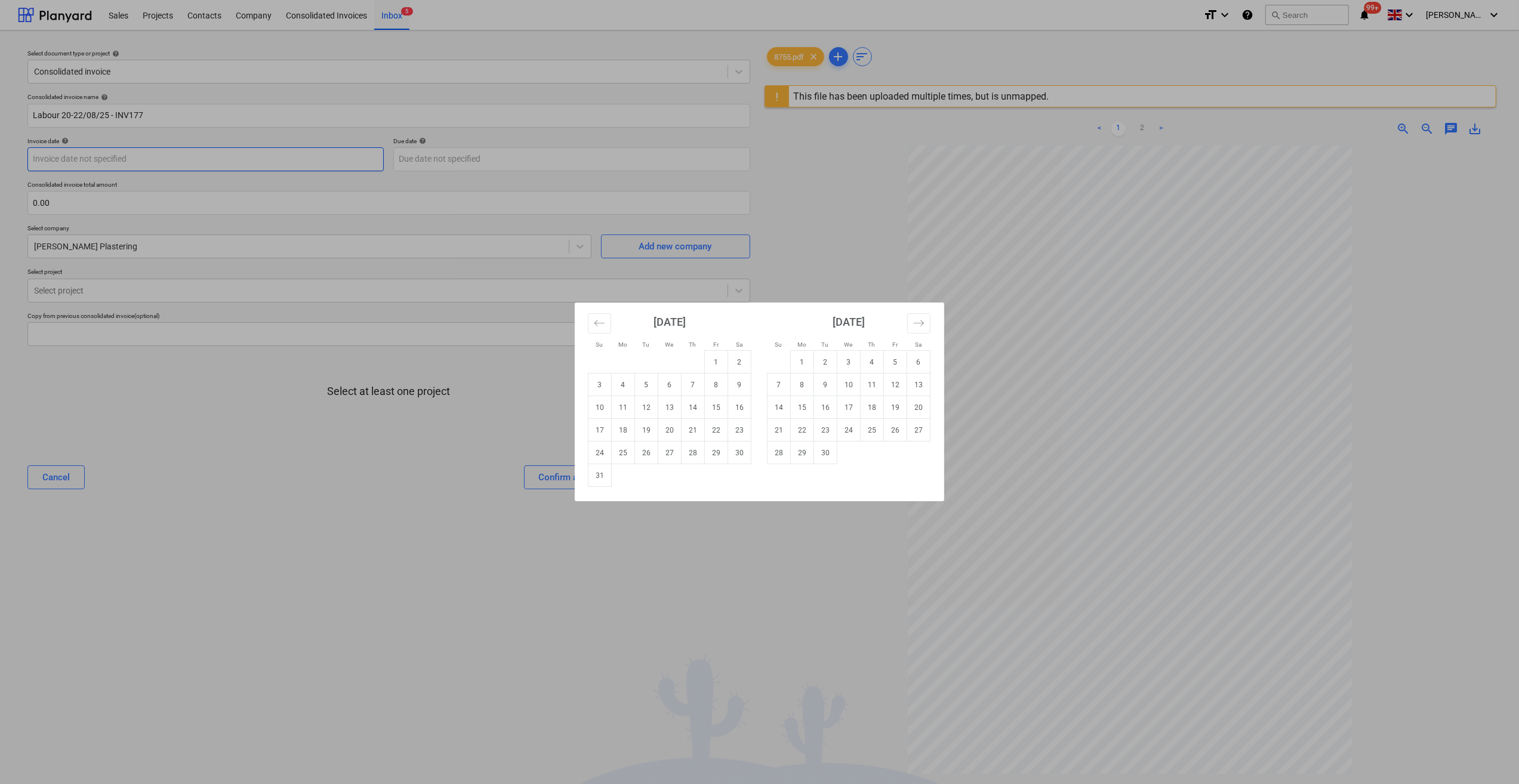
click at [128, 161] on body "Sales Projects Contacts Company Consolidated Invoices Inbox 5 format_size keybo…" at bounding box center [759, 392] width 1519 height 784
click at [649, 449] on td "26" at bounding box center [646, 453] width 23 height 23
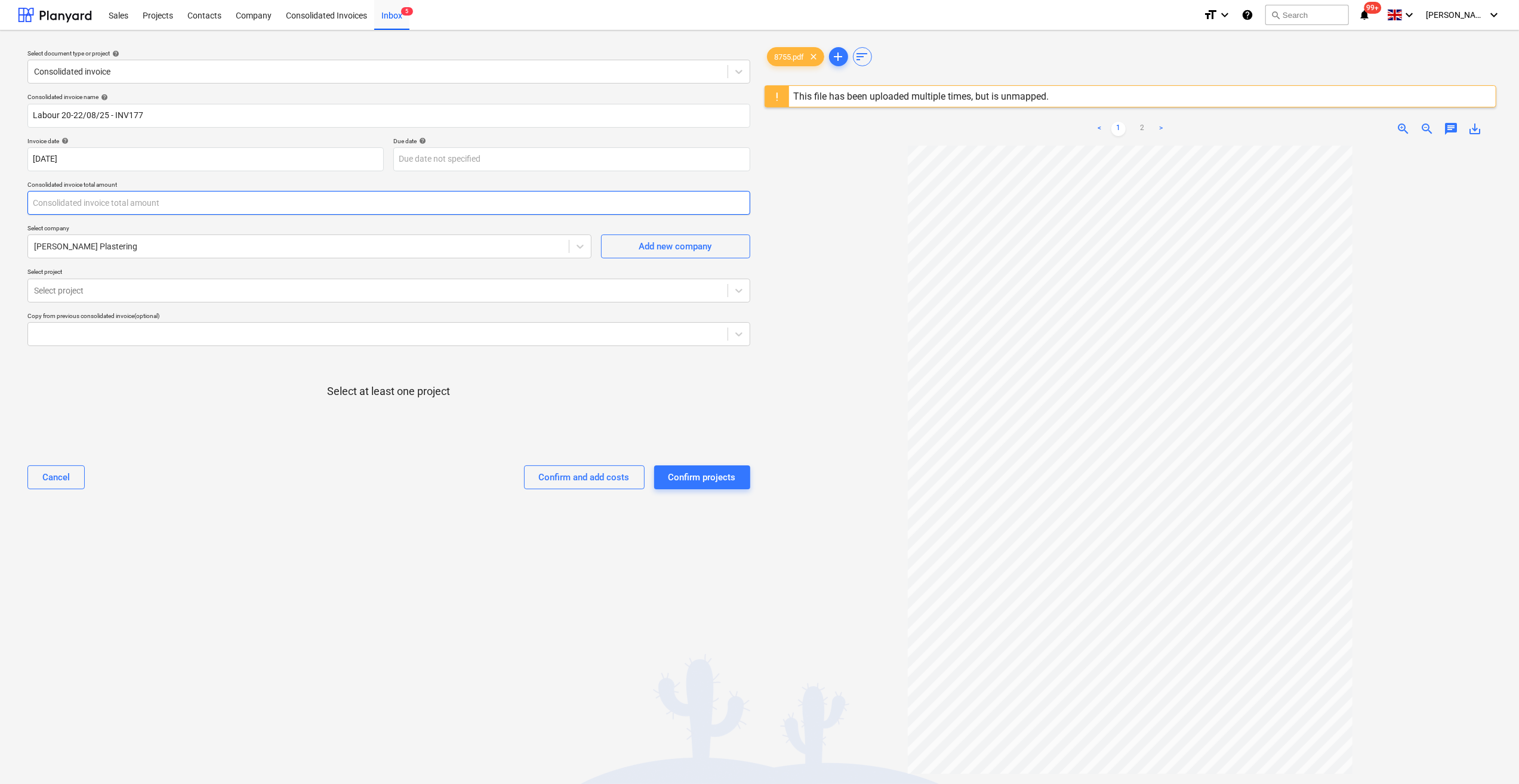
click at [62, 203] on input "text" at bounding box center [389, 203] width 723 height 24
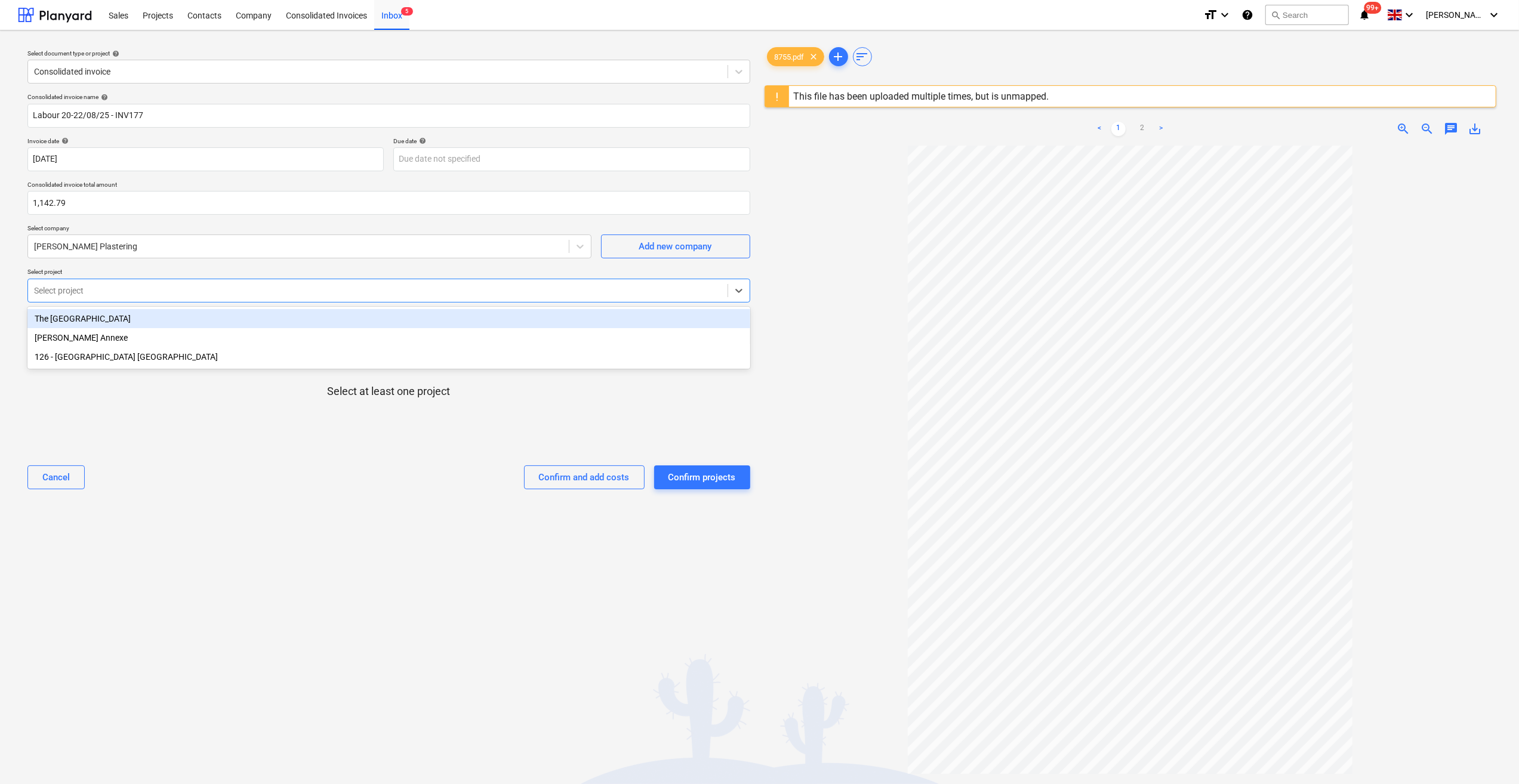
click at [111, 291] on div at bounding box center [378, 290] width 688 height 12
click at [93, 322] on div "The [GEOGRAPHIC_DATA]" at bounding box center [389, 319] width 723 height 19
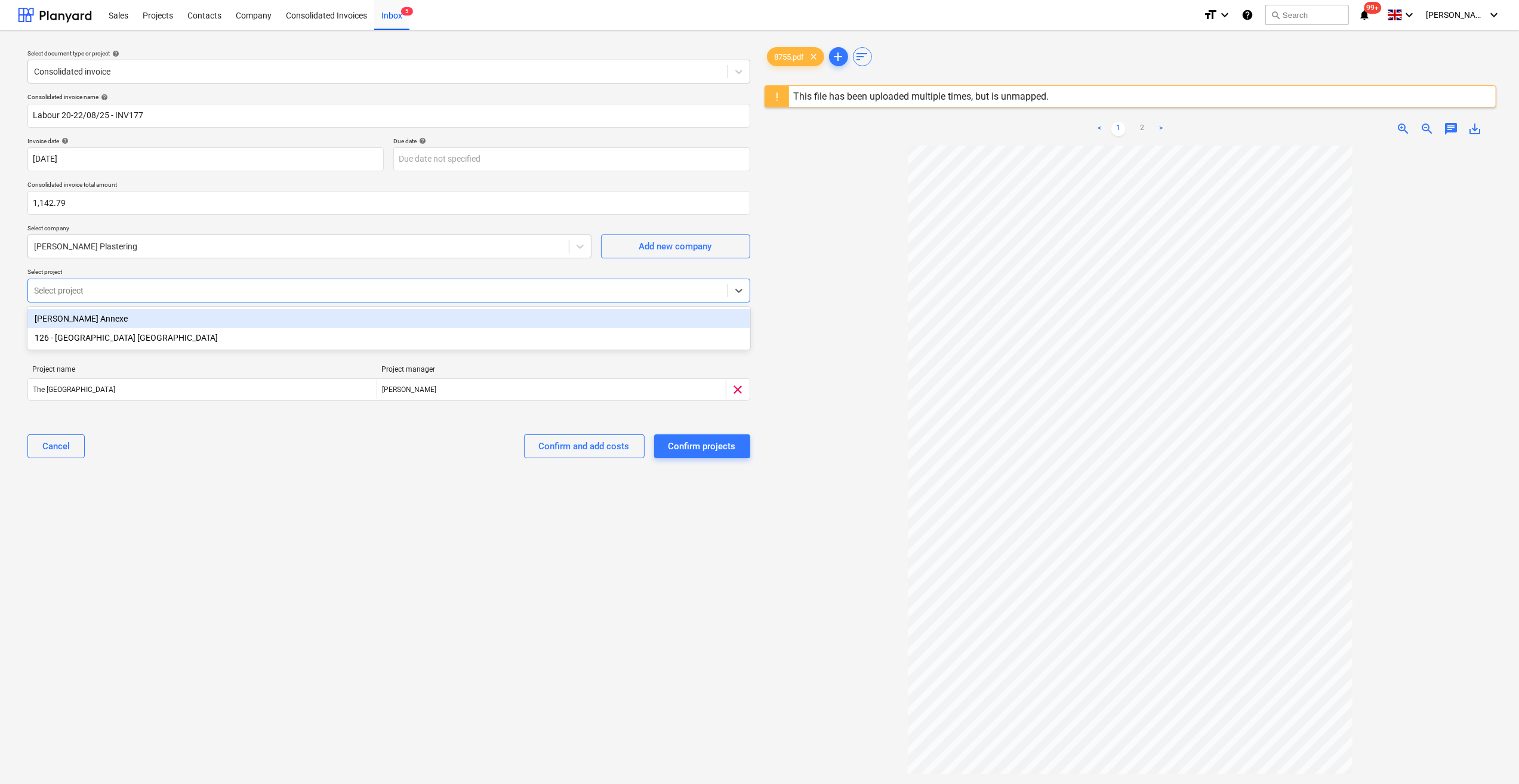
click at [93, 323] on div "[PERSON_NAME] Annexe" at bounding box center [389, 319] width 723 height 19
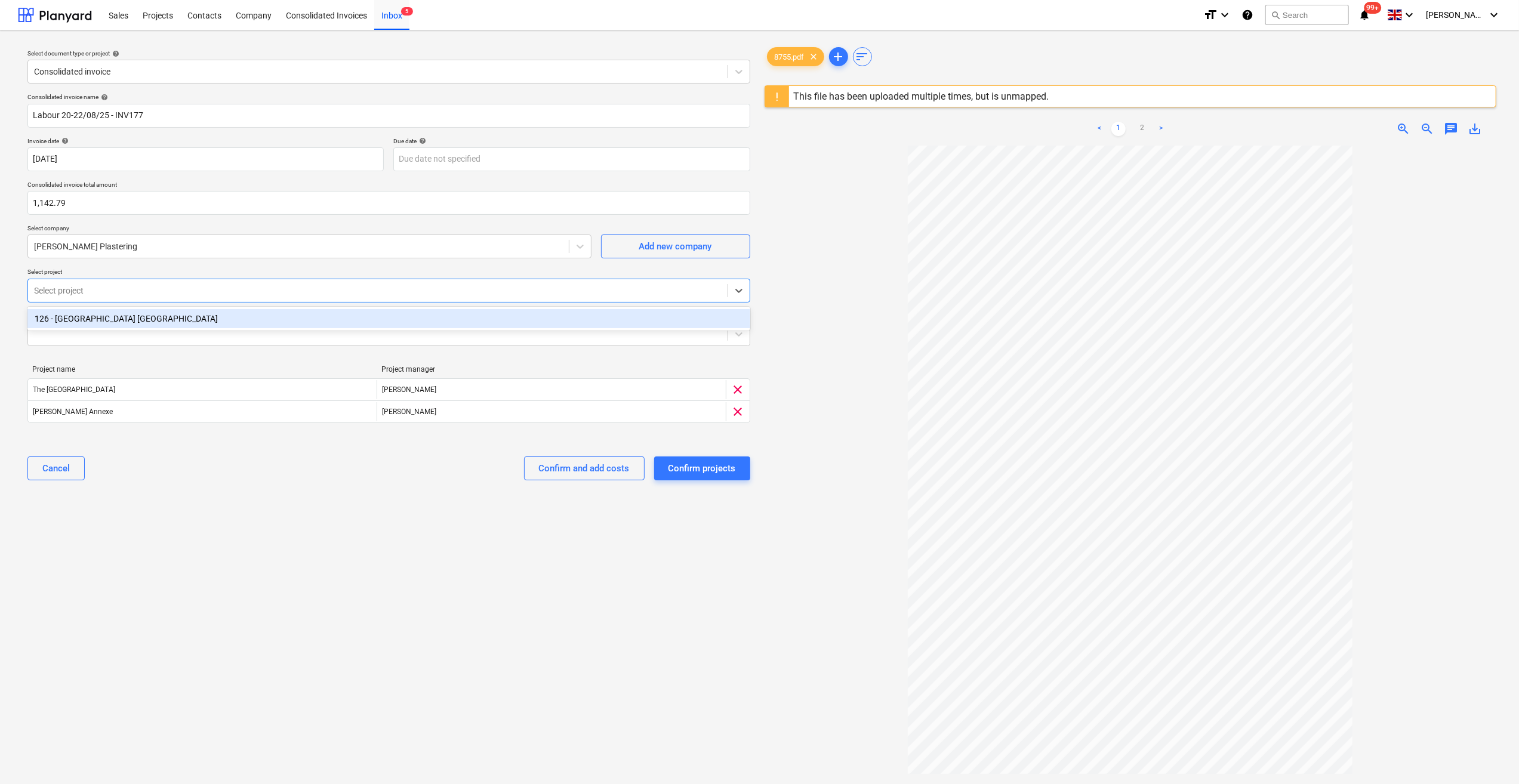
click at [126, 319] on div "126 - [GEOGRAPHIC_DATA] [GEOGRAPHIC_DATA]" at bounding box center [389, 319] width 723 height 19
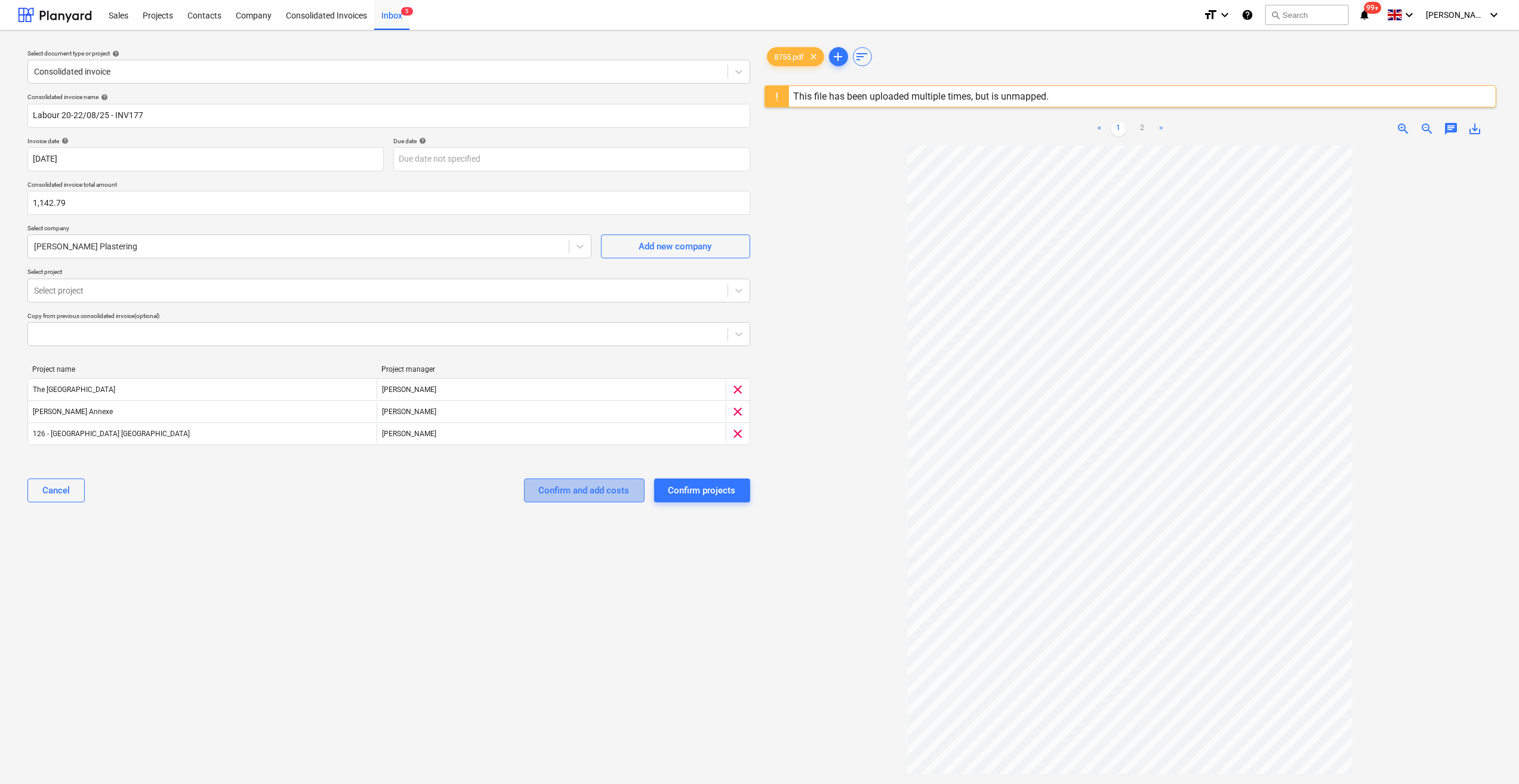
click at [575, 493] on div "Confirm and add costs" at bounding box center [584, 490] width 91 height 16
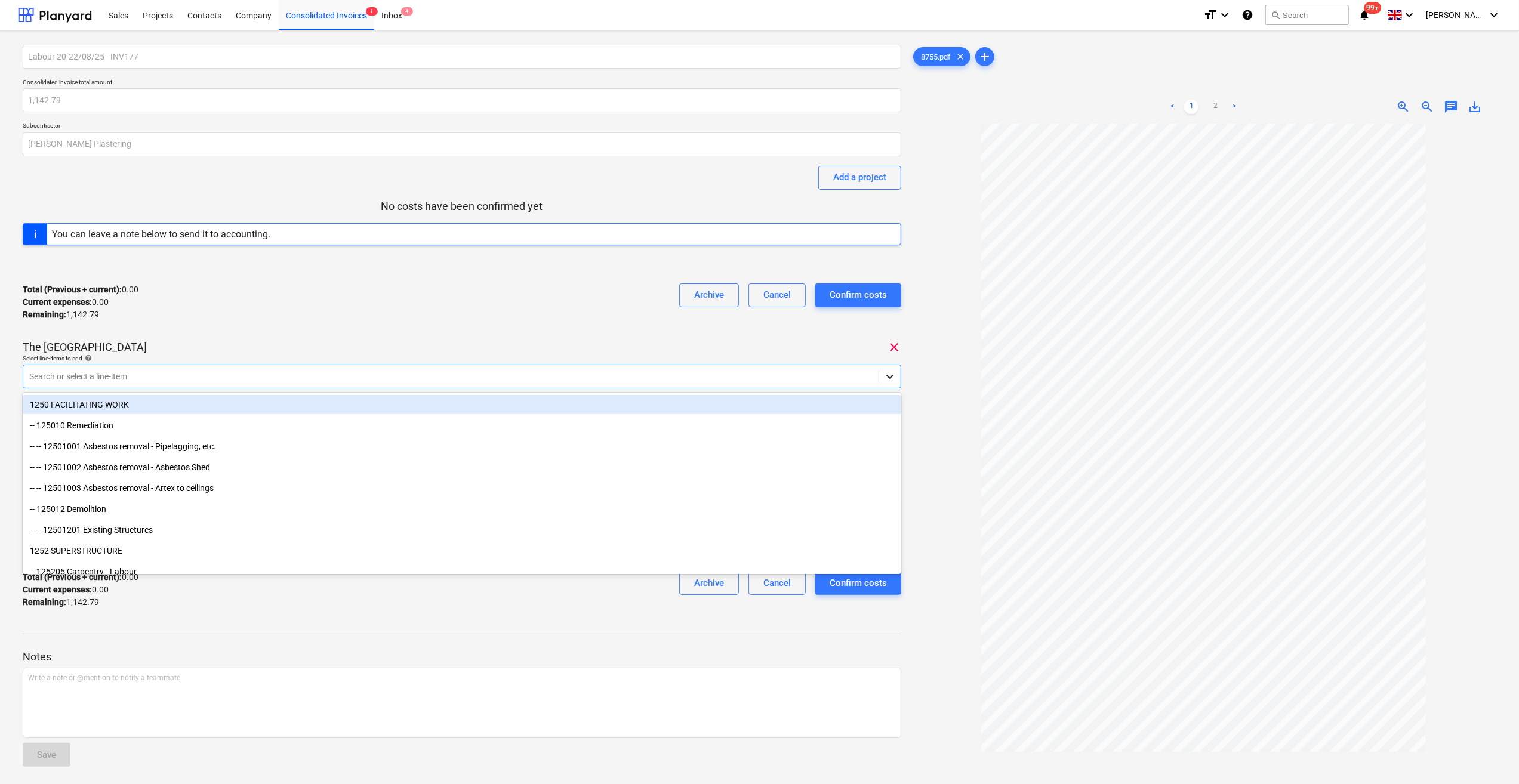
click at [894, 380] on icon at bounding box center [890, 376] width 12 height 12
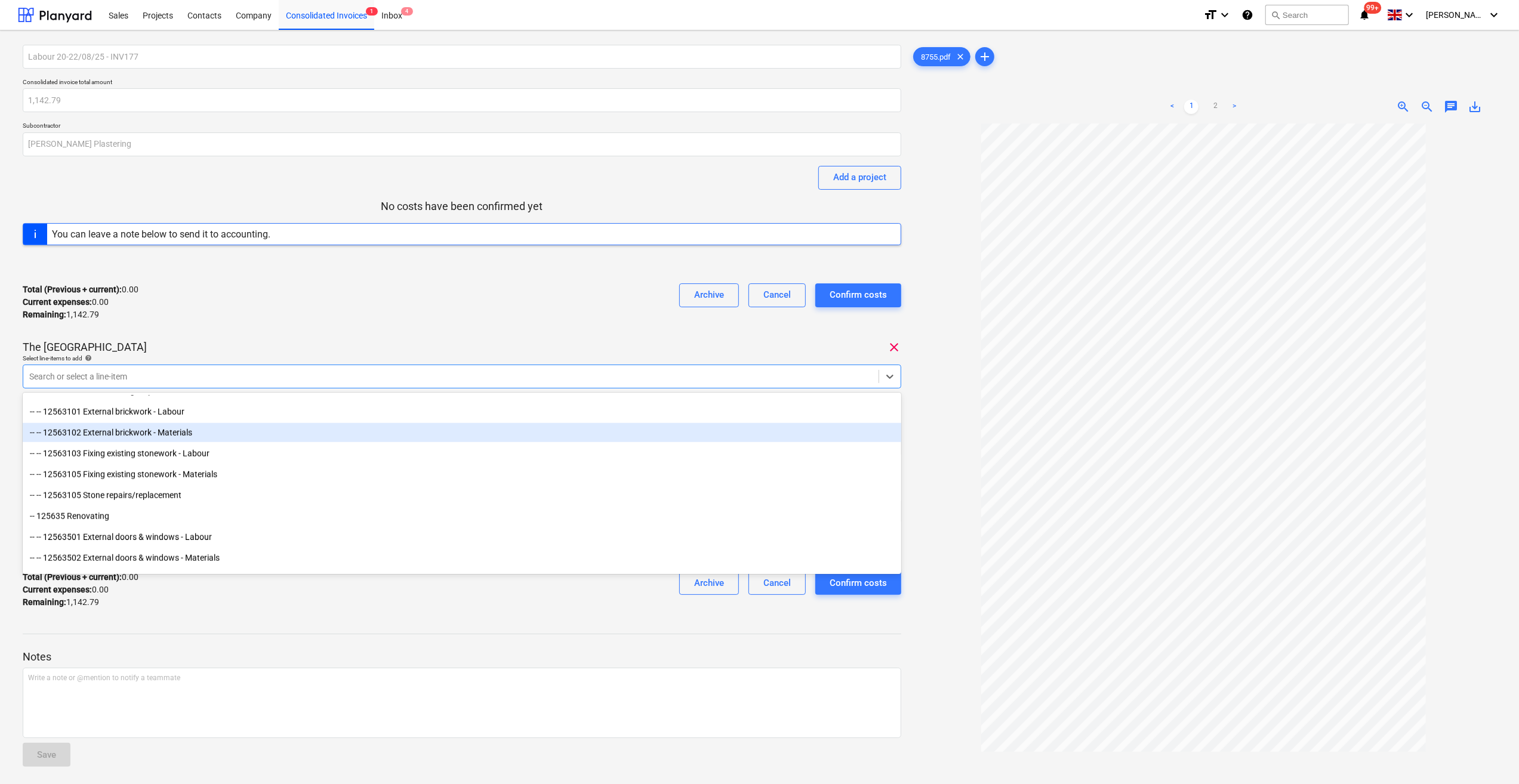
scroll to position [1372, 0]
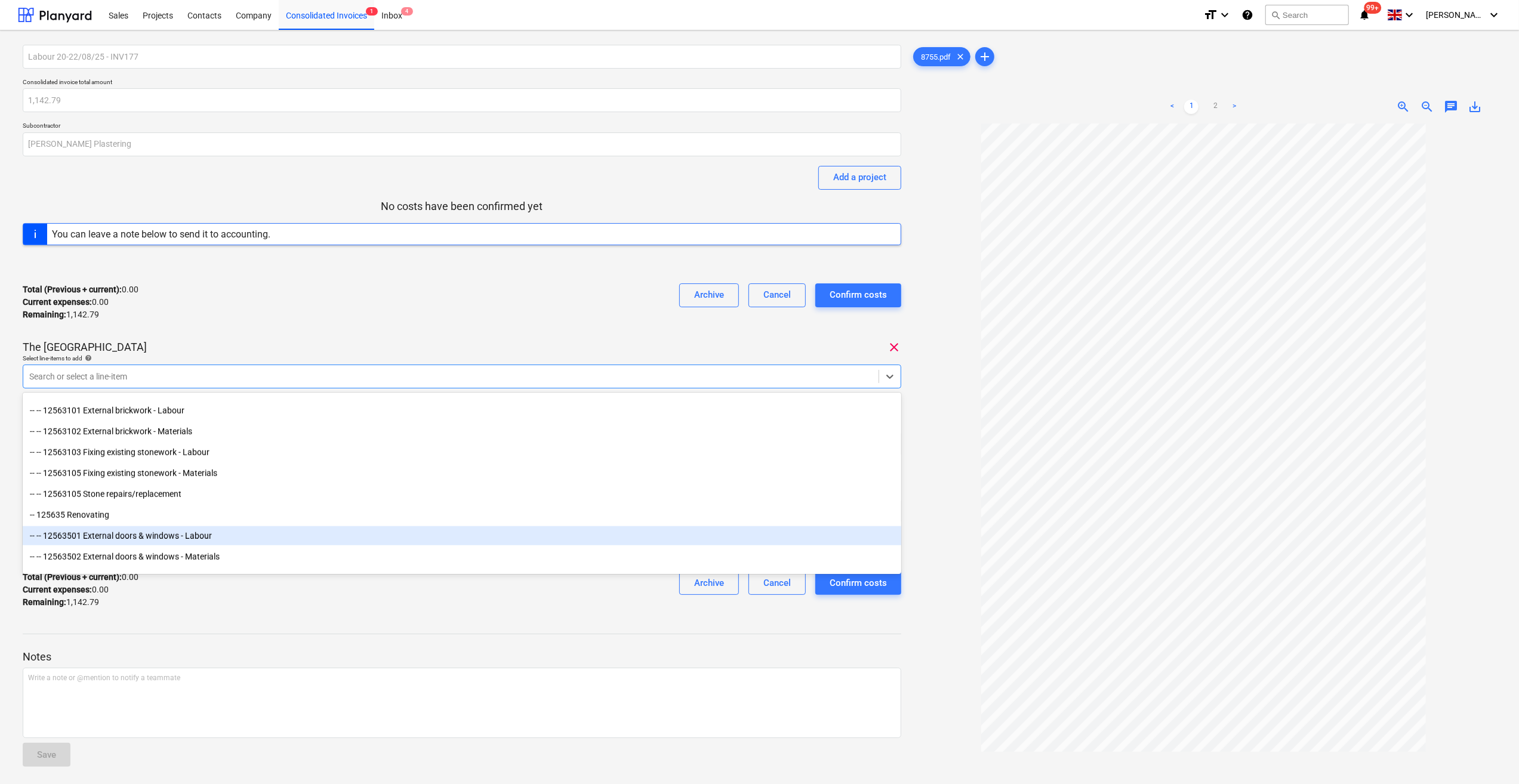
click at [350, 540] on div "-- -- 12563501 External doors & windows - Labour" at bounding box center [462, 536] width 879 height 19
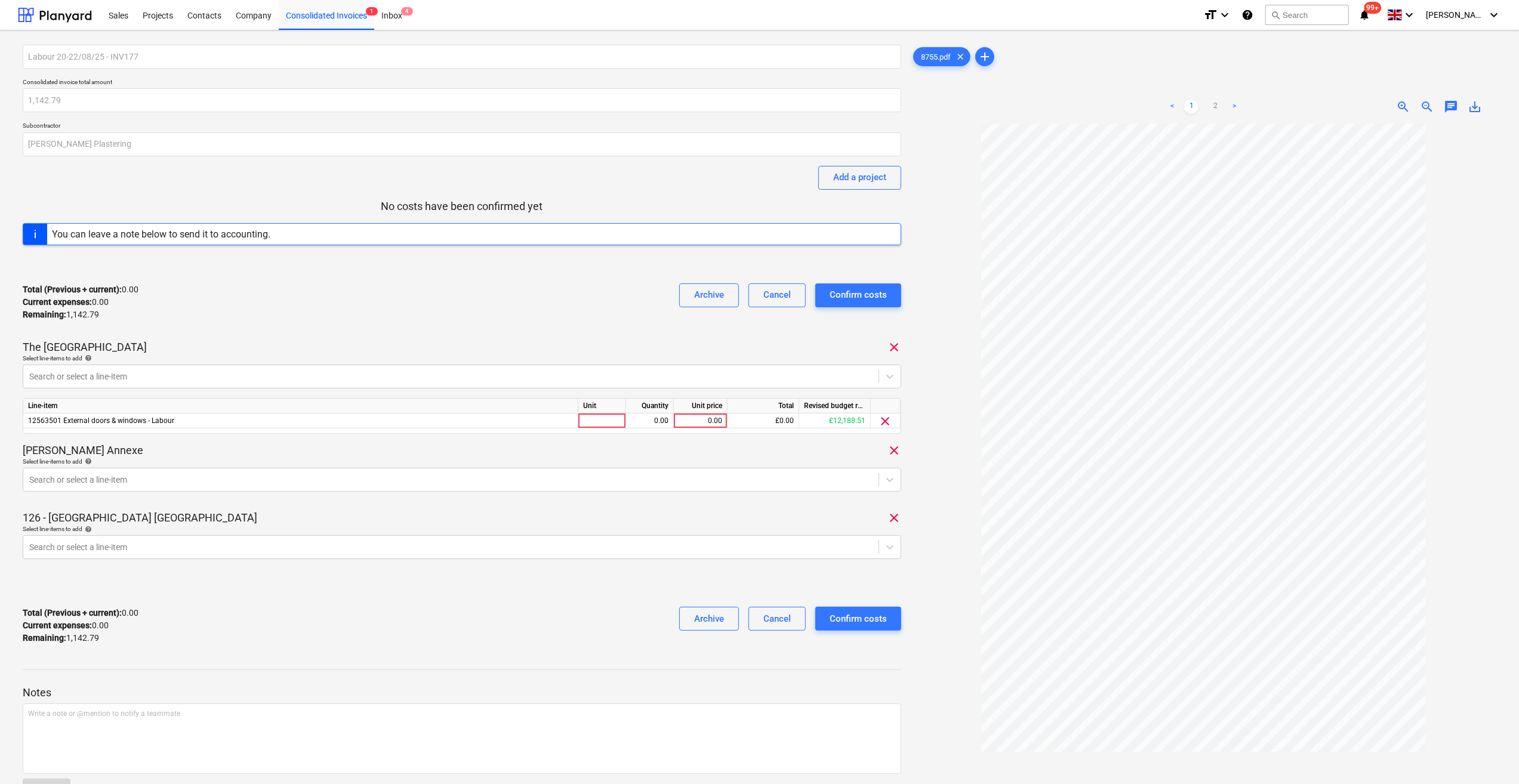
click at [952, 544] on div at bounding box center [1204, 498] width 586 height 751
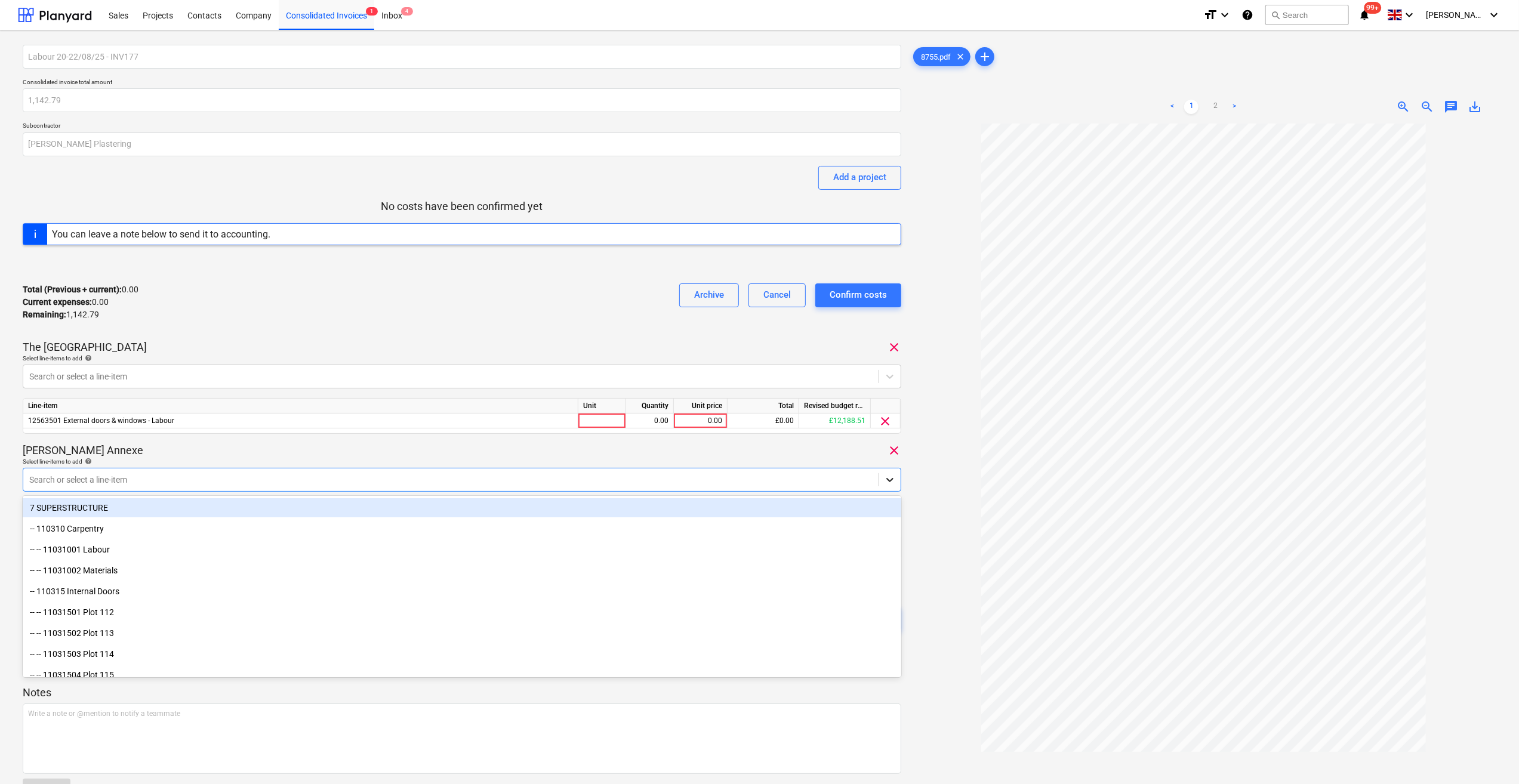
click at [888, 482] on icon at bounding box center [890, 479] width 12 height 12
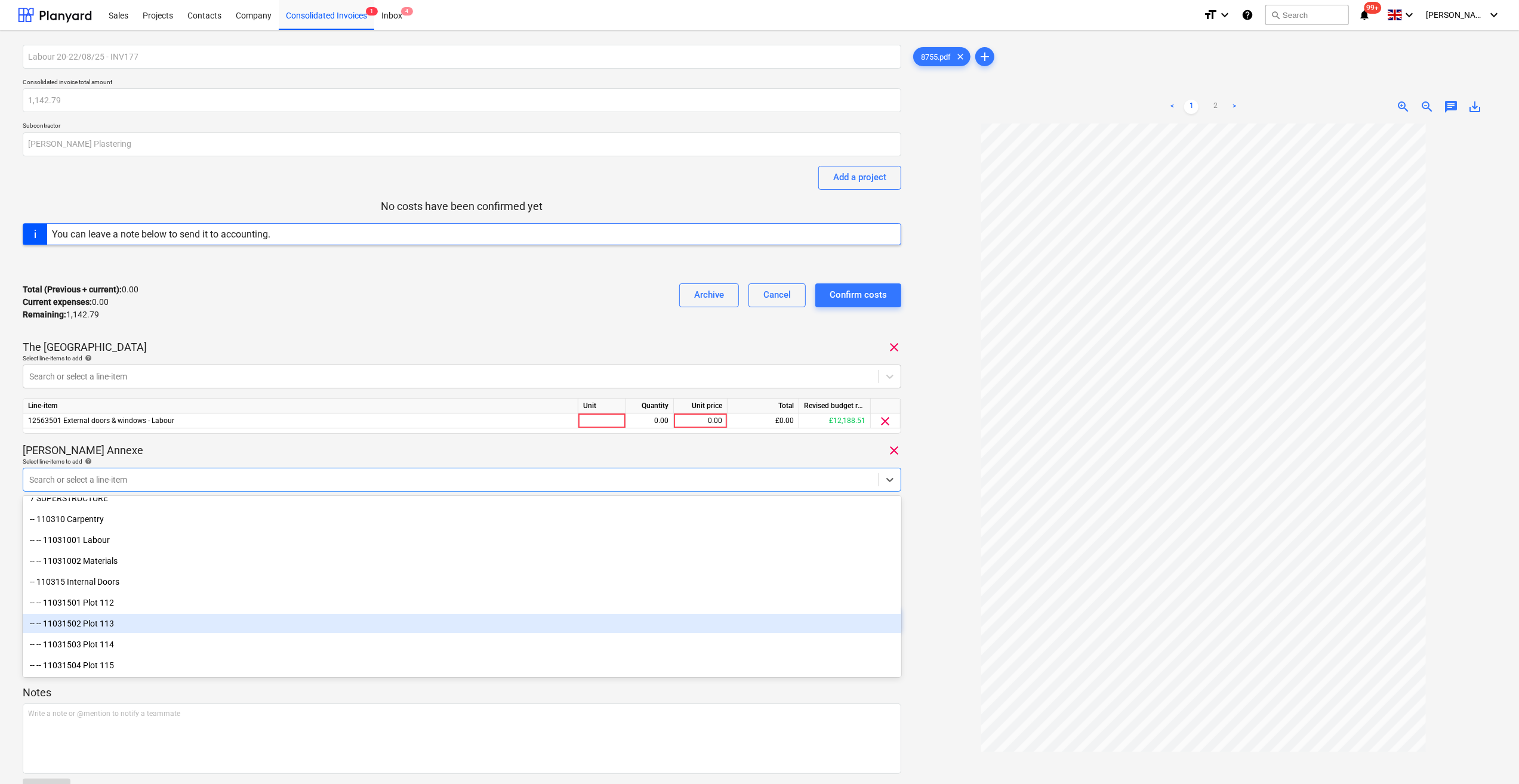
scroll to position [0, 0]
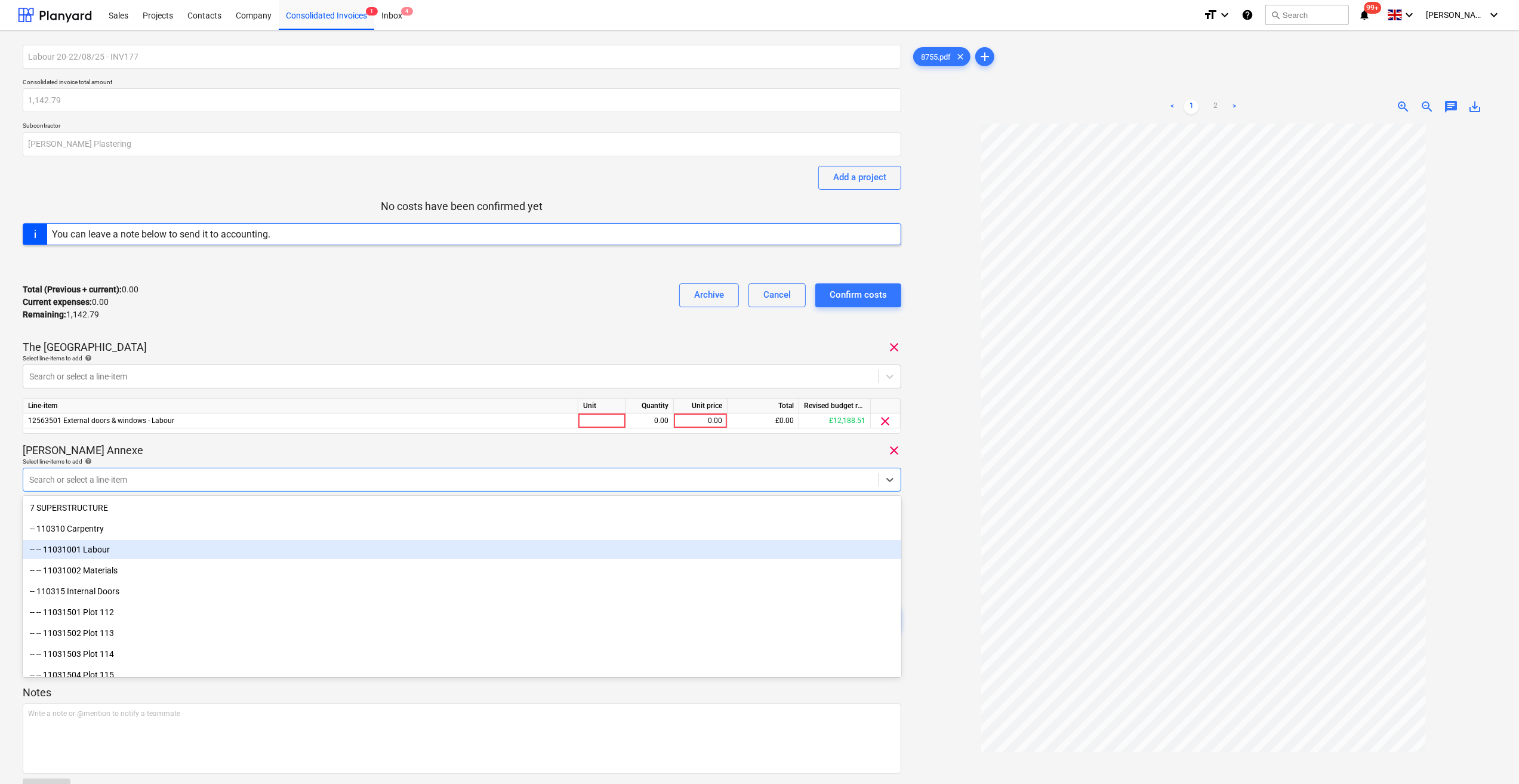
click at [103, 551] on div "-- -- 11031001 Labour" at bounding box center [462, 549] width 879 height 19
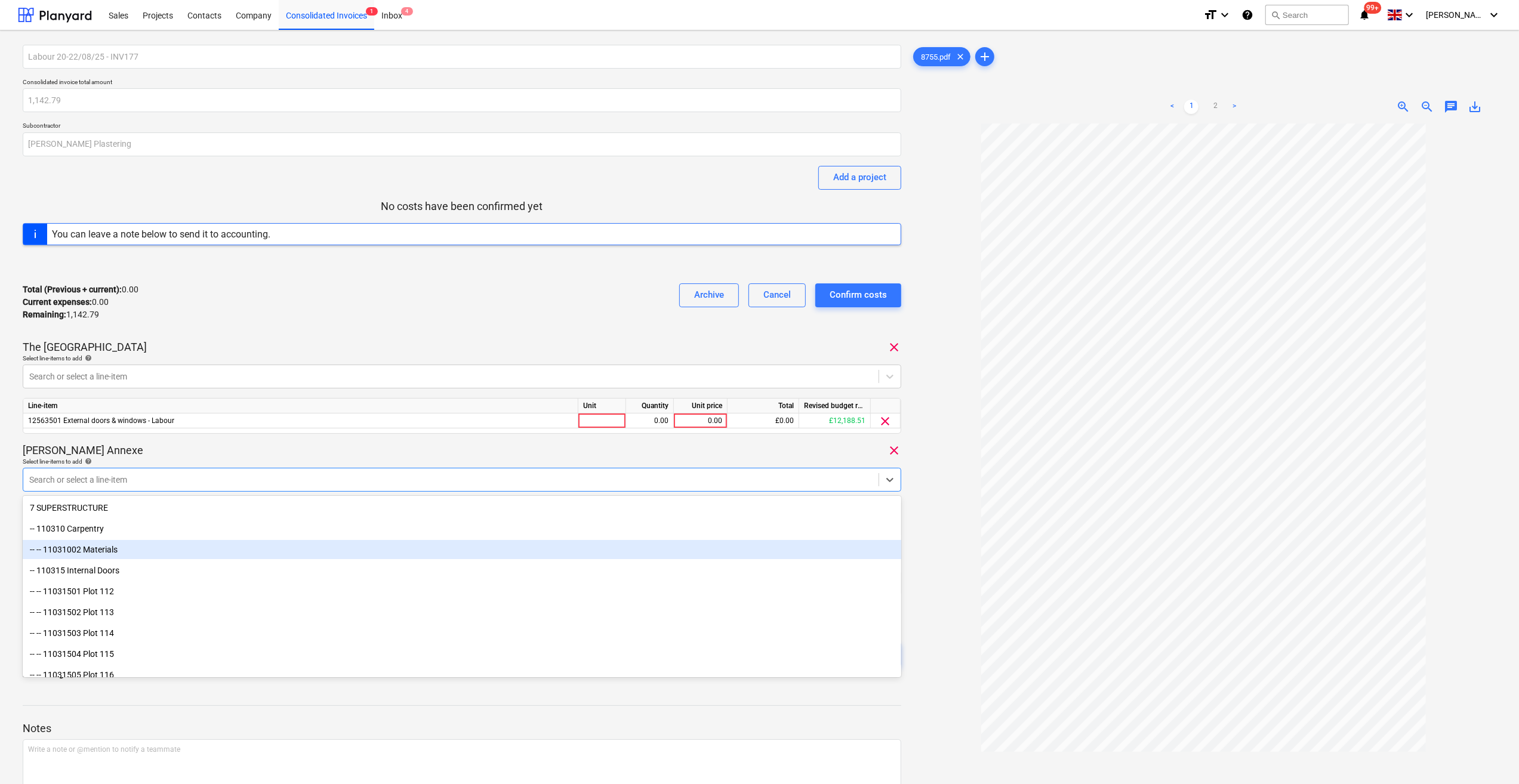
click at [84, 545] on div "-- -- 11031002 Materials" at bounding box center [462, 549] width 879 height 19
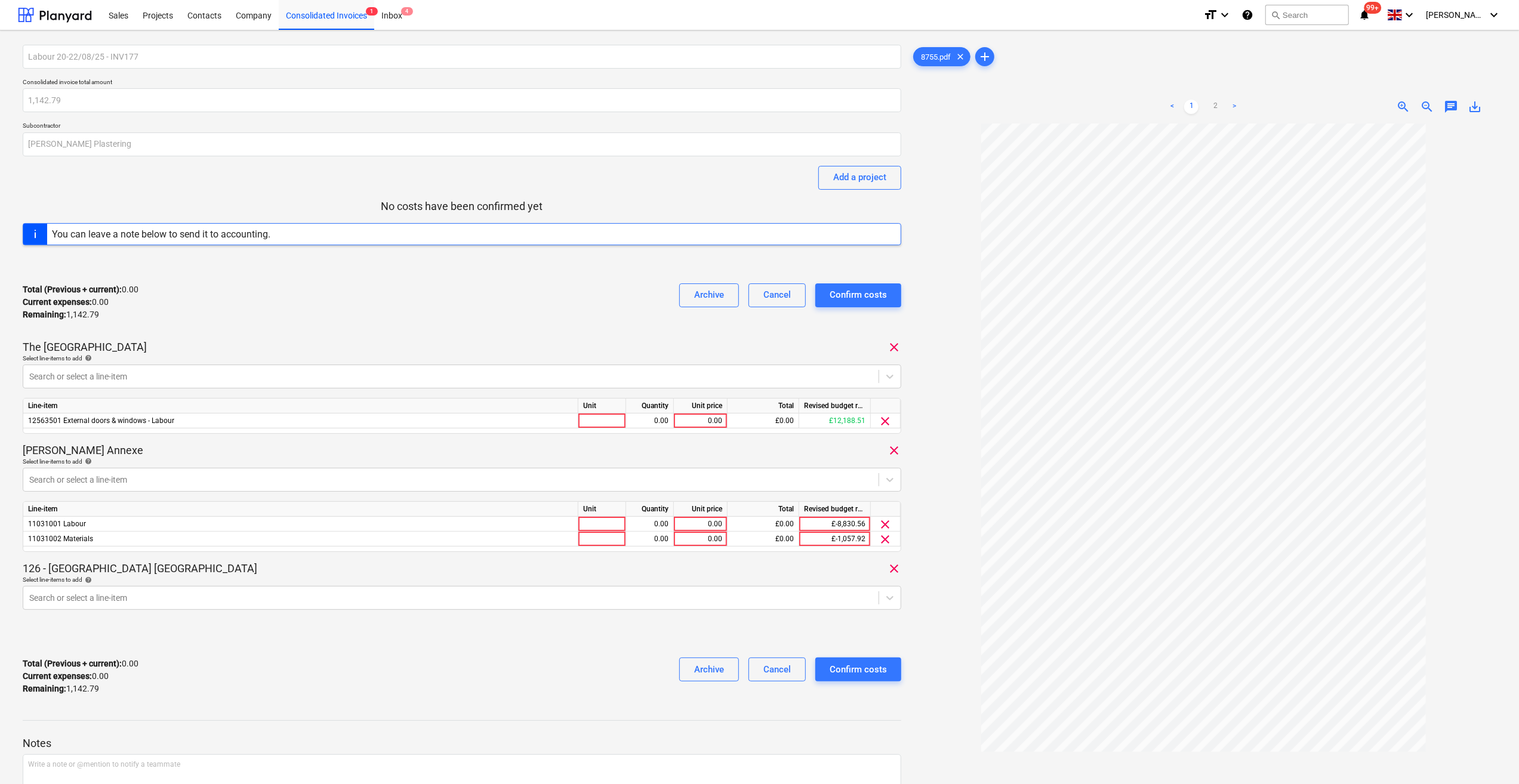
click at [936, 499] on div at bounding box center [1204, 498] width 586 height 751
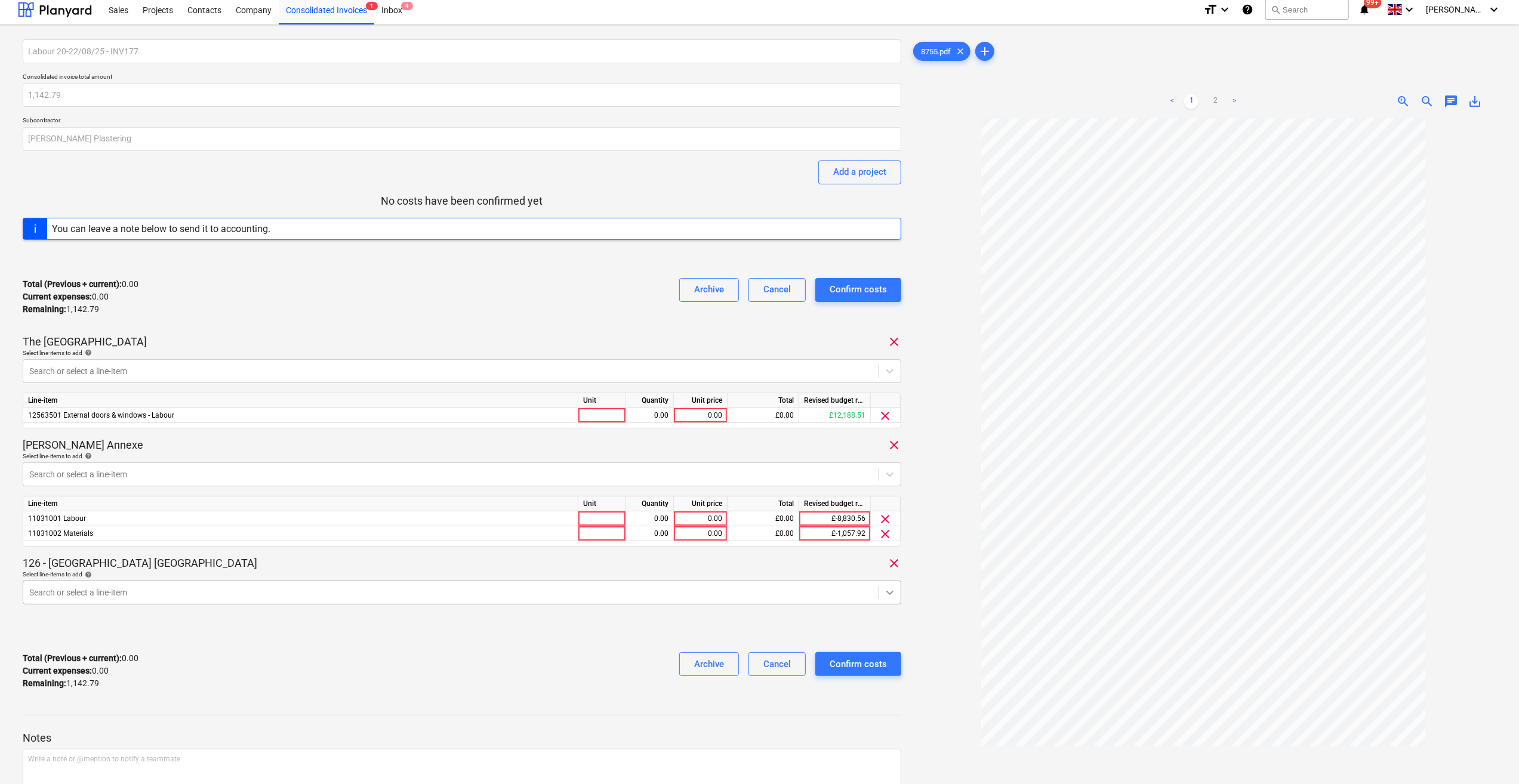
click at [891, 600] on div "126 - [GEOGRAPHIC_DATA] [PERSON_NAME] clear Select line-items to add help Searc…" at bounding box center [462, 585] width 879 height 58
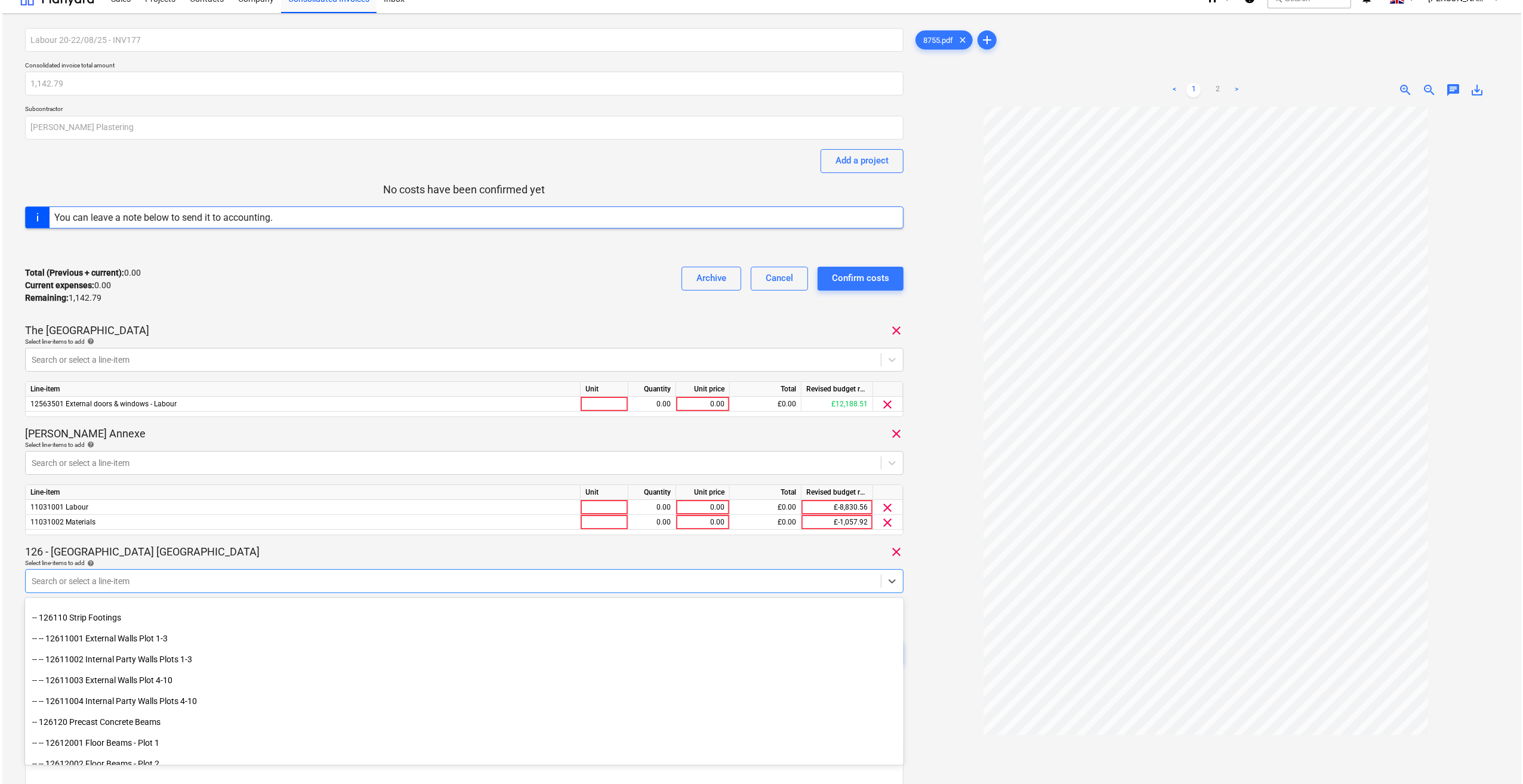
scroll to position [179, 0]
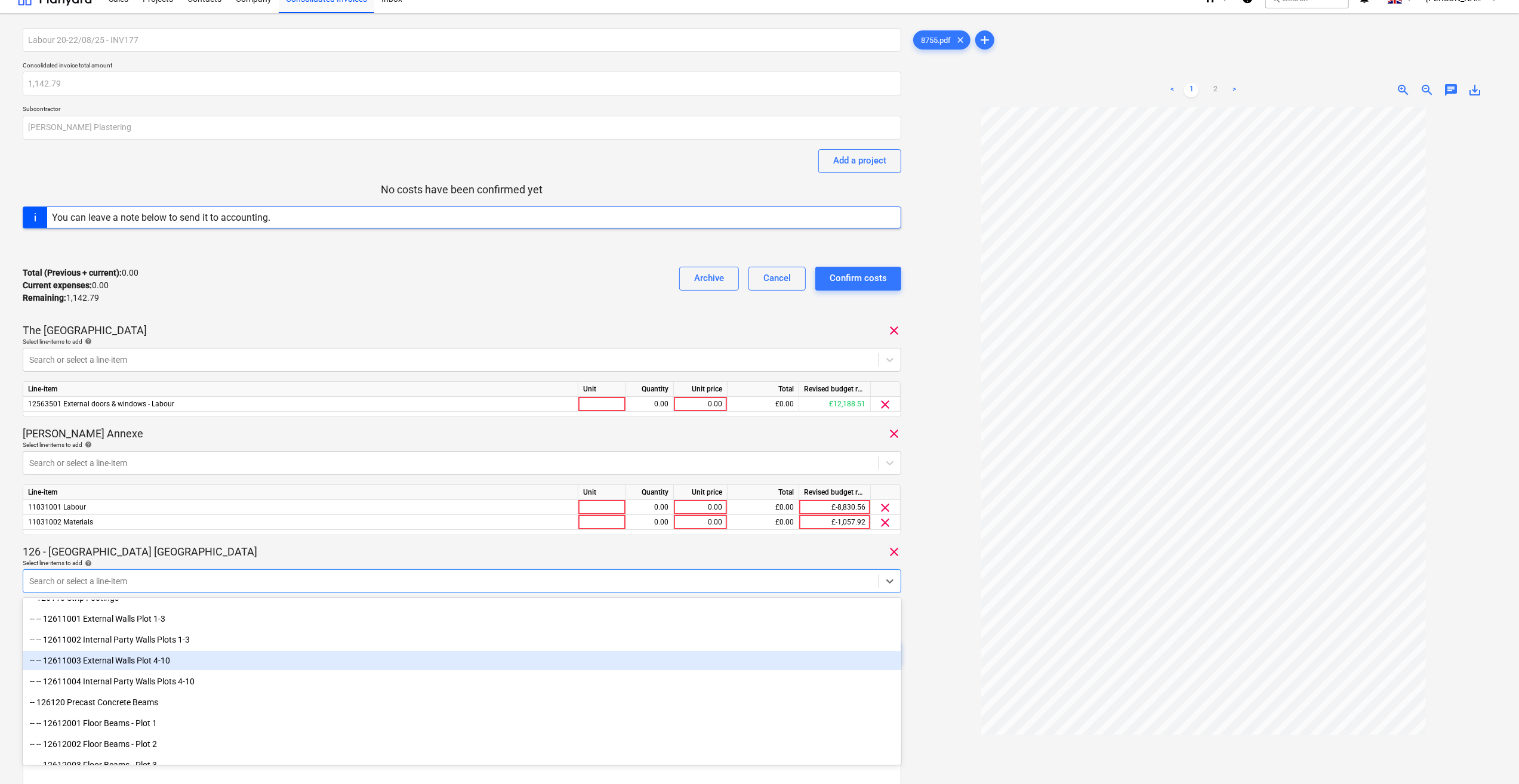
click at [162, 660] on div "-- -- 12611003 External Walls Plot 4-10" at bounding box center [462, 661] width 879 height 19
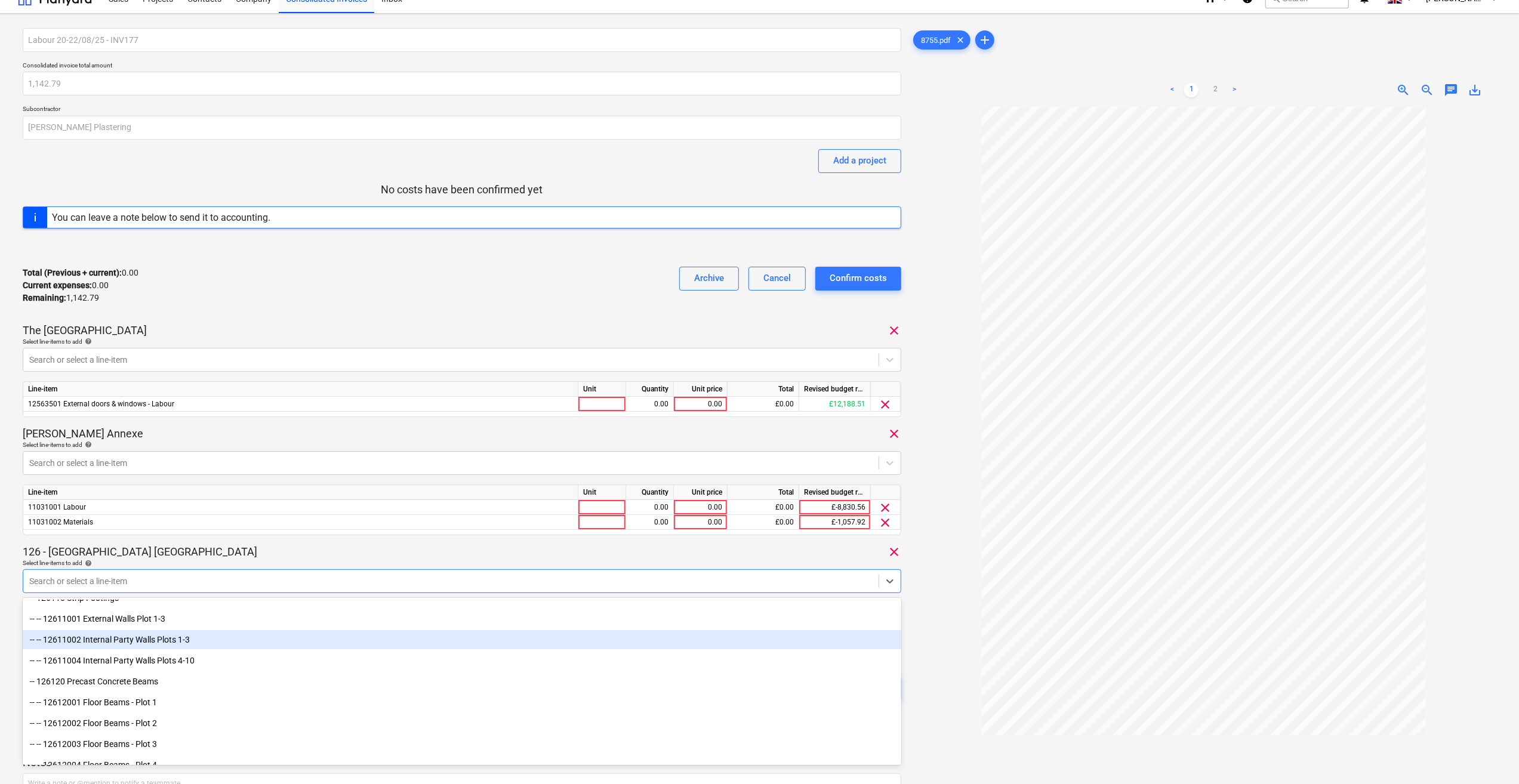
click at [952, 576] on div at bounding box center [1204, 482] width 586 height 751
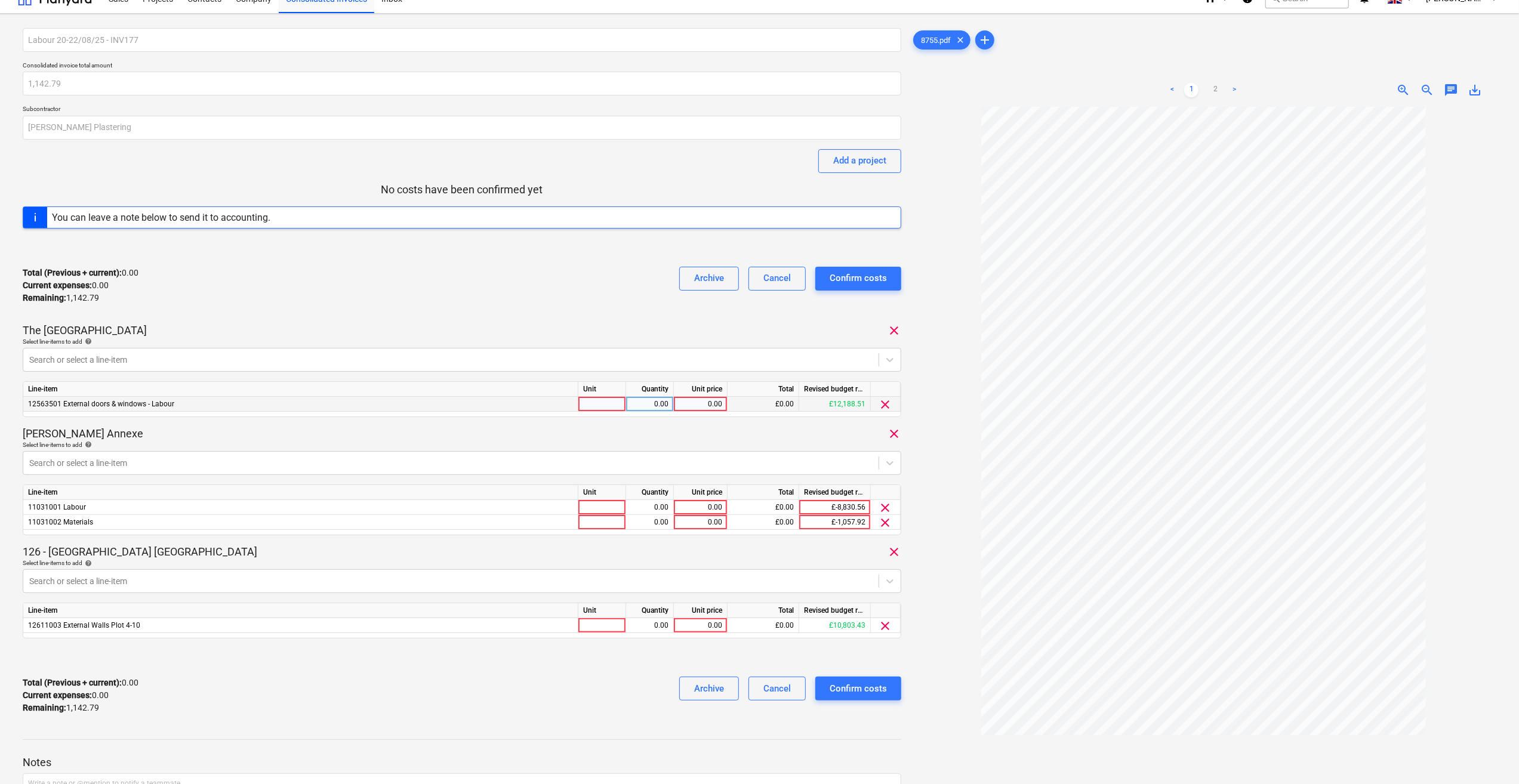
click at [601, 401] on div at bounding box center [602, 403] width 47 height 15
click at [590, 503] on div at bounding box center [602, 507] width 47 height 15
click at [592, 524] on div at bounding box center [602, 522] width 47 height 15
click at [600, 623] on div at bounding box center [602, 625] width 47 height 15
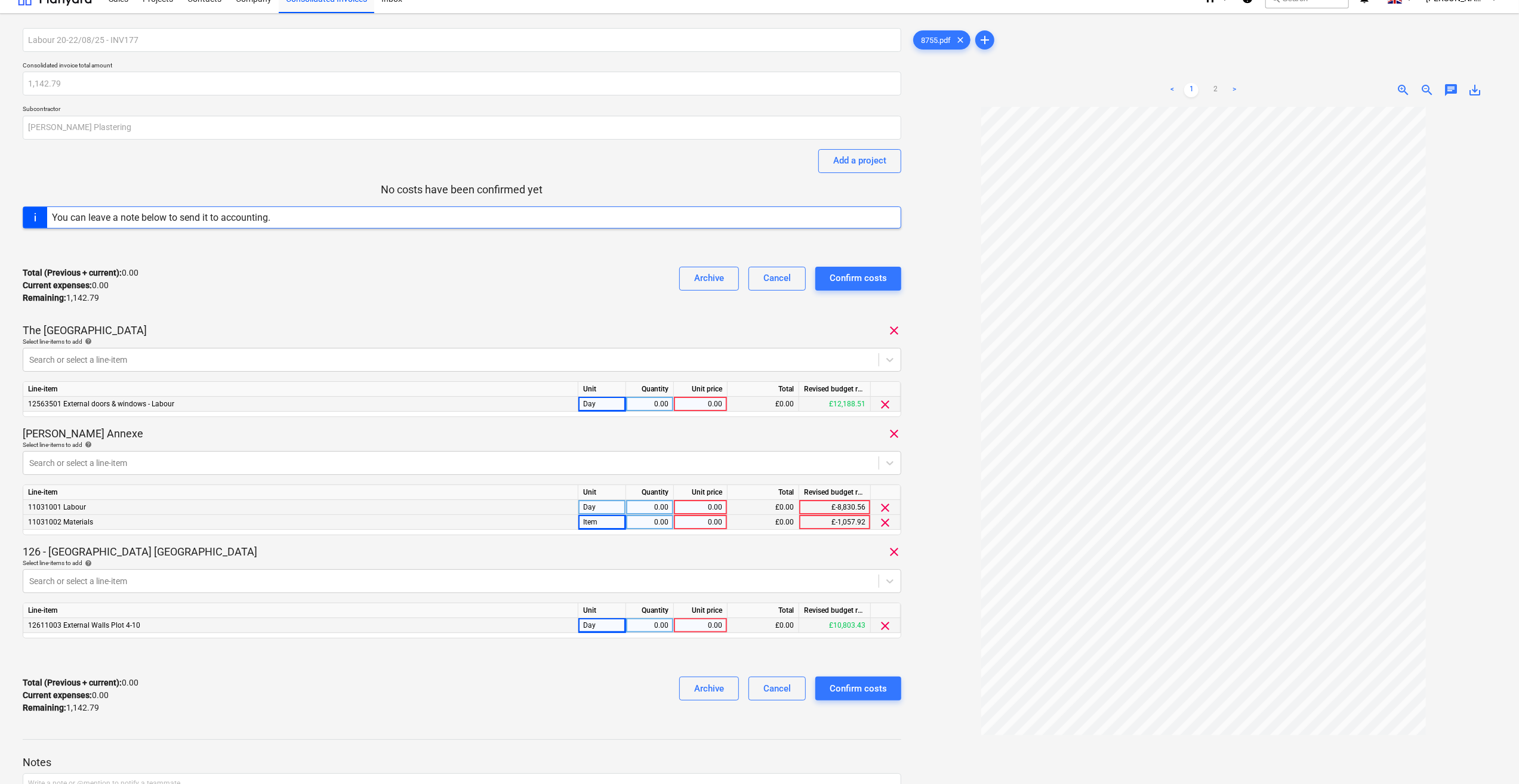
click at [661, 506] on div "0.00" at bounding box center [650, 507] width 38 height 15
click at [659, 520] on div "0.00" at bounding box center [650, 522] width 38 height 15
click at [700, 505] on div "0.00" at bounding box center [700, 507] width 44 height 15
click at [696, 523] on div "0.00" at bounding box center [700, 522] width 44 height 15
click at [651, 406] on div "0.00" at bounding box center [650, 403] width 38 height 15
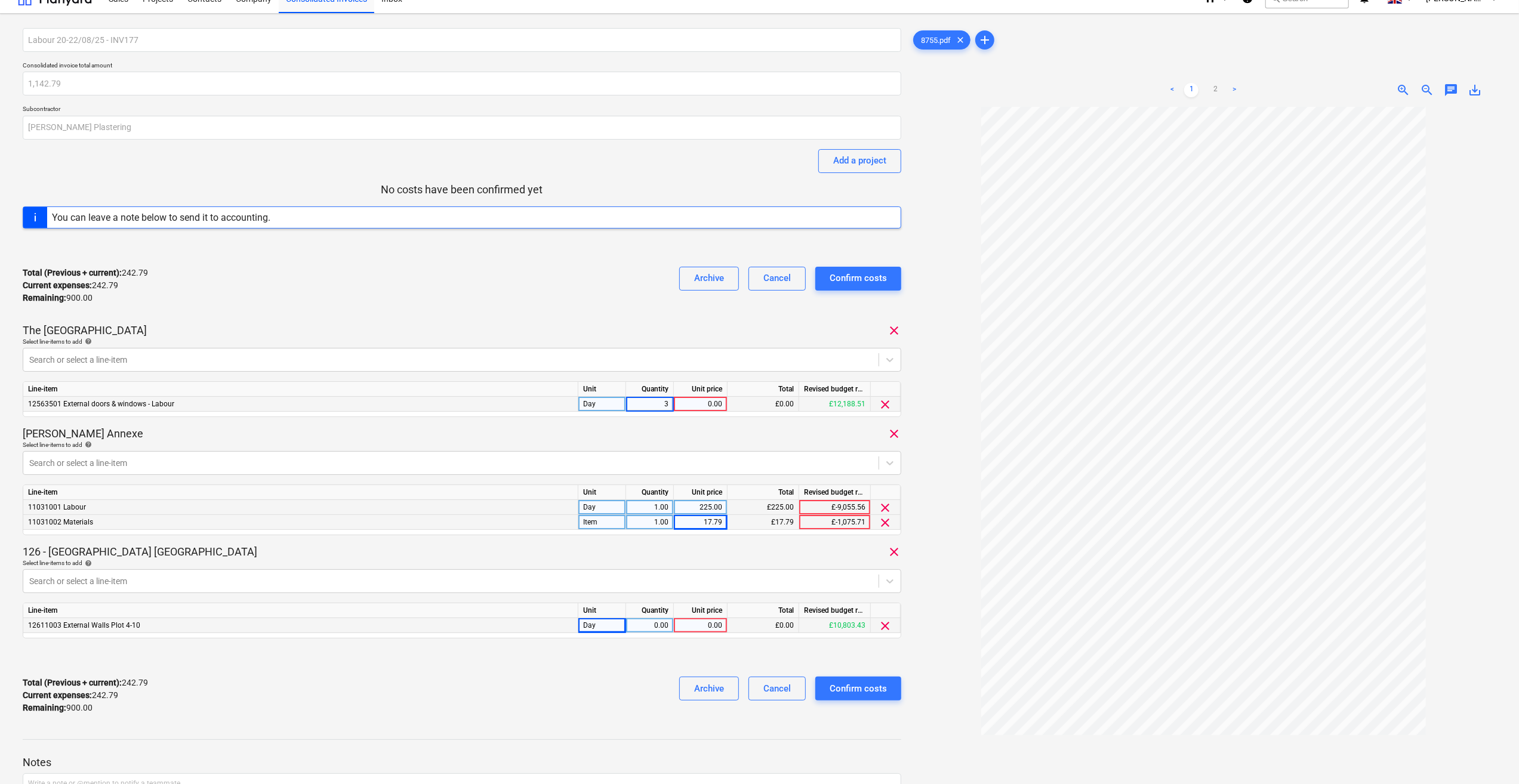
click at [685, 427] on div "[PERSON_NAME] Annexe clear" at bounding box center [462, 434] width 879 height 14
click at [702, 407] on div "0.00" at bounding box center [700, 403] width 44 height 15
click at [655, 625] on div "0.00" at bounding box center [650, 625] width 38 height 15
click at [690, 627] on div "0.00" at bounding box center [700, 625] width 44 height 15
click at [685, 639] on div "Labour 20-22/08/25 - INV177 Consolidated invoice total amount 1,142.79 Subcontr…" at bounding box center [462, 375] width 879 height 695
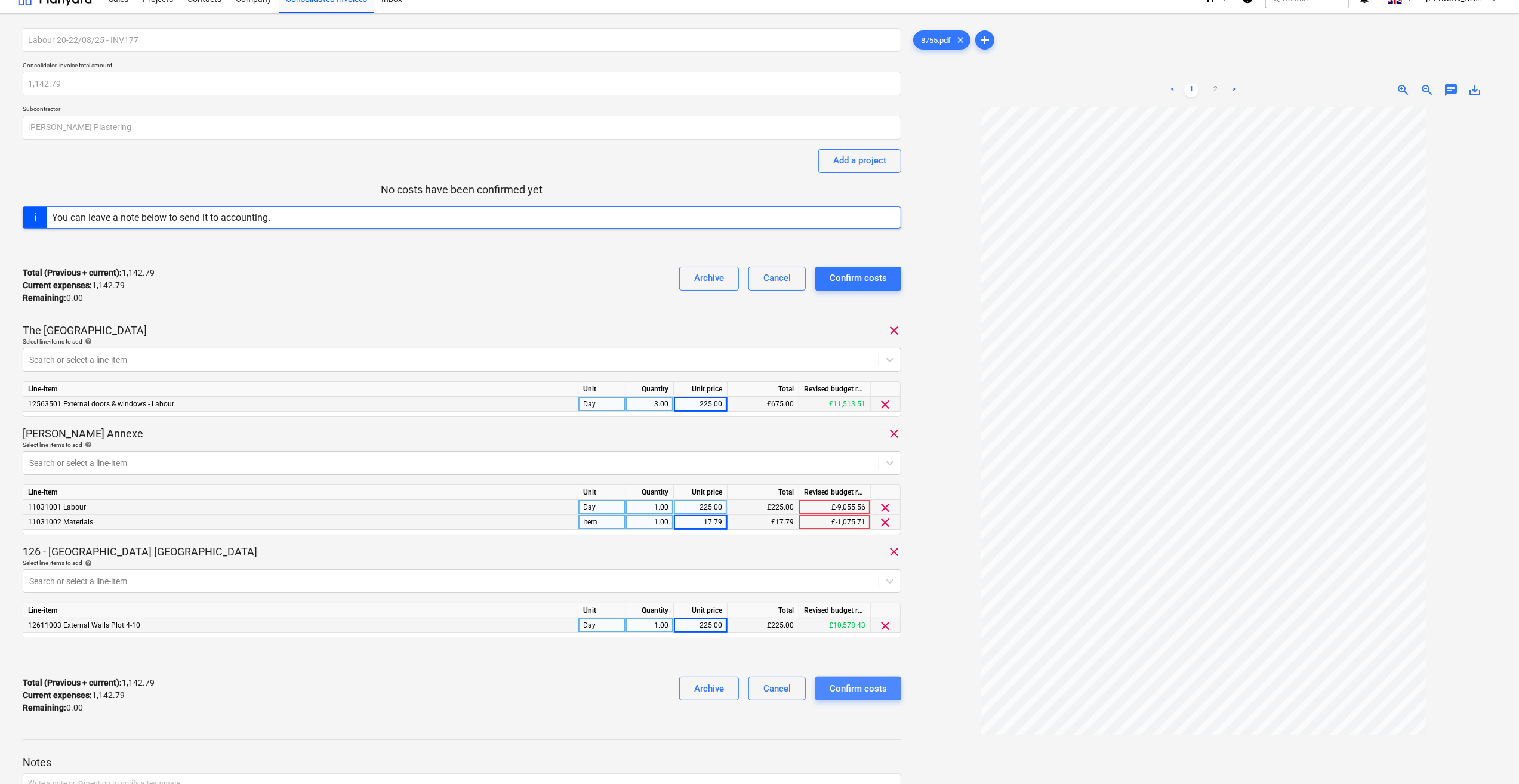
click at [857, 691] on div "Confirm costs" at bounding box center [858, 688] width 57 height 16
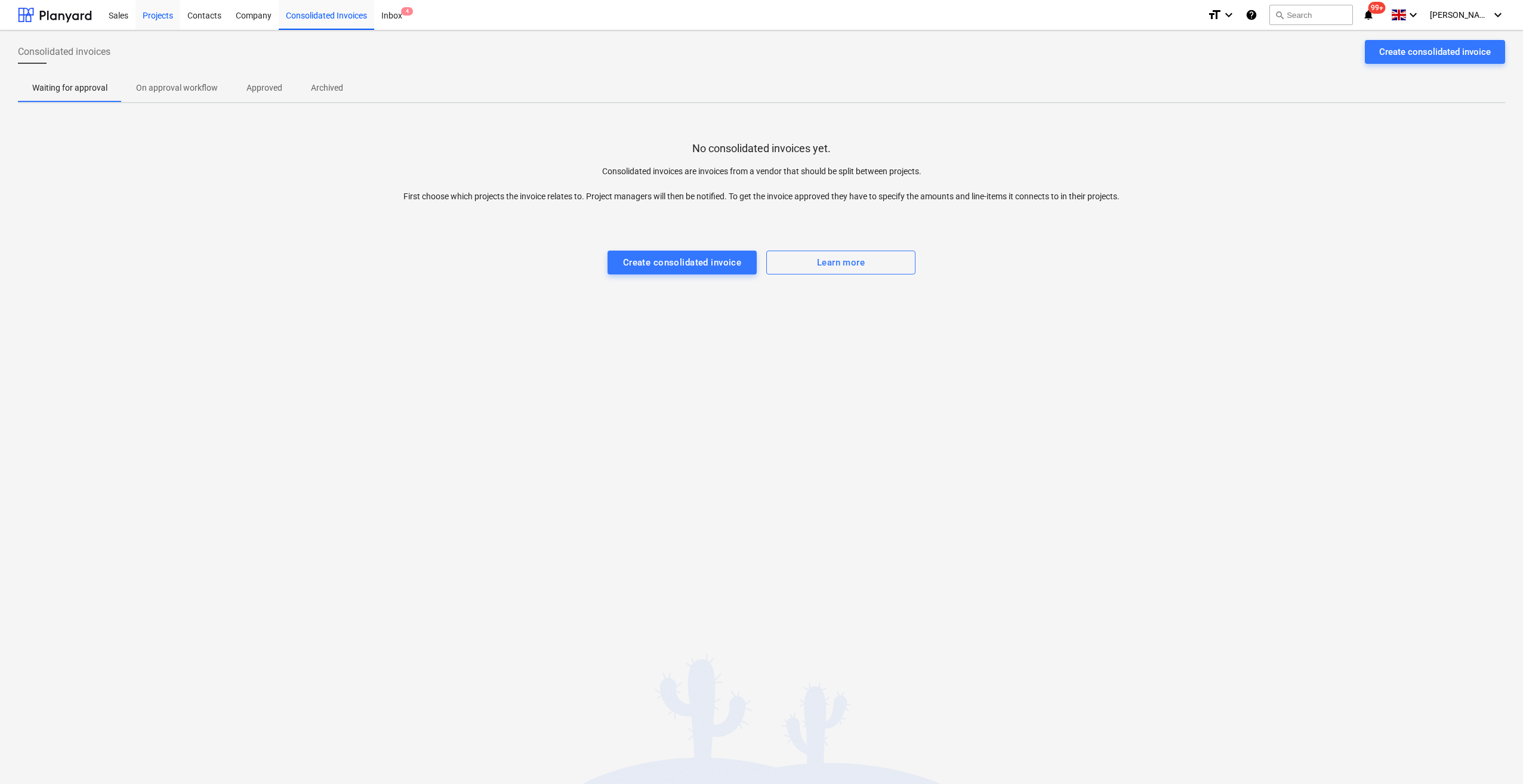
click at [150, 13] on div "Projects" at bounding box center [158, 14] width 45 height 30
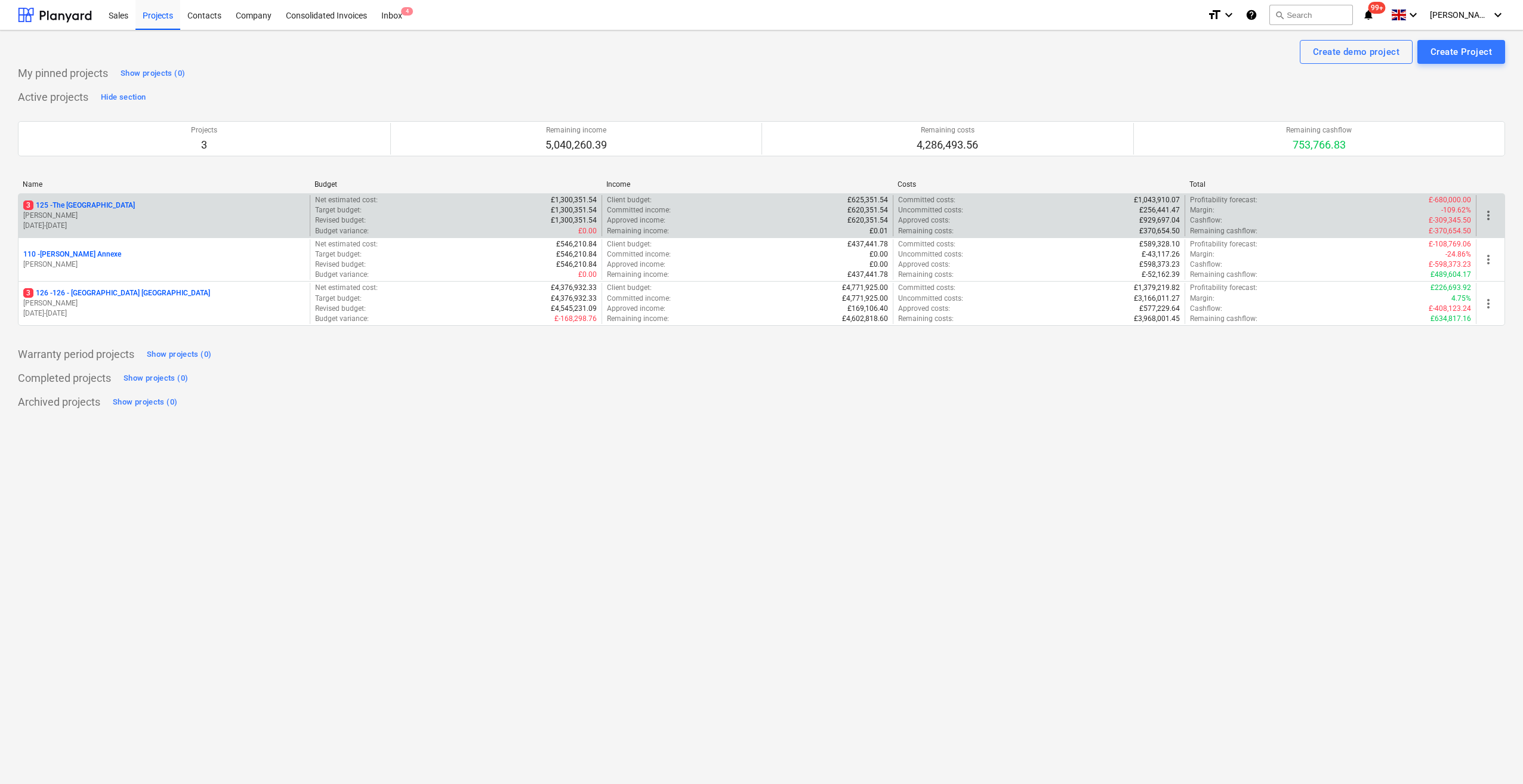
click at [79, 203] on p "3 125 - The [GEOGRAPHIC_DATA]" at bounding box center [78, 205] width 112 height 10
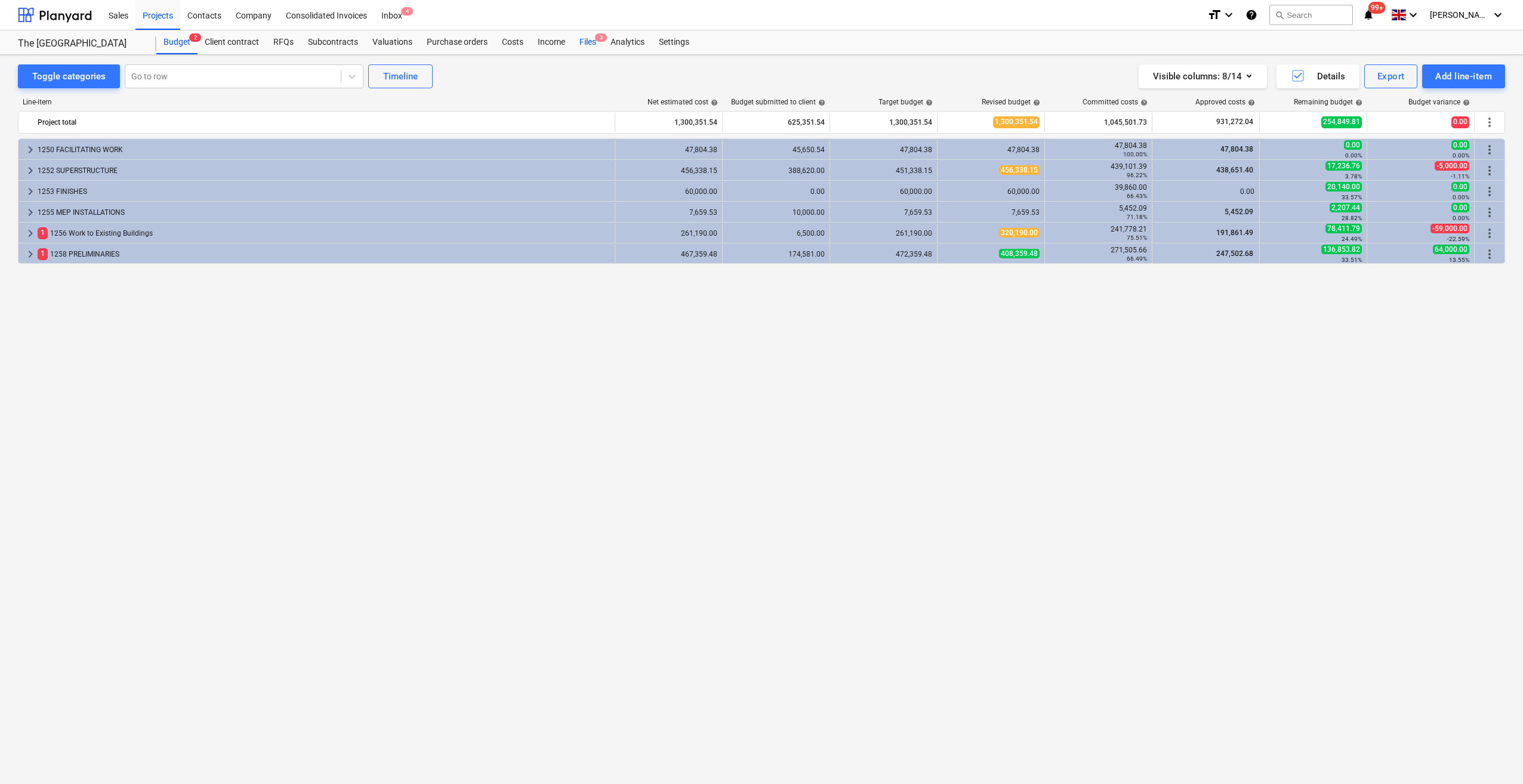
click at [583, 42] on div "Files 3" at bounding box center [587, 42] width 31 height 24
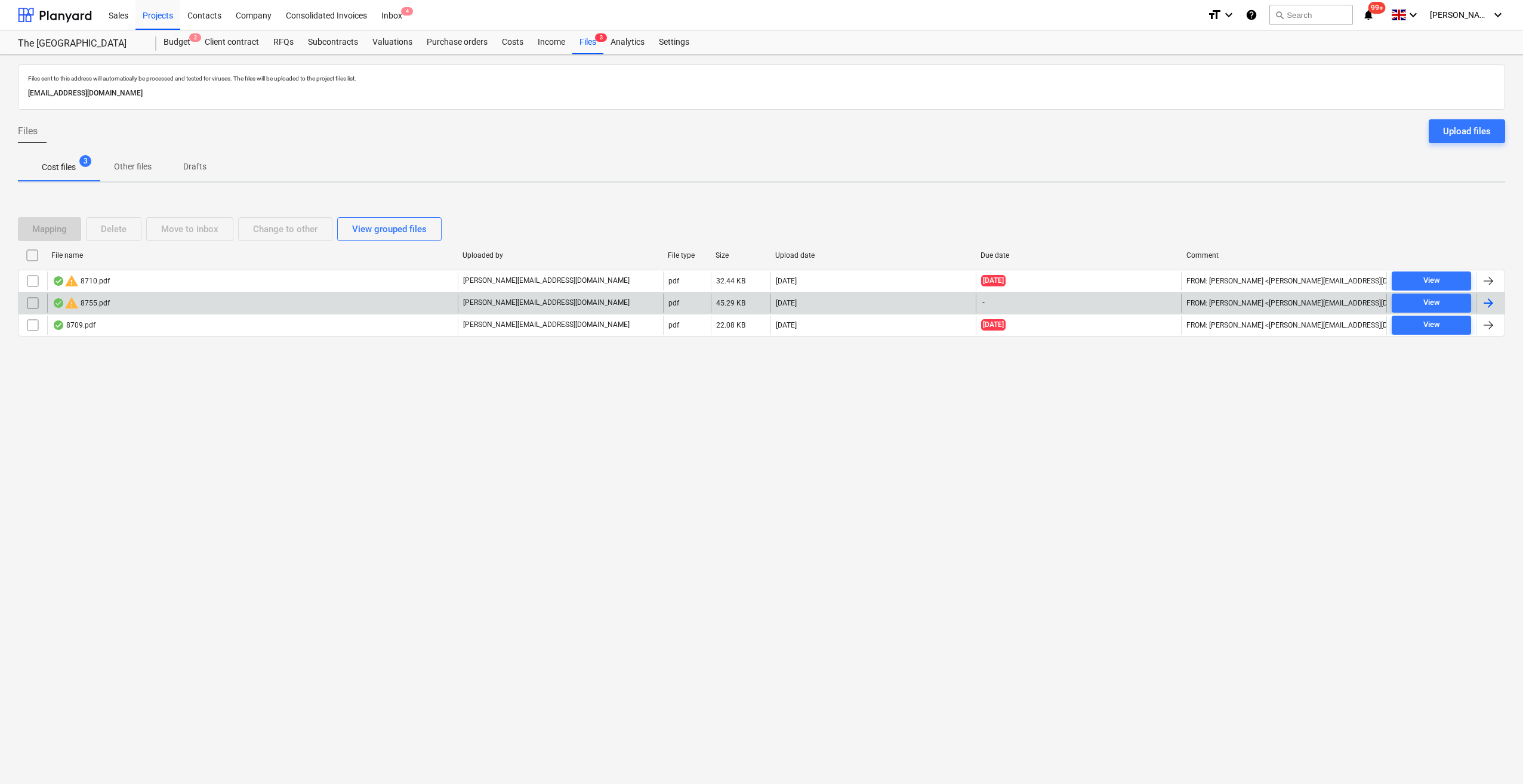
drag, startPoint x: 33, startPoint y: 282, endPoint x: 24, endPoint y: 307, distance: 26.6
click at [30, 290] on div "warning 8710.pdf [PERSON_NAME][EMAIL_ADDRESS][DOMAIN_NAME] pdf 32.44 KB [DATE] …" at bounding box center [762, 281] width 1487 height 22
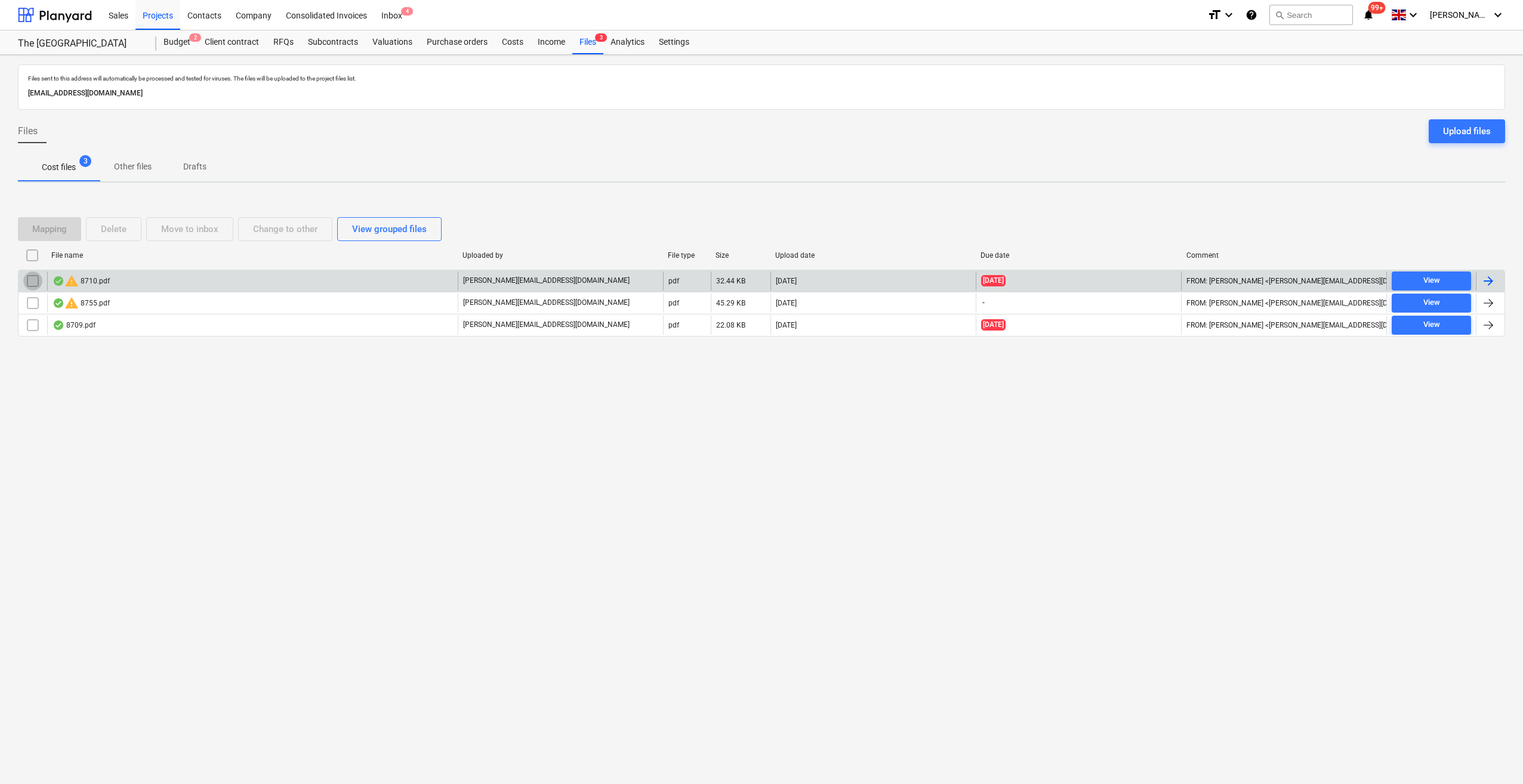
click at [30, 278] on input "checkbox" at bounding box center [32, 281] width 19 height 19
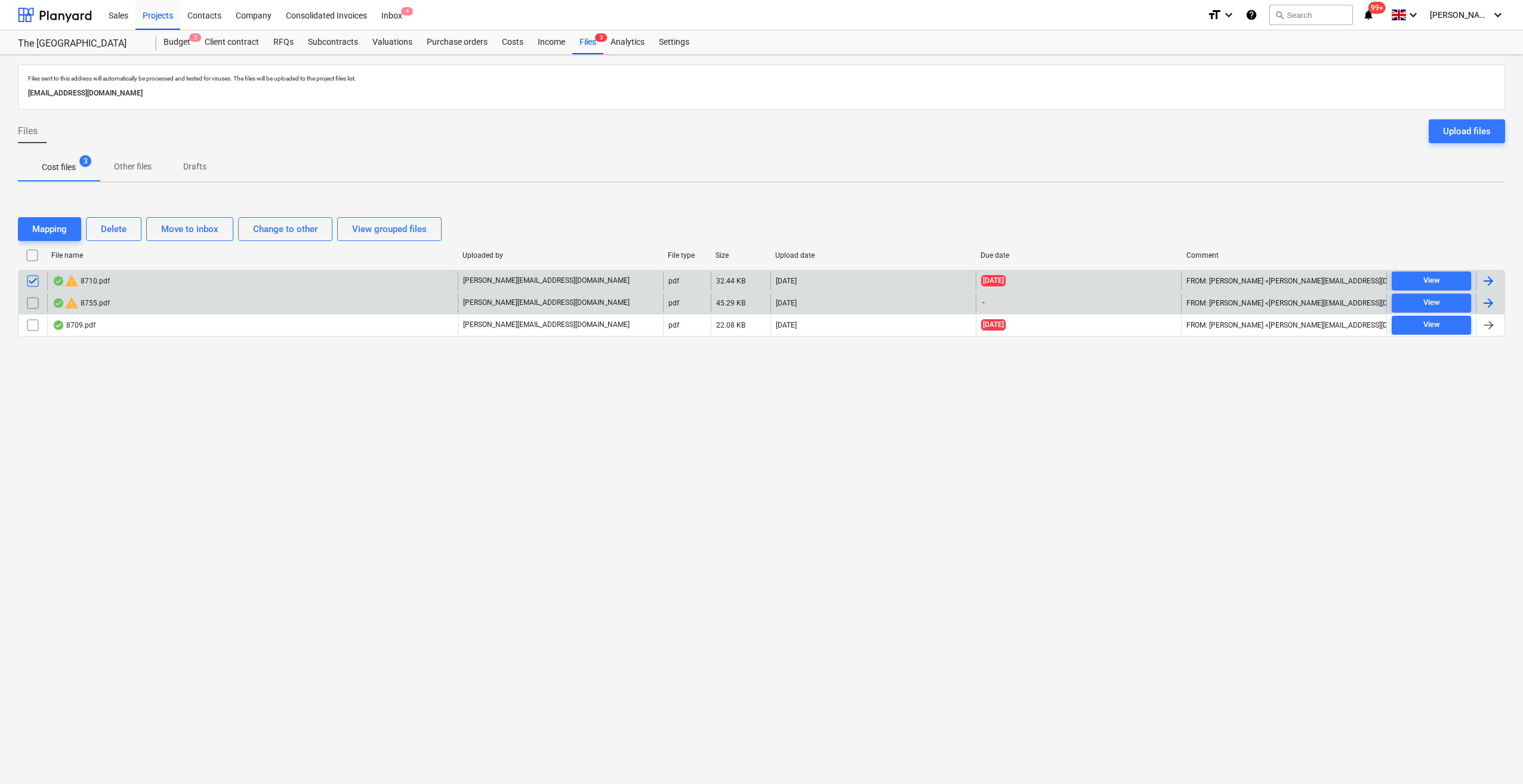
click at [30, 302] on input "checkbox" at bounding box center [32, 303] width 19 height 19
click at [113, 225] on div "Delete" at bounding box center [113, 229] width 25 height 16
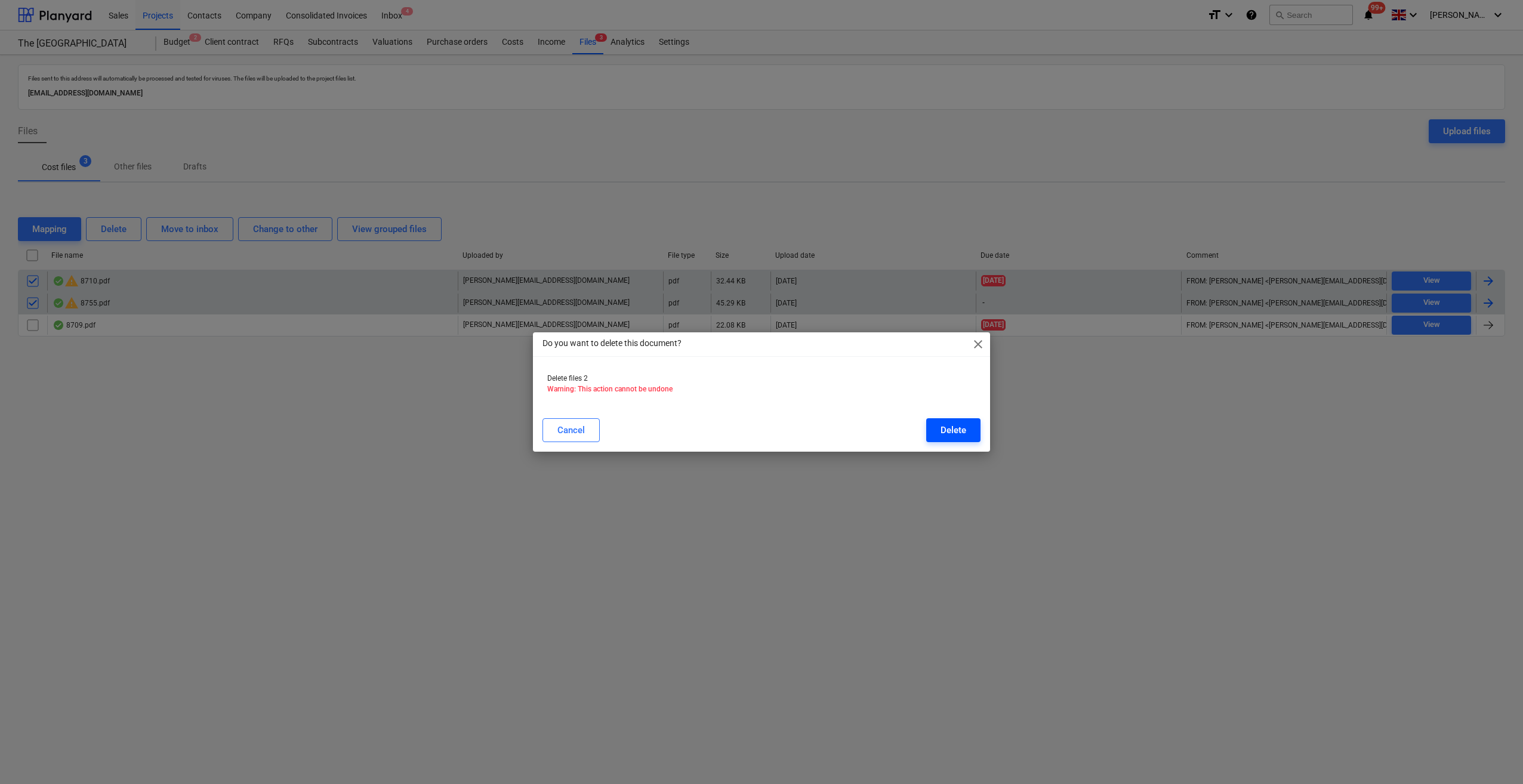
click at [953, 434] on div "Delete" at bounding box center [953, 430] width 25 height 16
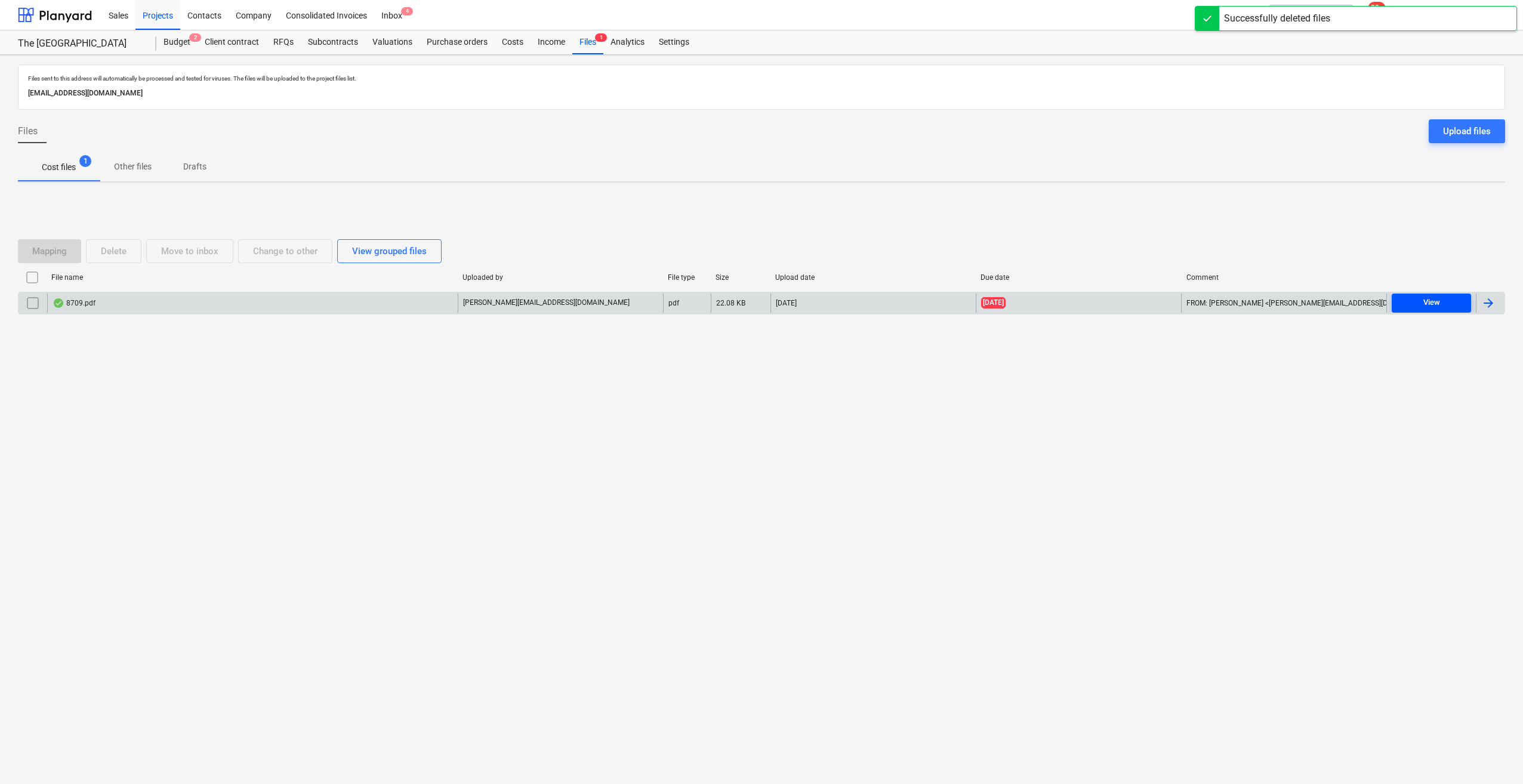
click at [1433, 298] on div "View" at bounding box center [1431, 302] width 17 height 13
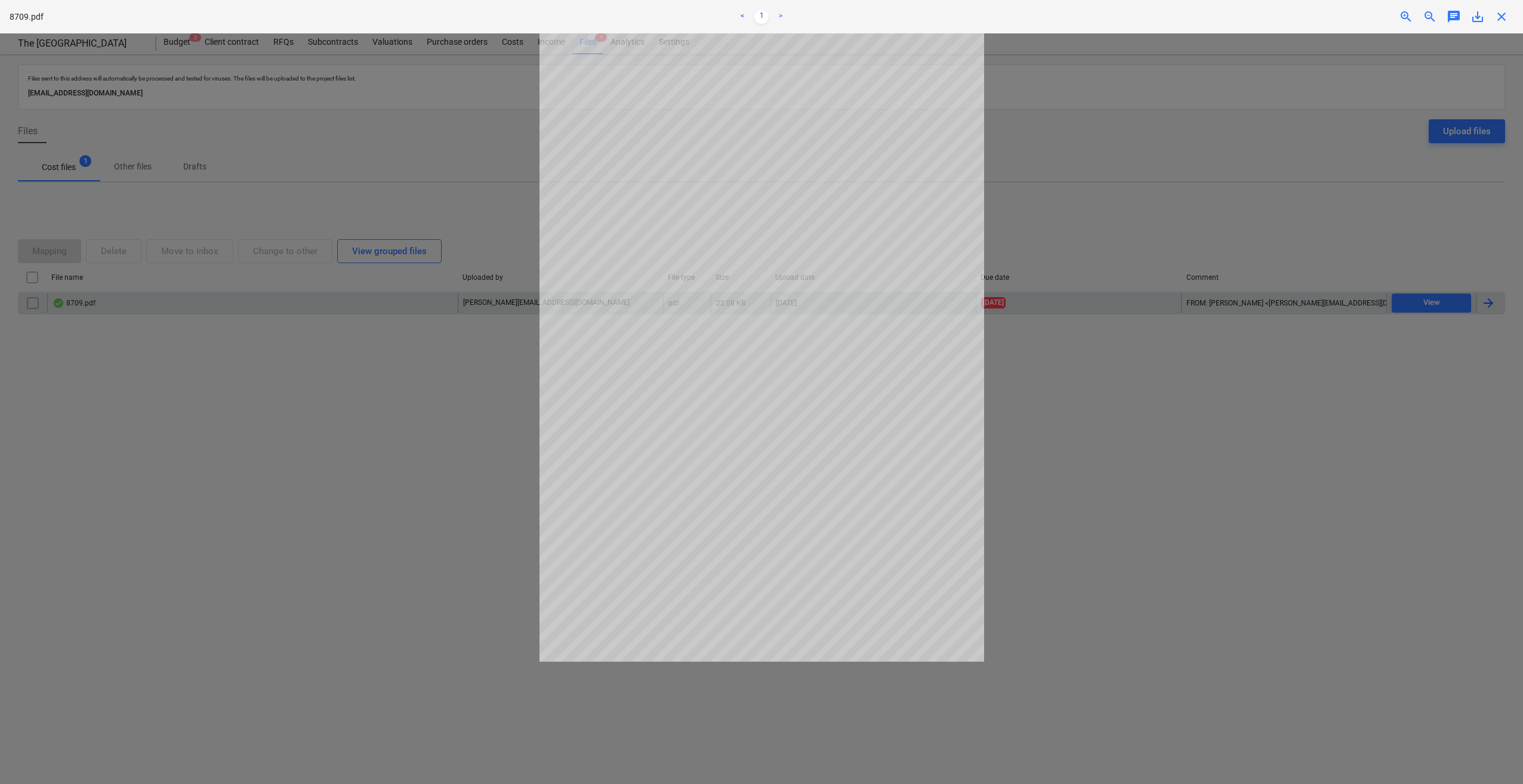
click at [1501, 18] on span "close" at bounding box center [1502, 17] width 14 height 14
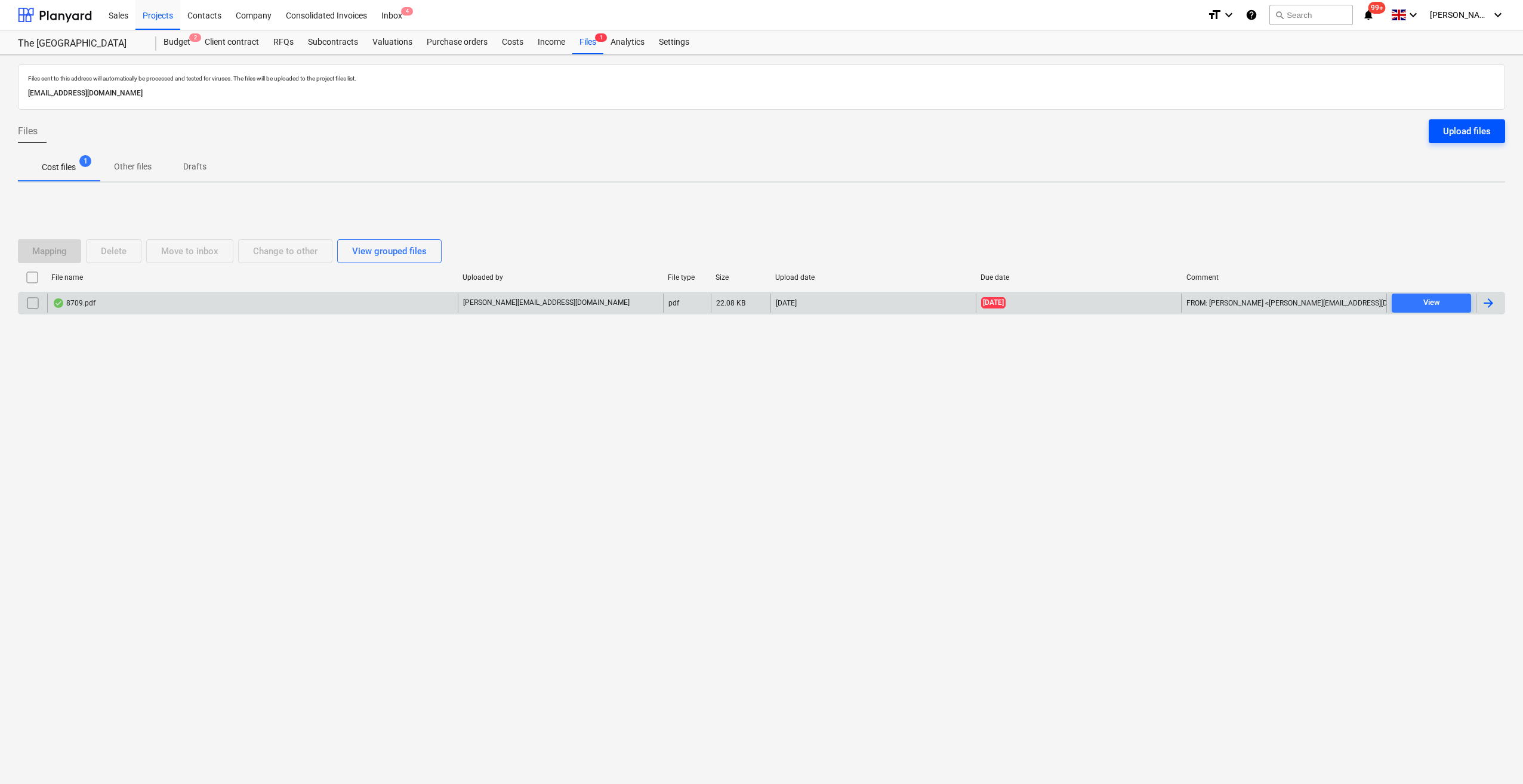
click at [1473, 129] on div "Upload files" at bounding box center [1467, 131] width 47 height 16
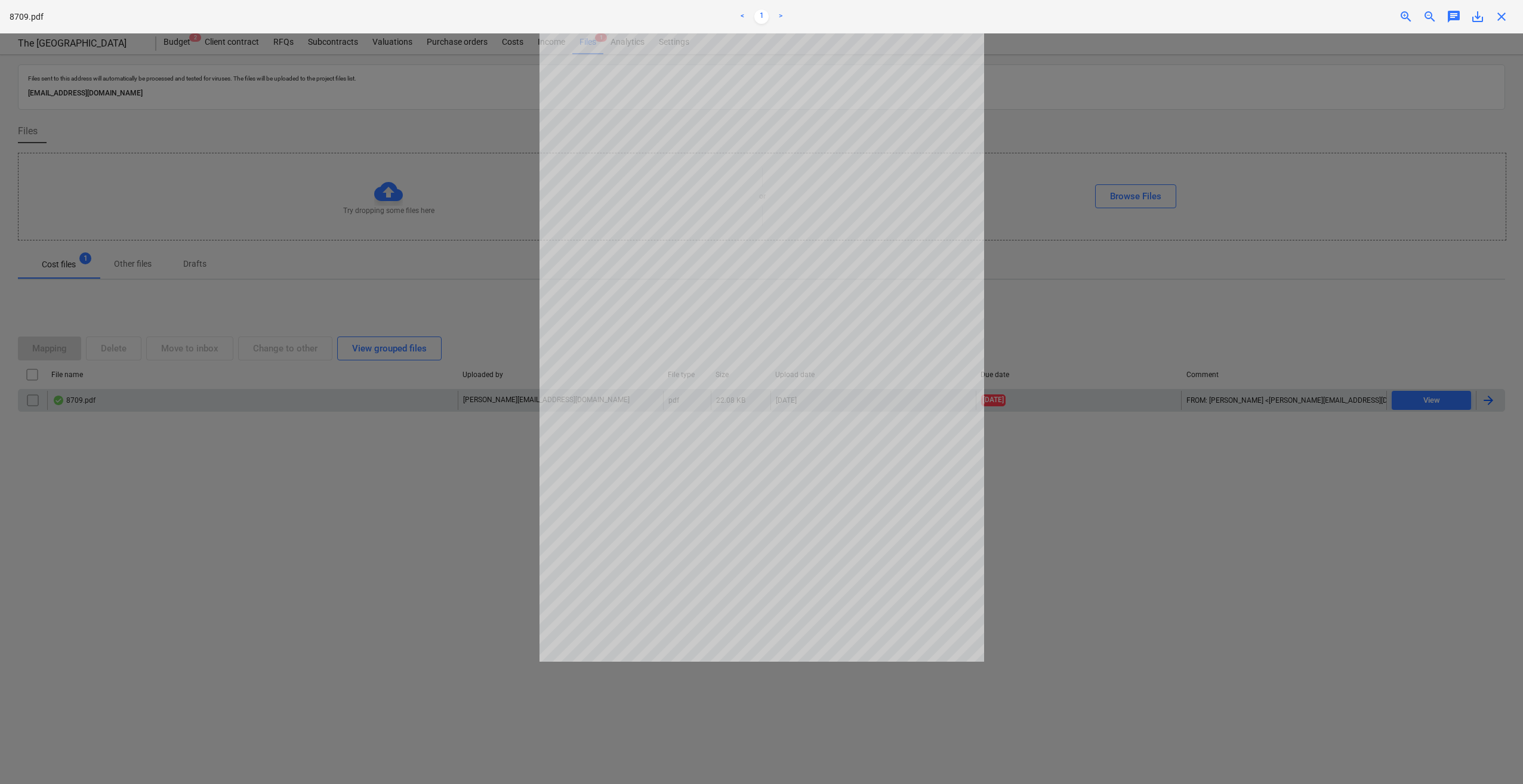
click at [1479, 16] on span "save_alt" at bounding box center [1478, 17] width 14 height 14
drag, startPoint x: 1396, startPoint y: 227, endPoint x: 1430, endPoint y: 222, distance: 34.4
click at [1396, 225] on div at bounding box center [762, 408] width 1523 height 751
click at [1498, 14] on span "close" at bounding box center [1502, 17] width 14 height 14
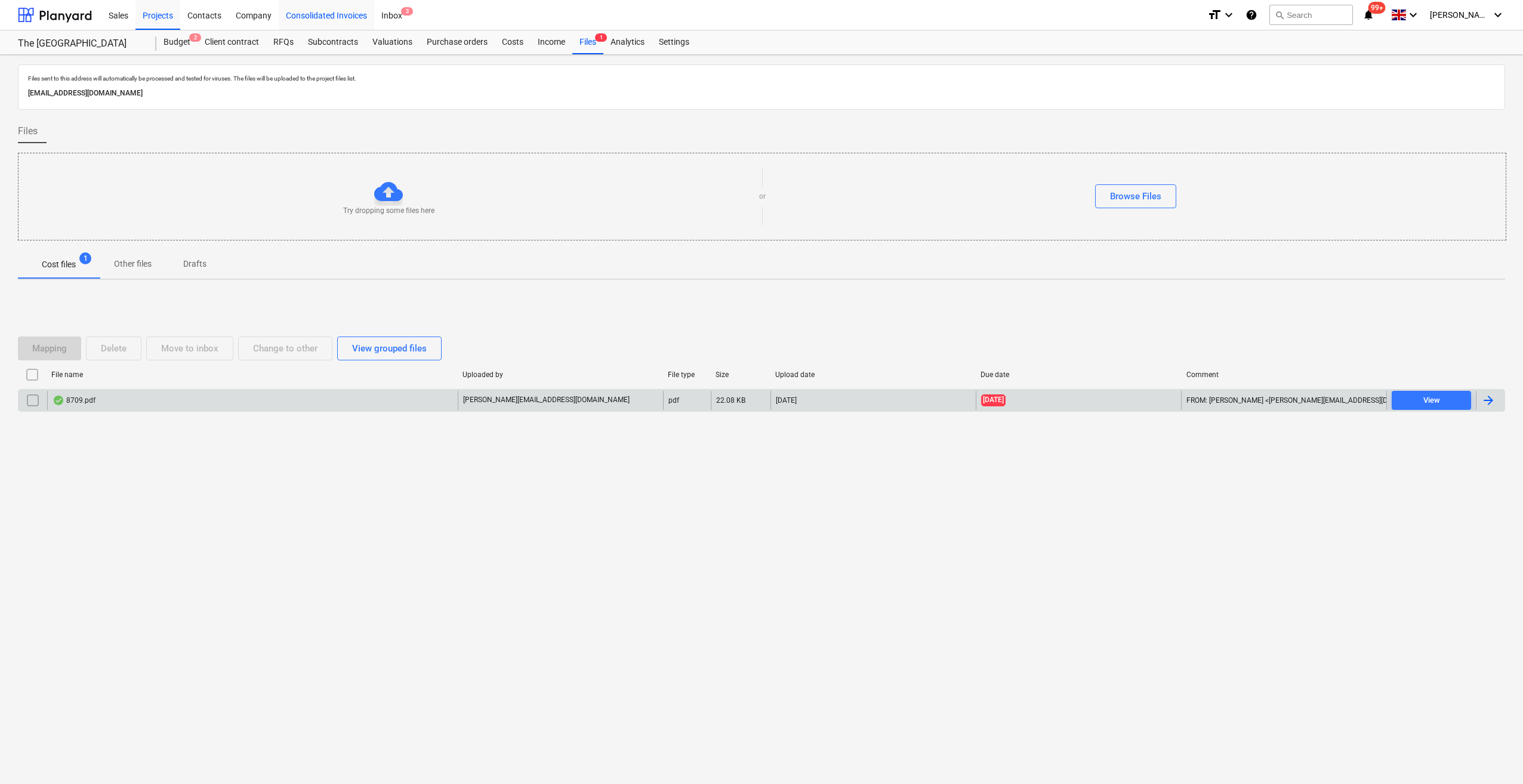
click at [348, 17] on div "Consolidated Invoices" at bounding box center [326, 14] width 96 height 30
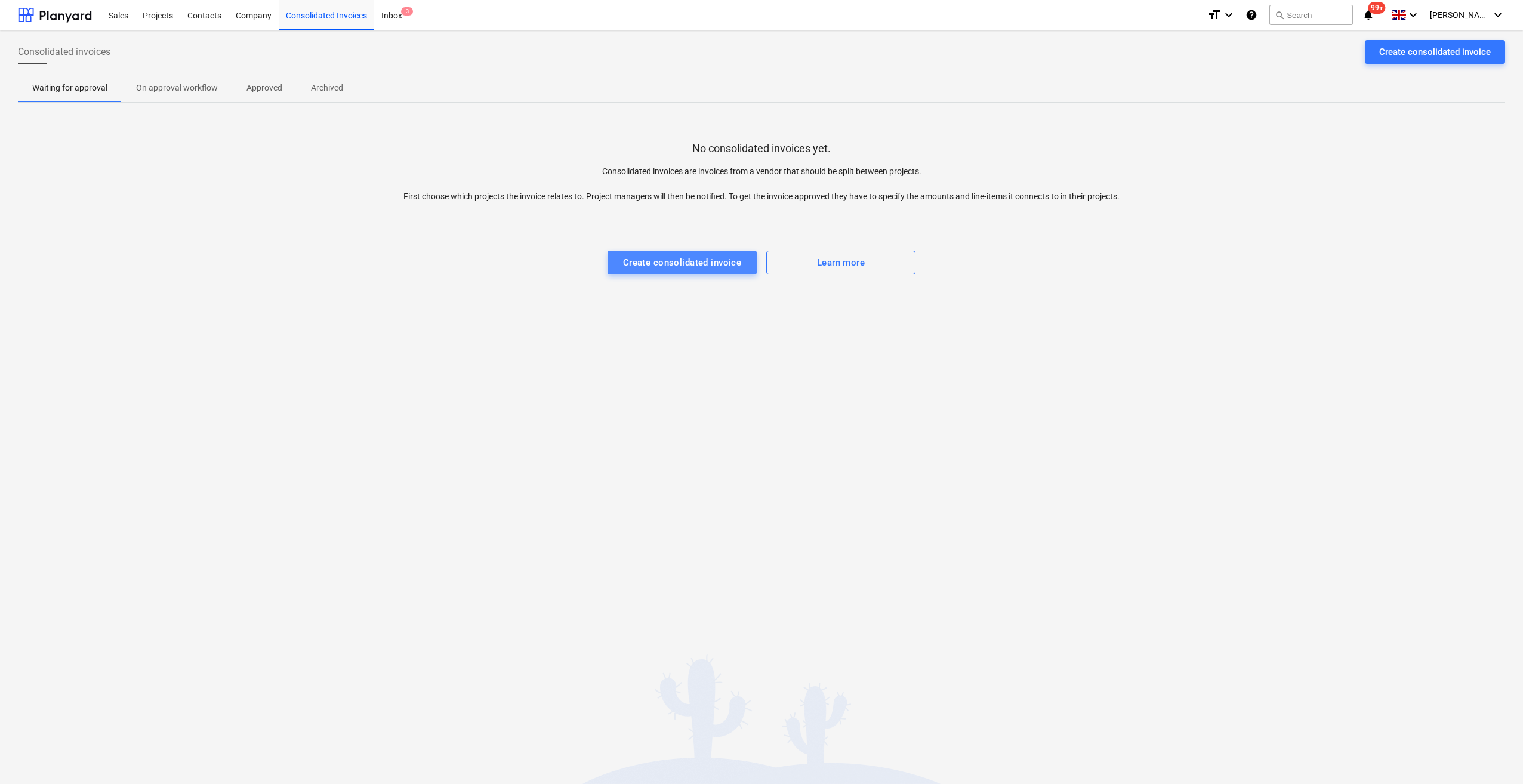
click at [685, 261] on div "Create consolidated invoice" at bounding box center [682, 263] width 119 height 16
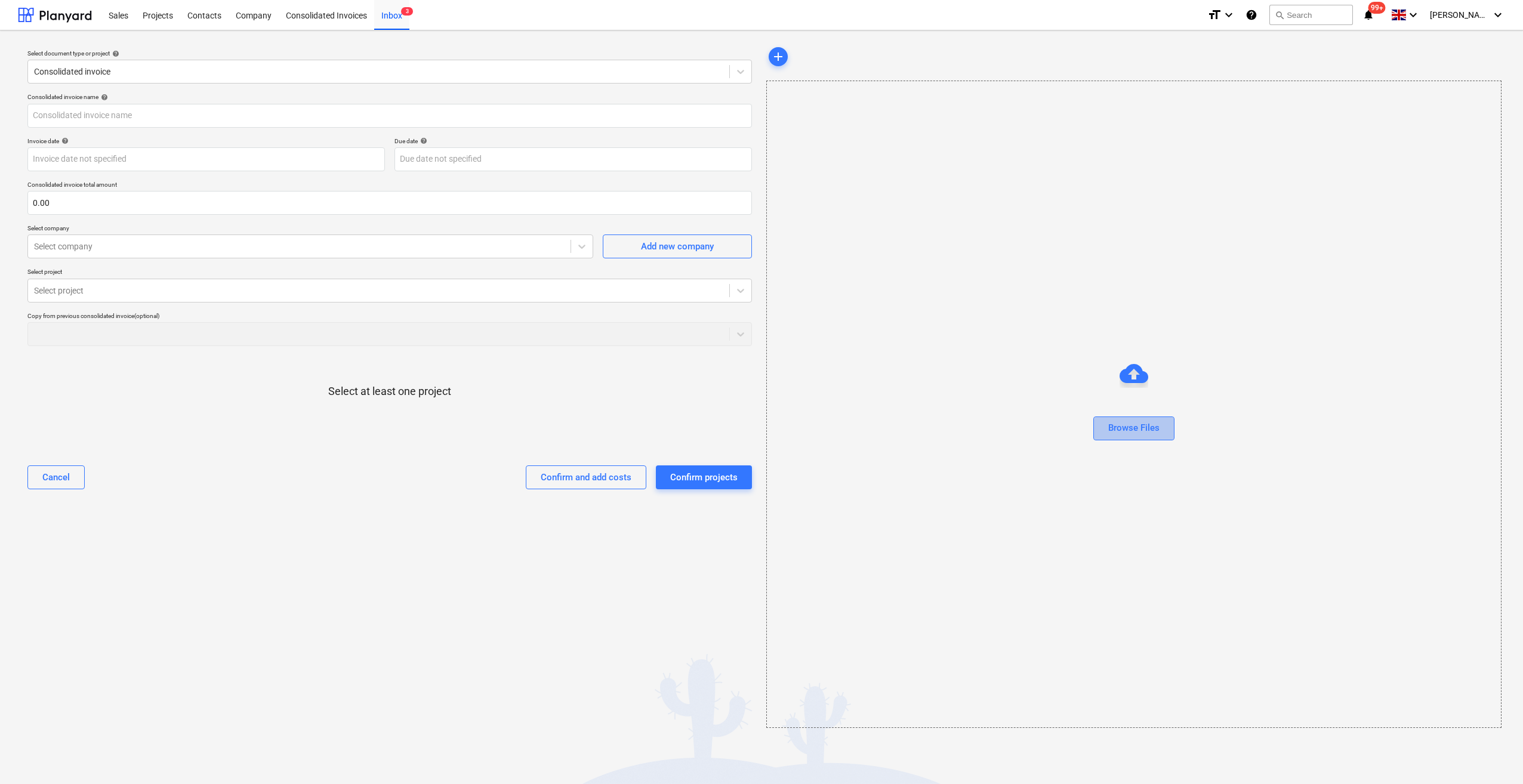
click at [1138, 424] on div "Browse Files" at bounding box center [1134, 428] width 51 height 16
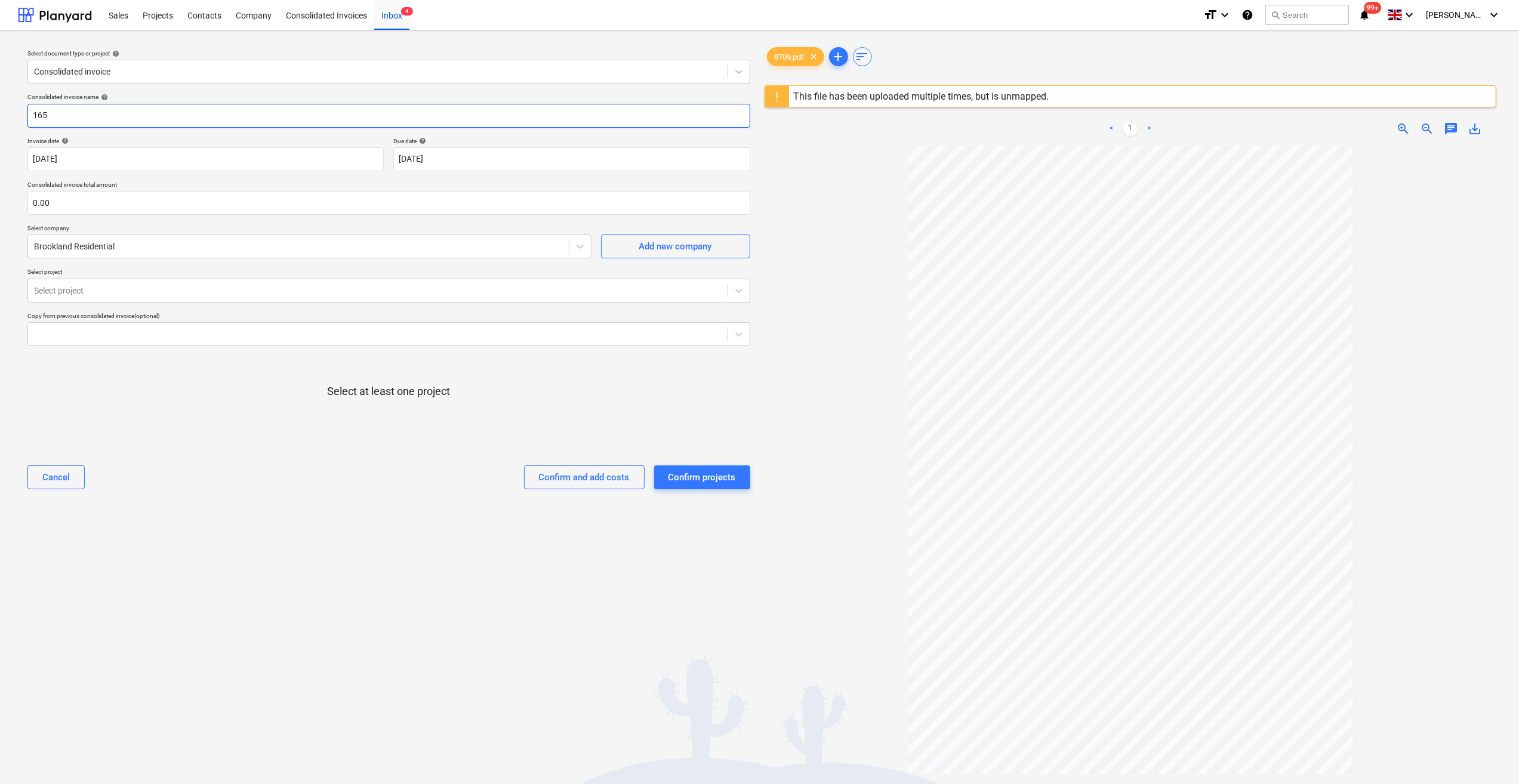
click at [32, 117] on input "165" at bounding box center [389, 116] width 723 height 24
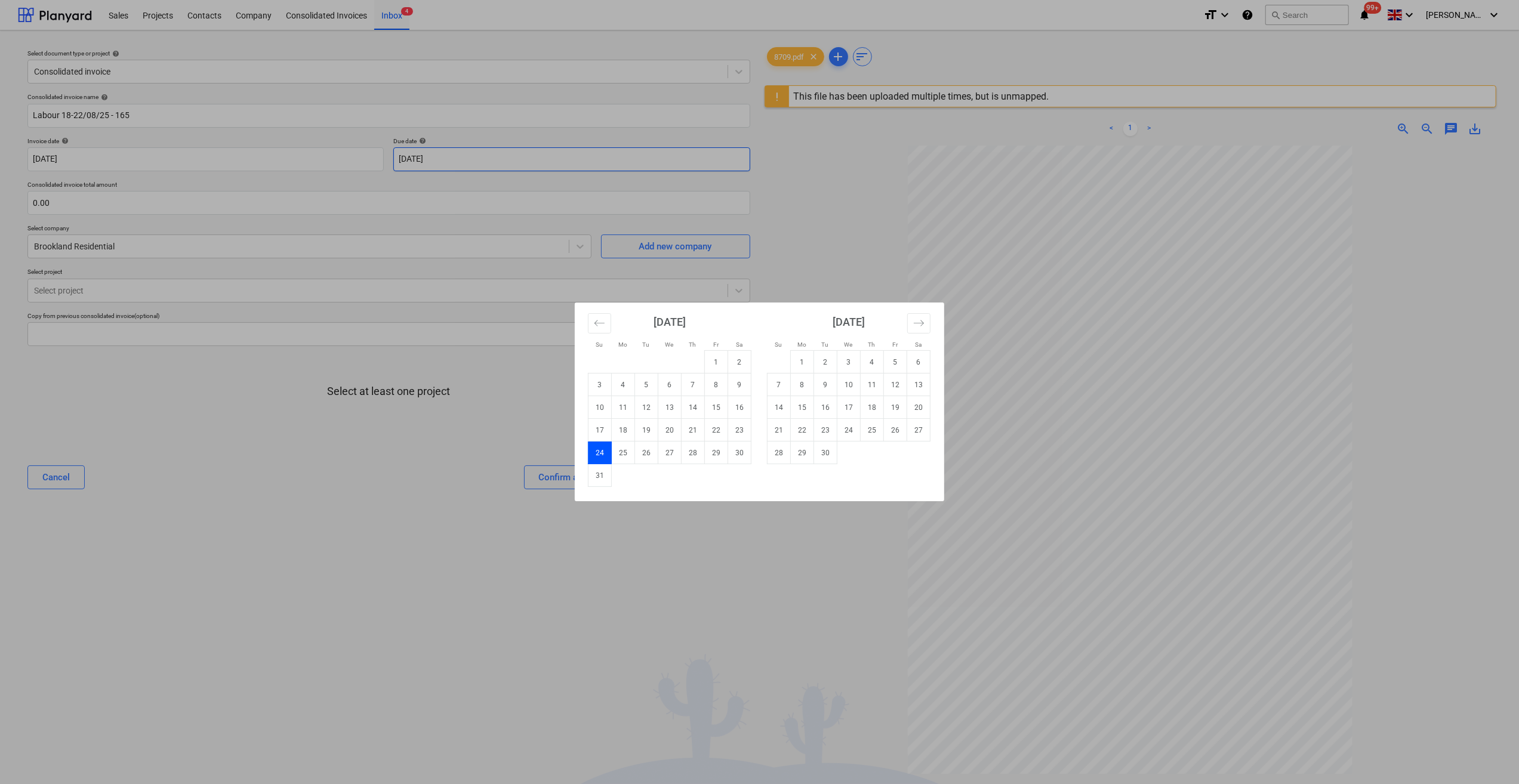
drag, startPoint x: 460, startPoint y: 161, endPoint x: 453, endPoint y: 161, distance: 7.0
click at [453, 161] on body "Sales Projects Contacts Company Consolidated Invoices Inbox 4 format_size keybo…" at bounding box center [759, 392] width 1519 height 784
click at [389, 431] on div "Su Mo Tu We Th Fr Sa Su Mo Tu We Th Fr Sa [DATE] 1 2 3 4 5 6 7 8 9 10 11 12 13 …" at bounding box center [759, 392] width 1519 height 784
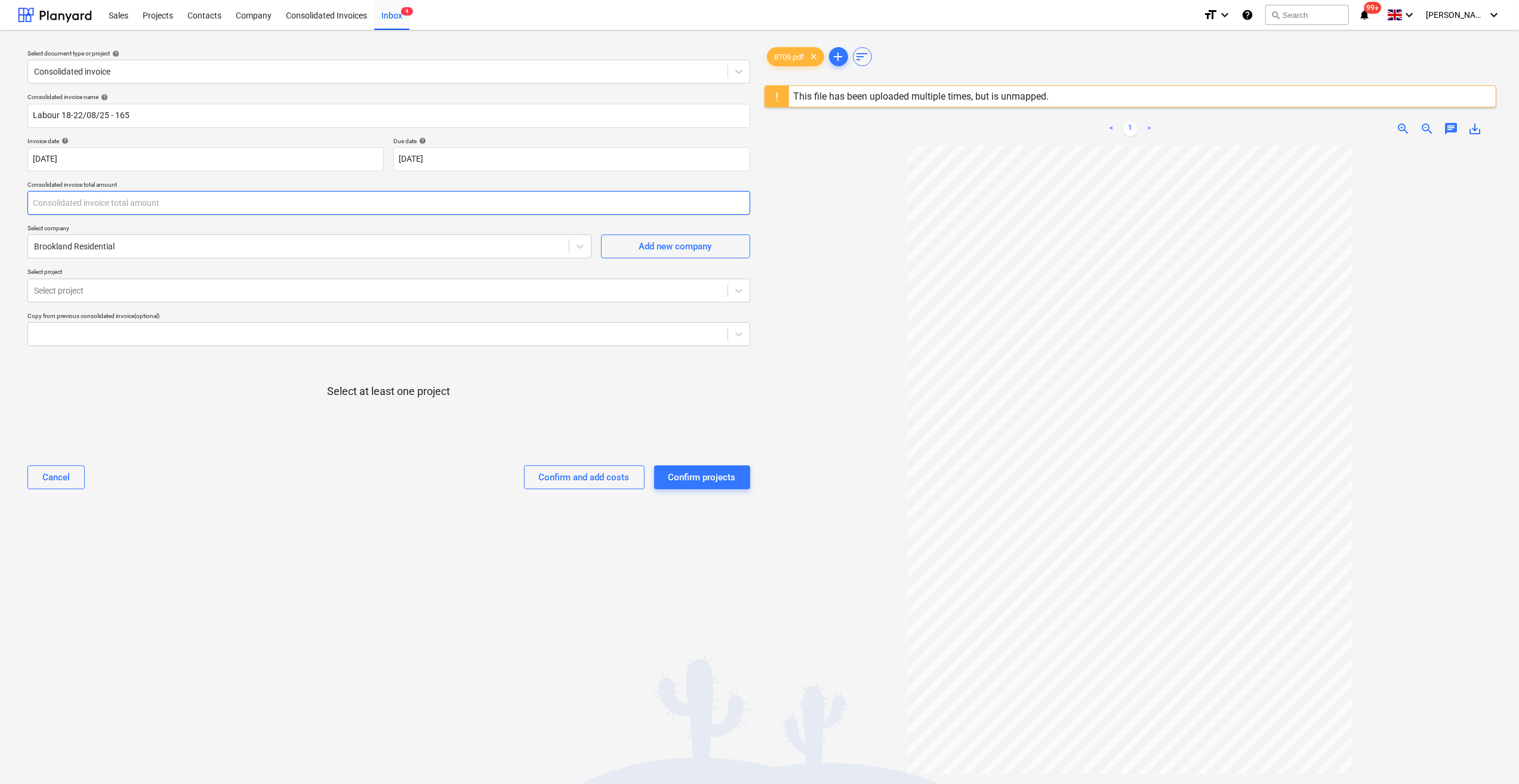
click at [82, 202] on input "text" at bounding box center [389, 203] width 723 height 24
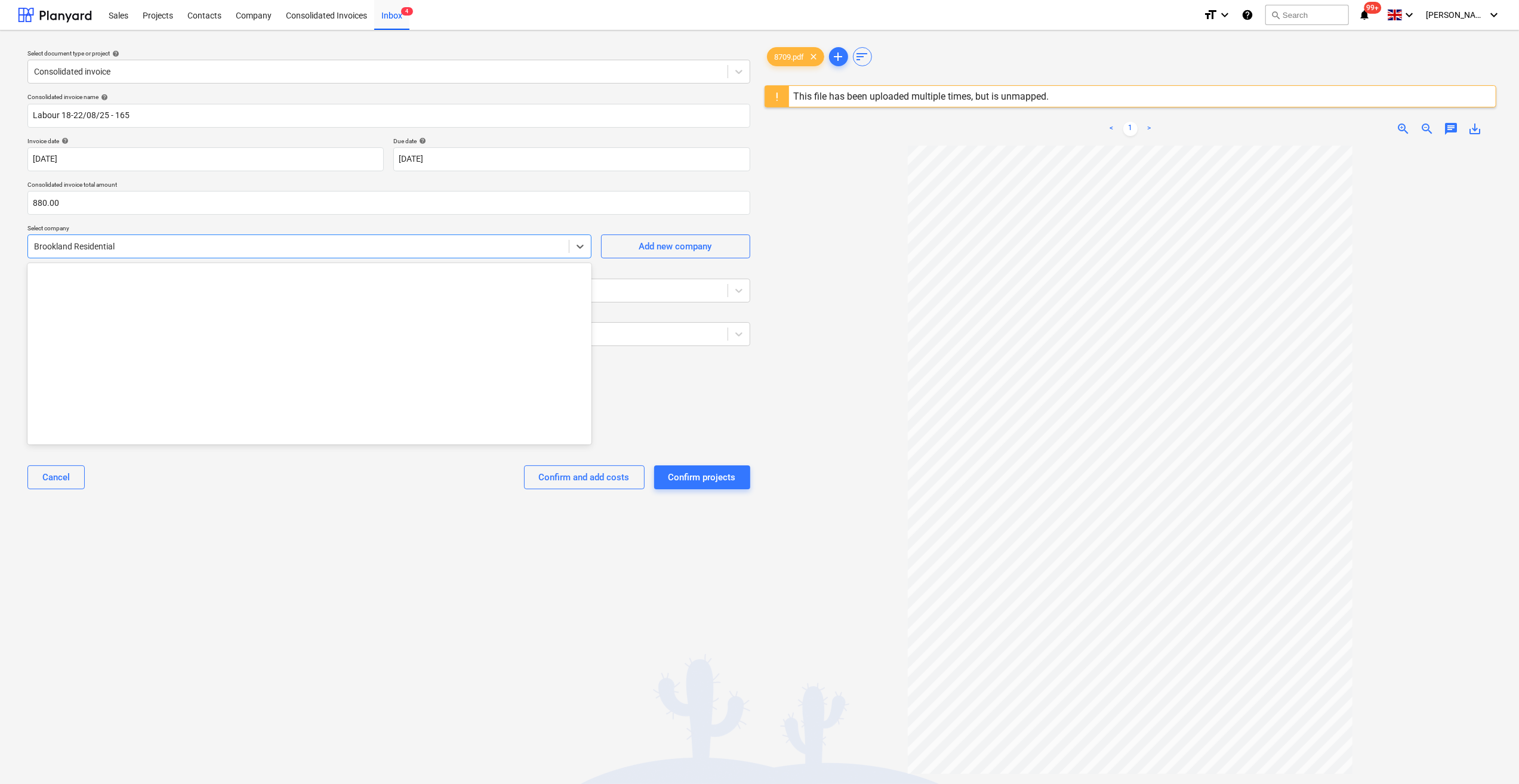
scroll to position [1419, 0]
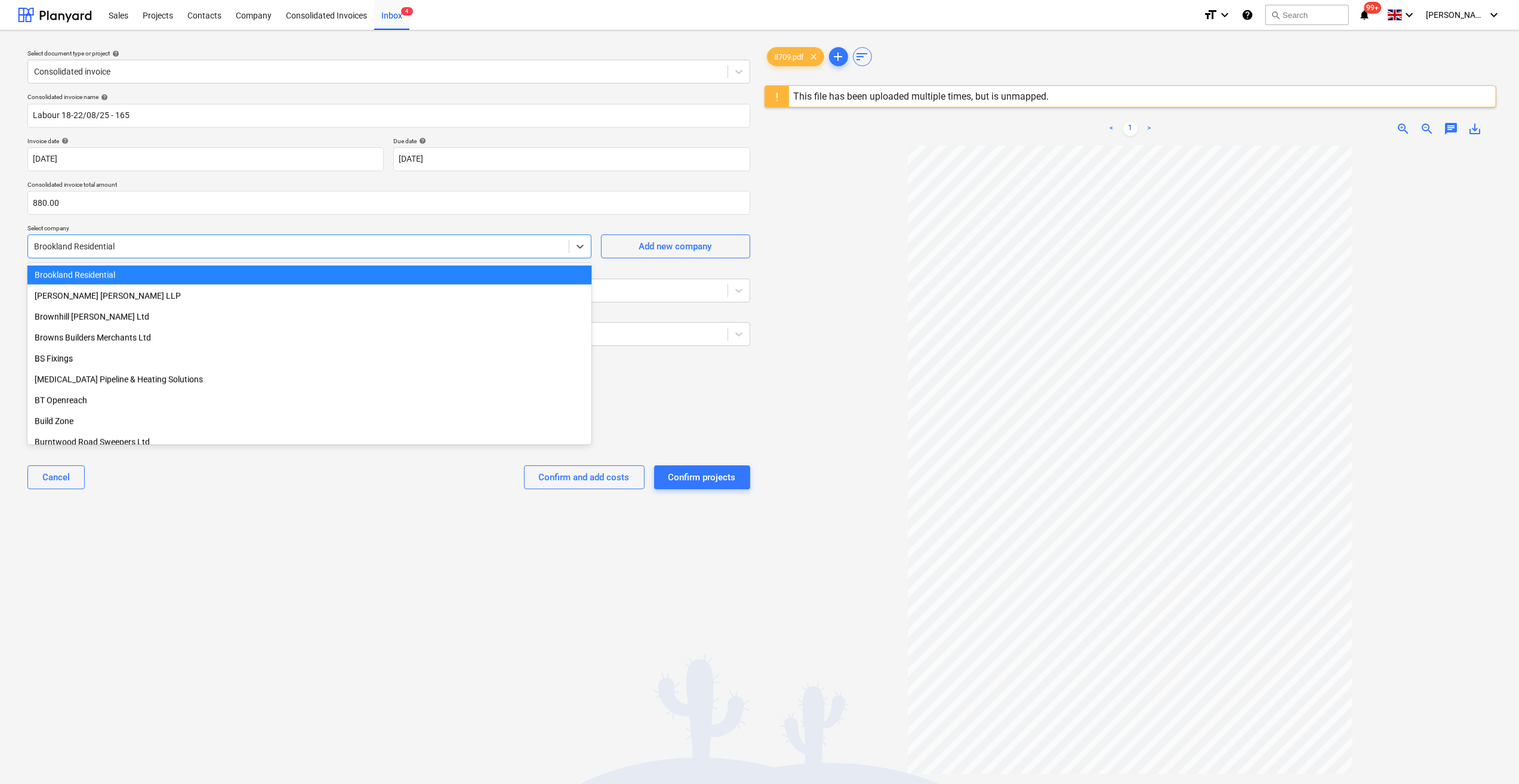
click at [131, 246] on div at bounding box center [298, 246] width 529 height 12
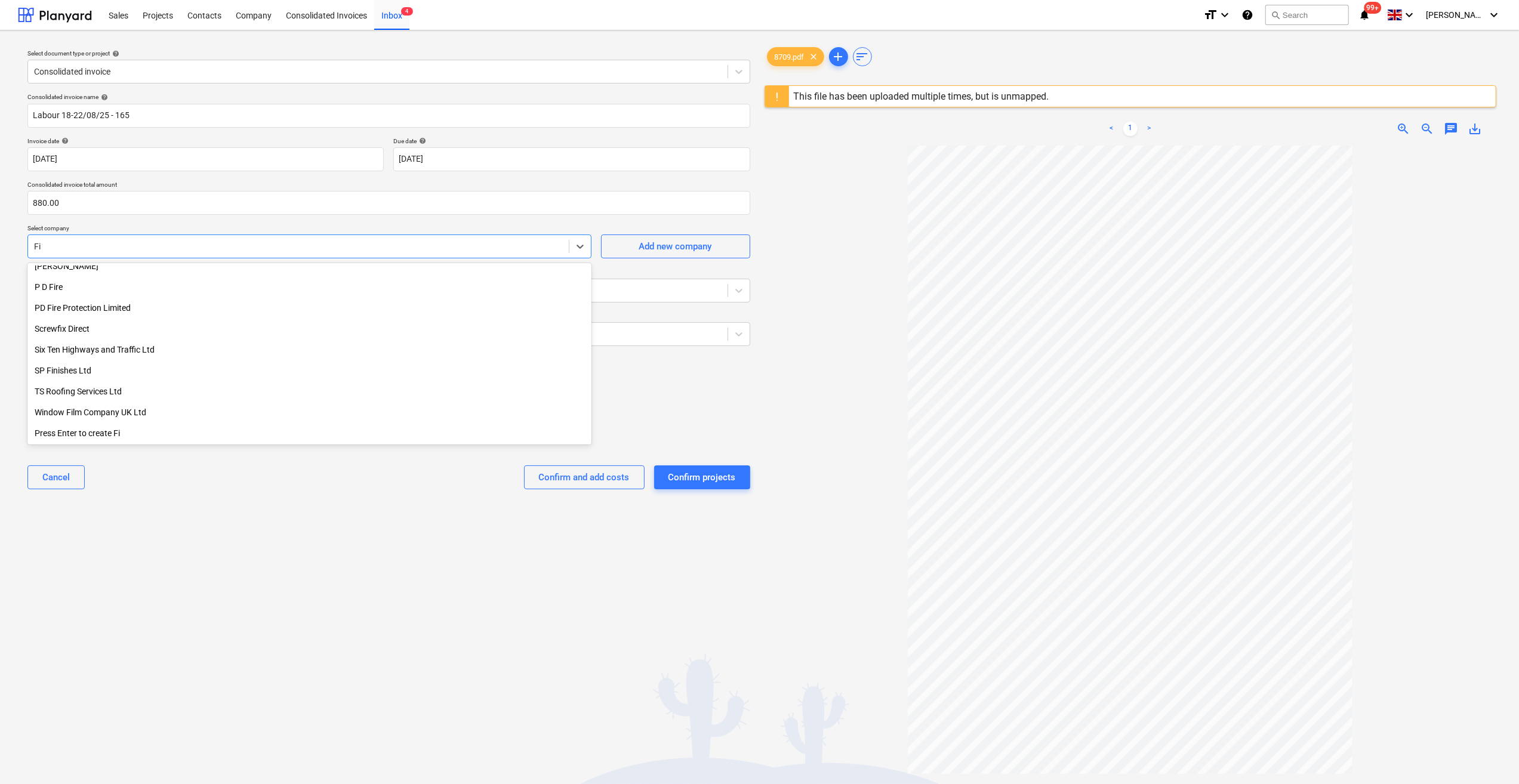
scroll to position [280, 0]
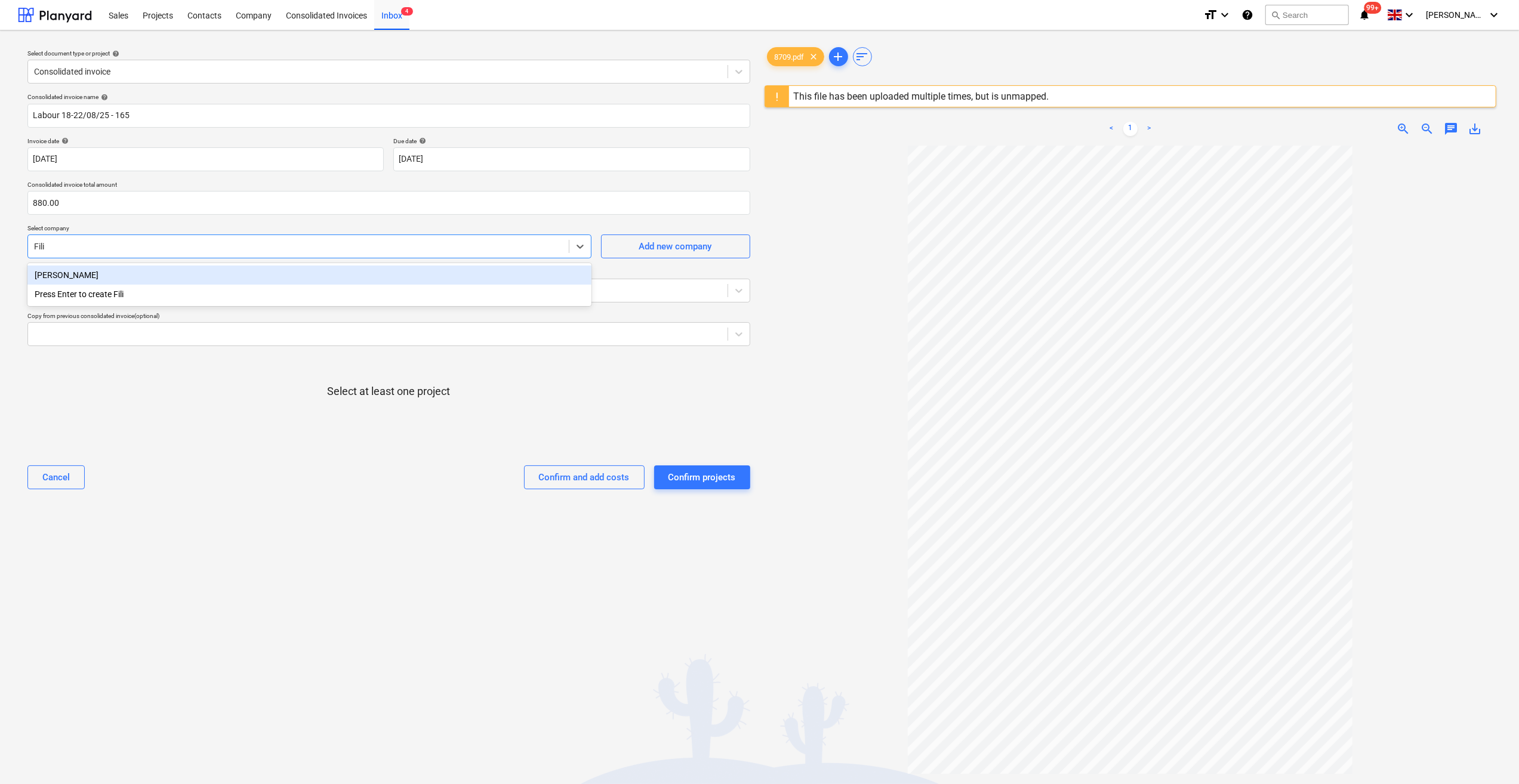
click at [120, 275] on div "[PERSON_NAME]" at bounding box center [309, 275] width 564 height 19
click at [55, 290] on div at bounding box center [378, 290] width 688 height 12
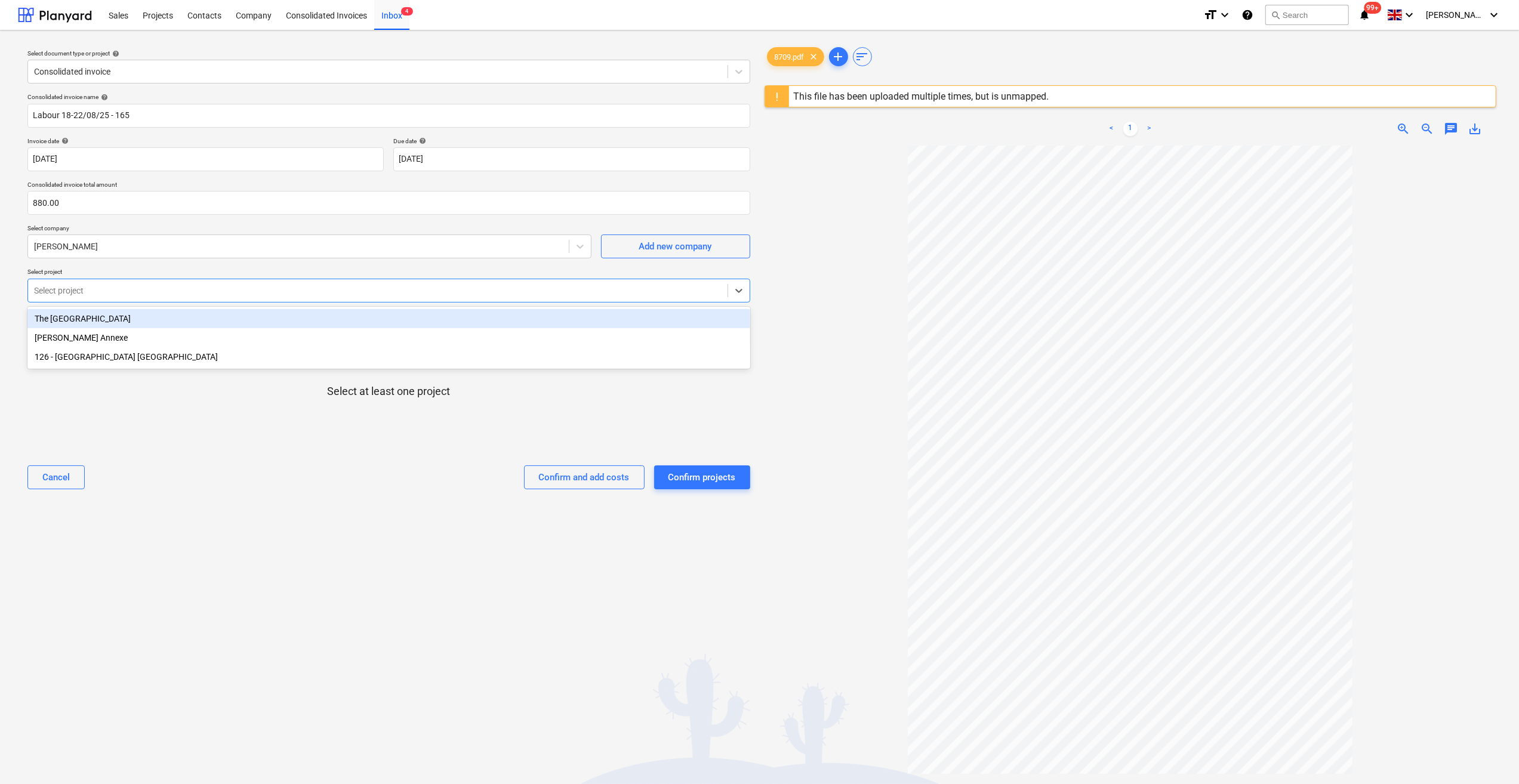
click at [63, 317] on div "The [GEOGRAPHIC_DATA]" at bounding box center [389, 319] width 723 height 19
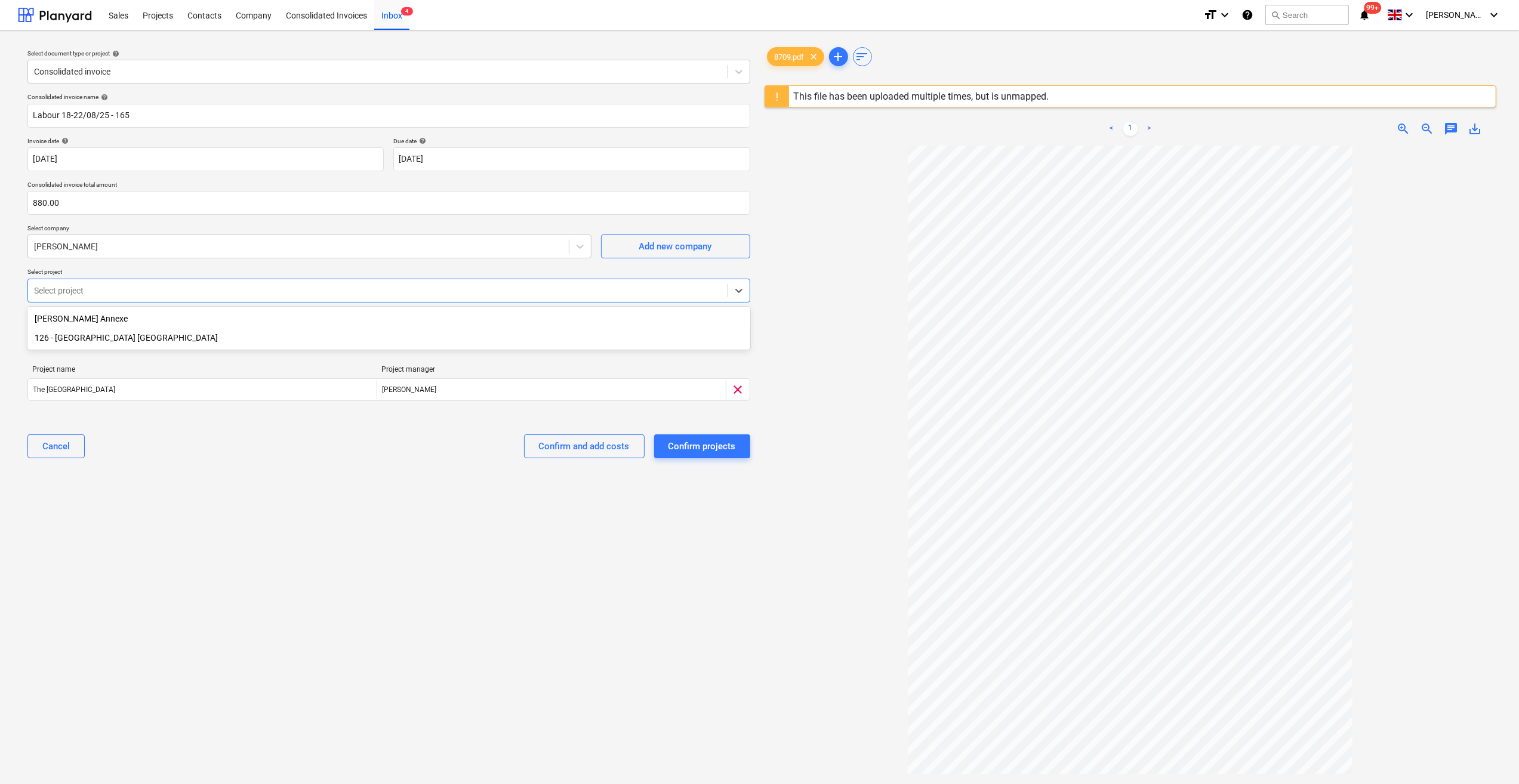
drag, startPoint x: 99, startPoint y: 339, endPoint x: 101, endPoint y: 331, distance: 8.2
click at [101, 331] on div "126 - [GEOGRAPHIC_DATA] [GEOGRAPHIC_DATA]" at bounding box center [389, 338] width 723 height 19
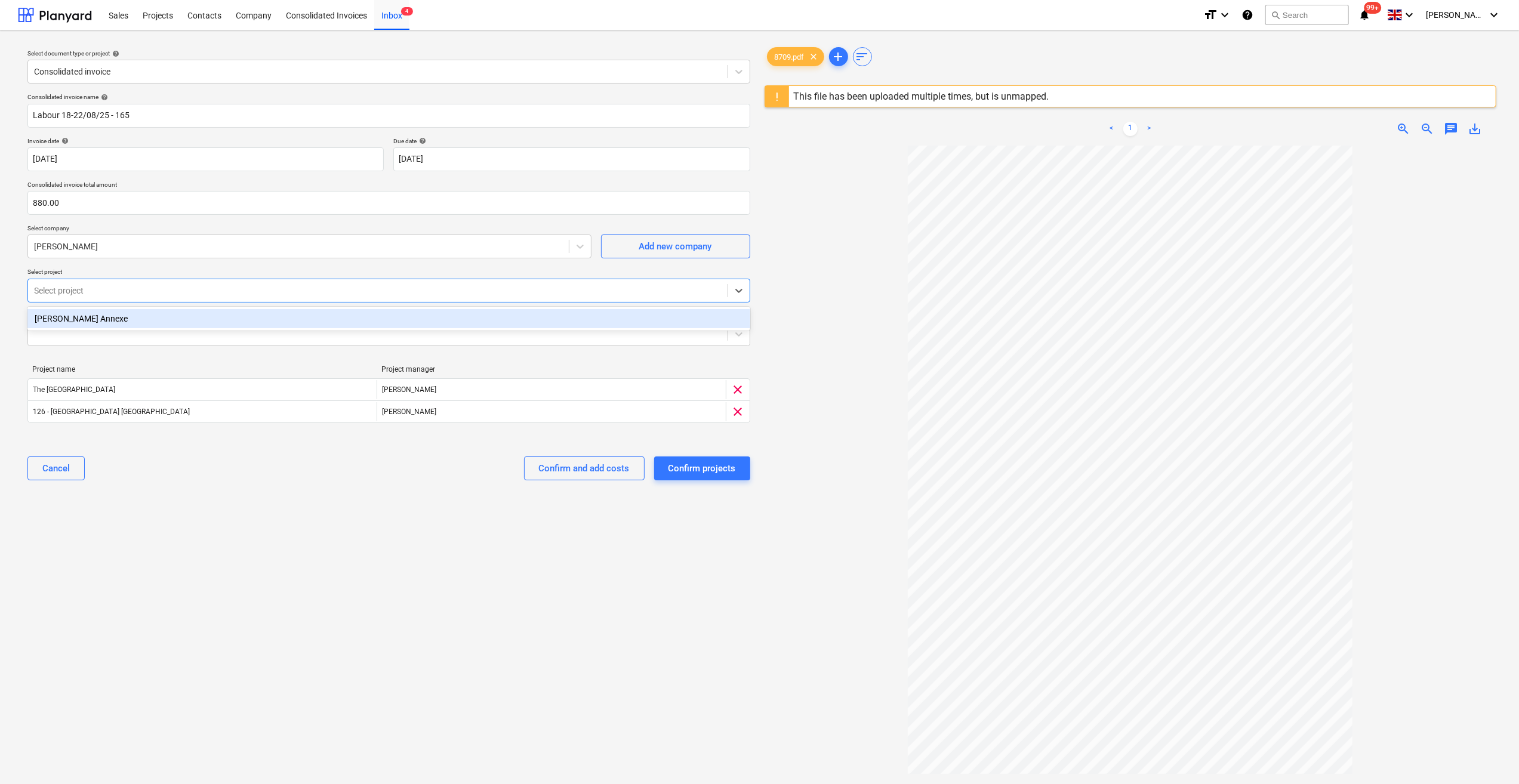
click at [101, 322] on div "[PERSON_NAME] Annexe" at bounding box center [389, 319] width 723 height 19
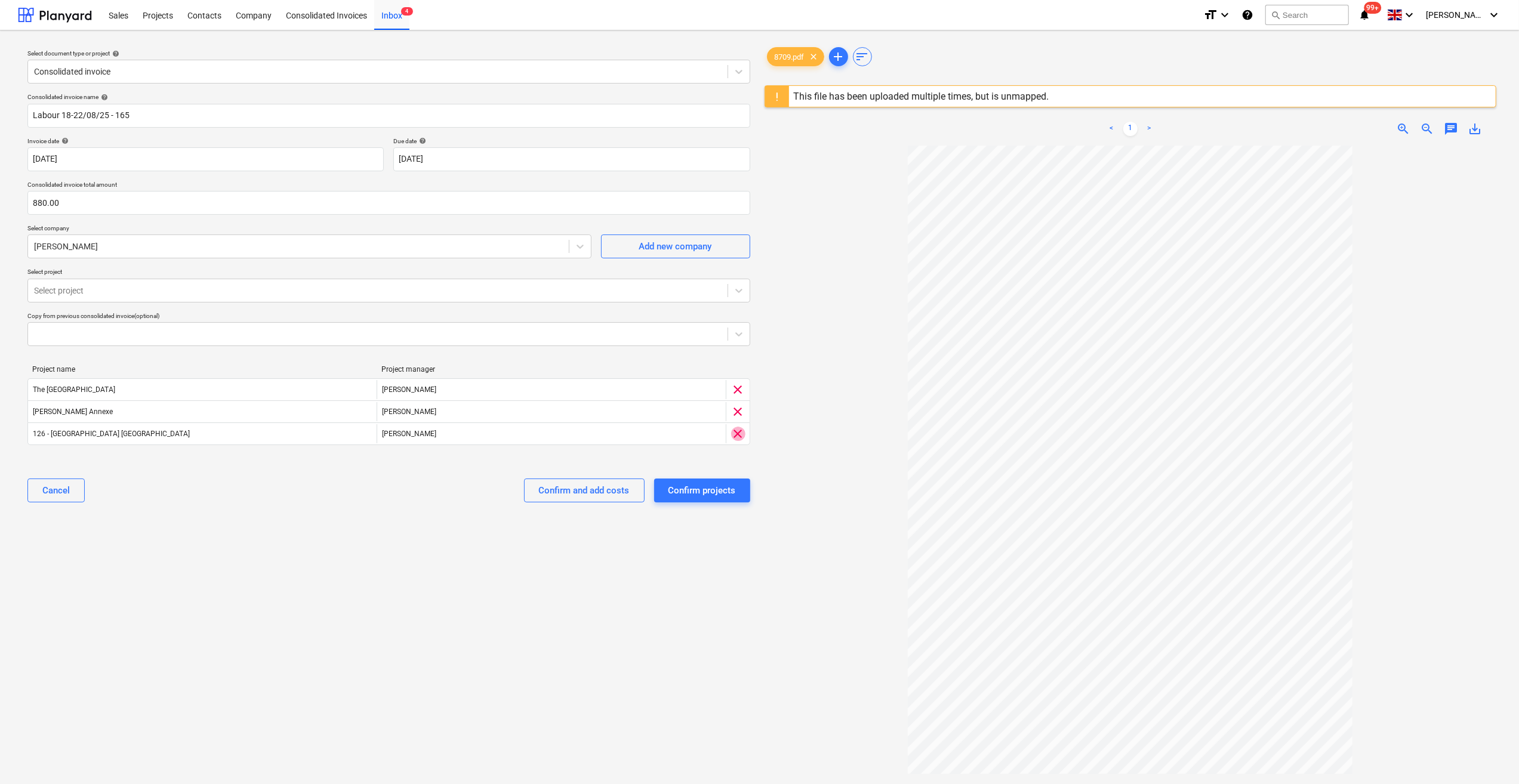
click at [736, 433] on span "clear" at bounding box center [739, 434] width 14 height 14
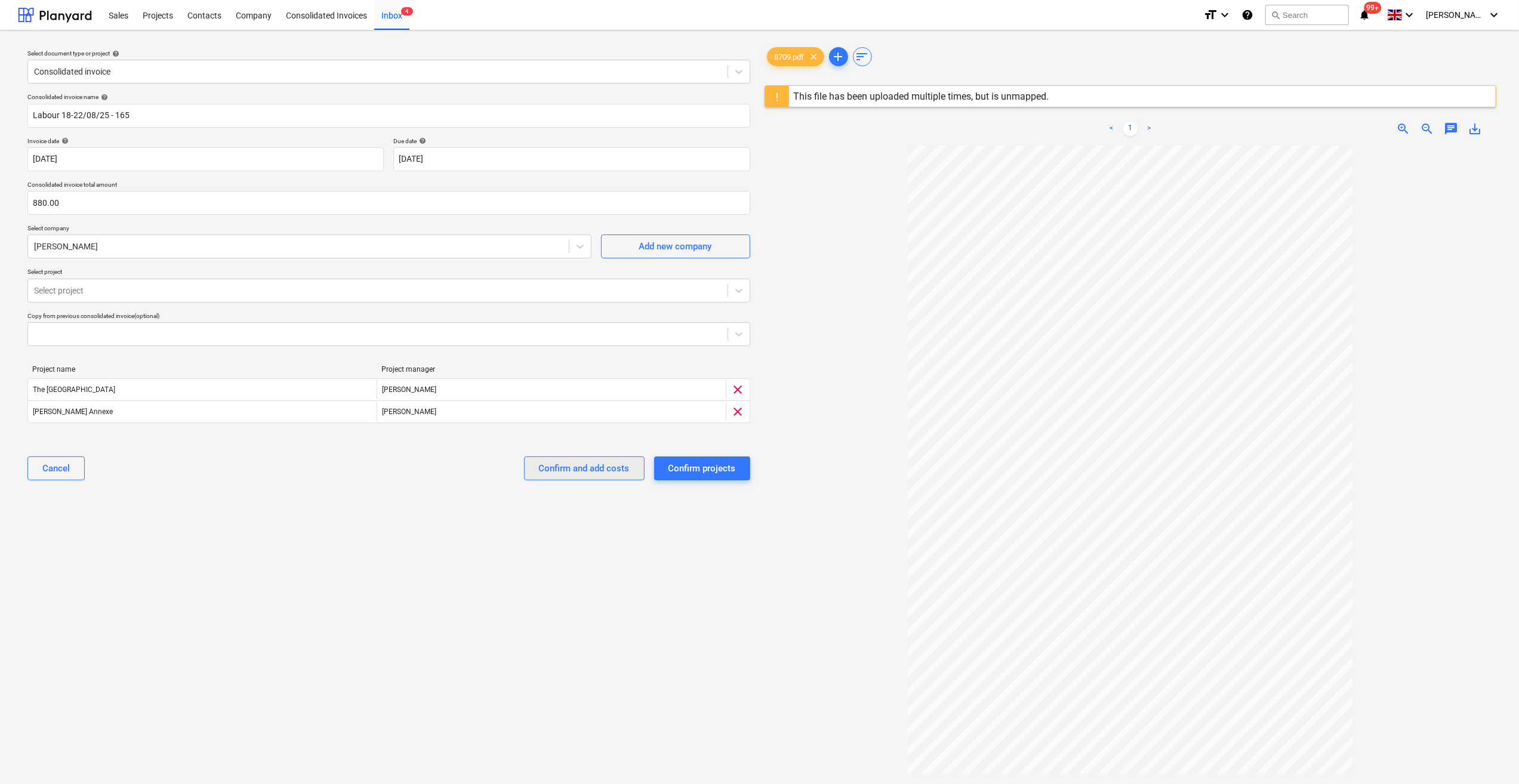
click at [591, 467] on div "Confirm and add costs" at bounding box center [584, 468] width 91 height 16
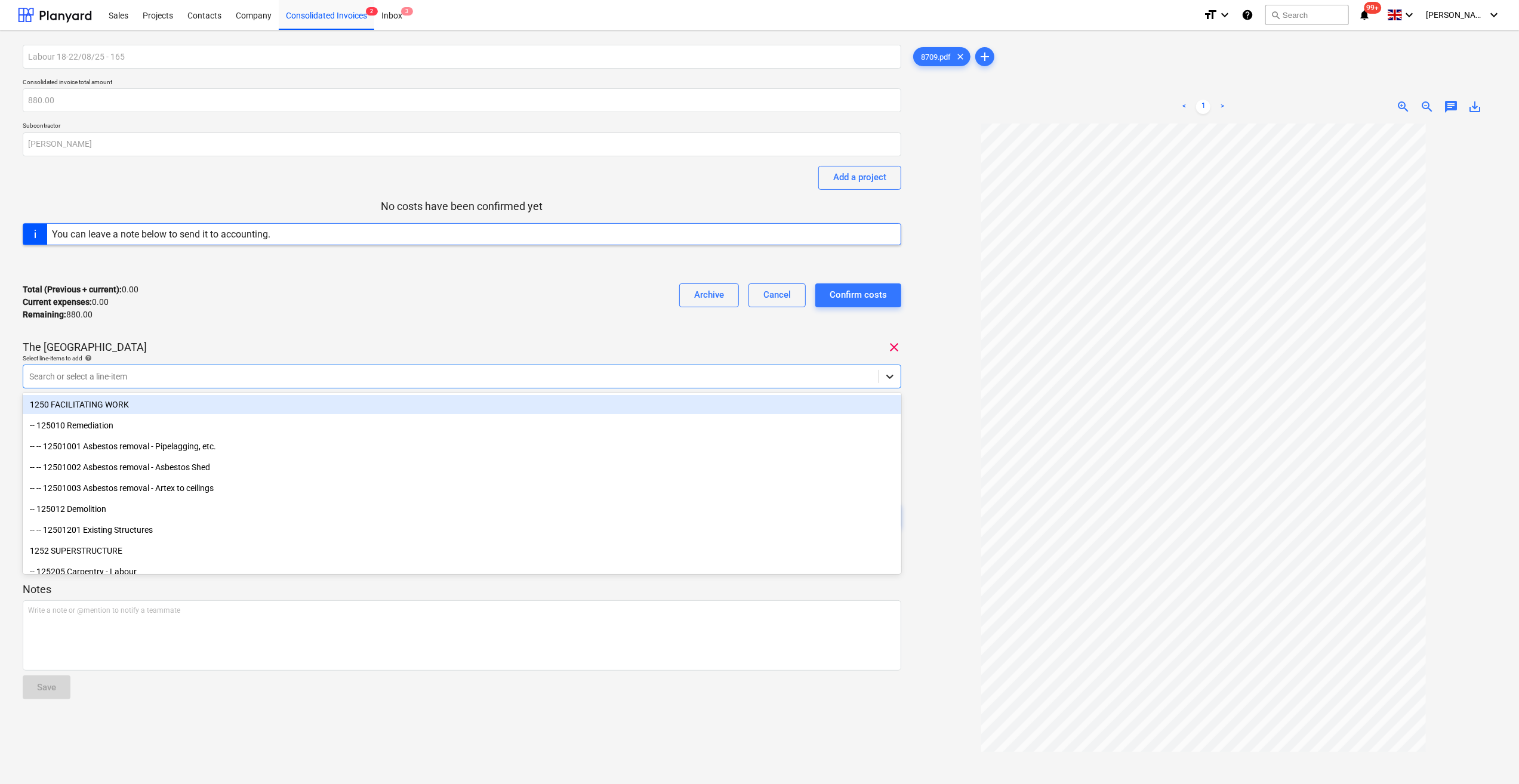
click at [889, 380] on icon at bounding box center [890, 376] width 12 height 12
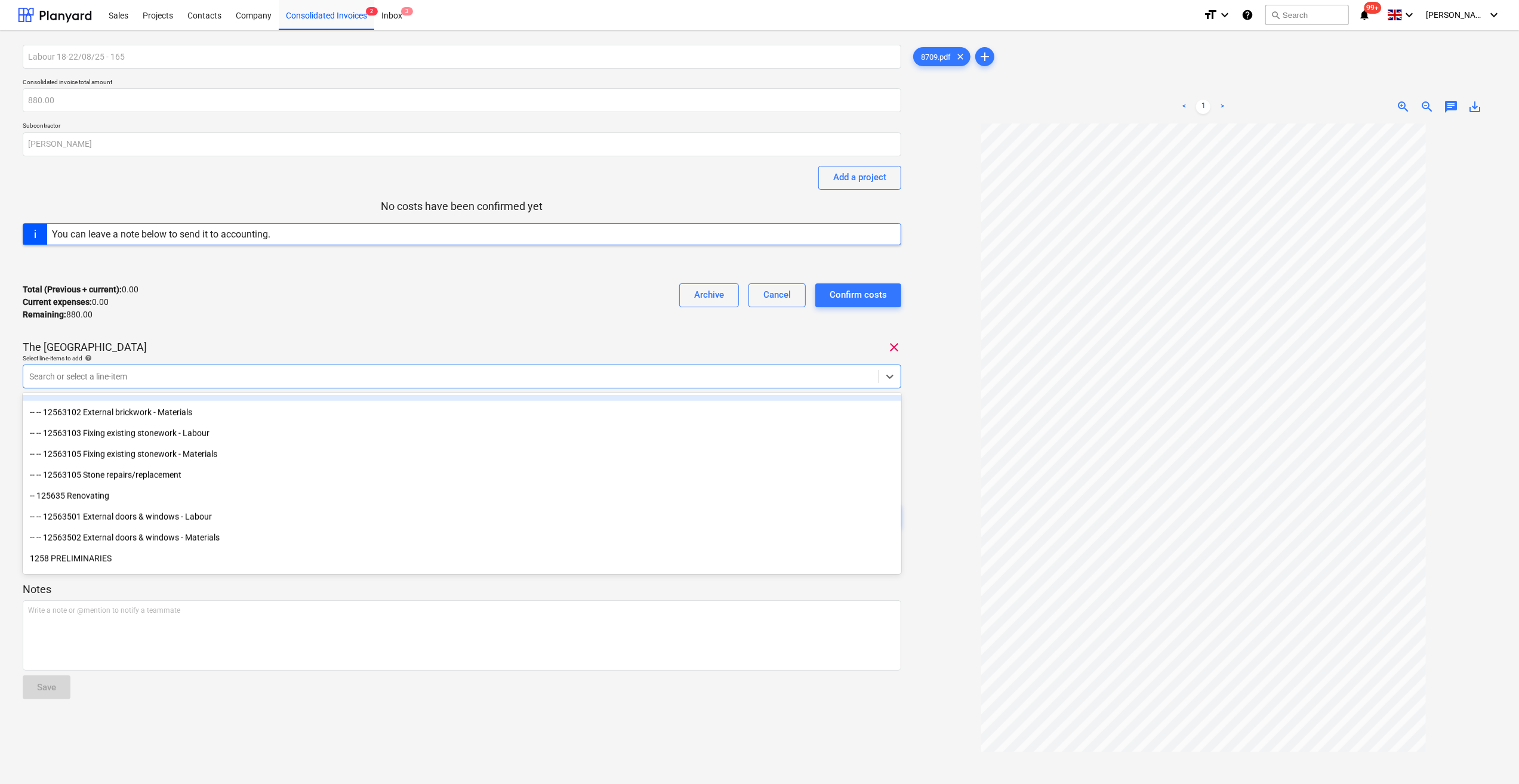
scroll to position [1432, 0]
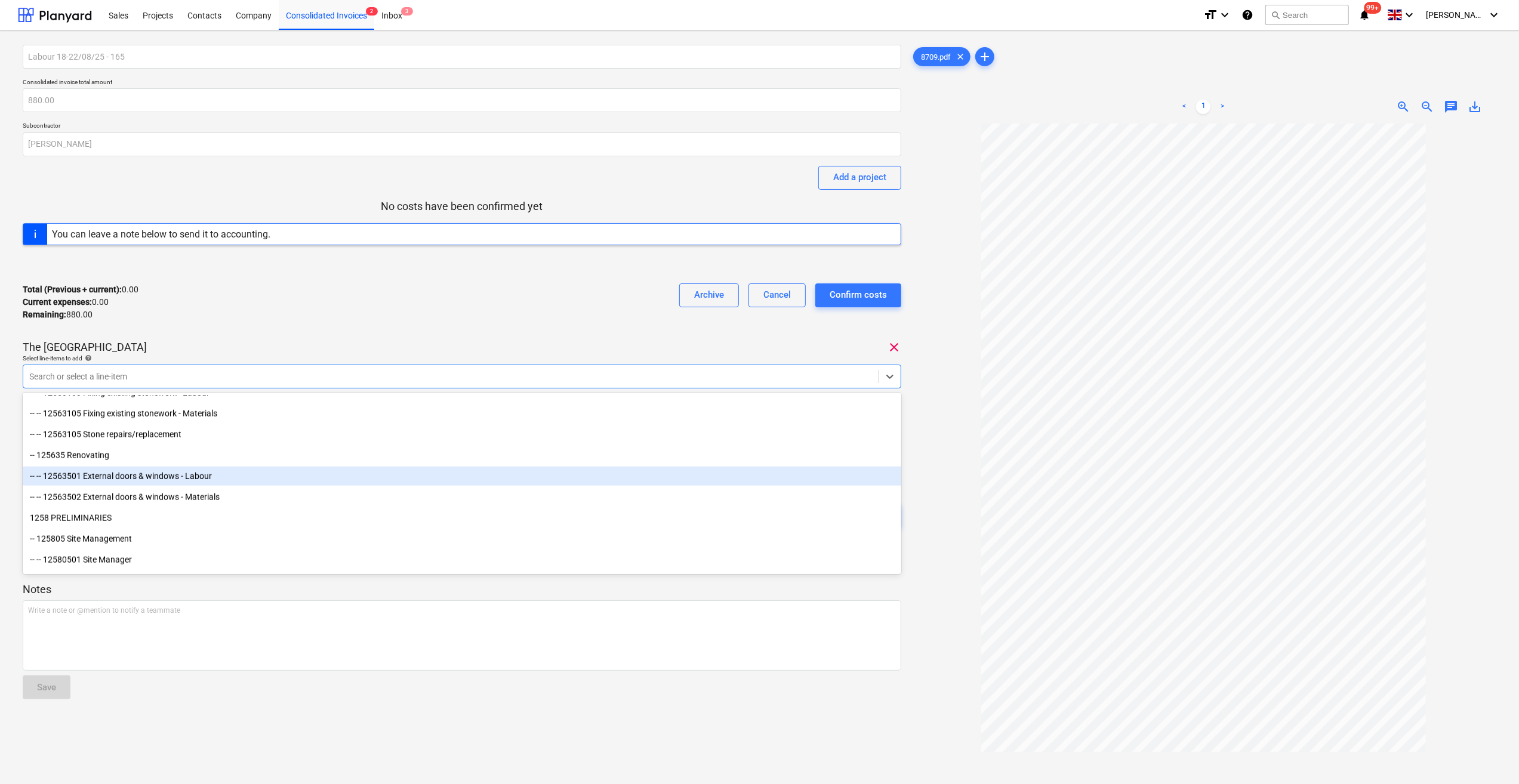
click at [215, 481] on div "-- -- 12563501 External doors & windows - Labour" at bounding box center [462, 476] width 879 height 19
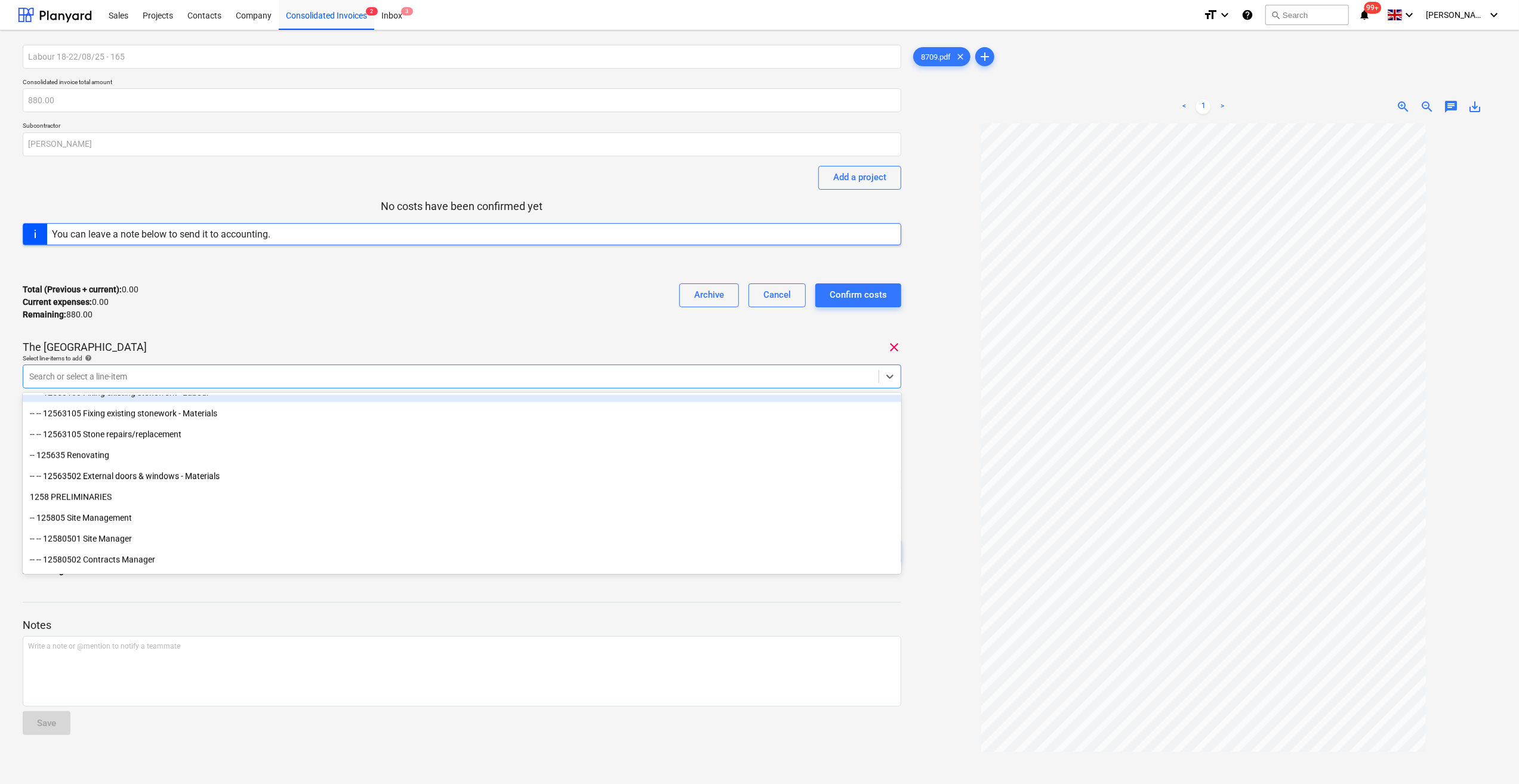
click at [394, 320] on div "Total (Previous + current) : 0.00 Current expenses : 0.00 Remaining : 880.00 Ar…" at bounding box center [462, 302] width 879 height 57
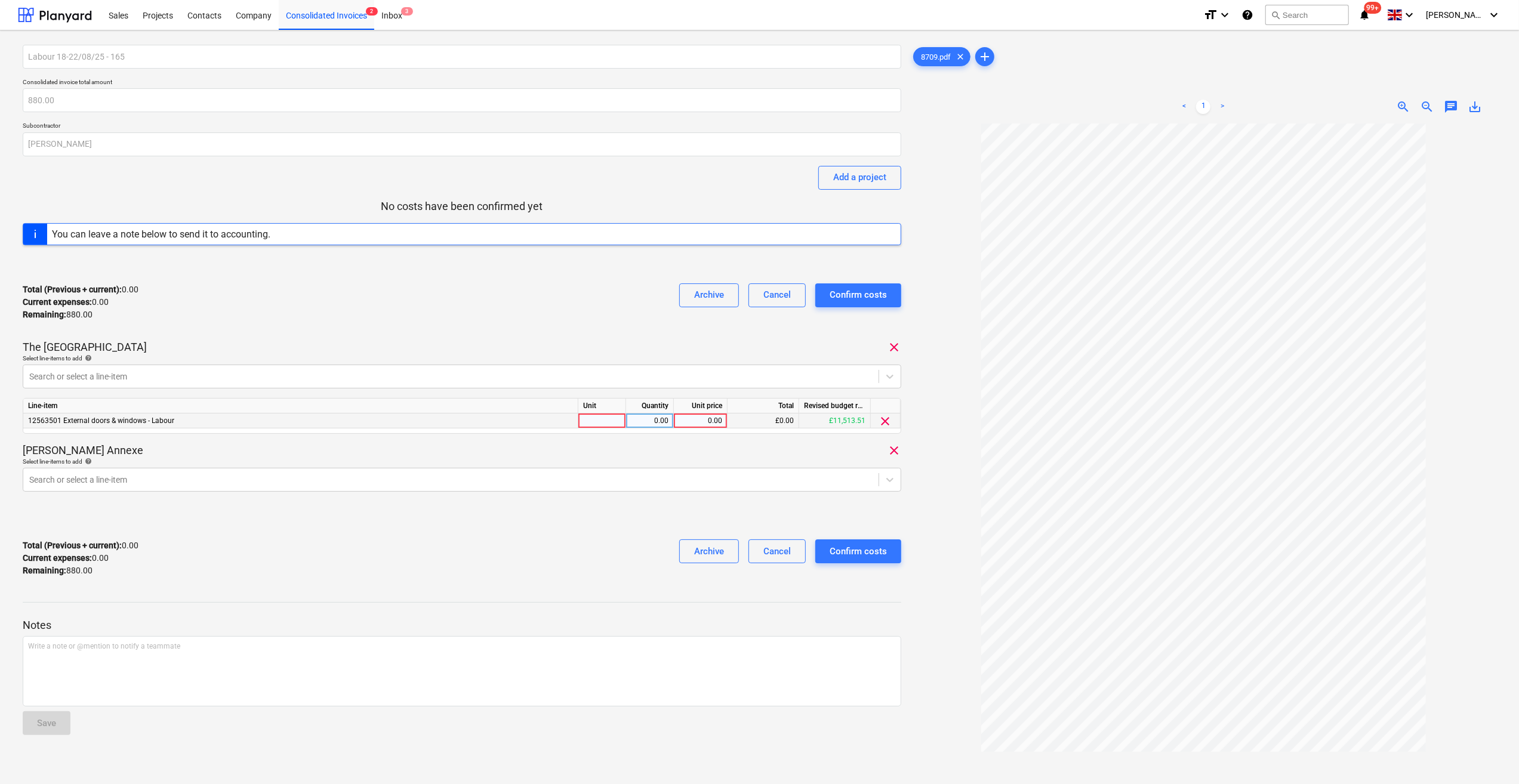
click at [593, 421] on div at bounding box center [602, 421] width 47 height 15
click at [655, 415] on div "0.00" at bounding box center [650, 421] width 38 height 15
click at [720, 421] on div "0.00" at bounding box center [700, 421] width 44 height 15
click at [702, 434] on div "Labour 18-22/08/25 - 165 Consolidated invoice total amount 880.00 Subcontractor…" at bounding box center [462, 316] width 879 height 542
click at [889, 481] on icon at bounding box center [890, 479] width 12 height 12
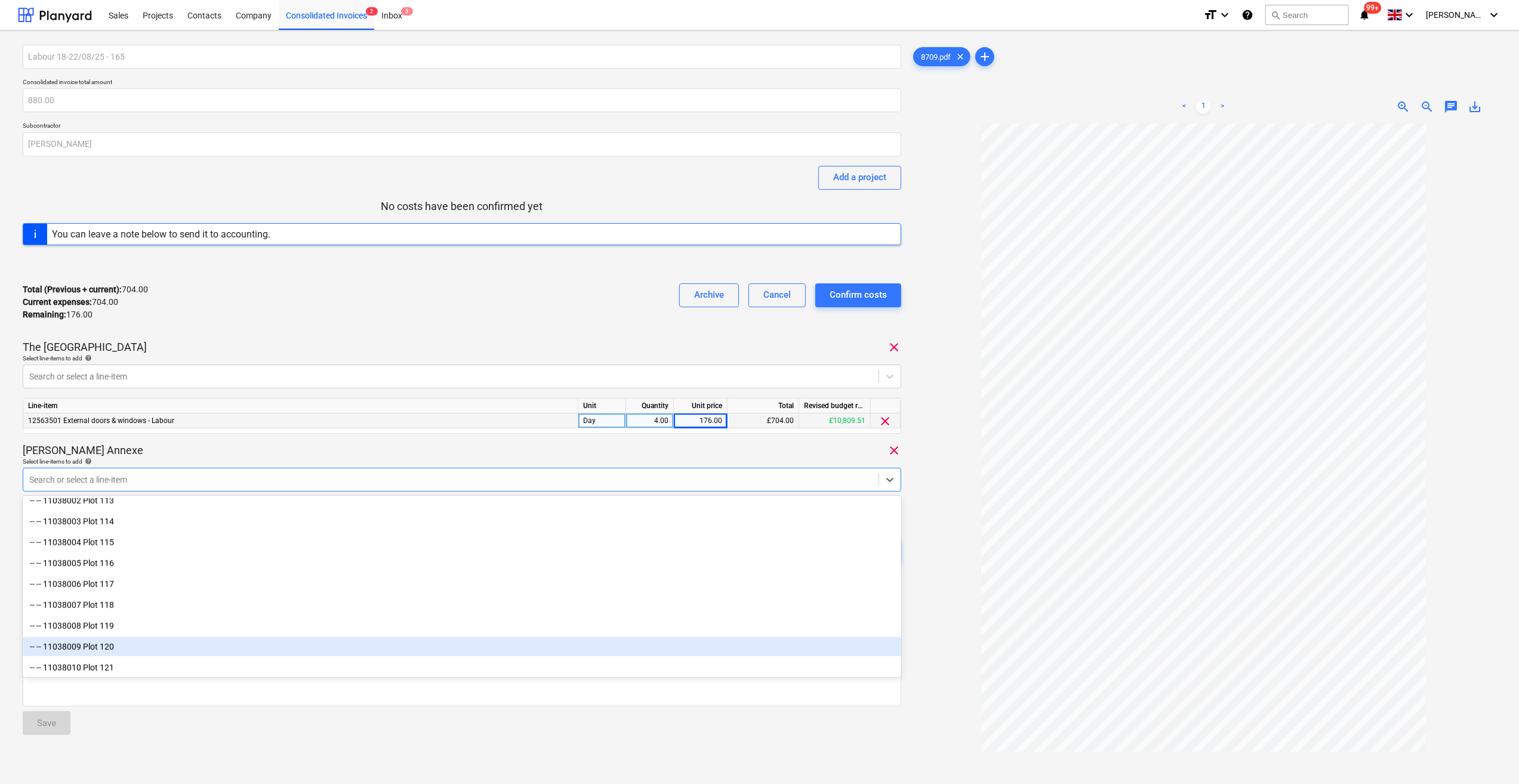
scroll to position [1491, 0]
click at [390, 646] on div "-- -- 11038007 Plot 118" at bounding box center [462, 645] width 879 height 19
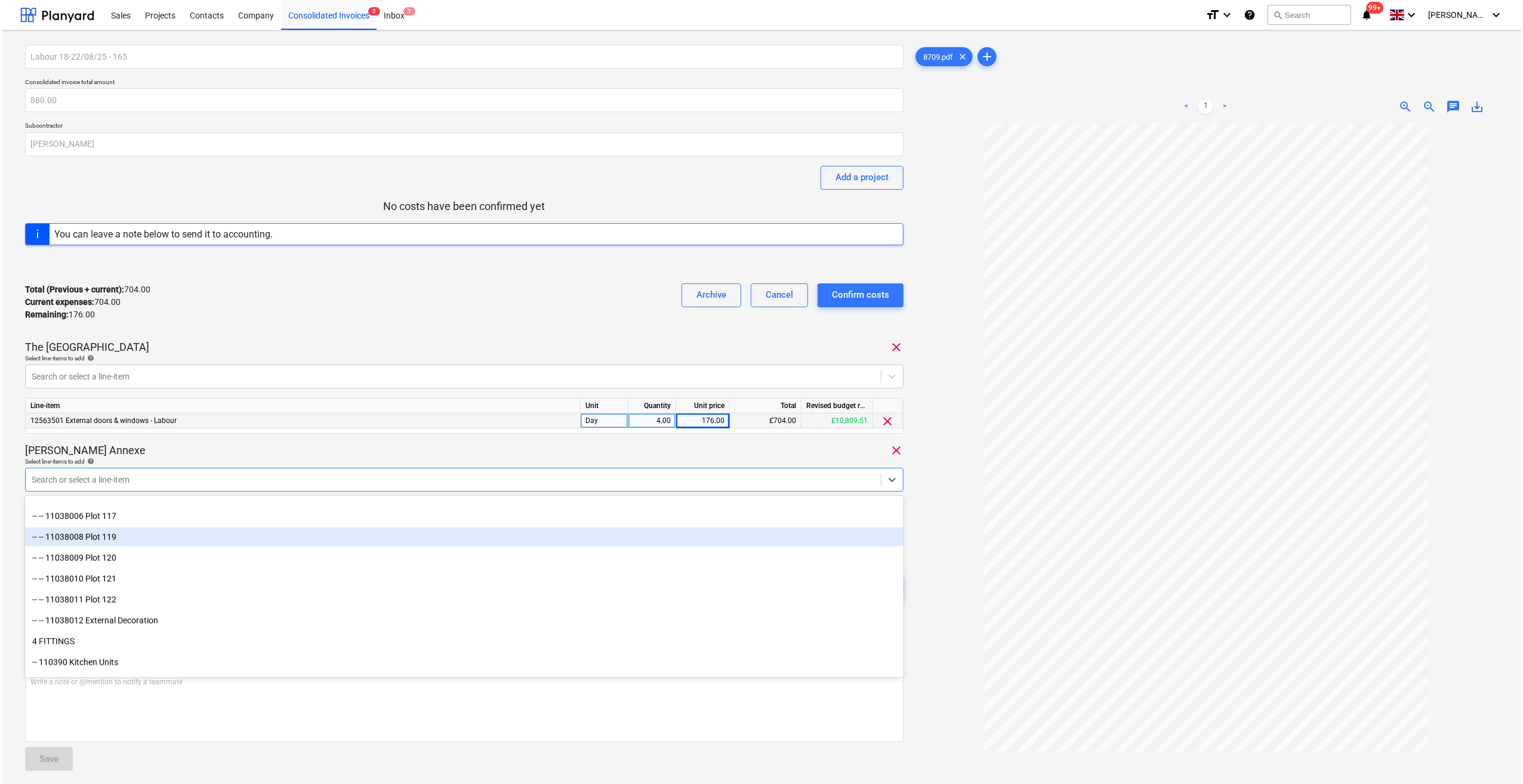
scroll to position [1611, 0]
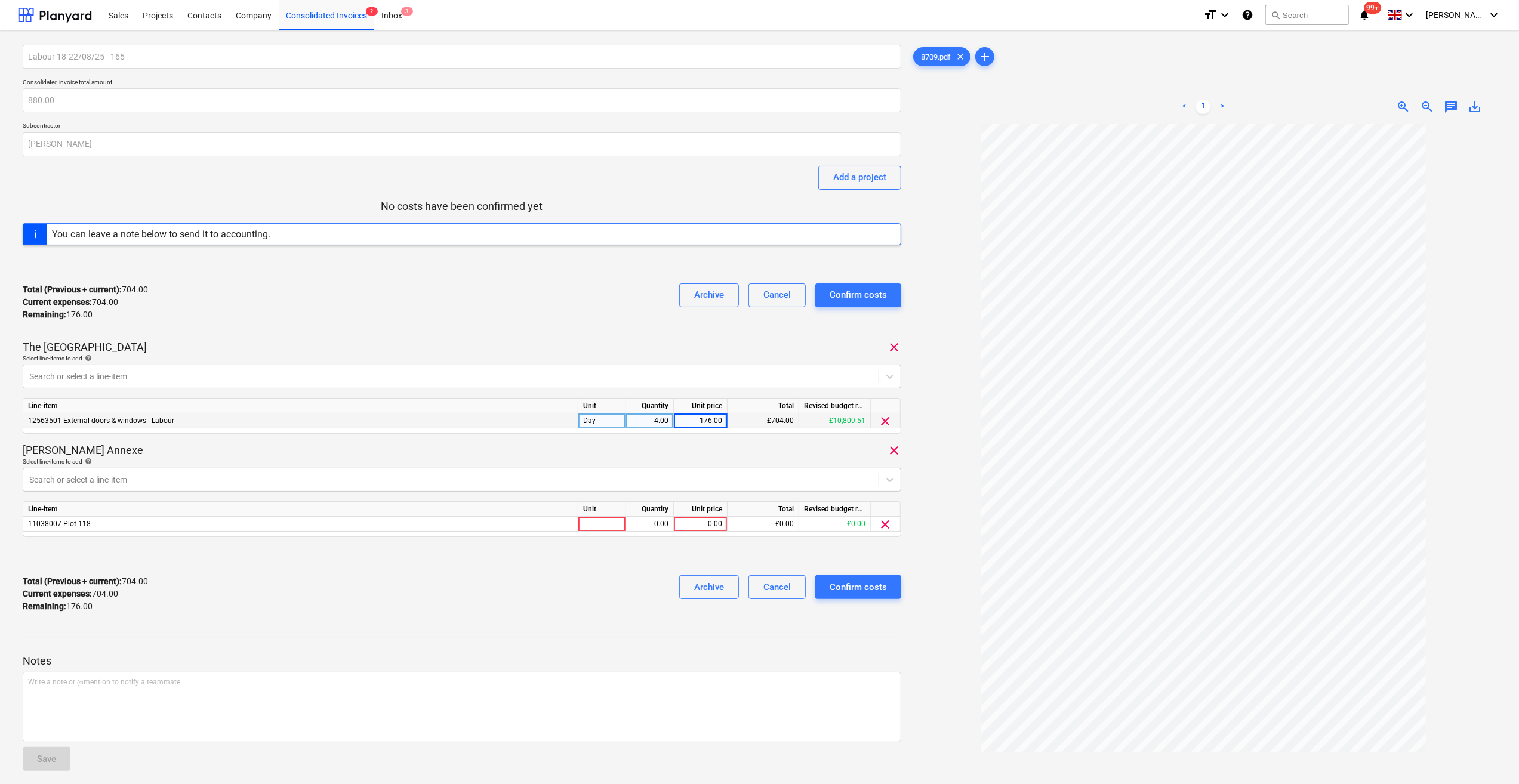
click at [963, 611] on div at bounding box center [1204, 498] width 586 height 751
click at [606, 523] on div at bounding box center [602, 524] width 47 height 15
click at [648, 524] on div "0.00" at bounding box center [650, 524] width 38 height 15
click at [697, 520] on div "0.00" at bounding box center [700, 524] width 44 height 15
click at [587, 561] on div at bounding box center [462, 556] width 879 height 19
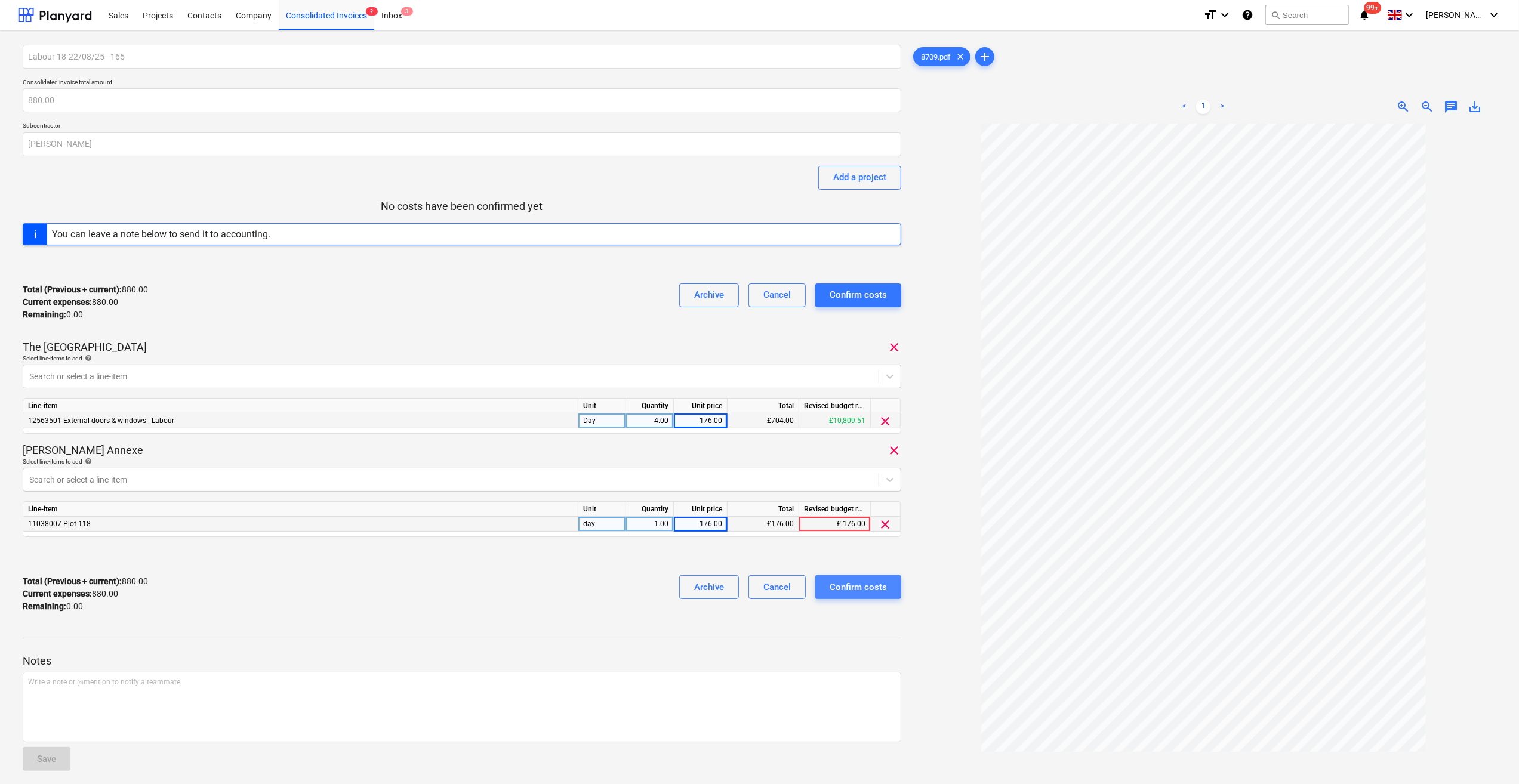
click at [856, 589] on div "Confirm costs" at bounding box center [858, 587] width 57 height 16
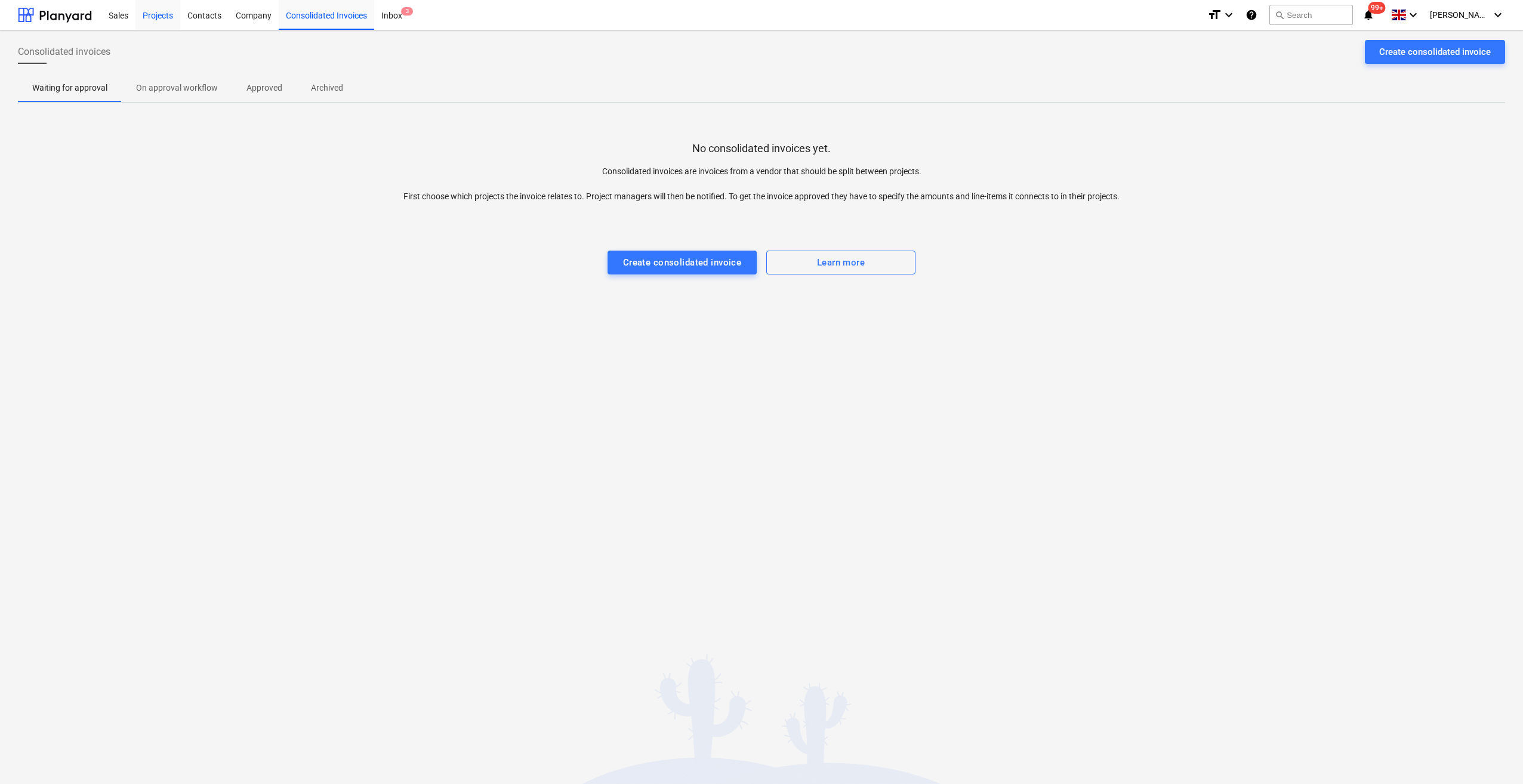
click at [165, 13] on div "Projects" at bounding box center [158, 14] width 45 height 30
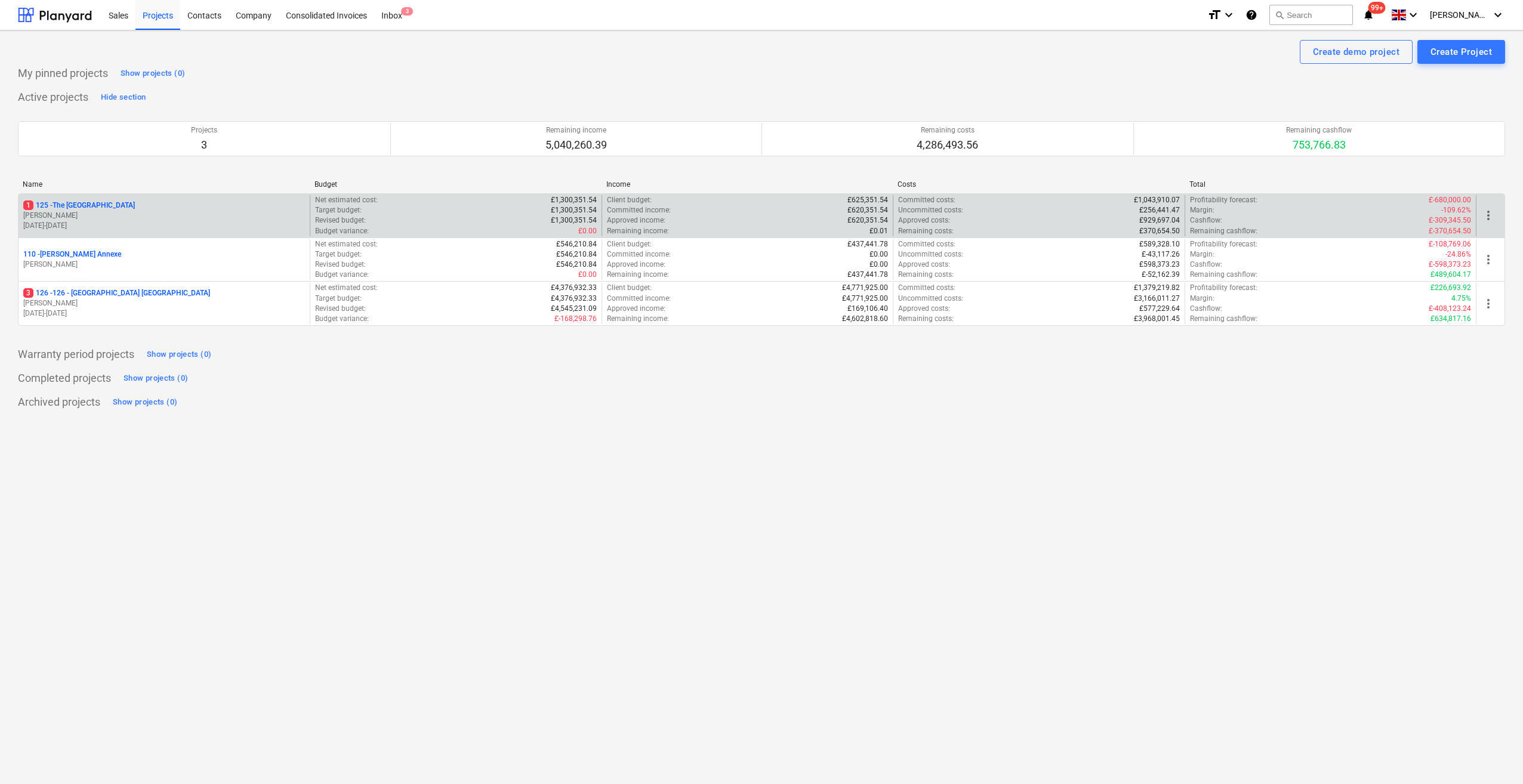
click at [97, 206] on p "1 125 - The [GEOGRAPHIC_DATA]" at bounding box center [78, 205] width 112 height 10
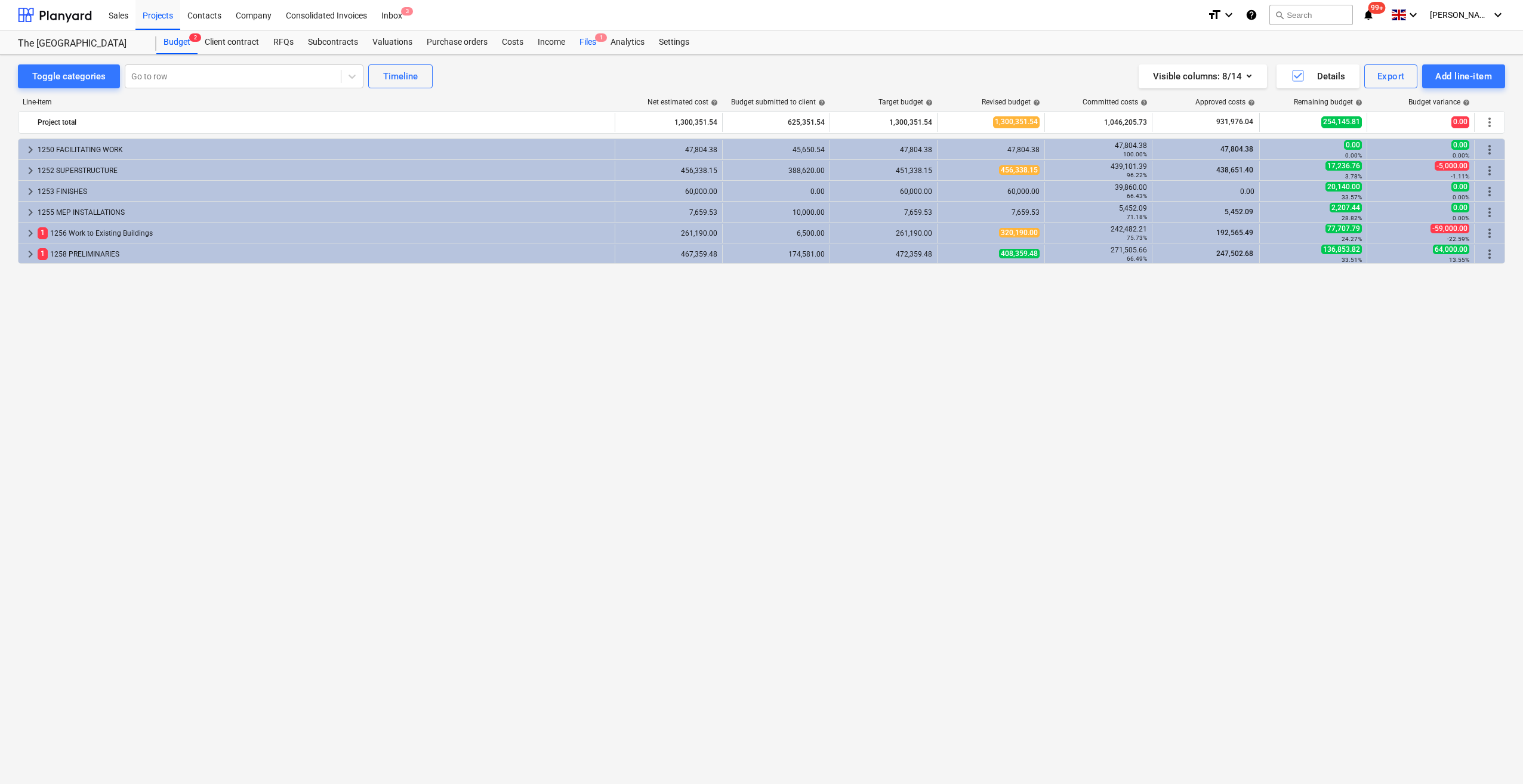
click at [590, 44] on div "Files 1" at bounding box center [587, 42] width 31 height 24
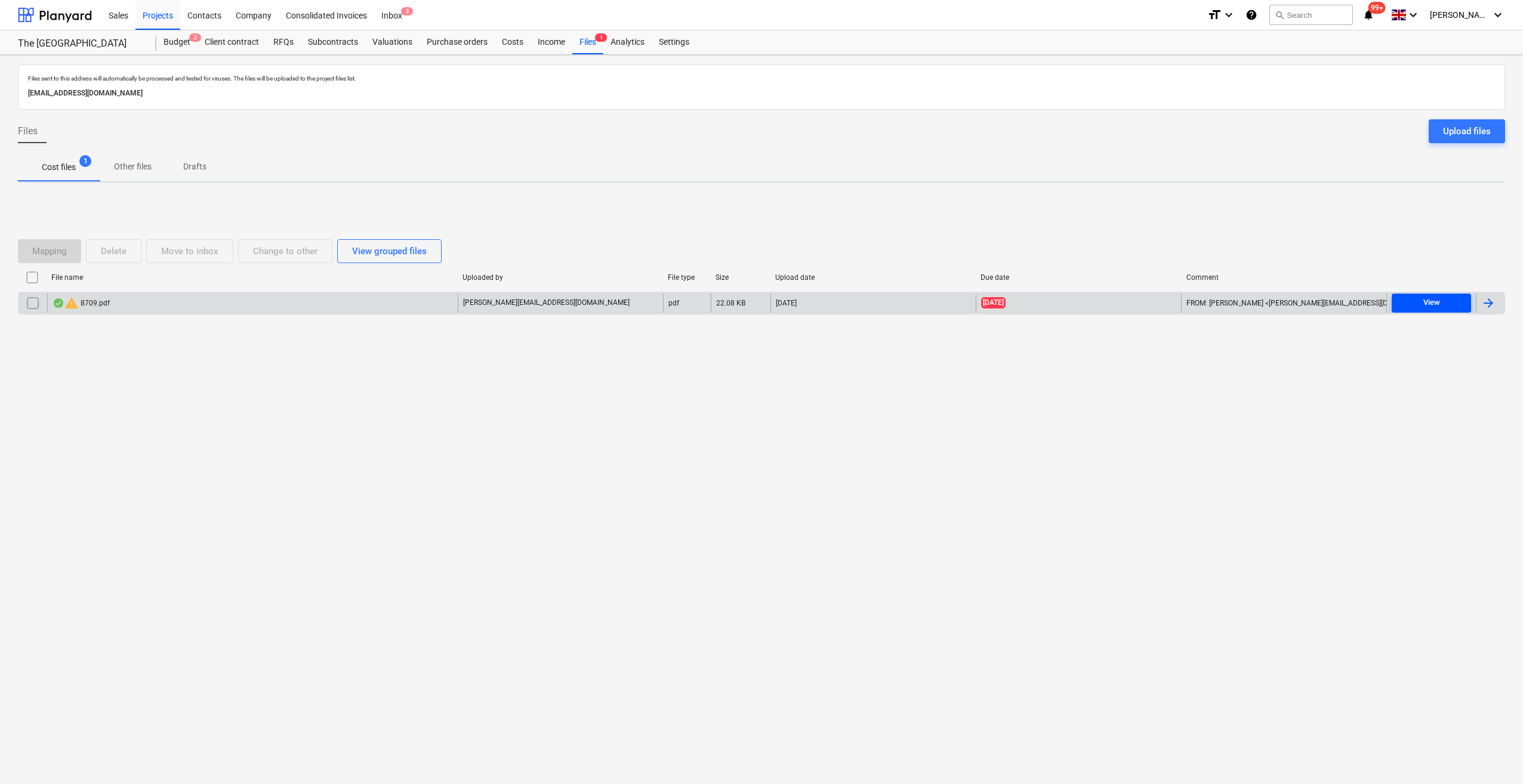
click at [1428, 302] on div "View" at bounding box center [1431, 302] width 17 height 13
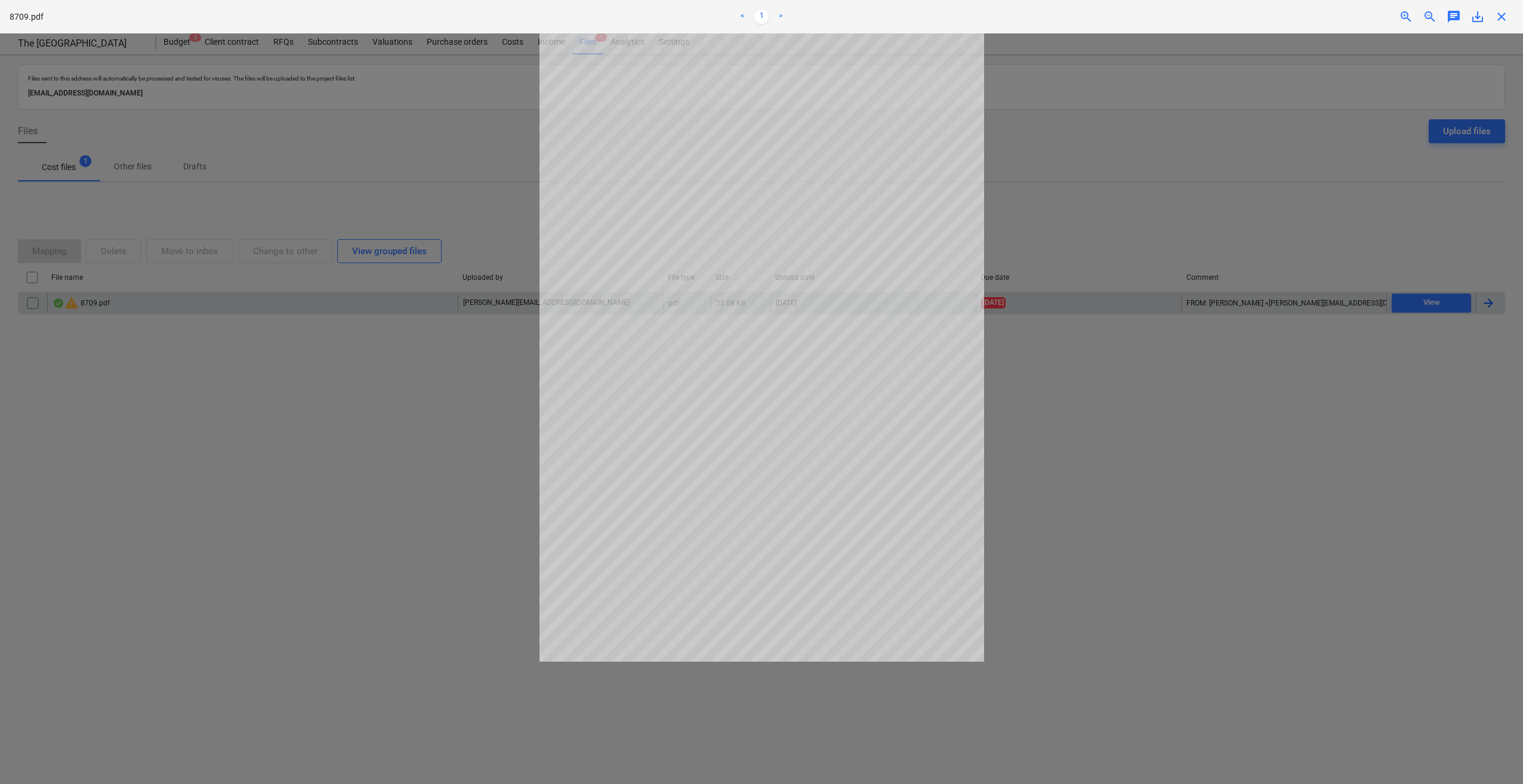
click at [1503, 11] on span "close" at bounding box center [1502, 17] width 14 height 14
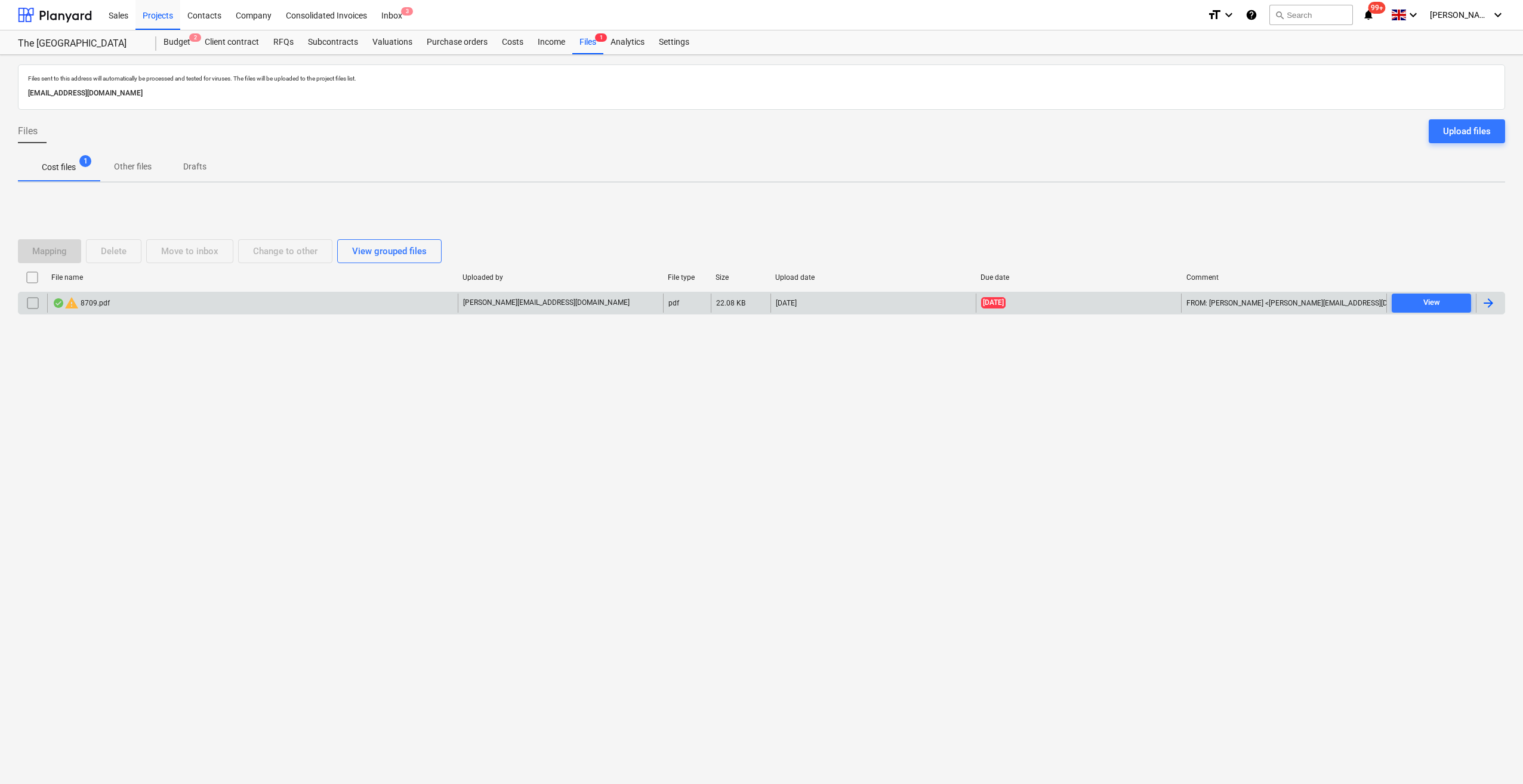
click at [37, 305] on input "checkbox" at bounding box center [32, 303] width 19 height 19
click at [116, 253] on div "Delete" at bounding box center [113, 252] width 25 height 16
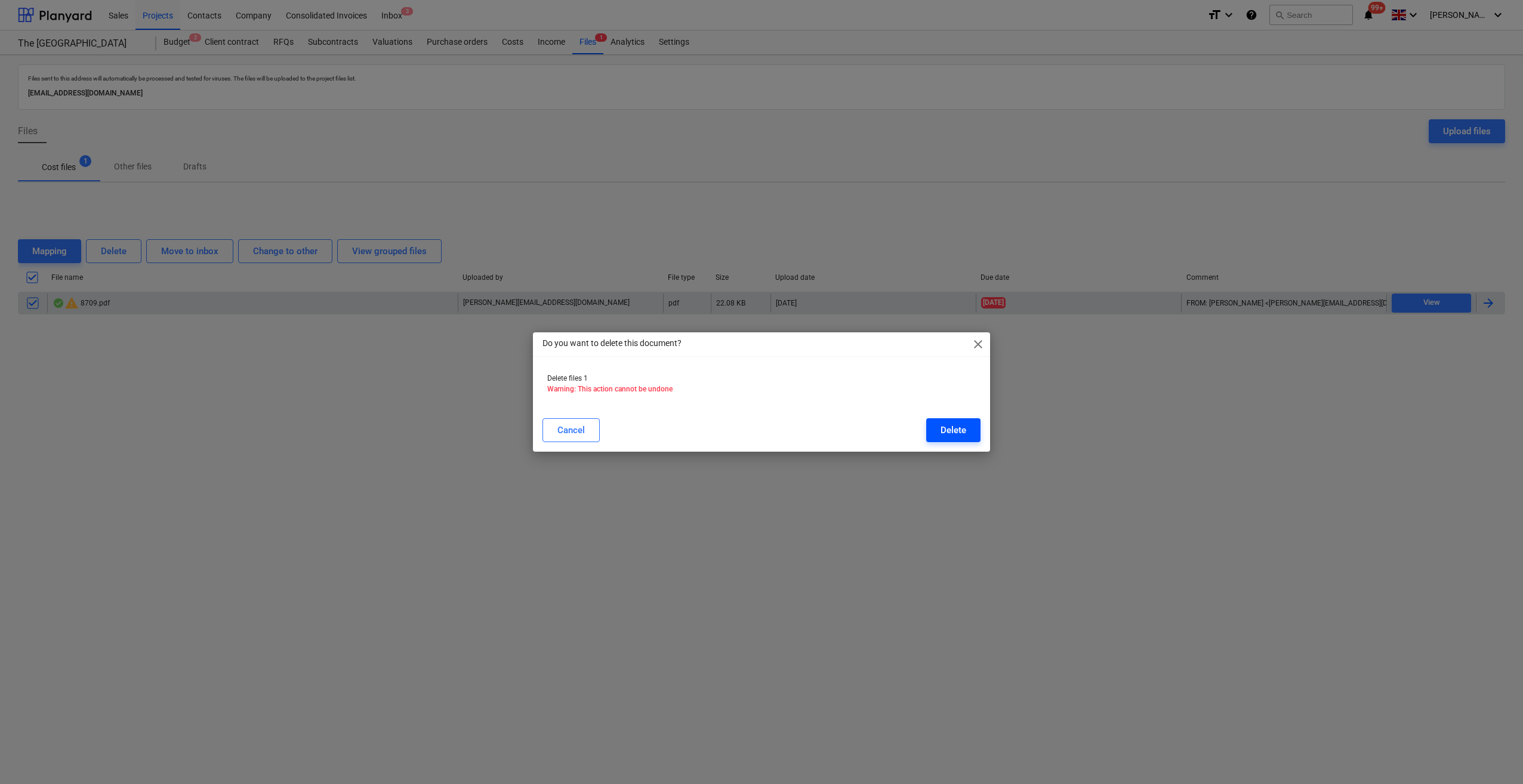
click at [955, 432] on div "Delete" at bounding box center [953, 430] width 25 height 16
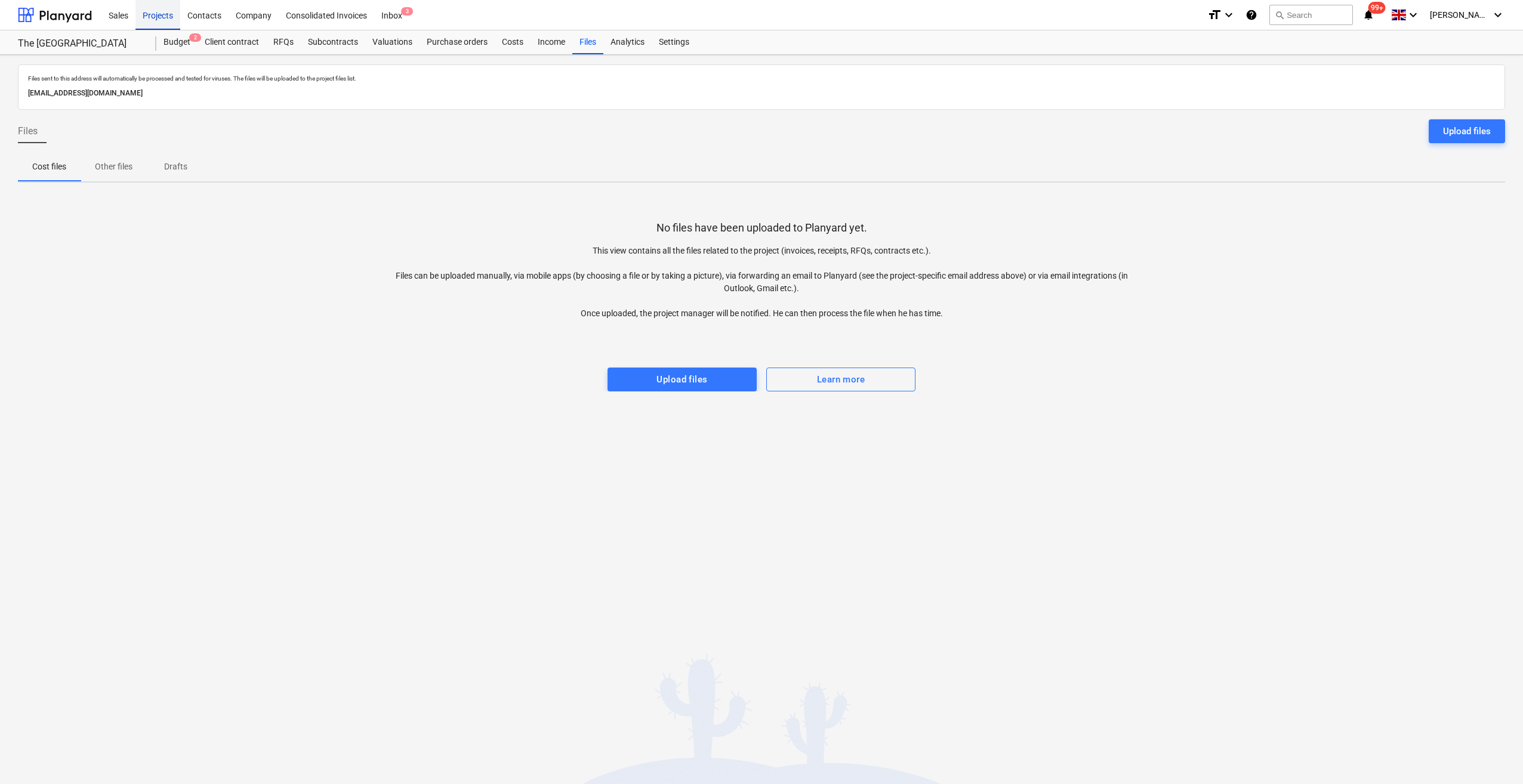
click at [151, 23] on div "Projects" at bounding box center [158, 14] width 45 height 30
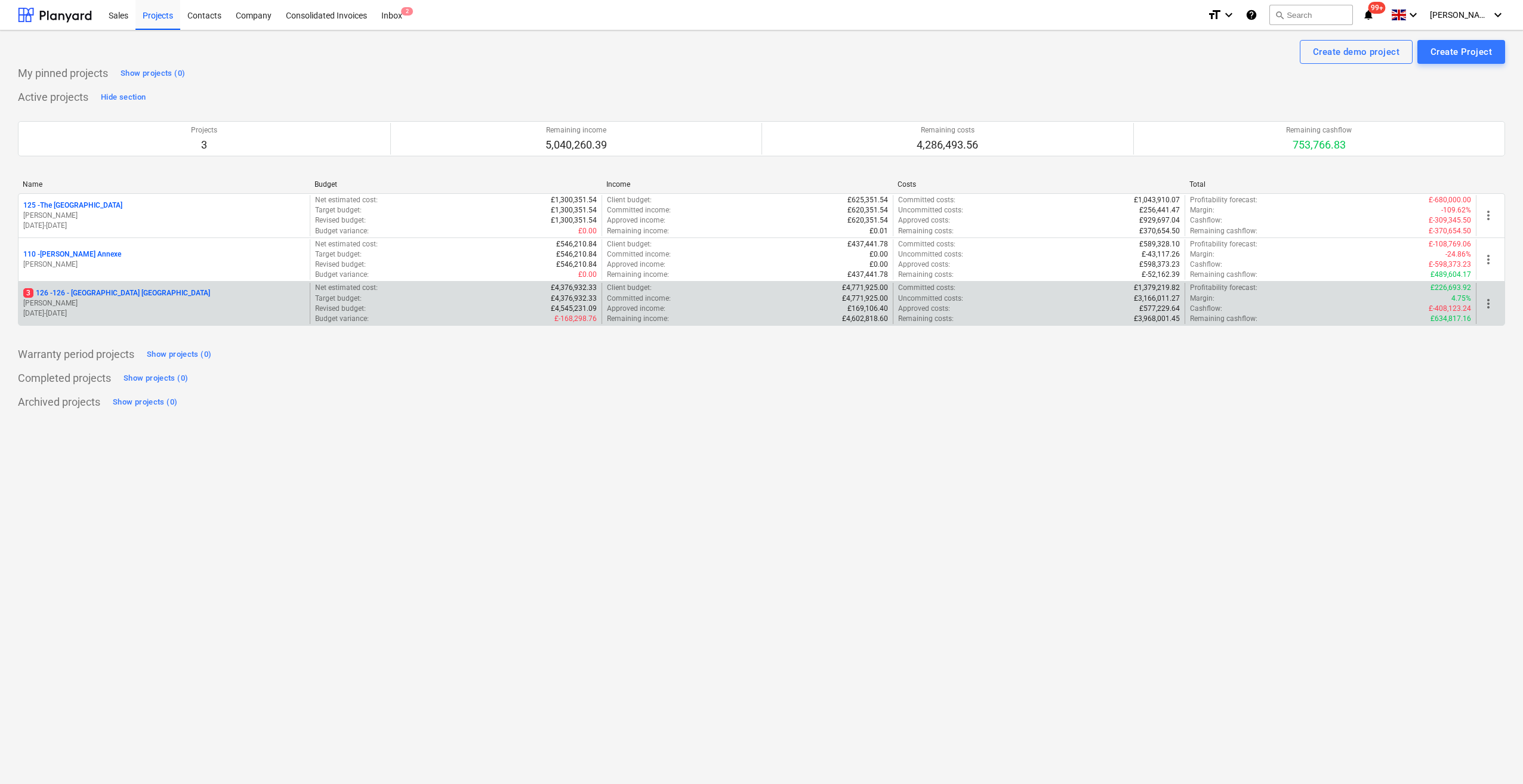
click at [93, 288] on p "3 126 - 126 - [GEOGRAPHIC_DATA] [GEOGRAPHIC_DATA]" at bounding box center [116, 293] width 187 height 10
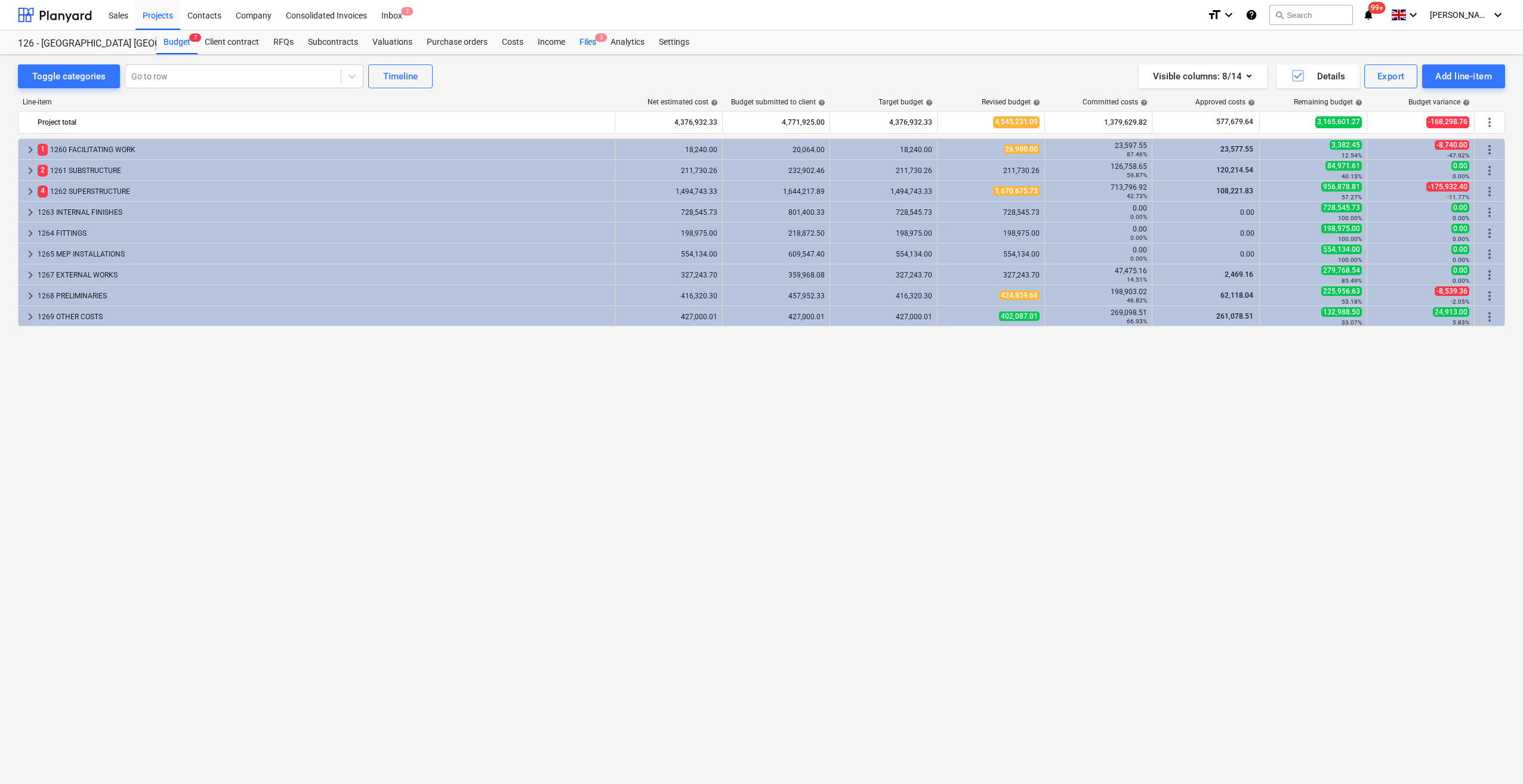
click at [581, 40] on div "Files 3" at bounding box center [587, 42] width 31 height 24
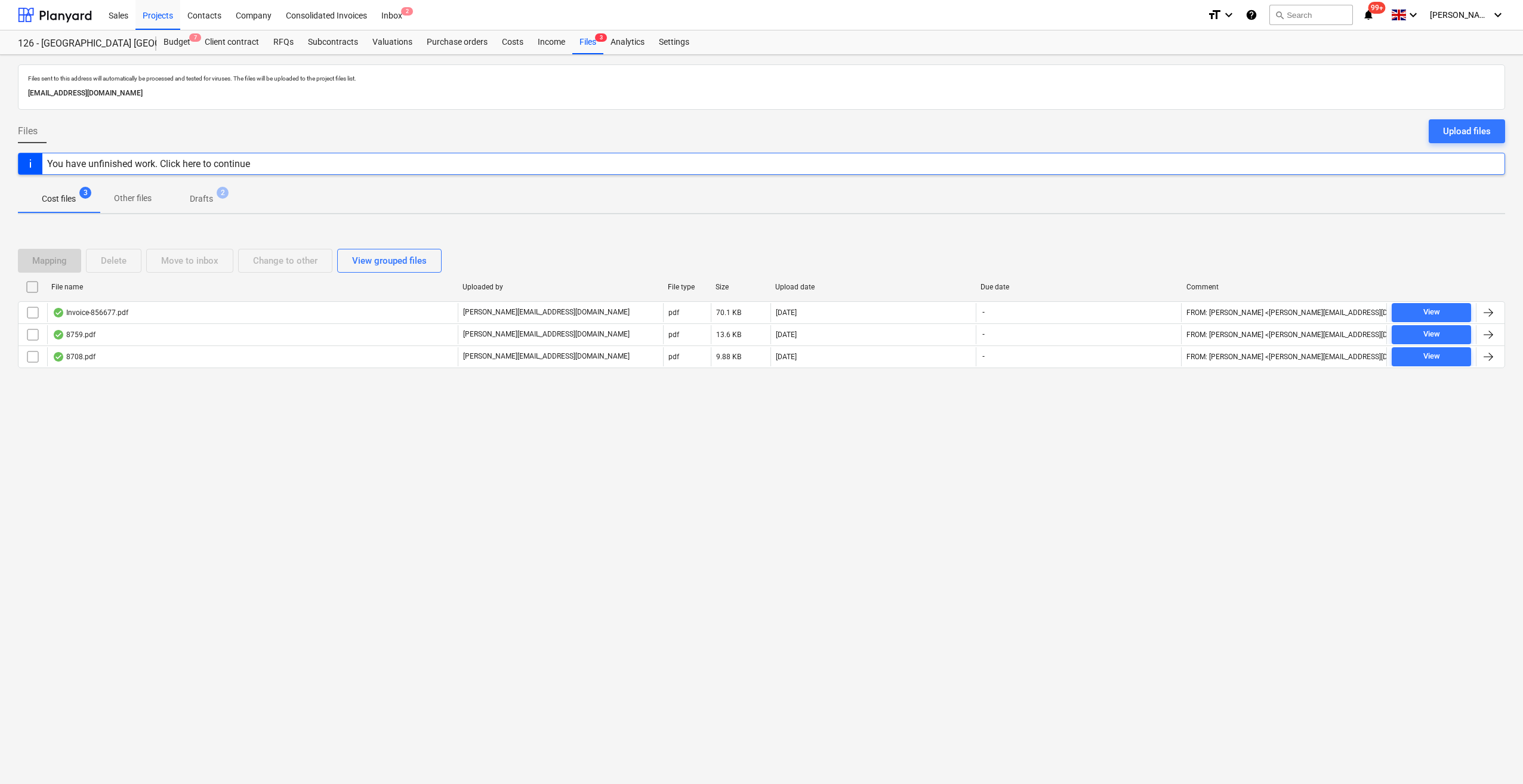
click at [230, 159] on div "You have unfinished work. Click here to continue" at bounding box center [149, 164] width 203 height 11
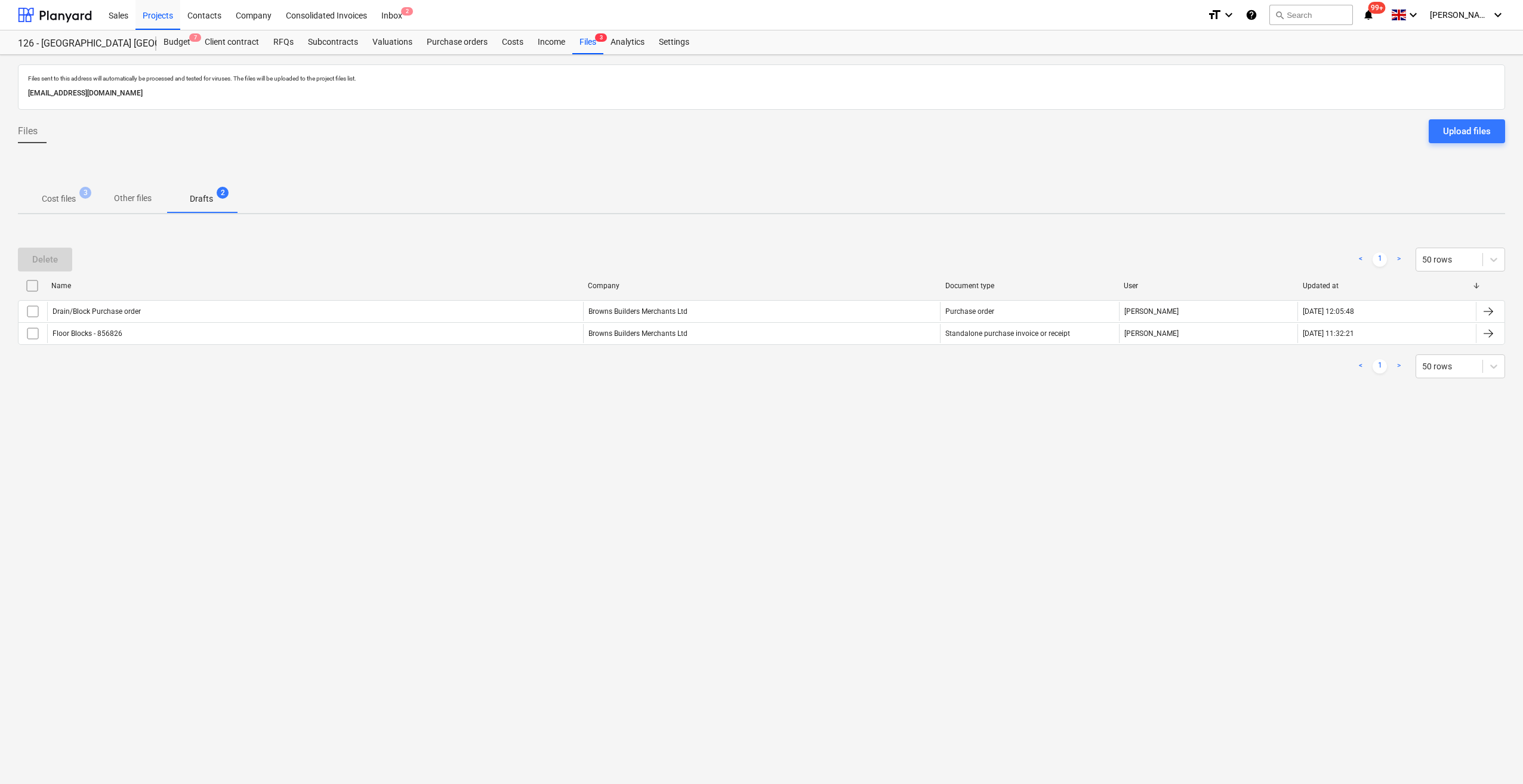
click at [64, 195] on p "Cost files" at bounding box center [59, 199] width 34 height 13
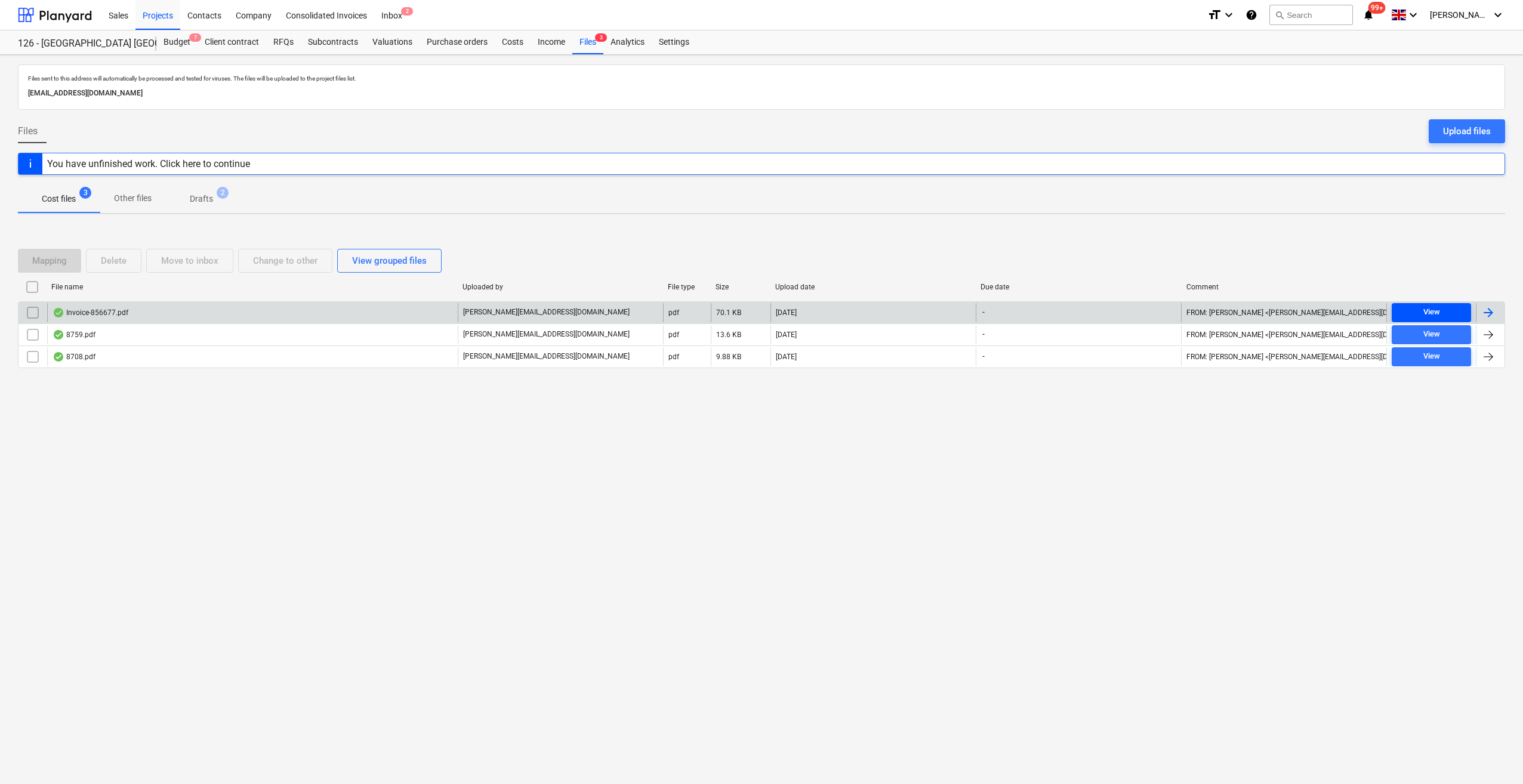
click at [1436, 314] on div "View" at bounding box center [1431, 312] width 17 height 13
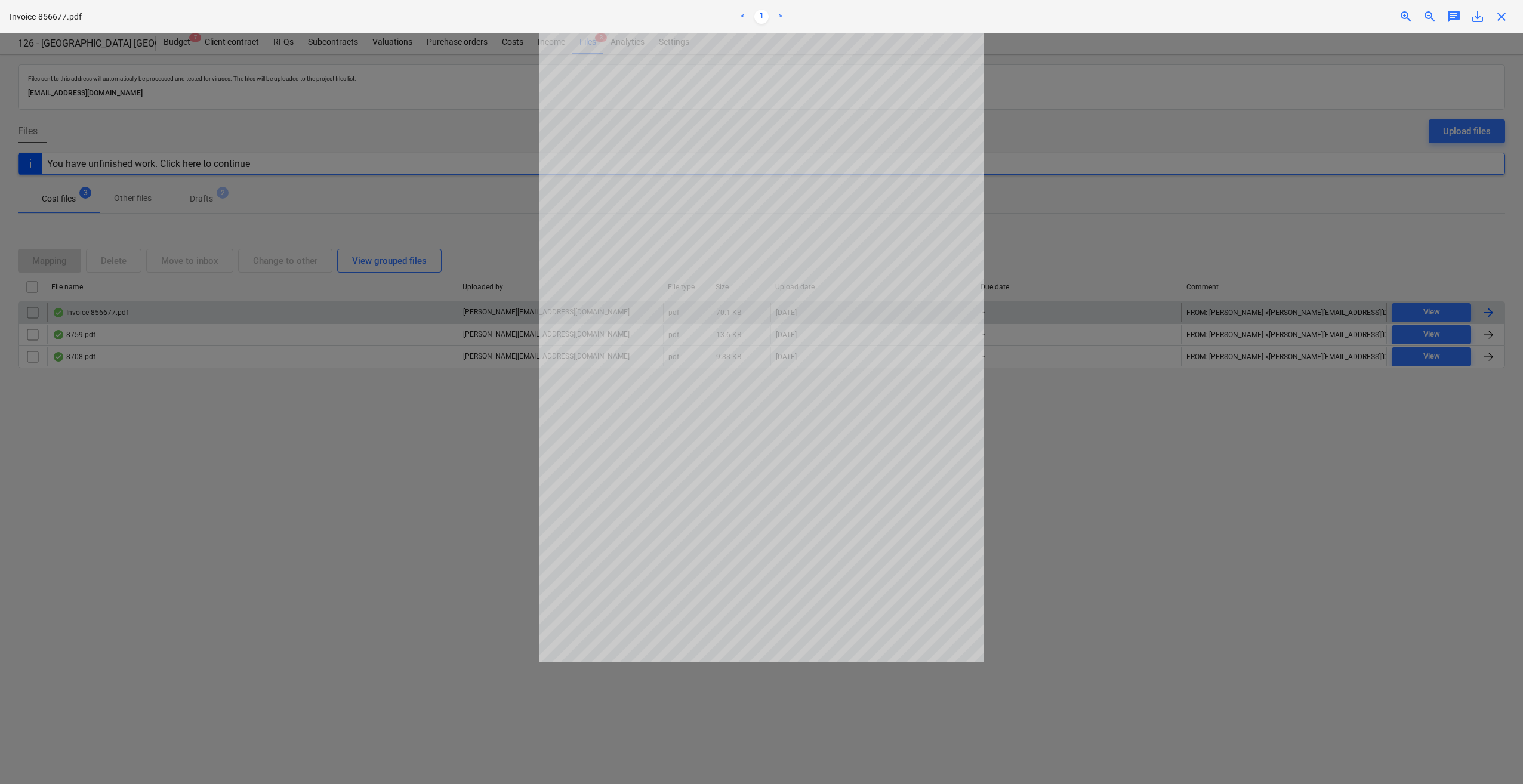
click at [1505, 13] on span "close" at bounding box center [1502, 17] width 14 height 14
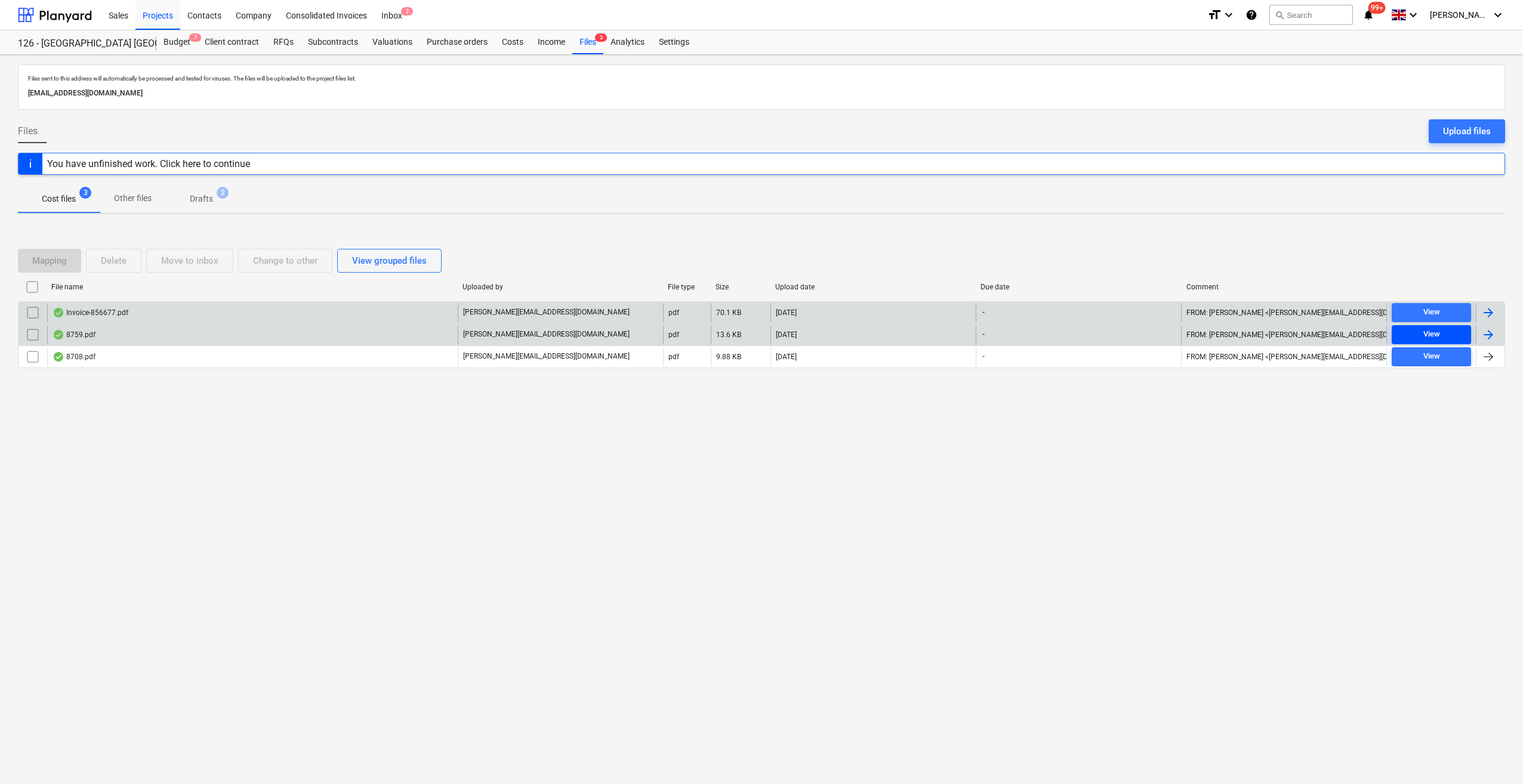
click at [1443, 331] on span "View" at bounding box center [1431, 334] width 70 height 13
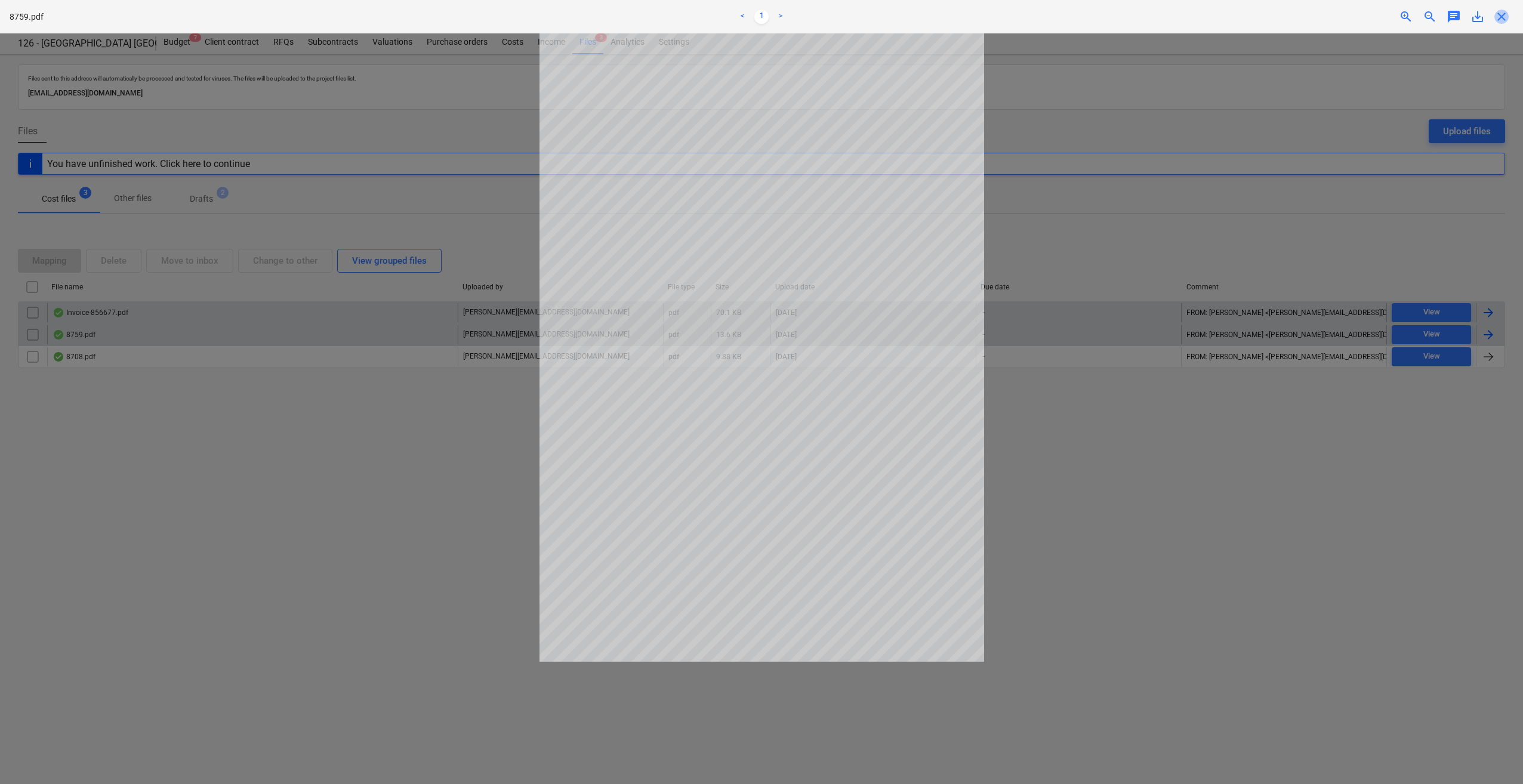
click at [1501, 16] on span "close" at bounding box center [1502, 17] width 14 height 14
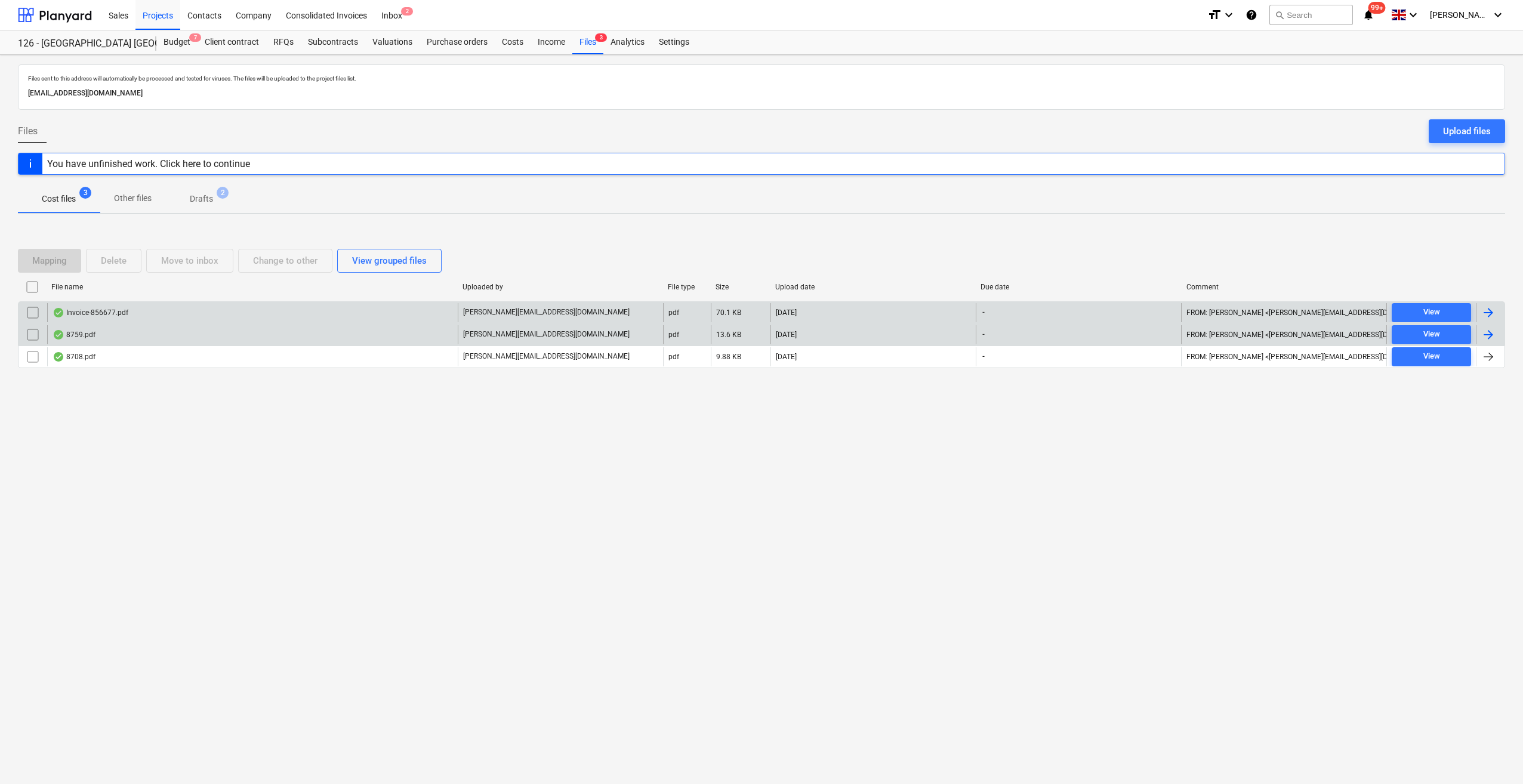
click at [1486, 332] on div at bounding box center [1488, 335] width 14 height 14
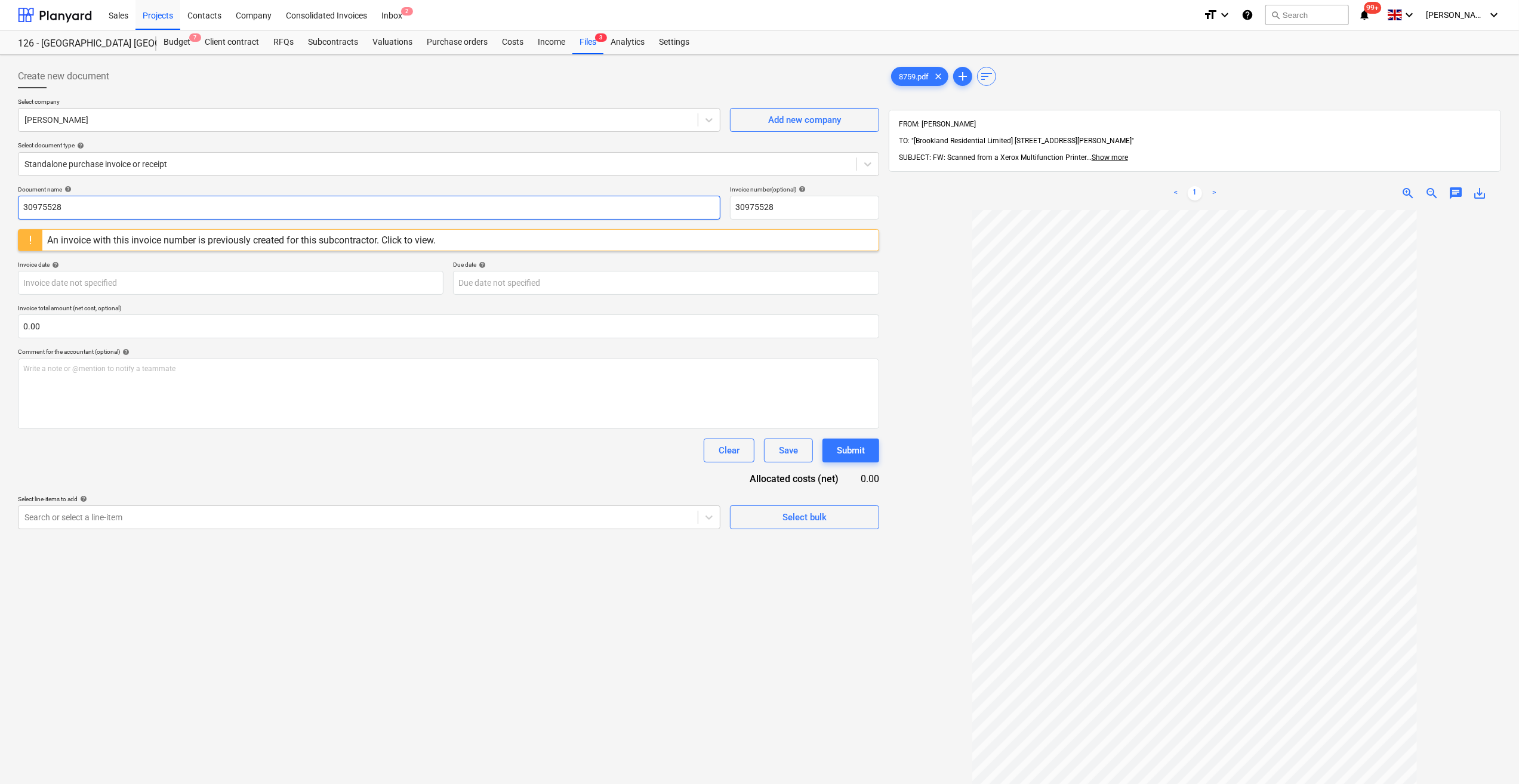
drag, startPoint x: 70, startPoint y: 204, endPoint x: 23, endPoint y: 205, distance: 47.0
click at [23, 205] on input "30975528" at bounding box center [369, 207] width 702 height 24
drag, startPoint x: 781, startPoint y: 207, endPoint x: 736, endPoint y: 209, distance: 45.0
click at [736, 209] on input "30975528" at bounding box center [804, 207] width 149 height 24
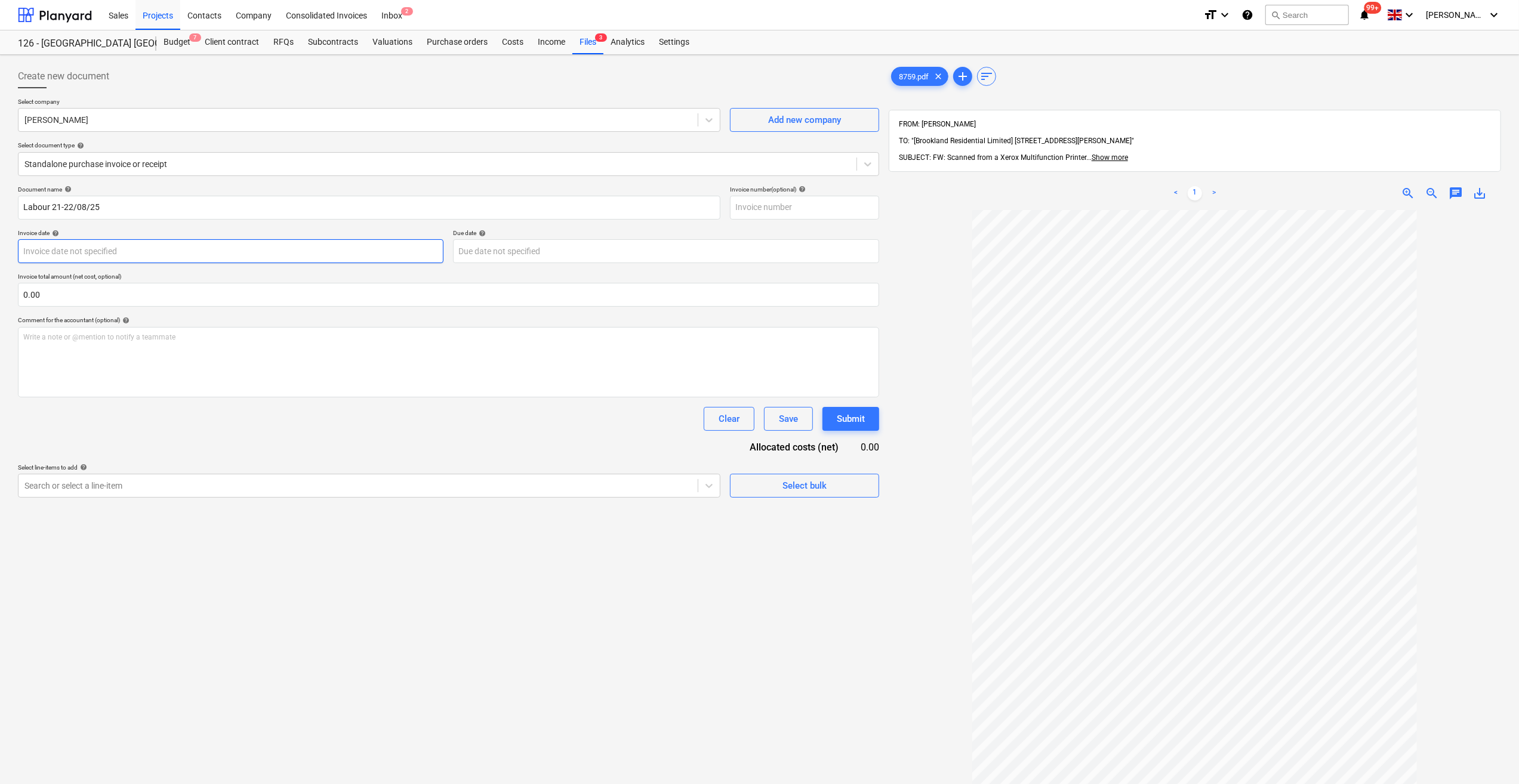
click at [66, 253] on body "Sales Projects Contacts Company Consolidated Invoices Inbox 2 format_size keybo…" at bounding box center [759, 392] width 1519 height 784
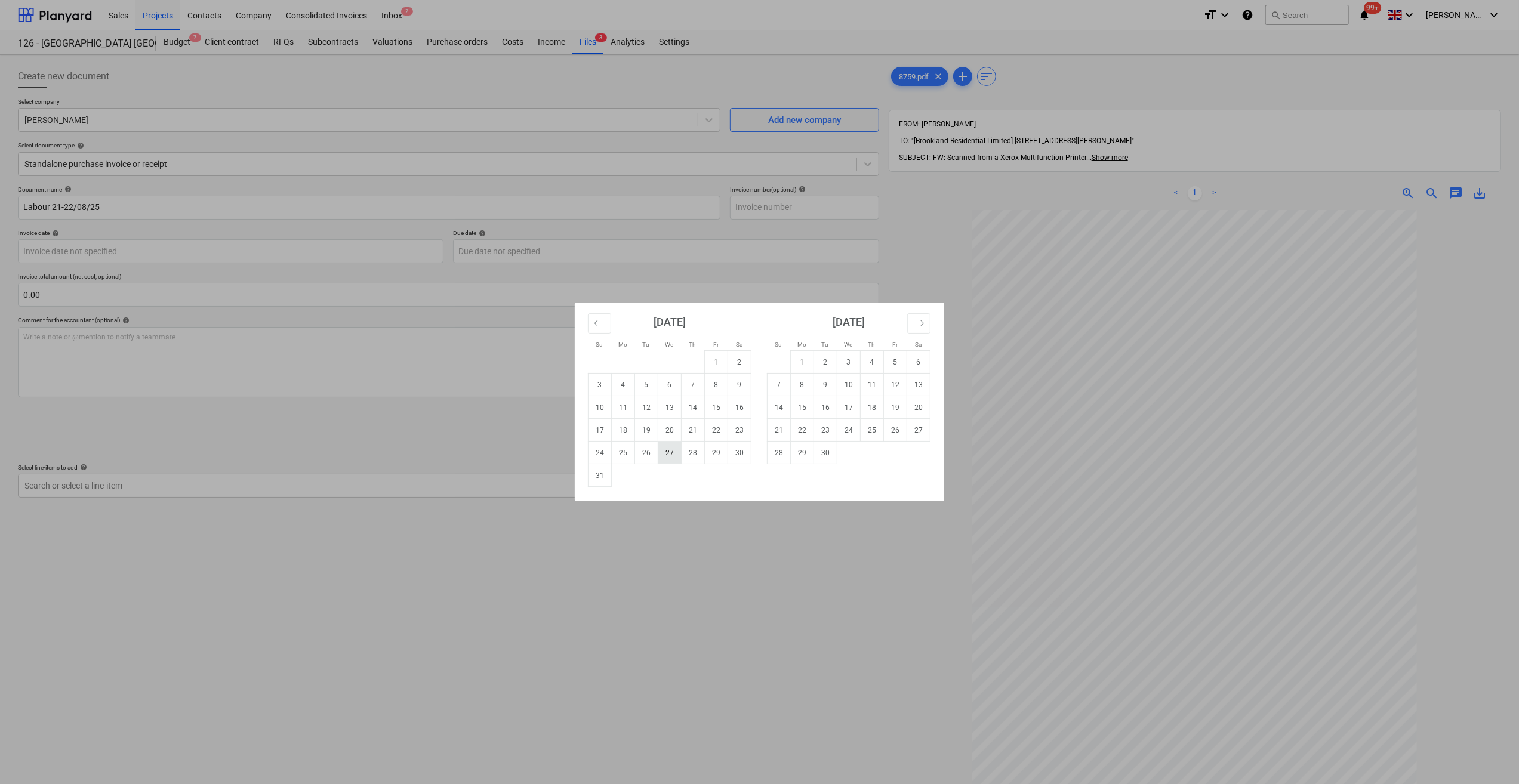
click at [670, 452] on td "27" at bounding box center [670, 453] width 23 height 23
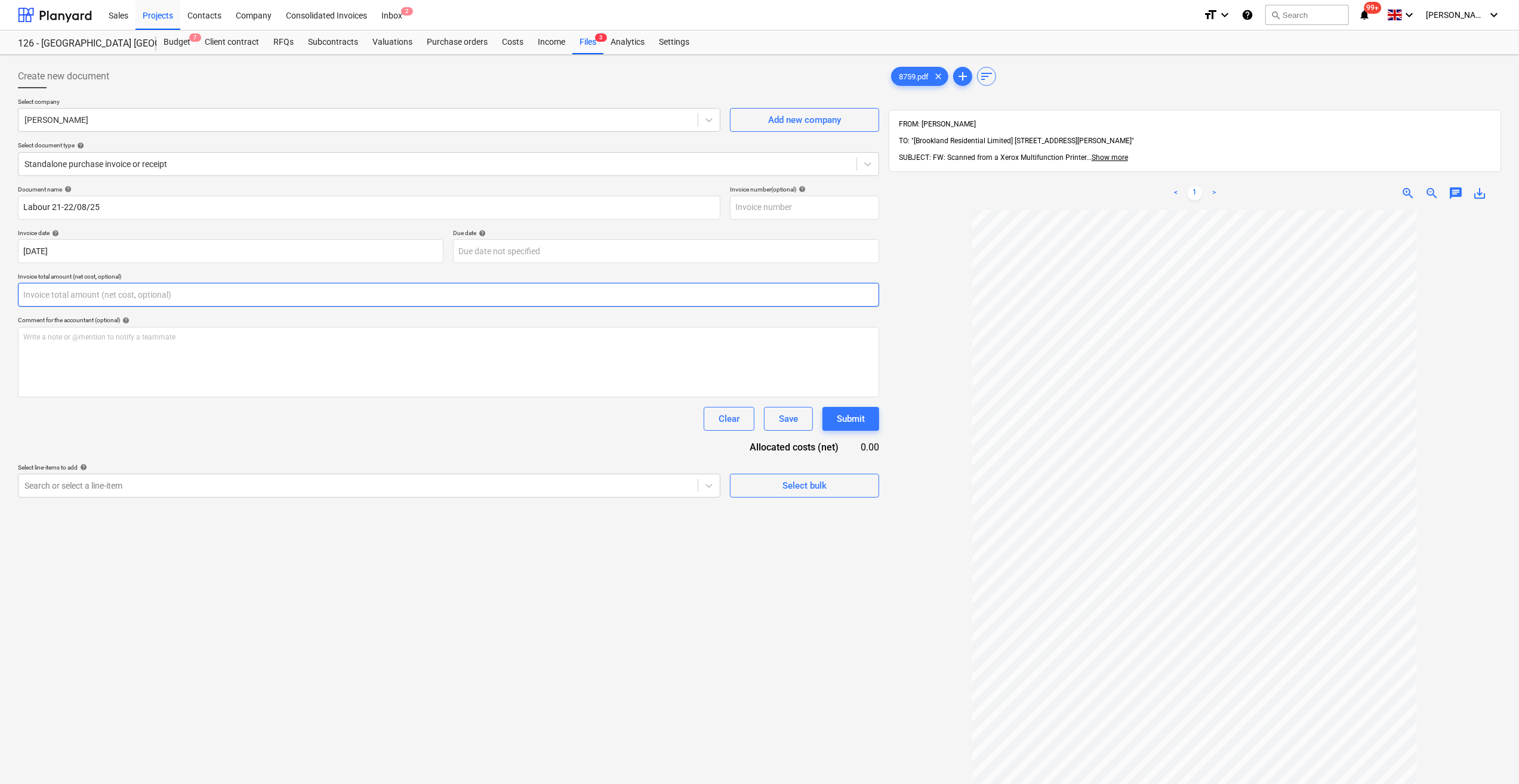
click at [57, 293] on input "text" at bounding box center [449, 294] width 861 height 24
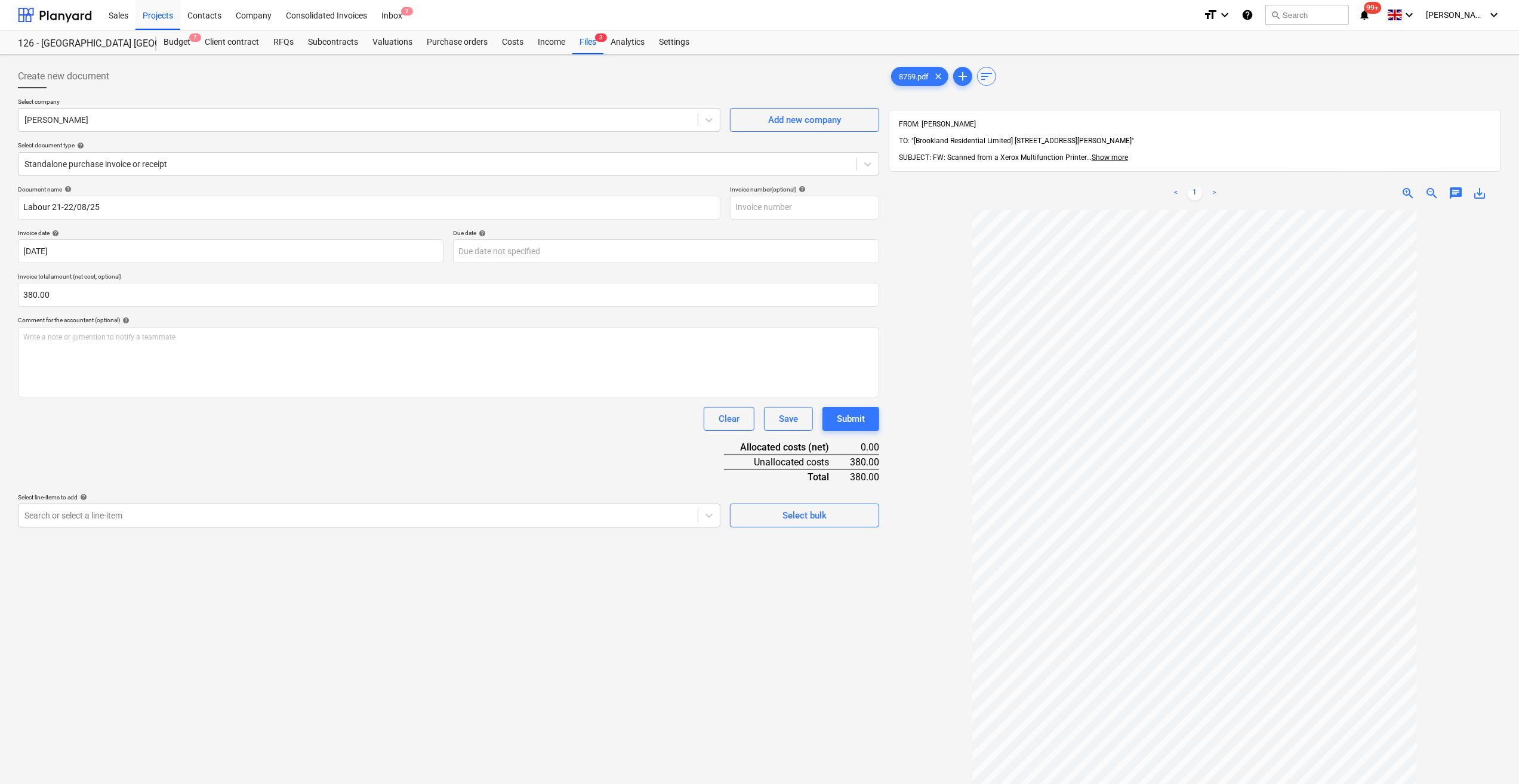
click at [428, 445] on div "Document name help Labour 21-22/08/25 Invoice number (optional) help Invoice da…" at bounding box center [449, 356] width 861 height 342
click at [814, 517] on div "Select bulk" at bounding box center [804, 516] width 44 height 16
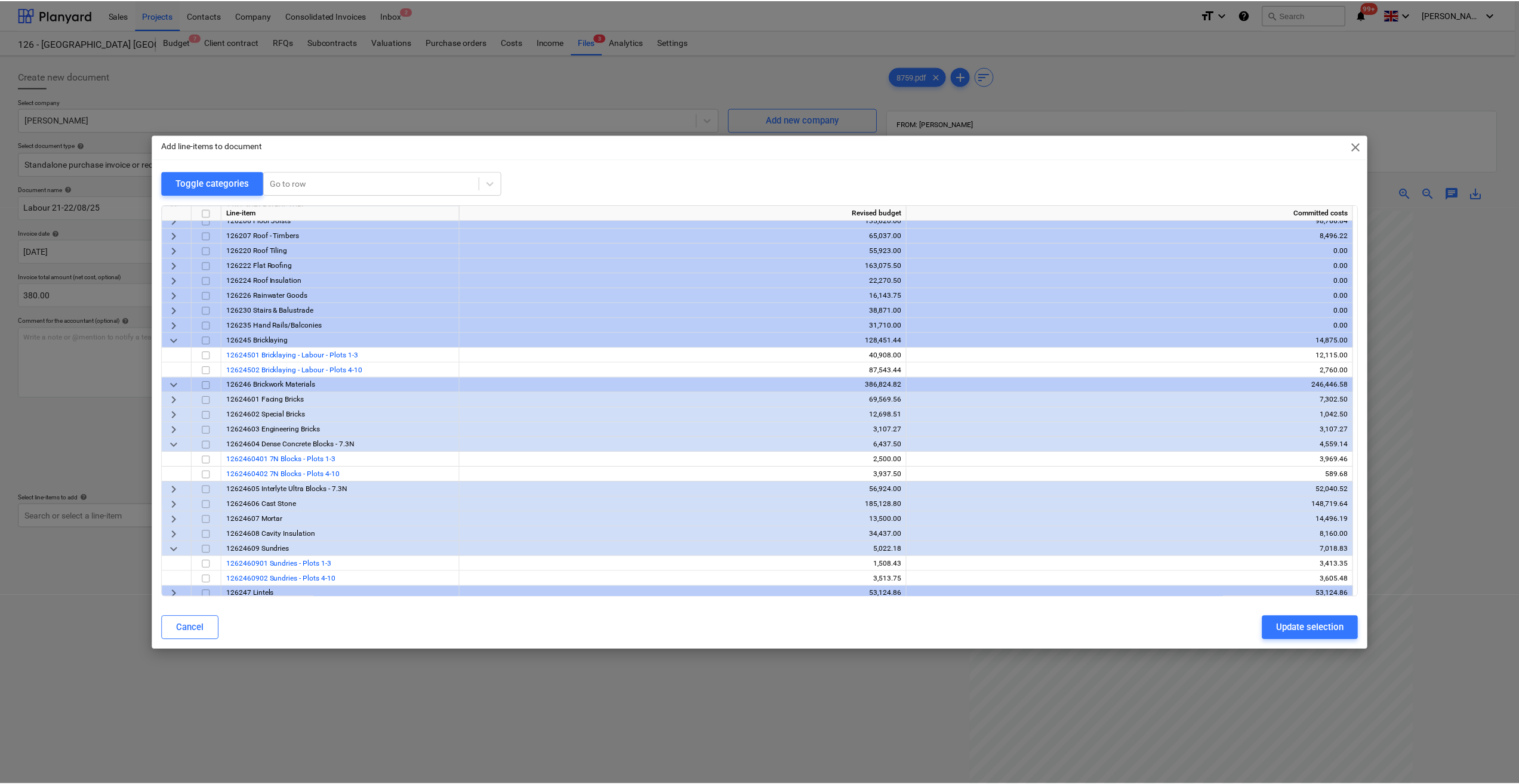
scroll to position [179, 0]
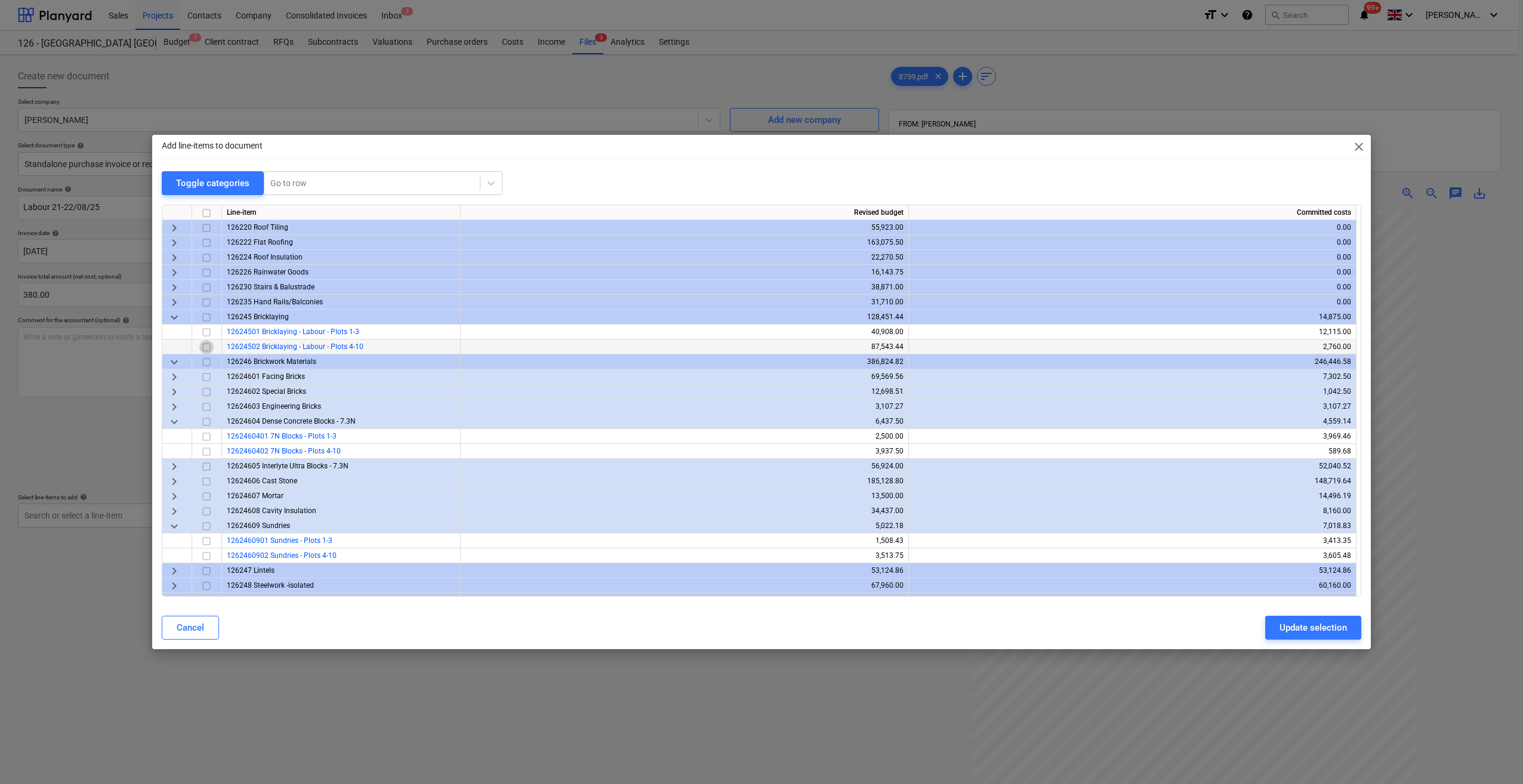
click at [207, 346] on input "checkbox" at bounding box center [207, 347] width 14 height 14
click at [1311, 631] on div "Update selection" at bounding box center [1313, 627] width 67 height 16
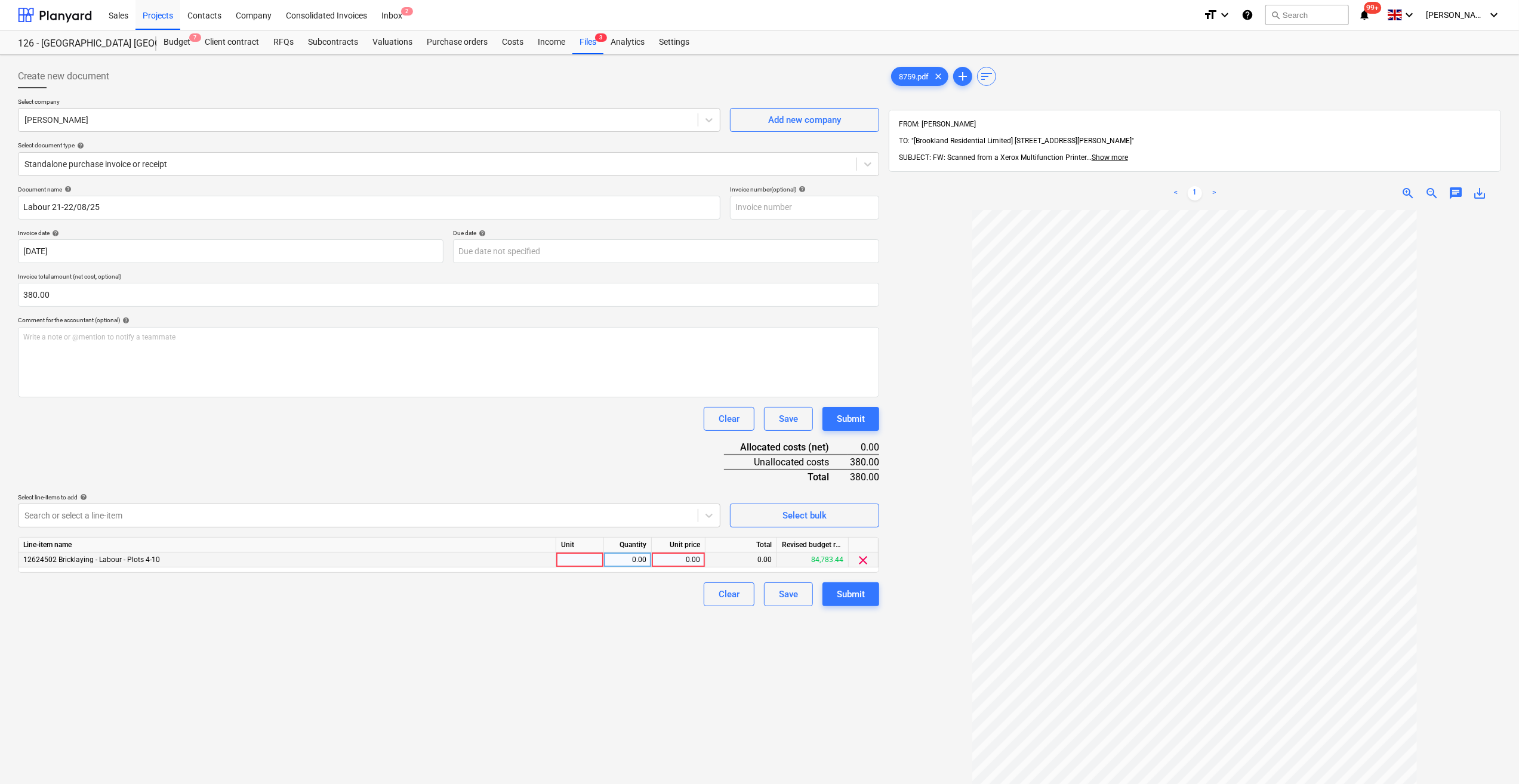
click at [567, 555] on div at bounding box center [580, 559] width 47 height 15
click at [632, 558] on div "0.00" at bounding box center [628, 559] width 38 height 15
click at [674, 559] on div "0.00" at bounding box center [678, 559] width 44 height 15
click at [639, 593] on div "Clear Save Submit" at bounding box center [449, 594] width 861 height 24
click at [843, 594] on div "Submit" at bounding box center [850, 594] width 28 height 16
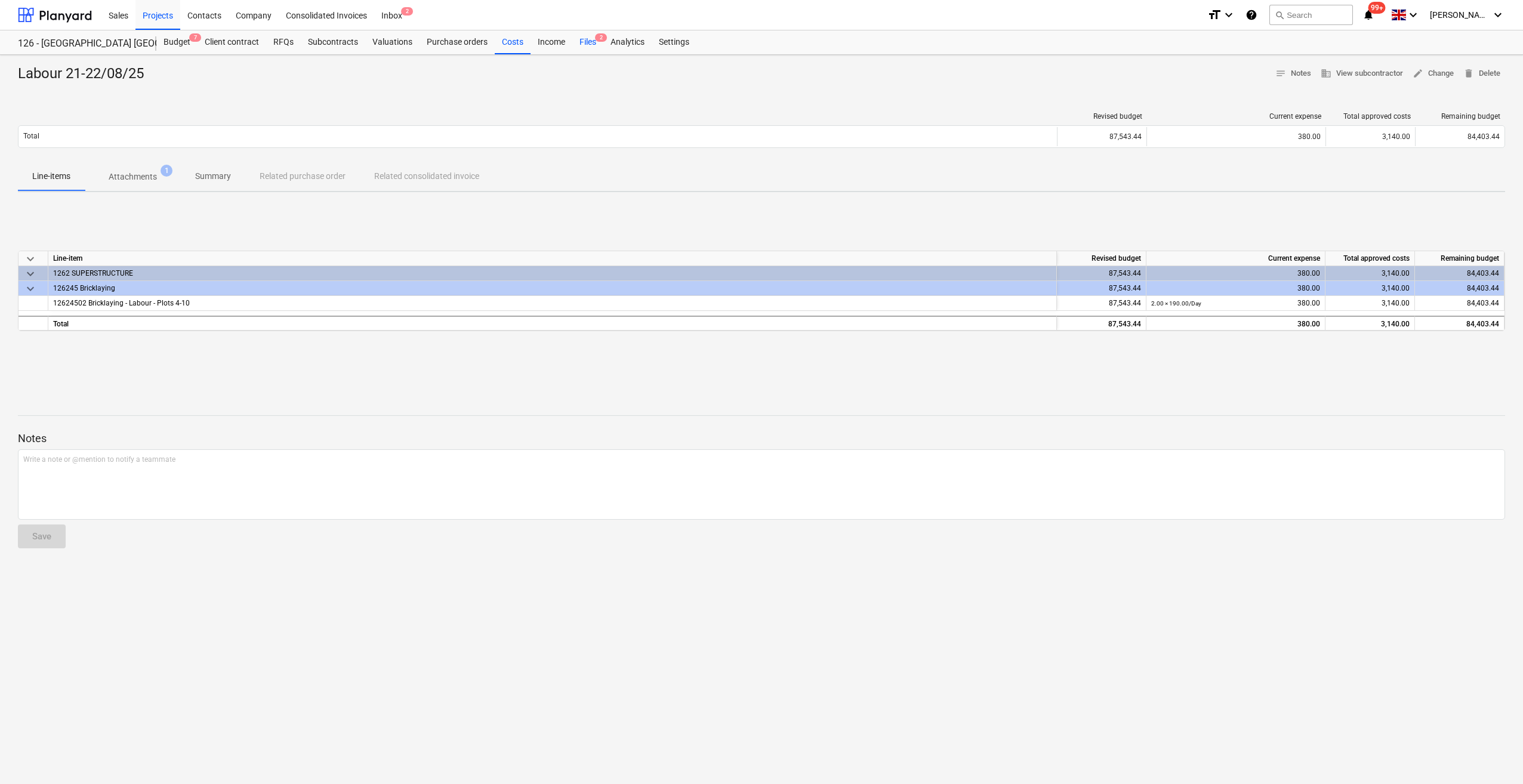
click at [586, 45] on div "Files 2" at bounding box center [587, 42] width 31 height 24
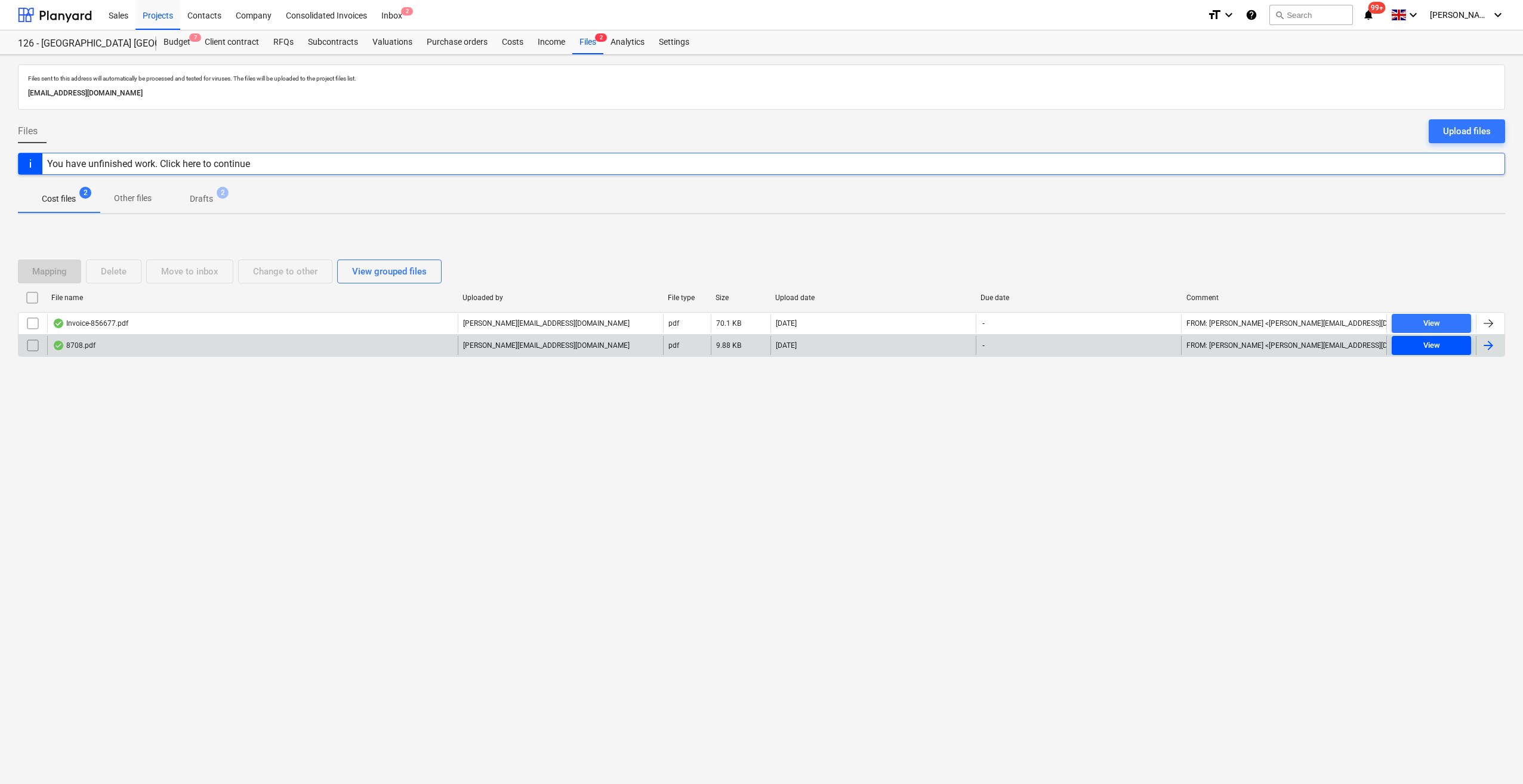
click at [1440, 346] on span "View" at bounding box center [1431, 345] width 70 height 13
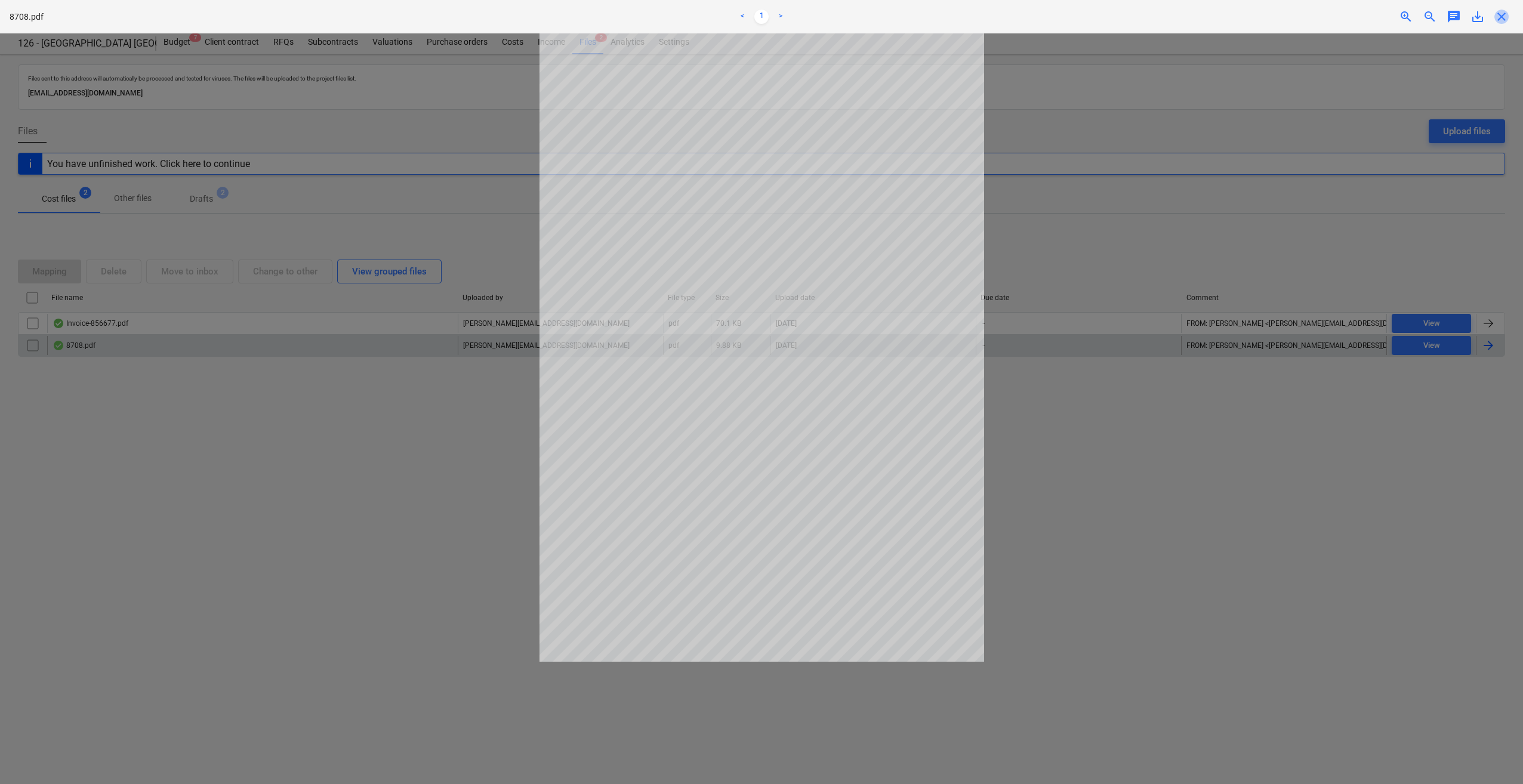
click at [1501, 21] on span "close" at bounding box center [1502, 17] width 14 height 14
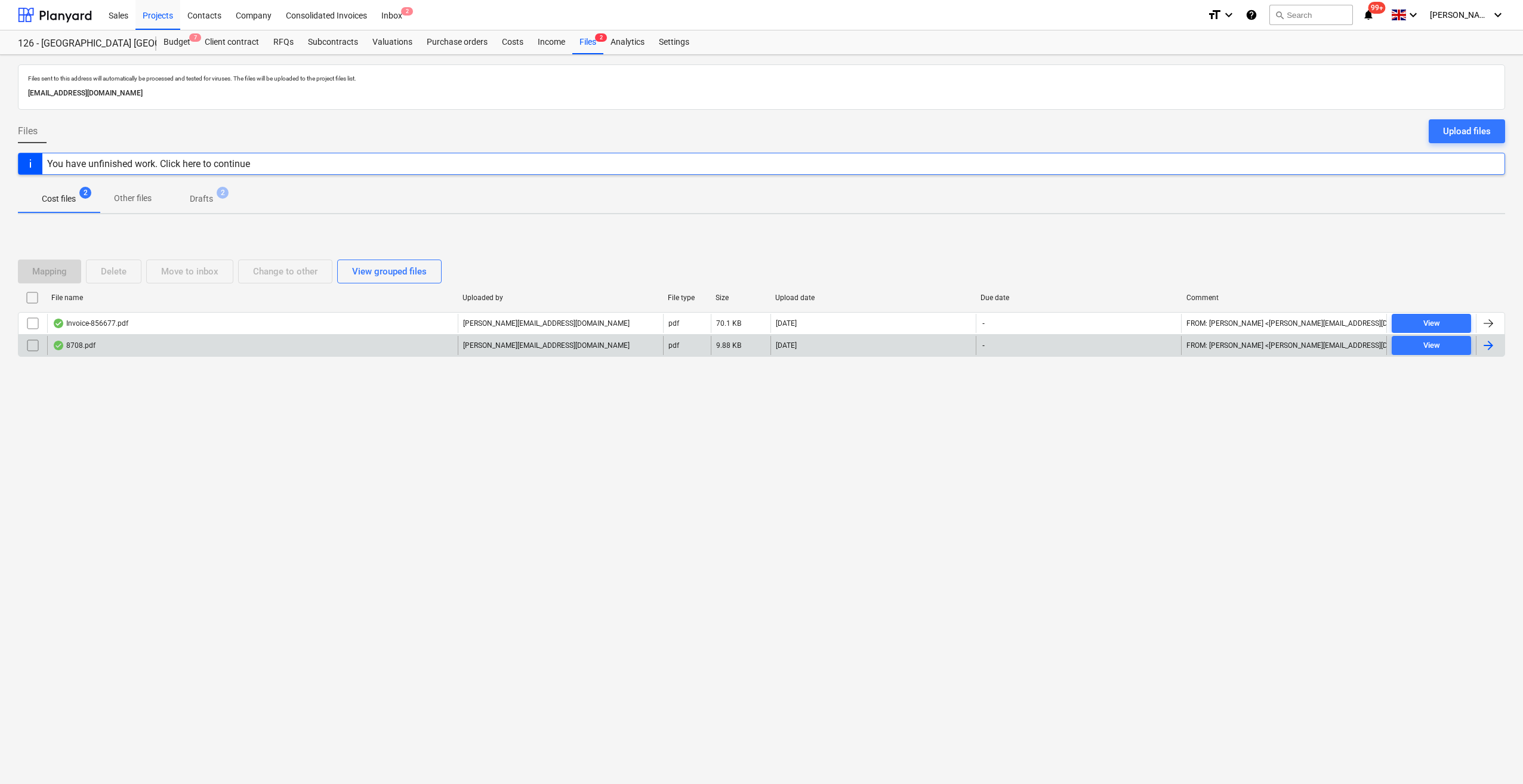
click at [1492, 343] on div at bounding box center [1488, 346] width 14 height 14
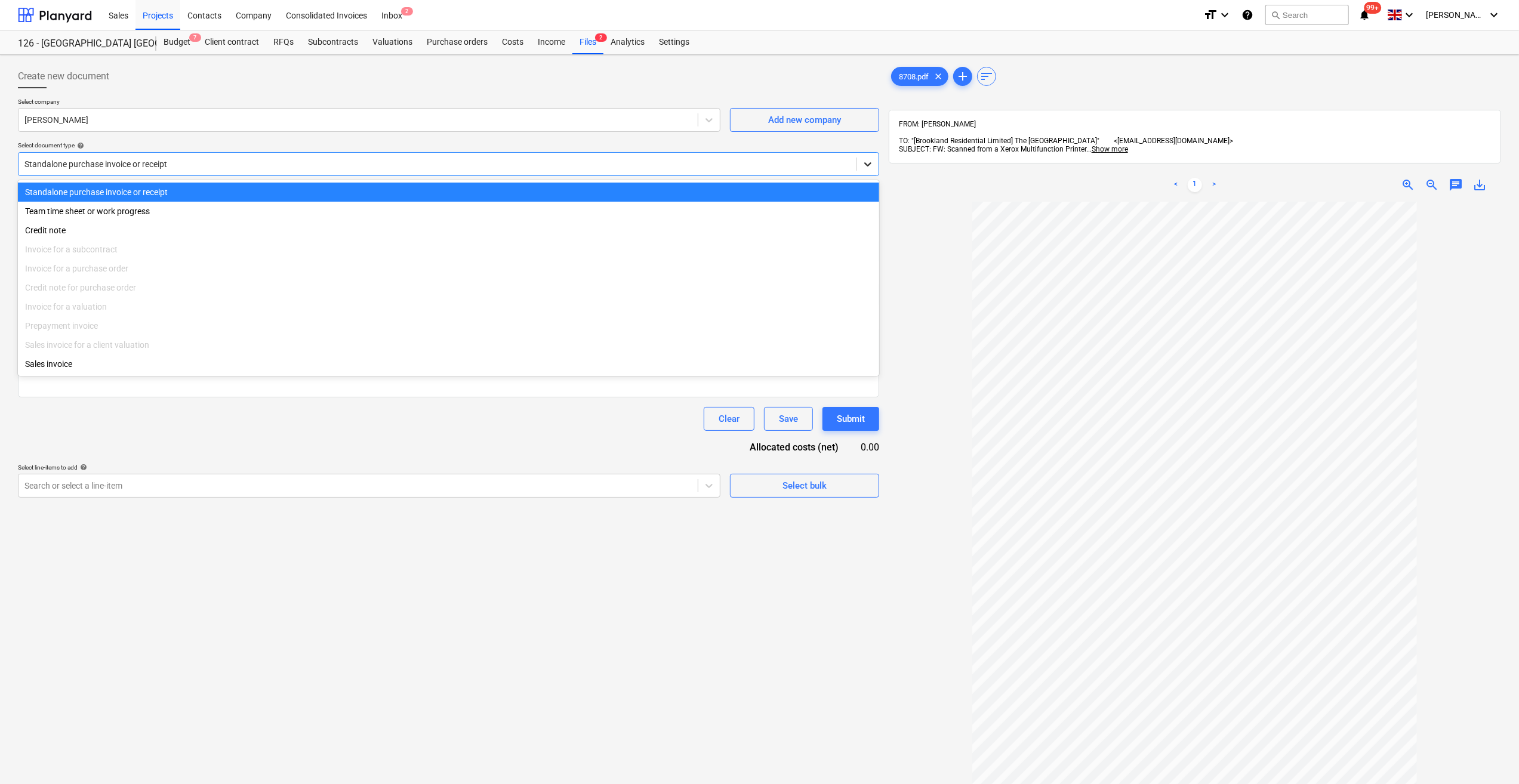
click at [864, 165] on icon at bounding box center [868, 164] width 12 height 12
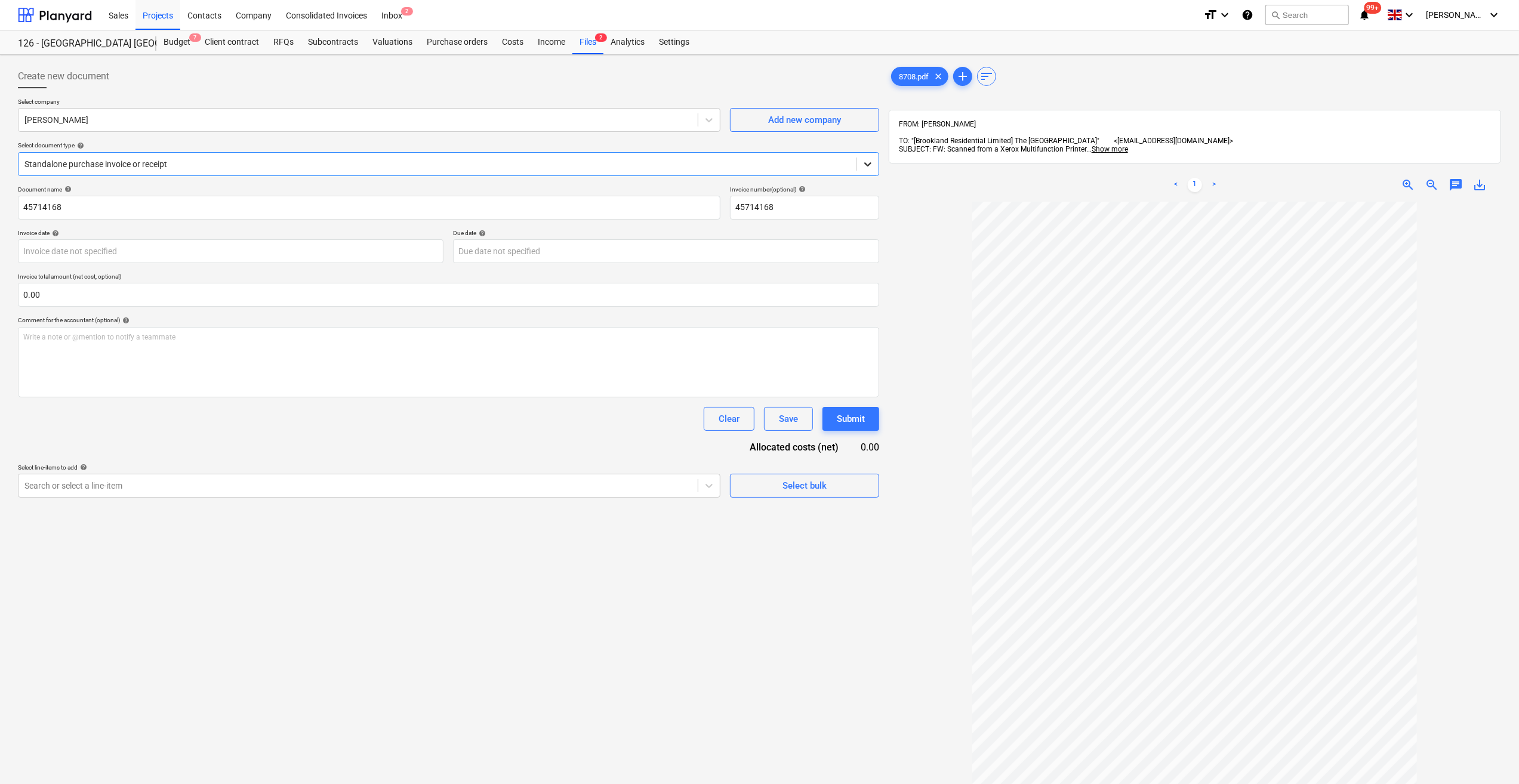
click at [864, 165] on icon at bounding box center [868, 164] width 12 height 12
drag, startPoint x: 78, startPoint y: 210, endPoint x: 26, endPoint y: 206, distance: 52.2
click at [18, 206] on input "45714168" at bounding box center [369, 207] width 702 height 24
drag, startPoint x: 790, startPoint y: 205, endPoint x: 727, endPoint y: 210, distance: 63.2
click at [727, 210] on div "Document name help Labour 18-23/08/25 Invoice number (optional) help 45714168" at bounding box center [449, 202] width 861 height 34
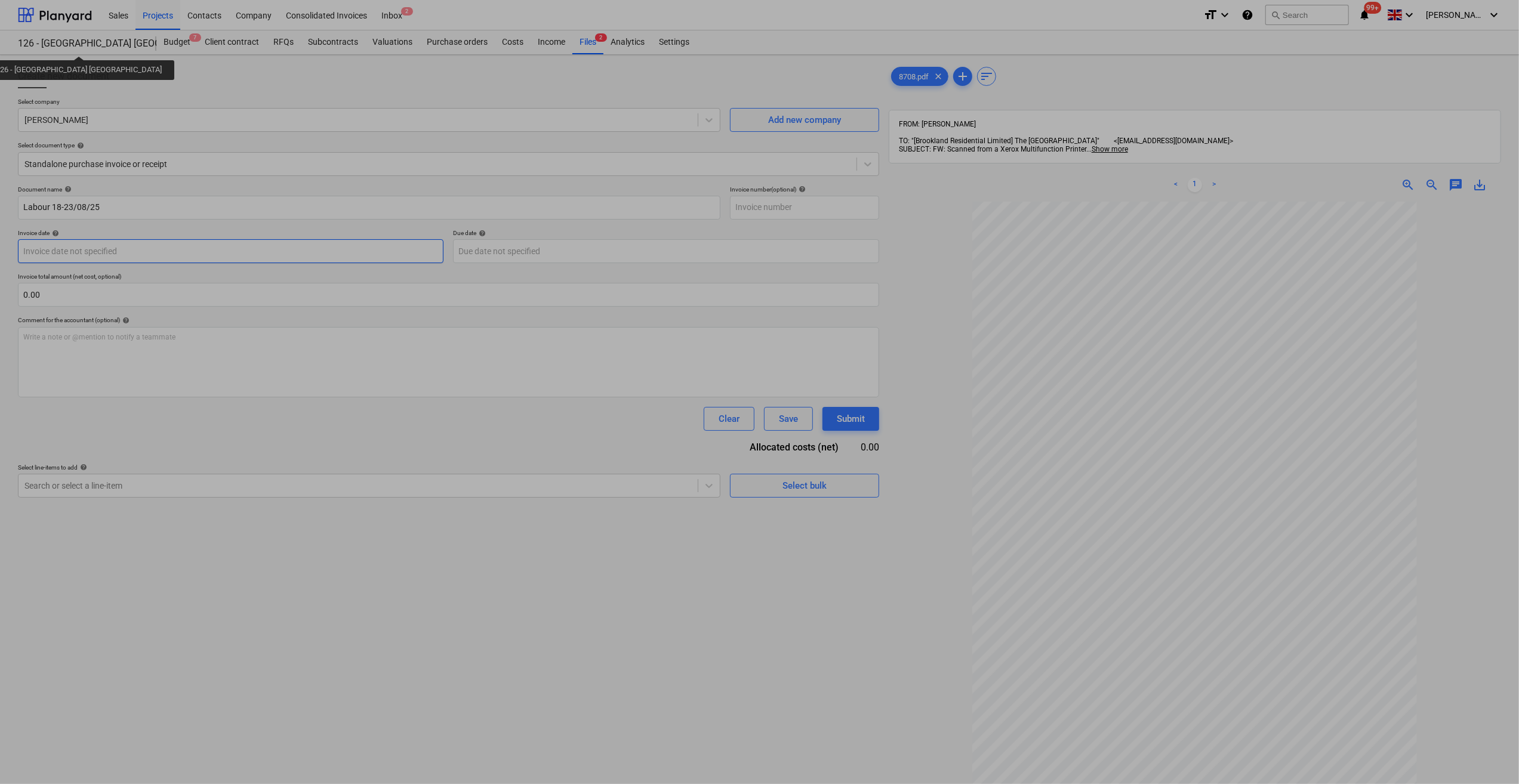
click at [33, 250] on body "Sales Projects Contacts Company Consolidated Invoices Inbox 2 format_size keybo…" at bounding box center [759, 392] width 1519 height 784
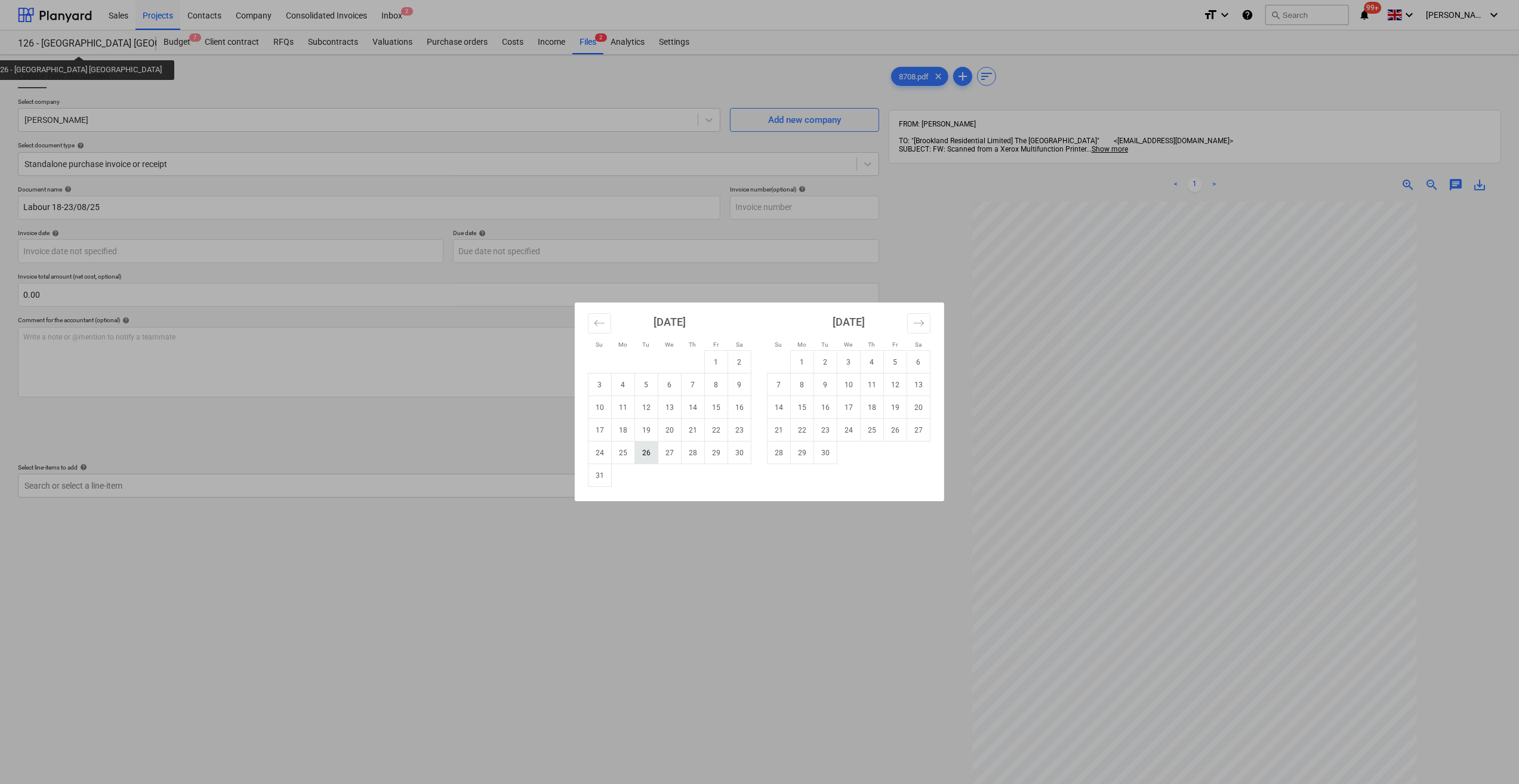
drag, startPoint x: 644, startPoint y: 460, endPoint x: 137, endPoint y: 458, distance: 507.0
click at [646, 460] on td "26" at bounding box center [646, 453] width 23 height 23
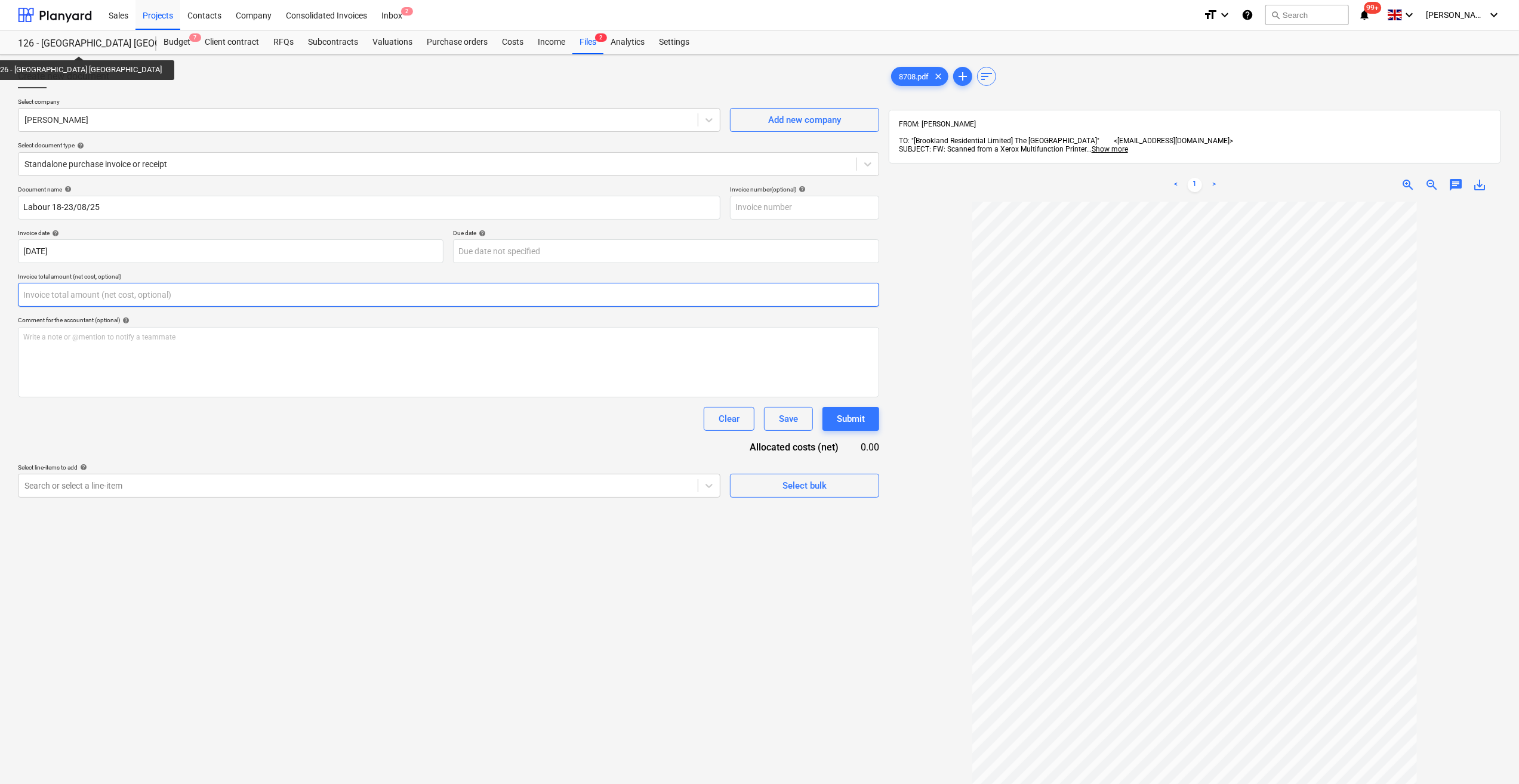
click at [85, 297] on input "text" at bounding box center [449, 294] width 861 height 24
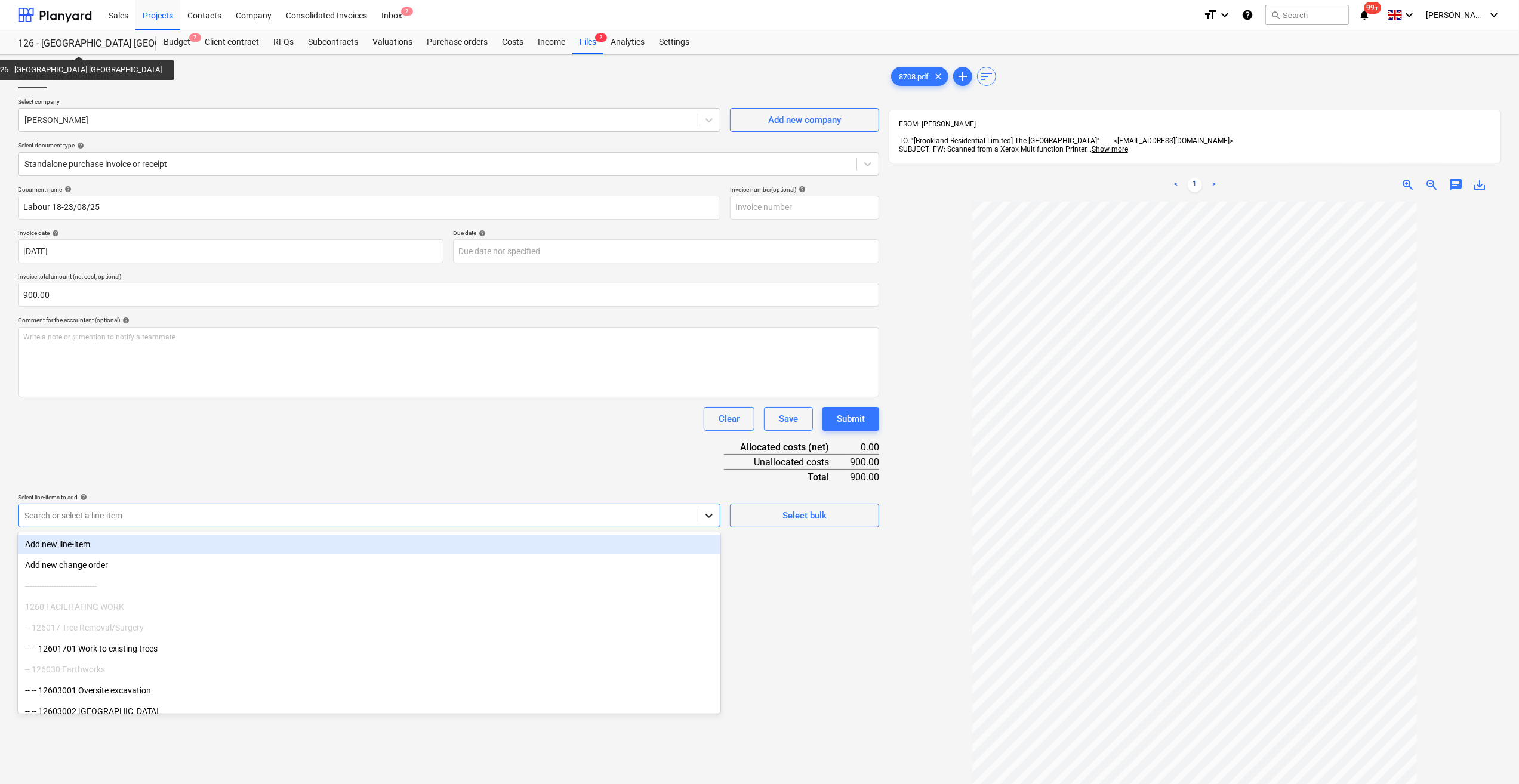
click at [704, 519] on icon at bounding box center [708, 515] width 12 height 12
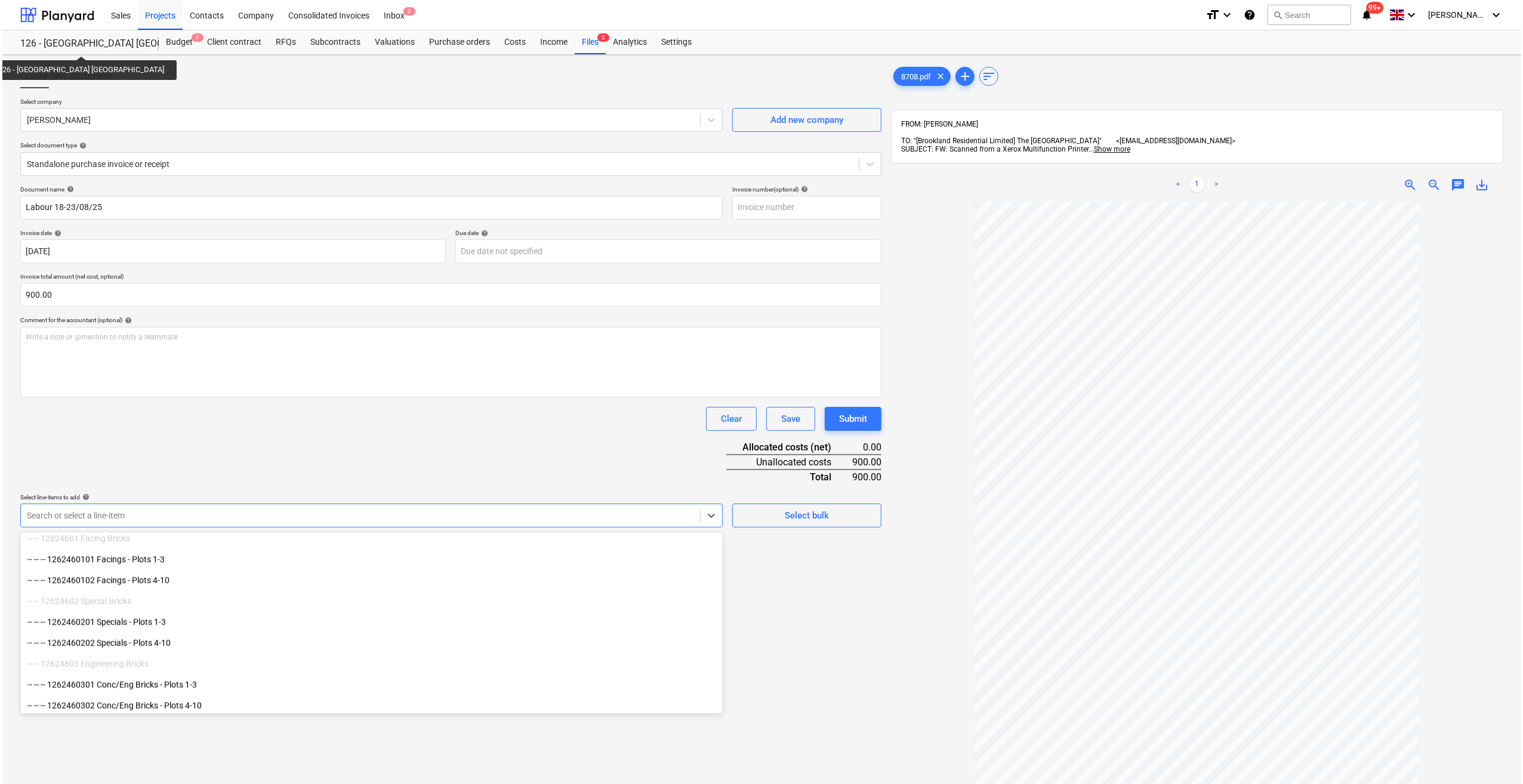
scroll to position [2983, 0]
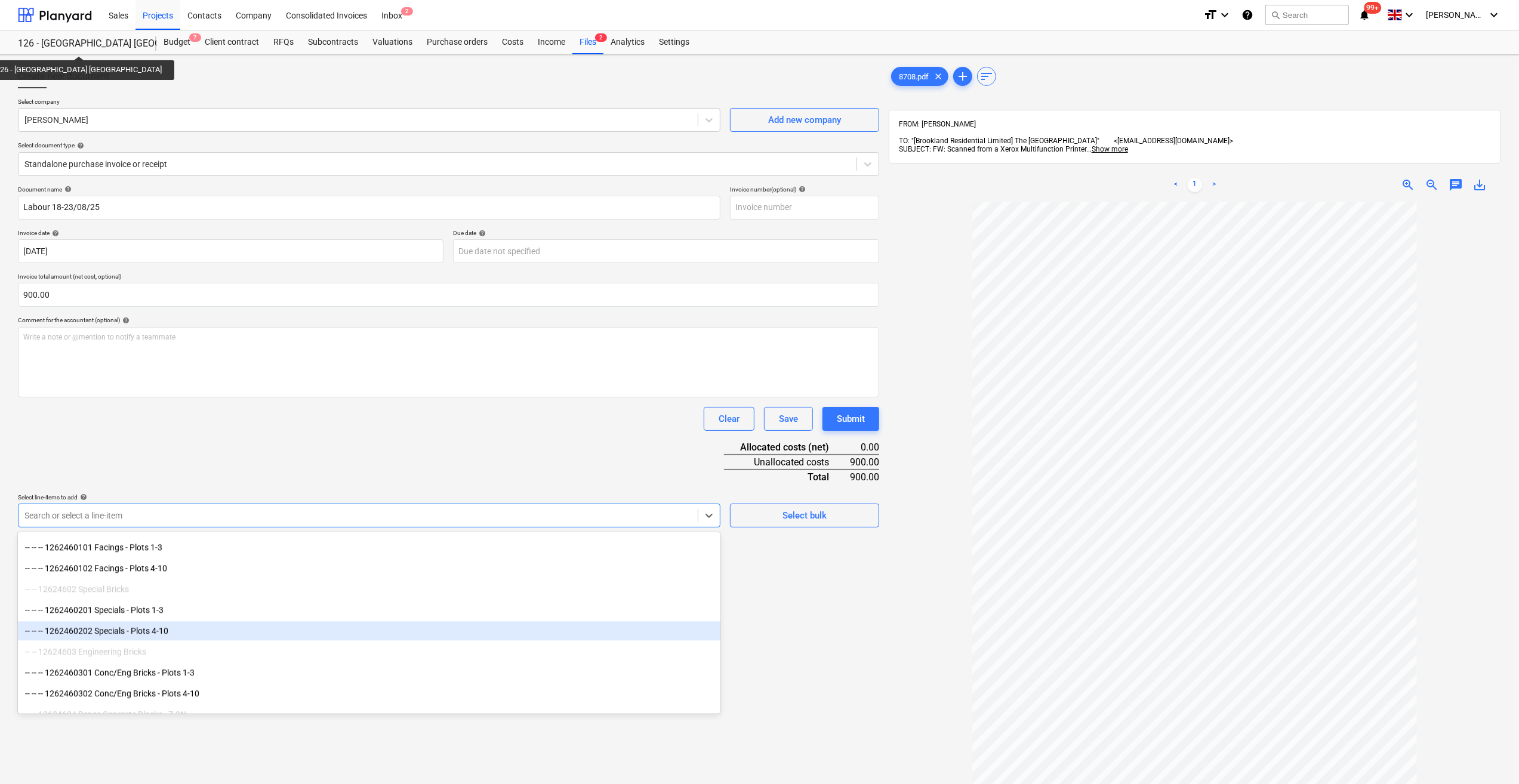
click at [176, 629] on div "-- -- -- 1262460202 Specials - Plots 4-10" at bounding box center [369, 631] width 702 height 19
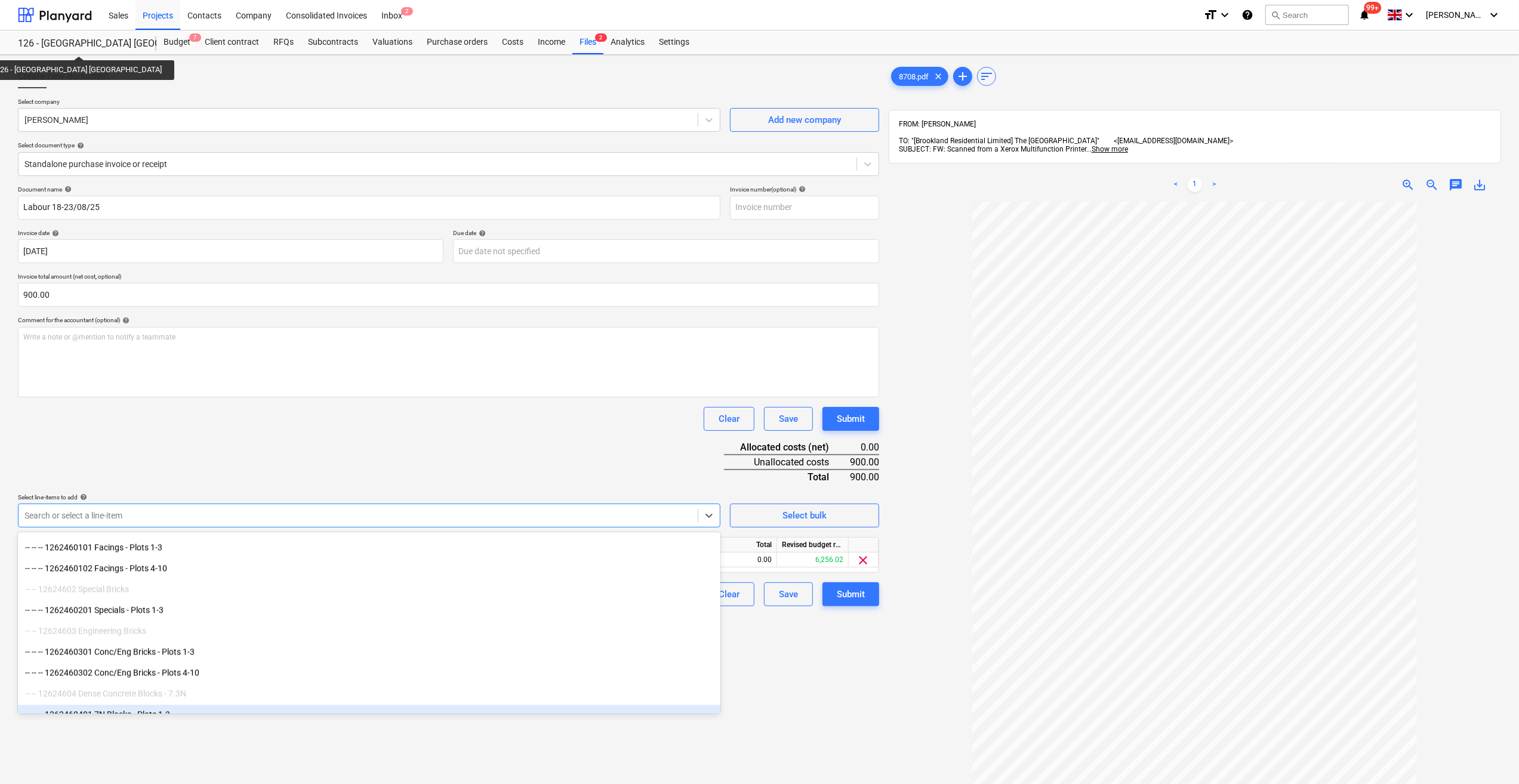
click at [882, 700] on div "Create new document Select company [PERSON_NAME] Add new company Select documen…" at bounding box center [449, 508] width 871 height 897
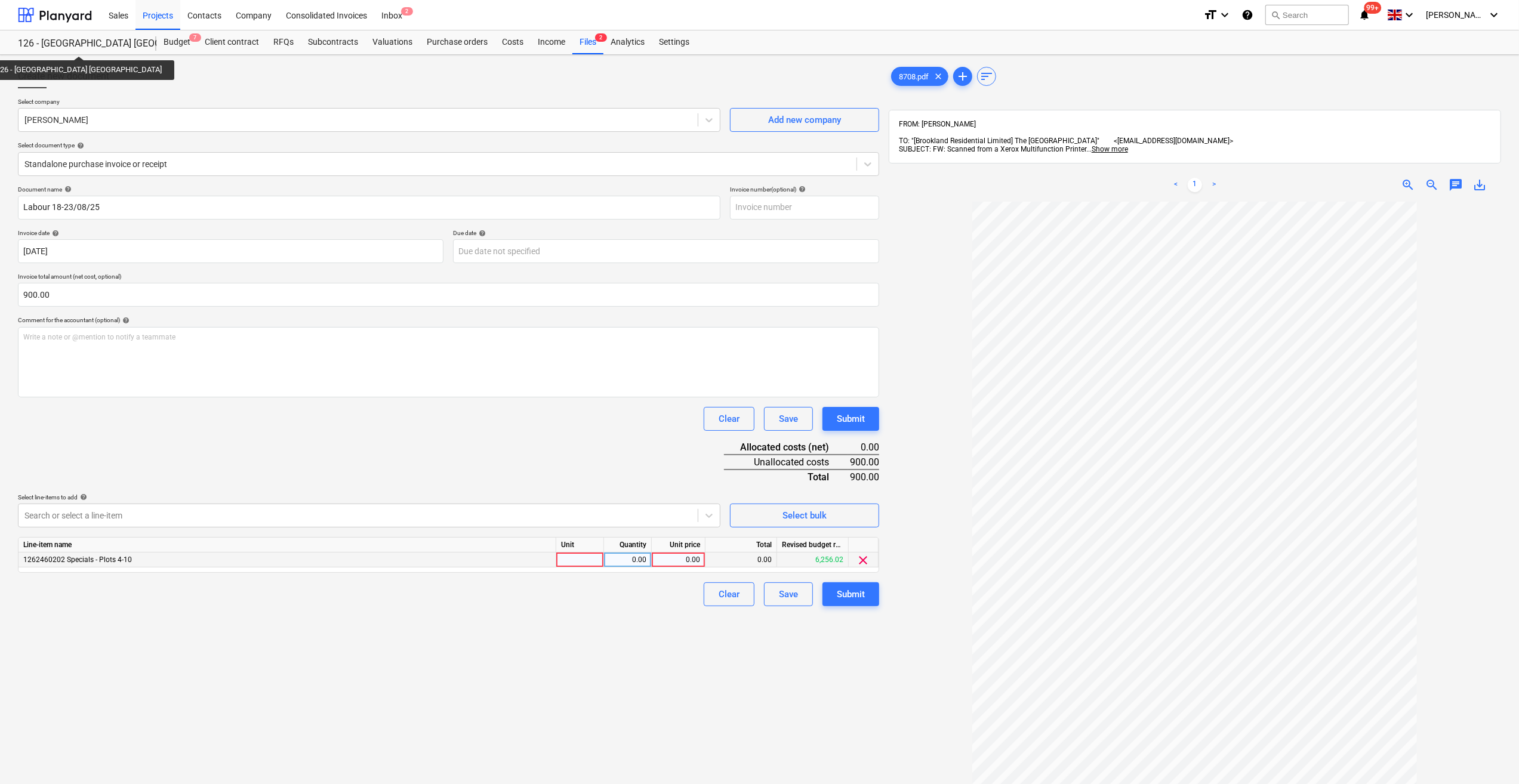
click at [564, 559] on div at bounding box center [580, 559] width 47 height 15
click at [635, 556] on div "0.00" at bounding box center [628, 559] width 38 height 15
click at [672, 563] on div "0.00" at bounding box center [678, 559] width 44 height 15
click at [604, 608] on div "Create new document Select company [PERSON_NAME] Add new company Select documen…" at bounding box center [449, 508] width 871 height 897
click at [845, 597] on div "Submit" at bounding box center [850, 594] width 28 height 16
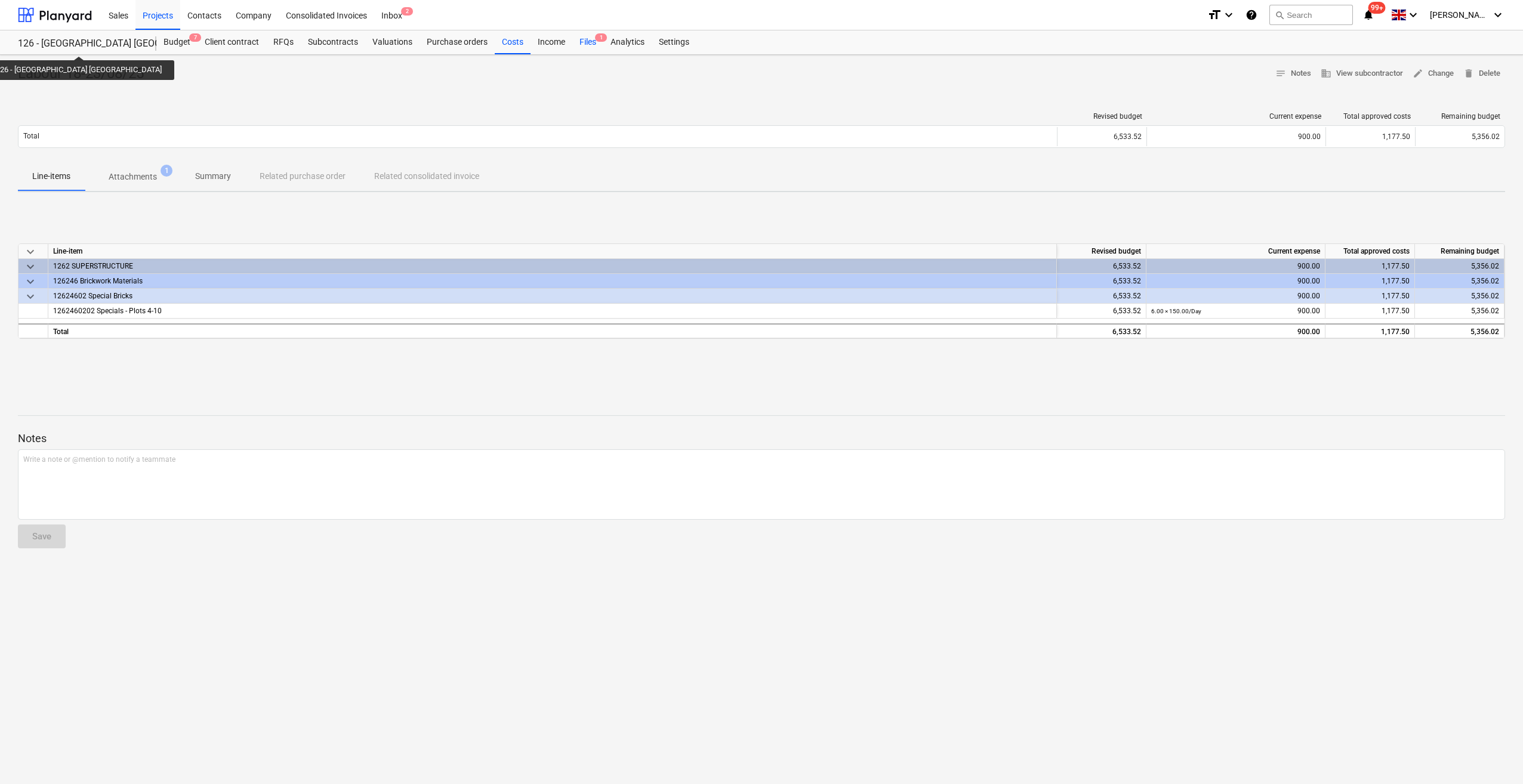
click at [591, 38] on div "Files 1" at bounding box center [587, 42] width 31 height 24
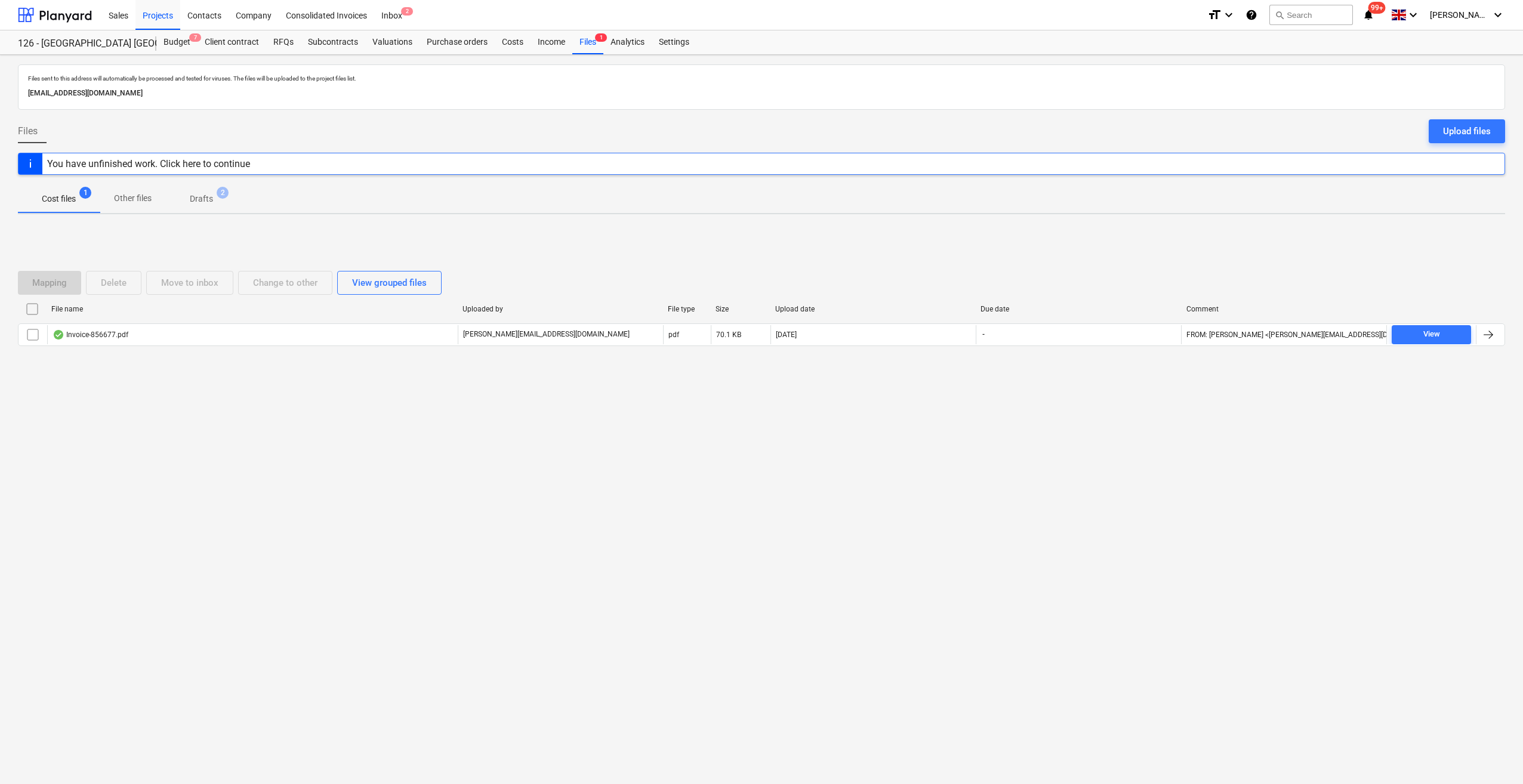
click at [154, 164] on div "You have unfinished work. Click here to continue" at bounding box center [149, 164] width 203 height 11
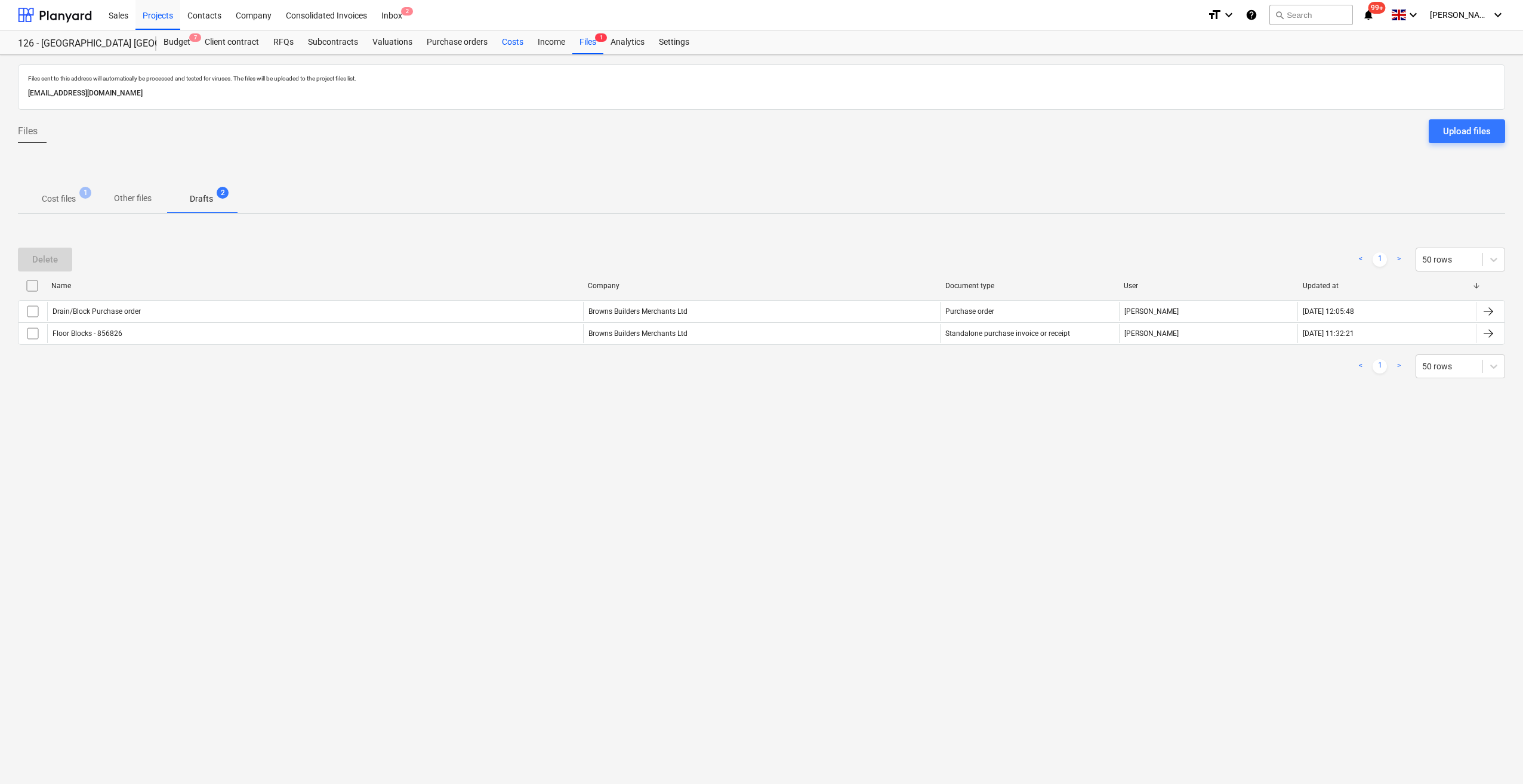
click at [505, 47] on div "Costs" at bounding box center [512, 42] width 36 height 24
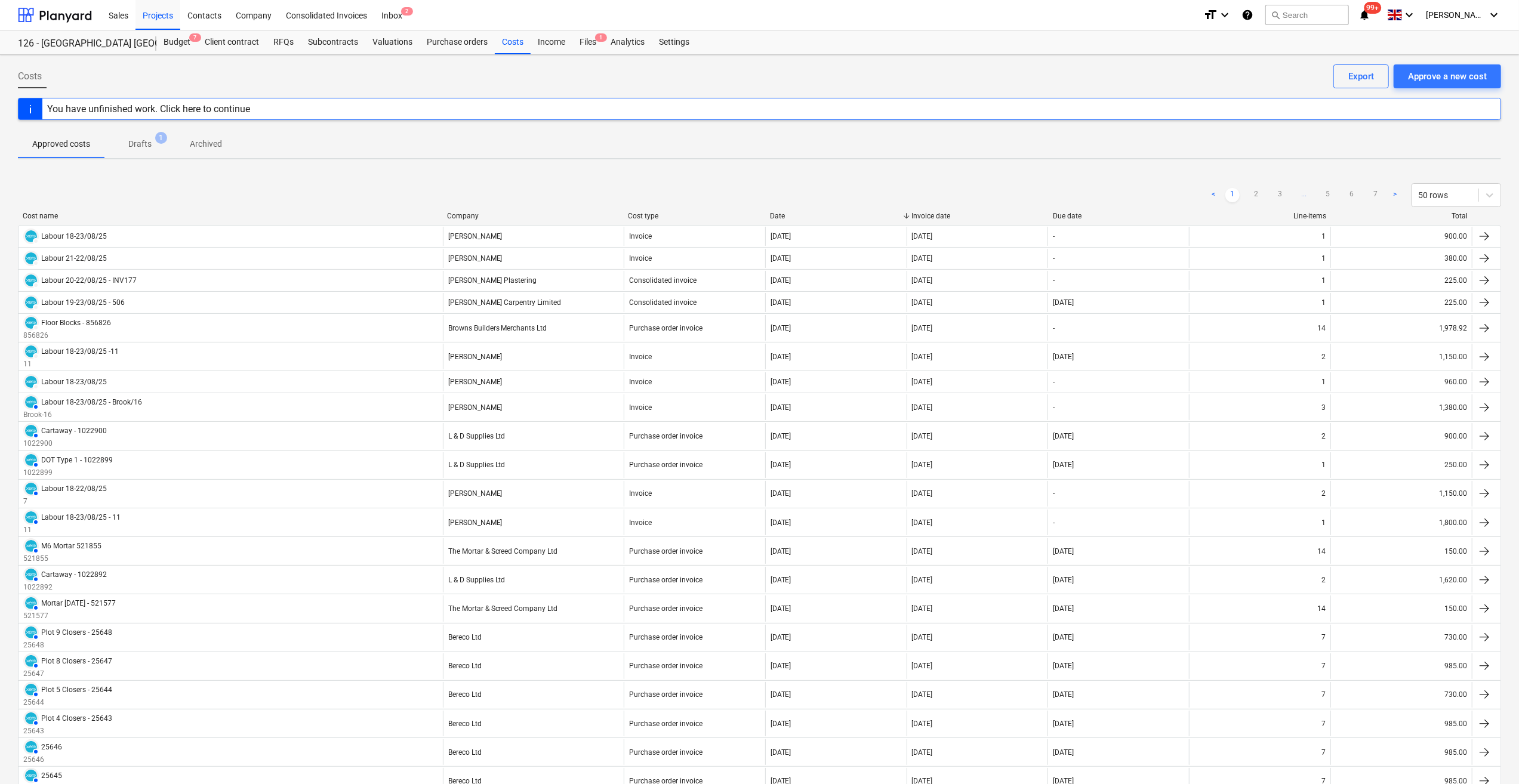
click at [89, 115] on div "You have unfinished work. Click here to continue" at bounding box center [149, 108] width 212 height 21
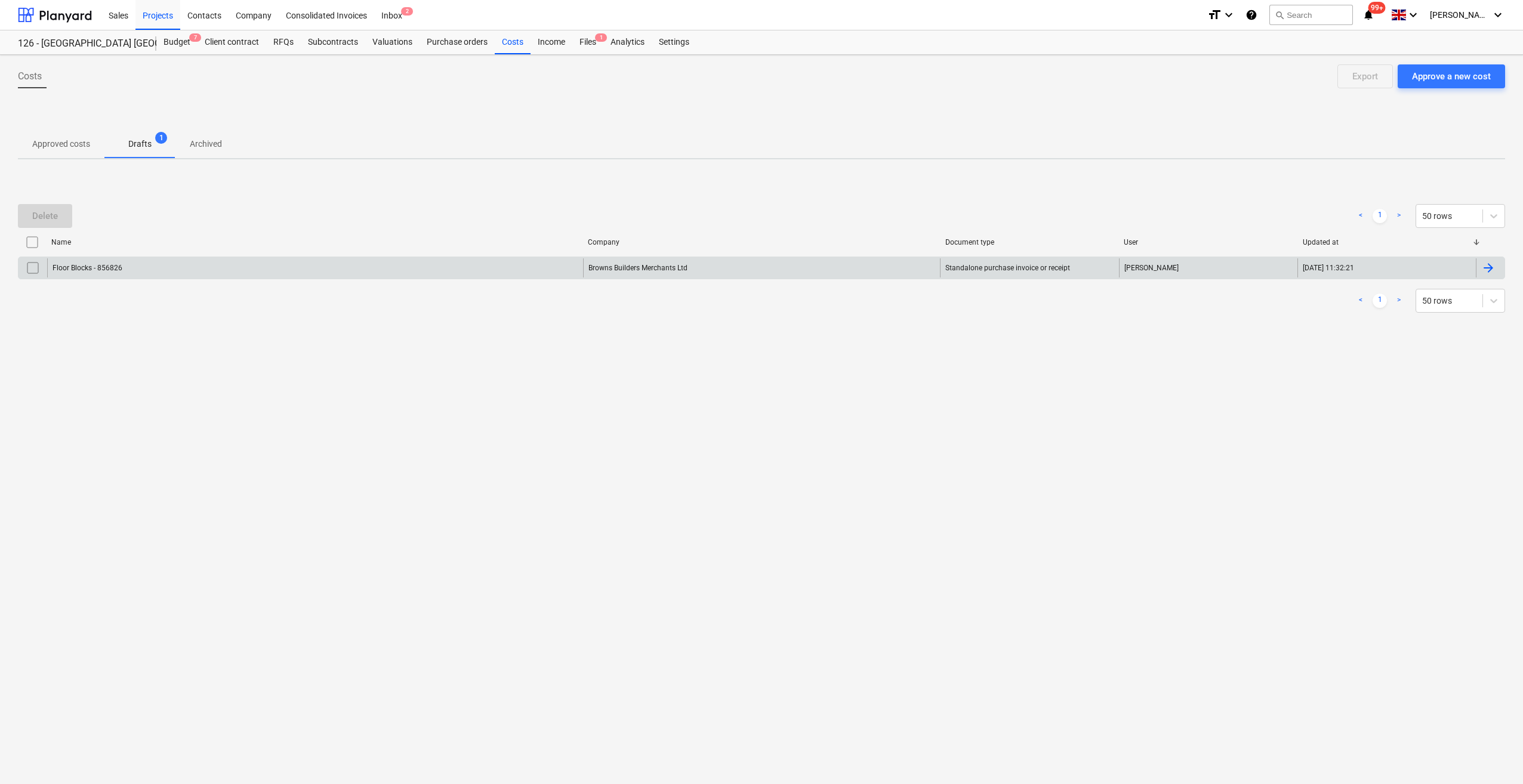
click at [35, 267] on input "checkbox" at bounding box center [32, 267] width 19 height 19
click at [55, 216] on div "Delete" at bounding box center [45, 216] width 25 height 16
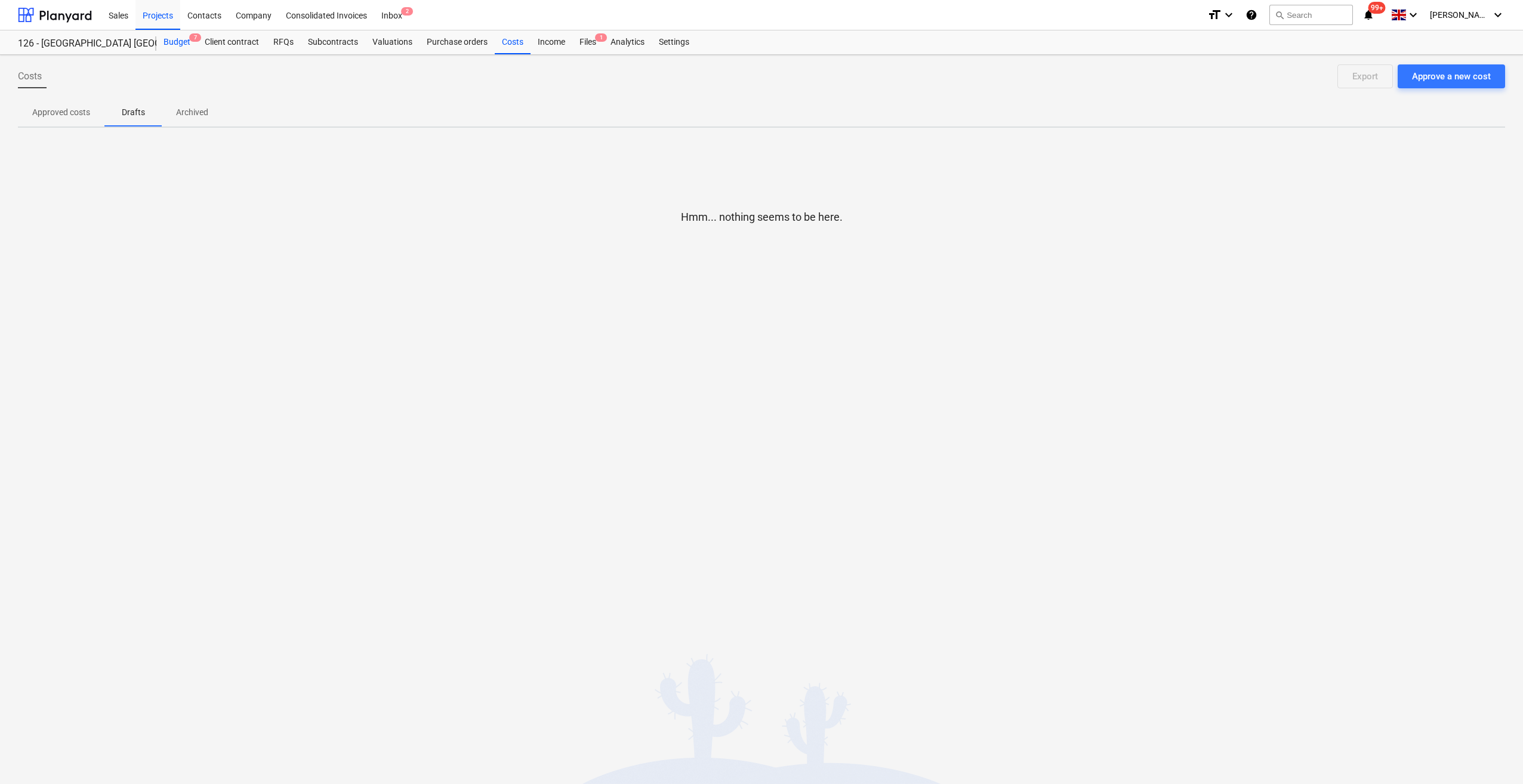
click at [171, 43] on div "Budget 7" at bounding box center [177, 42] width 41 height 24
